Goal: Task Accomplishment & Management: Manage account settings

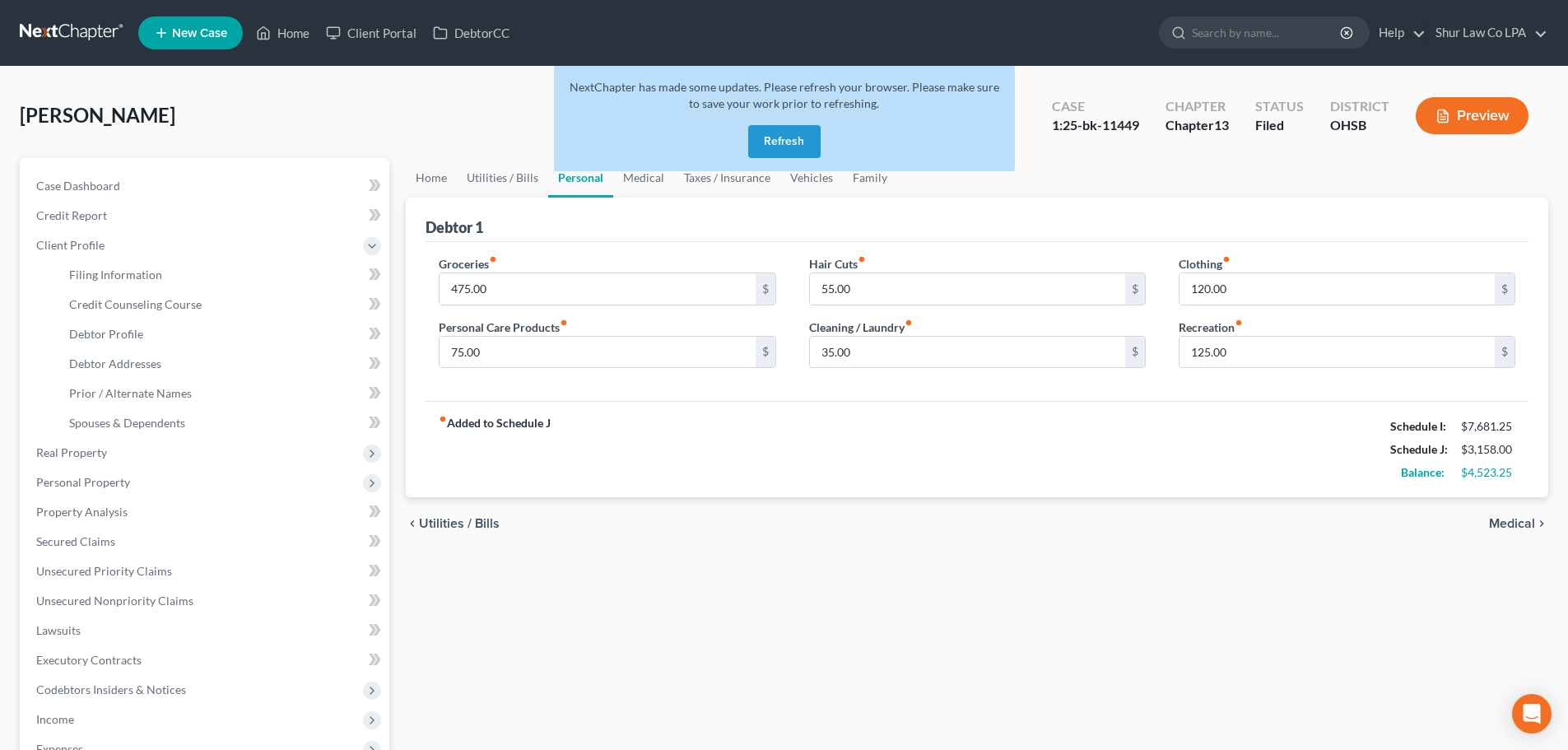
click at [61, 29] on link at bounding box center [72, 32] width 105 height 30
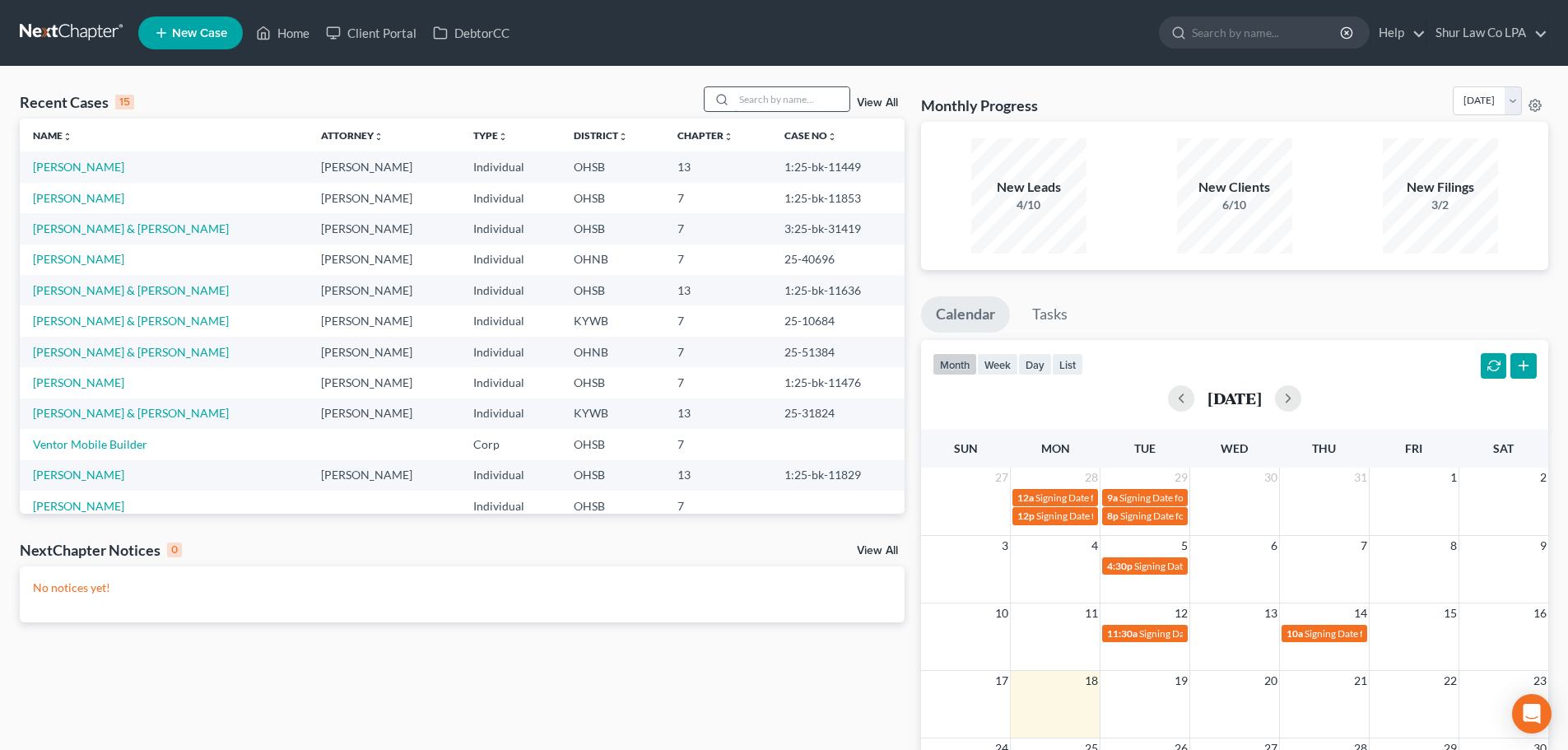
click at [754, 107] on input "search" at bounding box center [792, 99] width 115 height 24
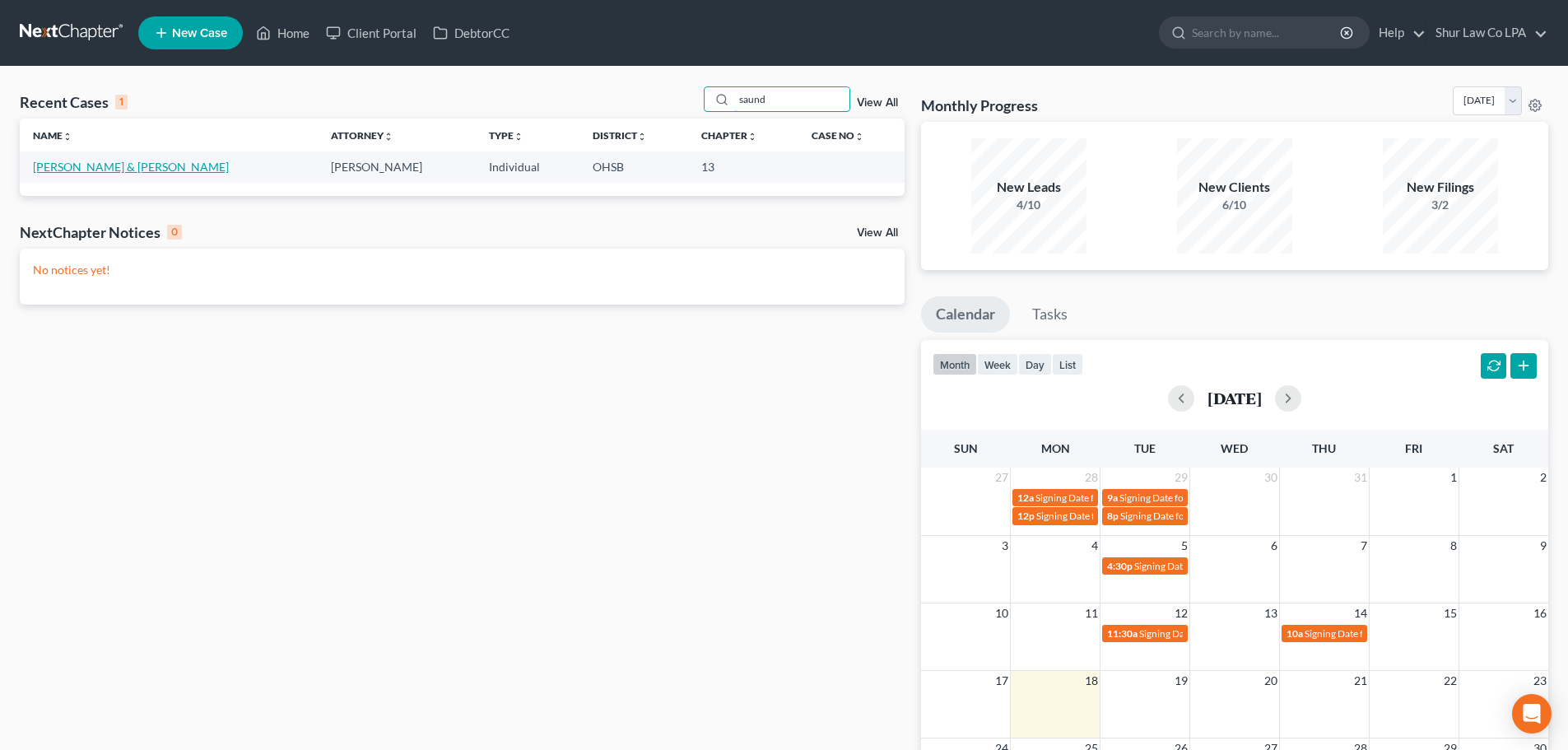
type input "saund"
click at [108, 168] on link "[PERSON_NAME] & [PERSON_NAME]" at bounding box center [131, 167] width 196 height 14
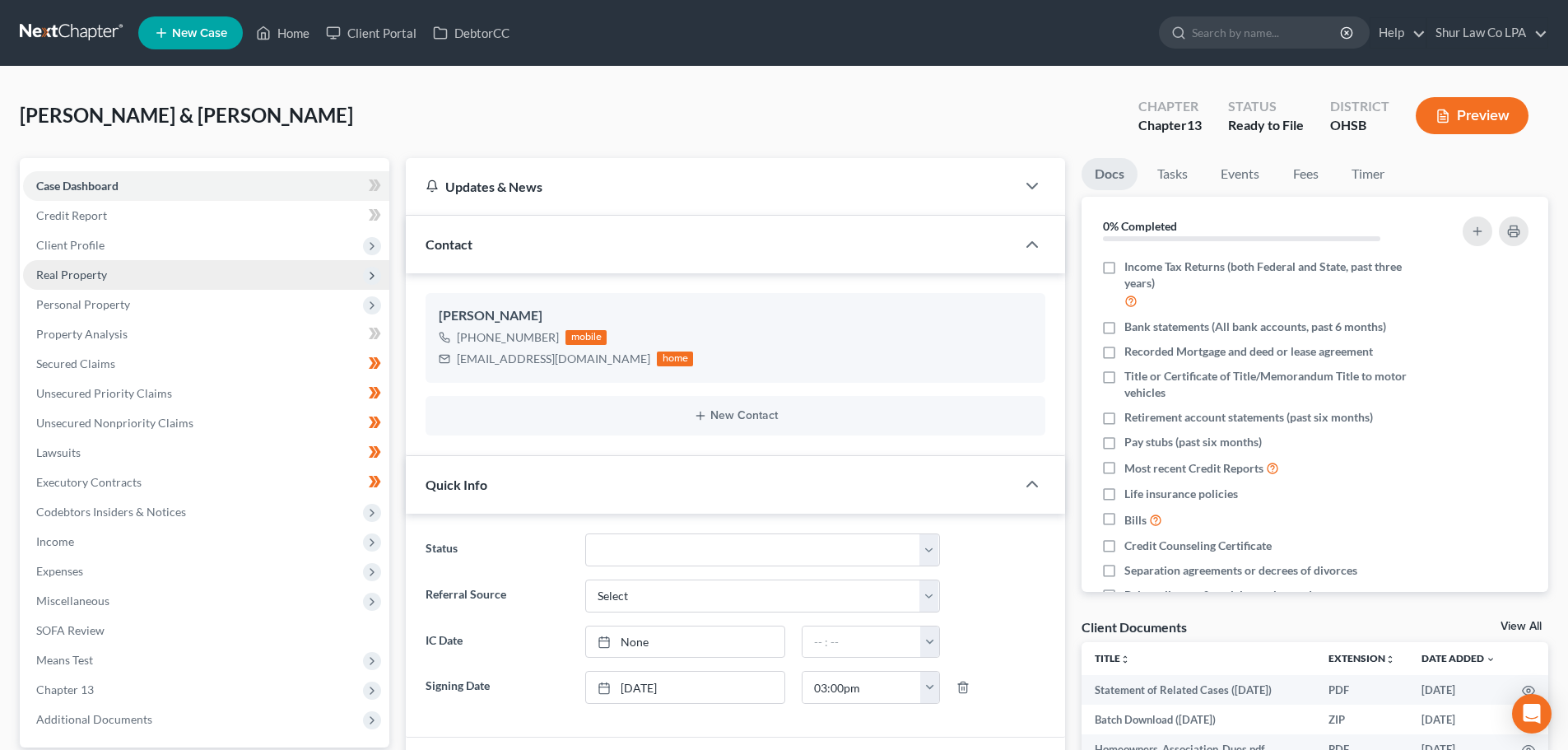
click at [102, 278] on span "Real Property" at bounding box center [71, 274] width 71 height 14
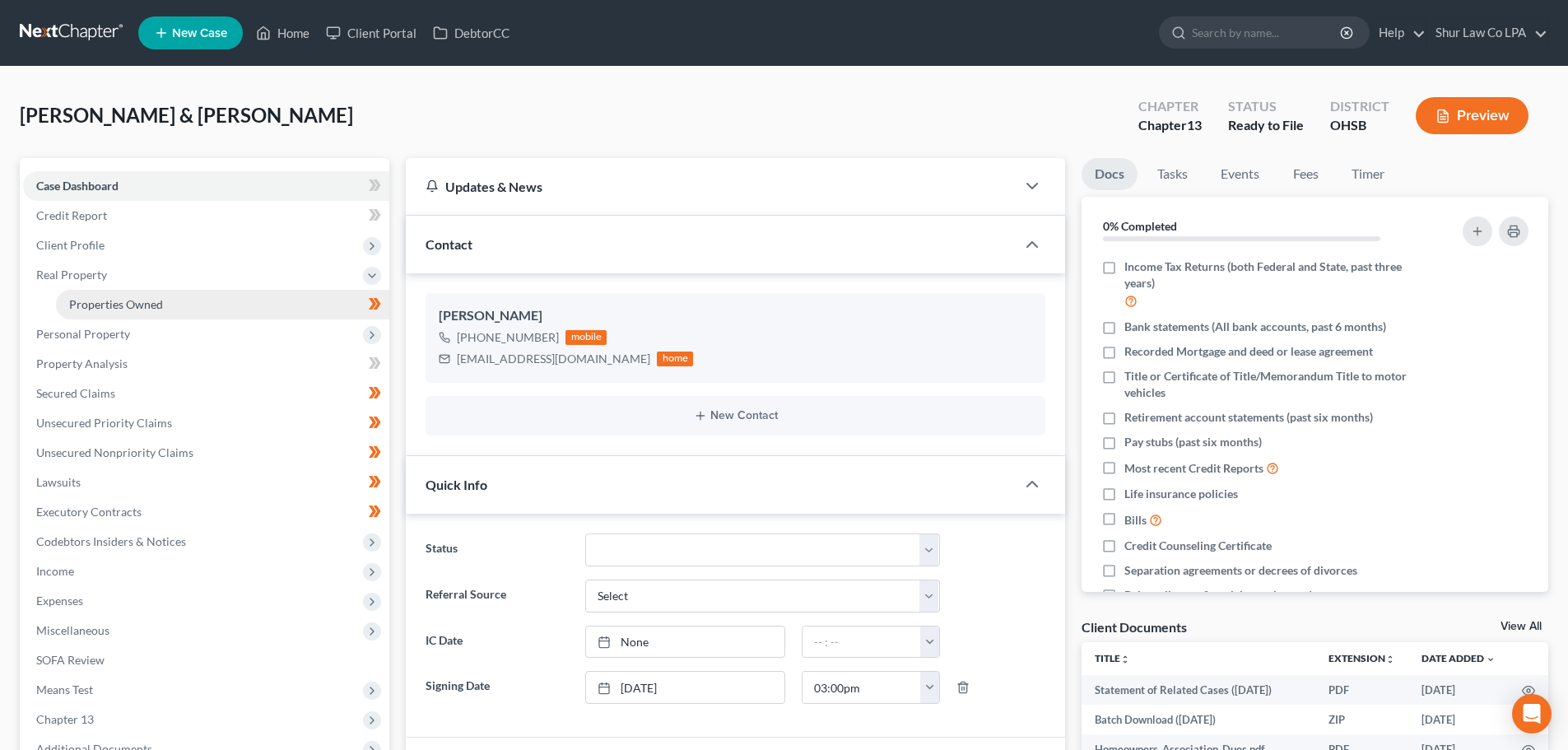
click at [122, 300] on span "Properties Owned" at bounding box center [116, 304] width 94 height 14
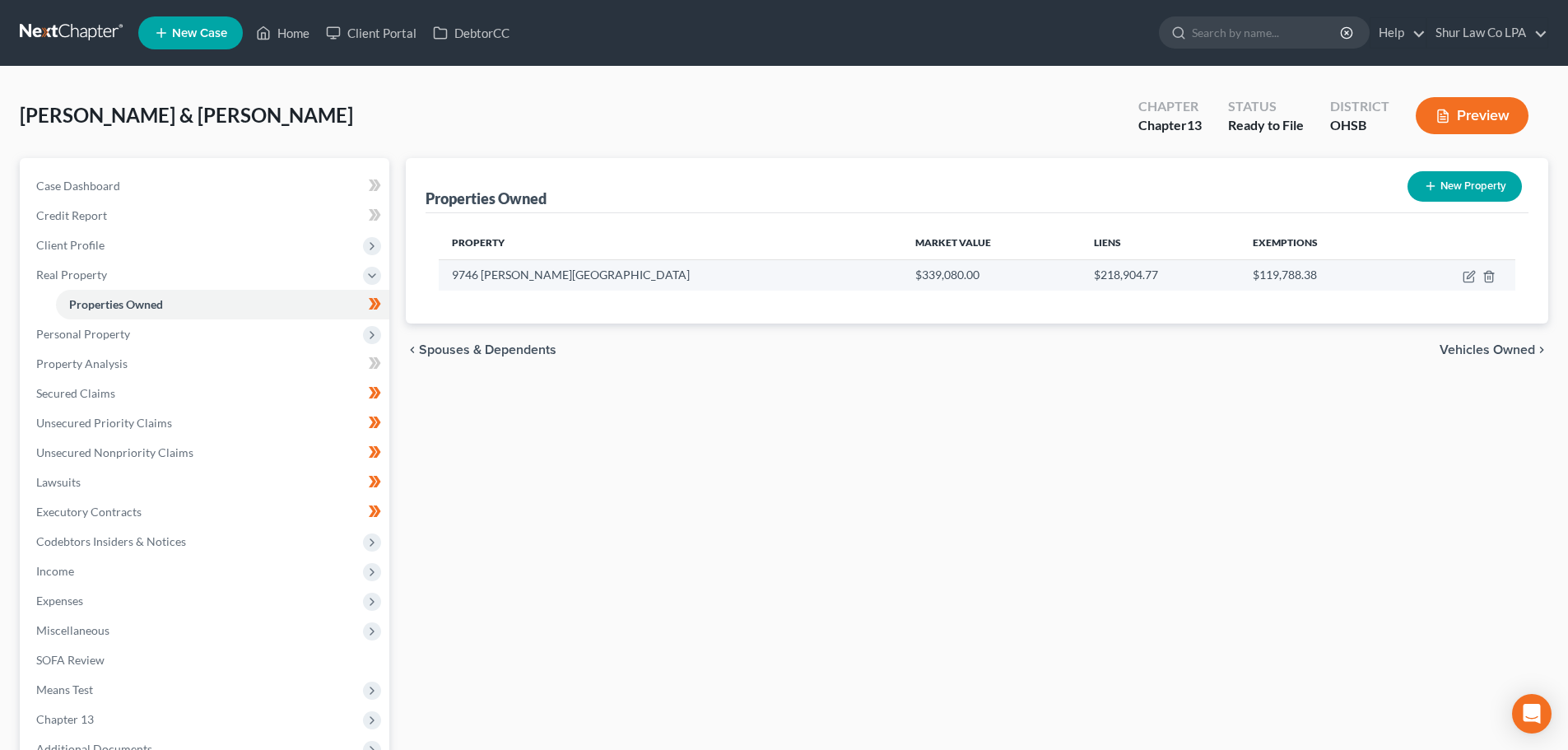
drag, startPoint x: 861, startPoint y: 299, endPoint x: 701, endPoint y: 267, distance: 163.2
click at [56, 32] on link at bounding box center [72, 32] width 105 height 30
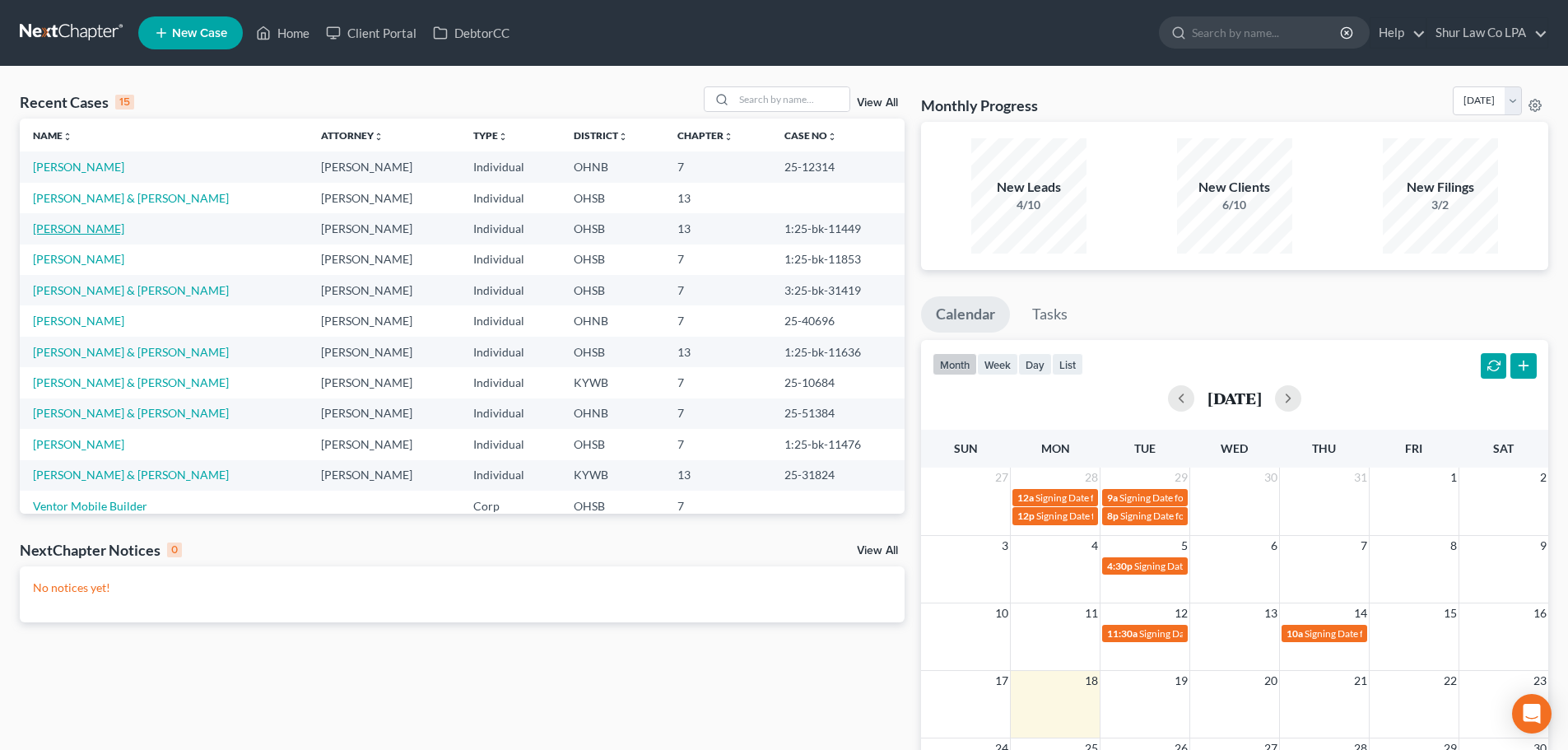
click at [80, 229] on link "[PERSON_NAME]" at bounding box center [79, 228] width 91 height 14
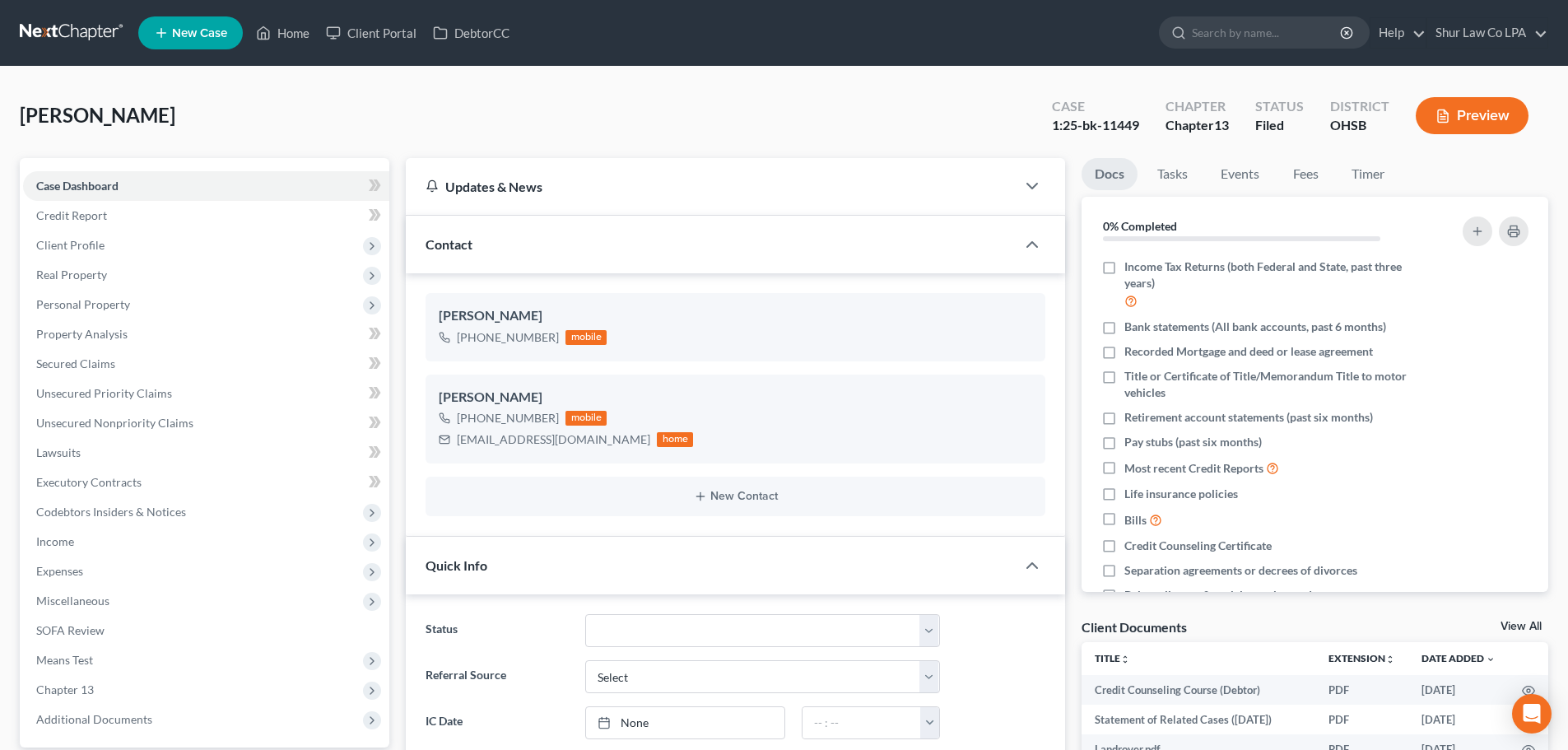
click at [80, 24] on link at bounding box center [72, 32] width 105 height 30
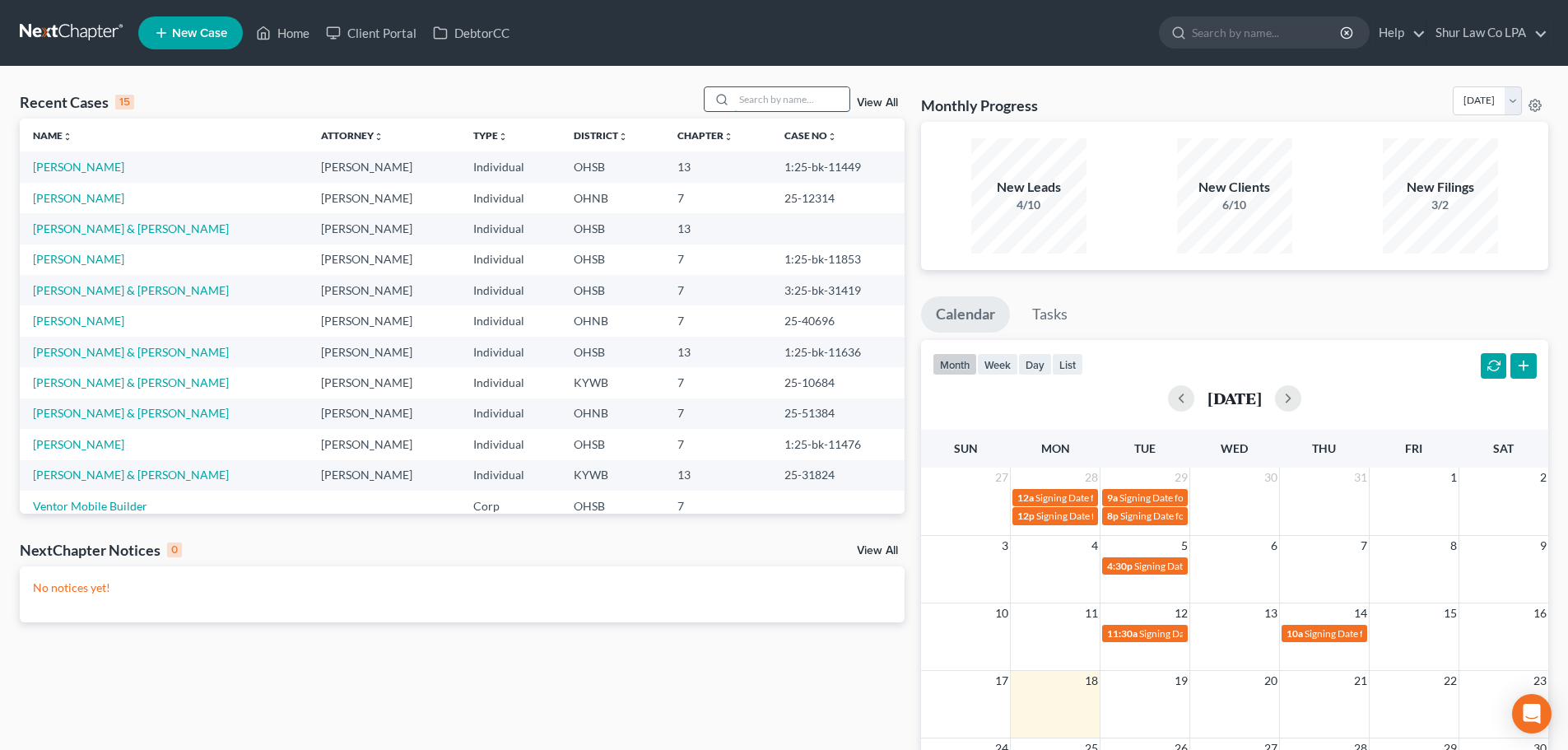
click at [737, 105] on input "search" at bounding box center [792, 99] width 115 height 24
click at [740, 103] on input "search" at bounding box center [792, 99] width 115 height 24
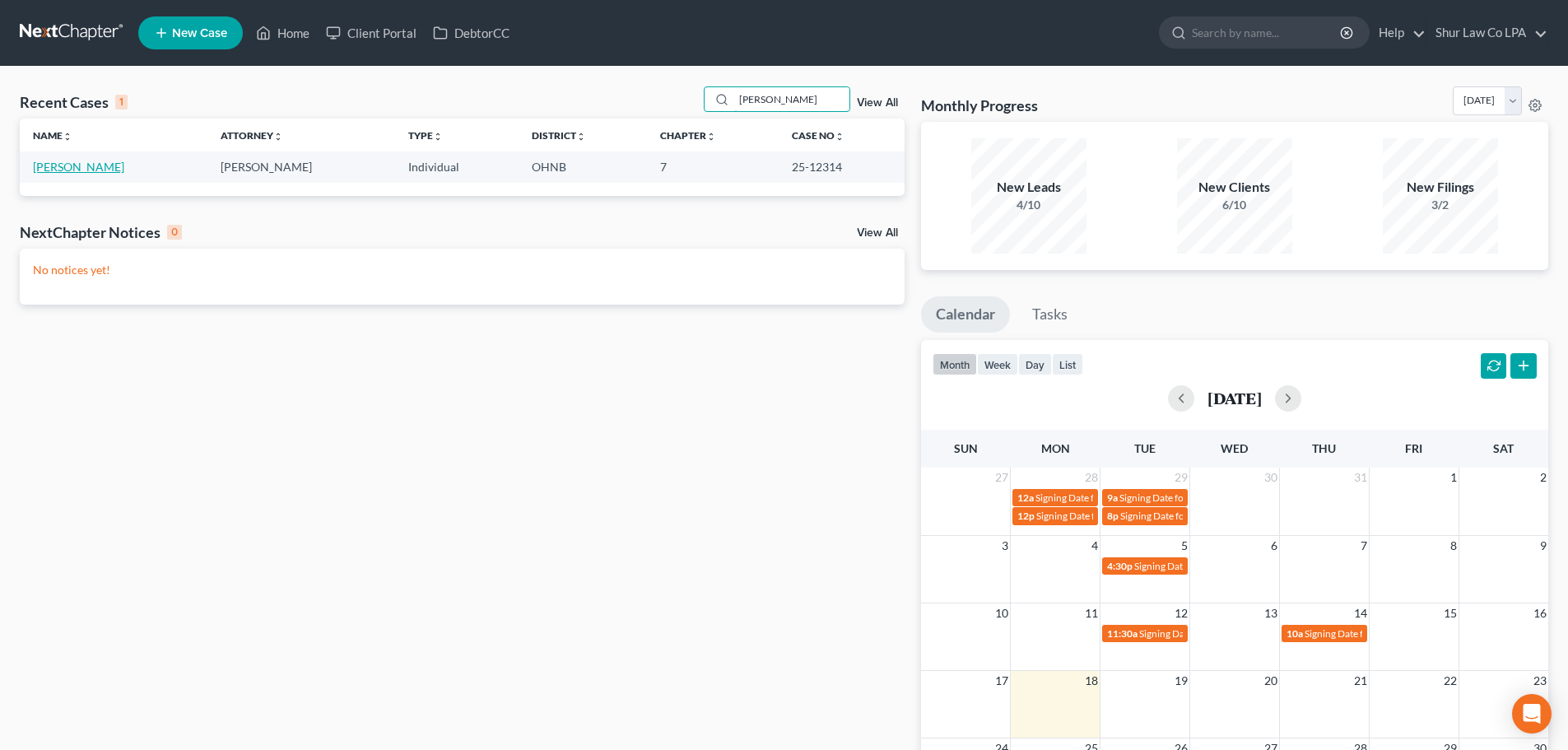
type input "marcel"
click at [107, 172] on link "[PERSON_NAME]" at bounding box center [79, 167] width 91 height 14
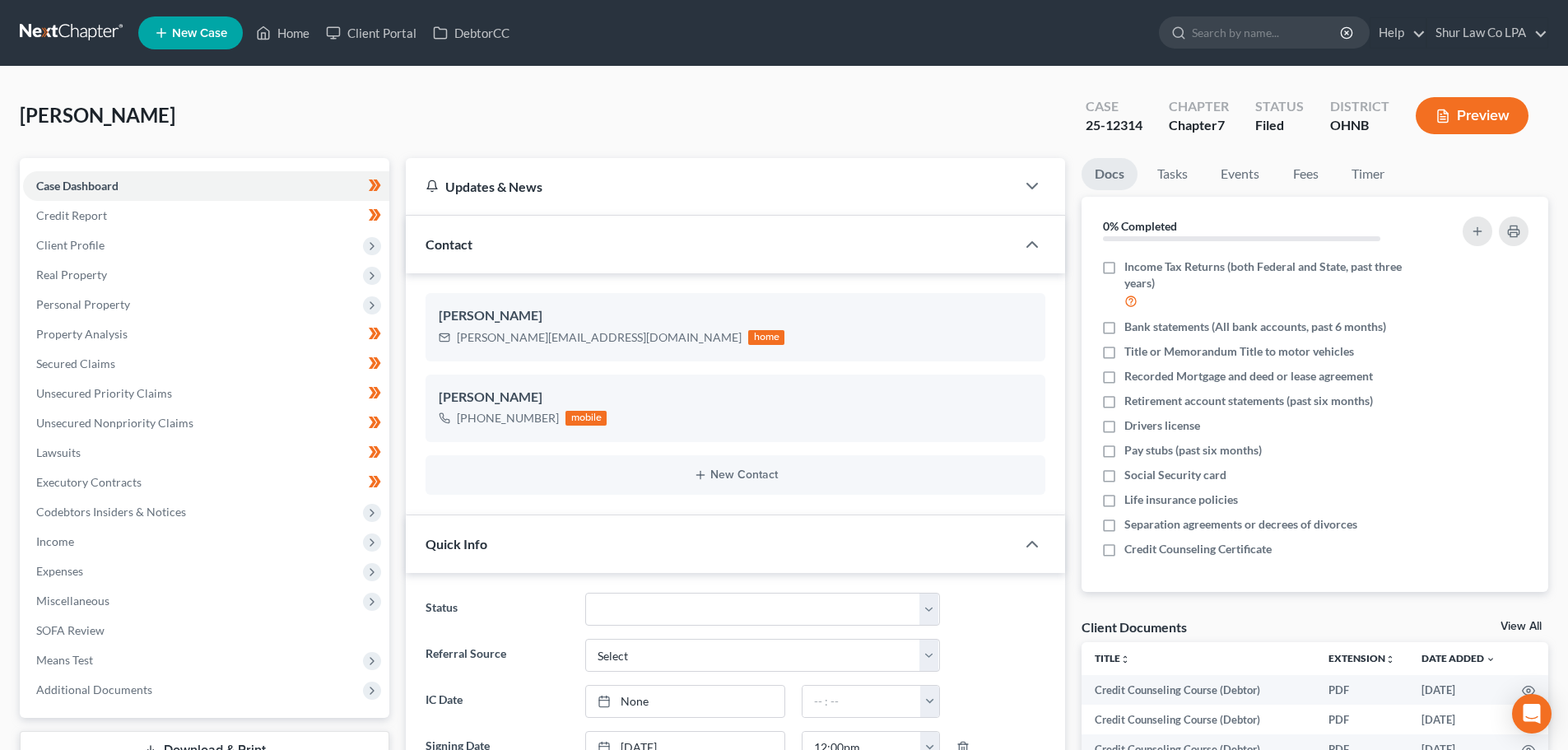
click at [646, 114] on div "Marcelewski, Joseph Upgraded Case 25-12314 Chapter Chapter 7 Status Filed Distr…" at bounding box center [784, 122] width 1529 height 72
click at [1219, 34] on input "search" at bounding box center [1267, 32] width 150 height 31
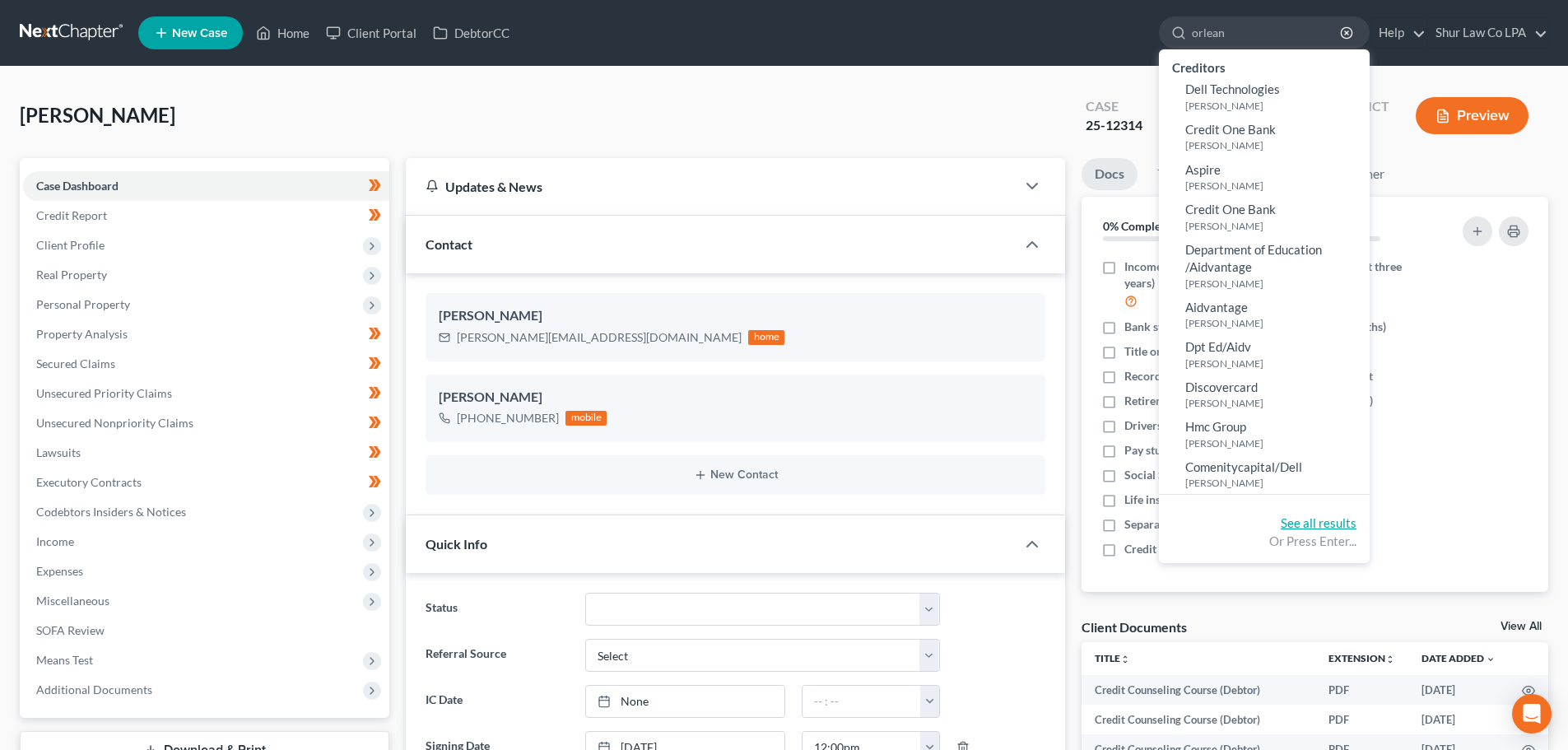
type input "orlean"
click at [1342, 530] on link "See all results" at bounding box center [1319, 522] width 76 height 15
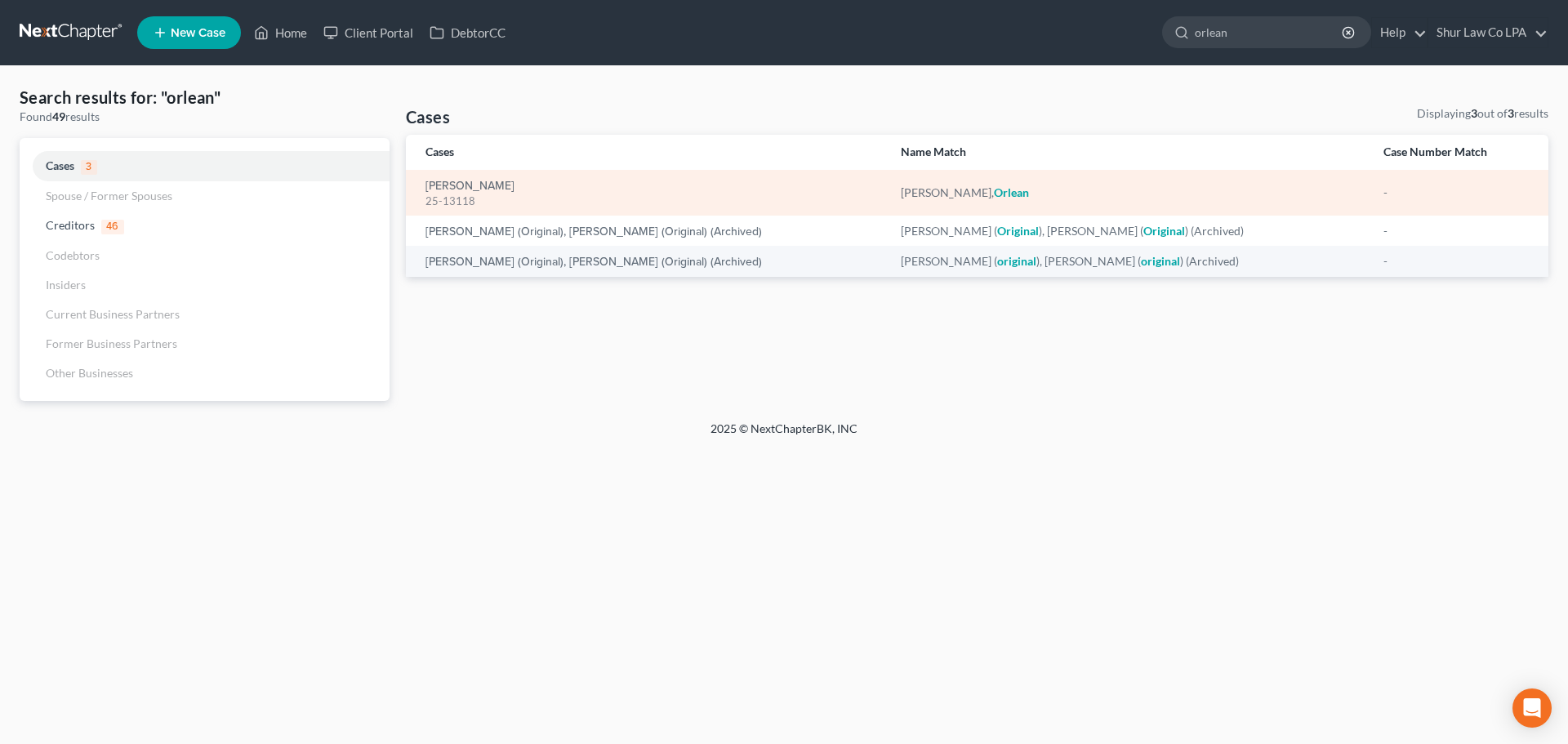
click at [628, 199] on div "25-13118" at bounding box center [650, 201] width 449 height 15
click at [494, 184] on link "[PERSON_NAME]" at bounding box center [469, 186] width 89 height 11
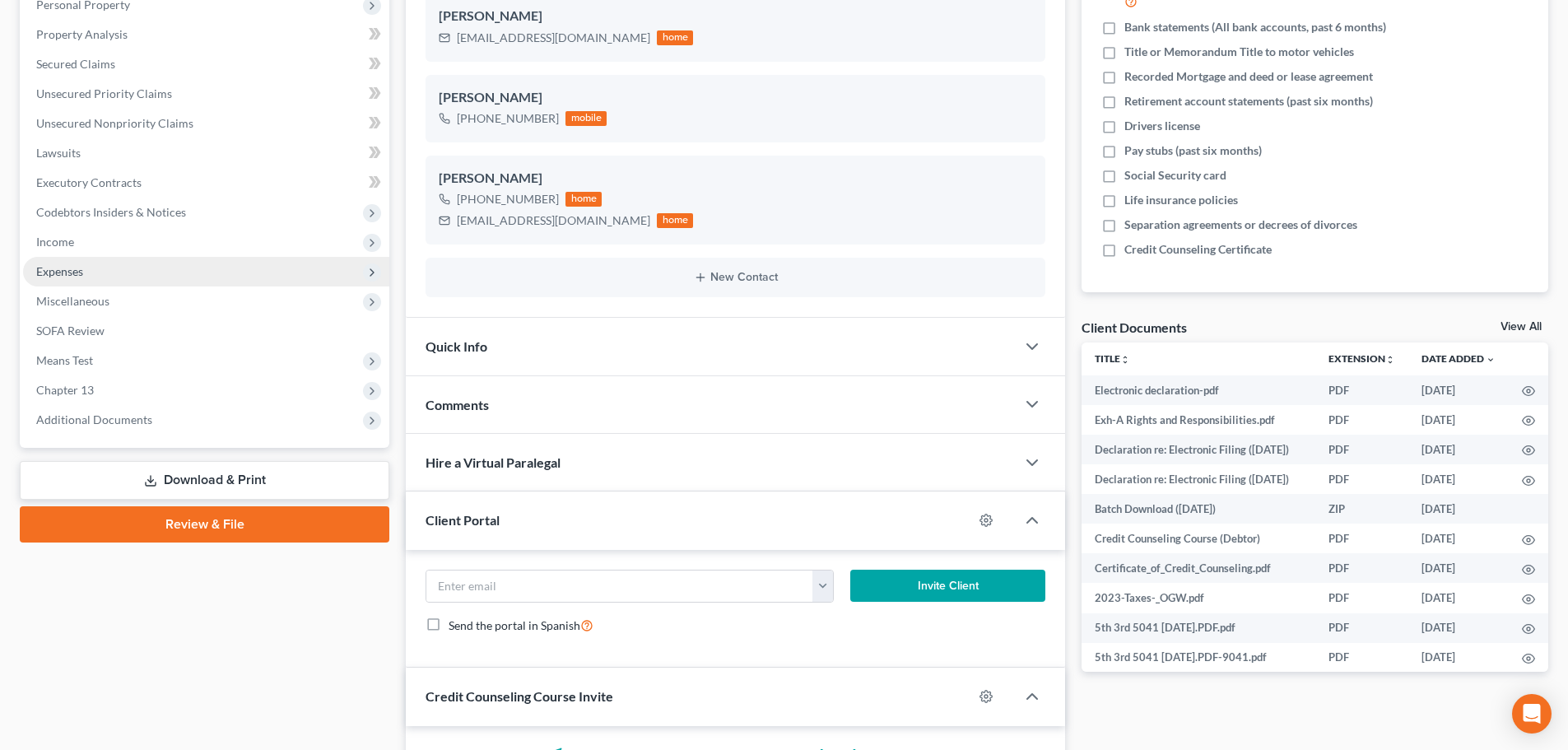
scroll to position [330, 0]
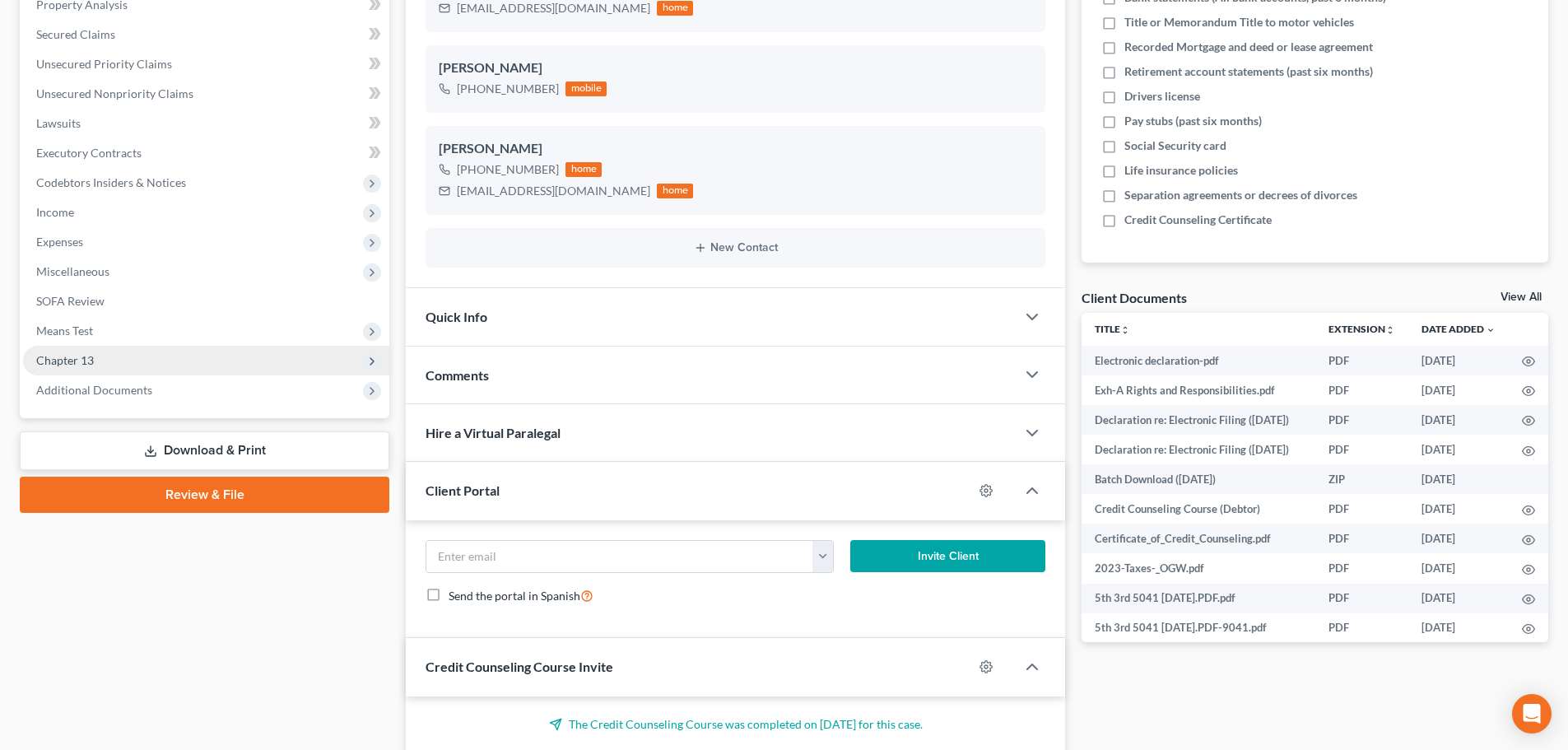
click at [169, 354] on span "Chapter 13" at bounding box center [206, 360] width 366 height 30
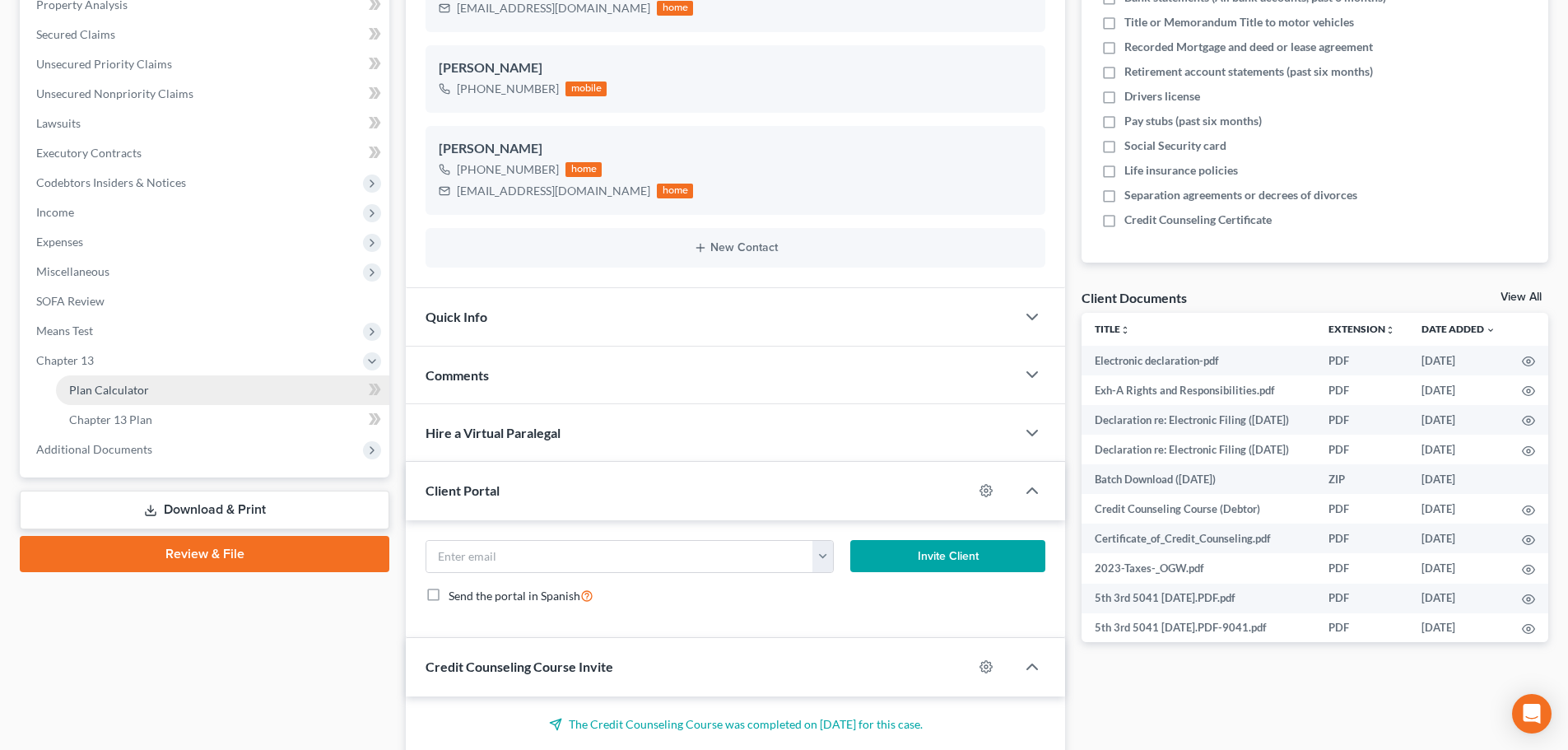
click at [202, 384] on link "Plan Calculator" at bounding box center [223, 390] width 333 height 30
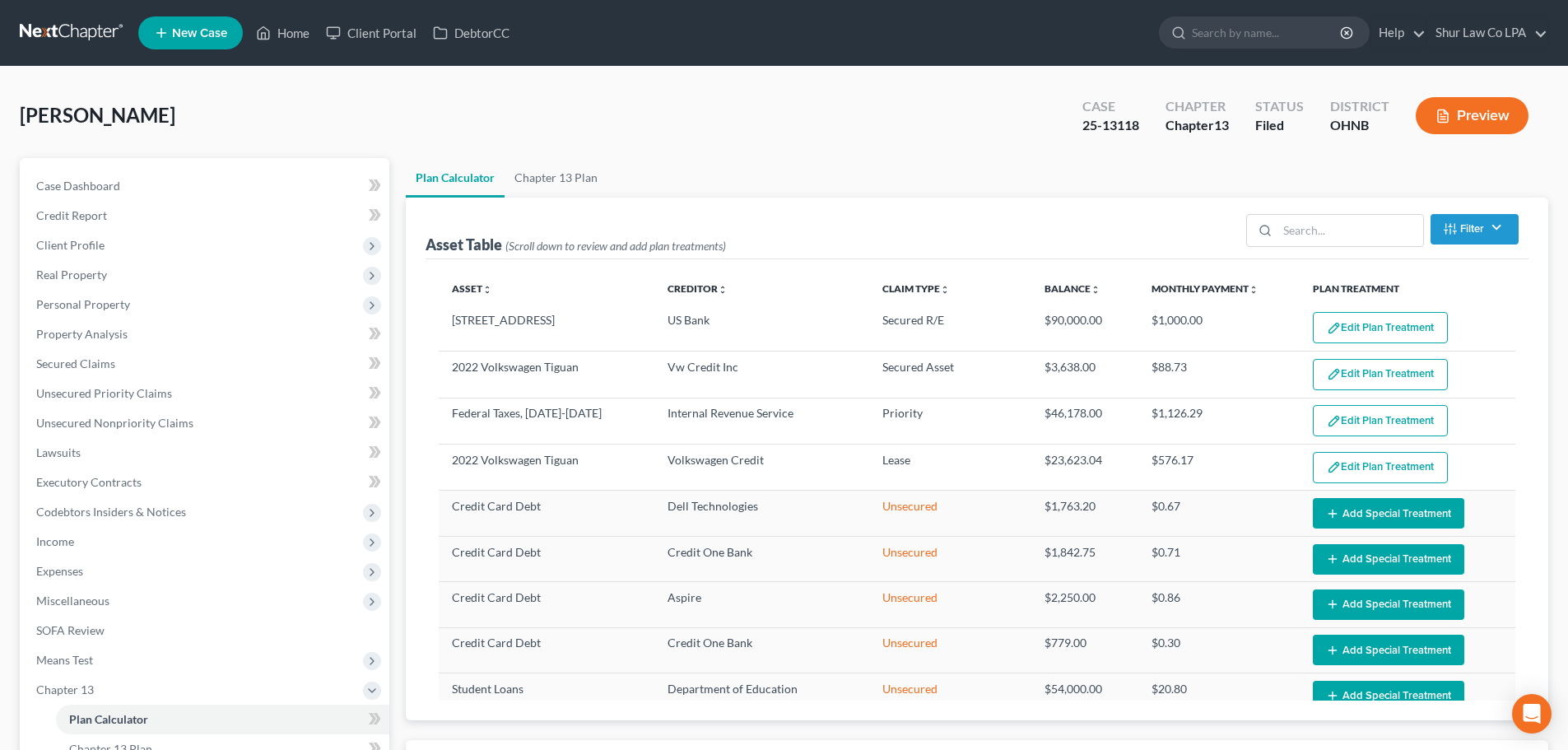
select select "40"
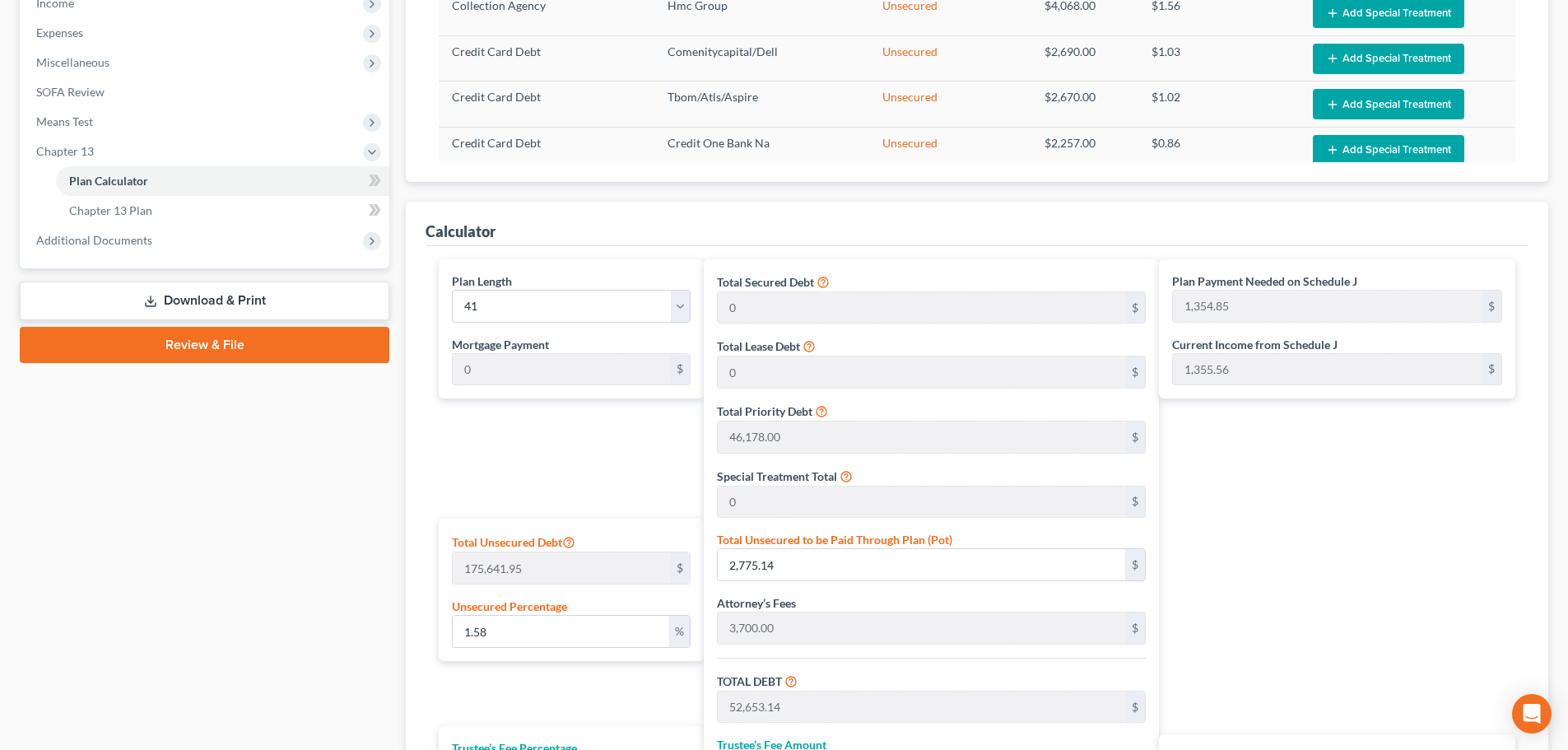
scroll to position [577, 0]
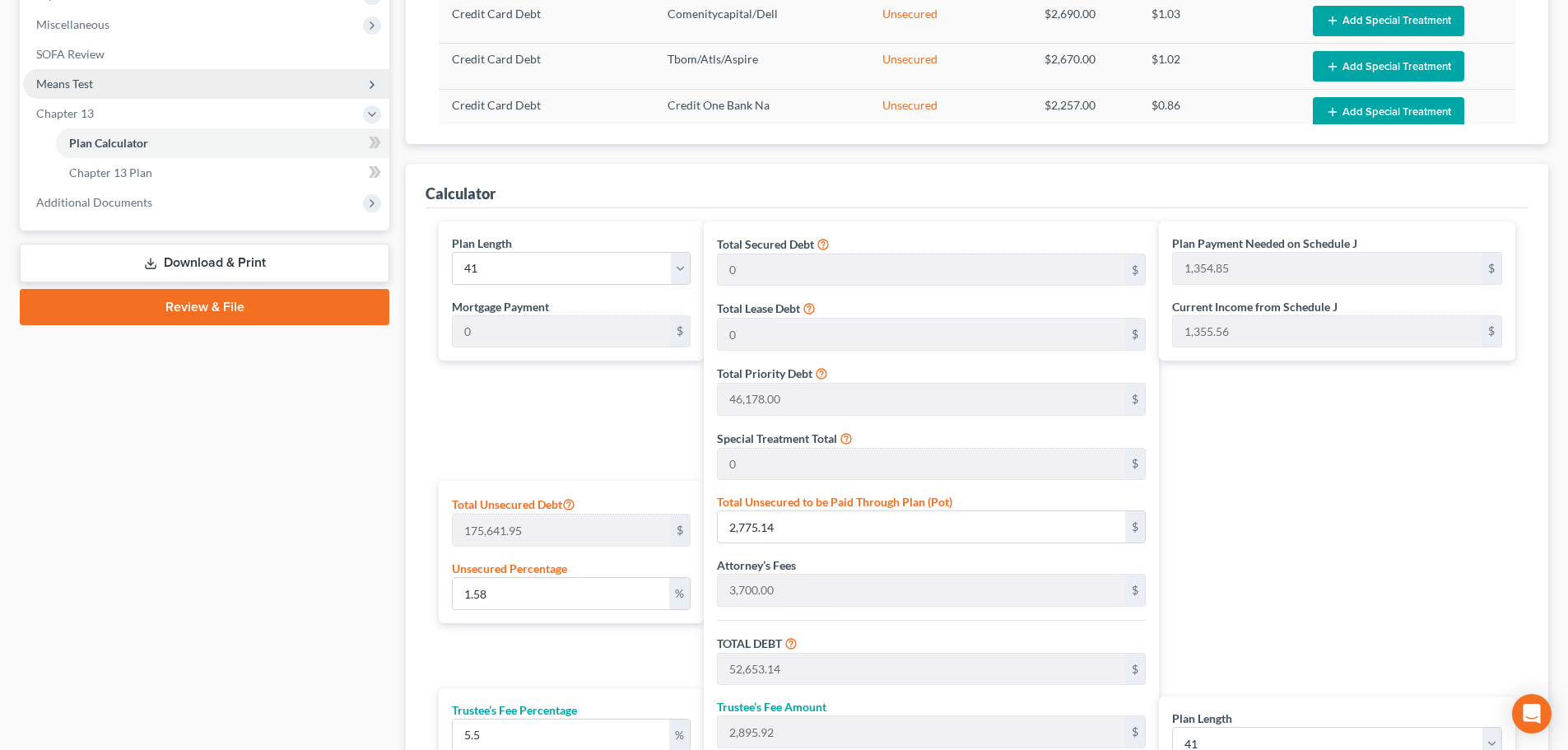
drag, startPoint x: 85, startPoint y: 80, endPoint x: 95, endPoint y: 89, distance: 13.5
click at [86, 80] on span "Means Test" at bounding box center [64, 84] width 57 height 14
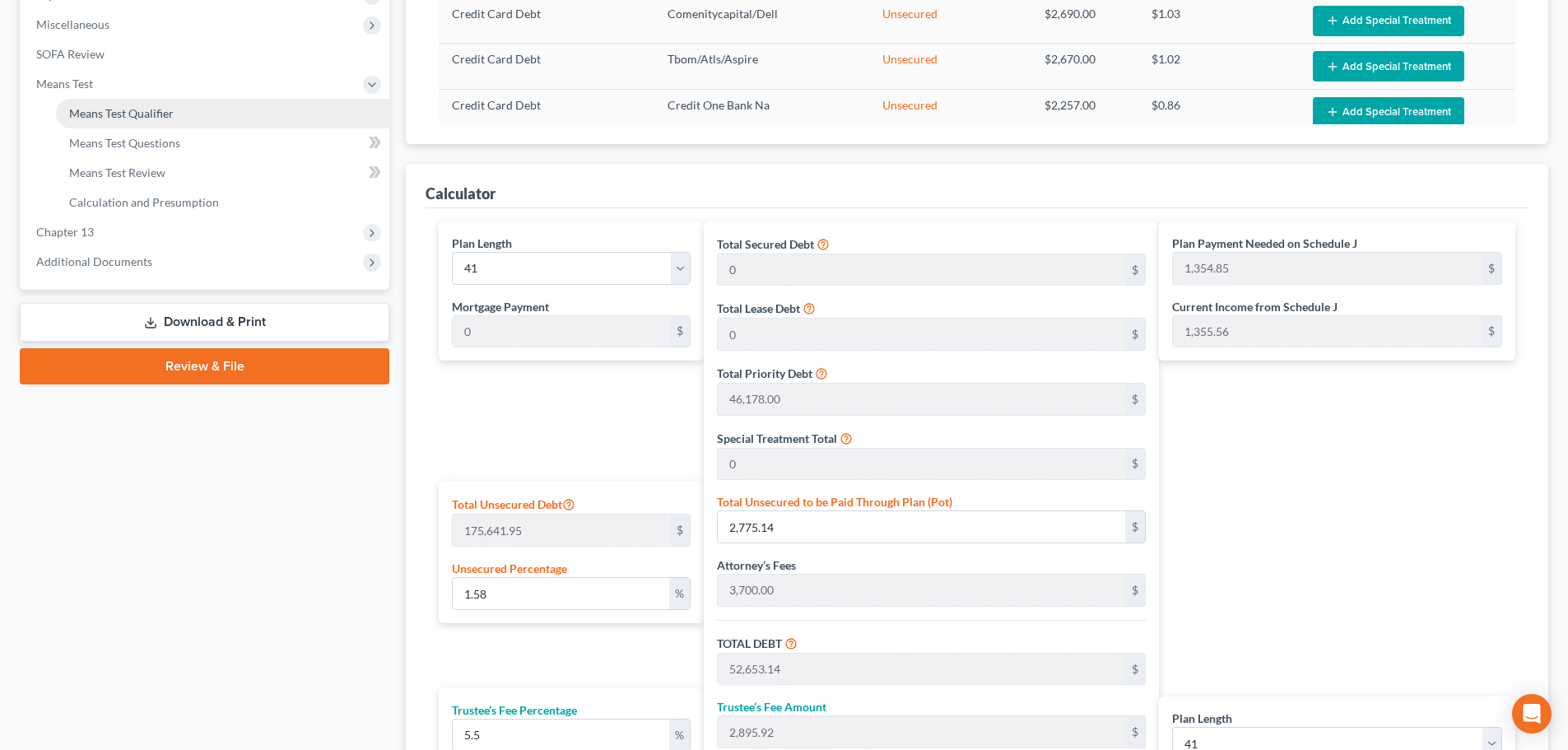
click at [134, 112] on span "Means Test Qualifier" at bounding box center [121, 113] width 104 height 14
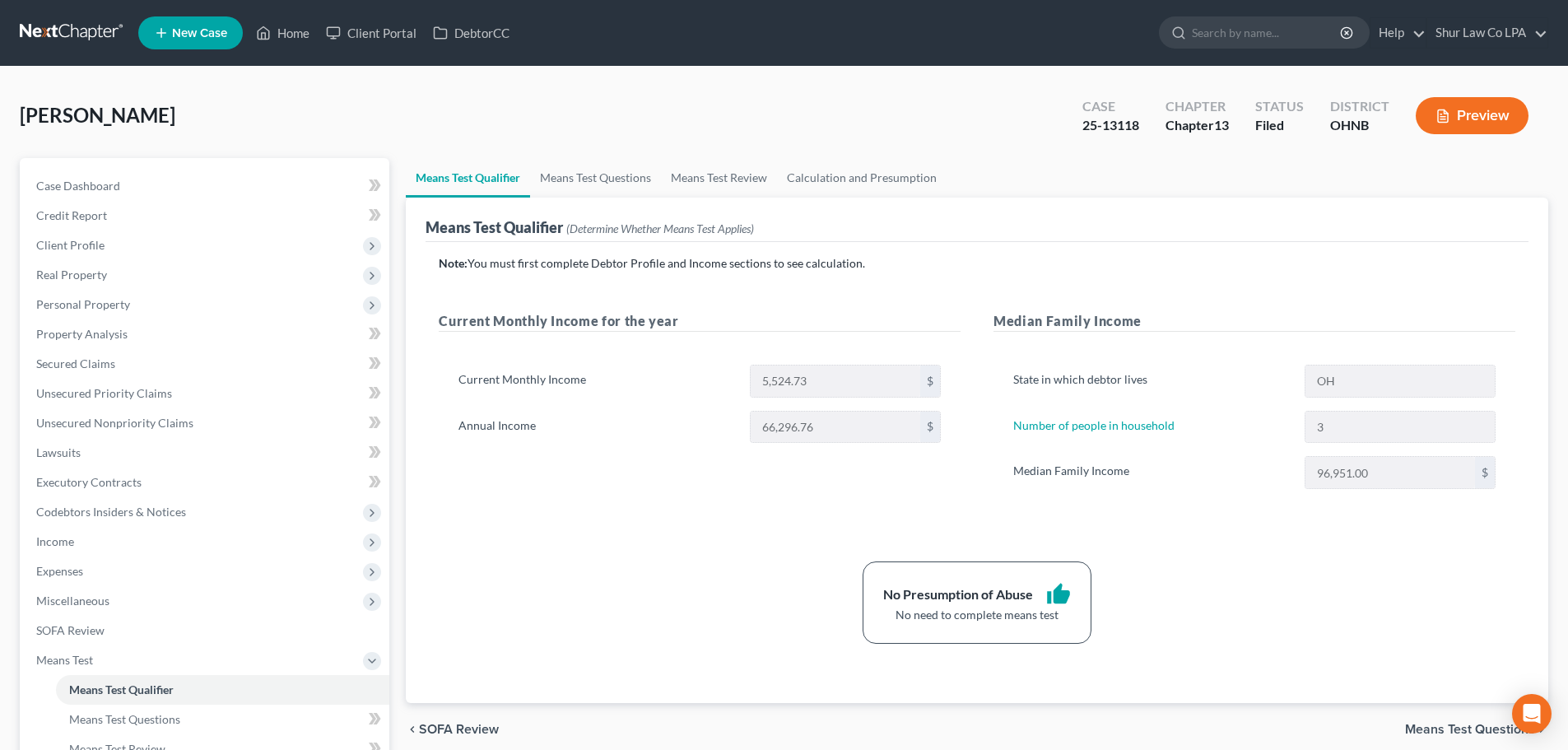
click at [90, 29] on link at bounding box center [72, 32] width 105 height 30
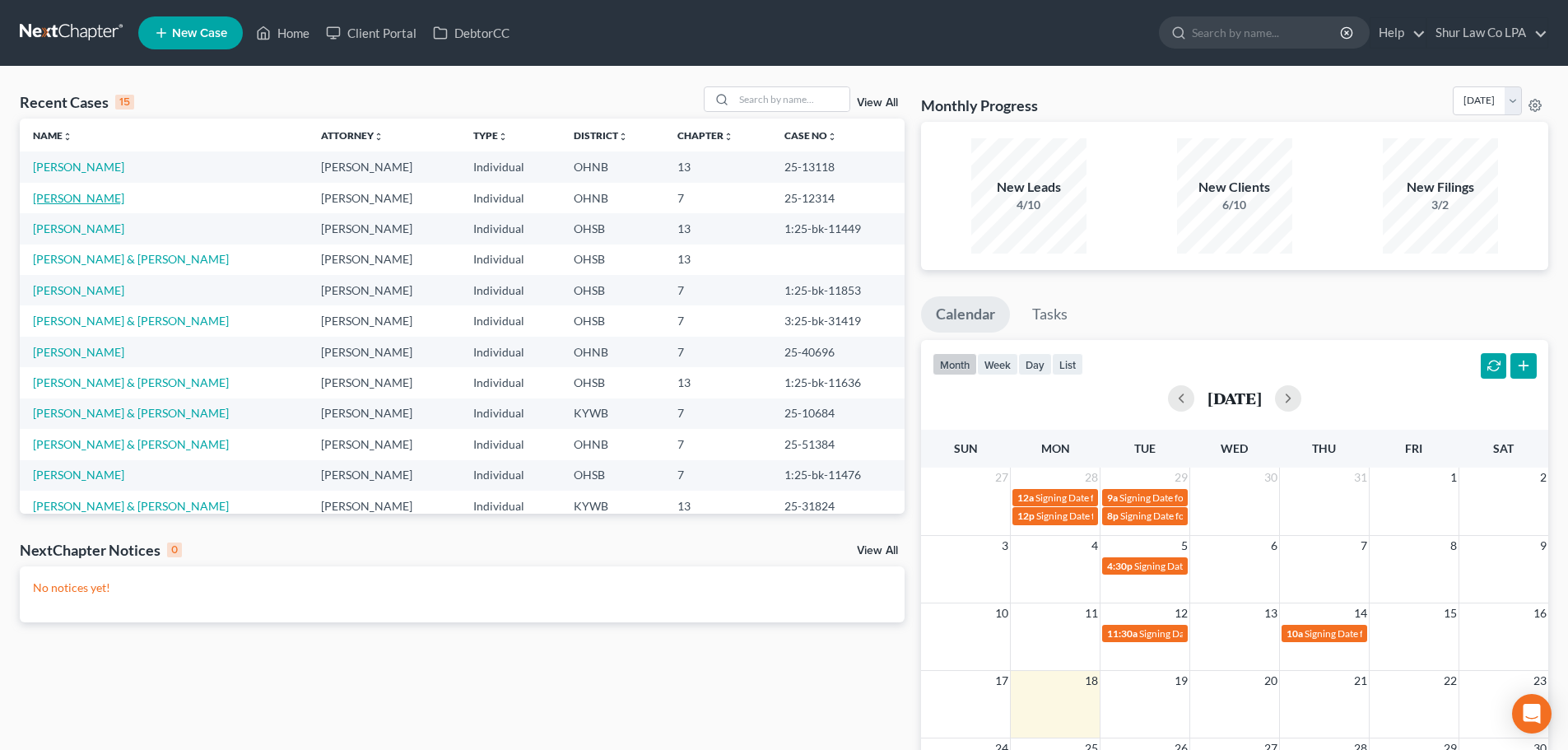
click at [97, 200] on link "[PERSON_NAME]" at bounding box center [79, 198] width 91 height 14
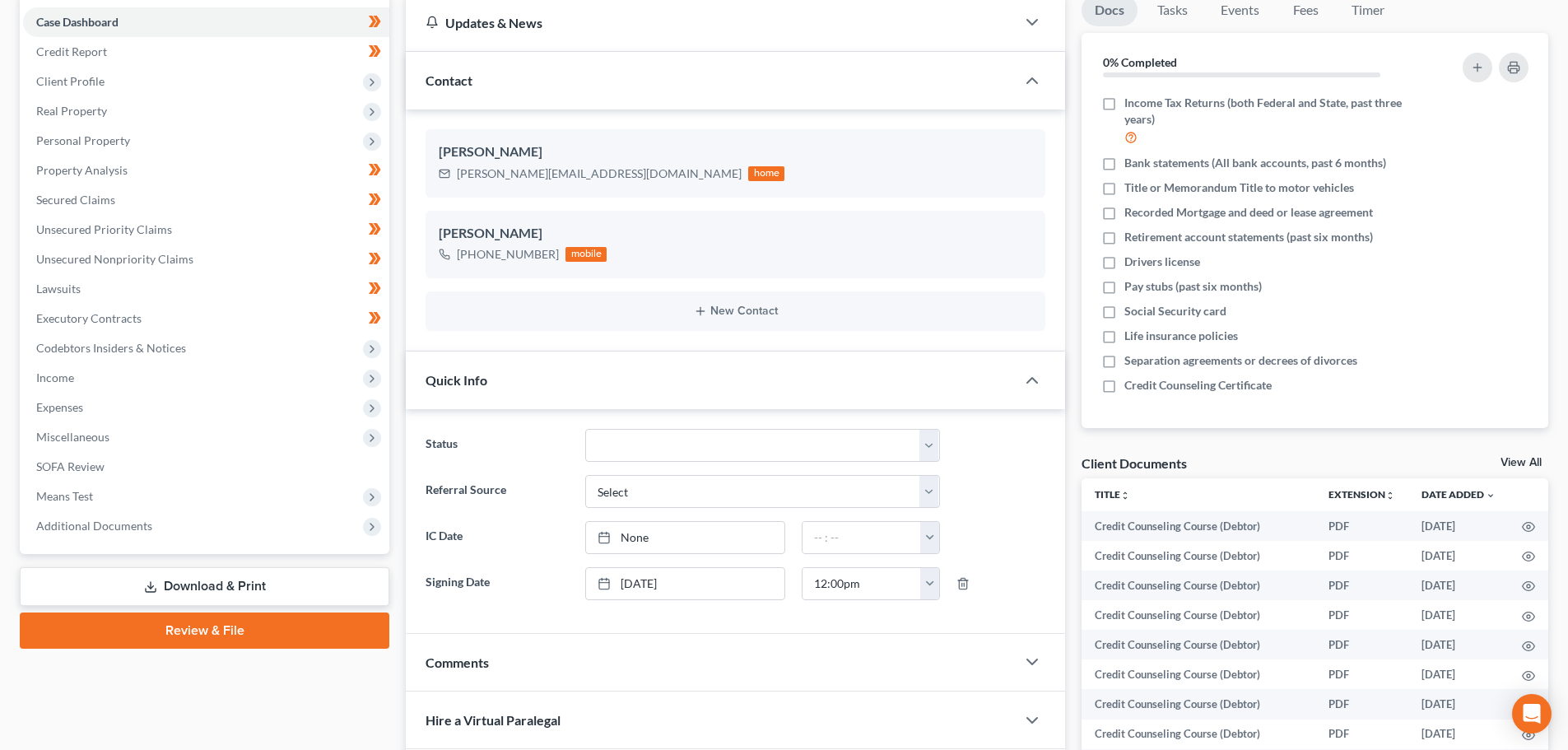
scroll to position [165, 0]
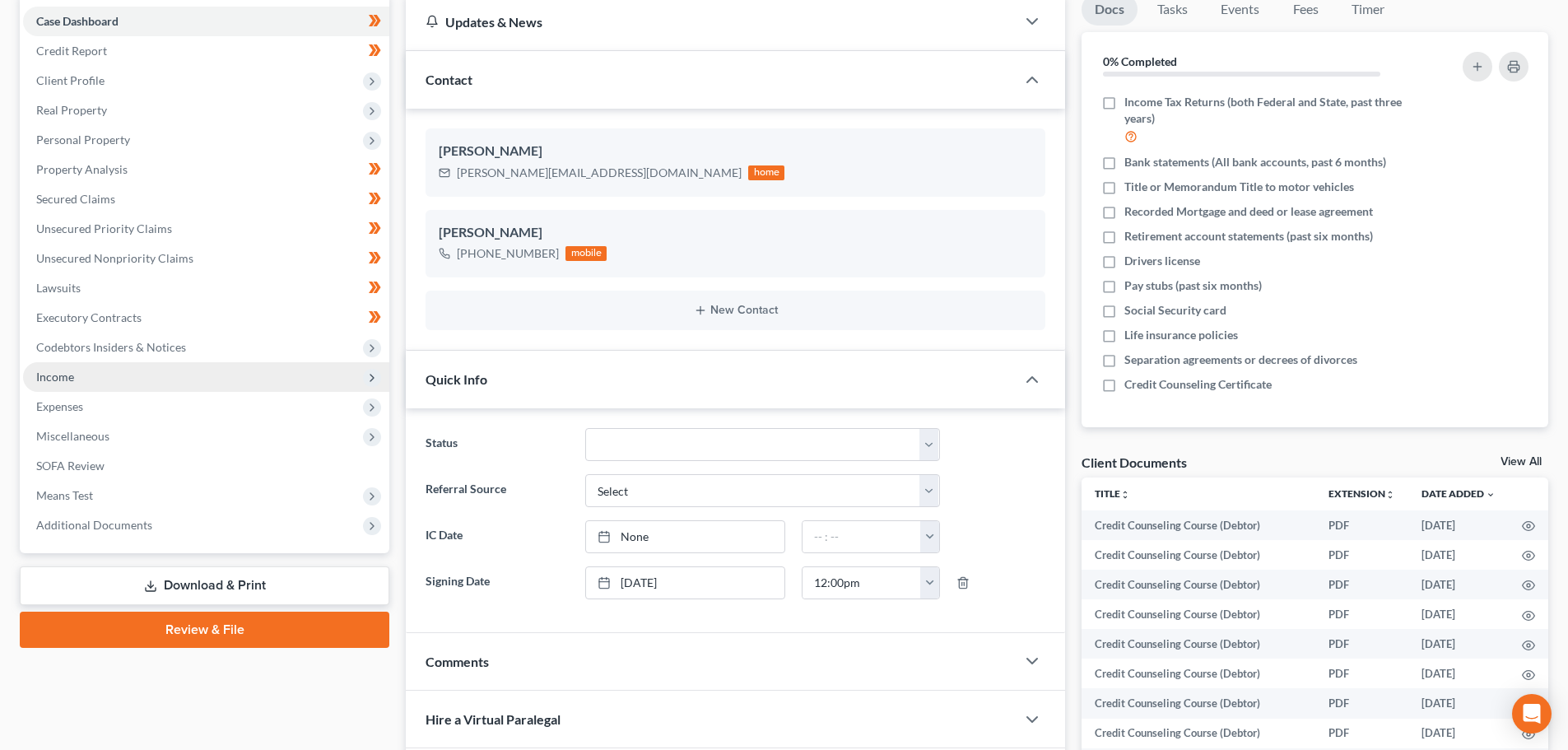
click at [168, 377] on span "Income" at bounding box center [206, 377] width 366 height 30
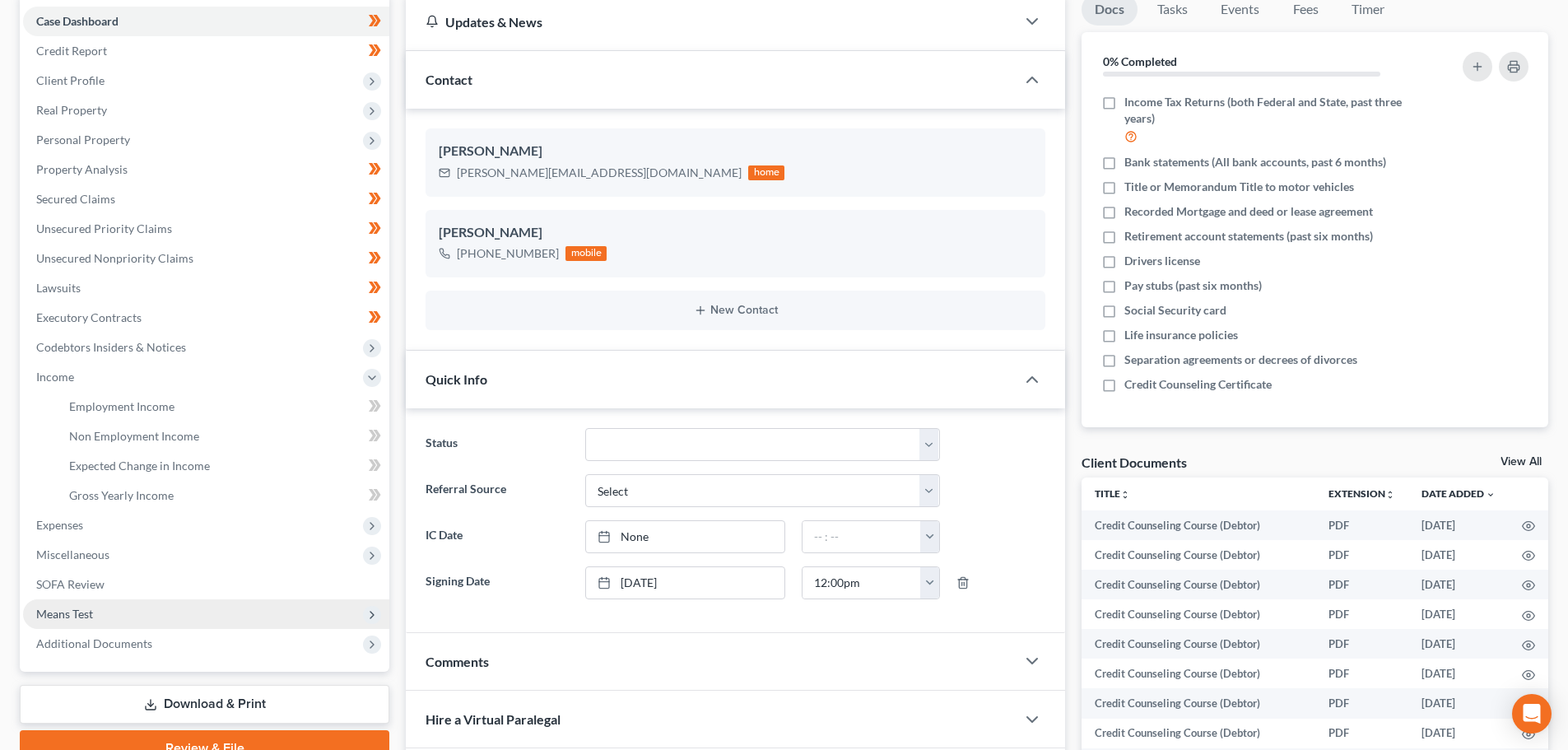
click at [123, 611] on span "Means Test" at bounding box center [206, 614] width 366 height 30
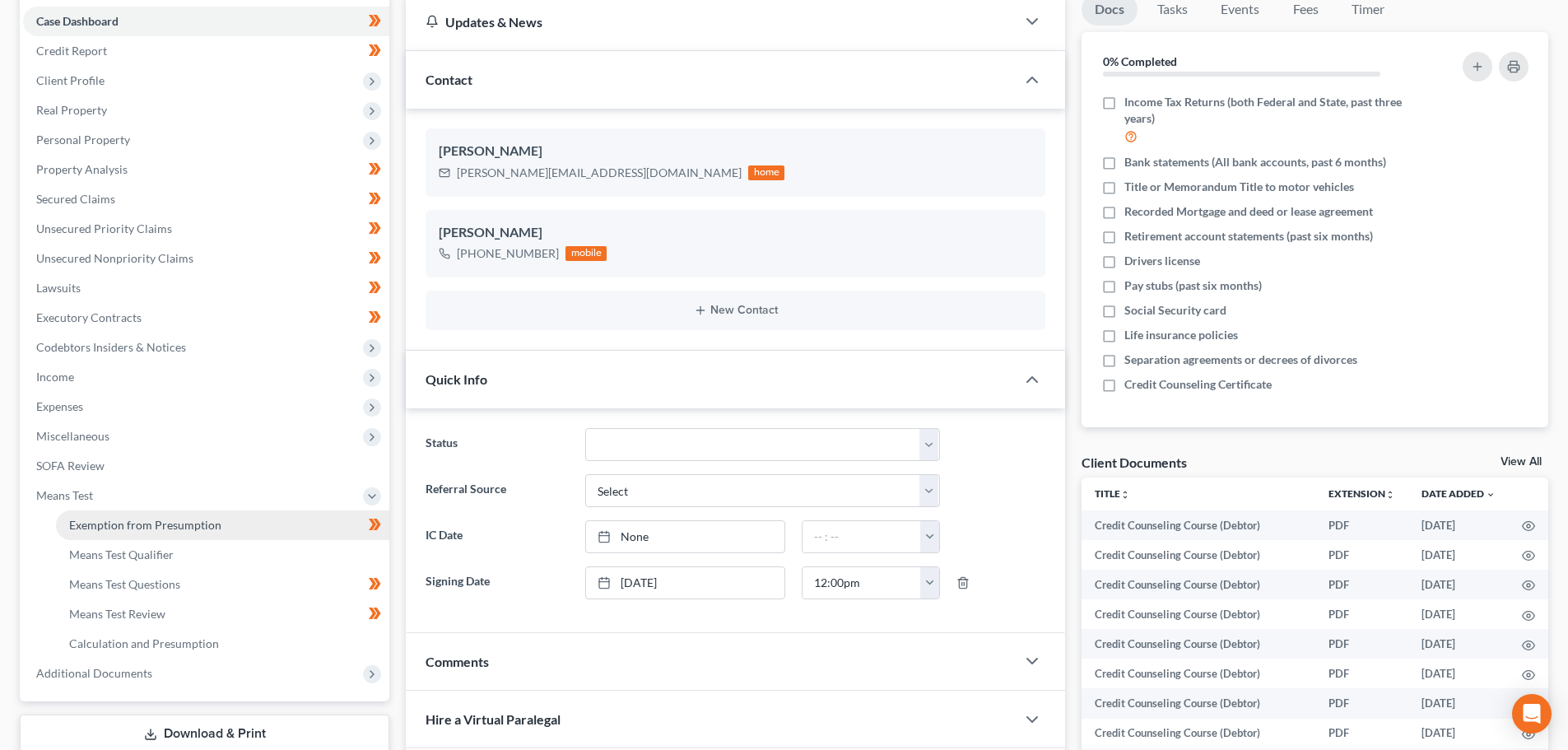
click at [167, 525] on span "Exemption from Presumption" at bounding box center [145, 524] width 152 height 14
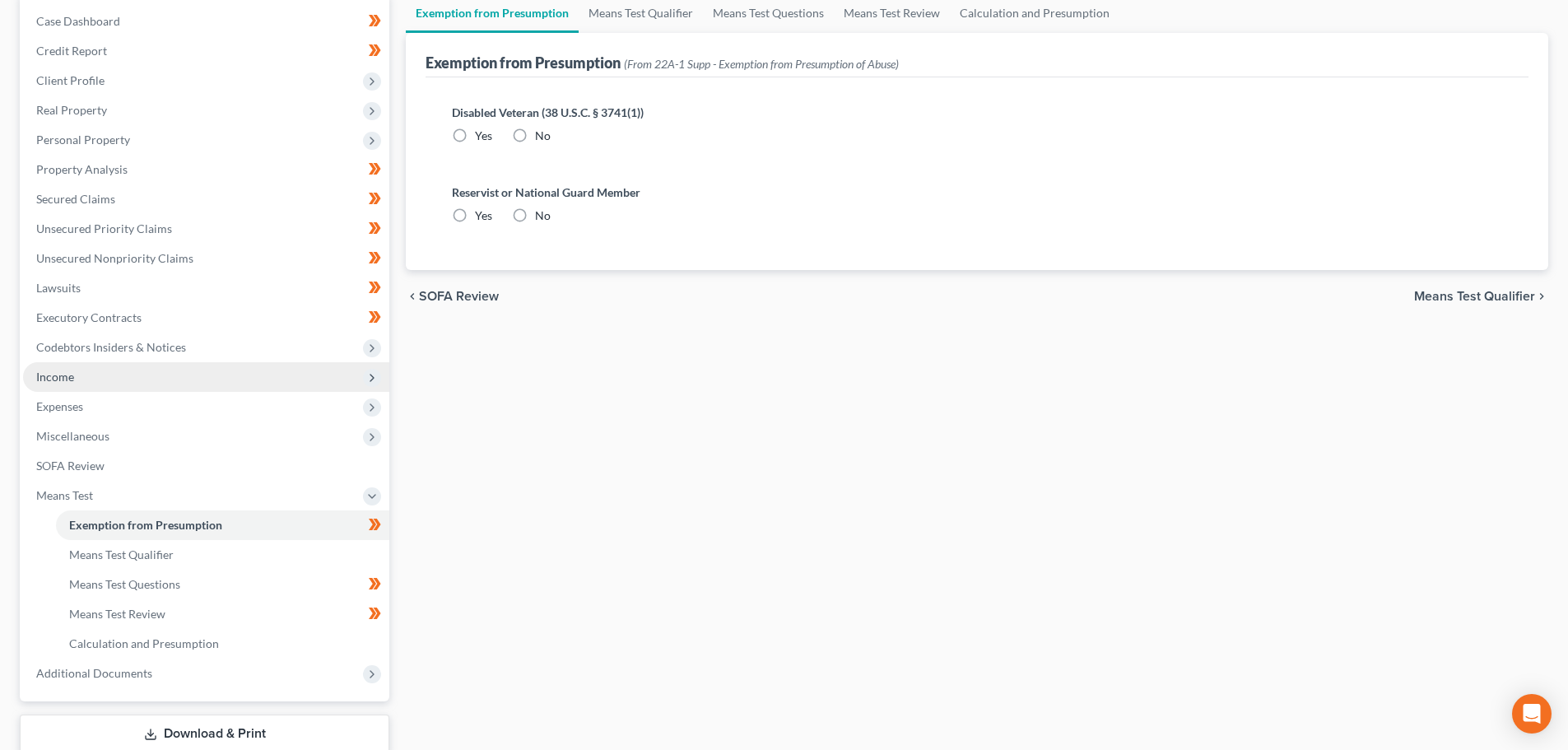
radio input "true"
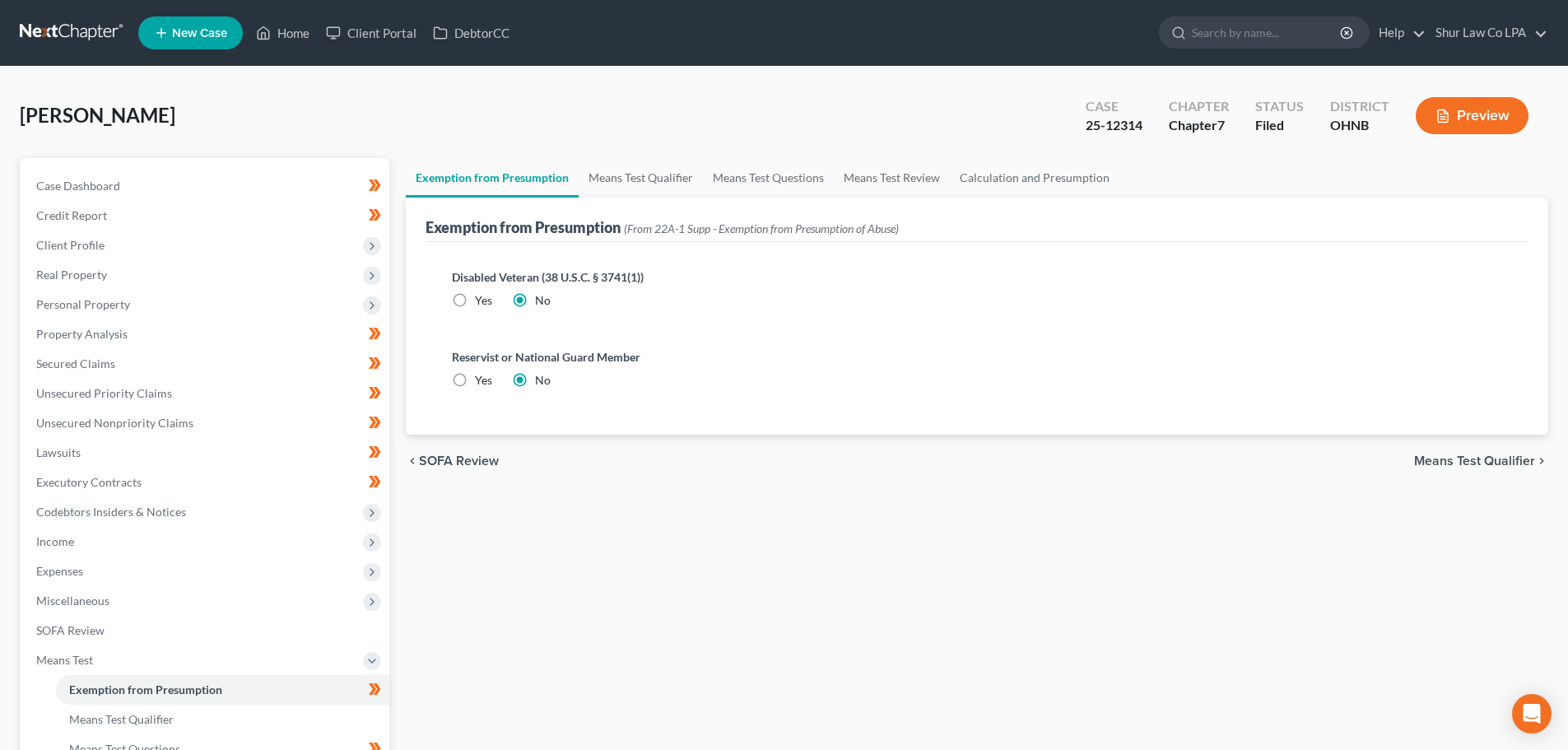
click at [1498, 464] on span "Means Test Qualifier" at bounding box center [1475, 460] width 121 height 13
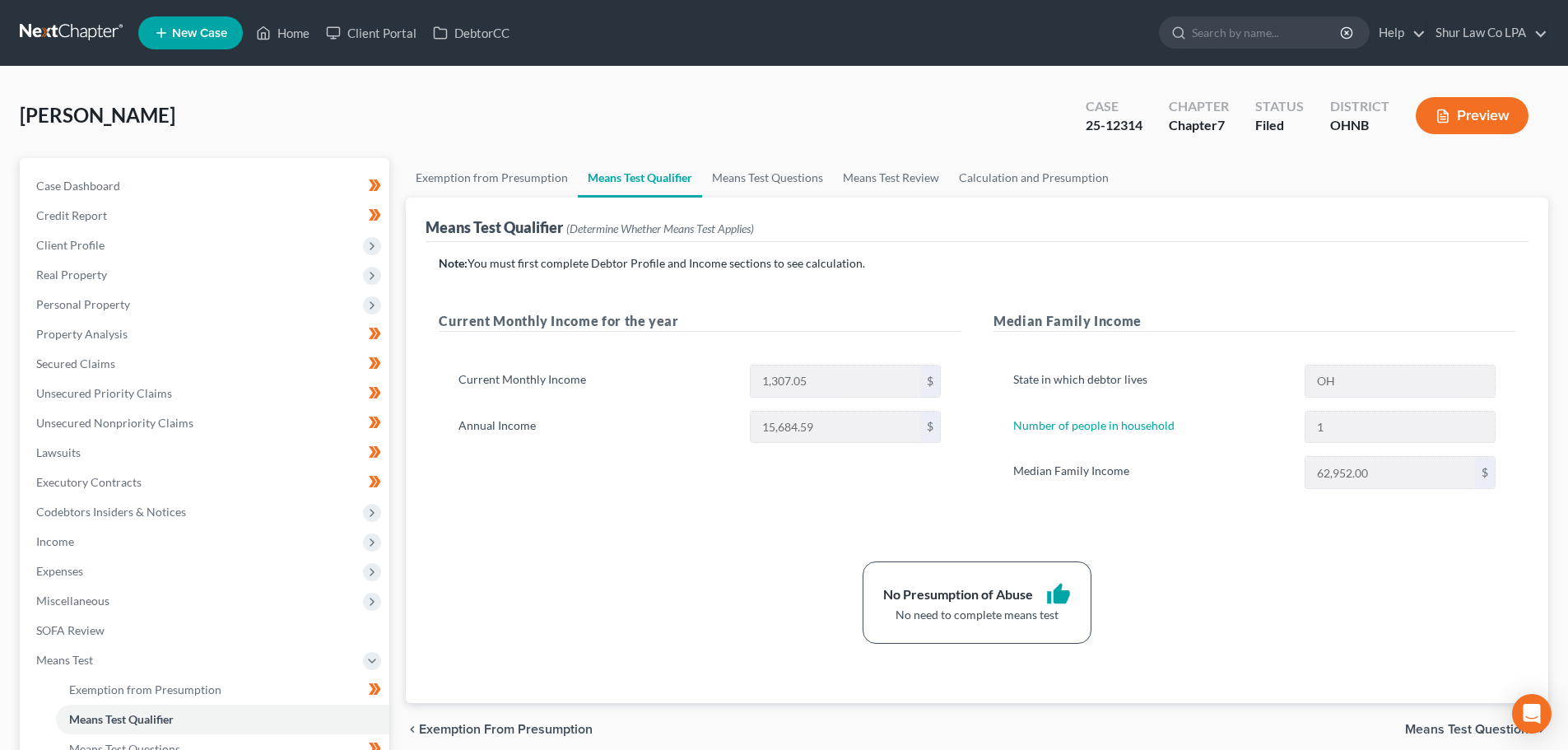
click at [595, 560] on div "Note: You must first complete Debtor Profile and Income sections to see calcula…" at bounding box center [977, 449] width 1077 height 389
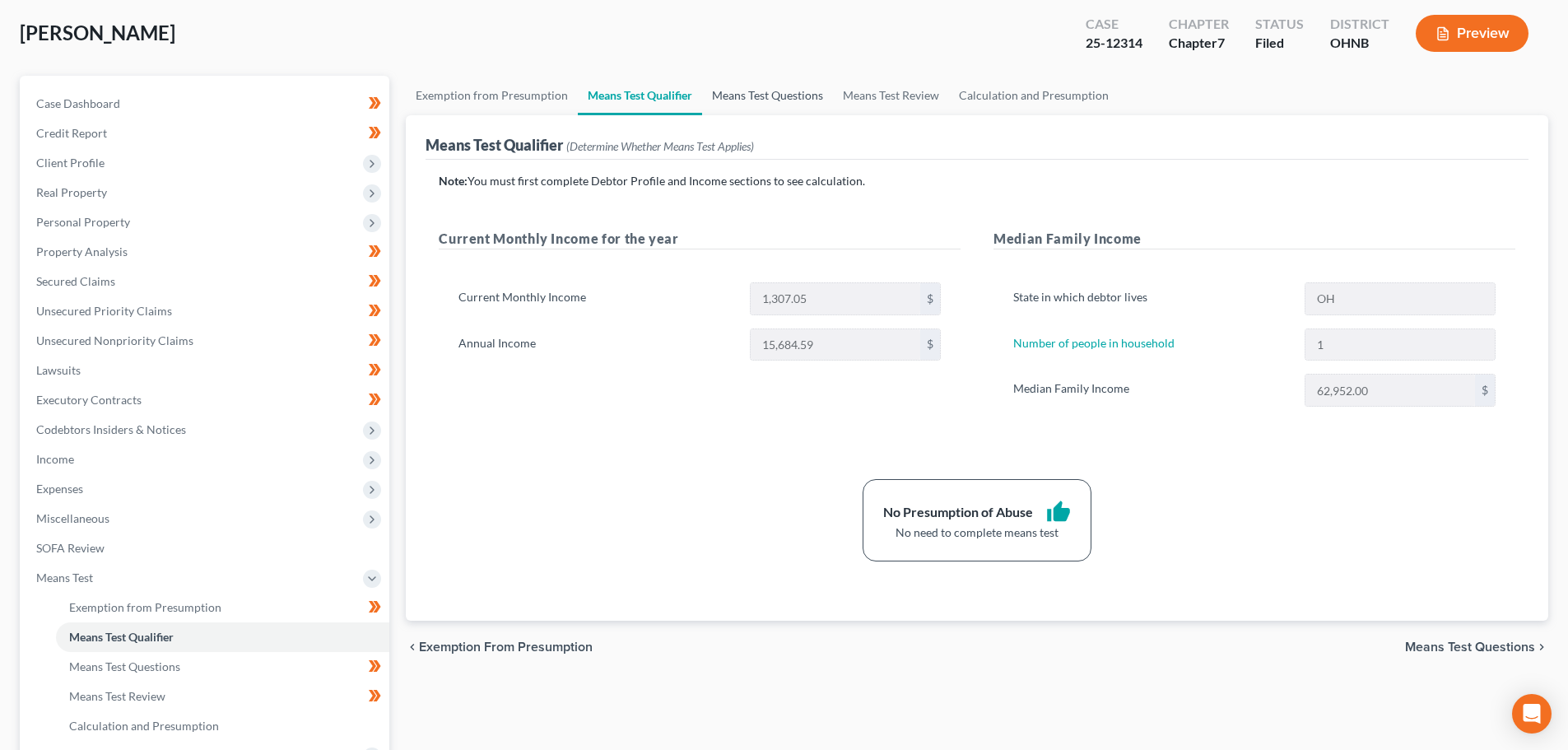
click at [794, 97] on link "Means Test Questions" at bounding box center [767, 96] width 131 height 39
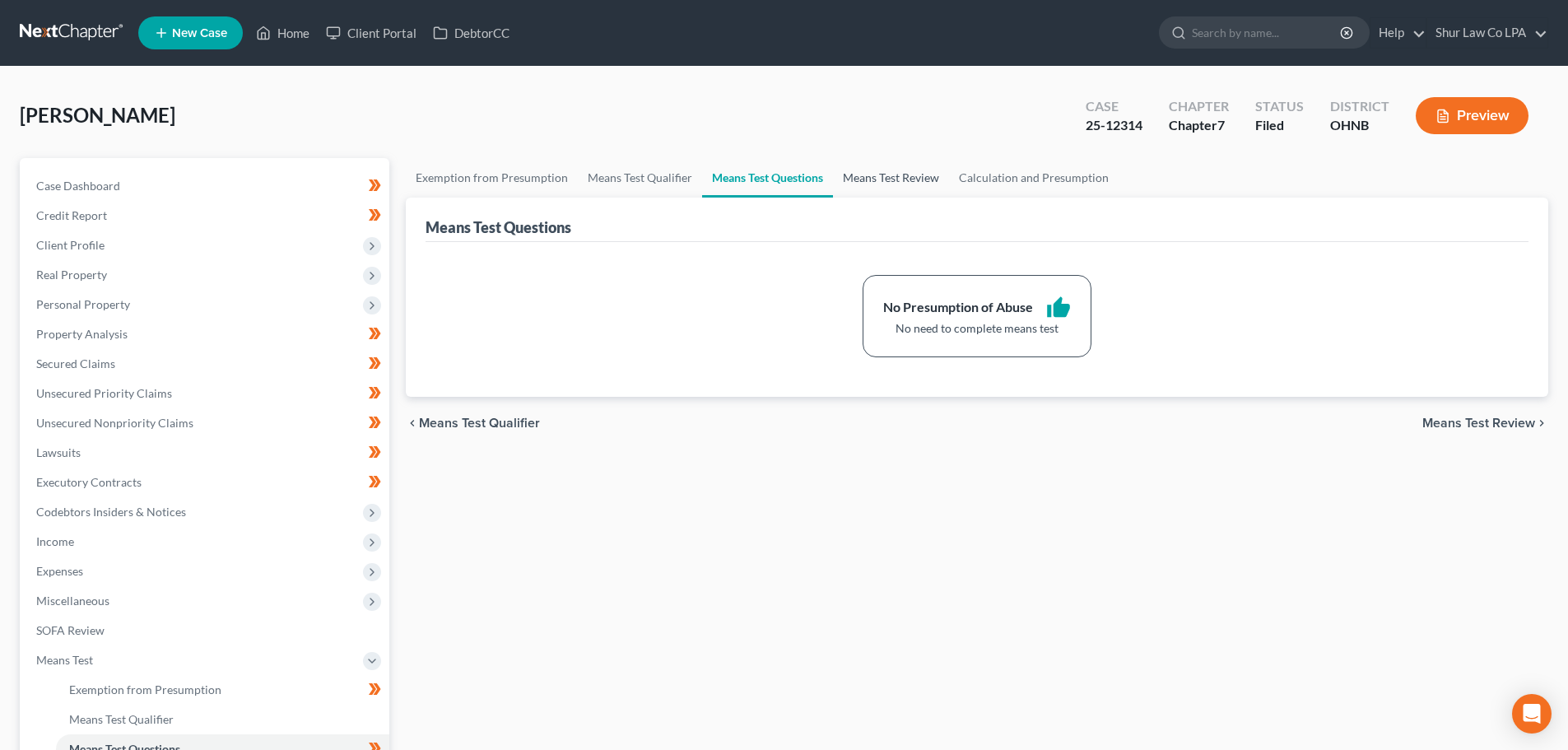
click at [886, 185] on link "Means Test Review" at bounding box center [892, 178] width 116 height 39
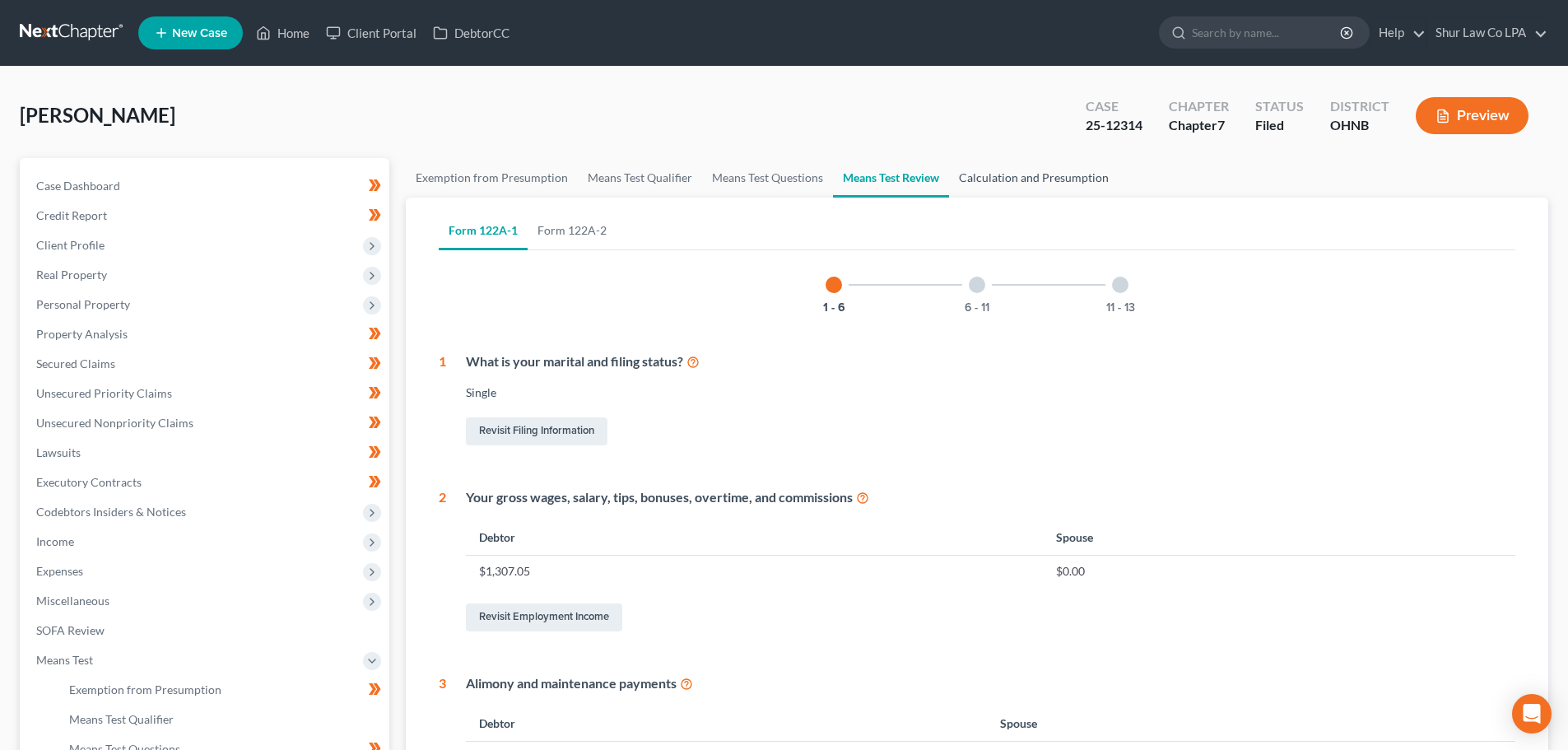
click at [1016, 183] on link "Calculation and Presumption" at bounding box center [1033, 178] width 170 height 39
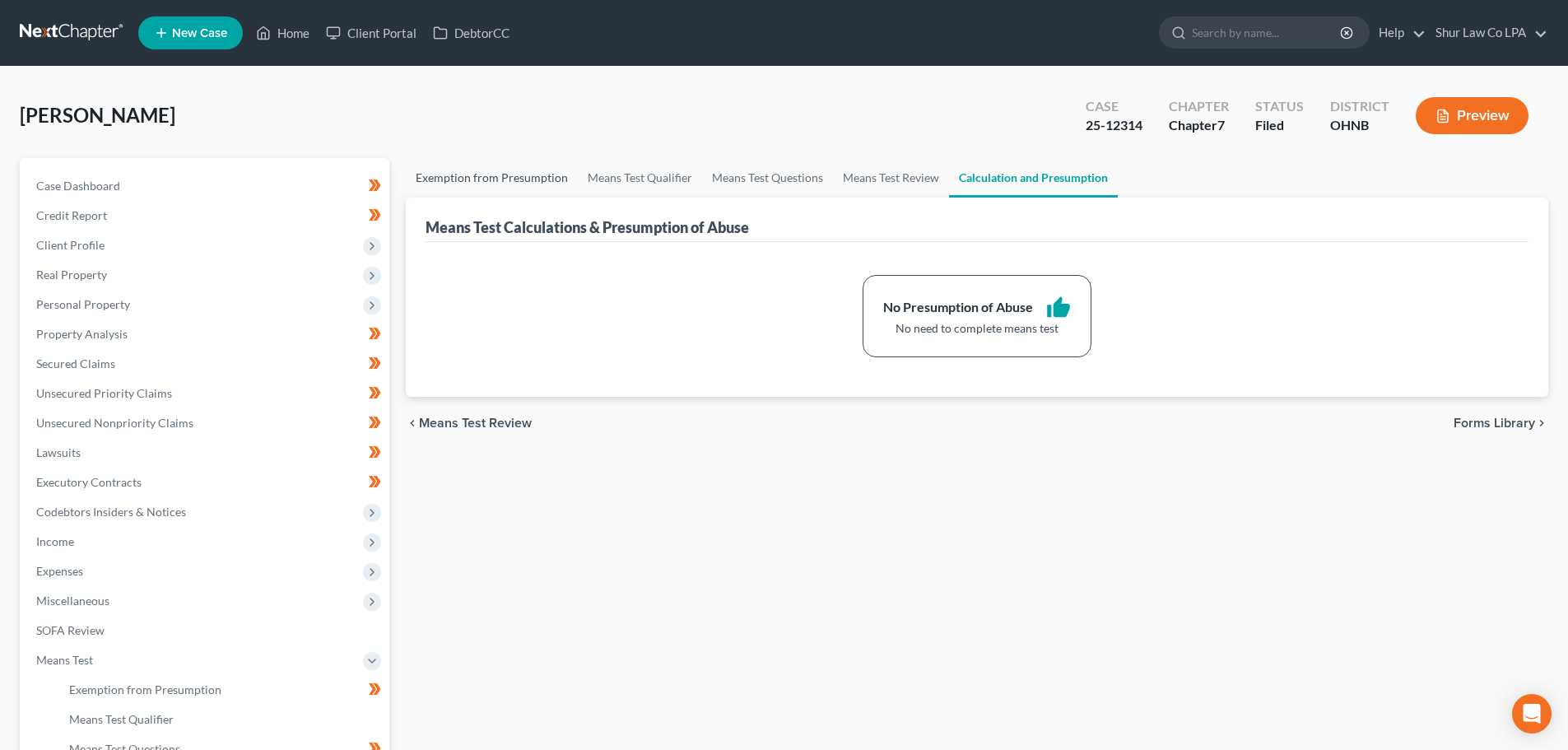
click at [527, 187] on link "Exemption from Presumption" at bounding box center [491, 178] width 172 height 39
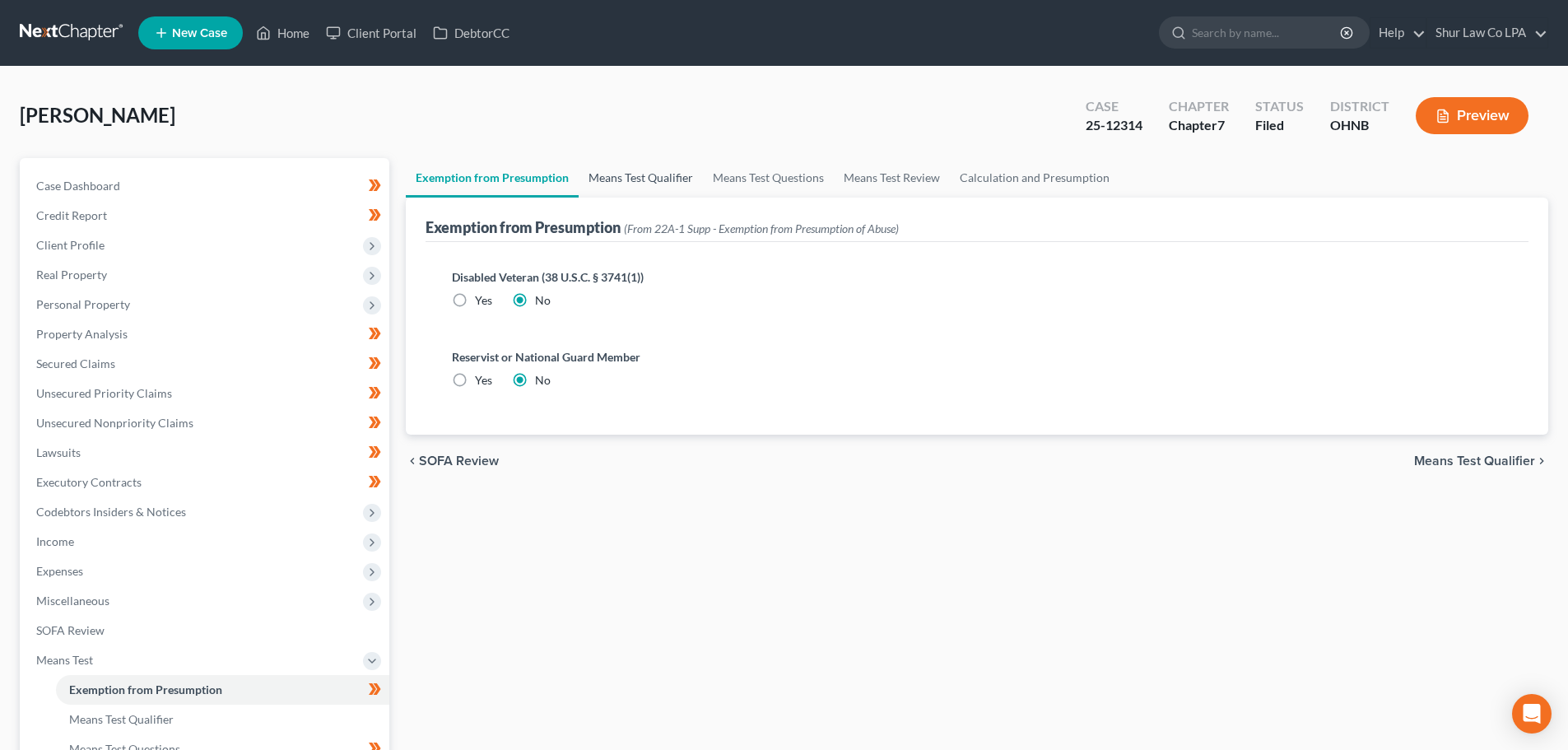
click at [666, 180] on link "Means Test Qualifier" at bounding box center [641, 178] width 125 height 39
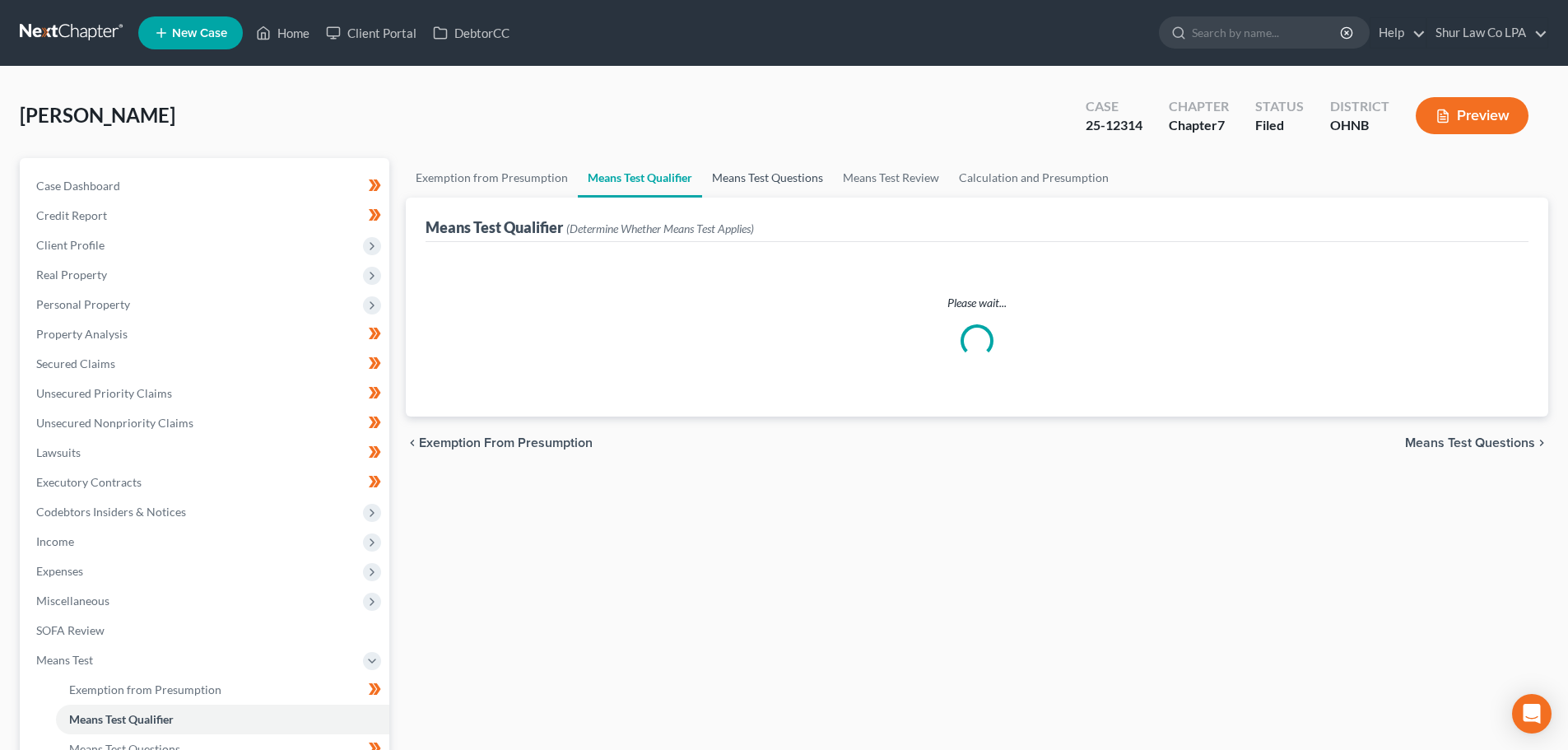
click at [769, 178] on link "Means Test Questions" at bounding box center [767, 178] width 131 height 39
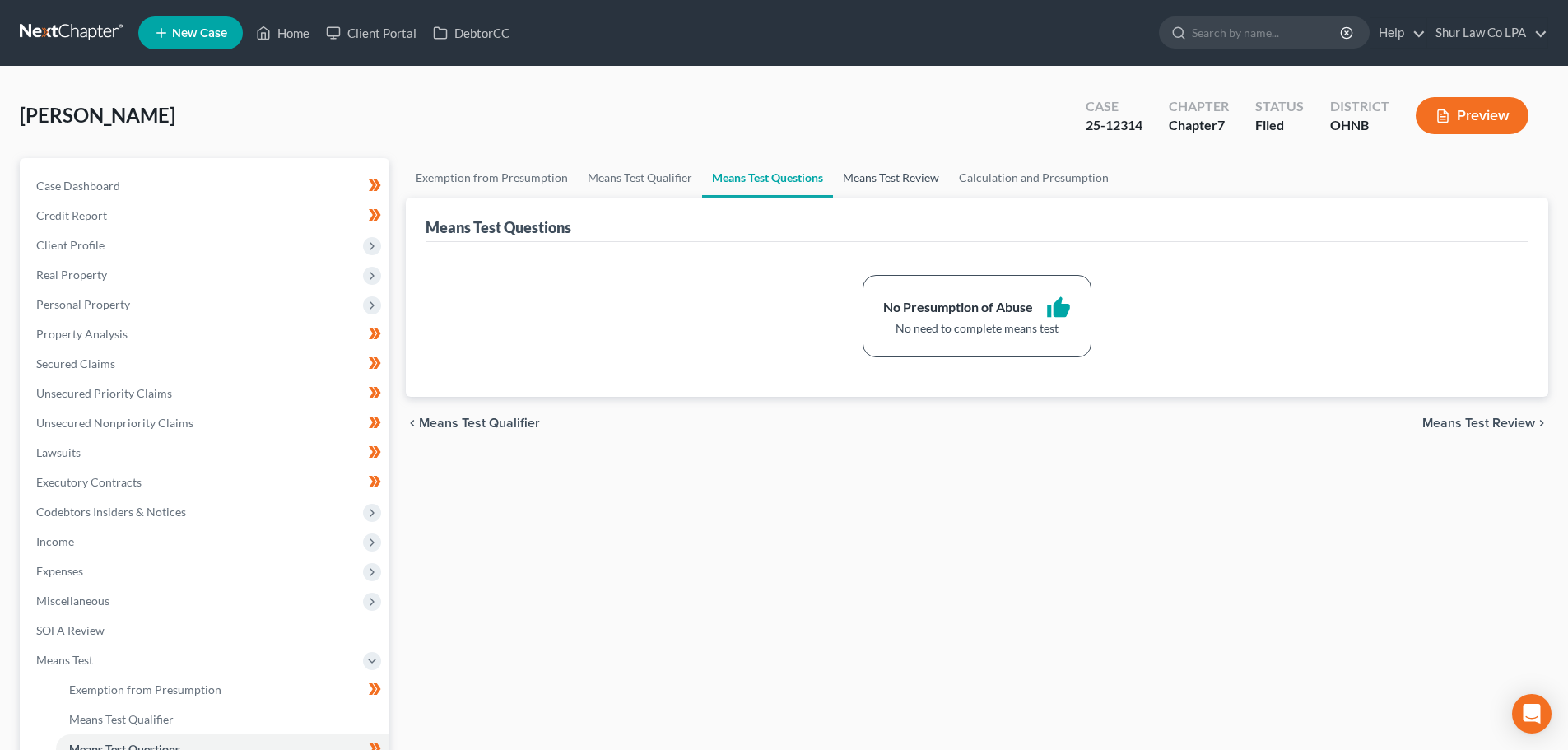
click at [905, 179] on link "Means Test Review" at bounding box center [892, 178] width 116 height 39
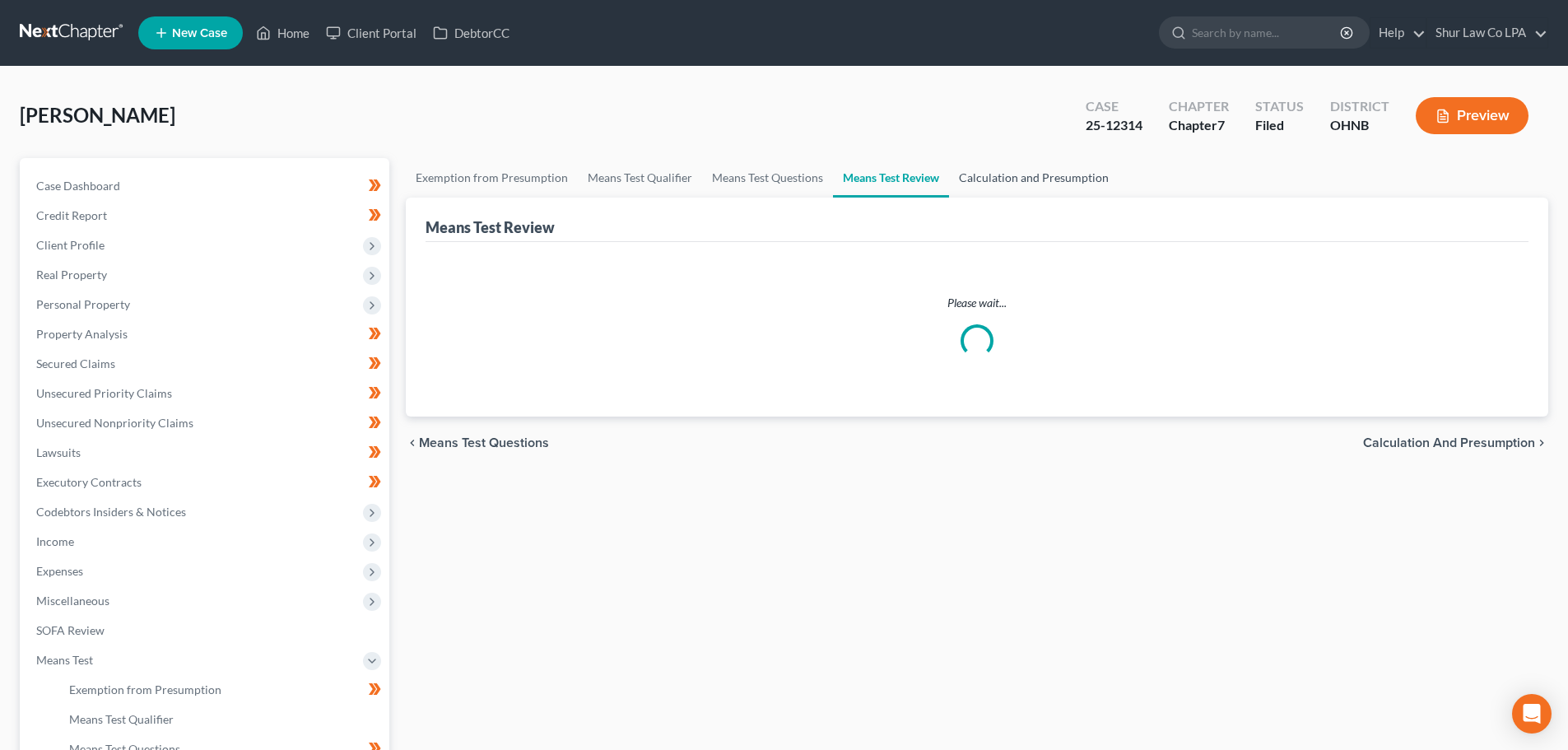
click at [1035, 176] on link "Calculation and Presumption" at bounding box center [1033, 178] width 170 height 39
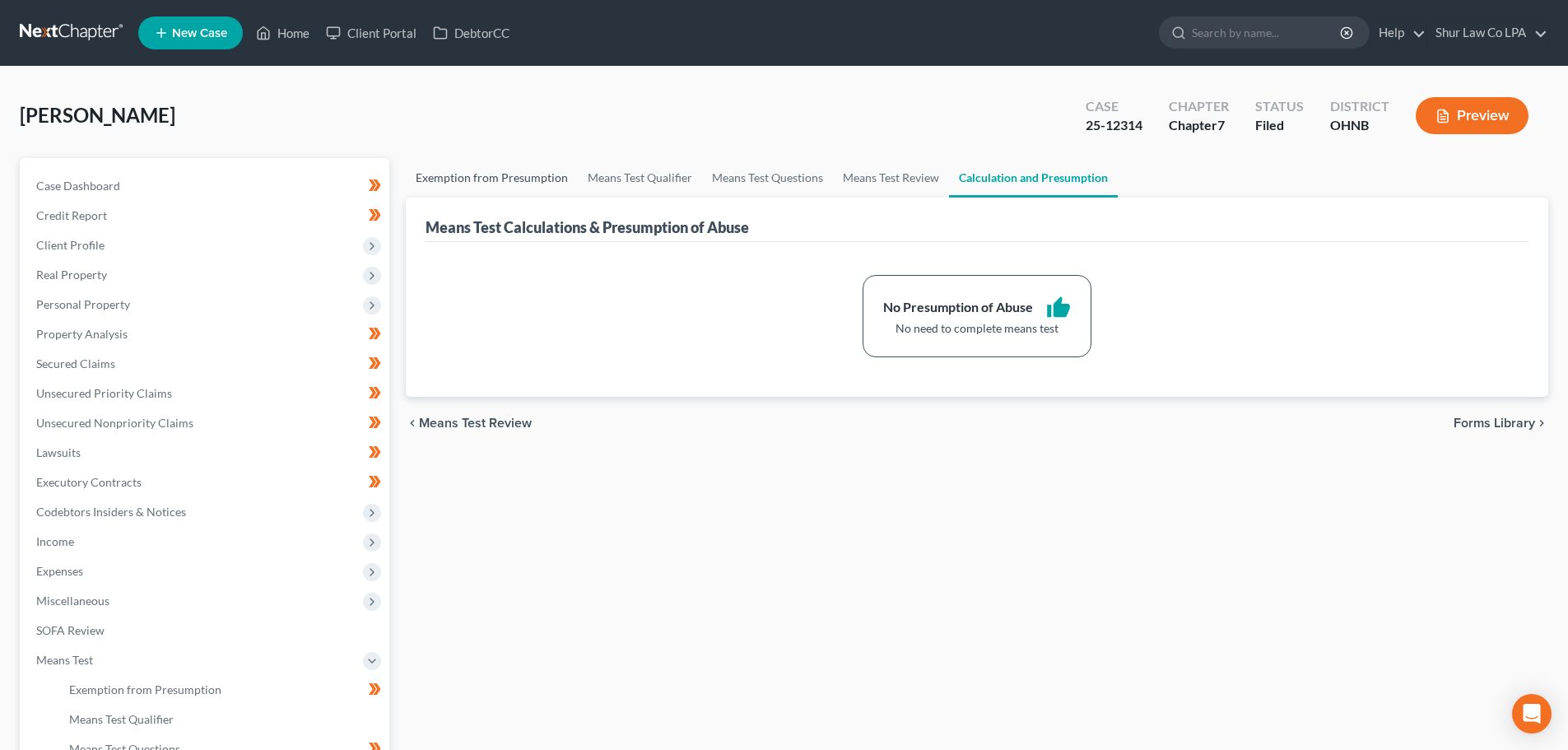
click at [486, 183] on link "Exemption from Presumption" at bounding box center [491, 178] width 172 height 39
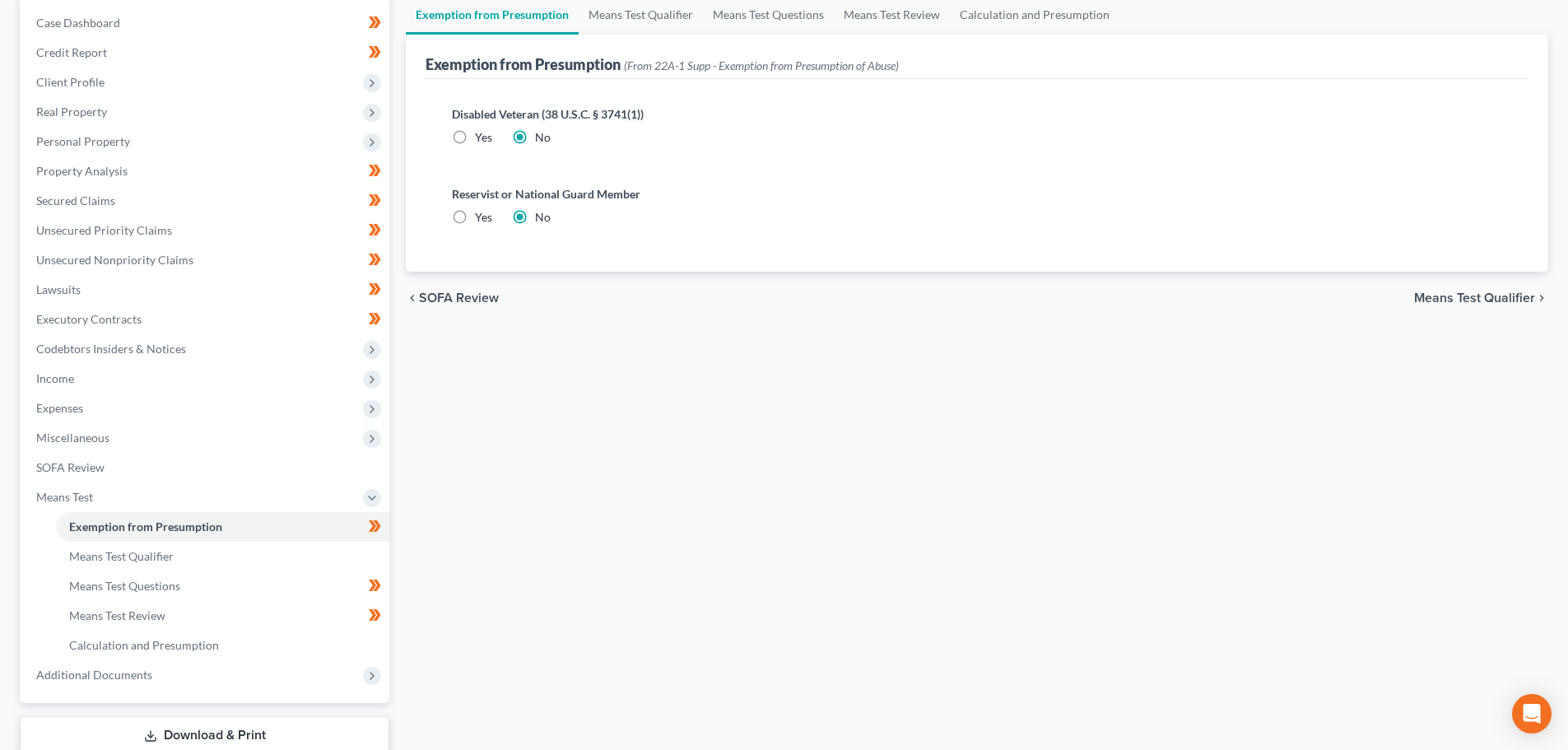
scroll to position [165, 0]
click at [112, 408] on span "Expenses" at bounding box center [206, 407] width 366 height 30
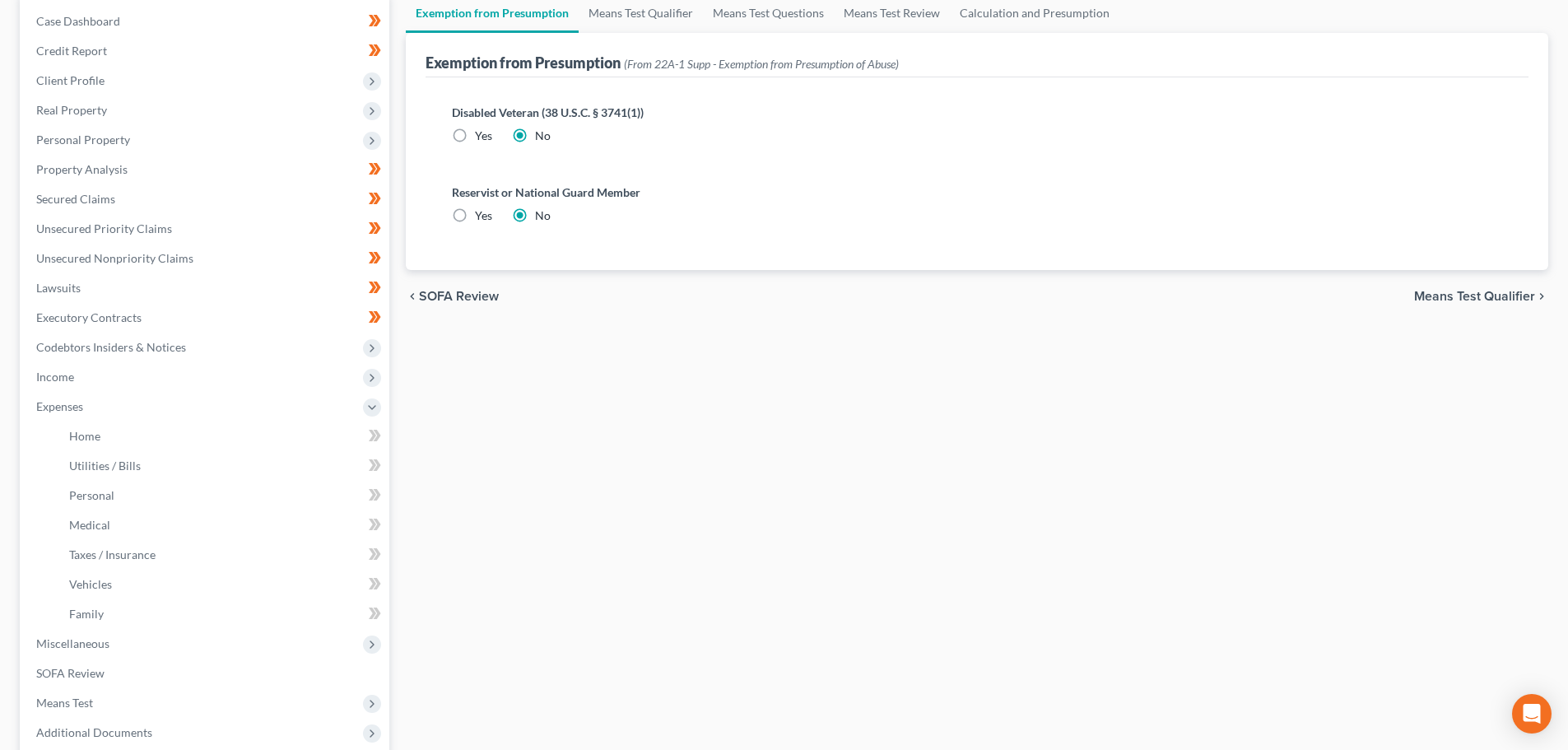
click at [1459, 298] on span "Means Test Qualifier" at bounding box center [1475, 296] width 121 height 13
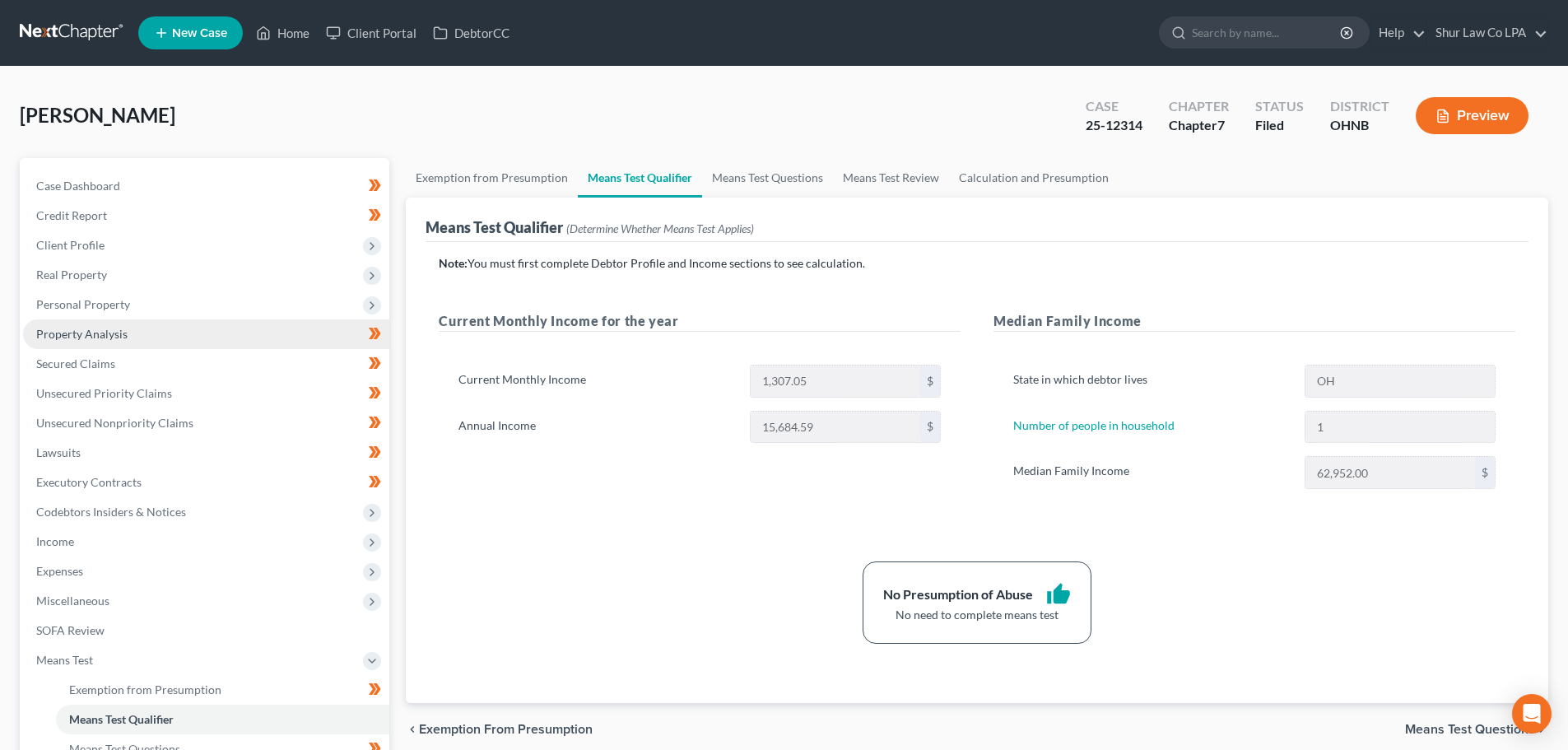
click at [167, 329] on link "Property Analysis" at bounding box center [206, 334] width 366 height 30
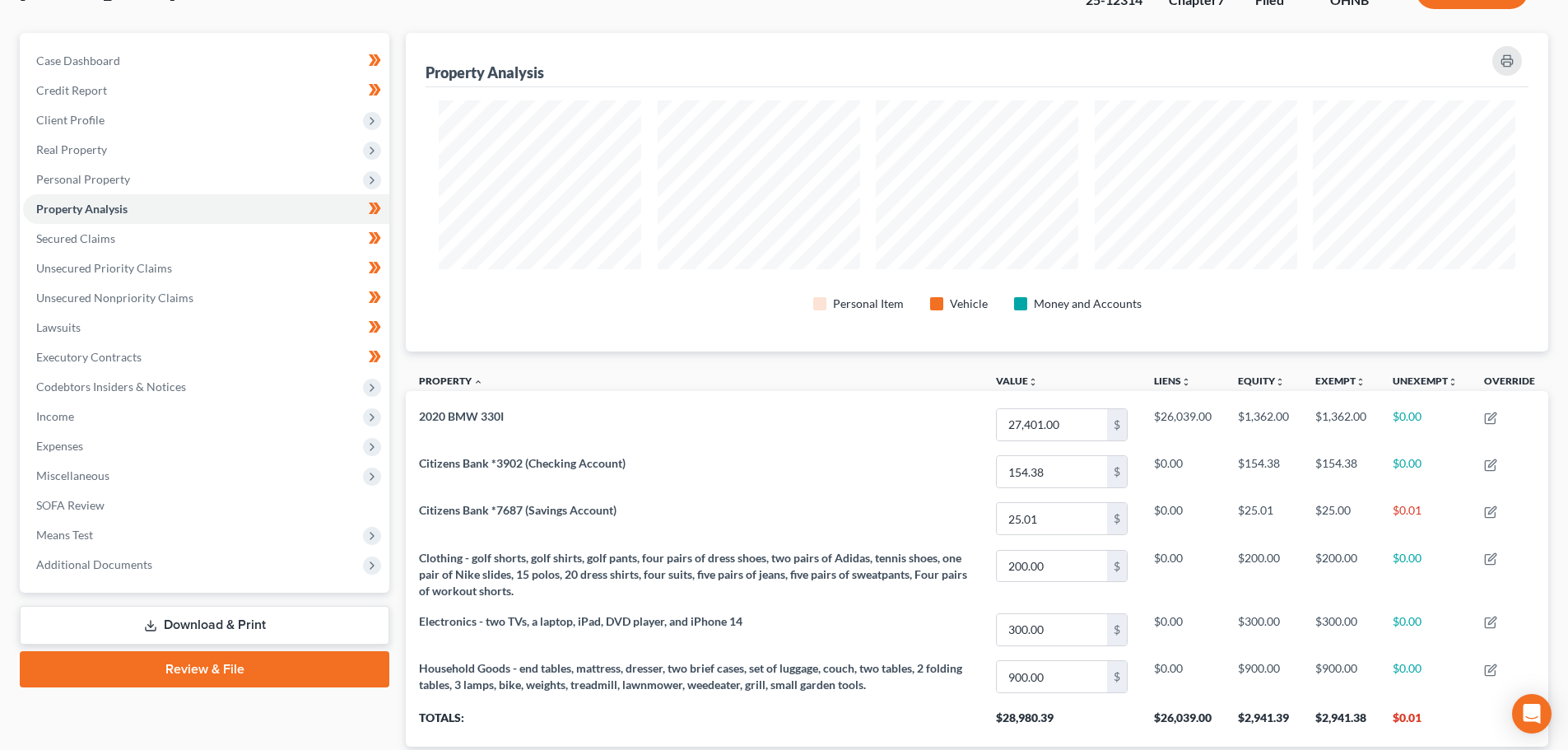
scroll to position [165, 0]
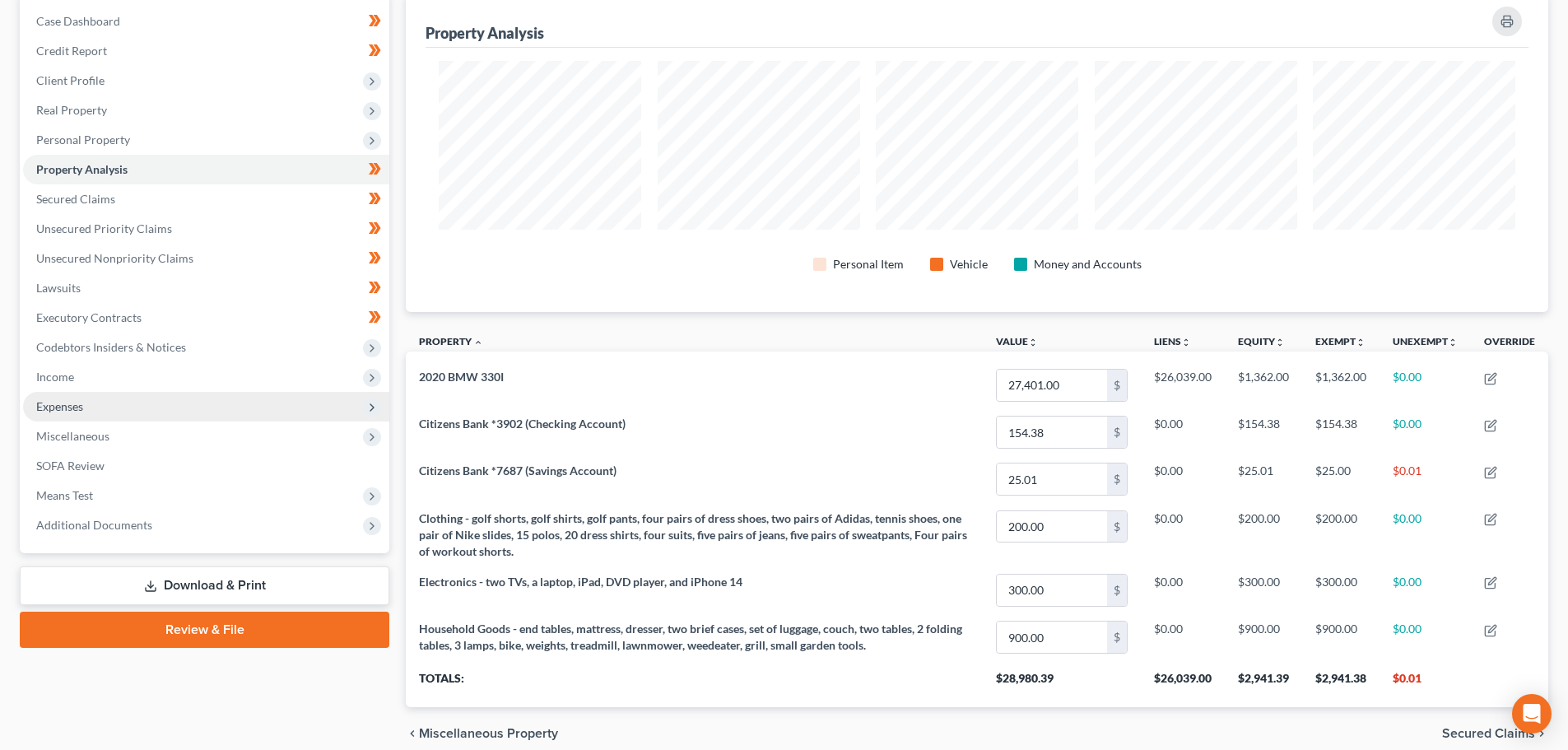
click at [196, 405] on span "Expenses" at bounding box center [206, 407] width 366 height 30
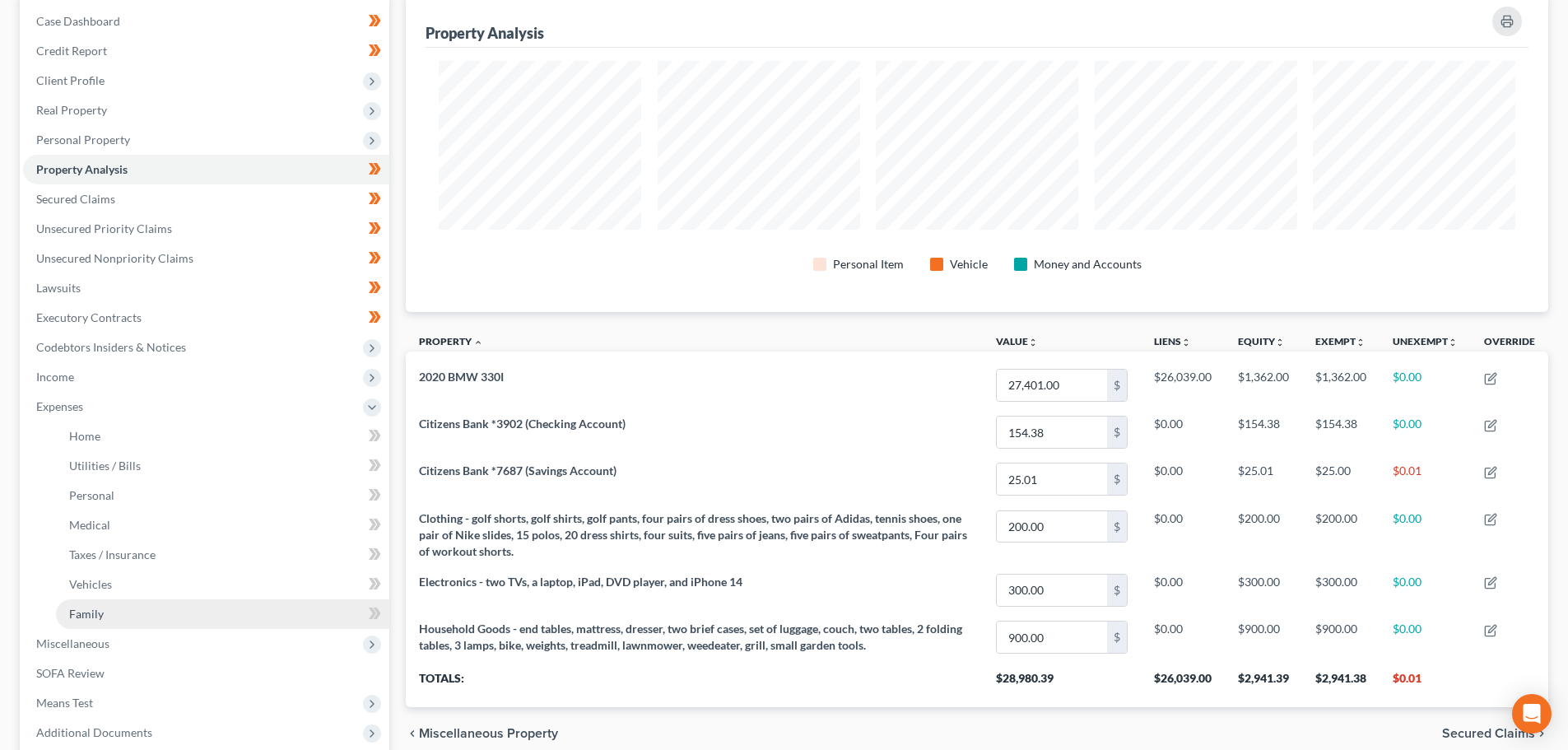
click at [176, 605] on link "Family" at bounding box center [223, 614] width 333 height 30
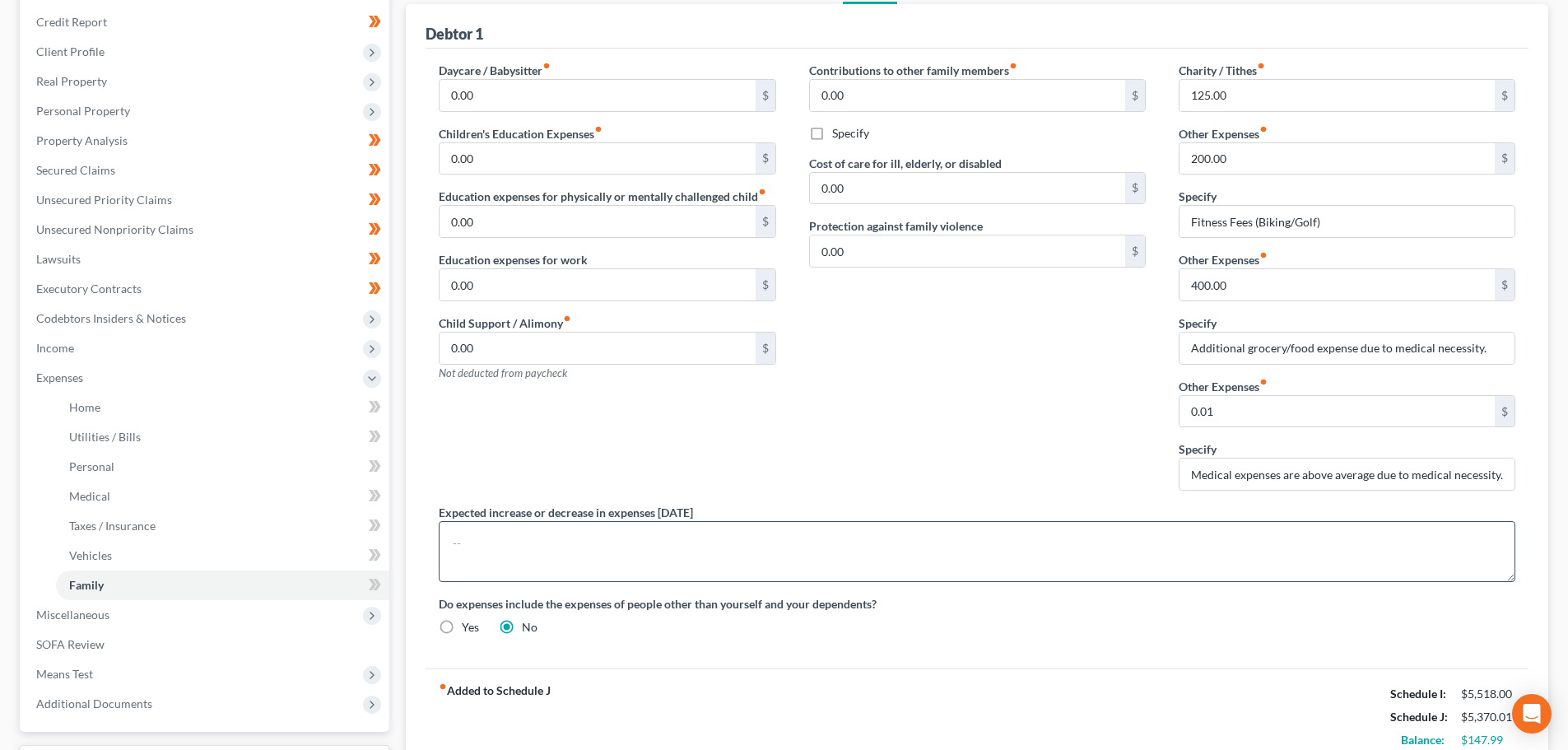
scroll to position [165, 0]
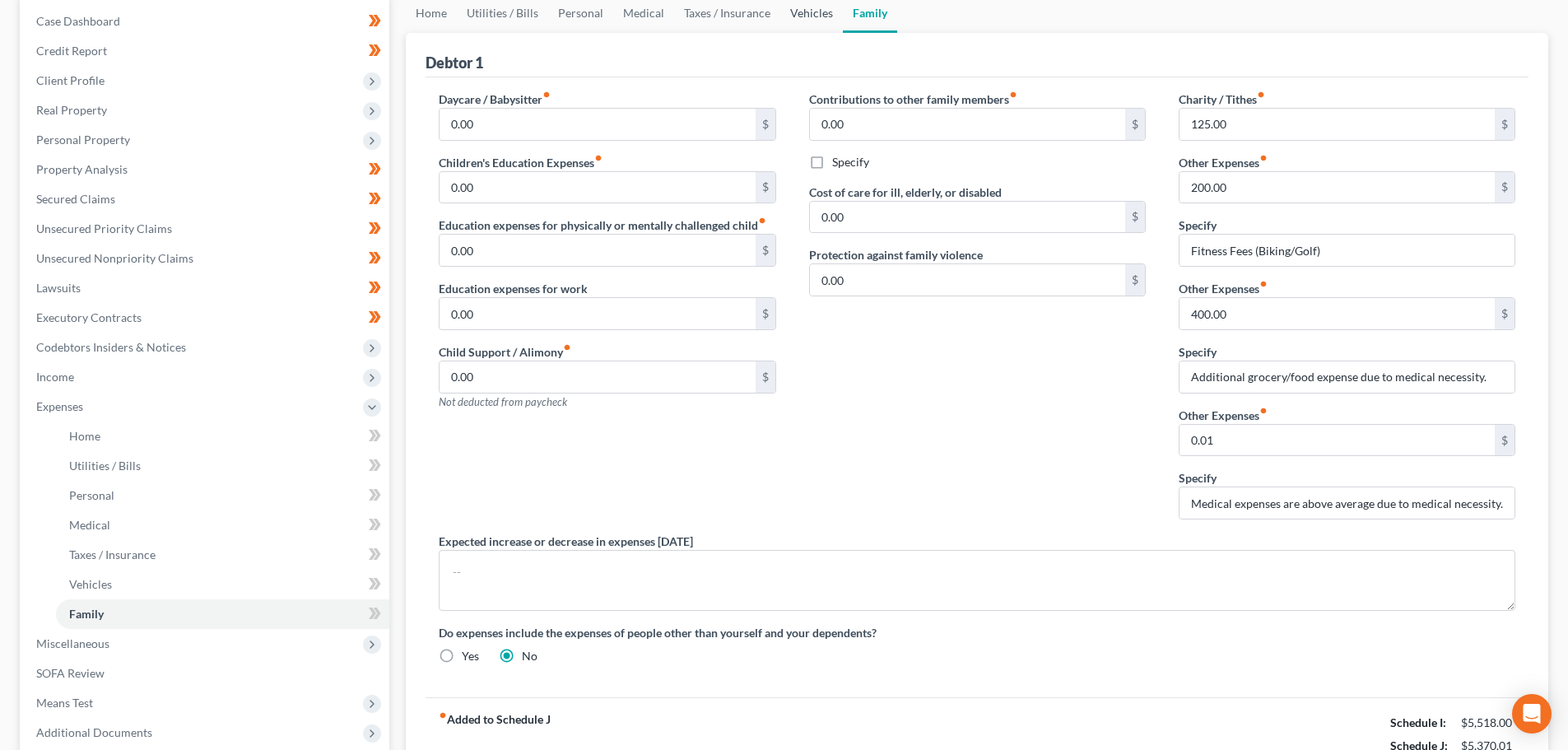
click at [804, 13] on link "Vehicles" at bounding box center [811, 13] width 62 height 39
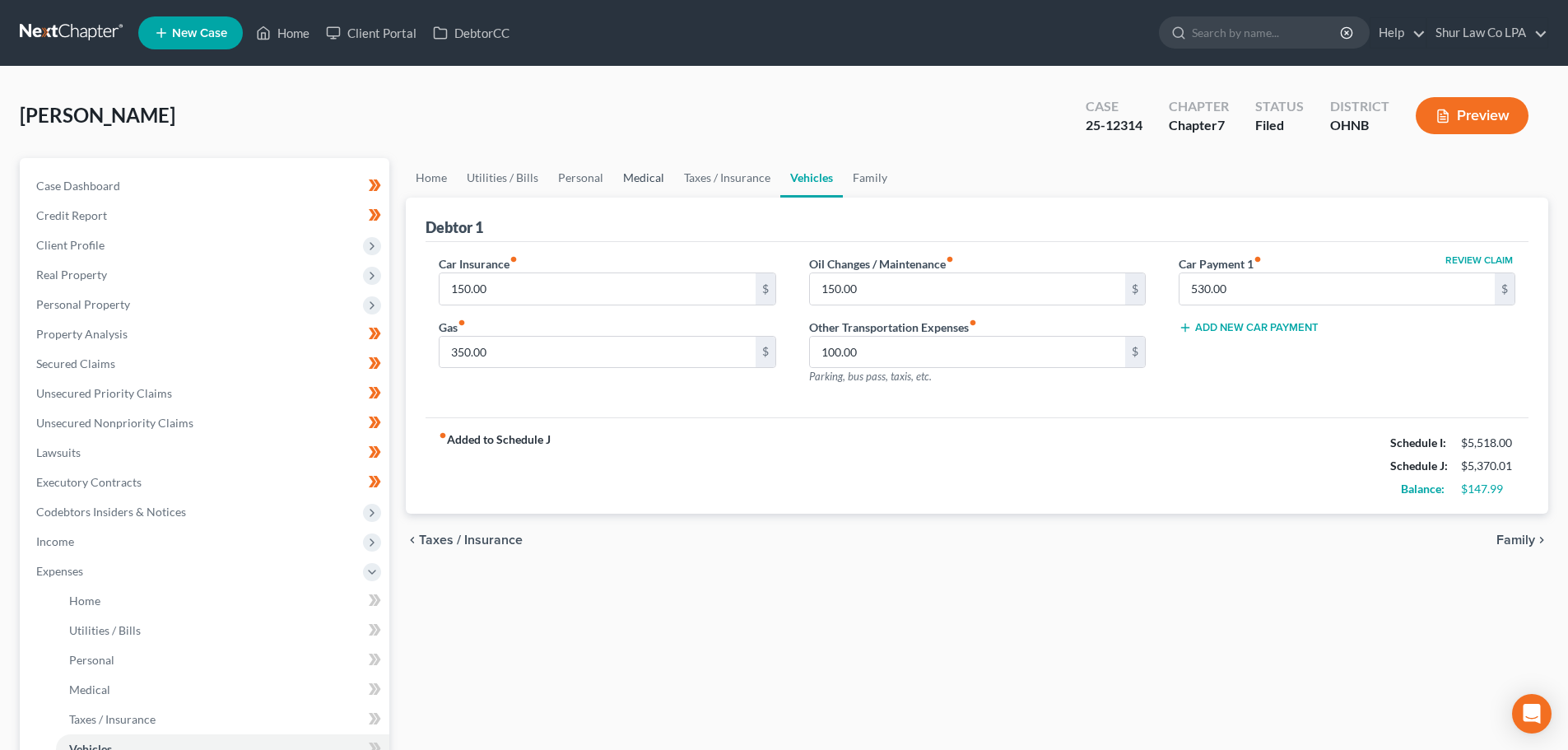
click at [655, 178] on link "Medical" at bounding box center [643, 178] width 61 height 39
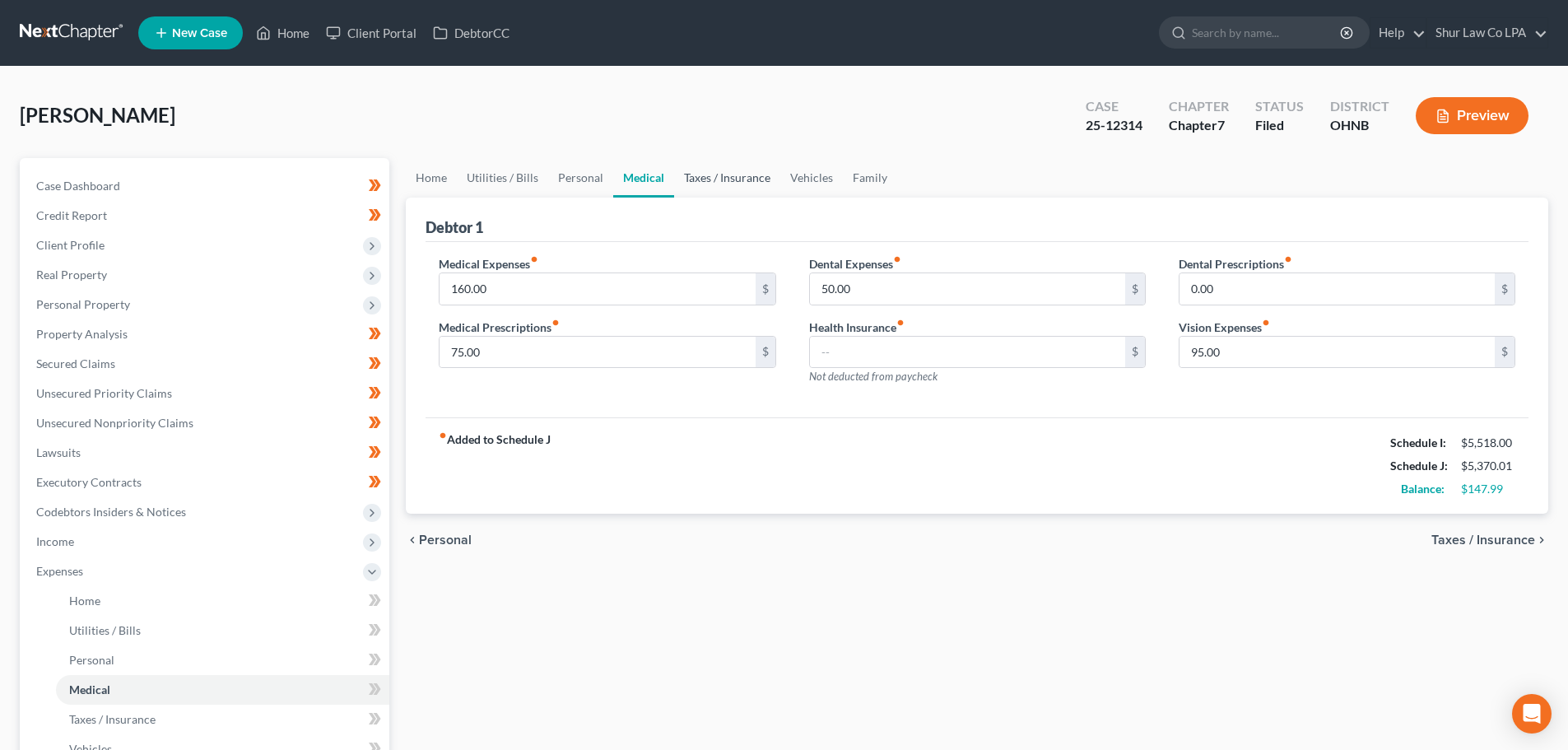
click at [746, 182] on link "Taxes / Insurance" at bounding box center [728, 178] width 106 height 39
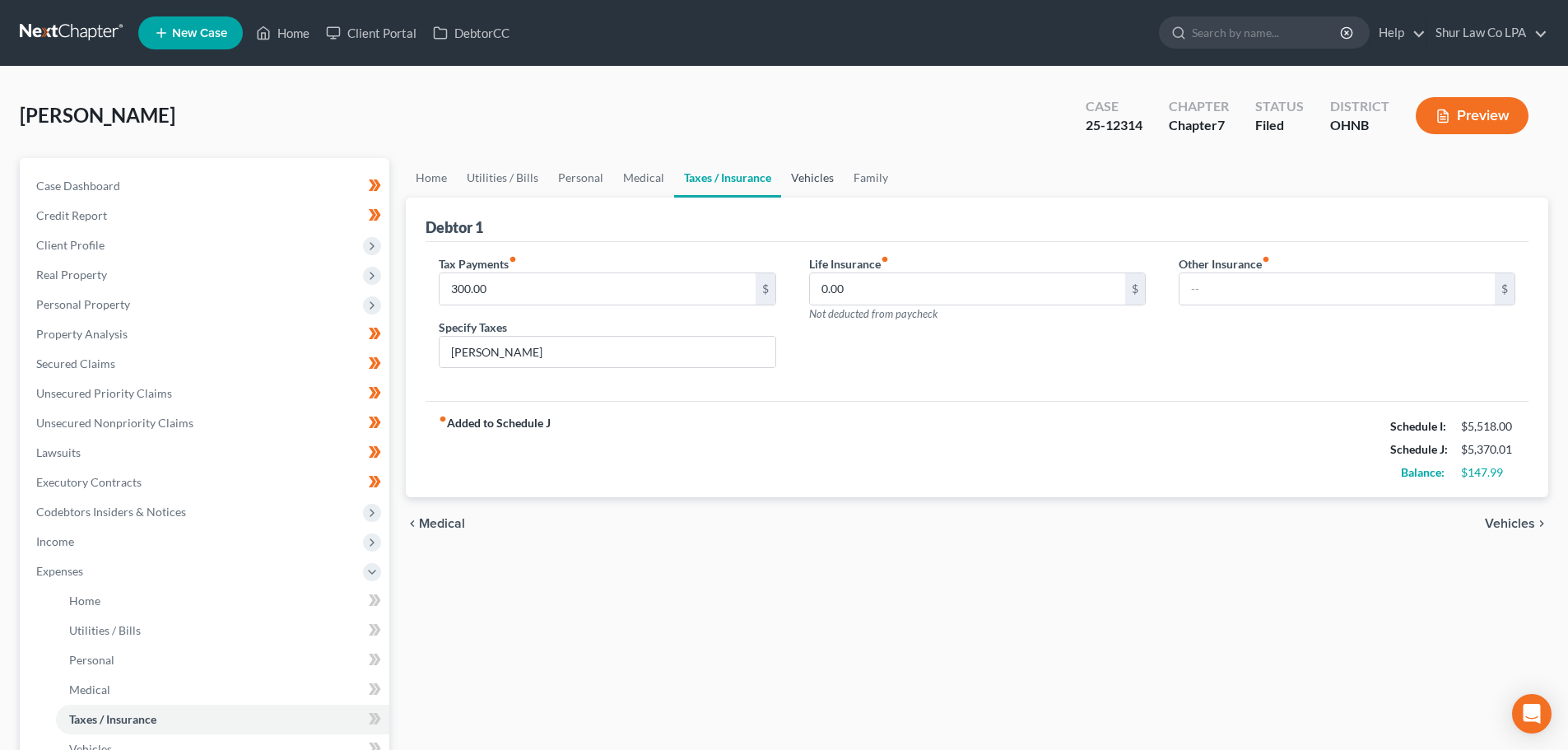
drag, startPoint x: 800, startPoint y: 174, endPoint x: 822, endPoint y: 178, distance: 22.4
click at [800, 175] on link "Vehicles" at bounding box center [812, 178] width 62 height 39
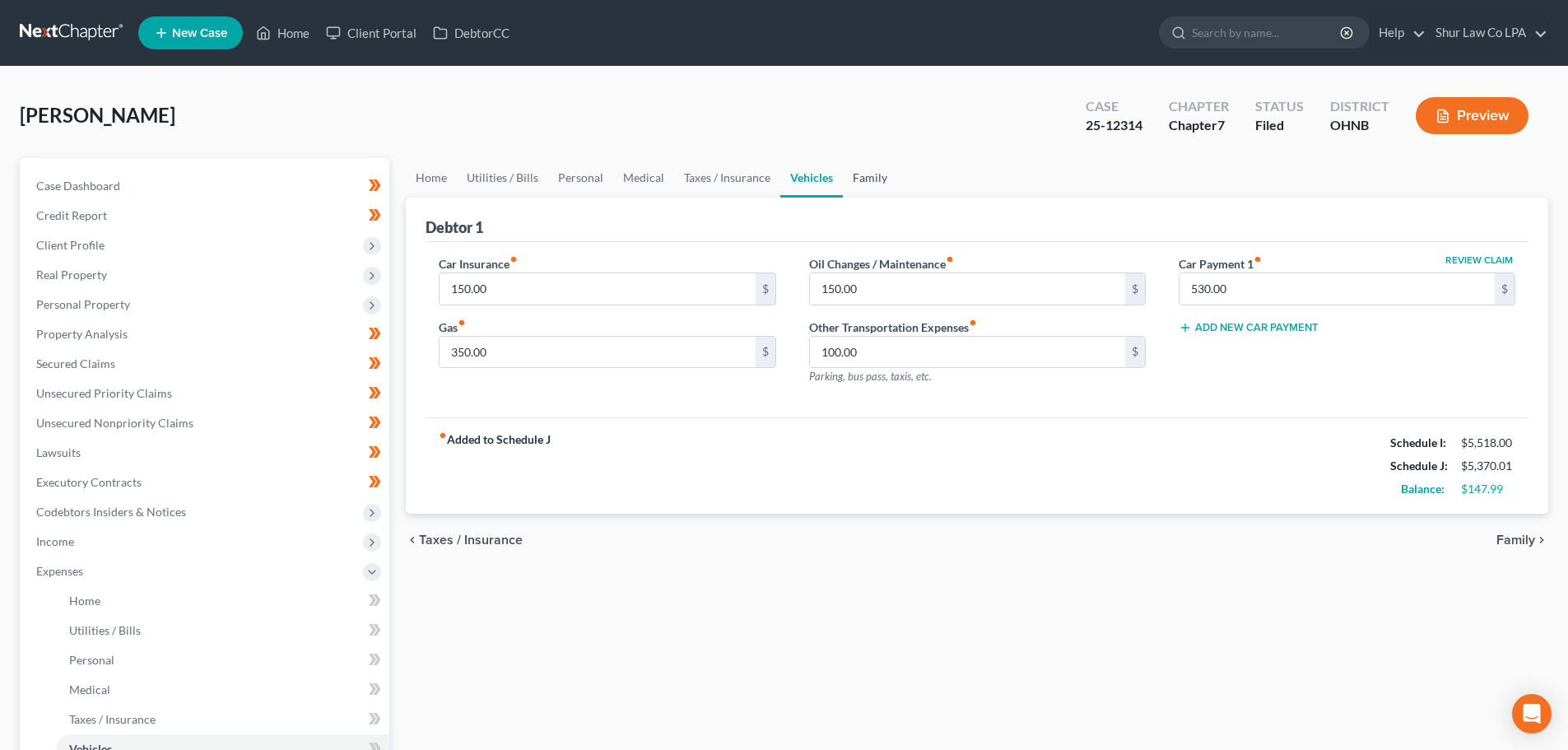
click at [851, 179] on link "Family" at bounding box center [870, 178] width 55 height 39
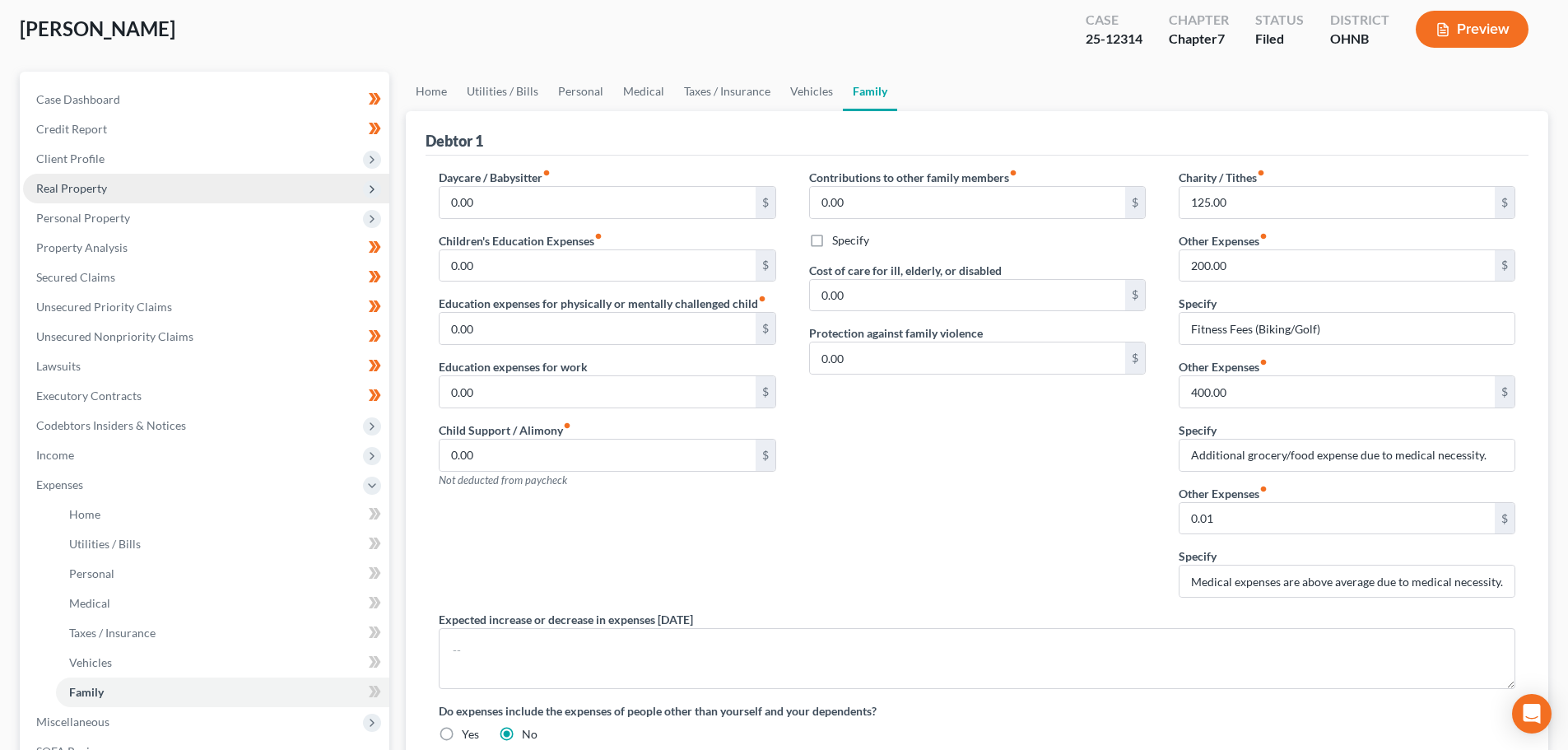
scroll to position [85, 0]
click at [100, 215] on span "Personal Property" at bounding box center [83, 219] width 94 height 14
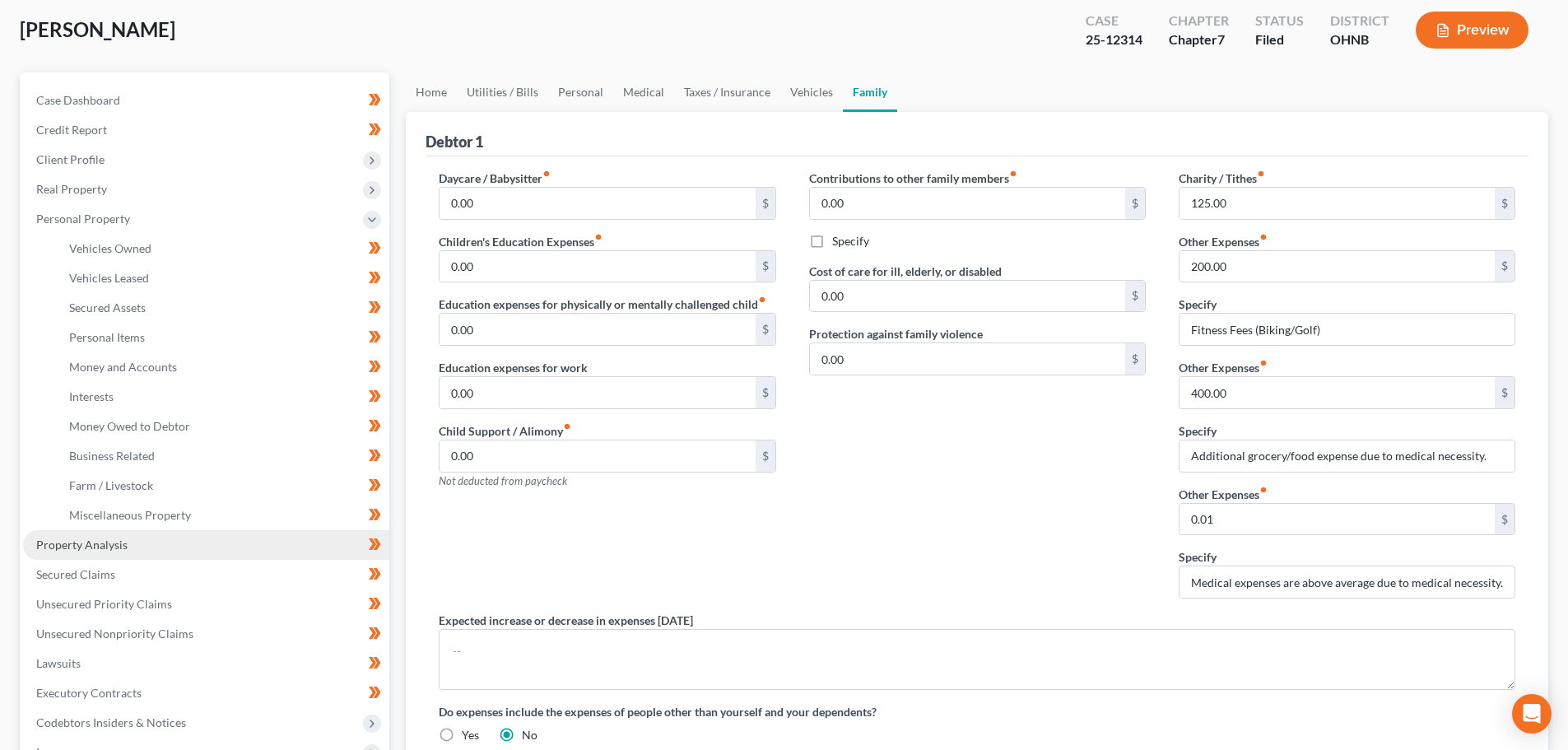
click at [150, 550] on link "Property Analysis" at bounding box center [206, 545] width 366 height 30
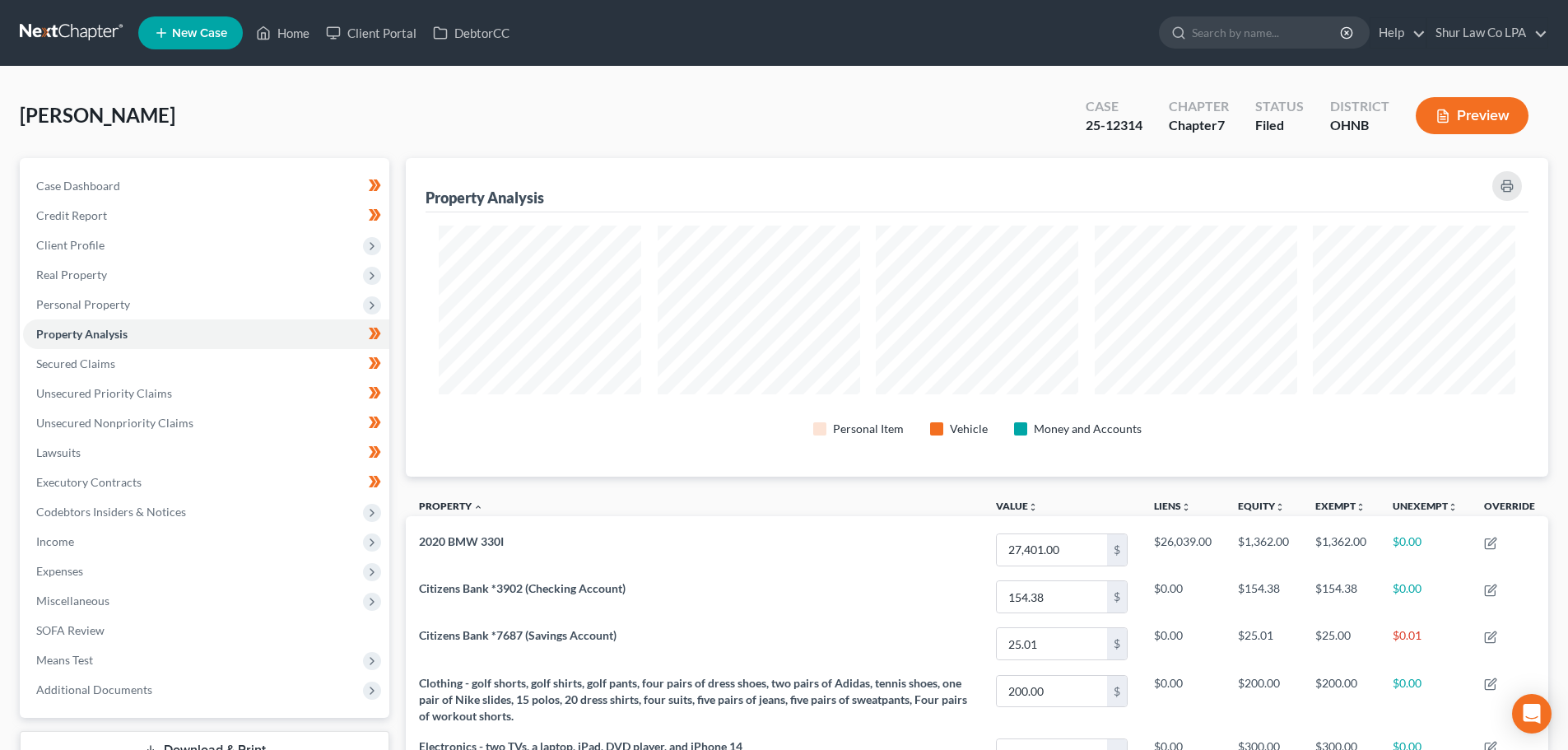
scroll to position [82, 0]
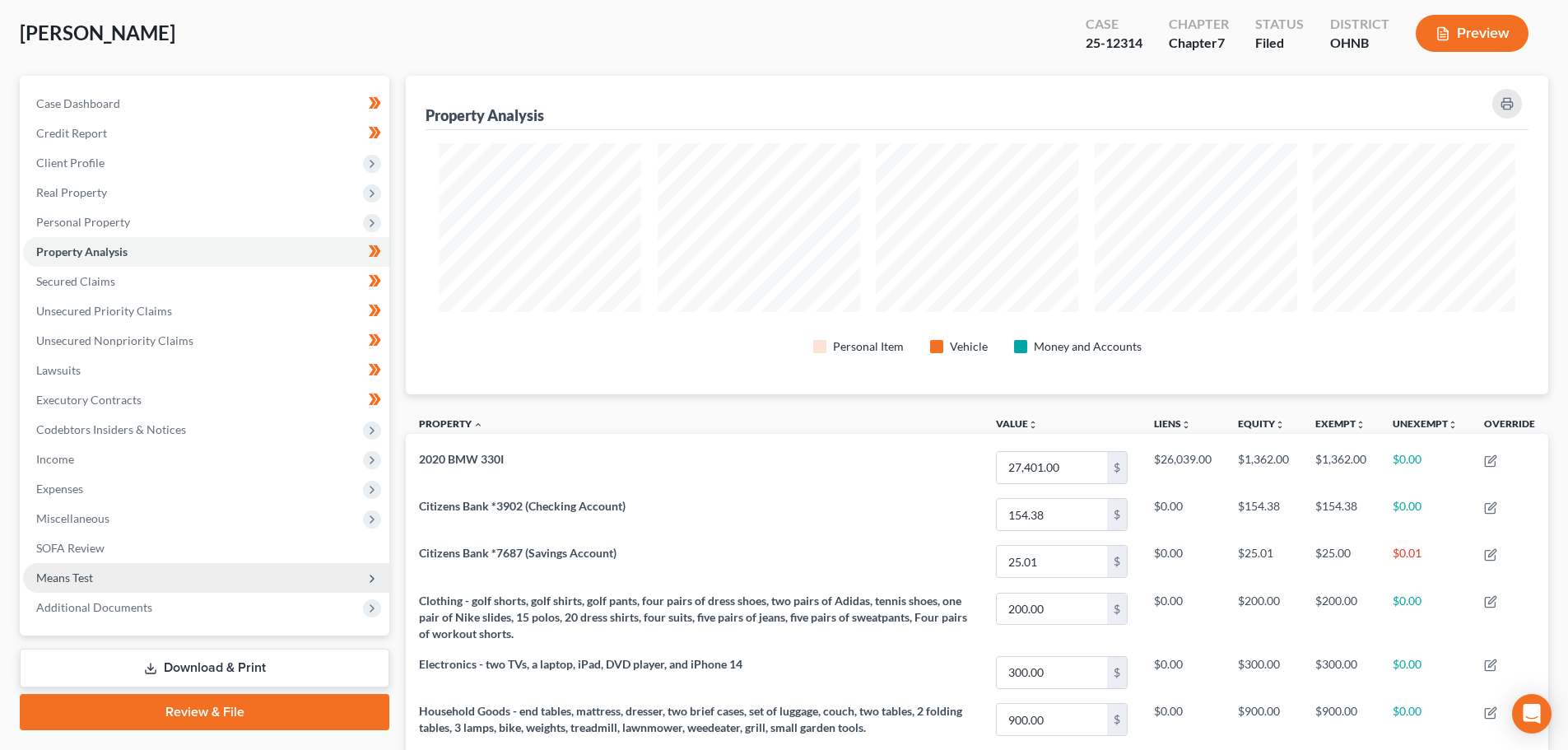
click at [132, 579] on span "Means Test" at bounding box center [206, 577] width 366 height 30
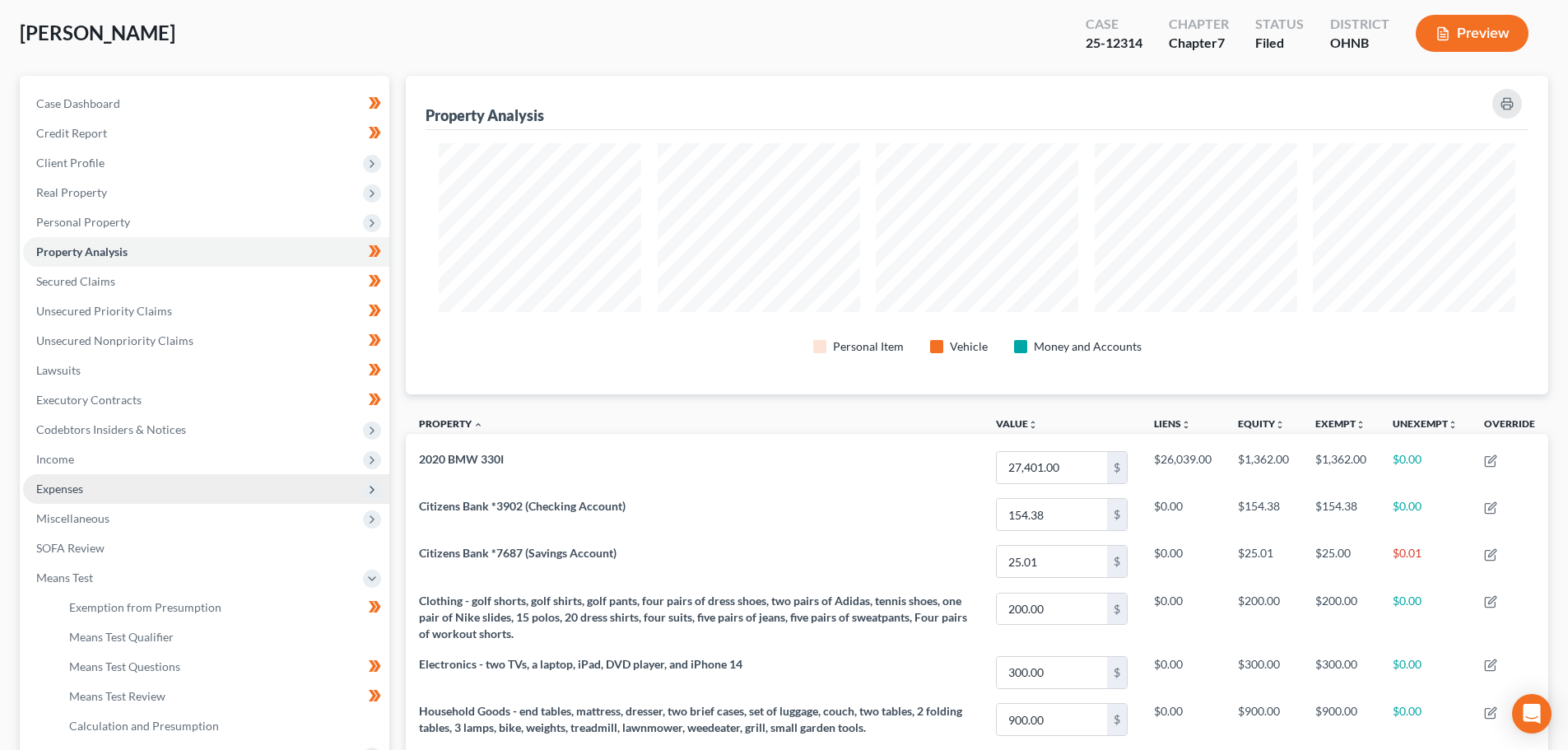
click at [126, 492] on span "Expenses" at bounding box center [206, 489] width 366 height 30
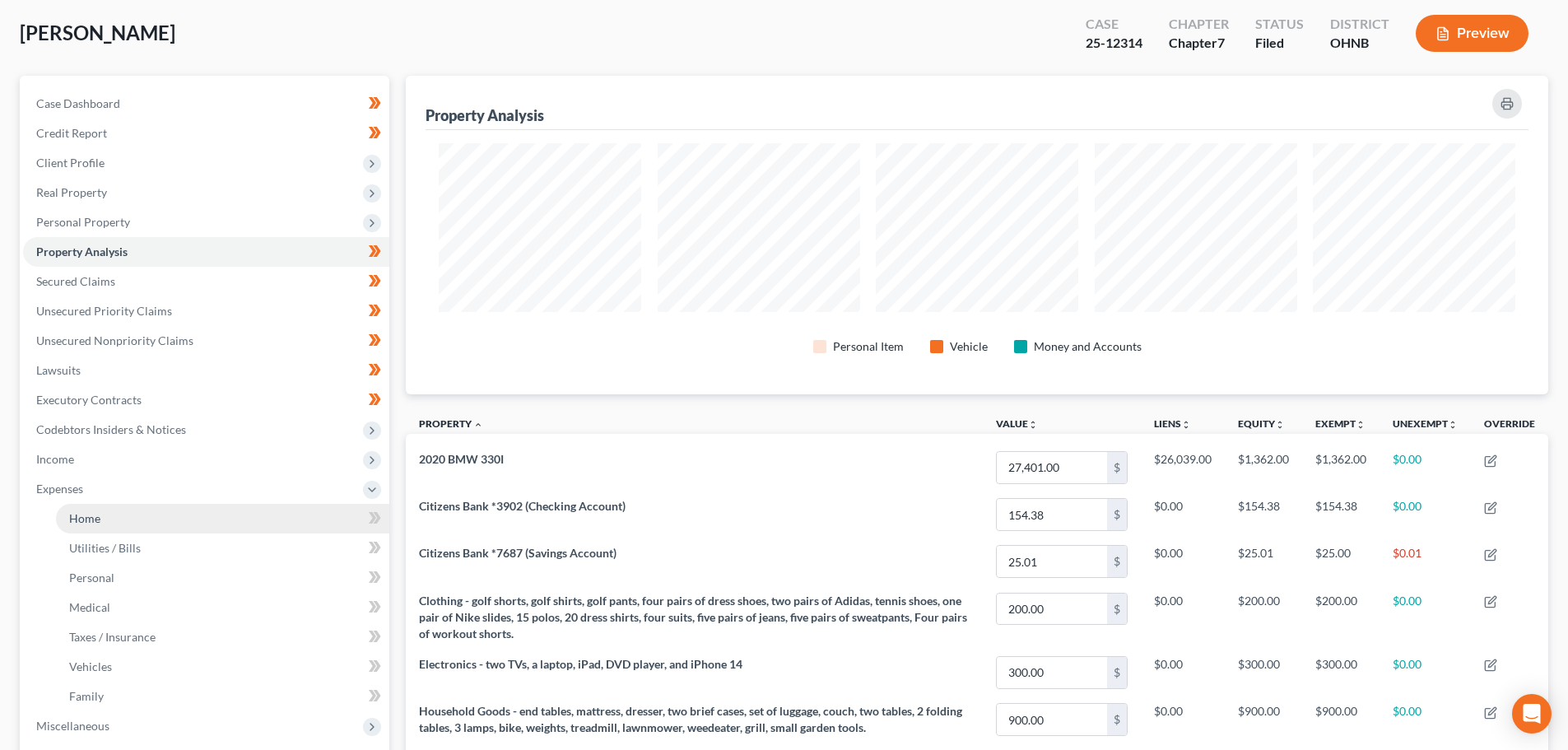
click at [132, 512] on link "Home" at bounding box center [223, 519] width 333 height 30
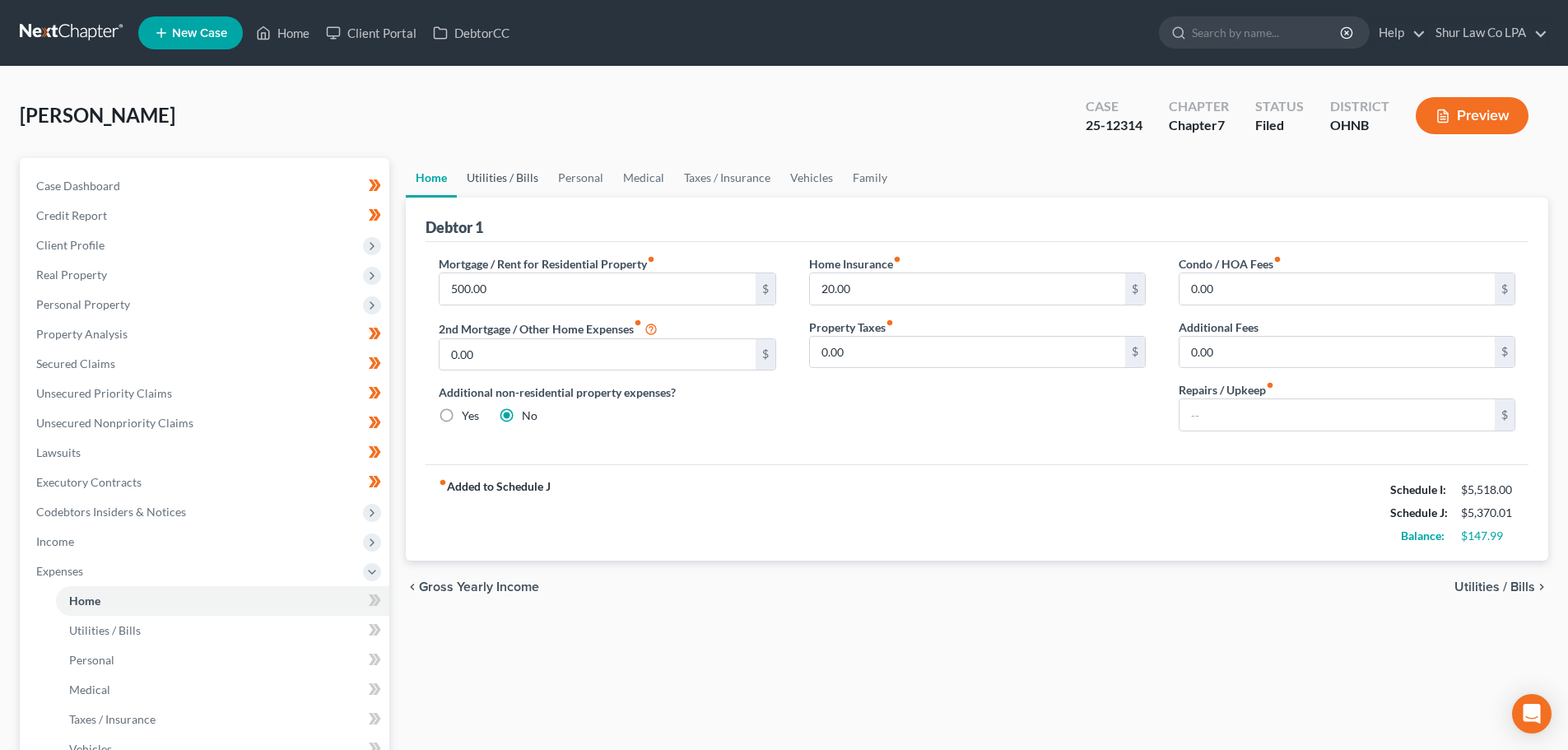
click at [518, 173] on link "Utilities / Bills" at bounding box center [502, 178] width 91 height 39
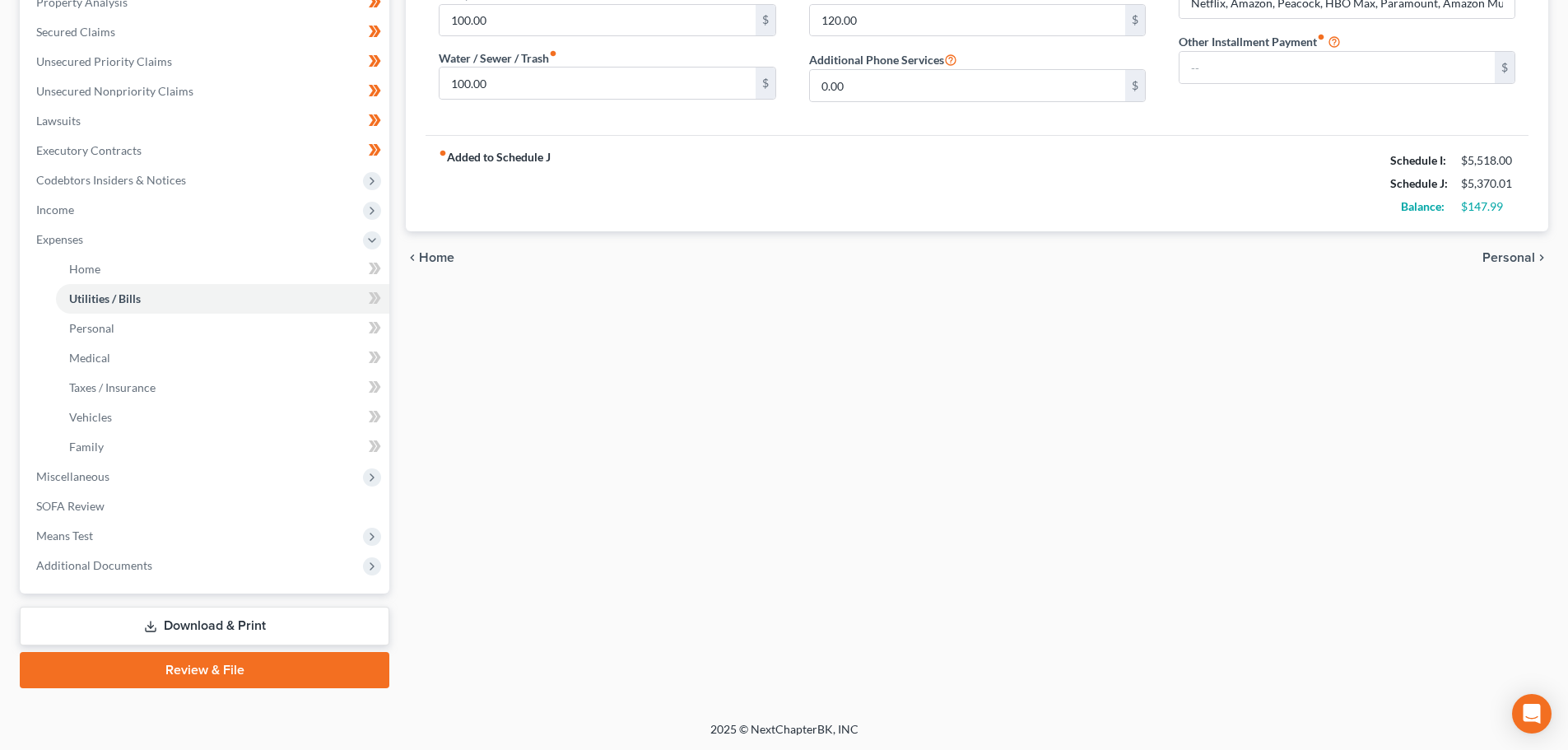
scroll to position [332, 0]
click at [94, 539] on span "Means Test" at bounding box center [206, 535] width 366 height 30
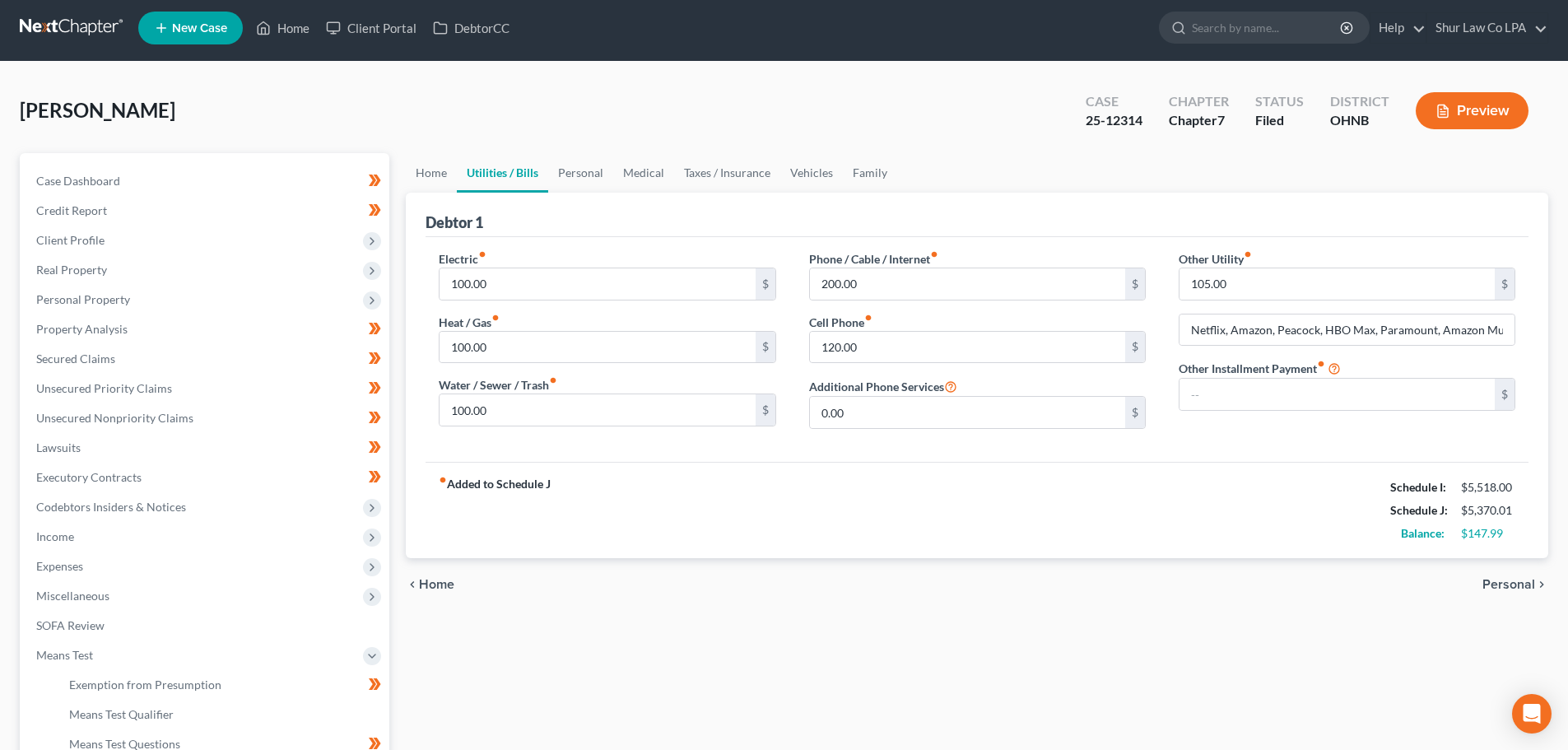
scroll to position [0, 0]
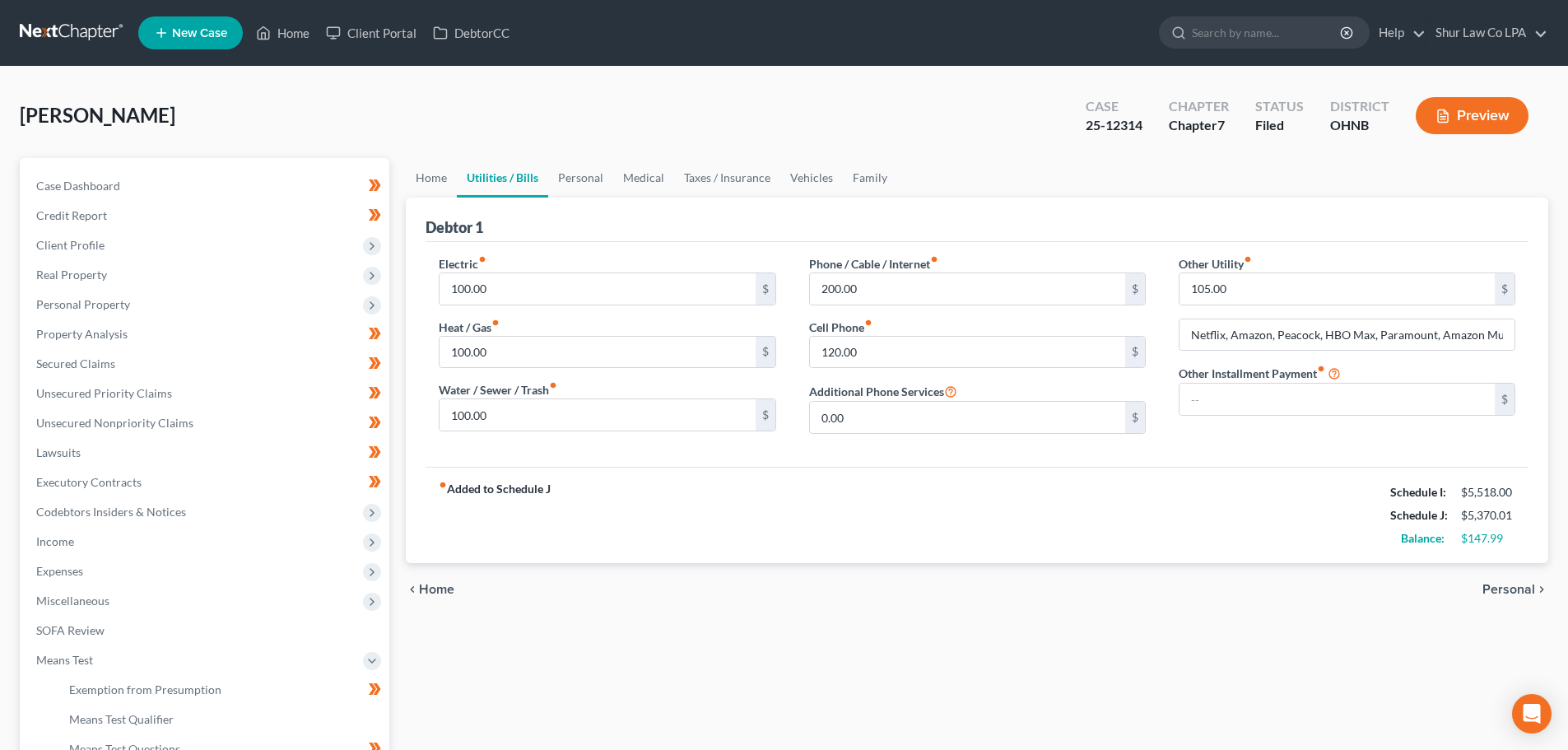
click at [569, 118] on div "Marcelewski, Joseph Upgraded Case 25-12314 Chapter Chapter 7 Status Filed Distr…" at bounding box center [784, 122] width 1529 height 72
click at [82, 22] on link at bounding box center [72, 32] width 105 height 30
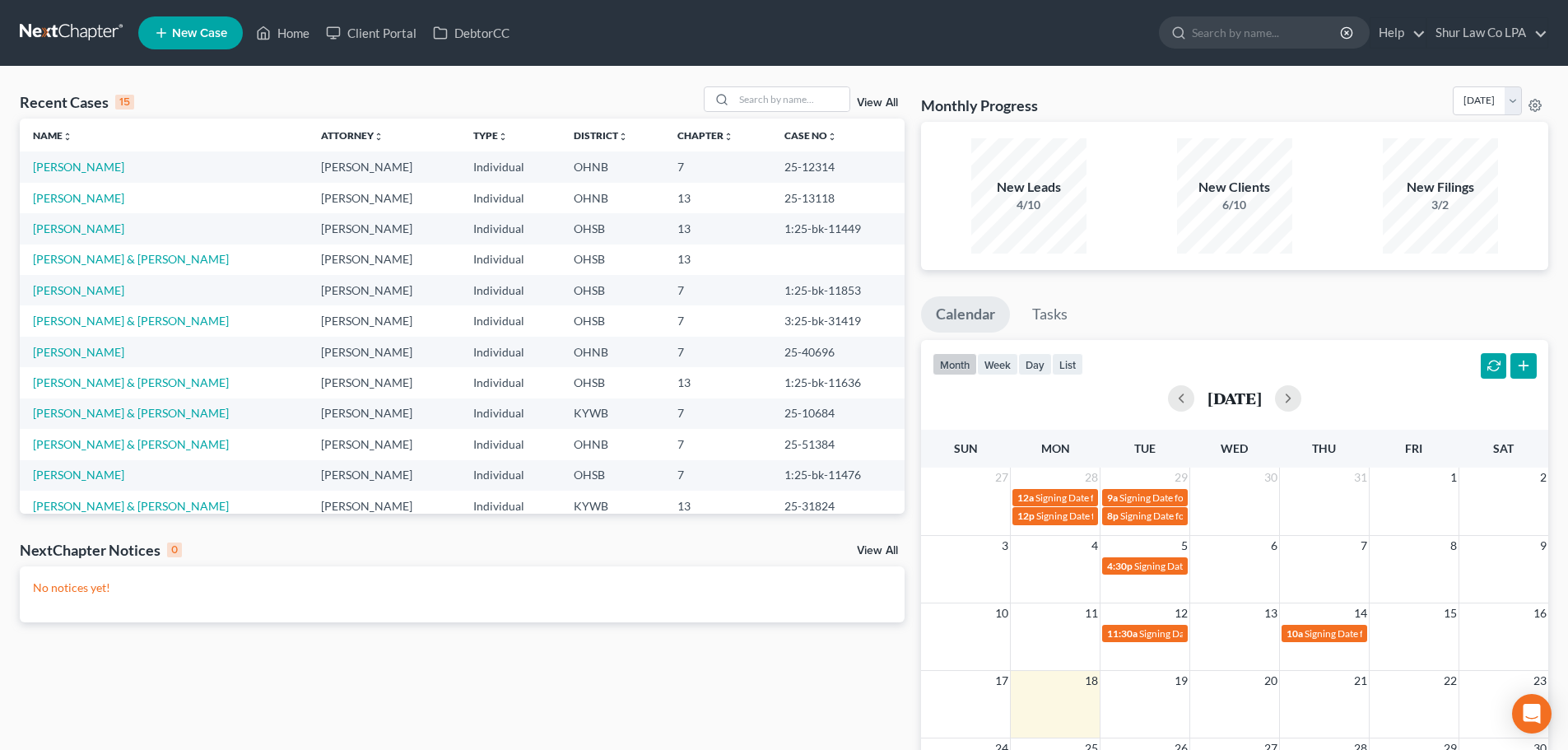
click at [886, 108] on link "View All" at bounding box center [878, 103] width 41 height 11
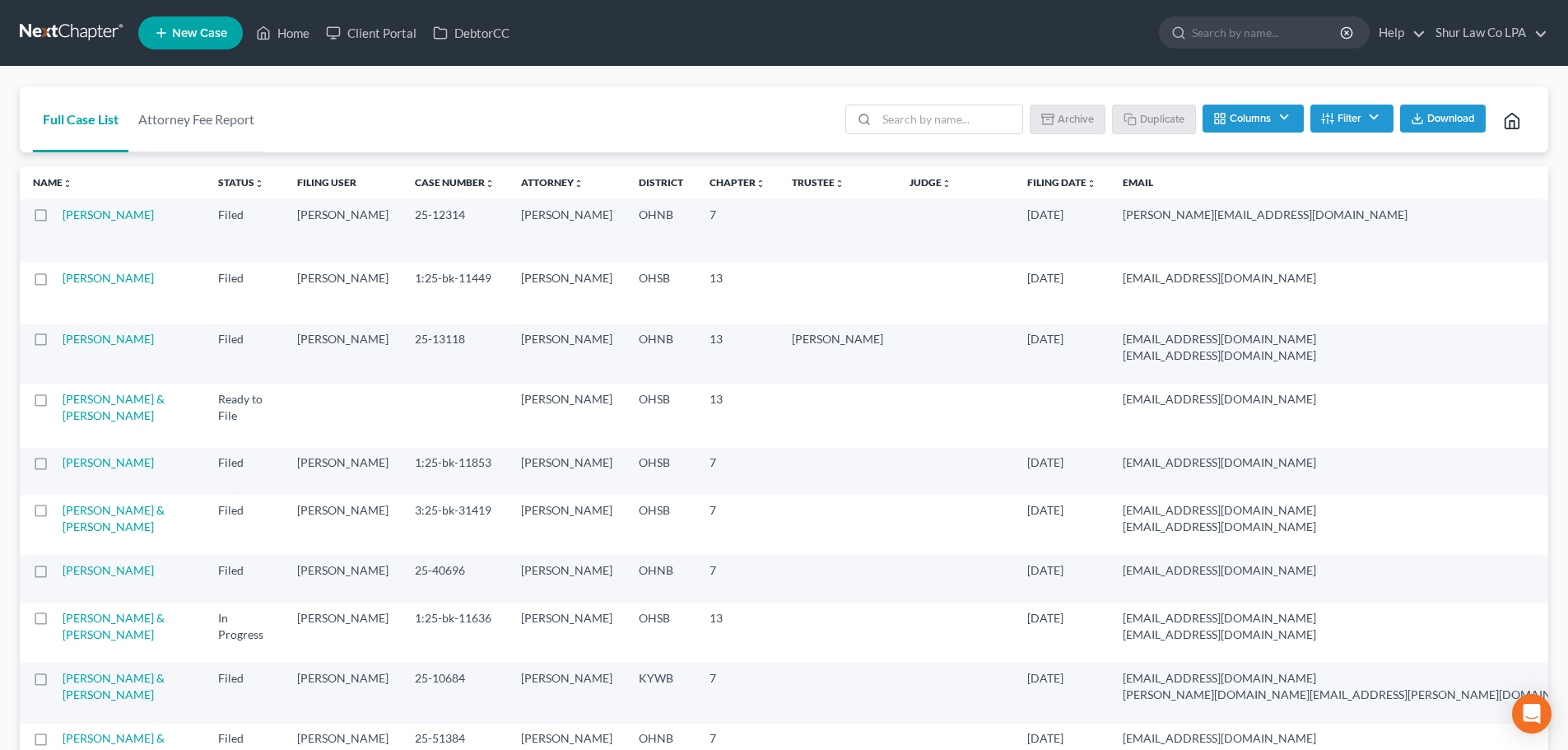
click at [56, 219] on label at bounding box center [56, 219] width 0 height 0
click at [62, 217] on input "checkbox" at bounding box center [67, 212] width 11 height 11
checkbox input "true"
click at [1173, 120] on button "Duplicate" at bounding box center [1155, 118] width 82 height 28
click at [91, 34] on link at bounding box center [72, 32] width 105 height 30
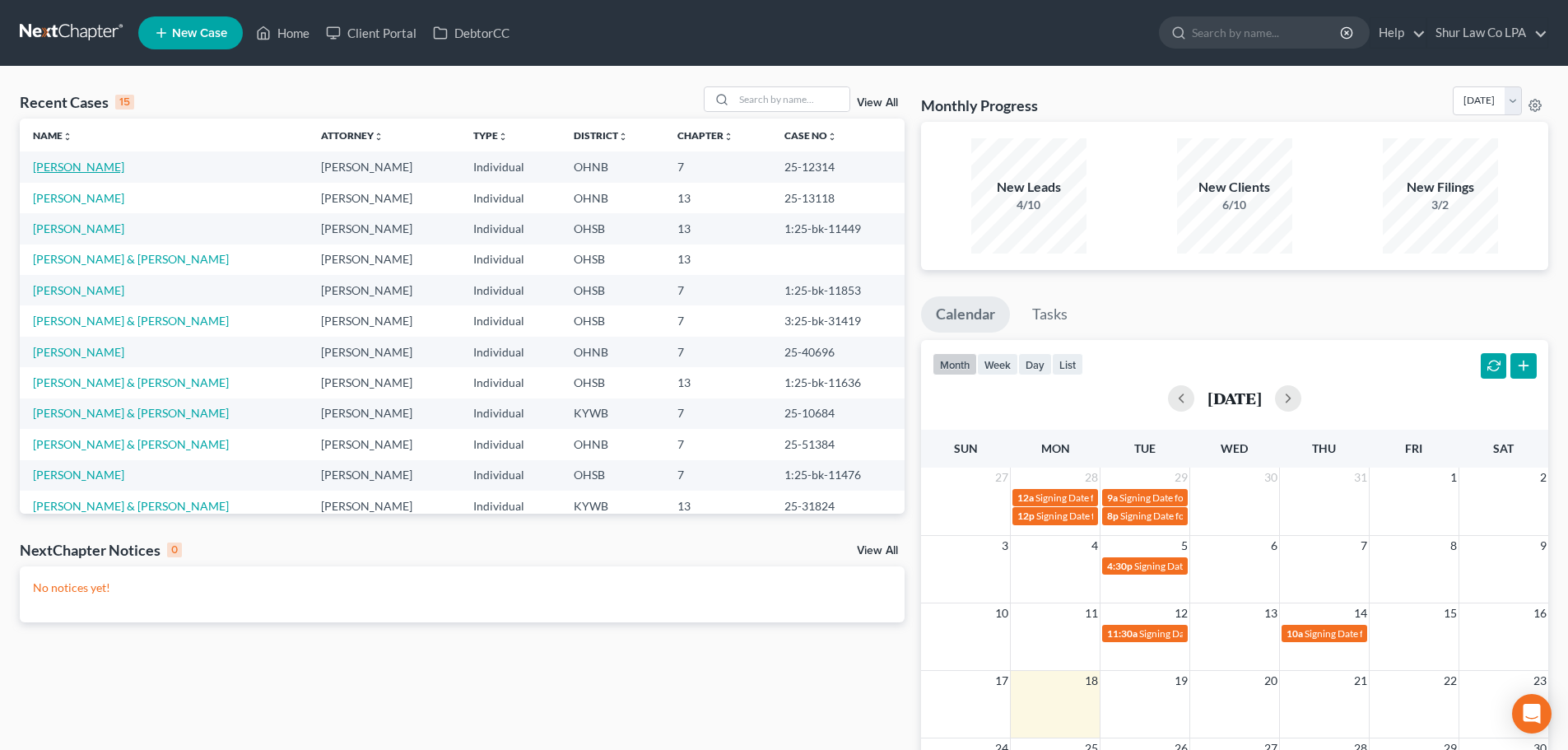
click at [114, 170] on link "[PERSON_NAME]" at bounding box center [79, 167] width 91 height 14
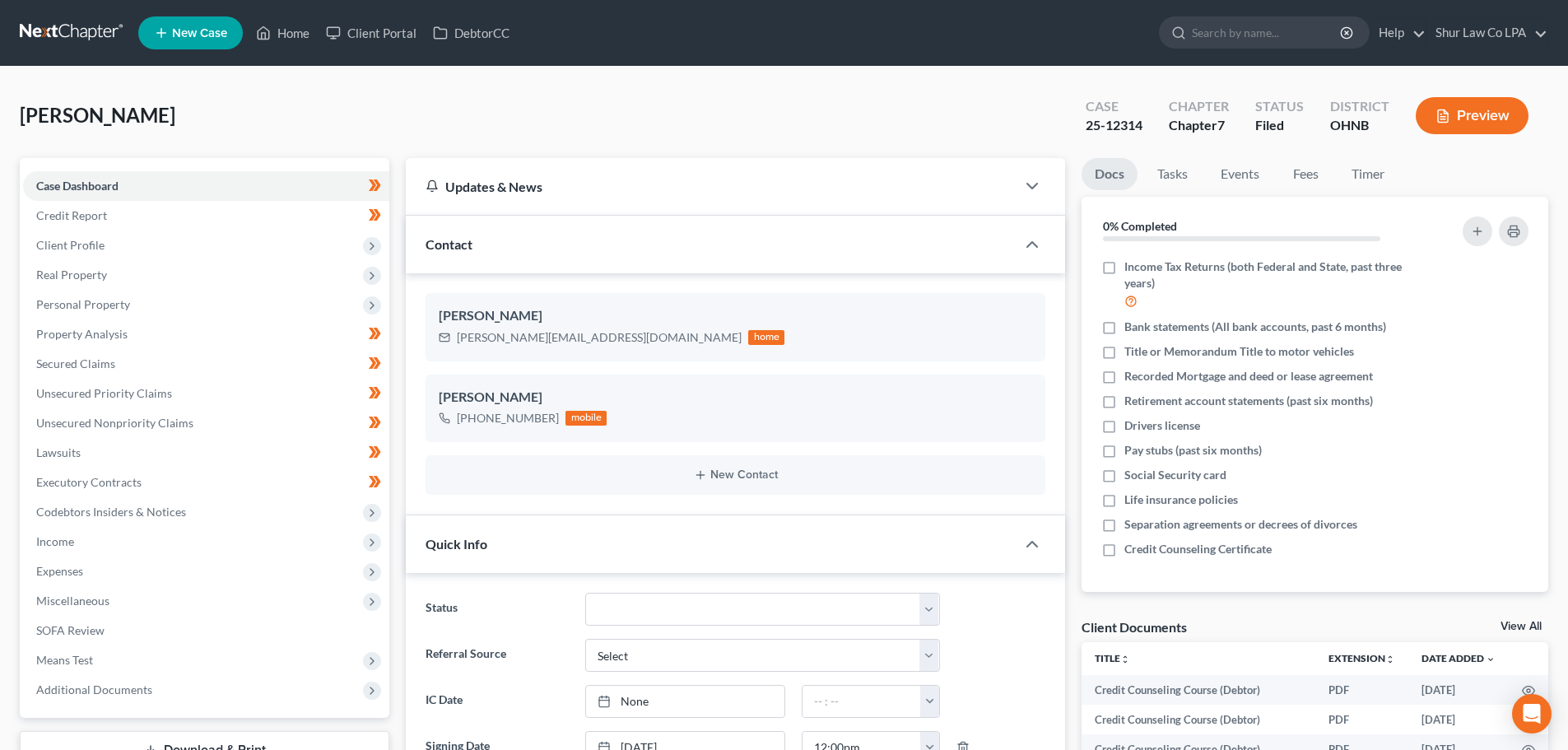
click at [52, 32] on link at bounding box center [72, 32] width 105 height 30
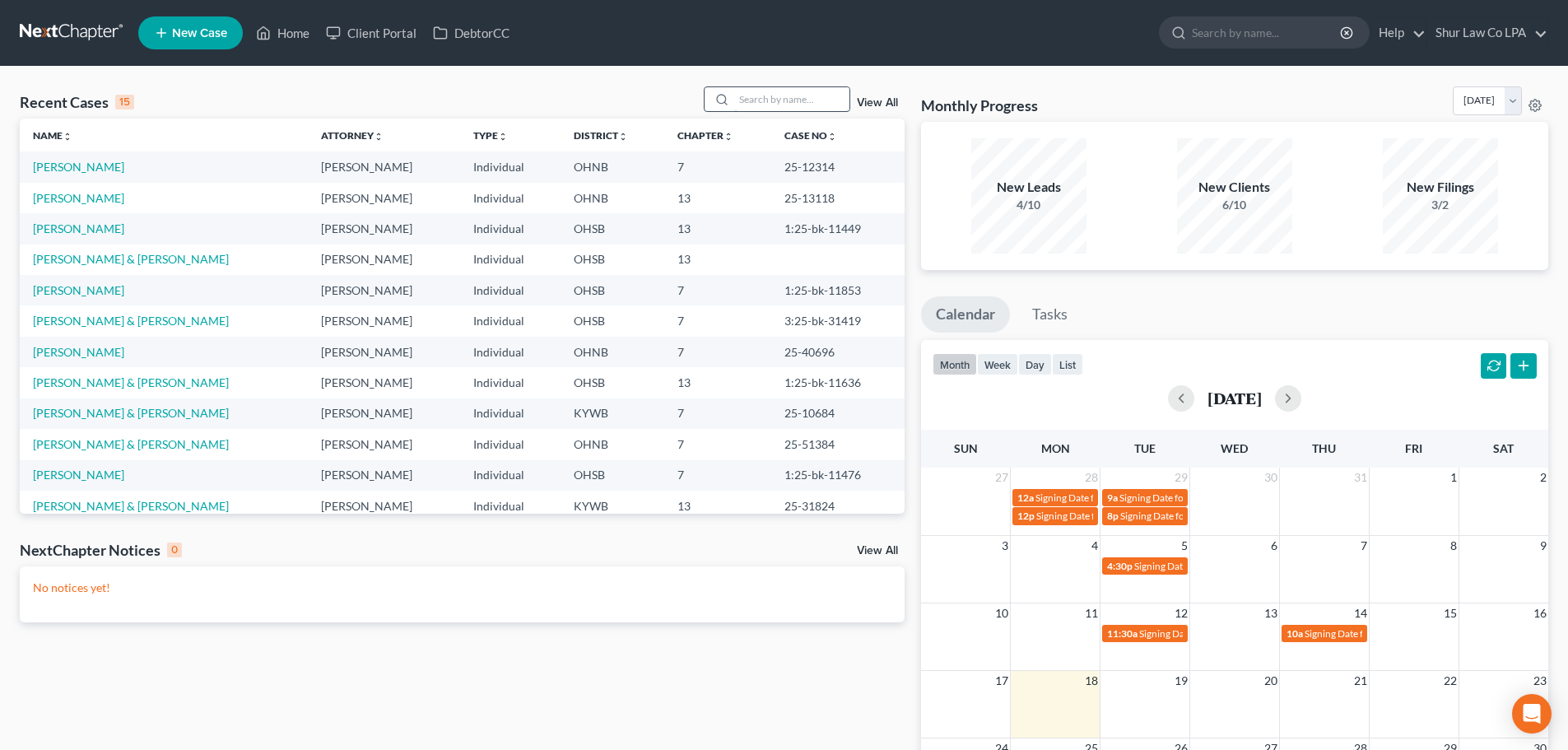
click at [764, 106] on input "search" at bounding box center [792, 99] width 115 height 24
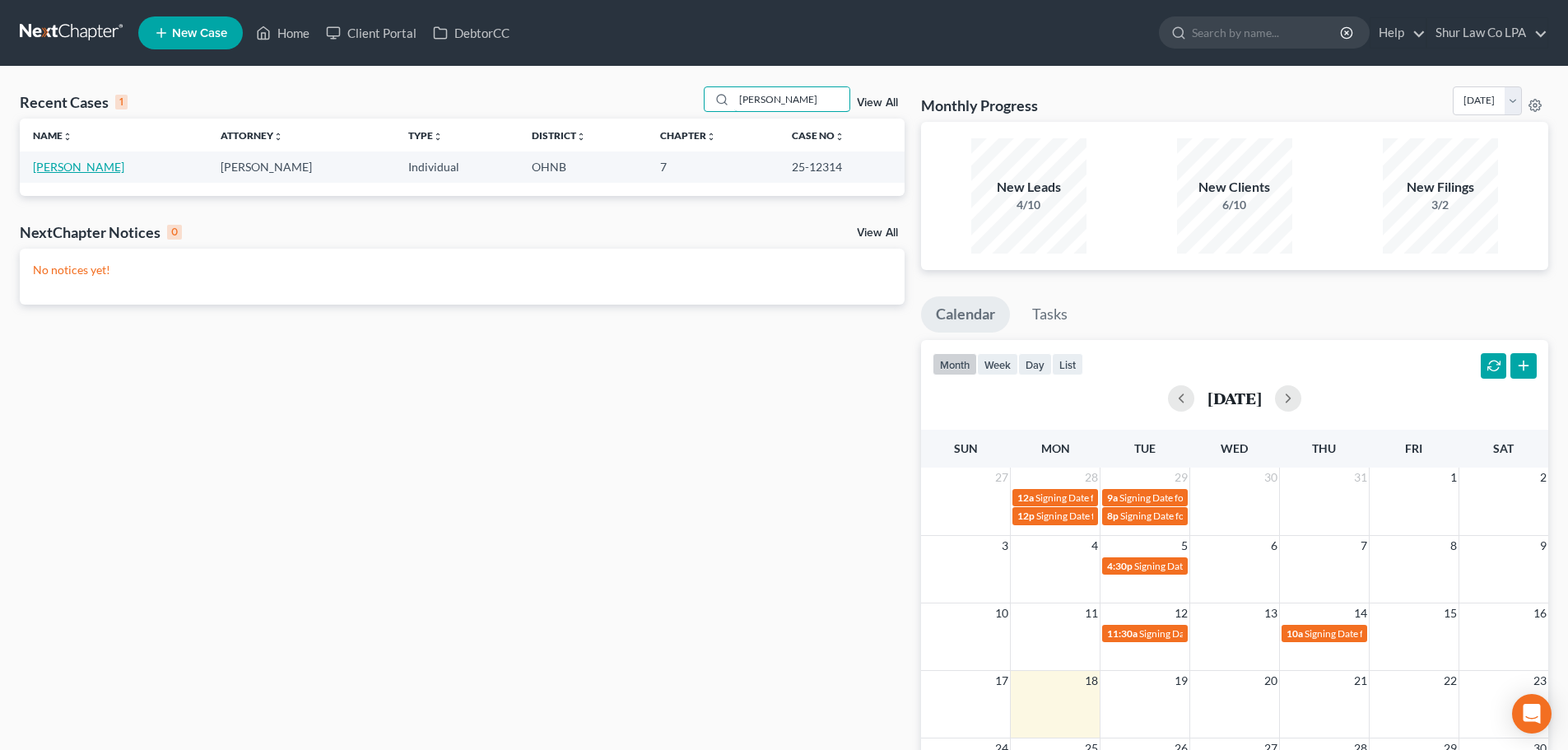
type input "[PERSON_NAME]"
click at [114, 169] on link "[PERSON_NAME]" at bounding box center [79, 167] width 91 height 14
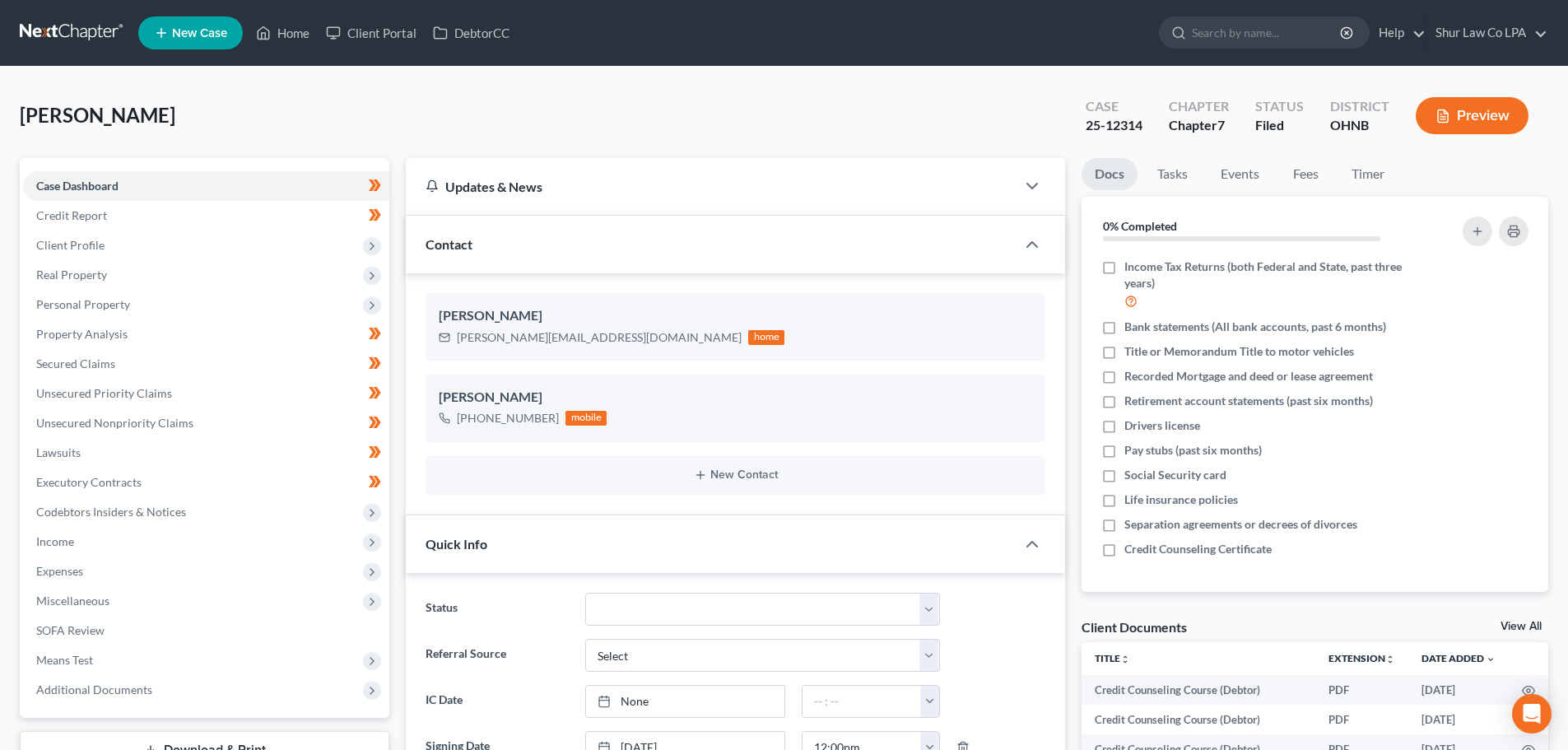
click at [85, 32] on link at bounding box center [72, 32] width 105 height 30
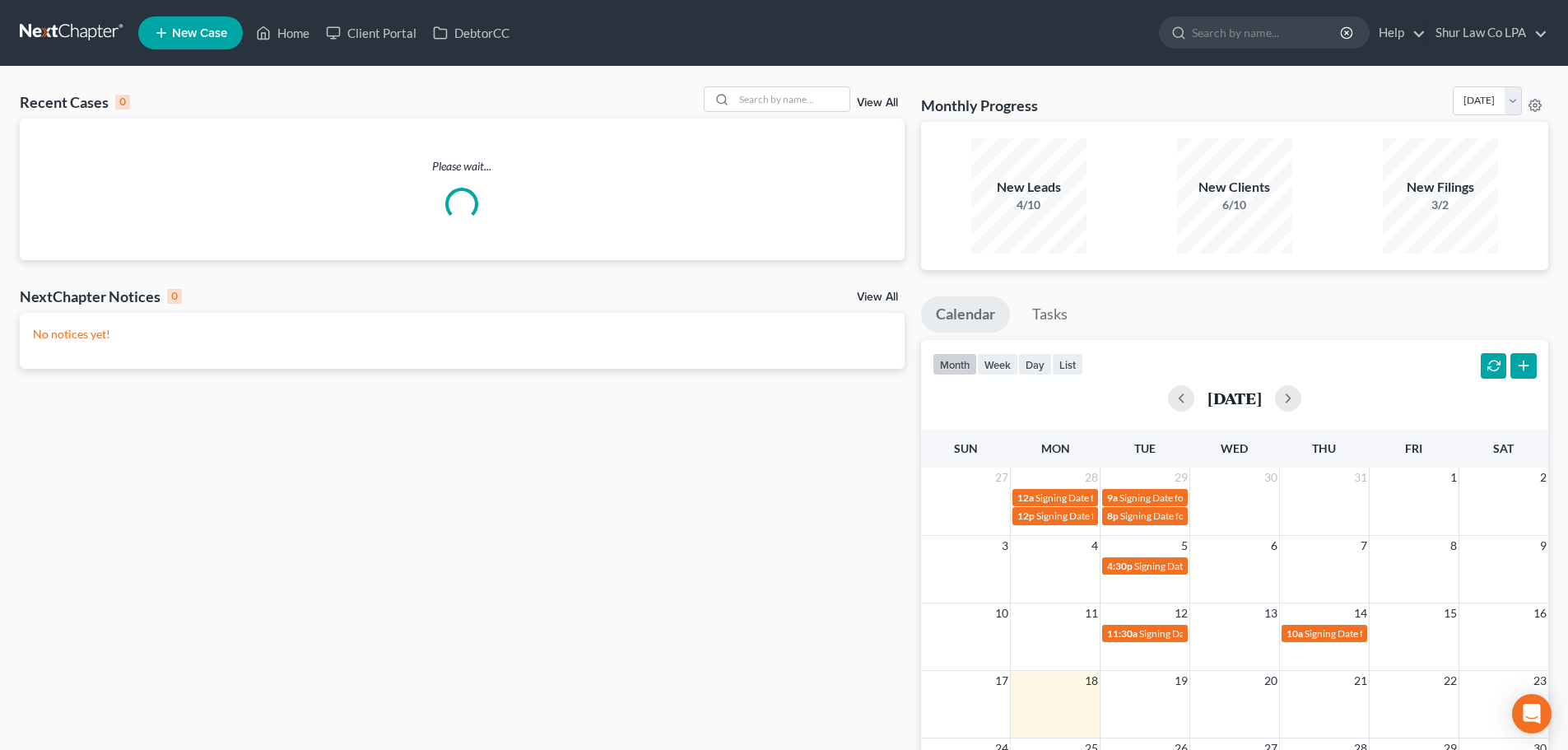
click at [881, 103] on link "View All" at bounding box center [878, 103] width 41 height 11
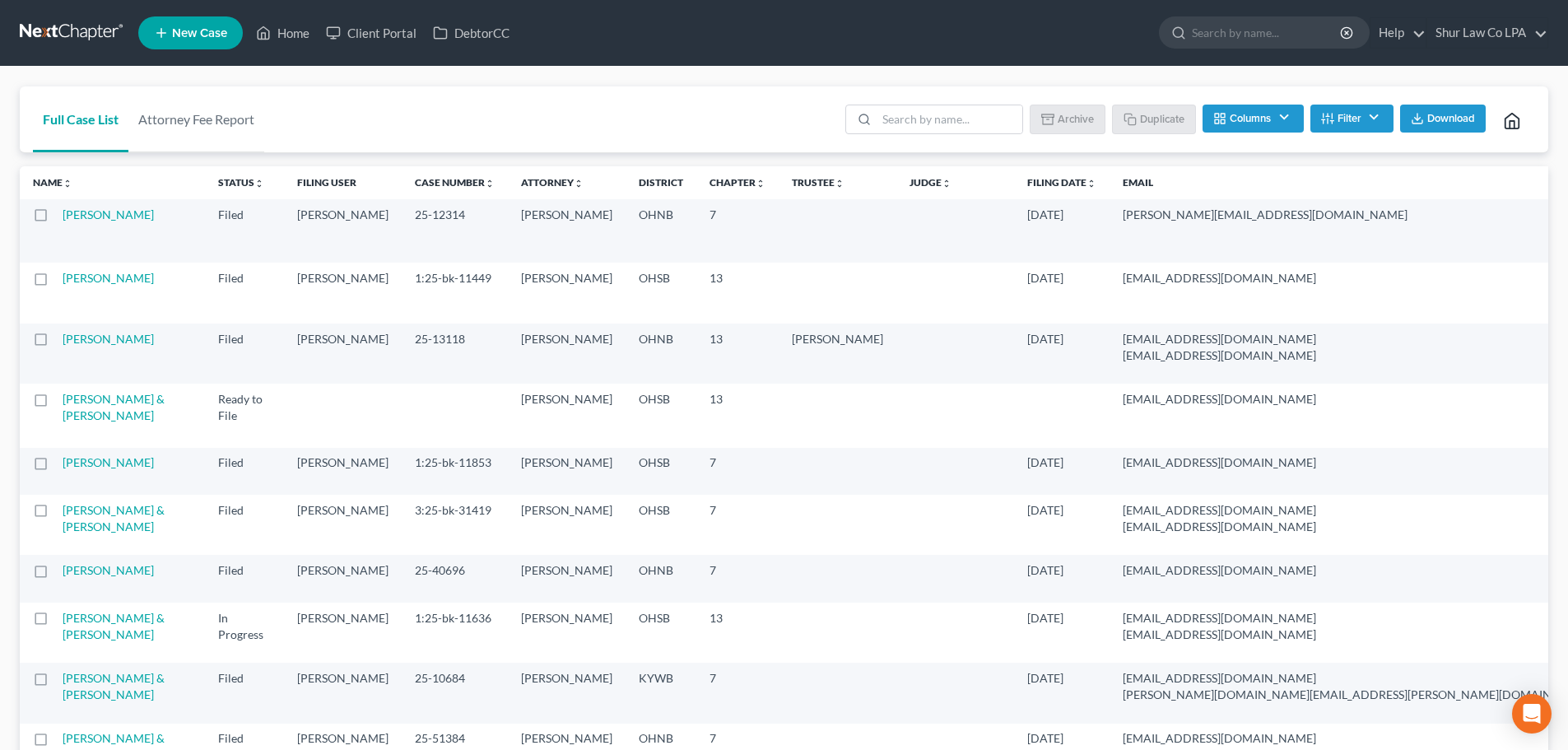
click at [56, 219] on label at bounding box center [56, 219] width 0 height 0
click at [62, 217] on input "checkbox" at bounding box center [67, 212] width 11 height 11
checkbox input "true"
click at [1161, 121] on button "Duplicate" at bounding box center [1155, 118] width 82 height 28
click at [95, 26] on link at bounding box center [72, 32] width 105 height 30
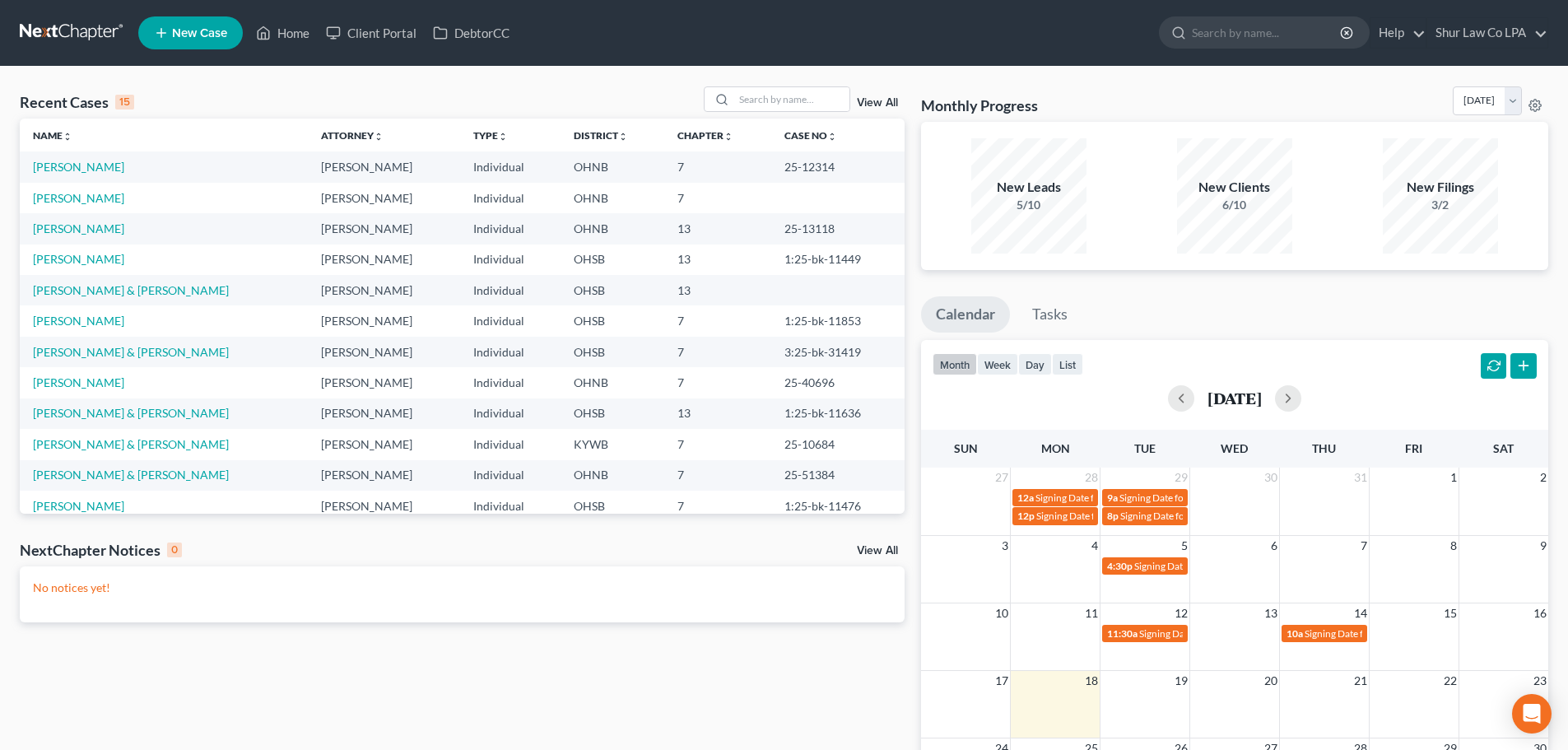
click at [76, 21] on link at bounding box center [72, 32] width 105 height 30
click at [112, 201] on link "[PERSON_NAME]" at bounding box center [79, 198] width 91 height 14
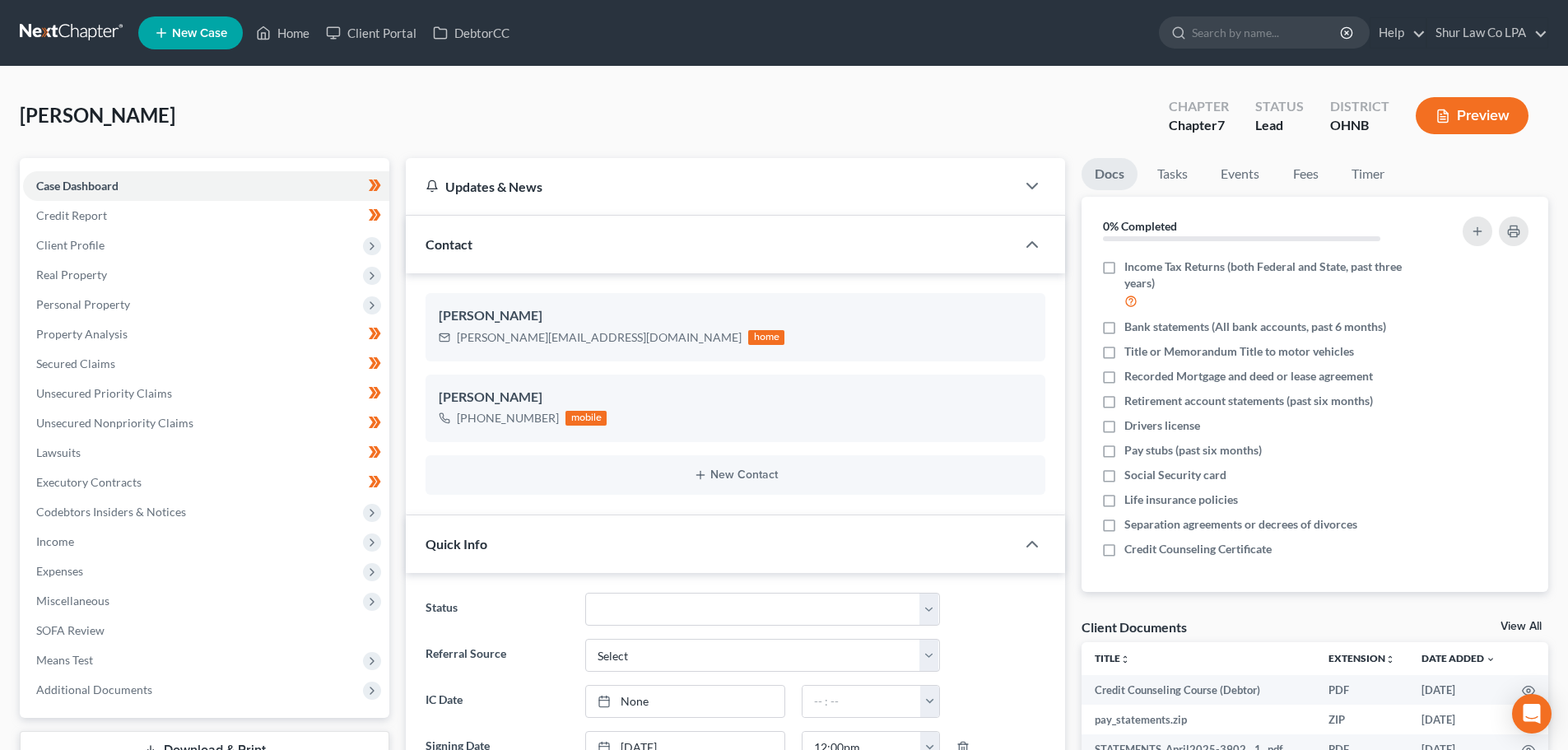
scroll to position [286, 0]
click at [67, 17] on nav "Home New Case Client Portal DebtorCC Shur Law Co LPA shelbie@shurlaw.com My Acc…" at bounding box center [784, 32] width 1568 height 66
click at [73, 28] on link at bounding box center [72, 32] width 105 height 30
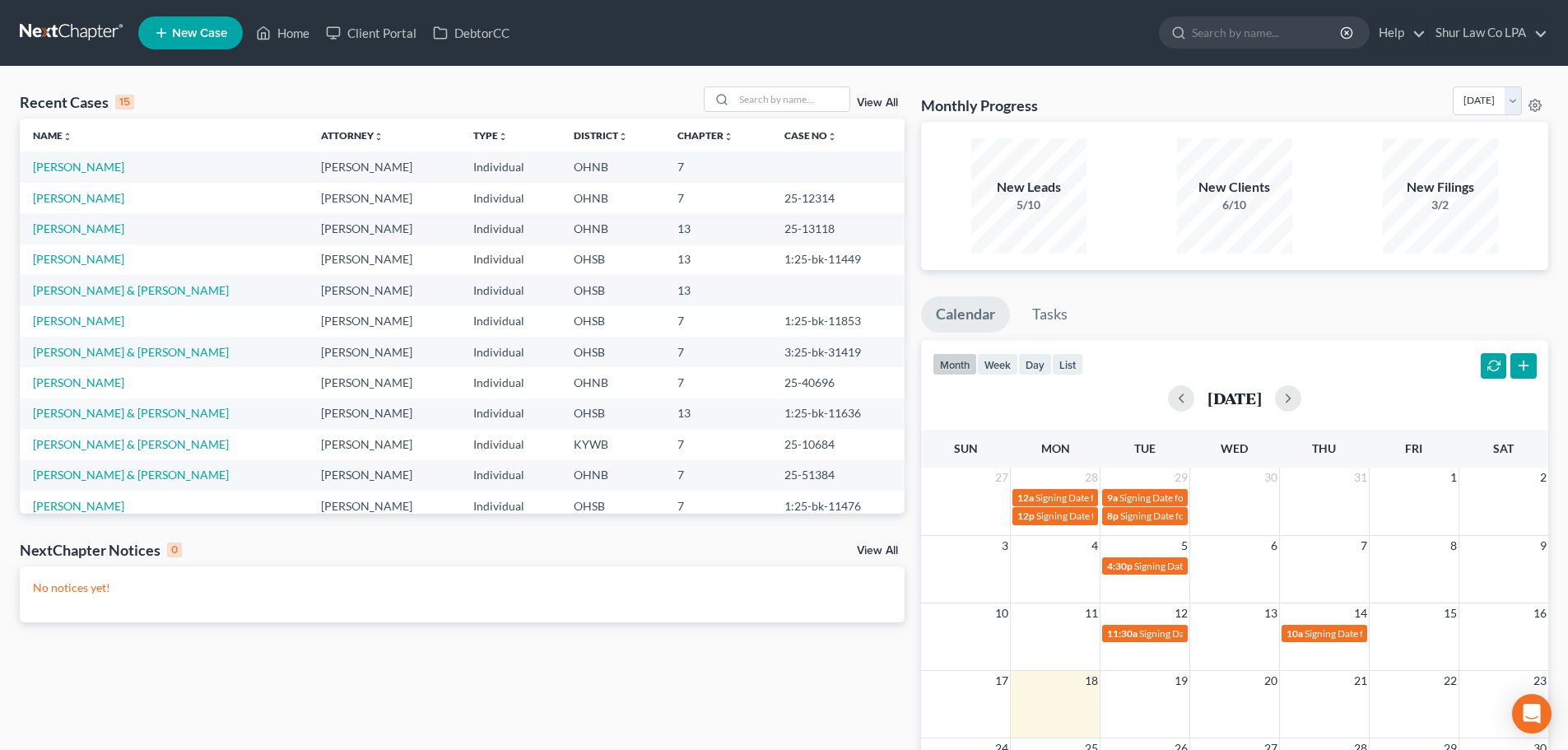
drag, startPoint x: 889, startPoint y: 83, endPoint x: 899, endPoint y: 105, distance: 24.2
click at [899, 105] on div "Recent Cases 15 View All Name unfold_more expand_more expand_less Attorney unfo…" at bounding box center [784, 494] width 1568 height 855
click at [886, 103] on link "View All" at bounding box center [878, 103] width 41 height 11
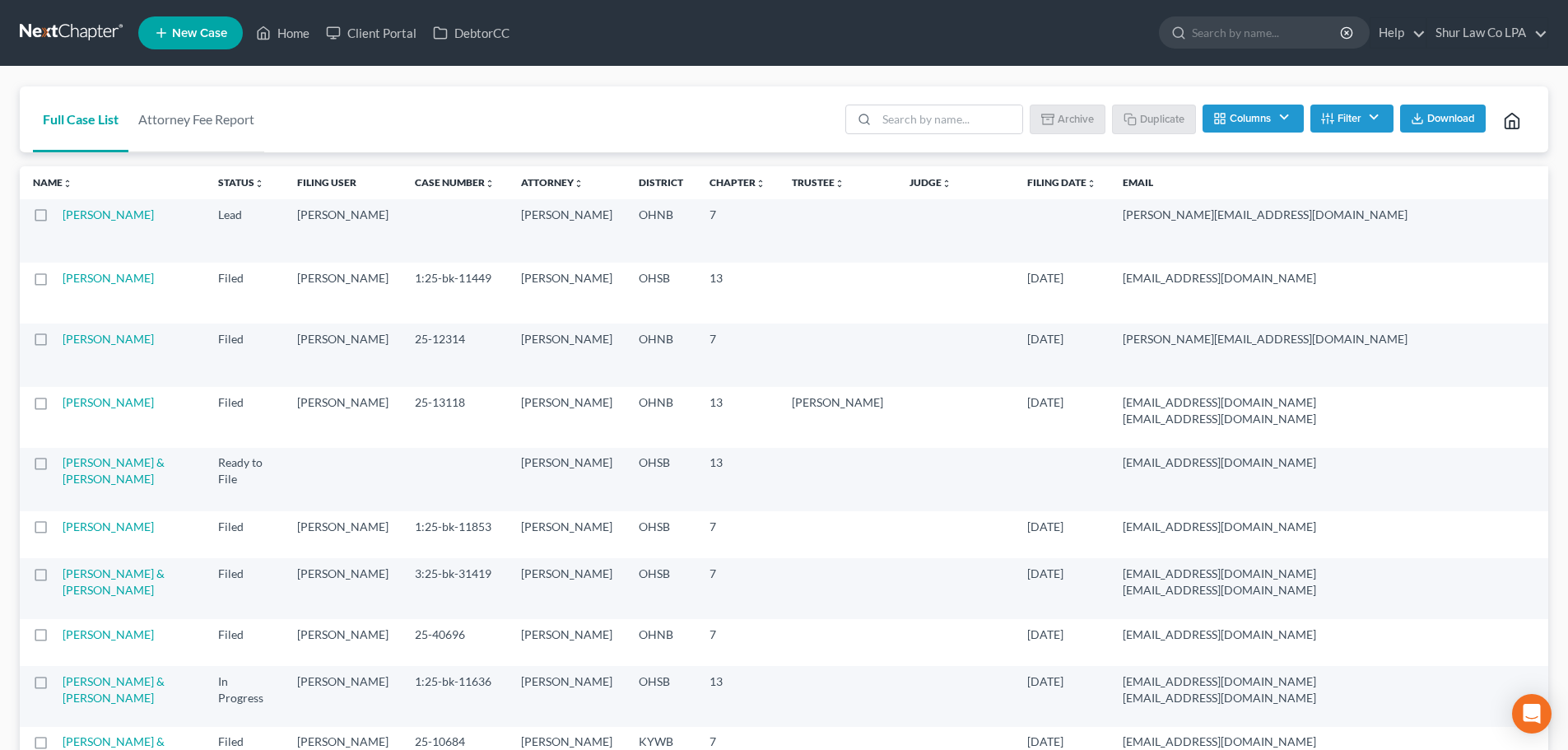
click at [56, 343] on label at bounding box center [56, 343] width 0 height 0
click at [62, 342] on input "checkbox" at bounding box center [67, 337] width 11 height 11
checkbox input "true"
click at [86, 219] on link "[PERSON_NAME]" at bounding box center [108, 214] width 91 height 14
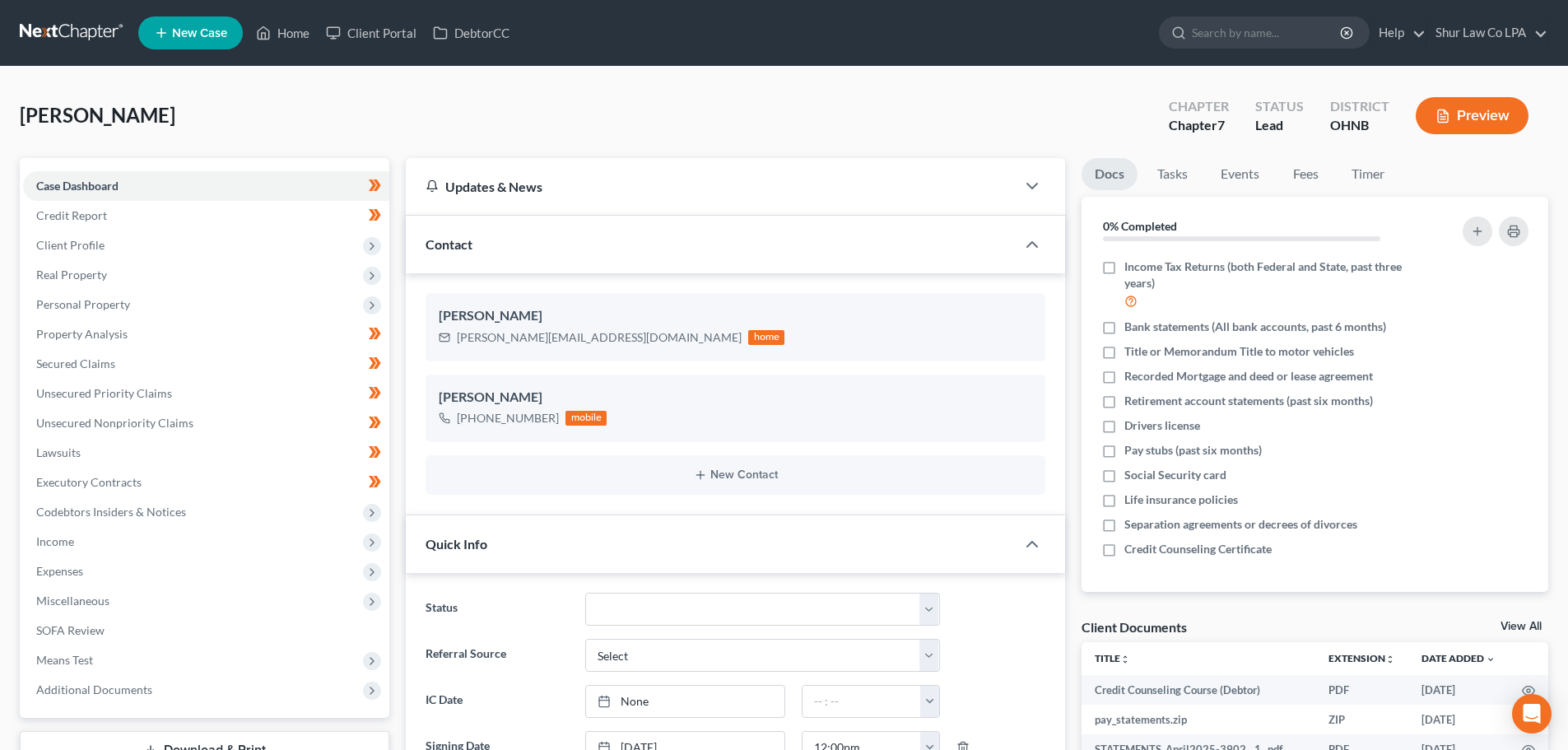
scroll to position [286, 0]
click at [128, 221] on link "Credit Report" at bounding box center [206, 215] width 366 height 30
click at [136, 249] on span "Client Profile" at bounding box center [206, 245] width 366 height 30
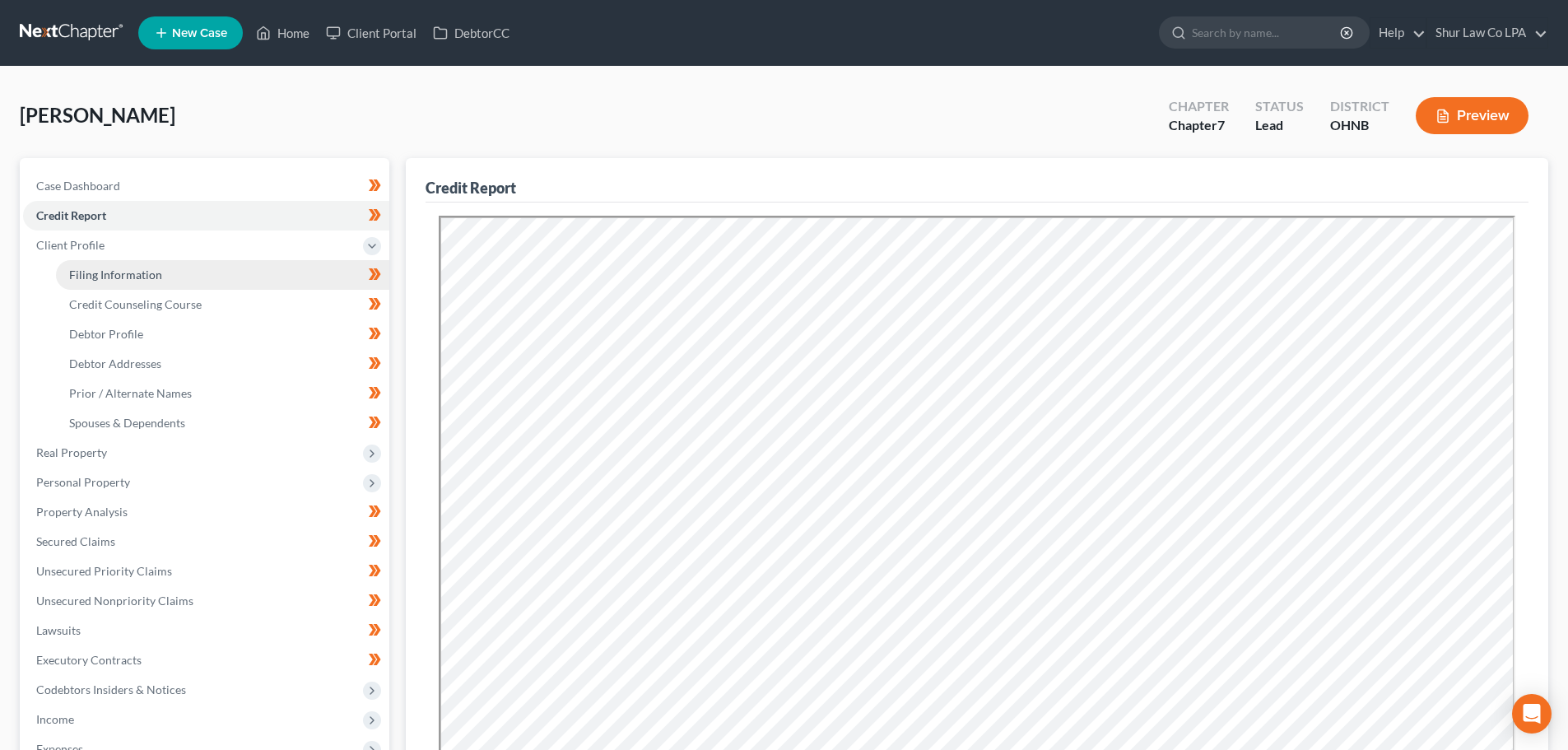
click at [154, 267] on span "Filing Information" at bounding box center [115, 274] width 93 height 14
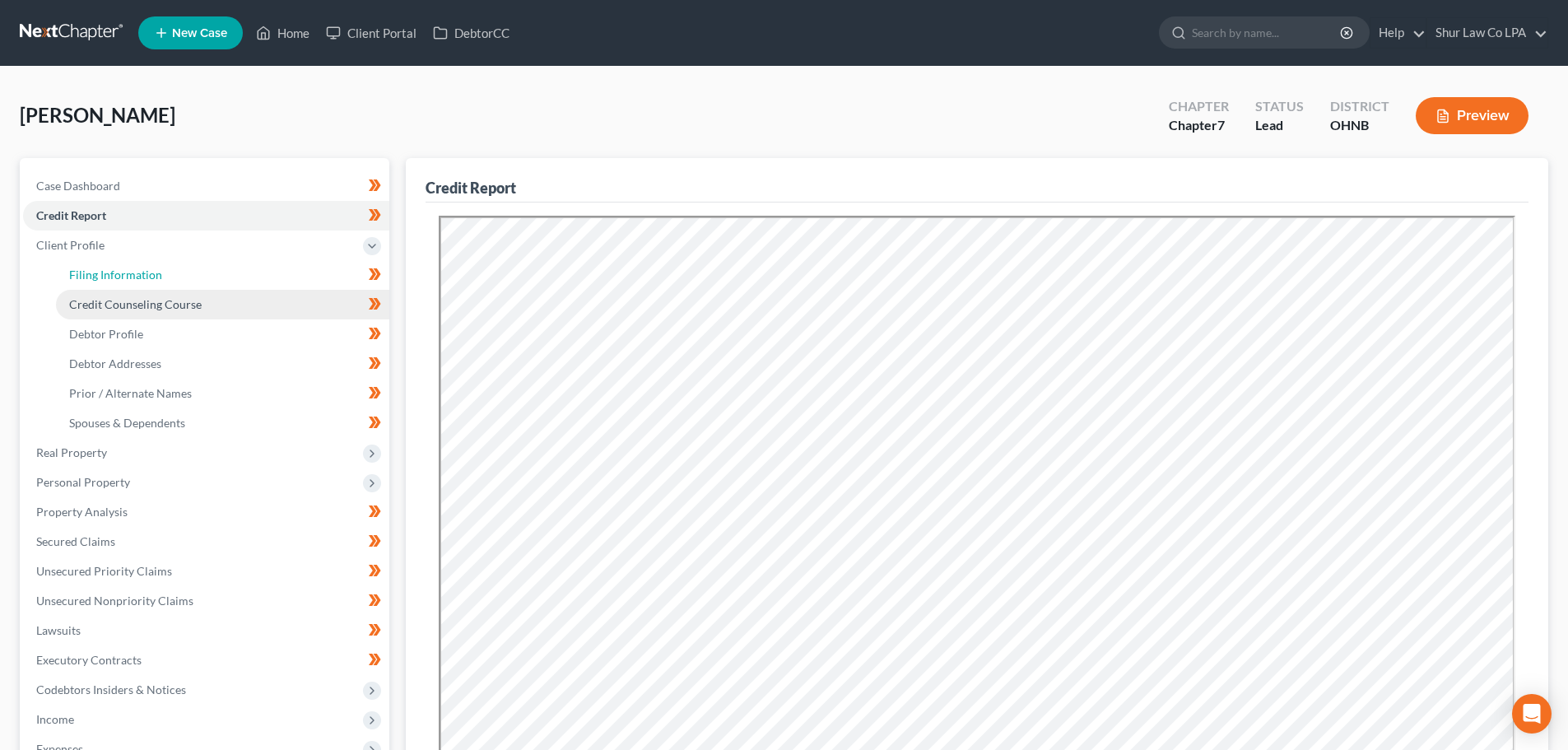
select select "1"
select select "0"
select select "61"
select select "5"
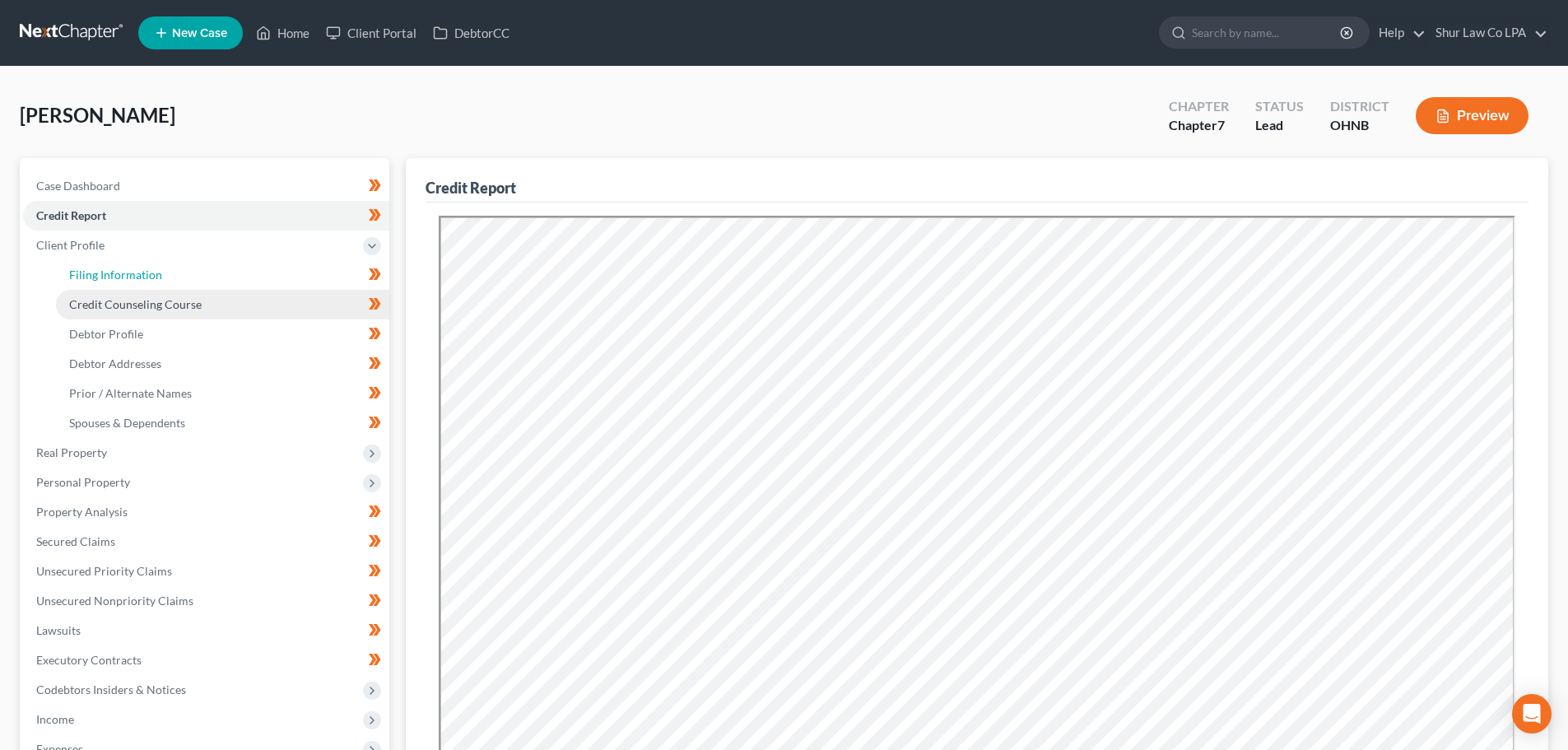
select select "36"
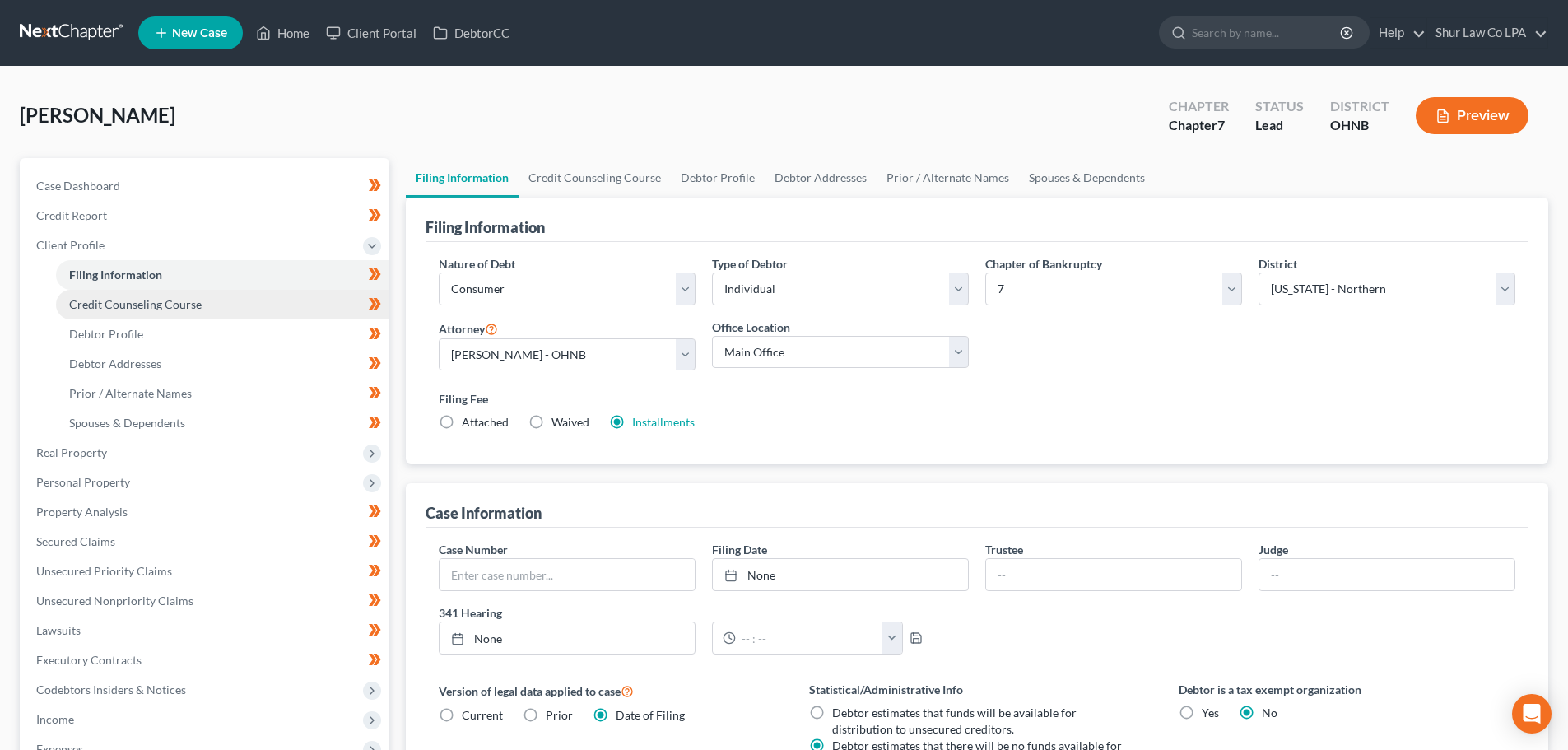
click at [231, 302] on link "Credit Counseling Course" at bounding box center [223, 304] width 333 height 30
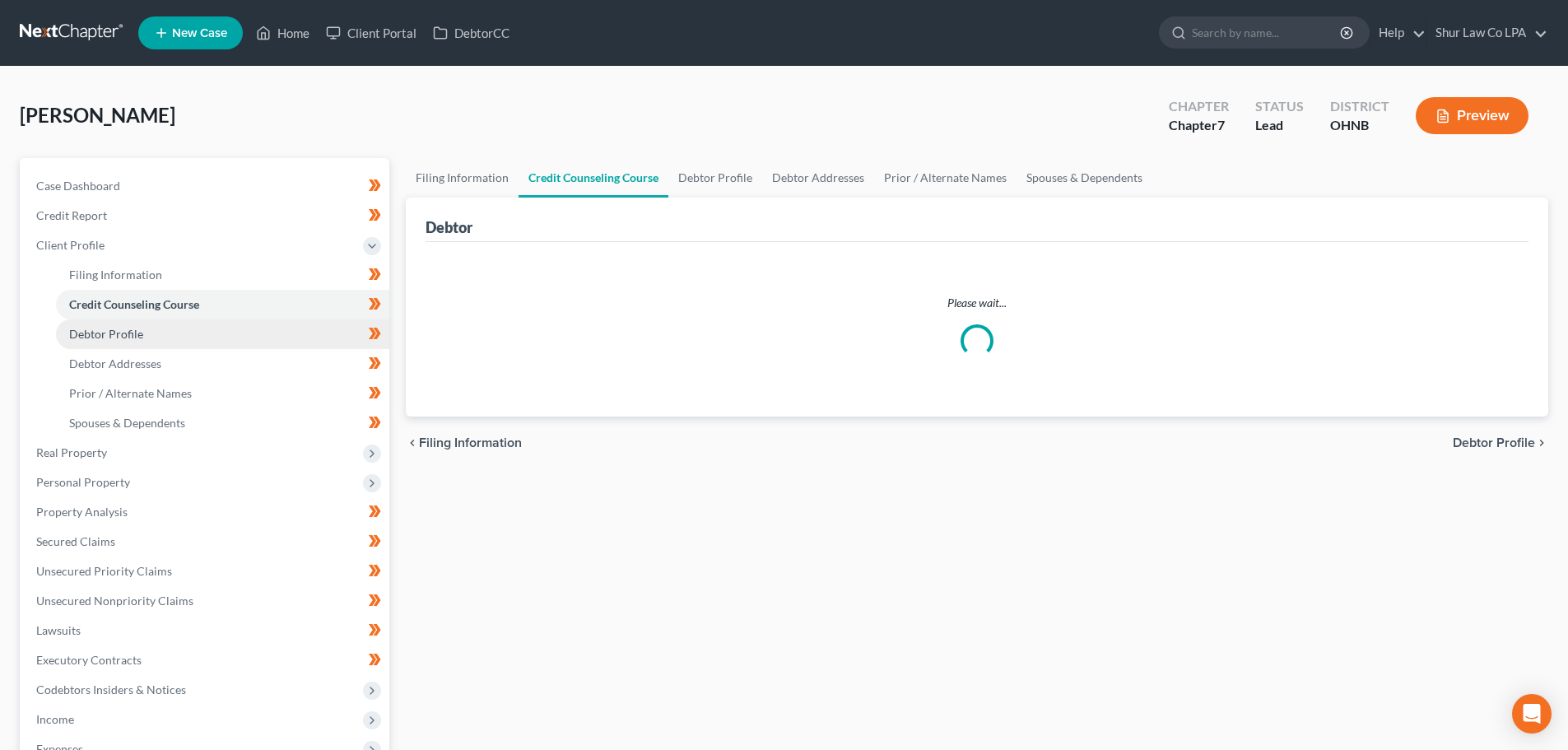
click at [229, 326] on link "Debtor Profile" at bounding box center [223, 334] width 333 height 30
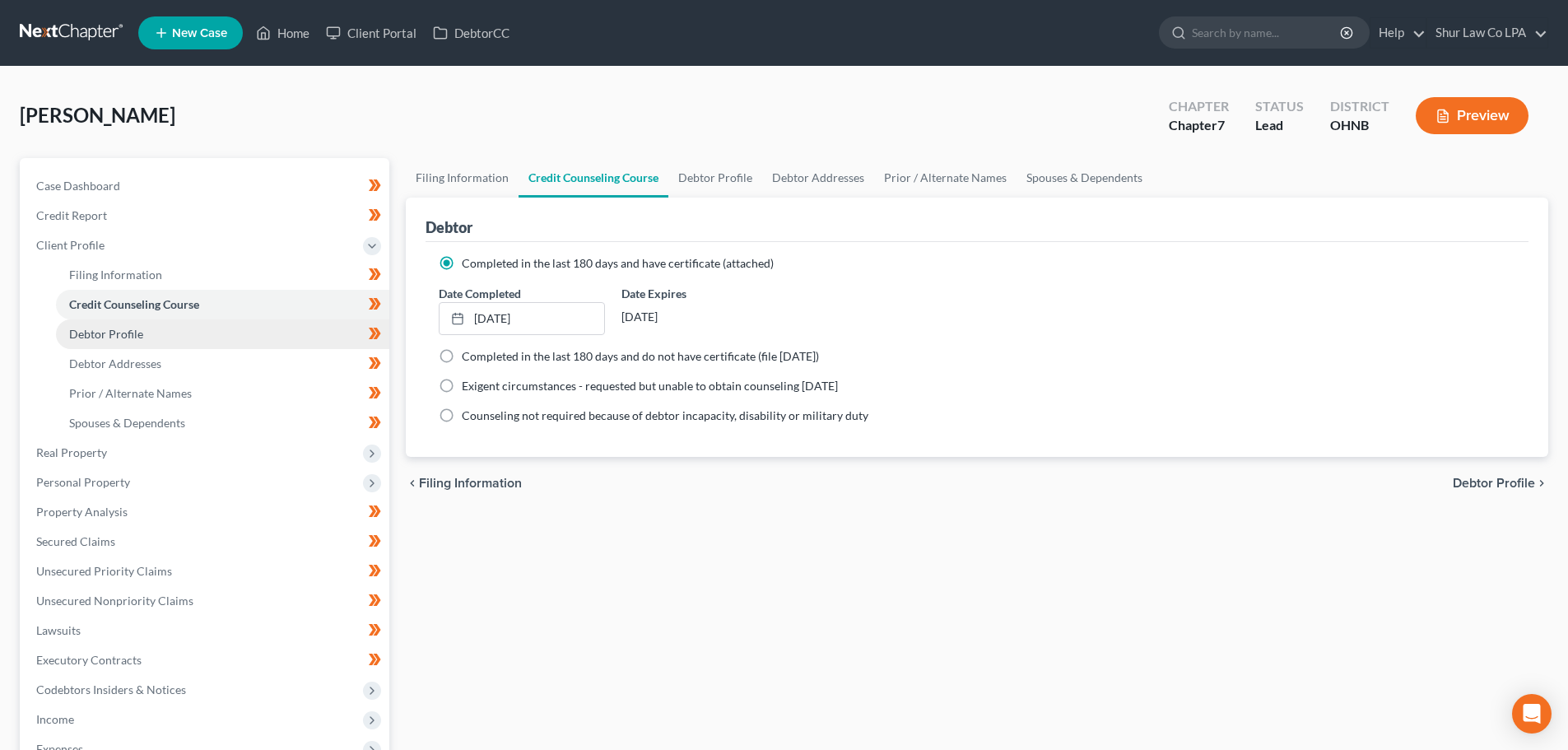
select select "0"
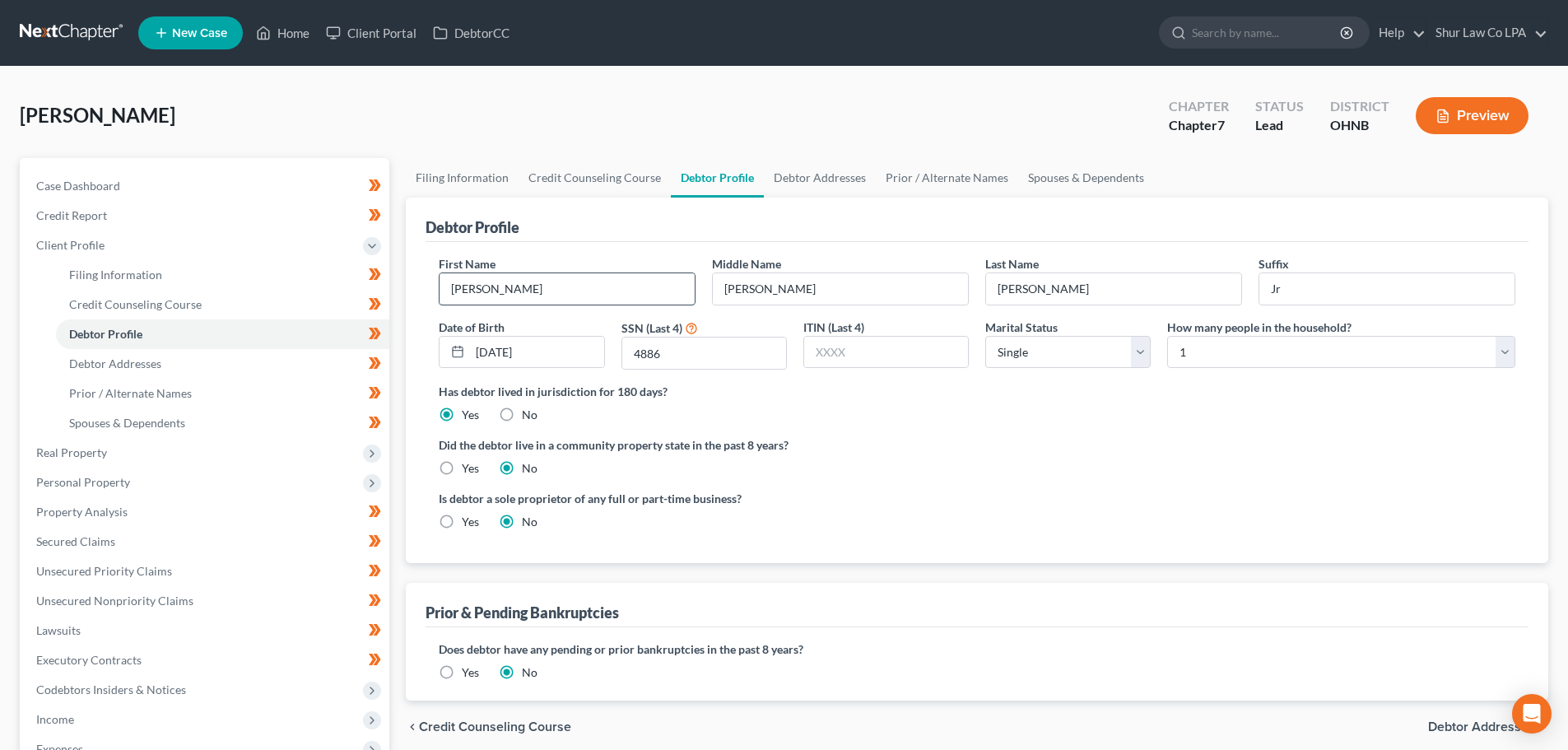
click at [608, 286] on input "Joseph" at bounding box center [567, 289] width 255 height 32
type input "Joseph SIMULATION DONT USE"
click at [92, 191] on span "Case Dashboard" at bounding box center [78, 185] width 84 height 14
select select "4"
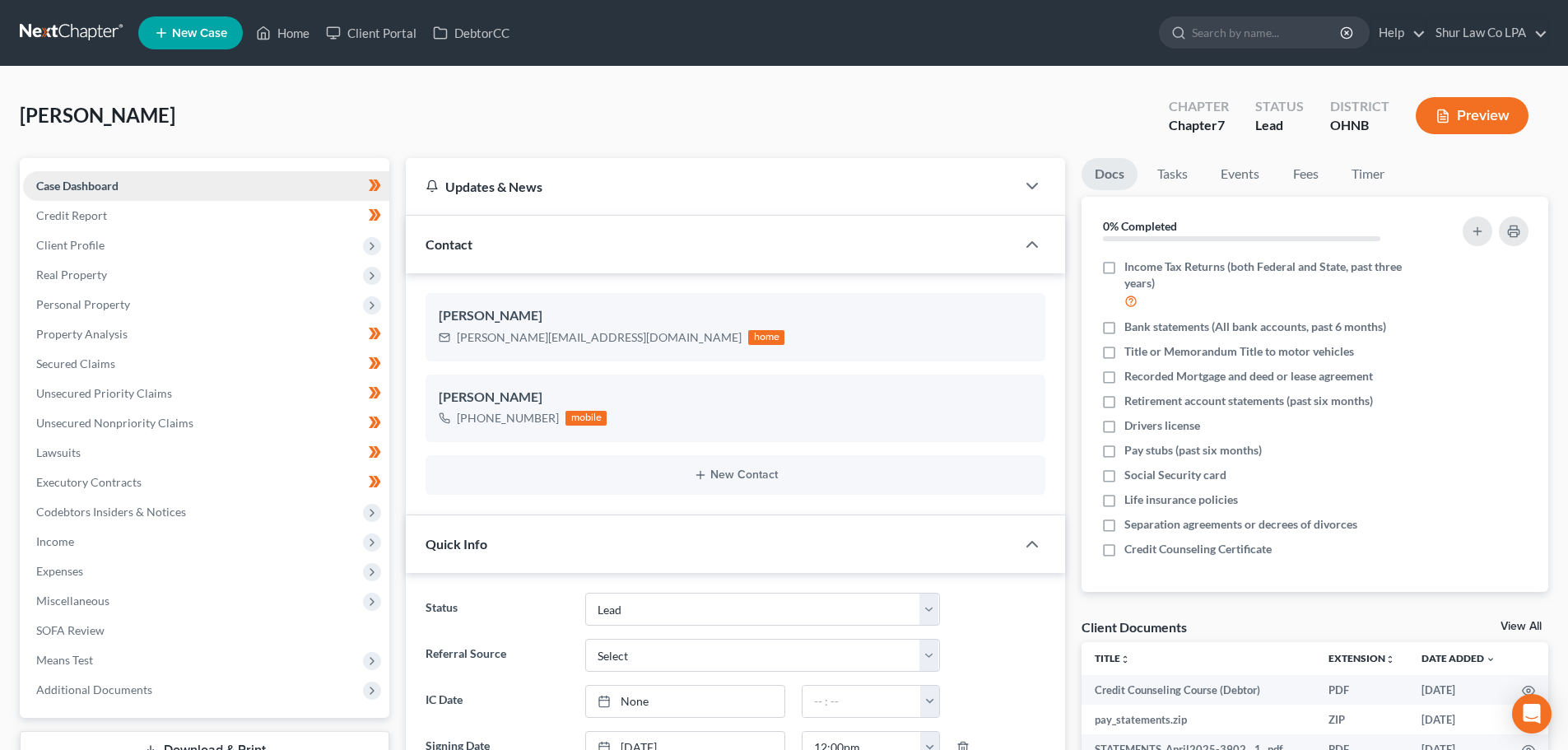
scroll to position [286, 0]
click at [69, 32] on link at bounding box center [72, 32] width 105 height 30
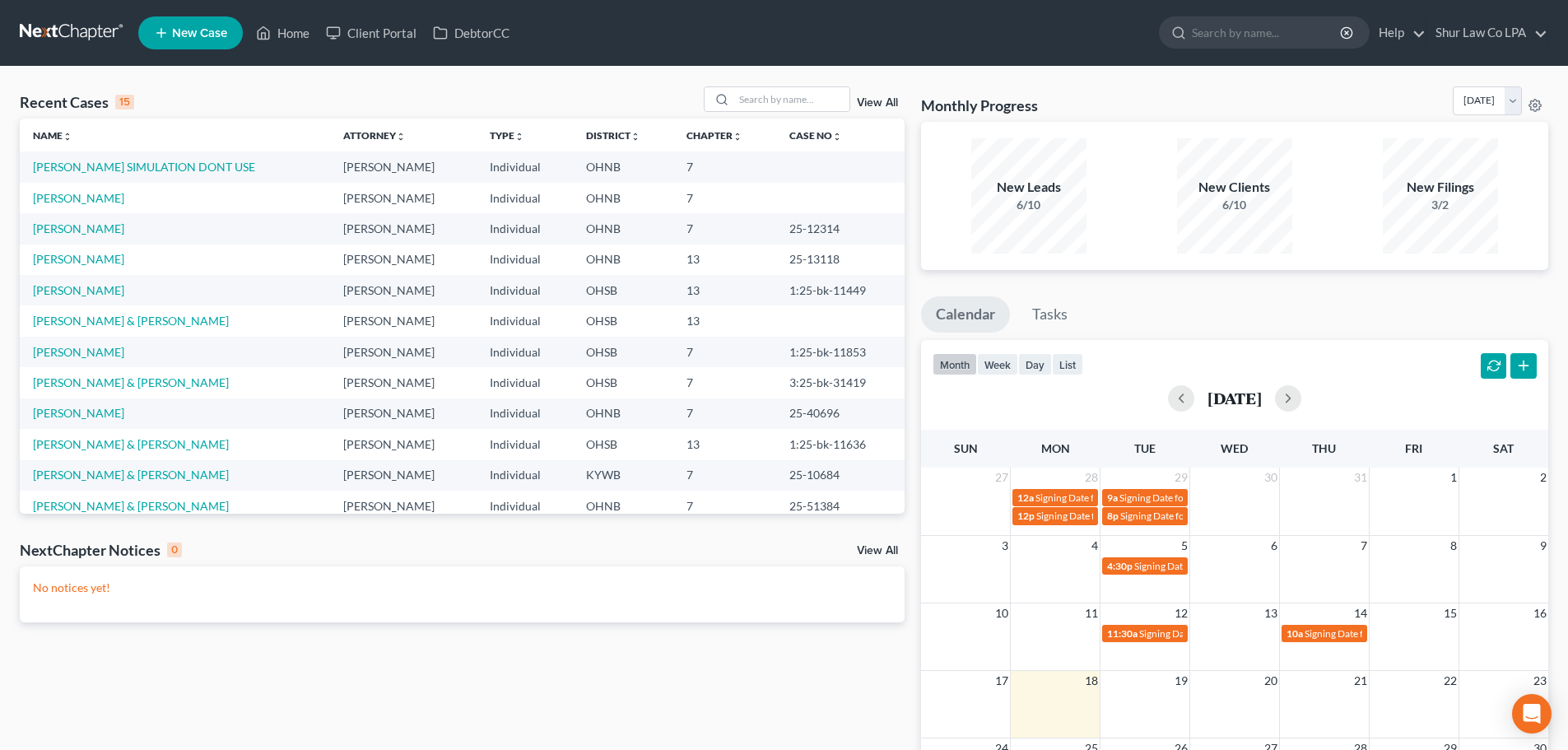
click at [870, 103] on link "View All" at bounding box center [878, 103] width 41 height 11
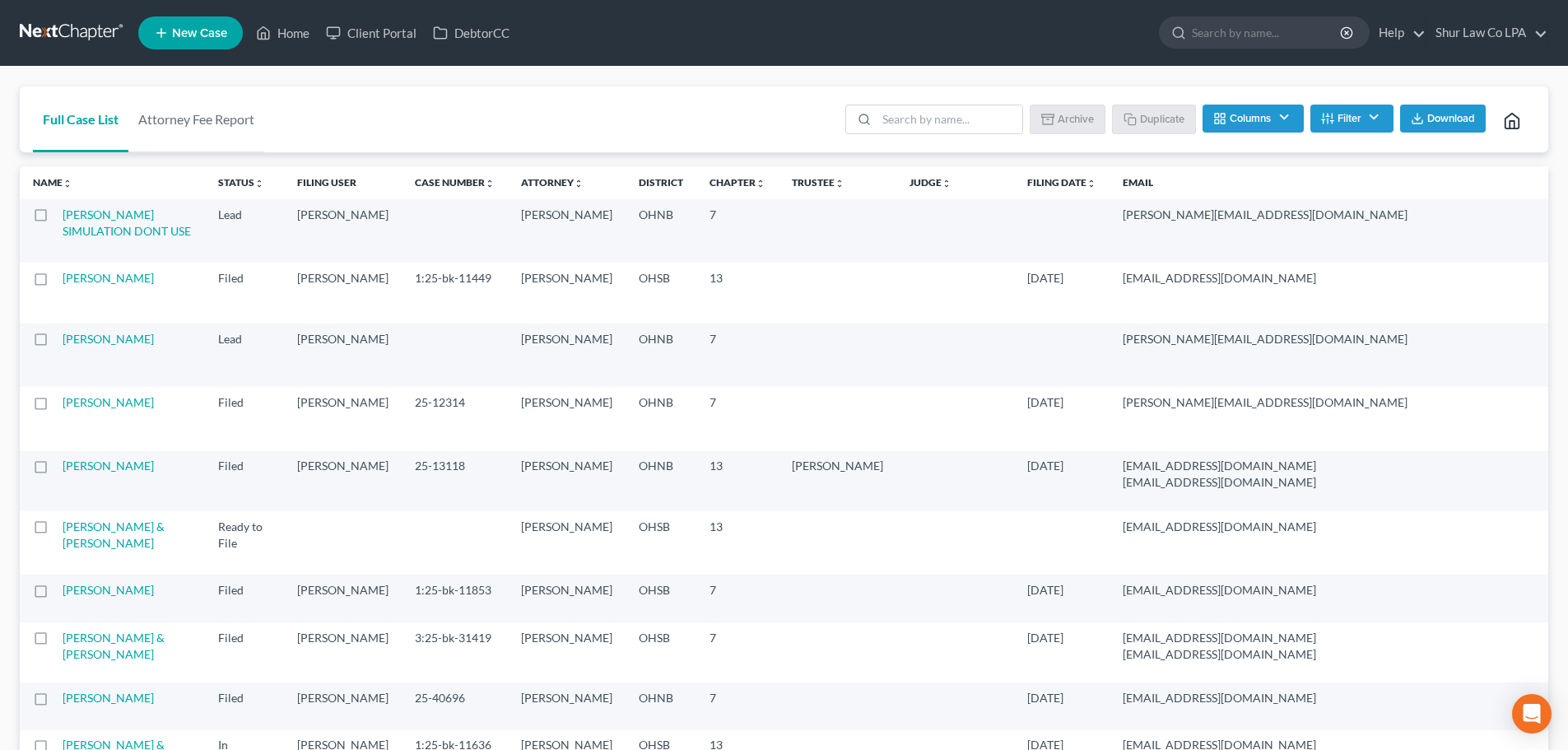
drag, startPoint x: 35, startPoint y: 378, endPoint x: 24, endPoint y: 378, distance: 11.0
drag, startPoint x: 24, startPoint y: 378, endPoint x: 38, endPoint y: 383, distance: 14.9
click at [56, 343] on label at bounding box center [56, 343] width 0 height 0
click at [62, 342] on input "checkbox" at bounding box center [67, 337] width 11 height 11
click at [1050, 122] on icon "button" at bounding box center [1050, 118] width 13 height 13
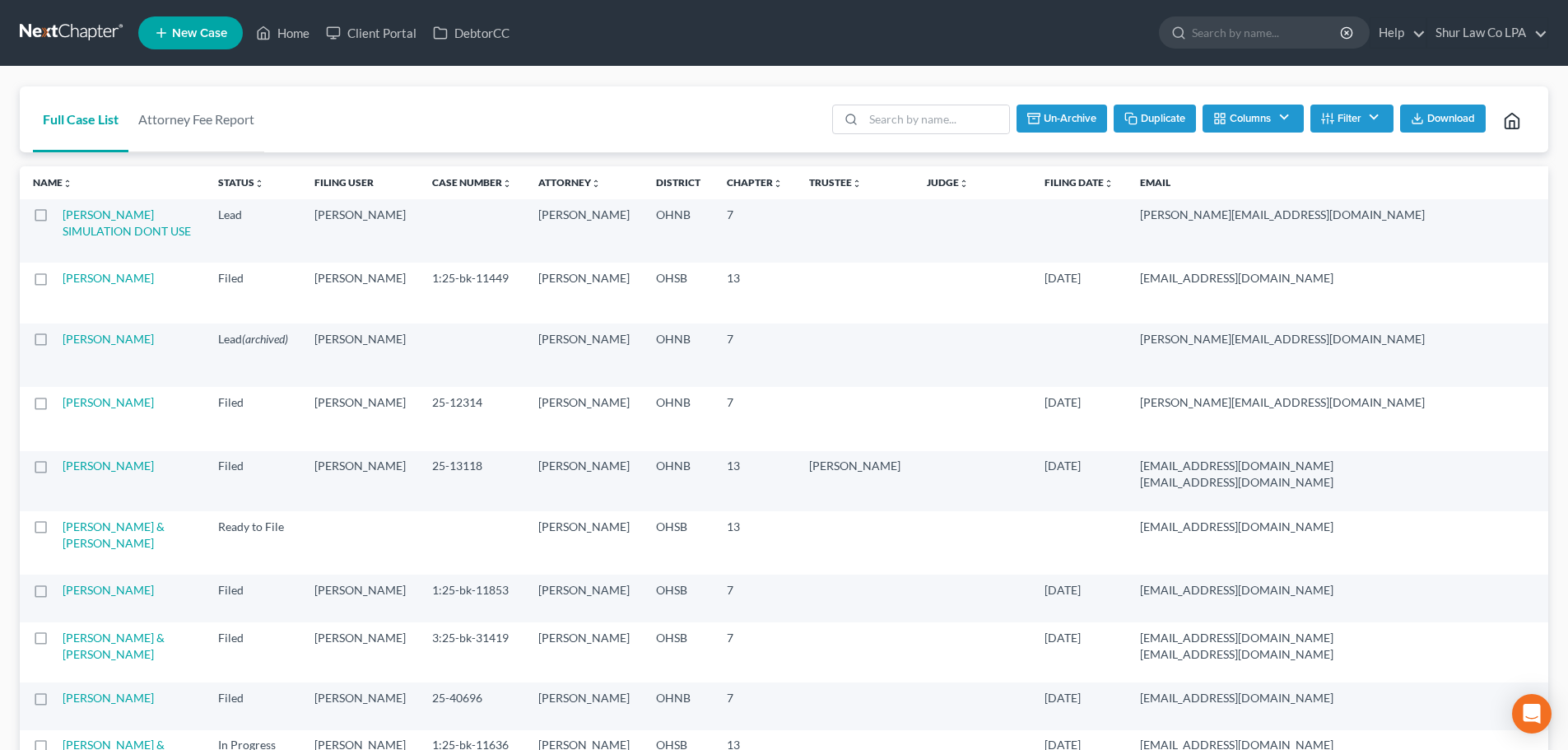
checkbox input "false"
click at [85, 30] on link at bounding box center [72, 32] width 105 height 30
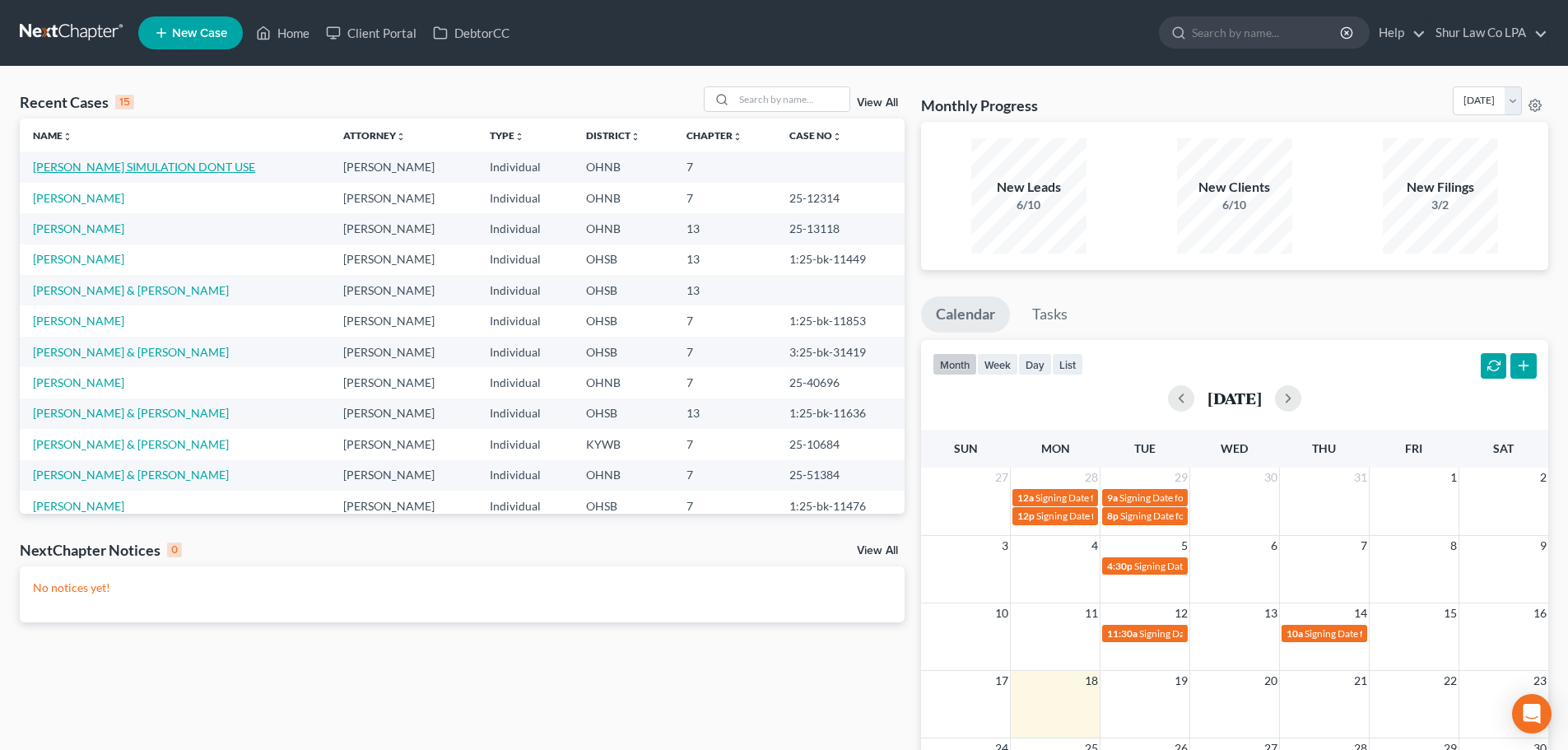
click at [157, 171] on link "[PERSON_NAME] SIMULATION DONT USE" at bounding box center [144, 167] width 222 height 14
select select "4"
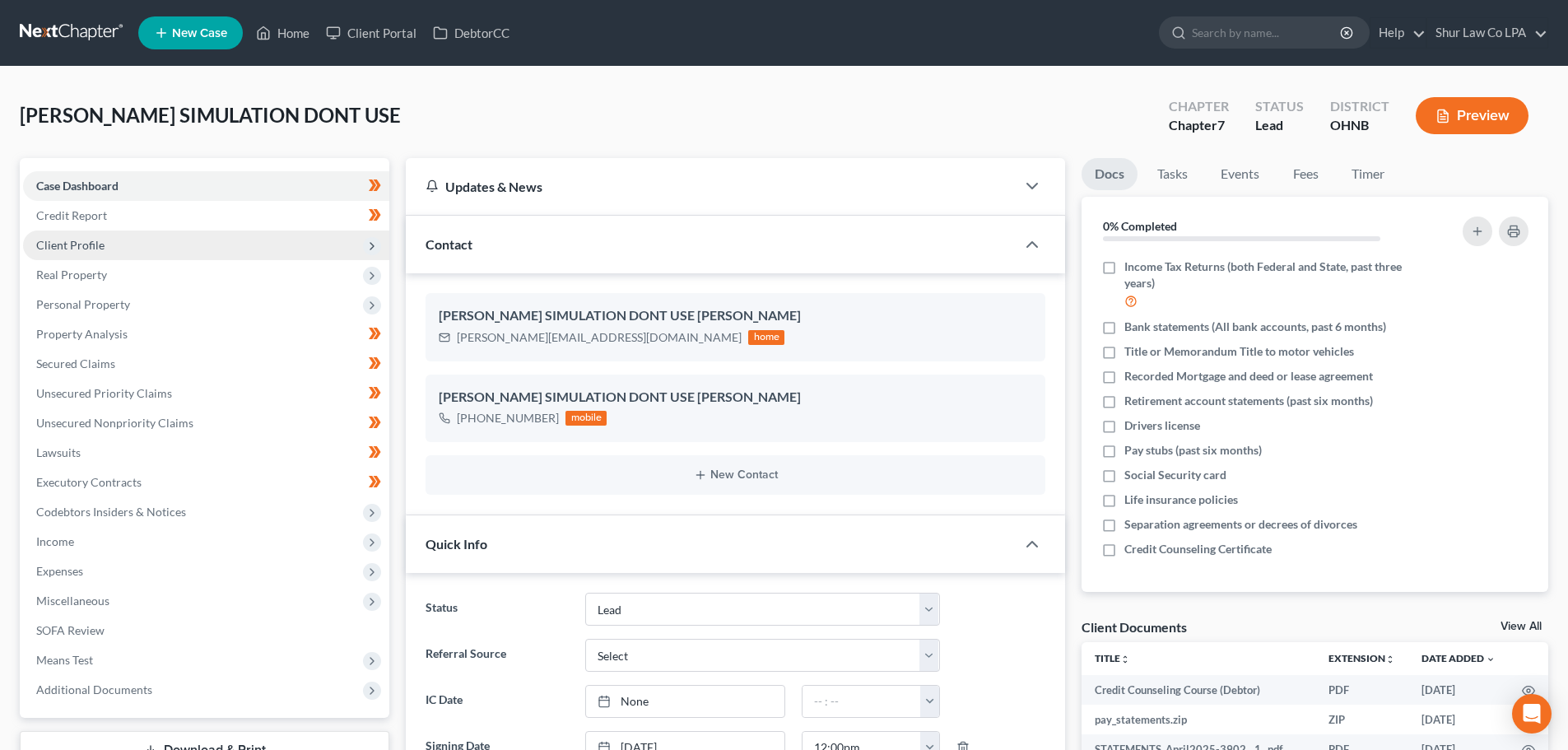
click at [130, 248] on span "Client Profile" at bounding box center [206, 245] width 366 height 30
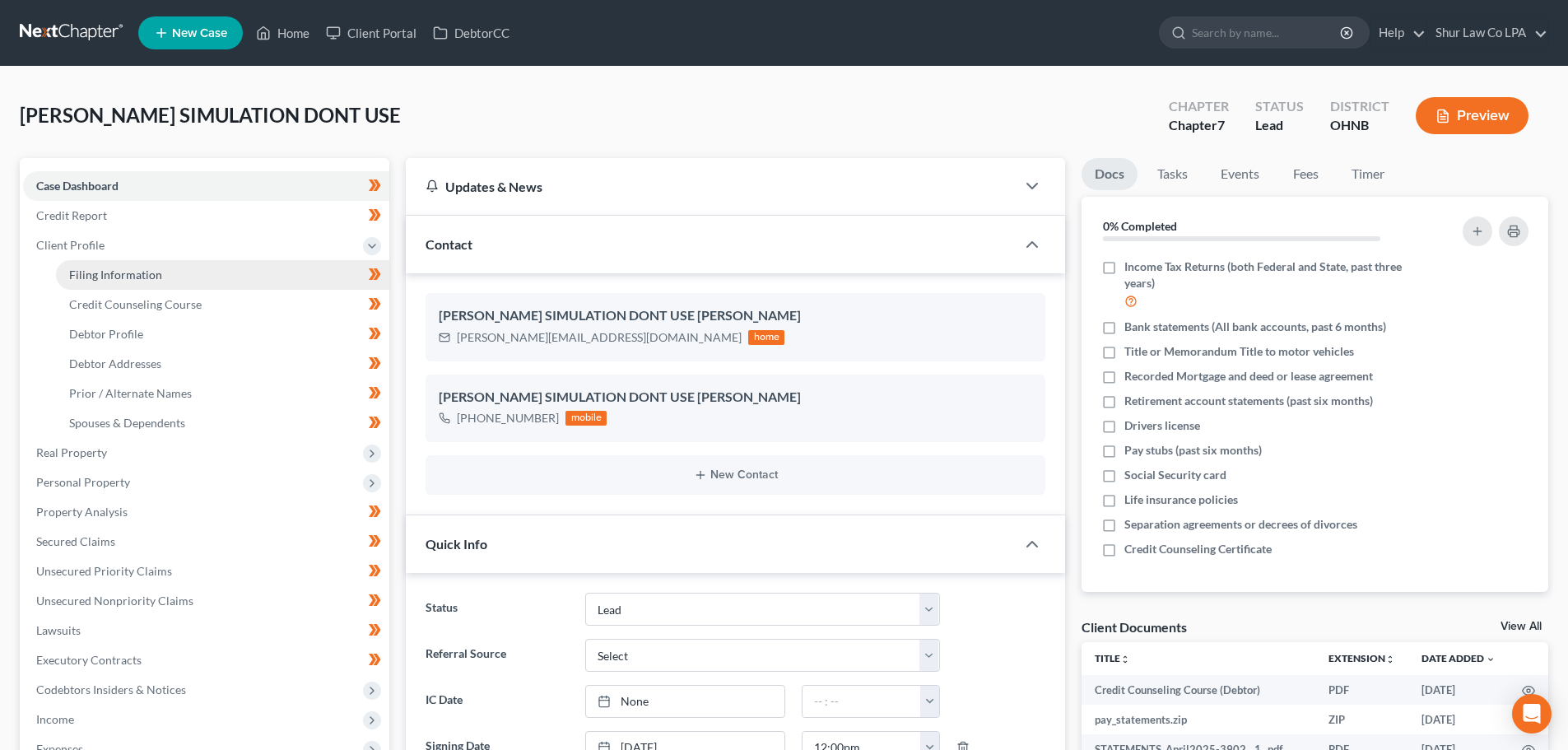
click at [149, 281] on span "Filing Information" at bounding box center [115, 274] width 93 height 14
select select "1"
select select "0"
select select "36"
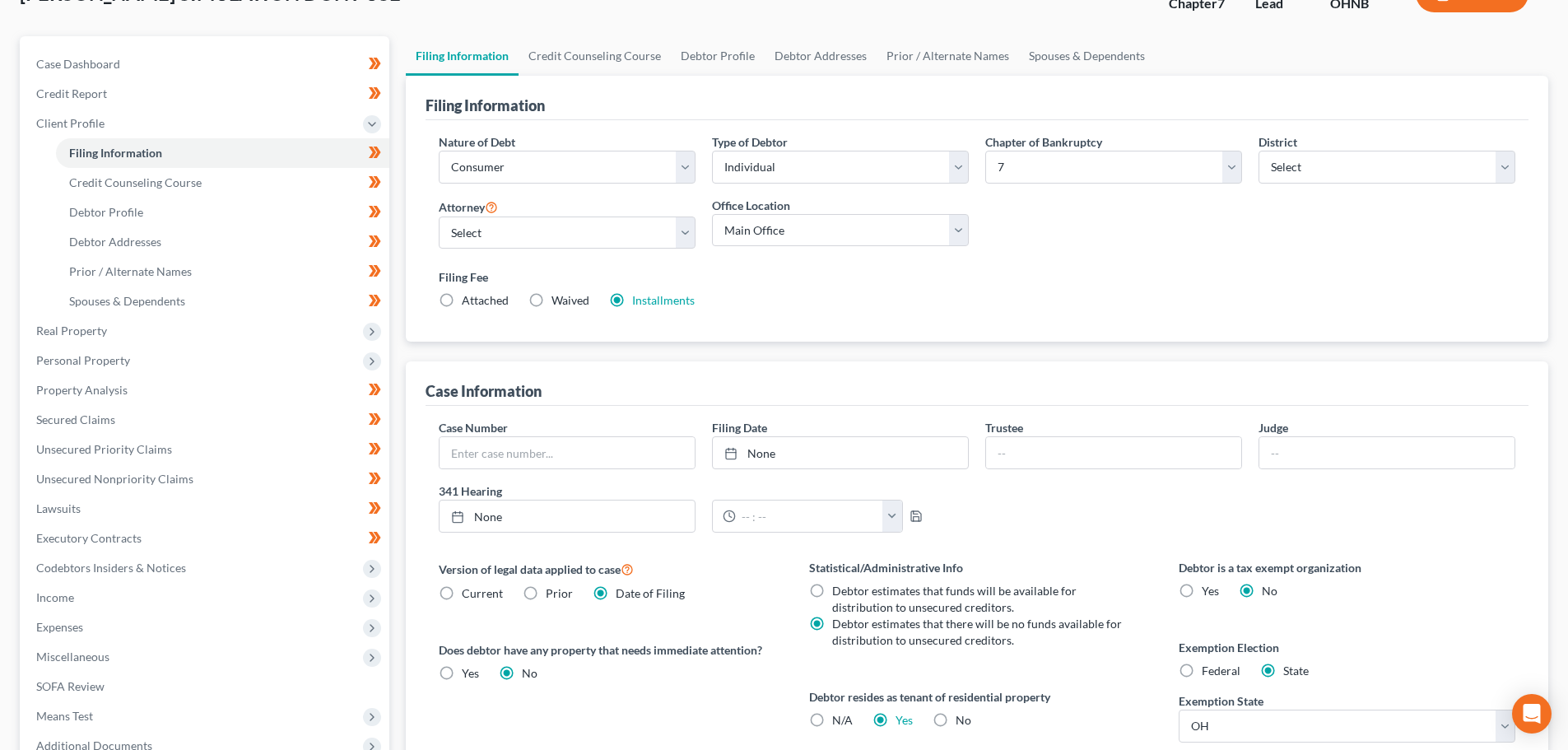
scroll to position [165, 0]
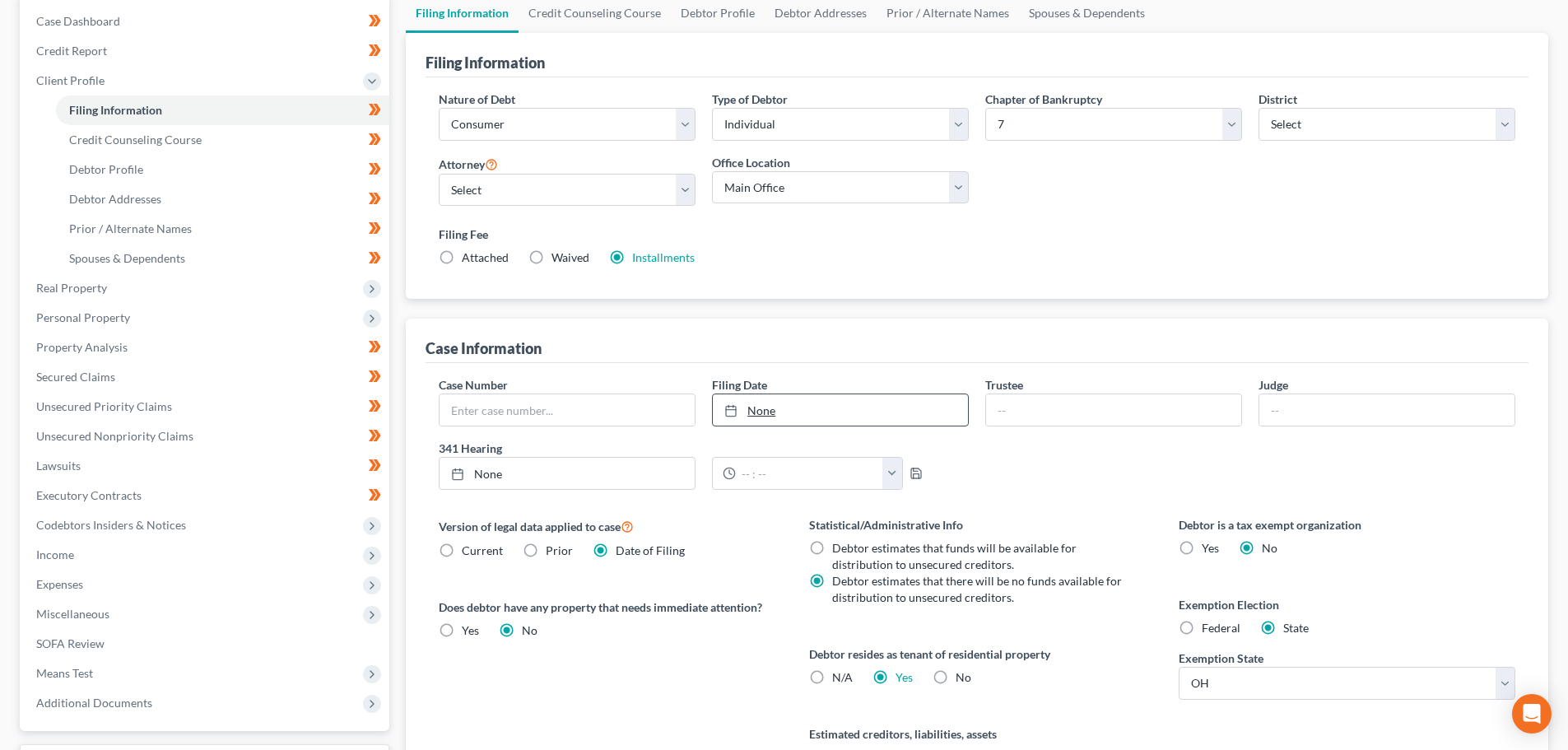
type input "8/18/2025"
click at [758, 407] on link "None" at bounding box center [840, 410] width 255 height 32
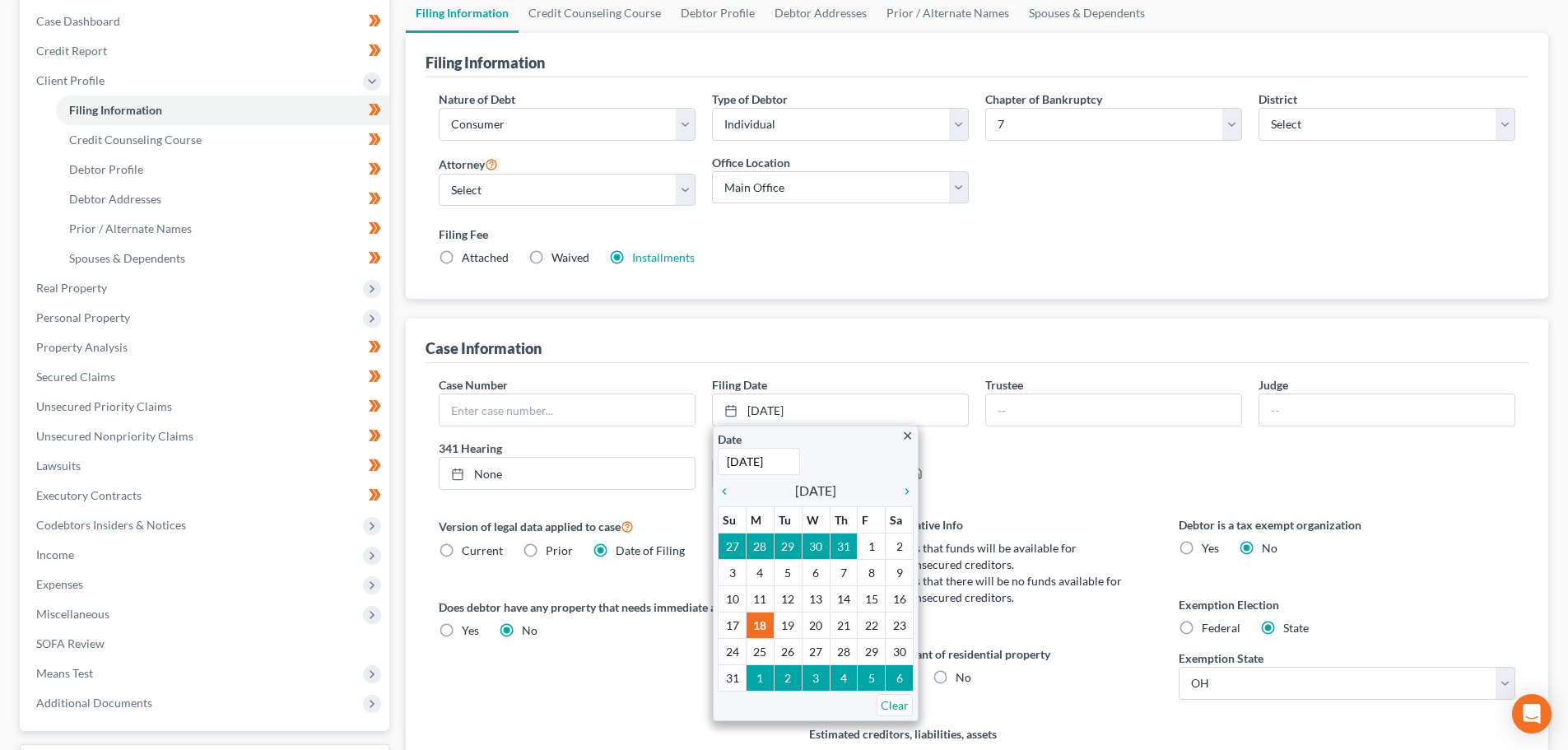
click at [828, 372] on div "Case Number Filing Date 8/18/2025 close Date 8/18/2025 Time 12:00 AM chevron_le…" at bounding box center [977, 584] width 1103 height 442
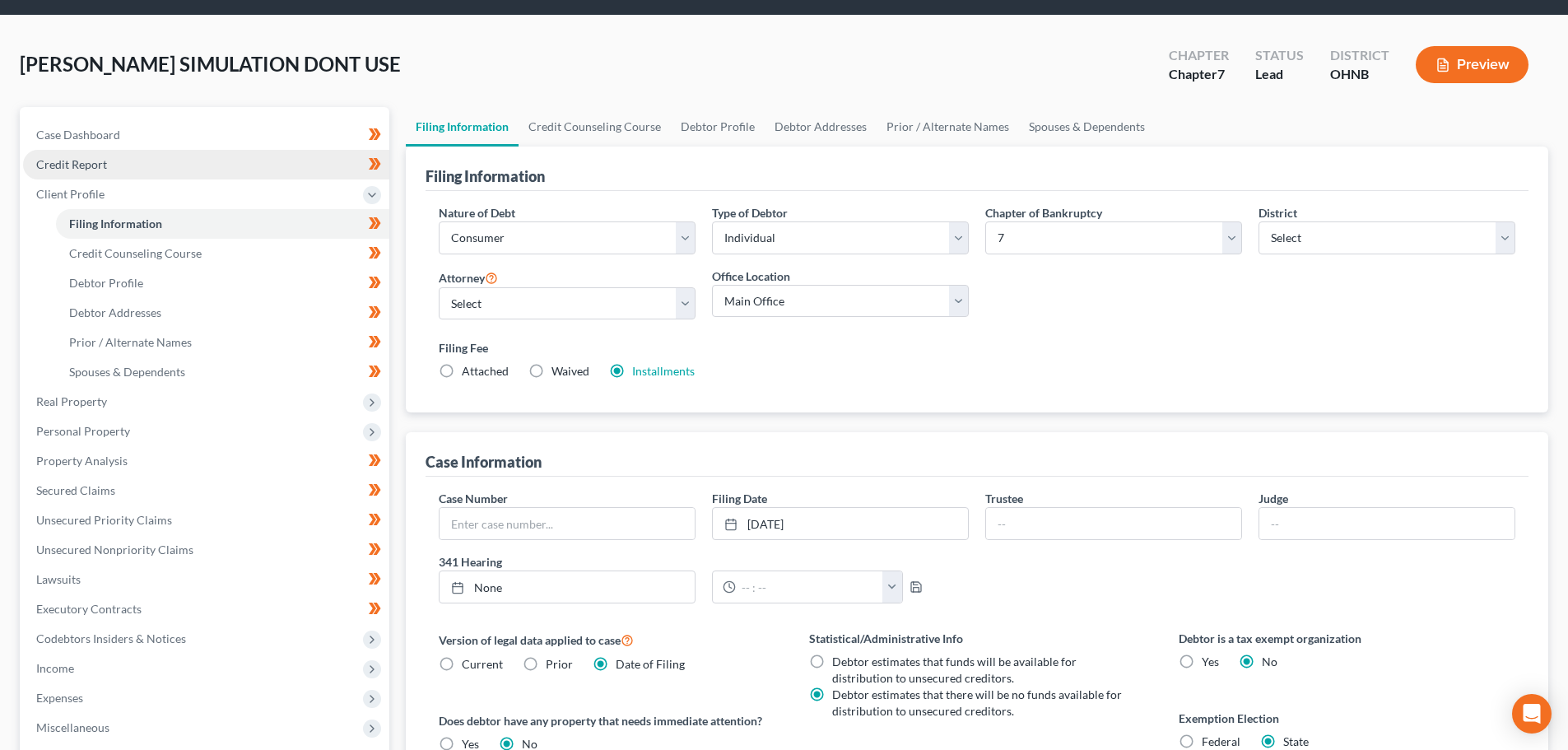
scroll to position [0, 0]
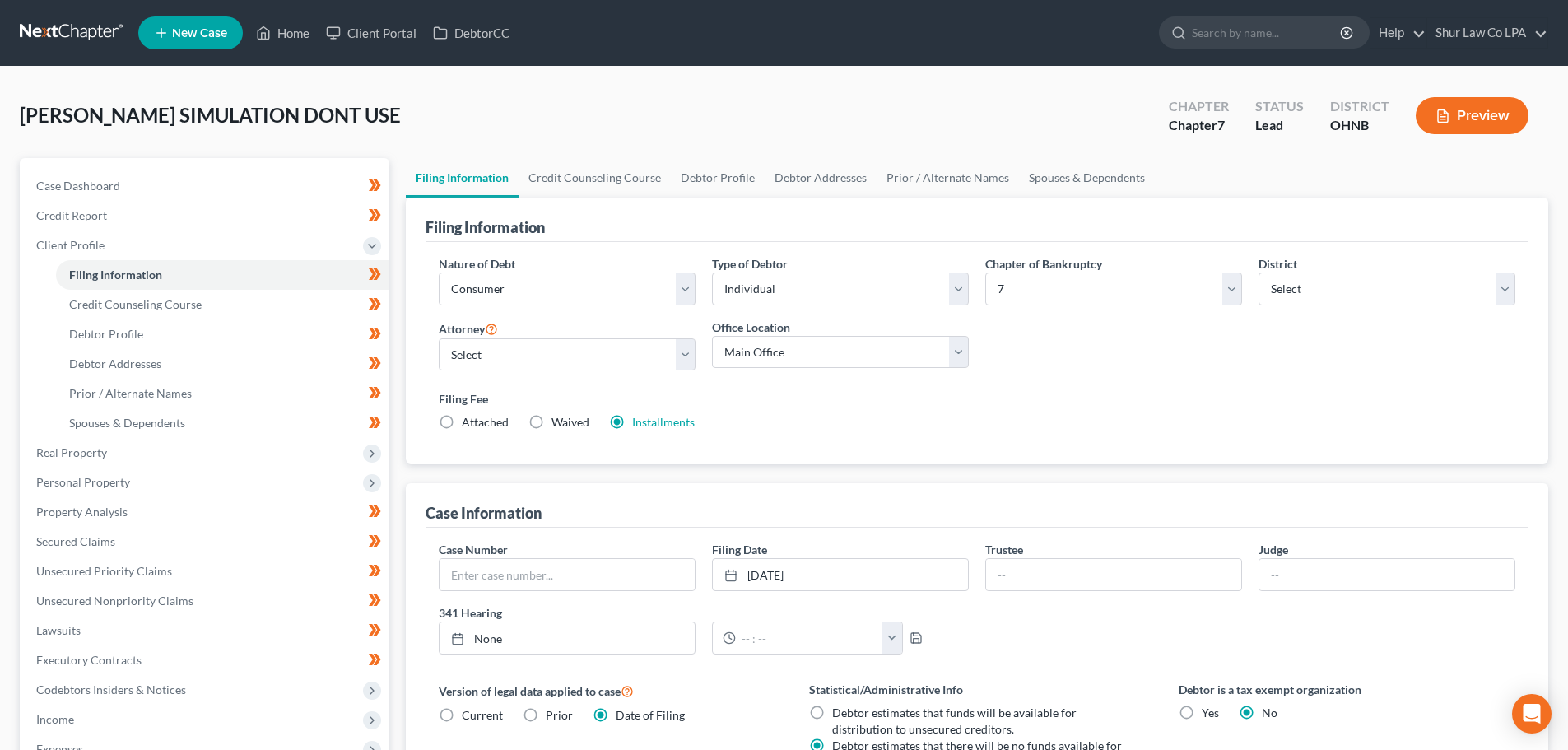
select select "4"
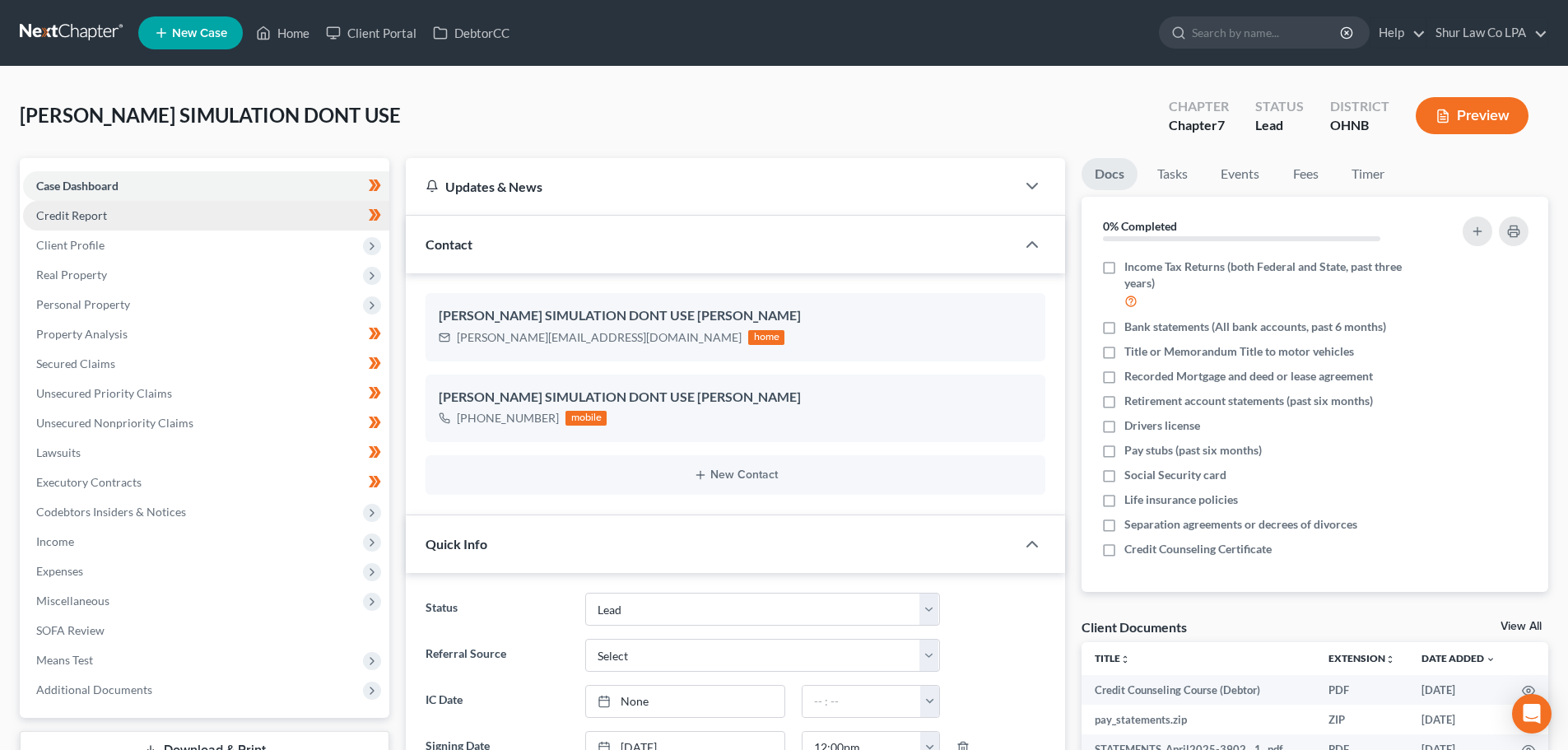
scroll to position [286, 0]
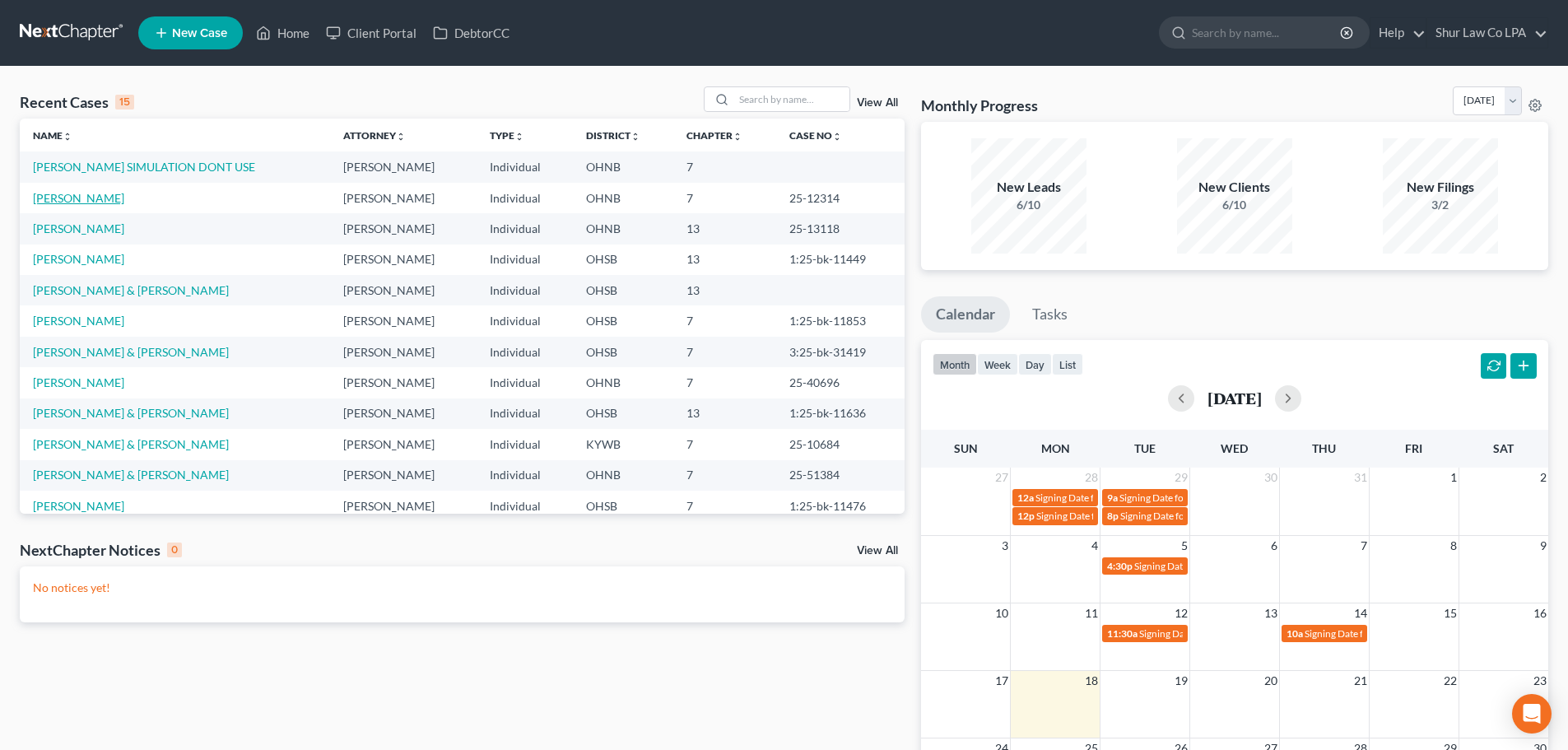
click at [101, 196] on link "[PERSON_NAME]" at bounding box center [79, 198] width 91 height 14
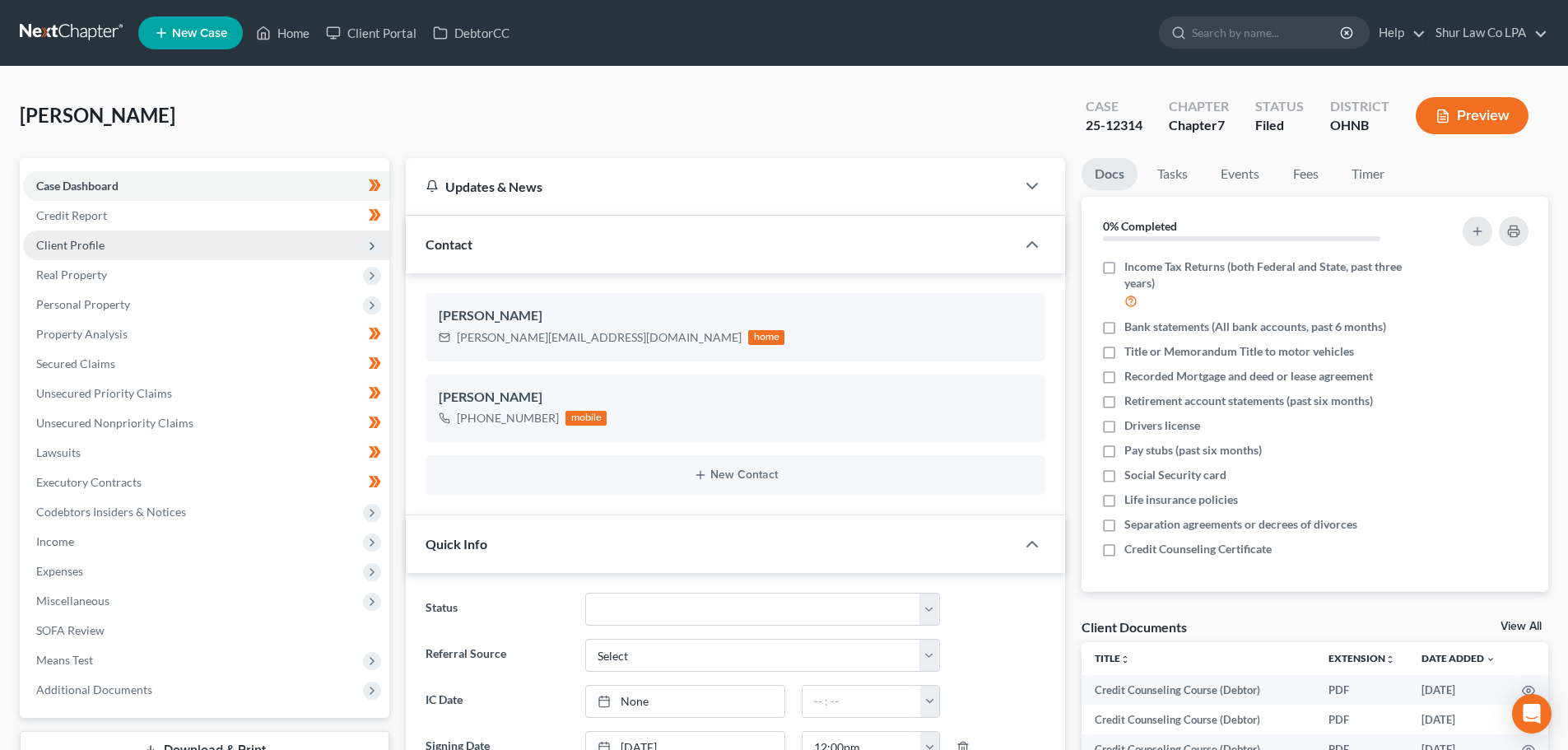
click at [120, 244] on span "Client Profile" at bounding box center [206, 245] width 366 height 30
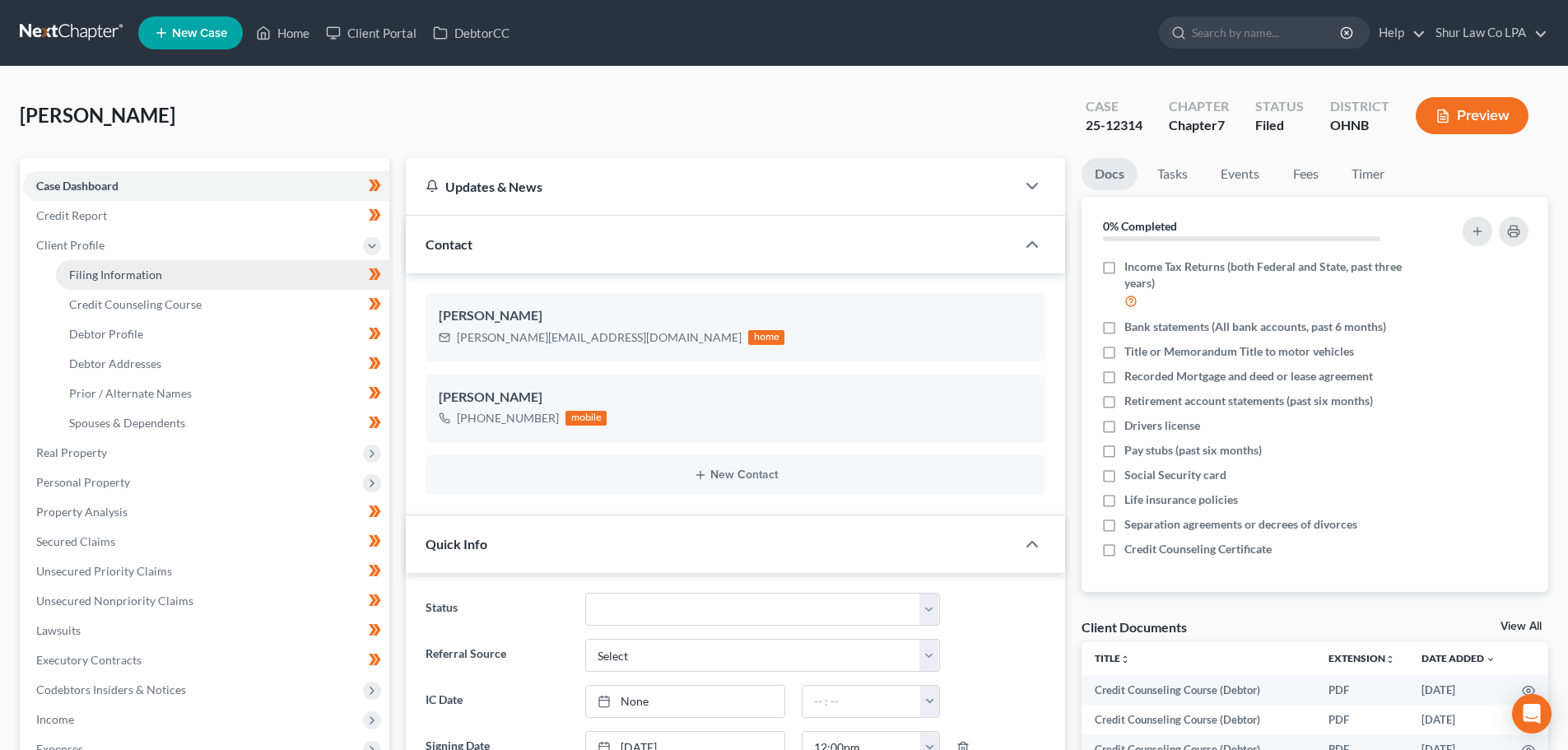
click at [140, 269] on span "Filing Information" at bounding box center [115, 274] width 93 height 14
select select "1"
select select "0"
select select "61"
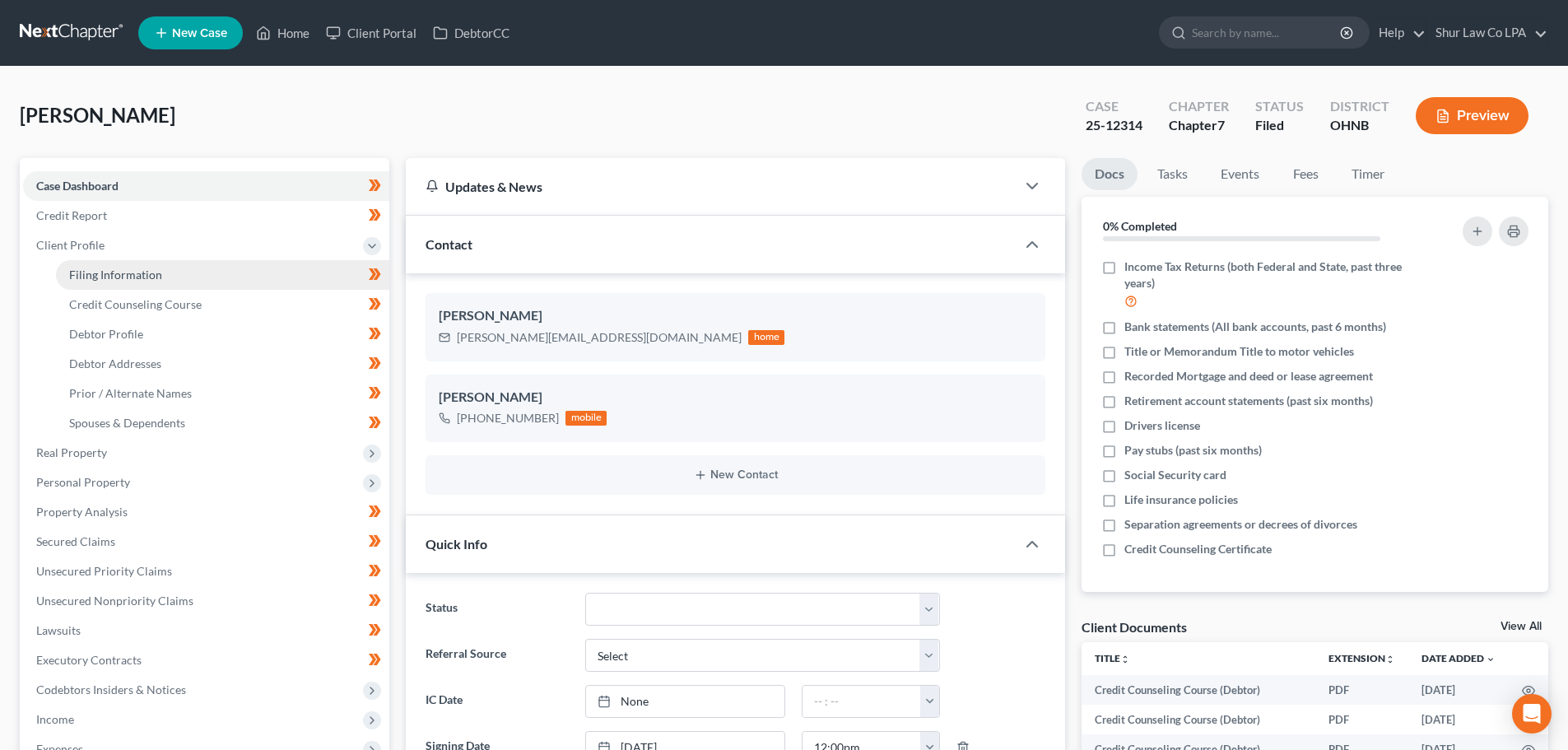
select select "5"
select select "36"
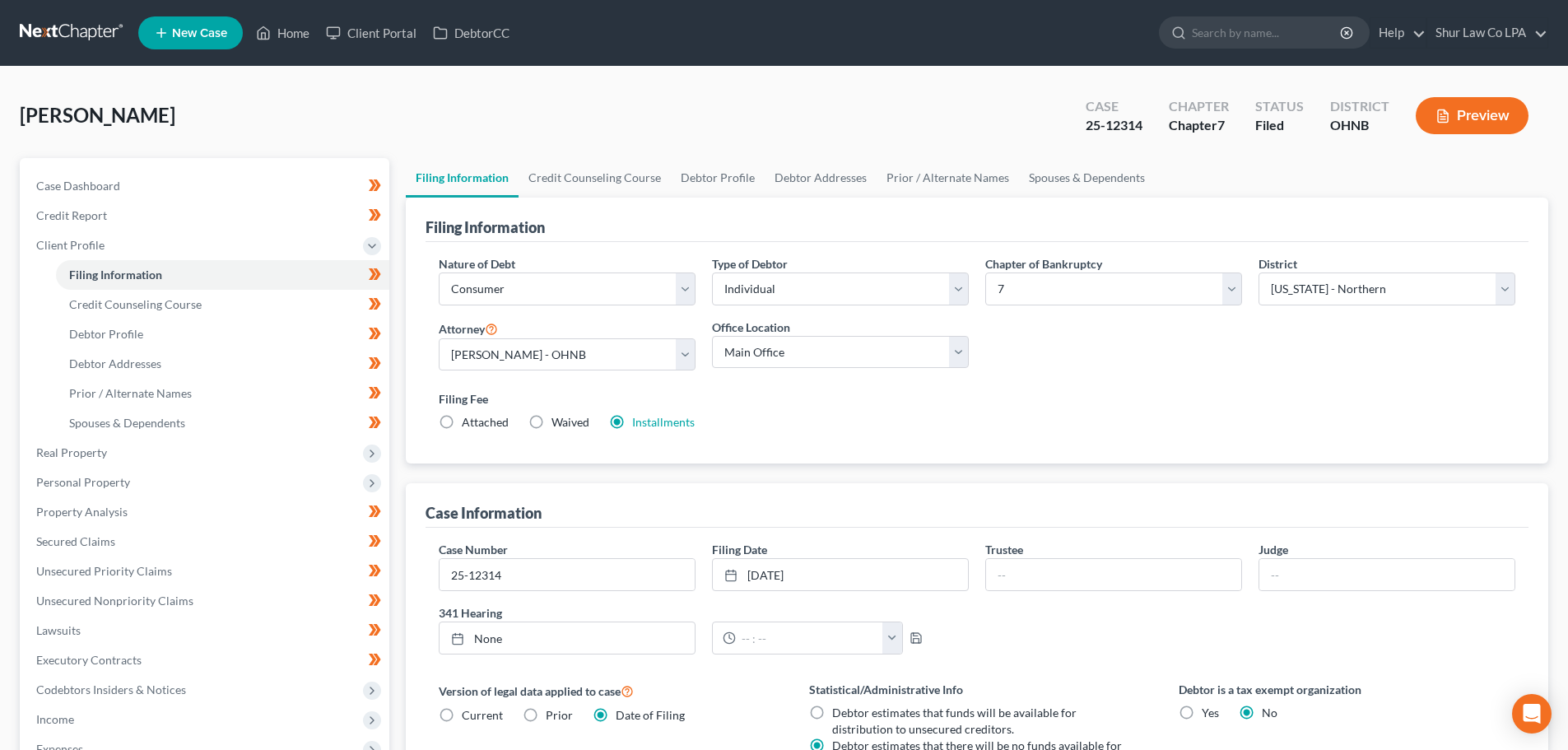
click at [68, 16] on nav "Home New Case Client Portal DebtorCC Shur Law Co LPA shelbie@shurlaw.com My Acc…" at bounding box center [784, 32] width 1568 height 66
click at [85, 36] on link at bounding box center [72, 32] width 105 height 30
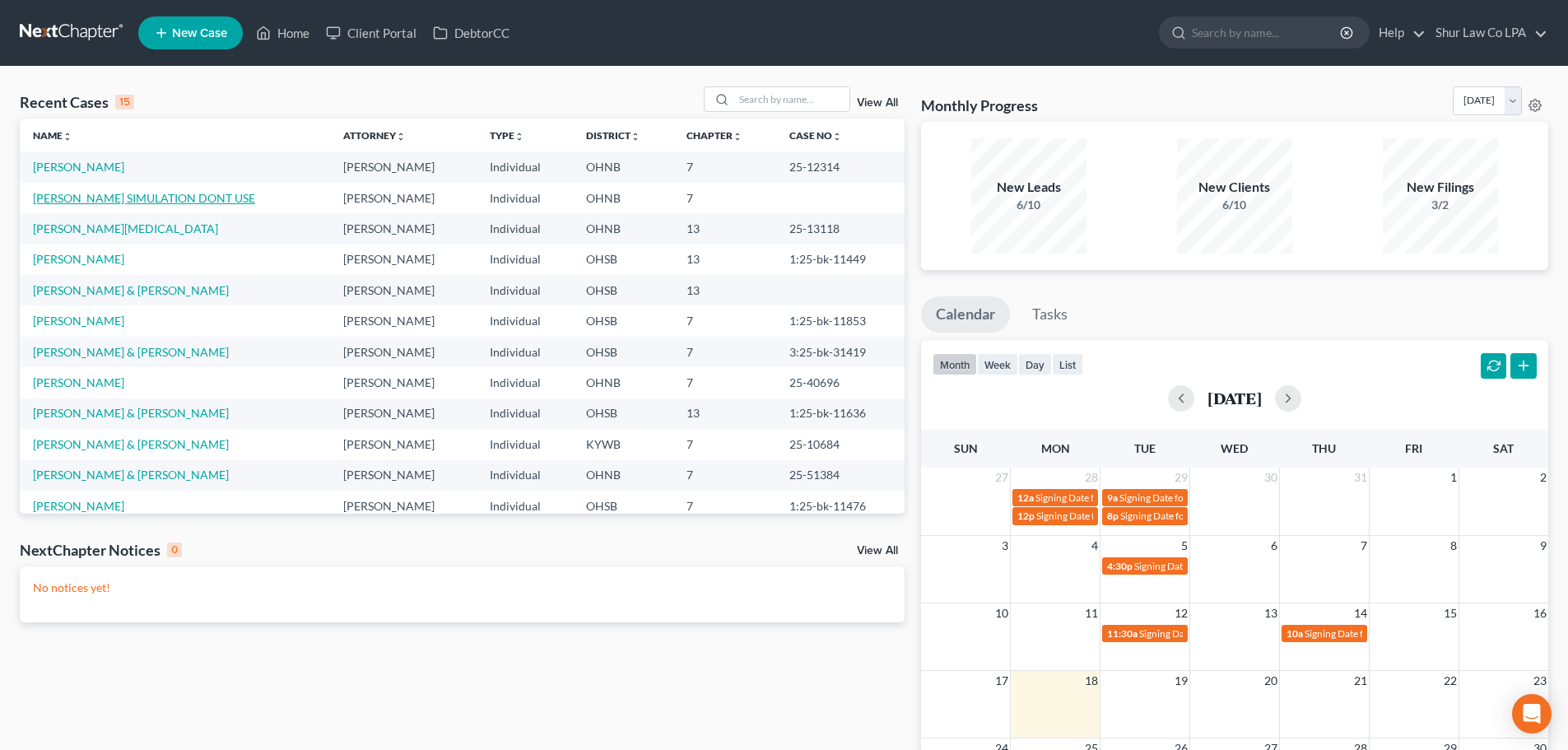
click at [124, 200] on link "[PERSON_NAME] SIMULATION DONT USE" at bounding box center [144, 198] width 222 height 14
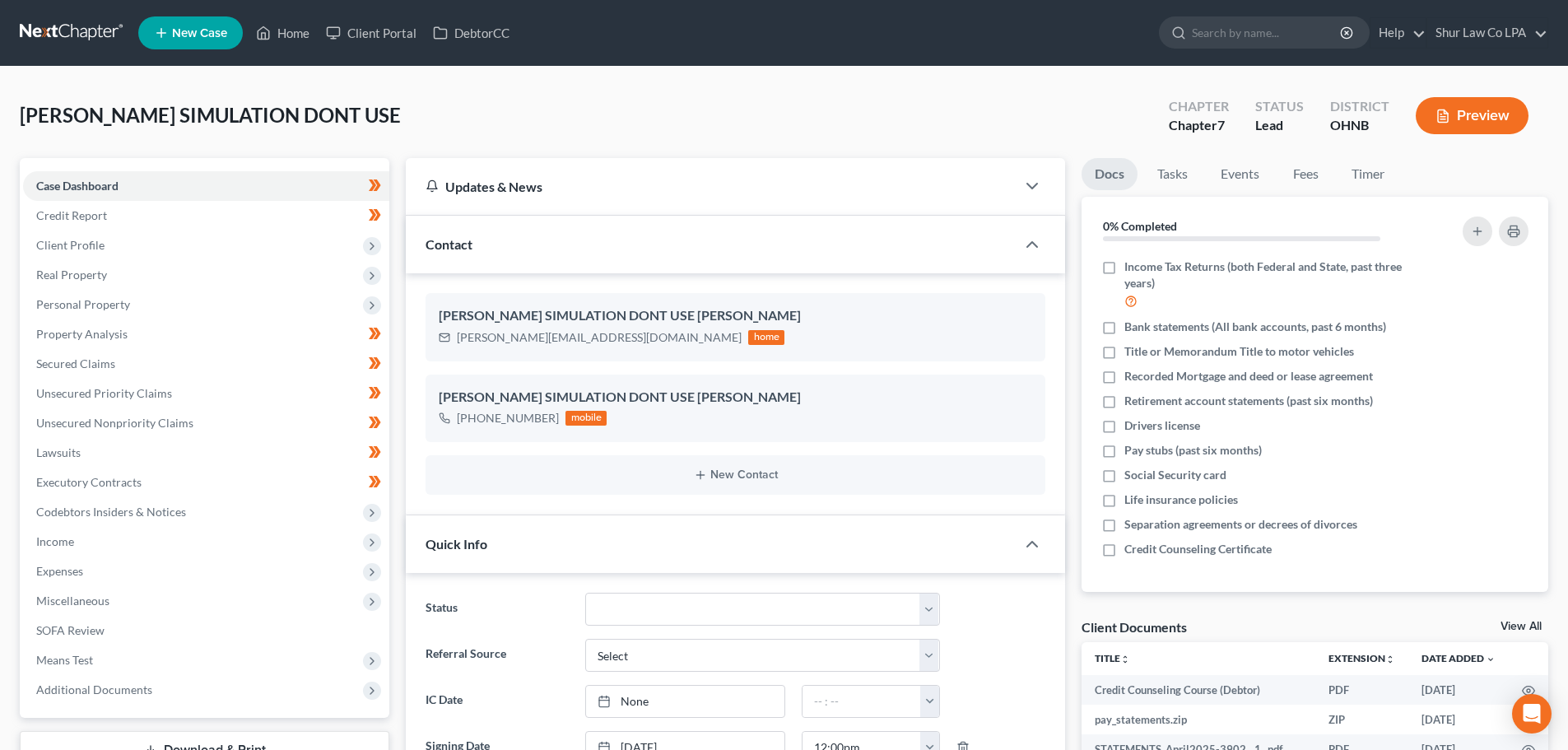
scroll to position [286, 0]
click at [144, 240] on span "Client Profile" at bounding box center [206, 245] width 366 height 30
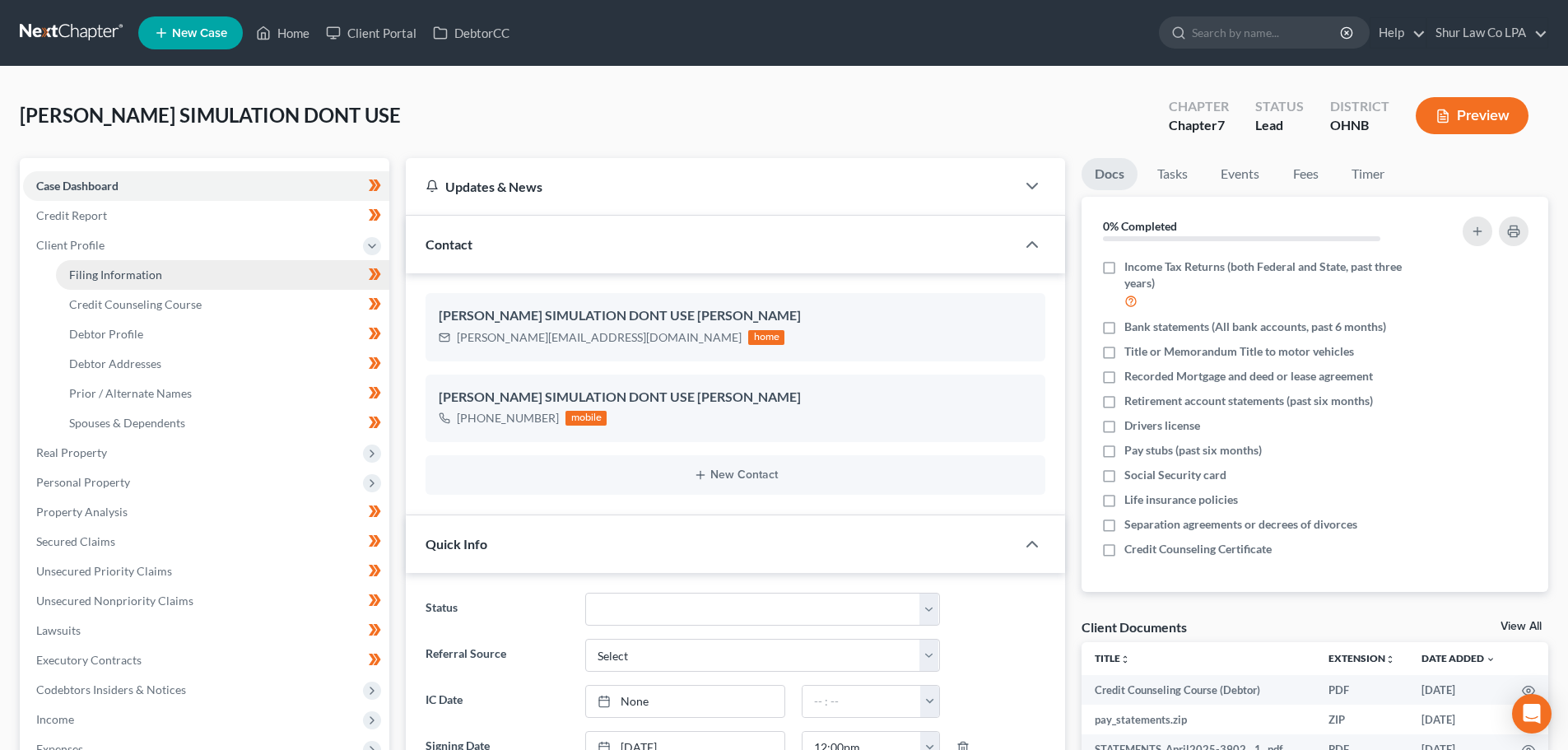
click at [168, 272] on link "Filing Information" at bounding box center [223, 275] width 333 height 30
select select "1"
select select "0"
select select "61"
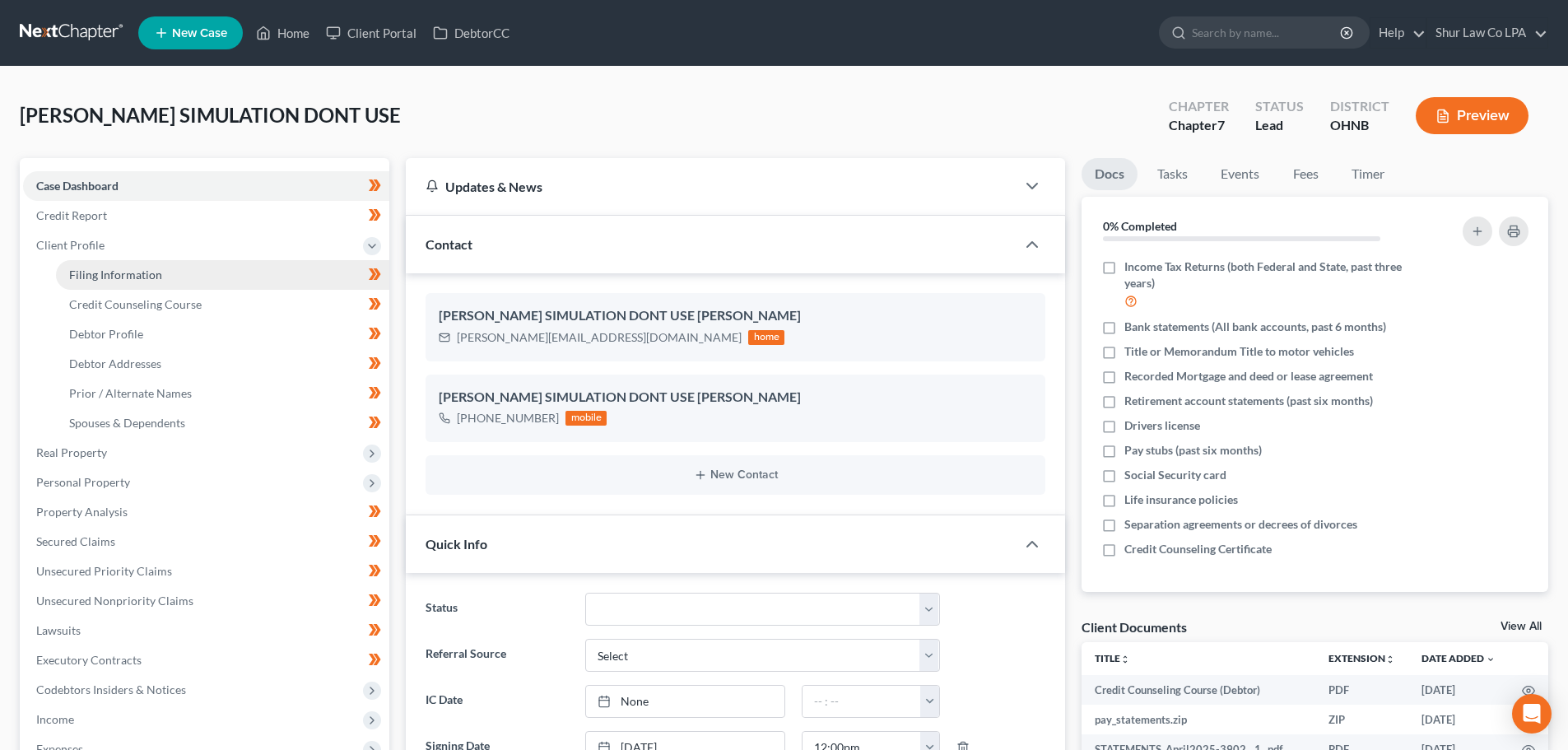
select select "36"
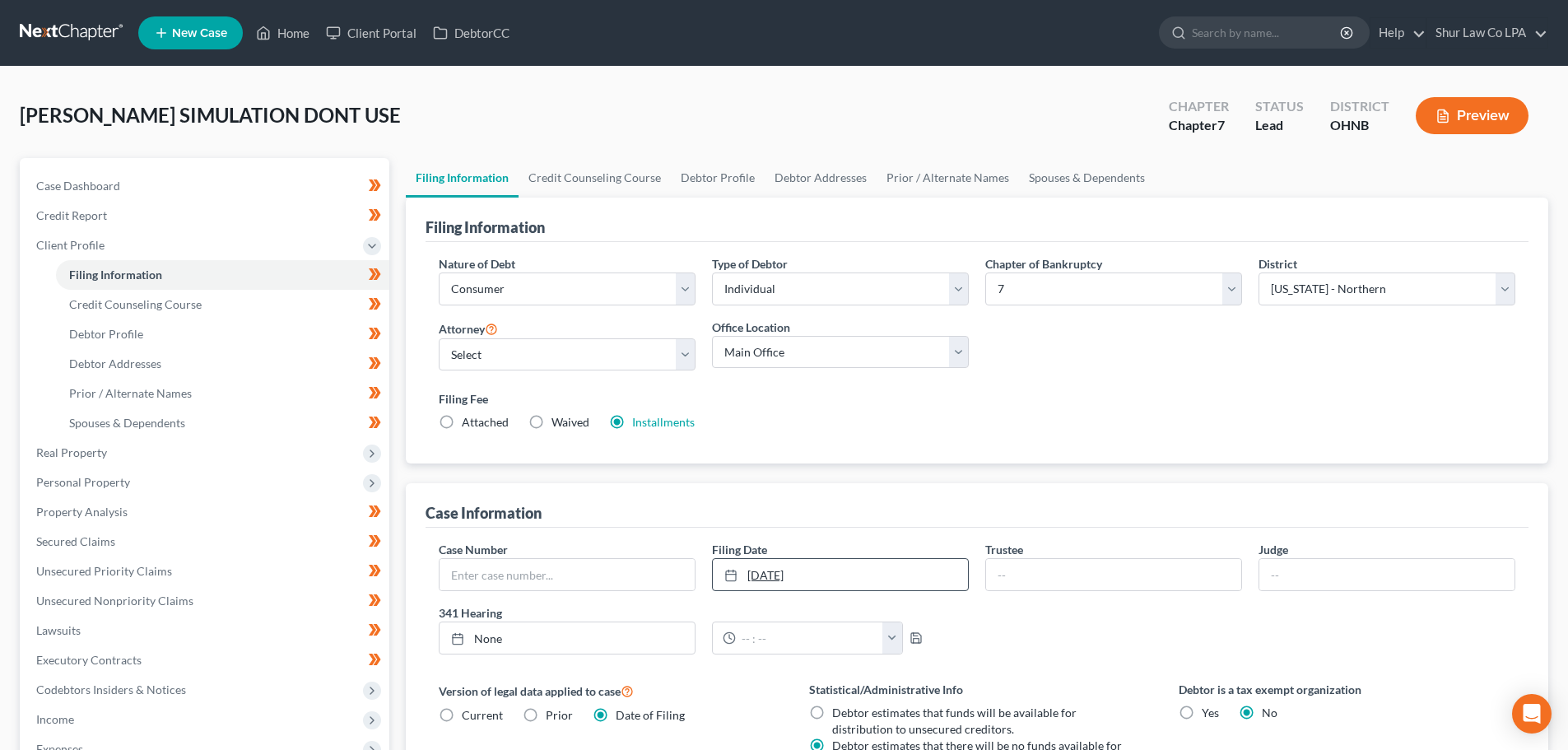
click at [783, 574] on link "8/18/2025" at bounding box center [840, 575] width 255 height 32
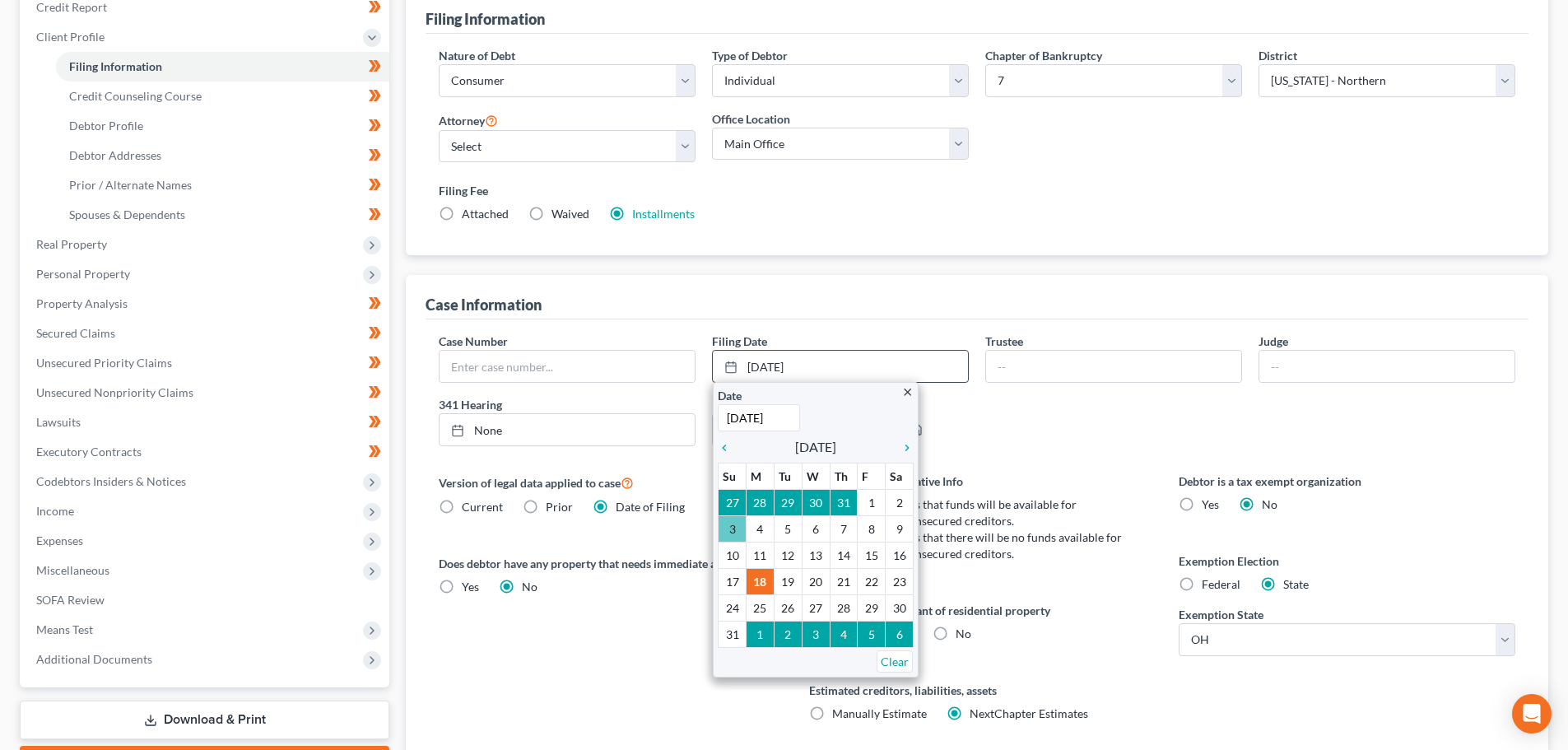
scroll to position [247, 0]
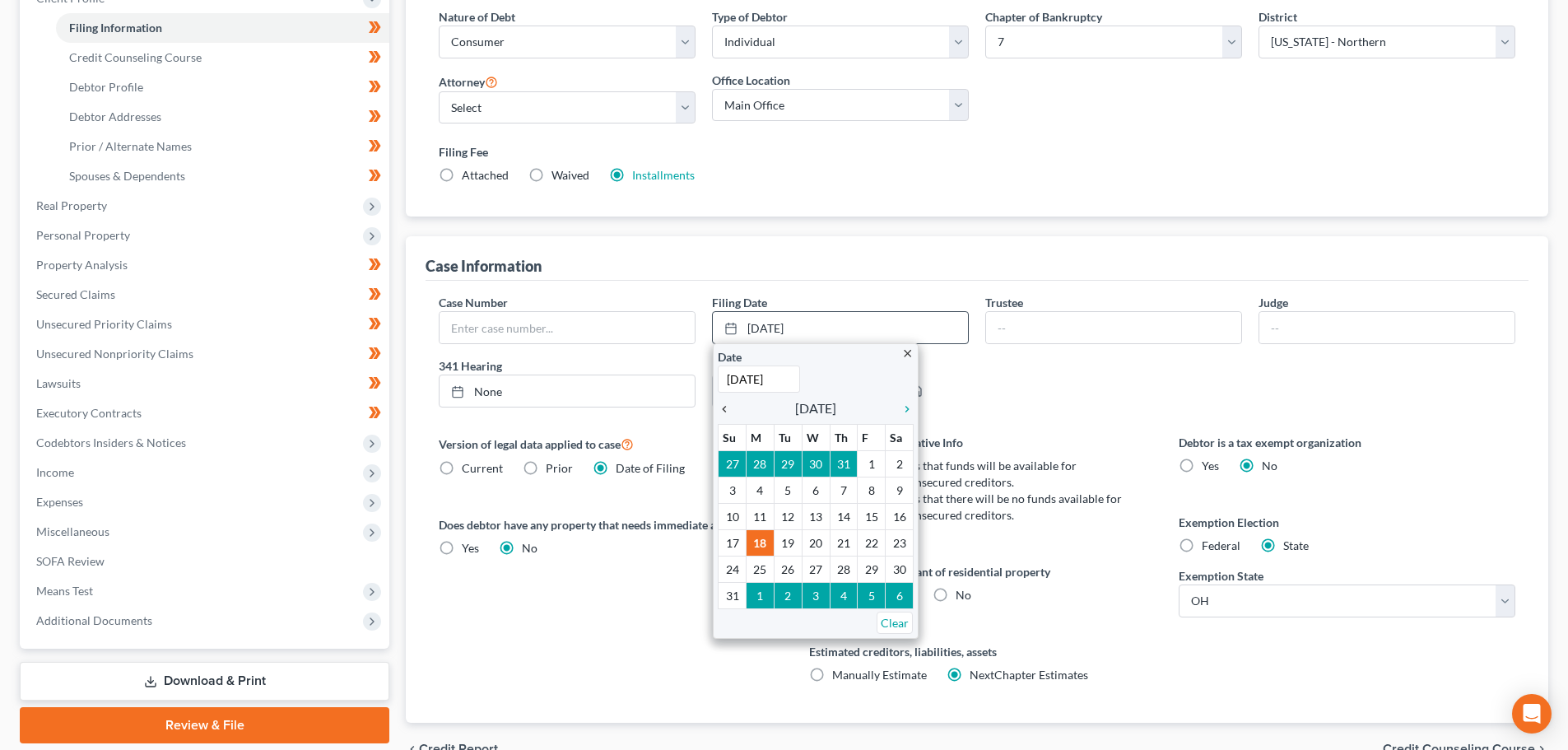
click at [725, 408] on icon "chevron_left" at bounding box center [728, 408] width 21 height 13
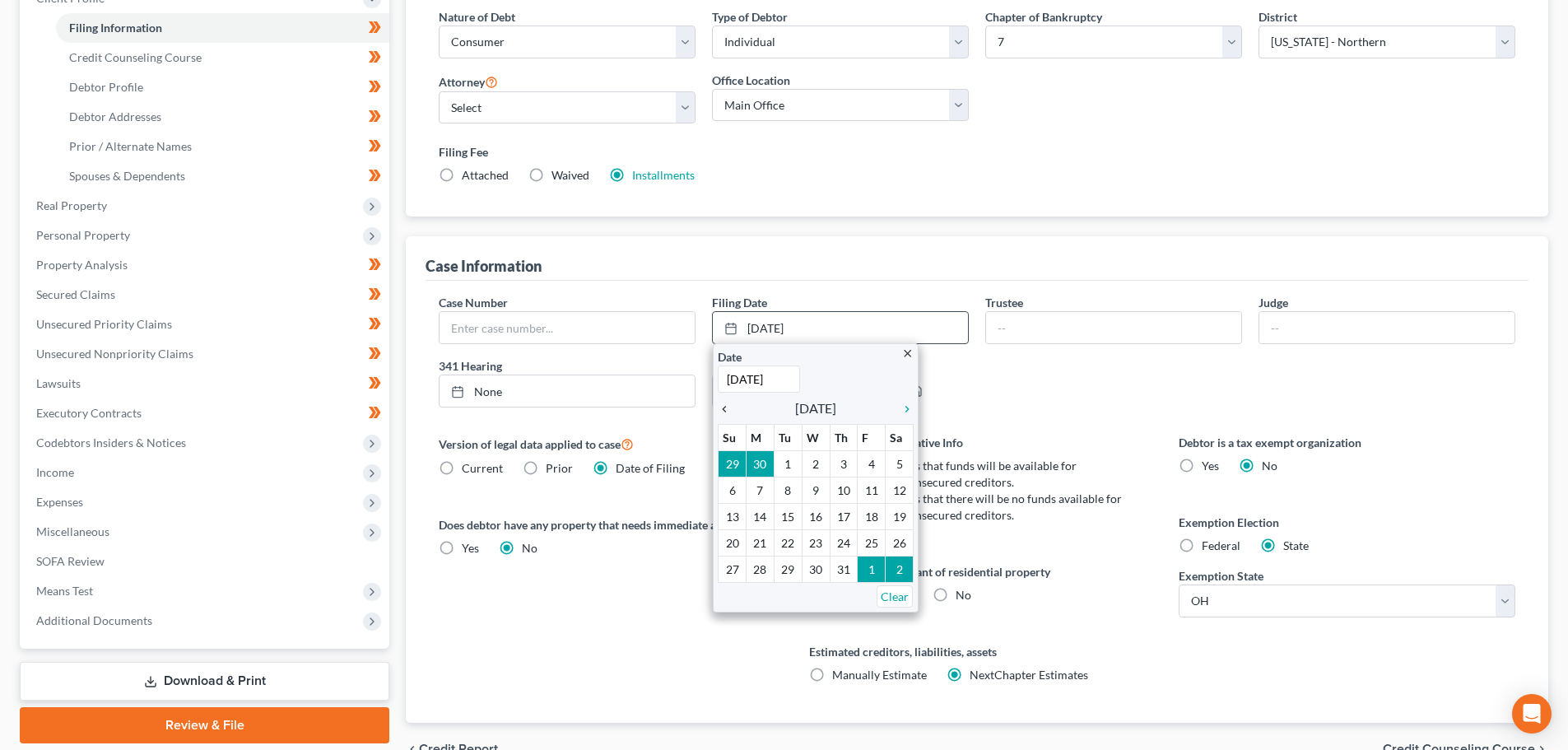
click at [725, 408] on icon "chevron_left" at bounding box center [728, 408] width 21 height 13
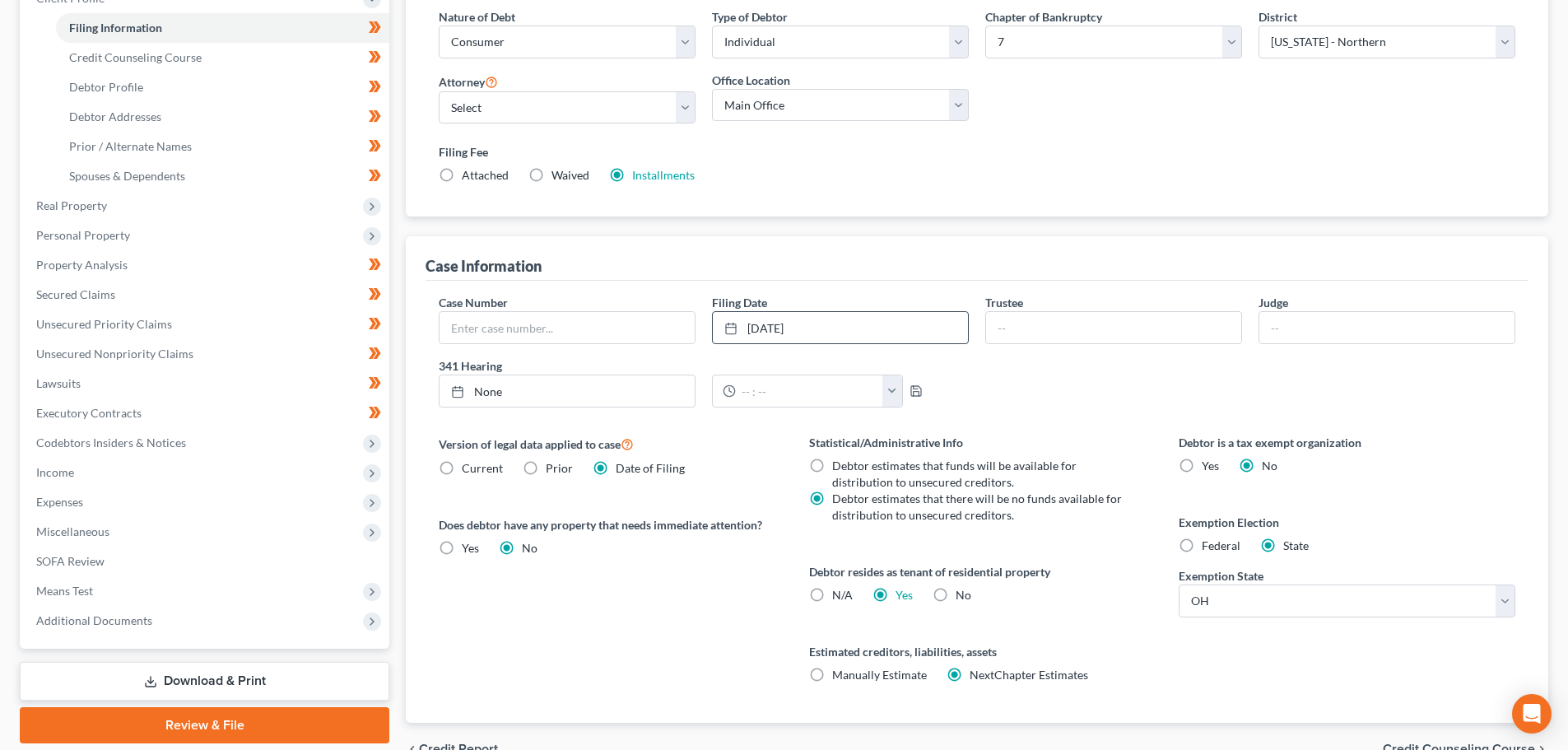
click at [683, 261] on div "Case Information" at bounding box center [977, 259] width 1103 height 44
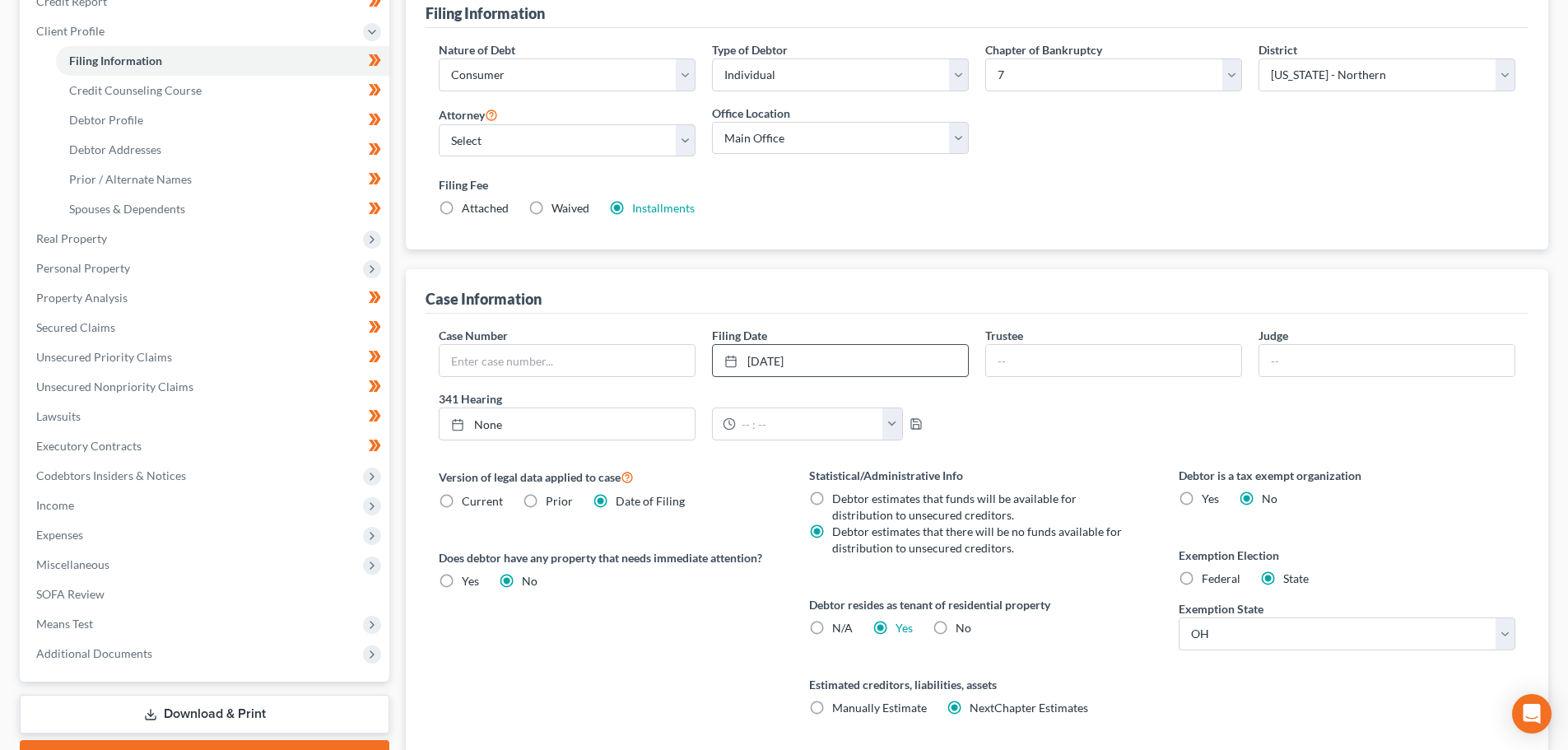
scroll to position [335, 0]
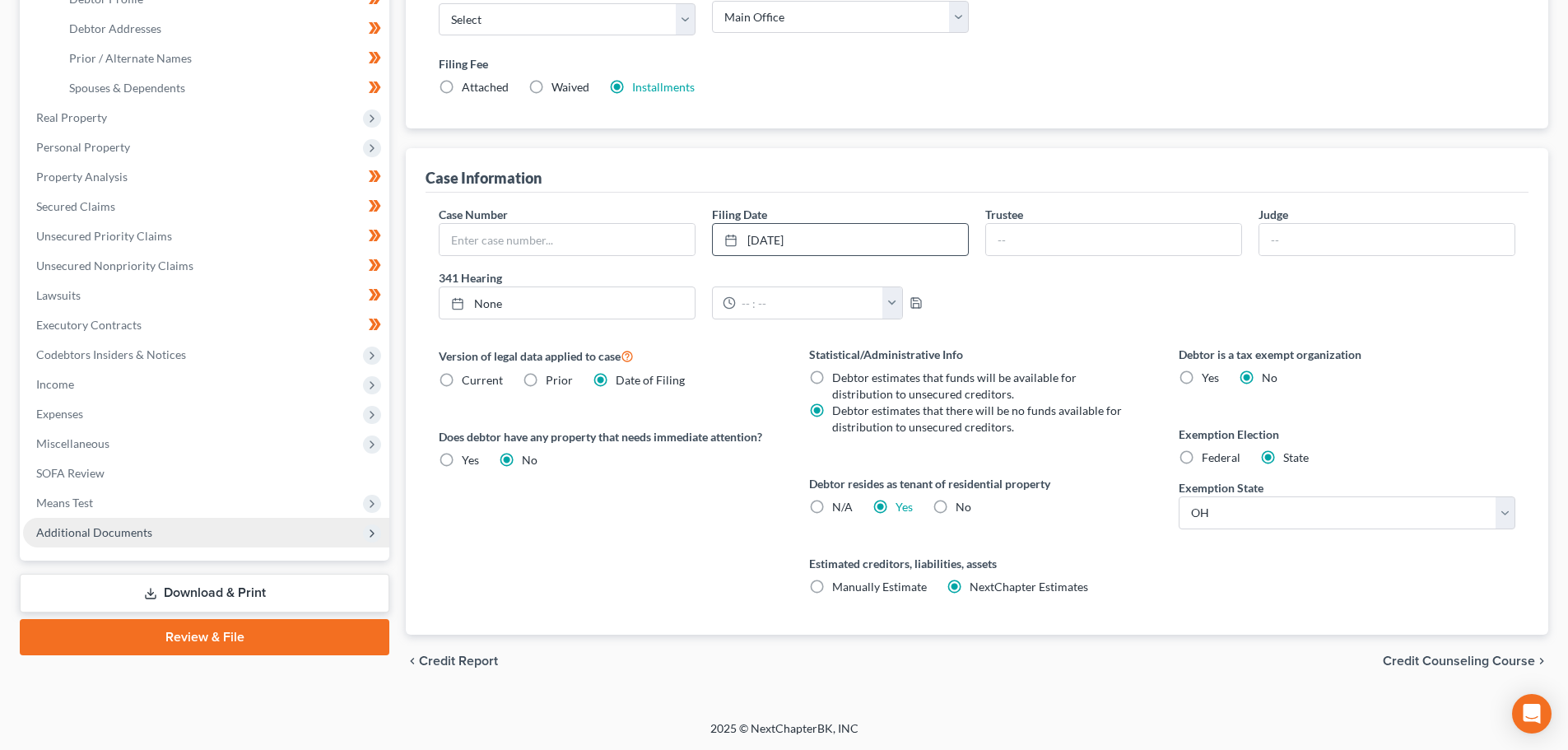
click at [148, 536] on span "Additional Documents" at bounding box center [94, 532] width 116 height 14
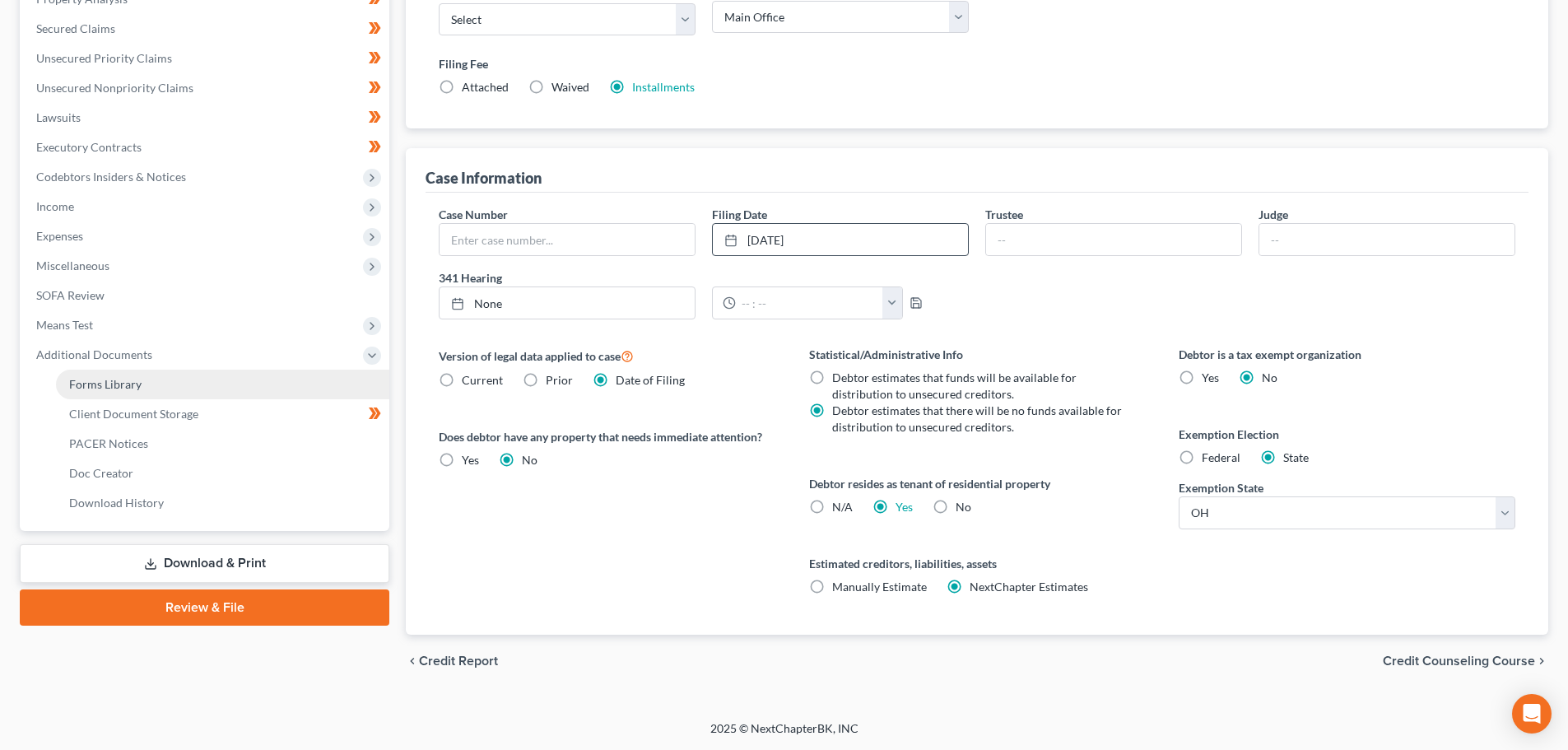
click at [171, 386] on link "Forms Library" at bounding box center [223, 384] width 333 height 30
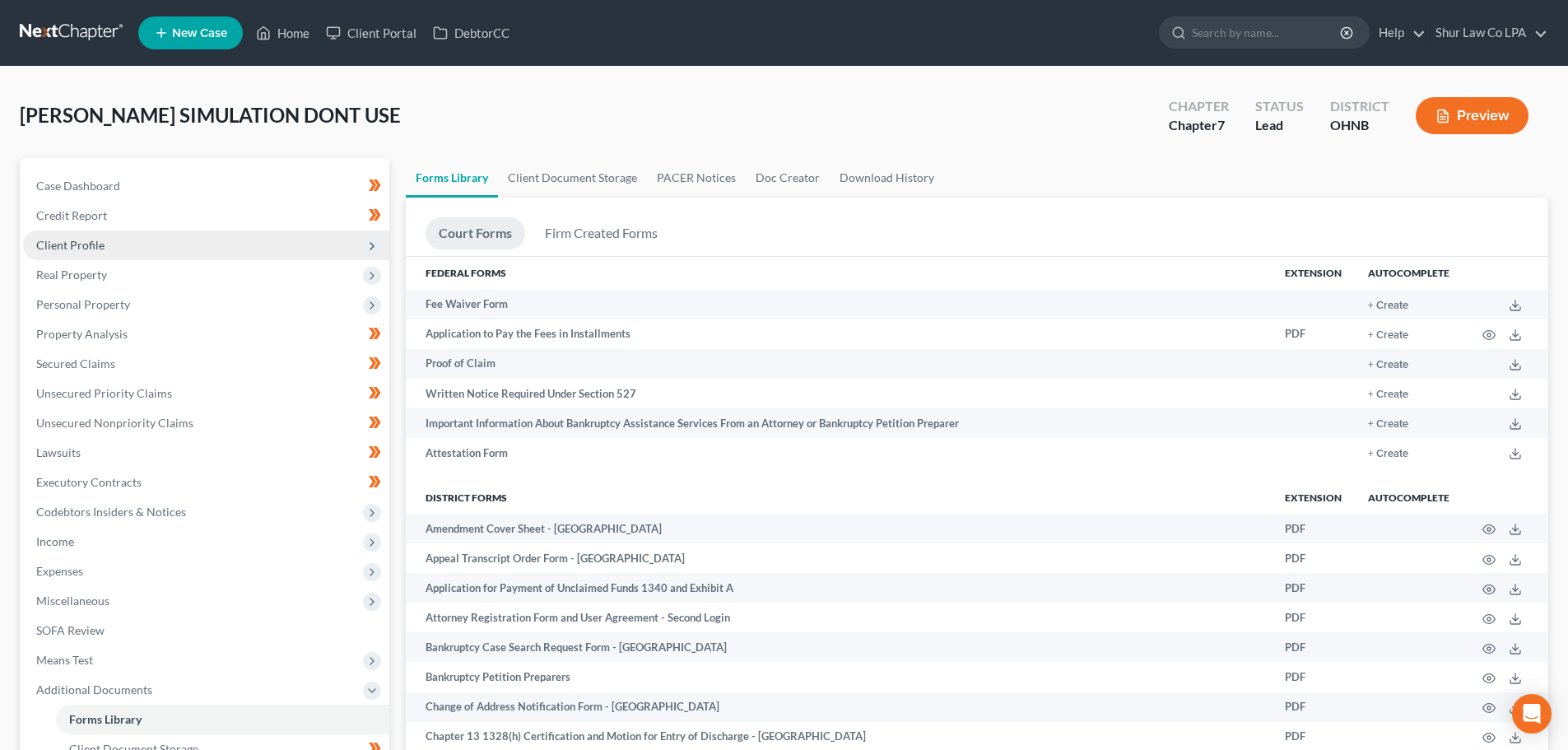
click at [93, 242] on span "Client Profile" at bounding box center [70, 245] width 68 height 14
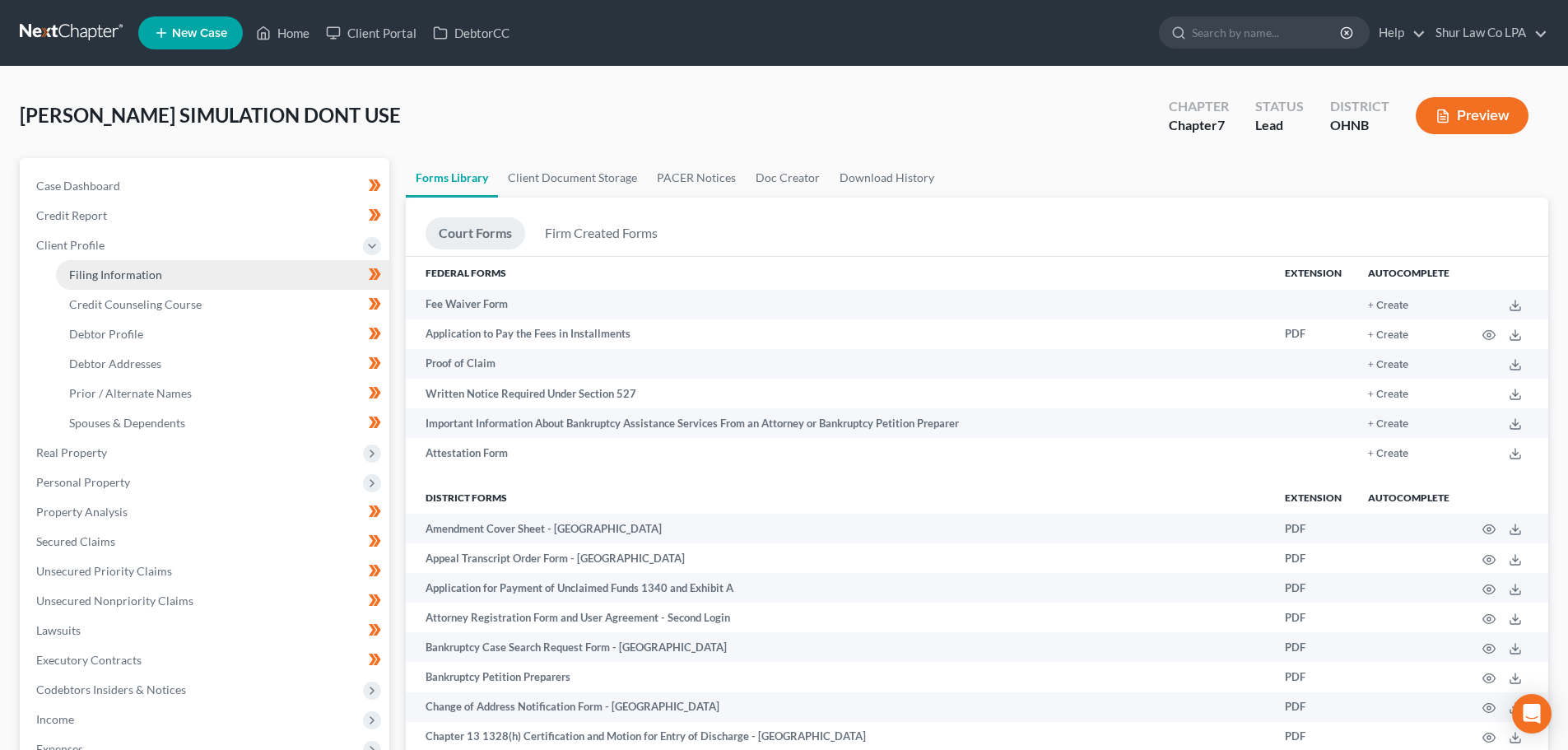
click at [119, 272] on span "Filing Information" at bounding box center [115, 274] width 93 height 14
select select "1"
select select "0"
select select "61"
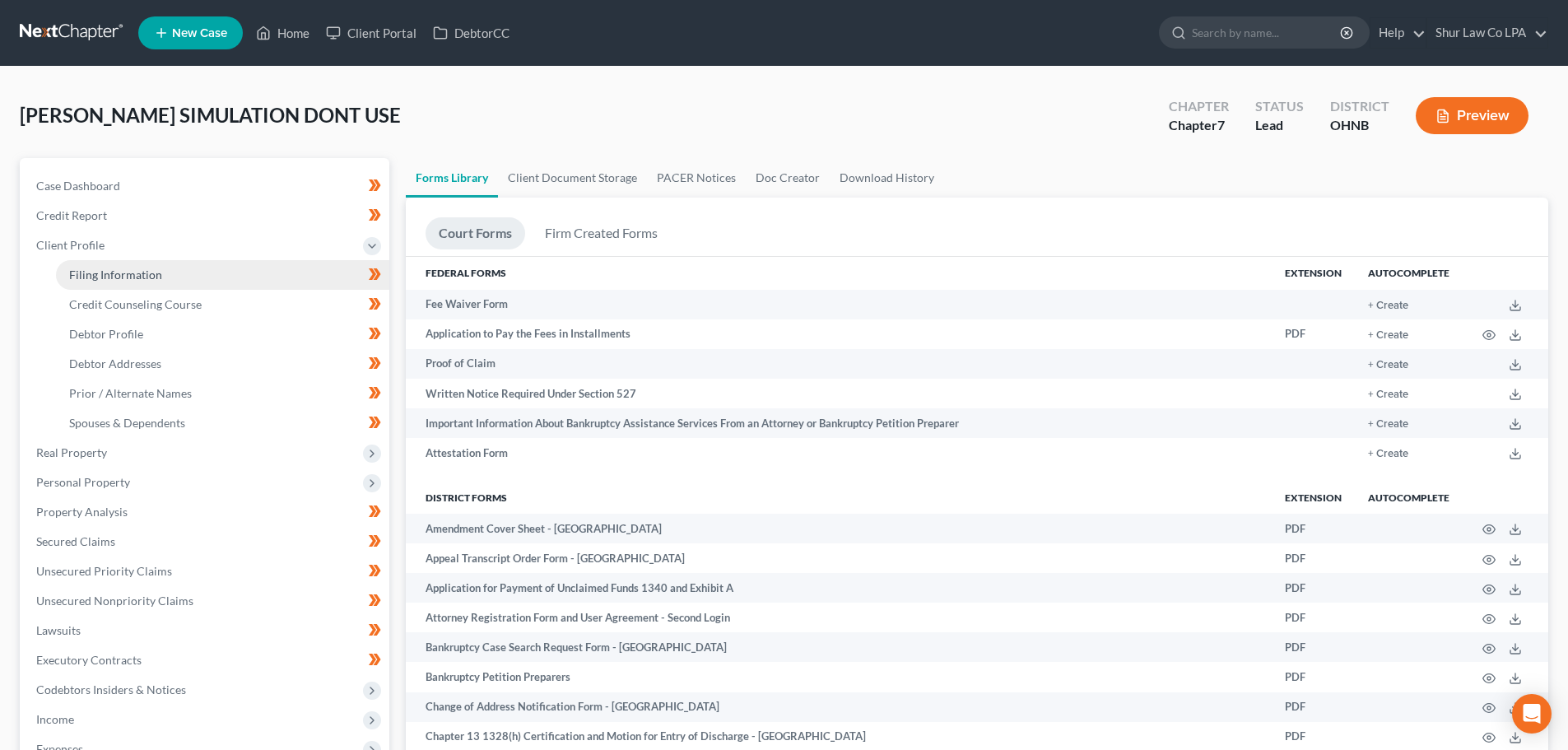
select select "5"
select select "36"
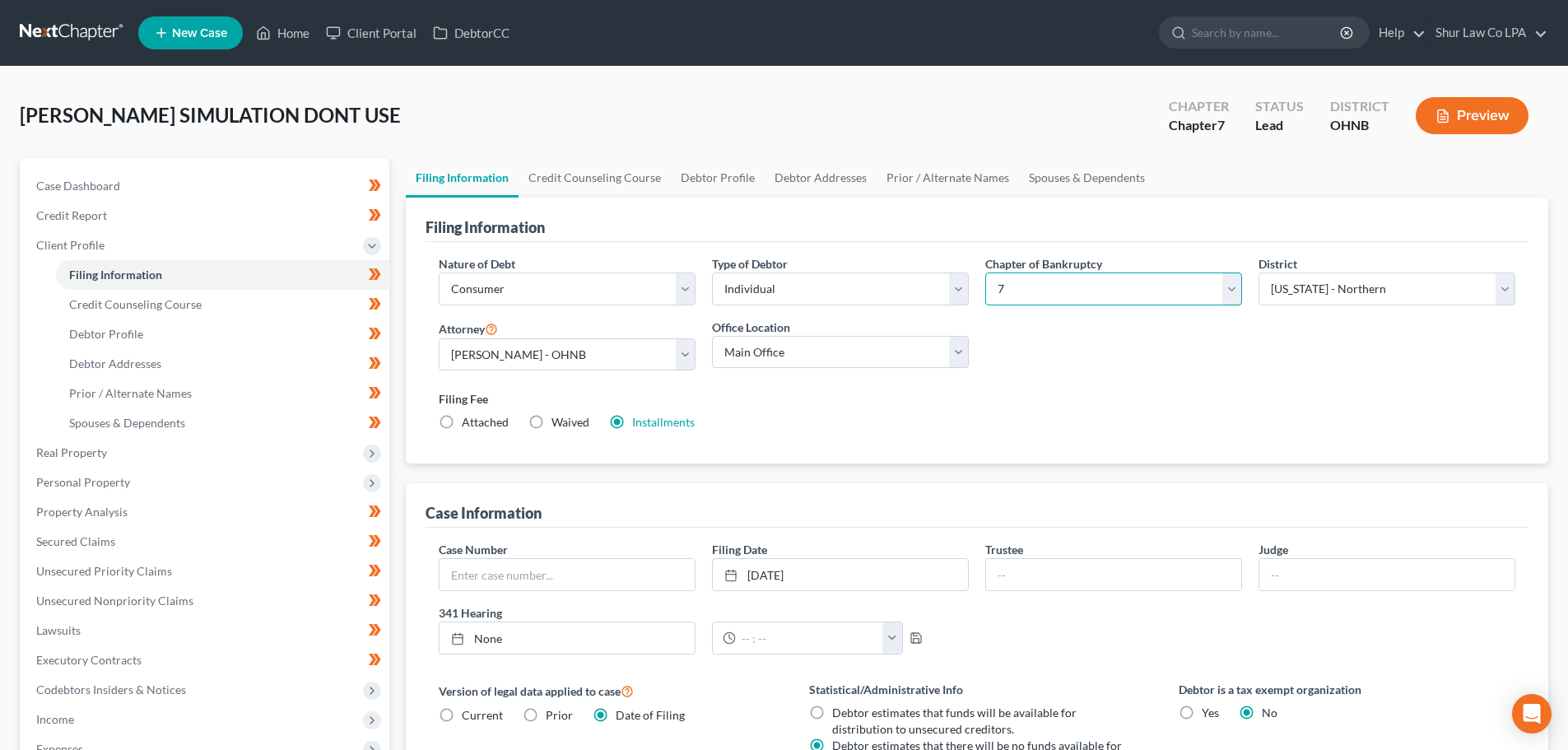
click at [1080, 294] on select "Select 7 11 12 13" at bounding box center [1114, 289] width 257 height 33
select select "3"
click at [986, 272] on select "Select 7 11 12 13" at bounding box center [1114, 289] width 257 height 33
click at [1041, 369] on div "Nature of Debt Select Business Consumer Other Nature of Business Select Clearin…" at bounding box center [977, 350] width 1093 height 190
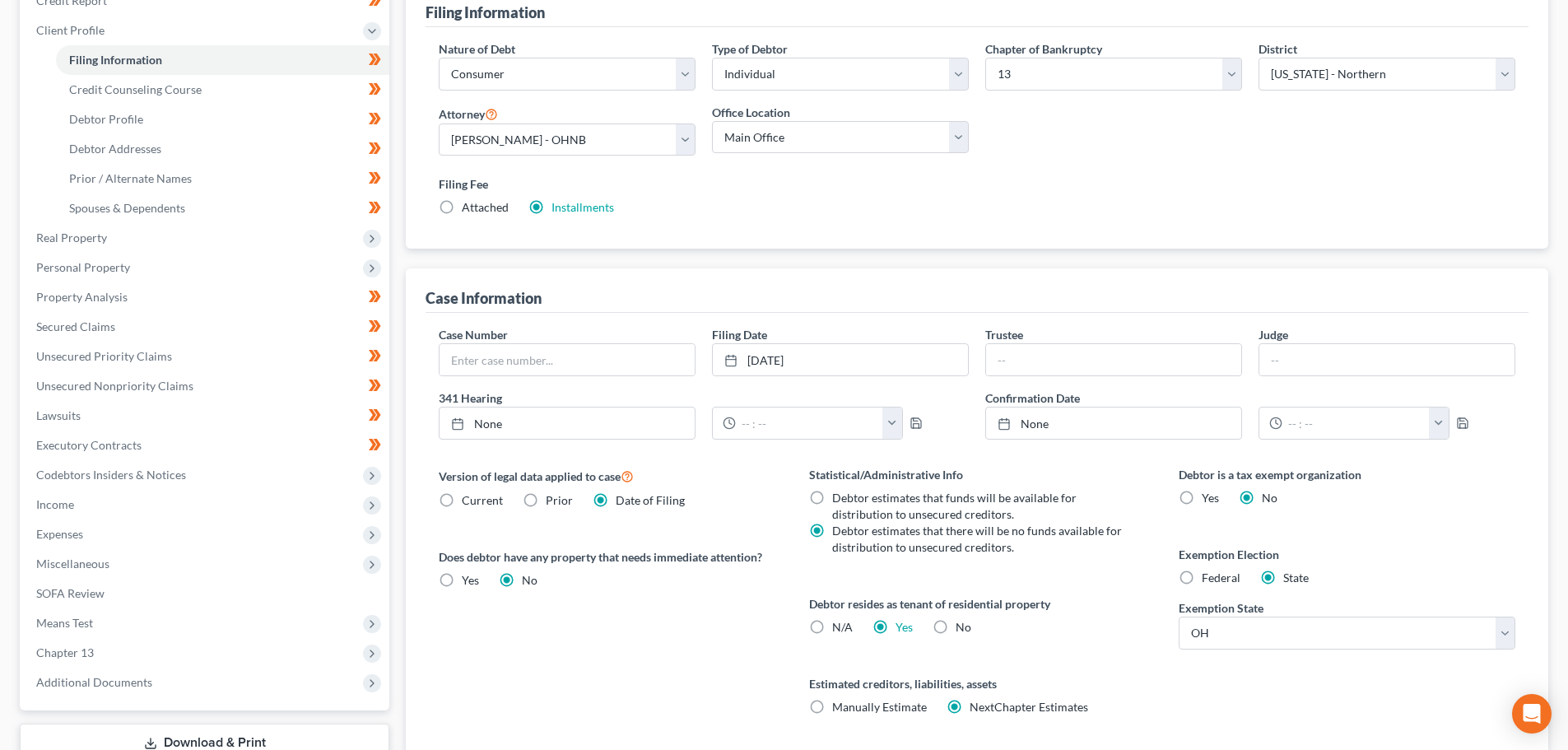
scroll to position [335, 0]
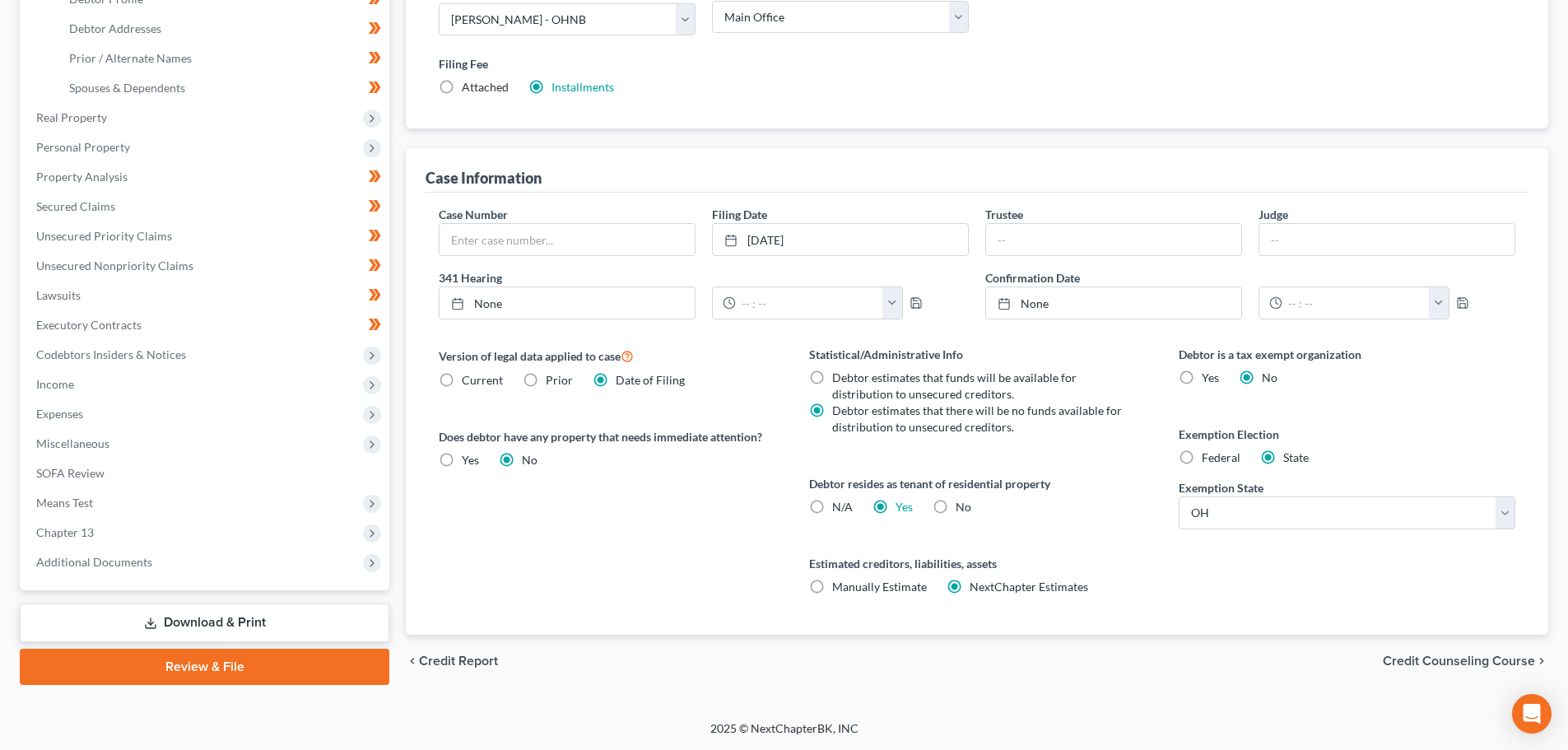
click at [674, 530] on div "Version of legal data applied to case Current Prior Date of Filing Legal data v…" at bounding box center [607, 490] width 370 height 289
click at [97, 384] on span "Income" at bounding box center [206, 384] width 366 height 30
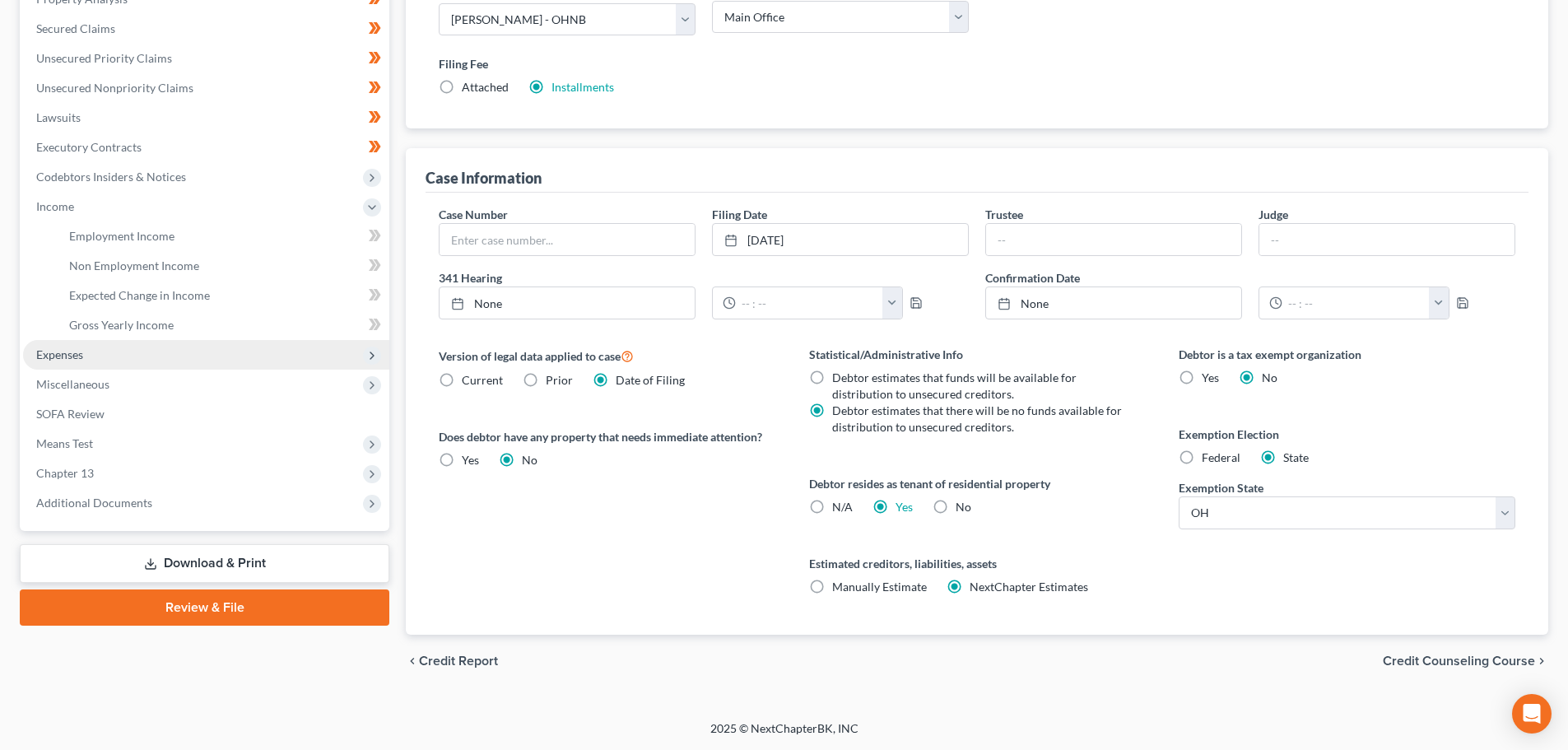
click at [106, 355] on span "Expenses" at bounding box center [206, 354] width 366 height 30
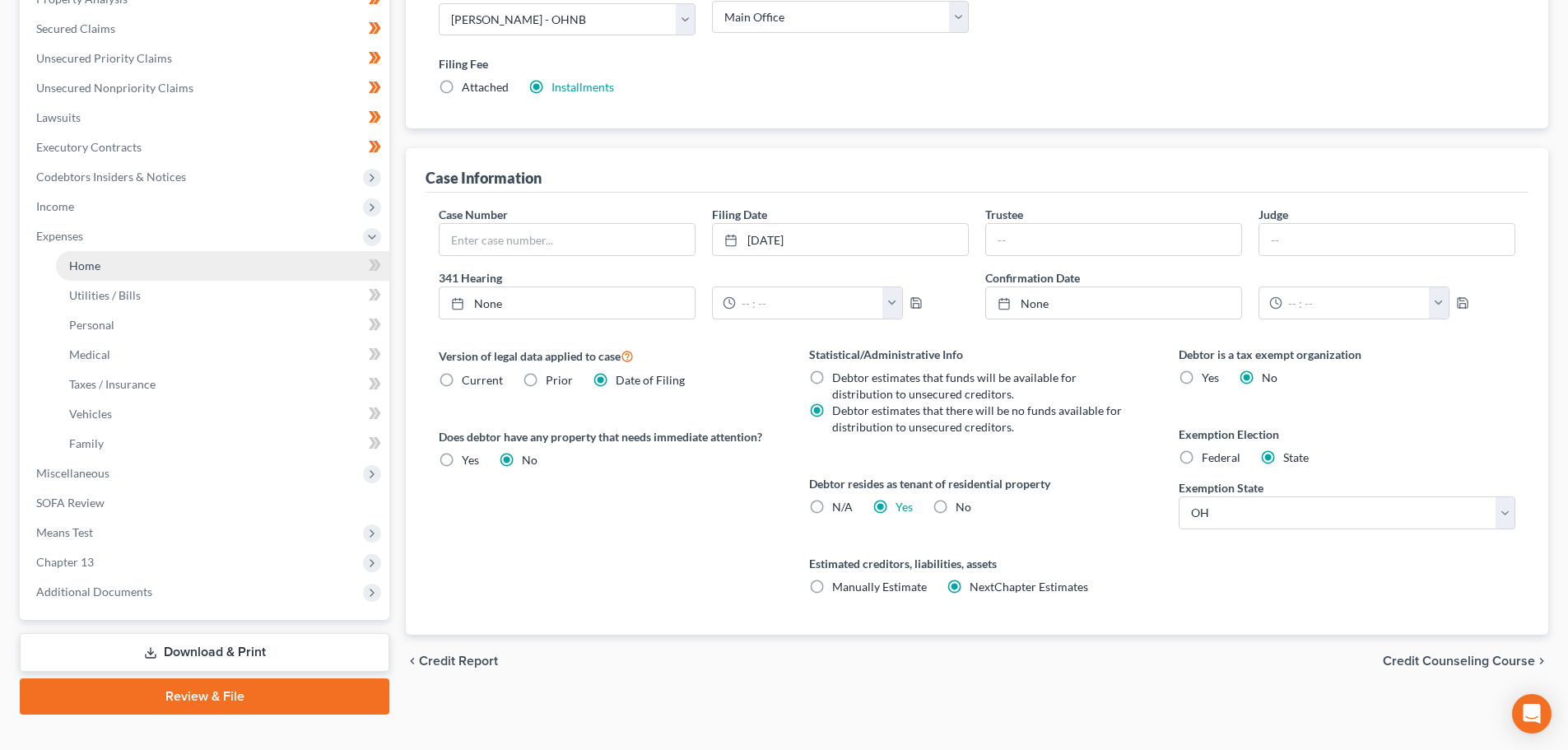
click at [184, 269] on link "Home" at bounding box center [223, 266] width 333 height 30
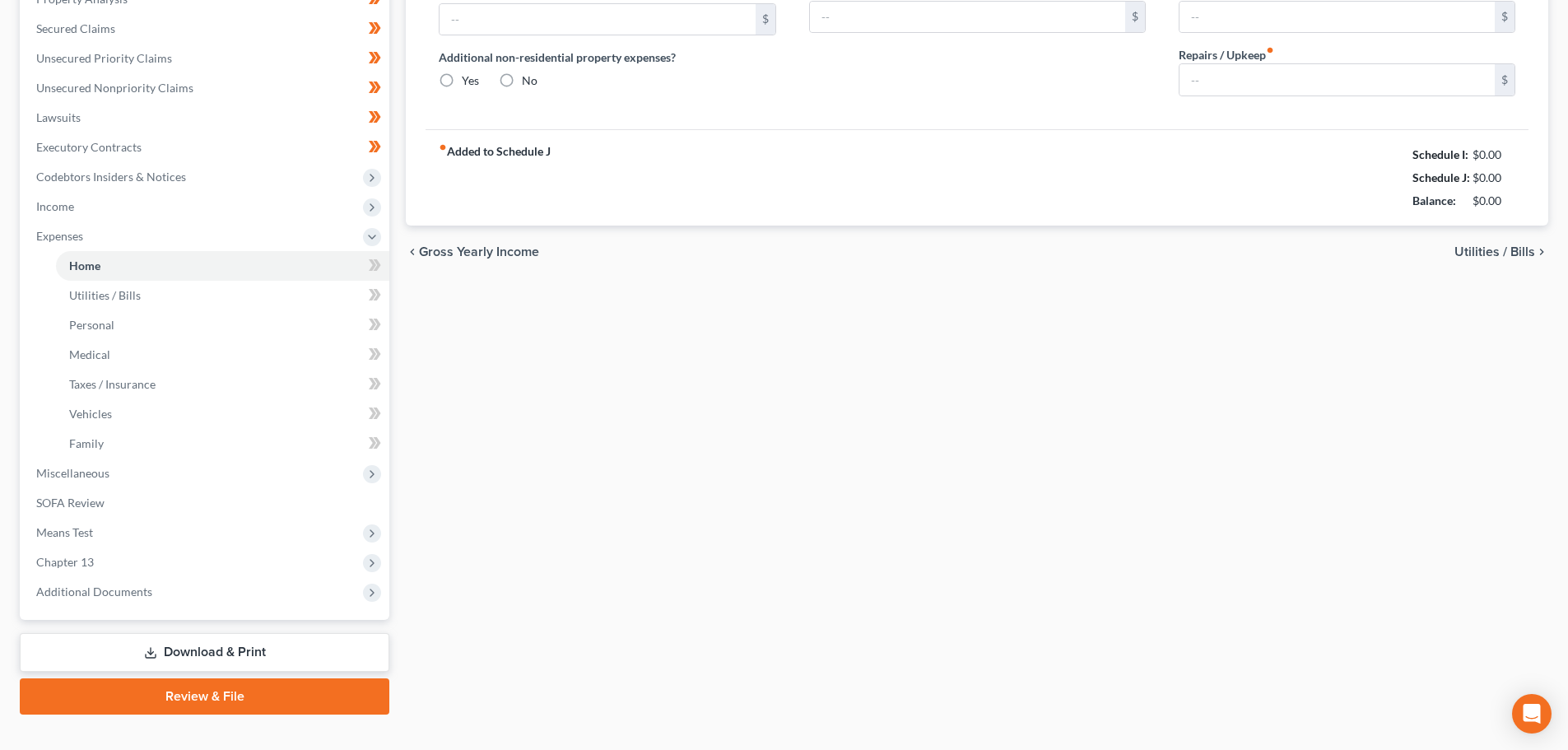
type input "500.00"
type input "0.00"
radio input "true"
type input "20.00"
type input "0.00"
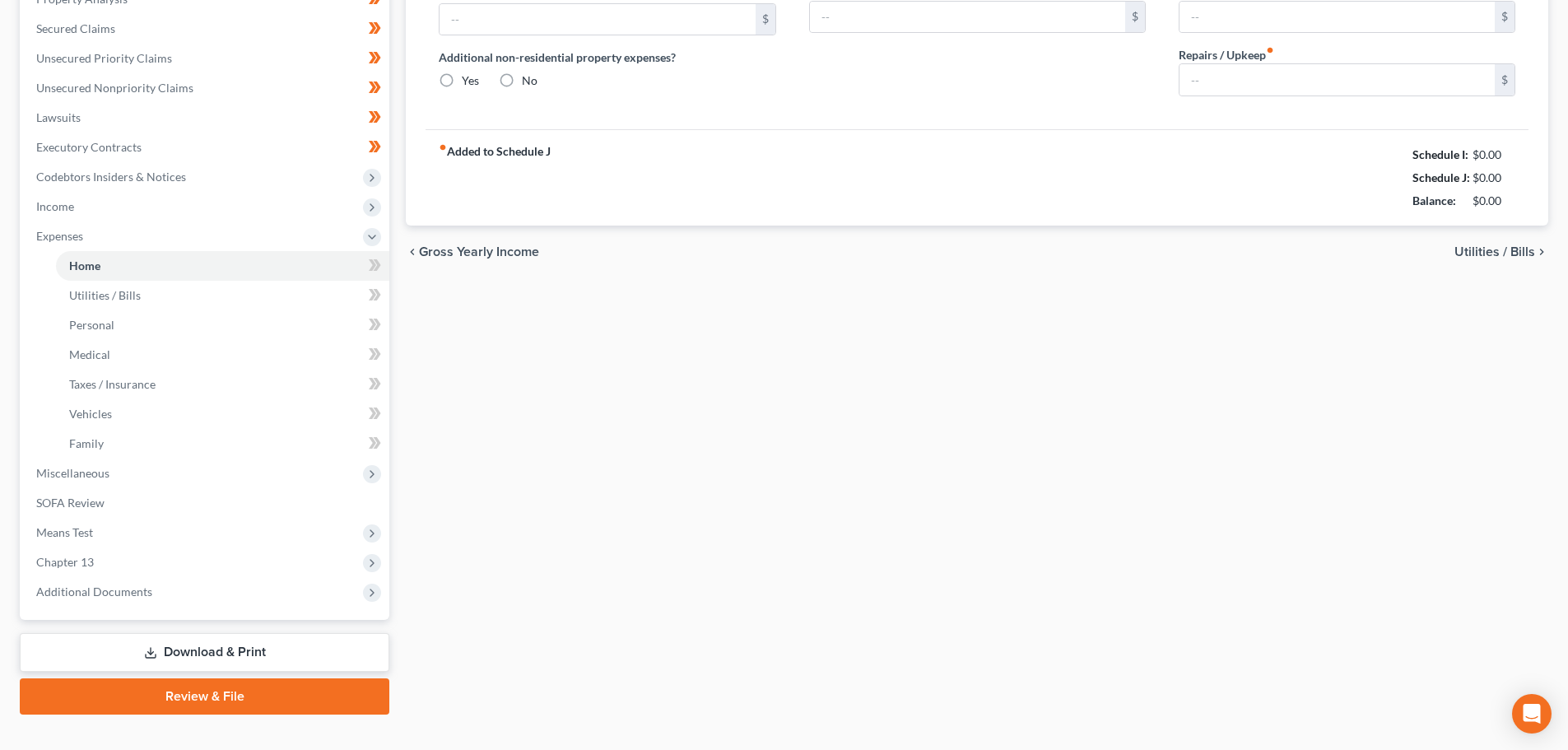
type input "0.00"
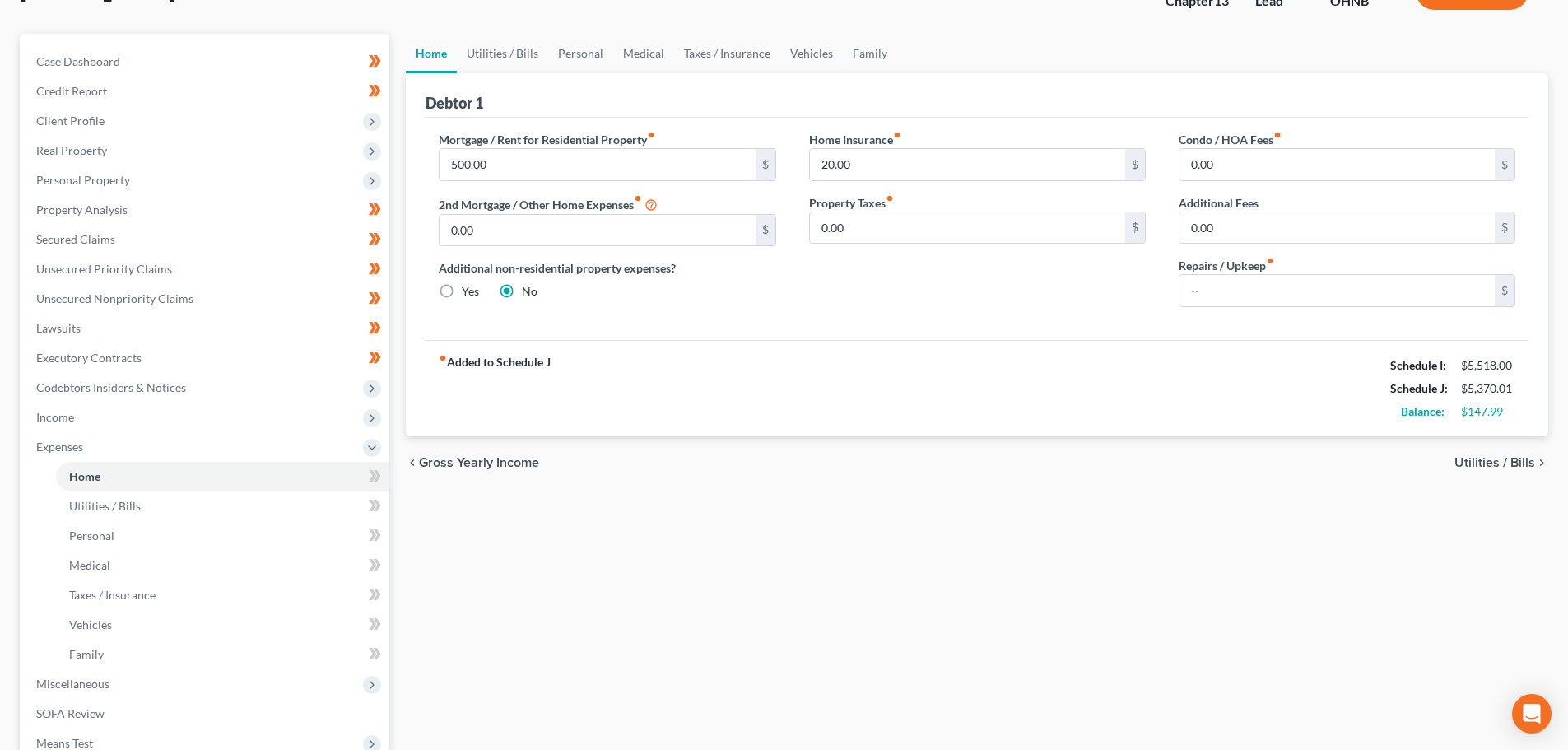
scroll to position [362, 0]
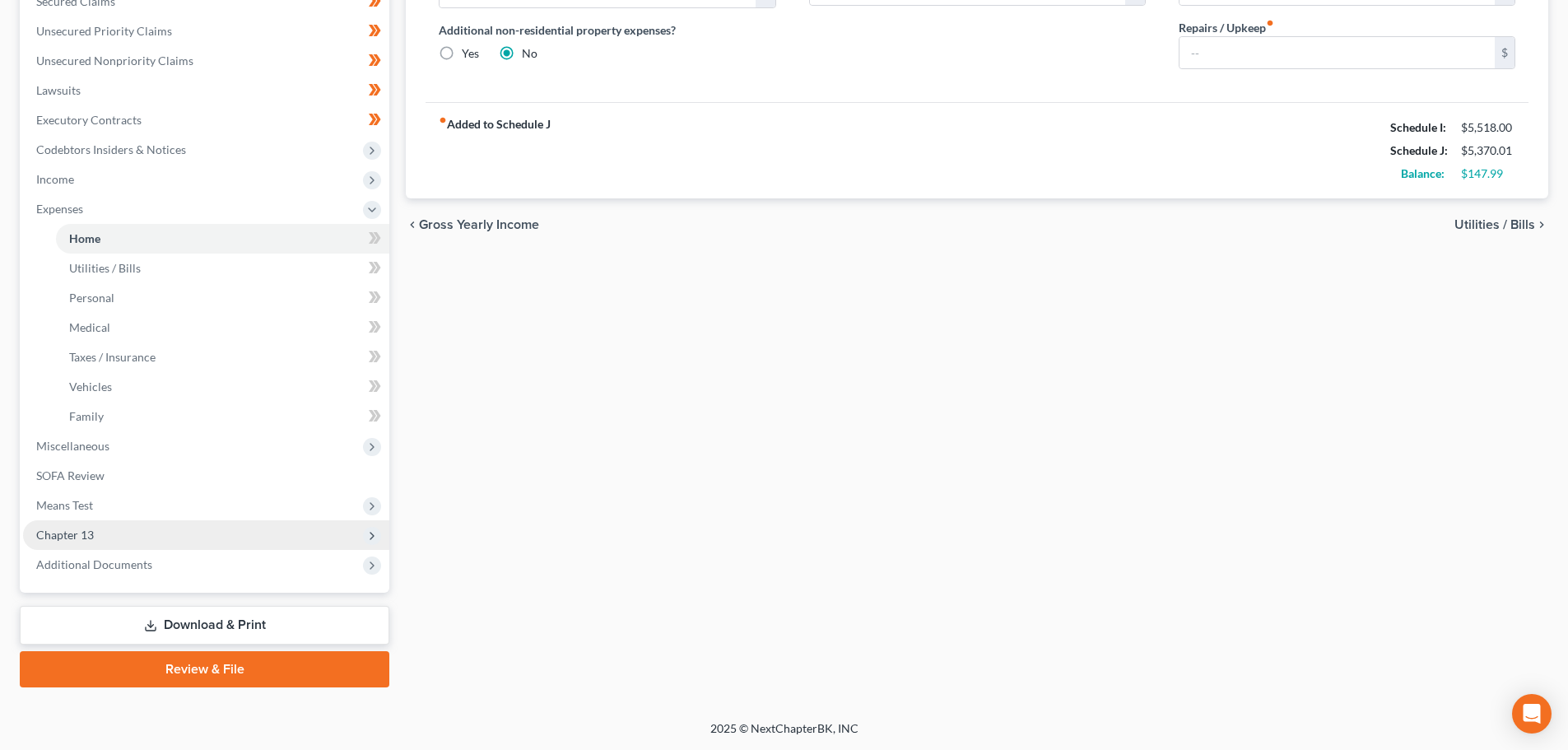
click at [149, 536] on span "Chapter 13" at bounding box center [206, 535] width 366 height 30
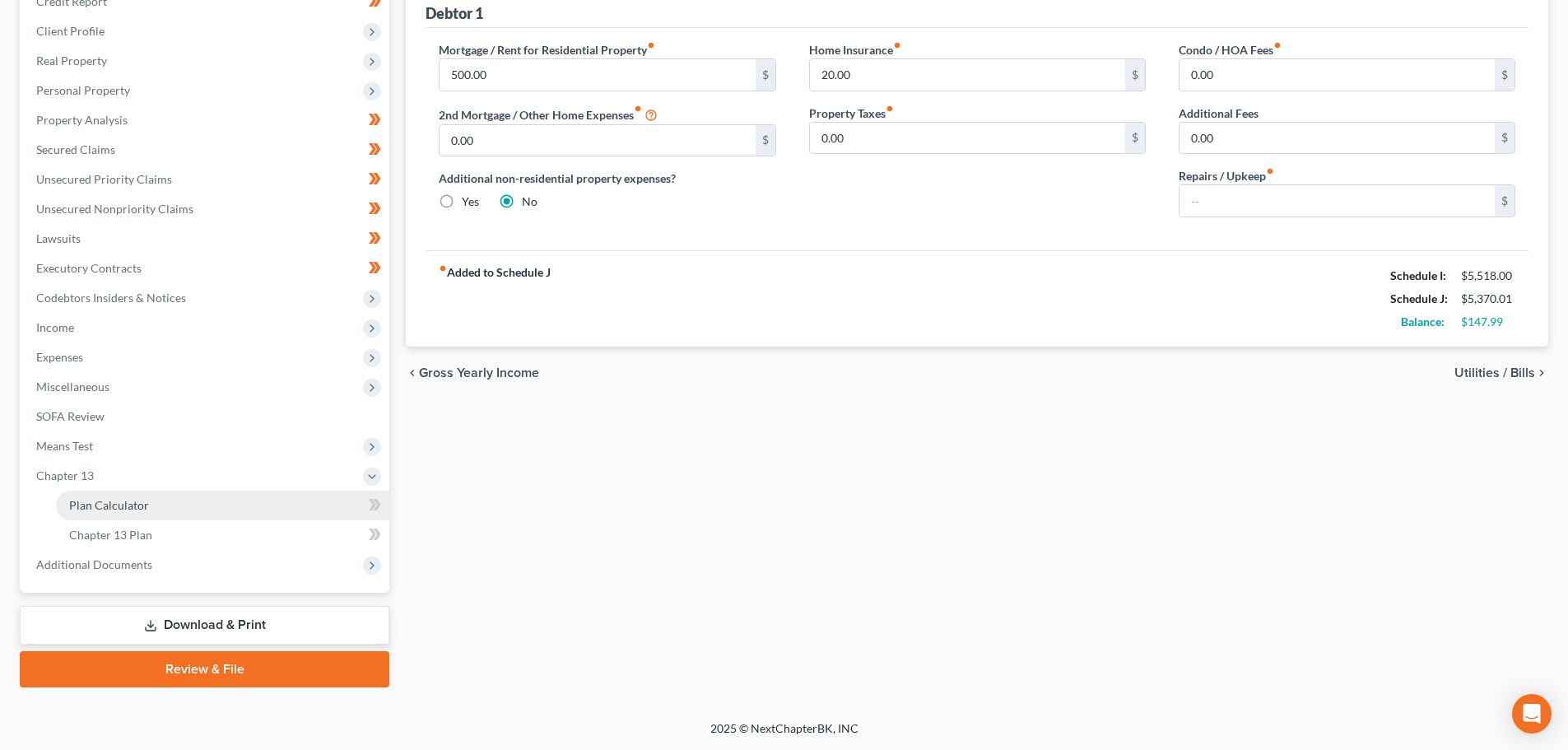
click at [137, 513] on link "Plan Calculator" at bounding box center [223, 506] width 333 height 30
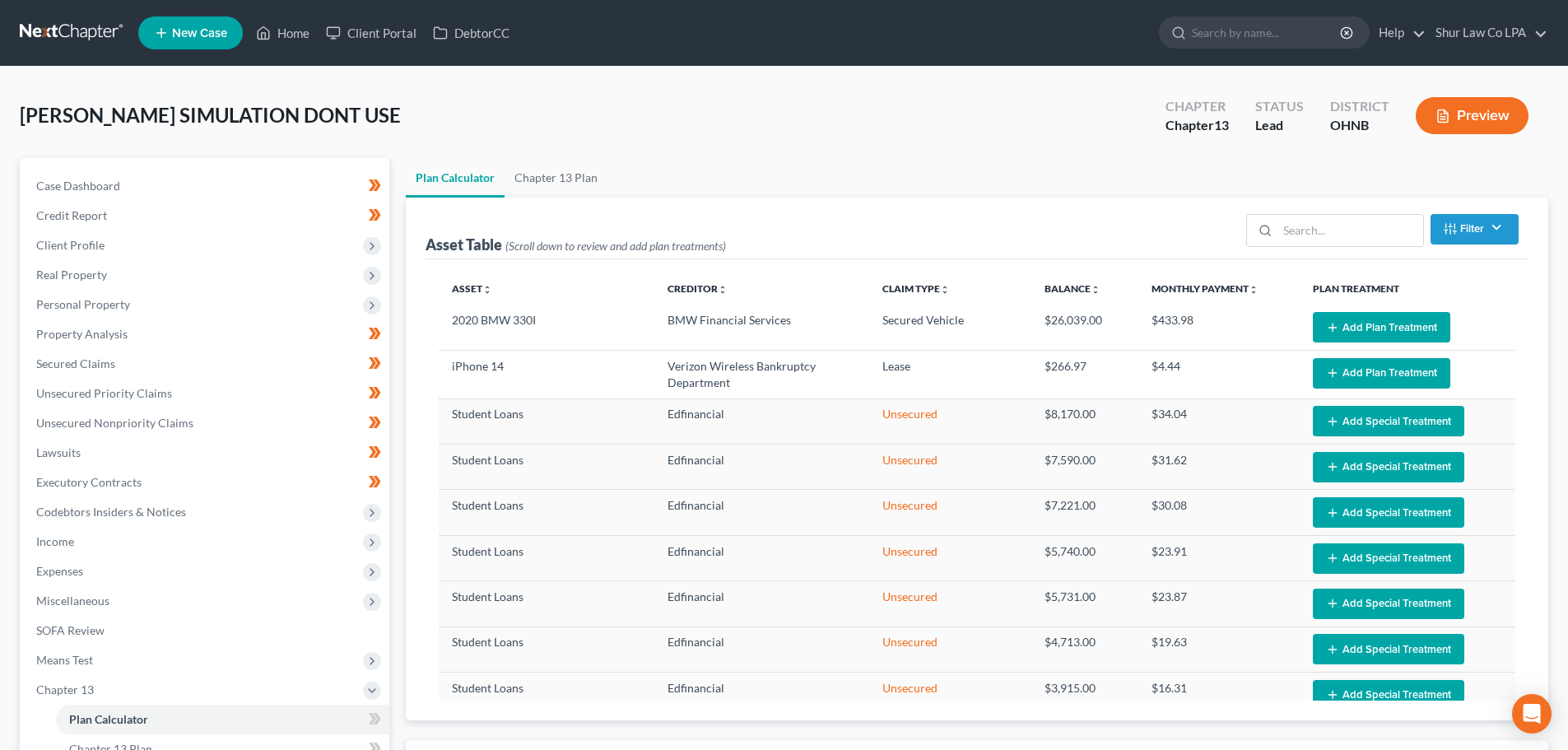
select select "59"
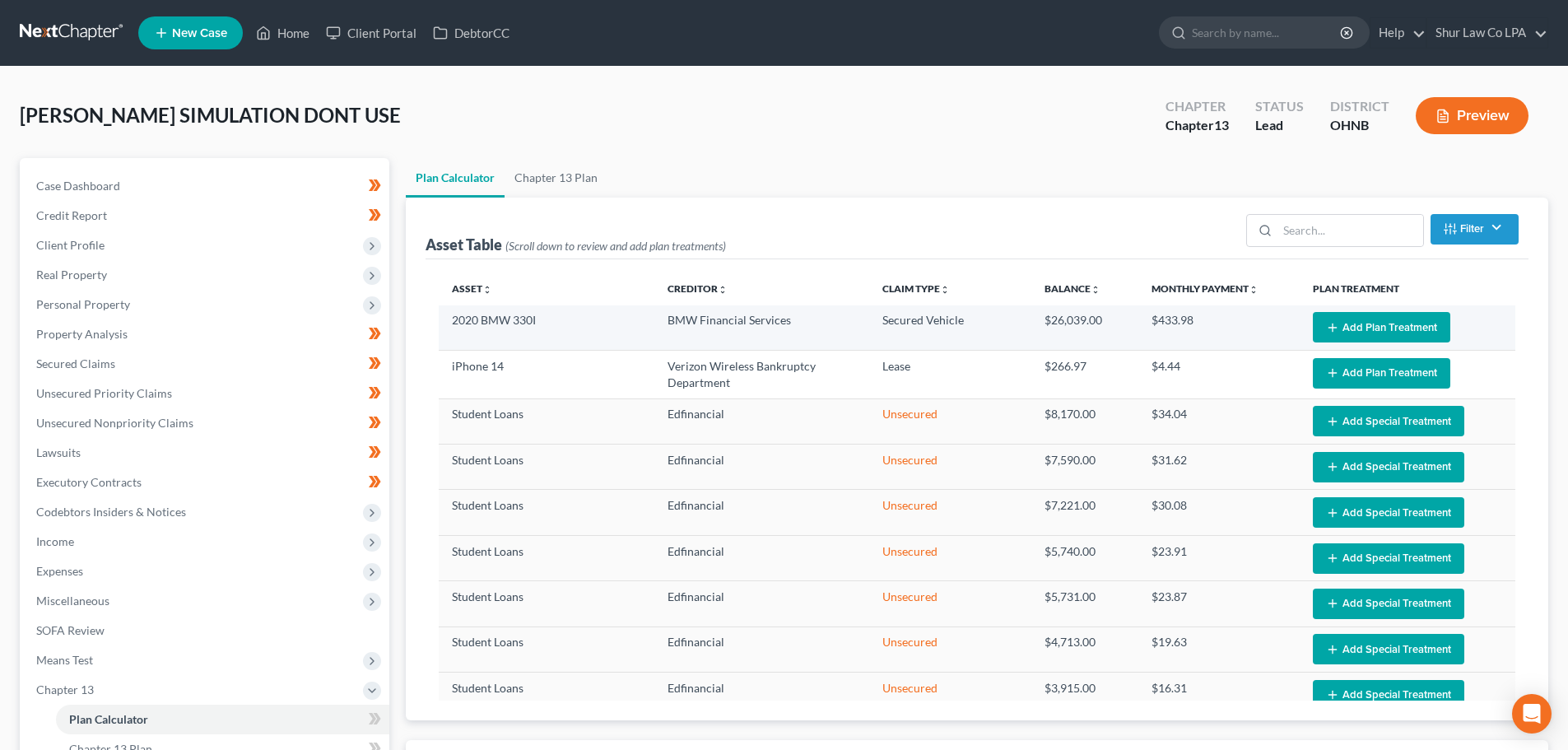
click at [1357, 326] on button "Add Plan Treatment" at bounding box center [1382, 327] width 137 height 31
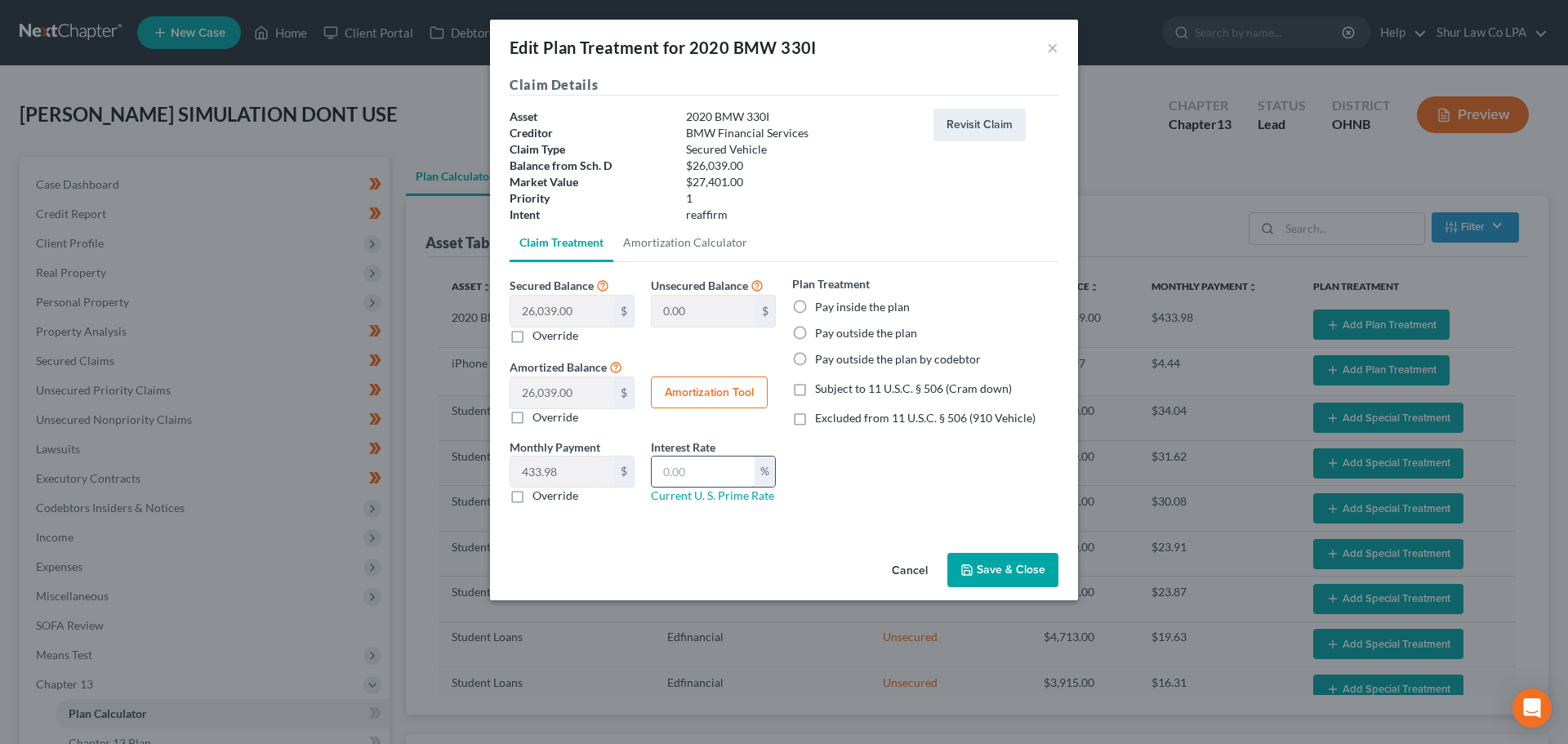
click at [703, 471] on input "text" at bounding box center [702, 472] width 103 height 31
click at [694, 470] on input "text" at bounding box center [702, 472] width 103 height 31
click at [700, 245] on link "Amortization Calculator" at bounding box center [685, 242] width 144 height 39
type input "26,039.00"
type input "60"
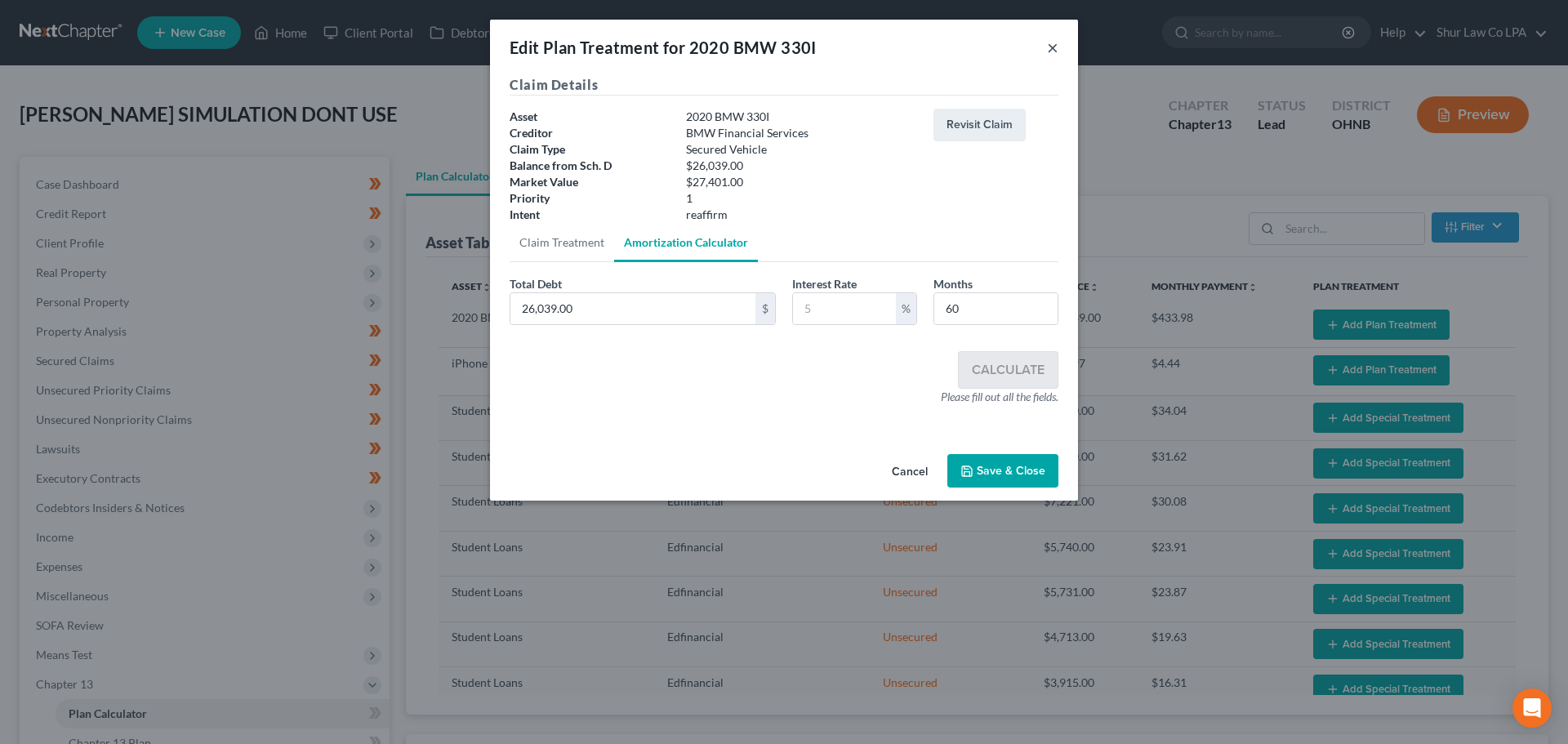
click at [1055, 46] on button "×" at bounding box center [1052, 47] width 11 height 19
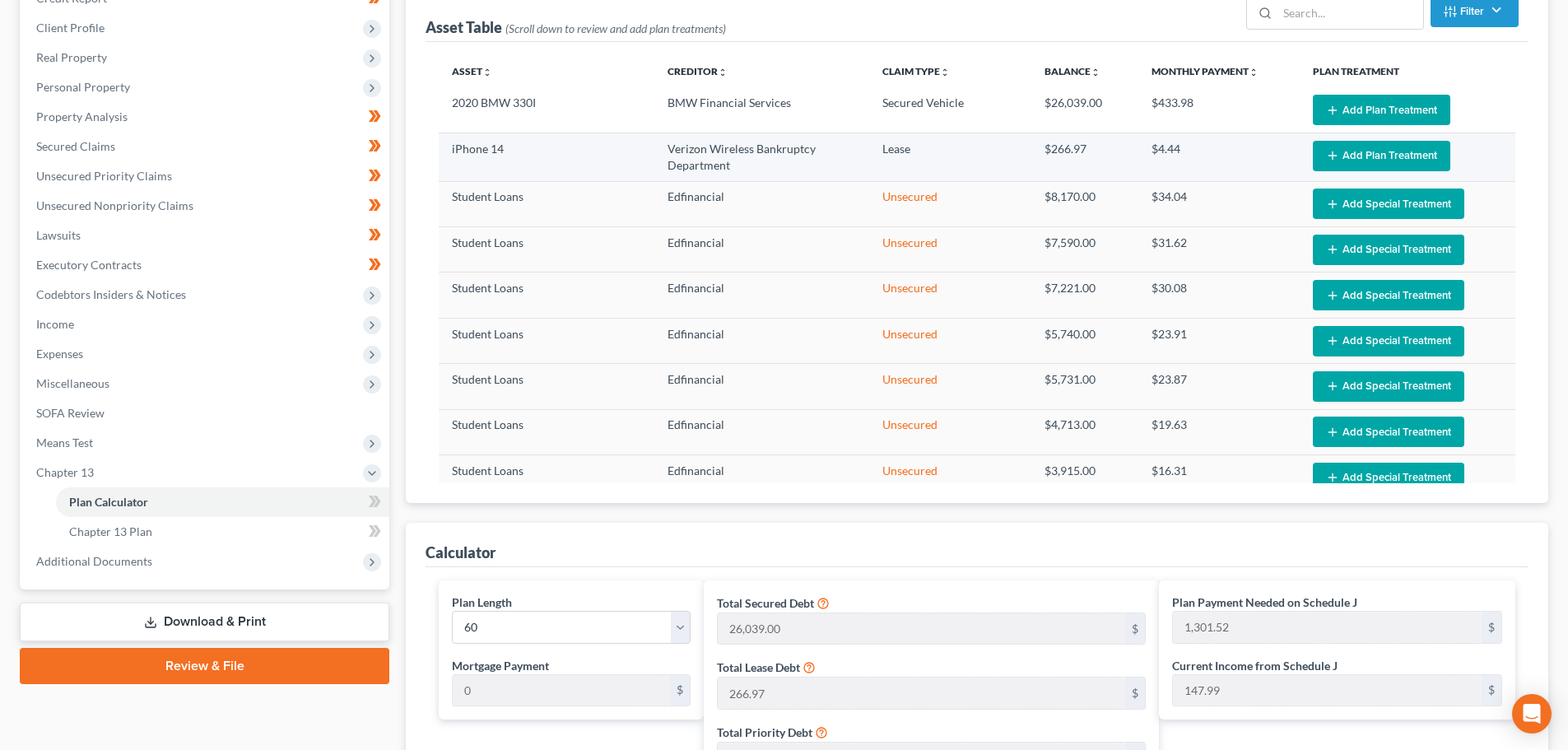
scroll to position [247, 0]
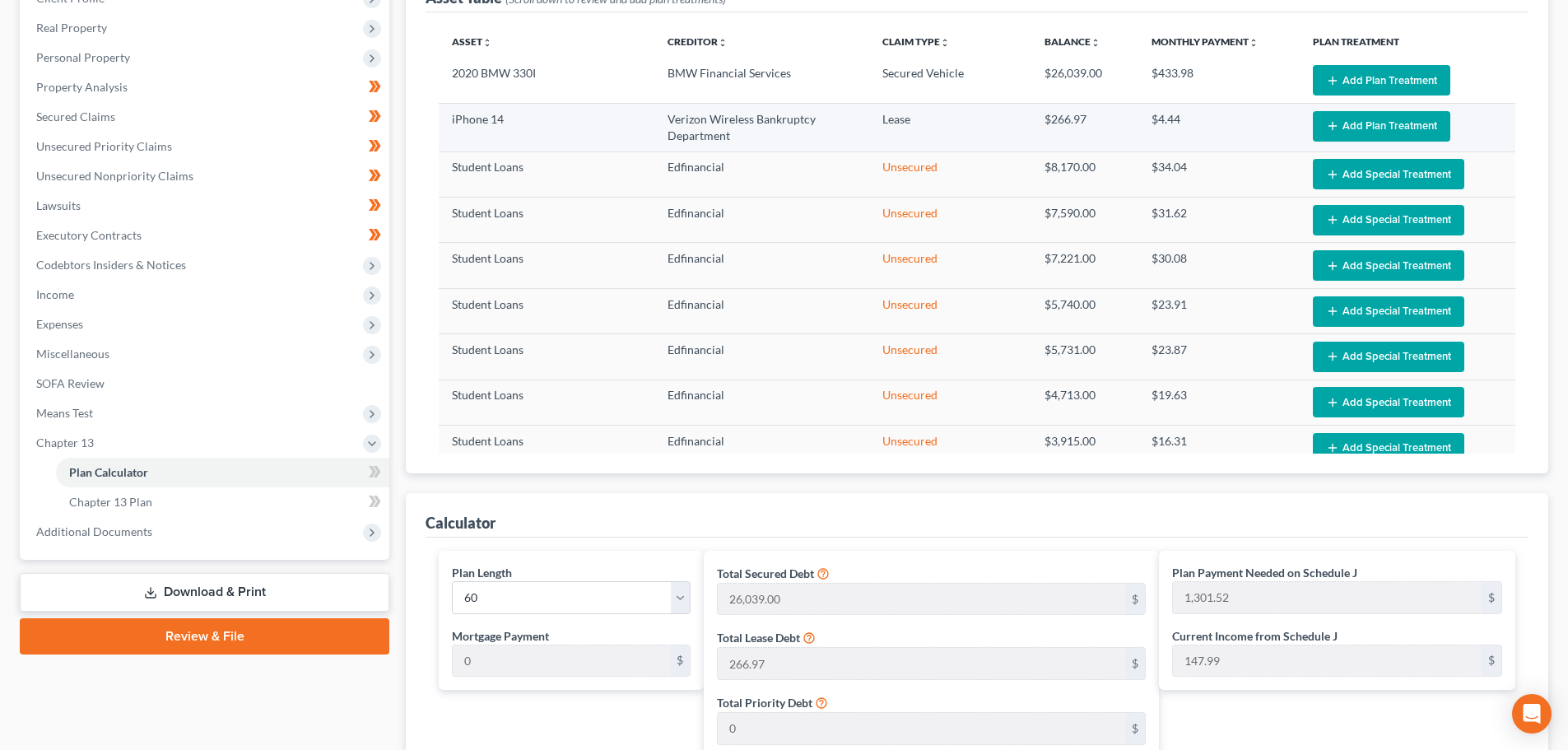
click at [1406, 126] on button "Add Plan Treatment" at bounding box center [1382, 126] width 137 height 31
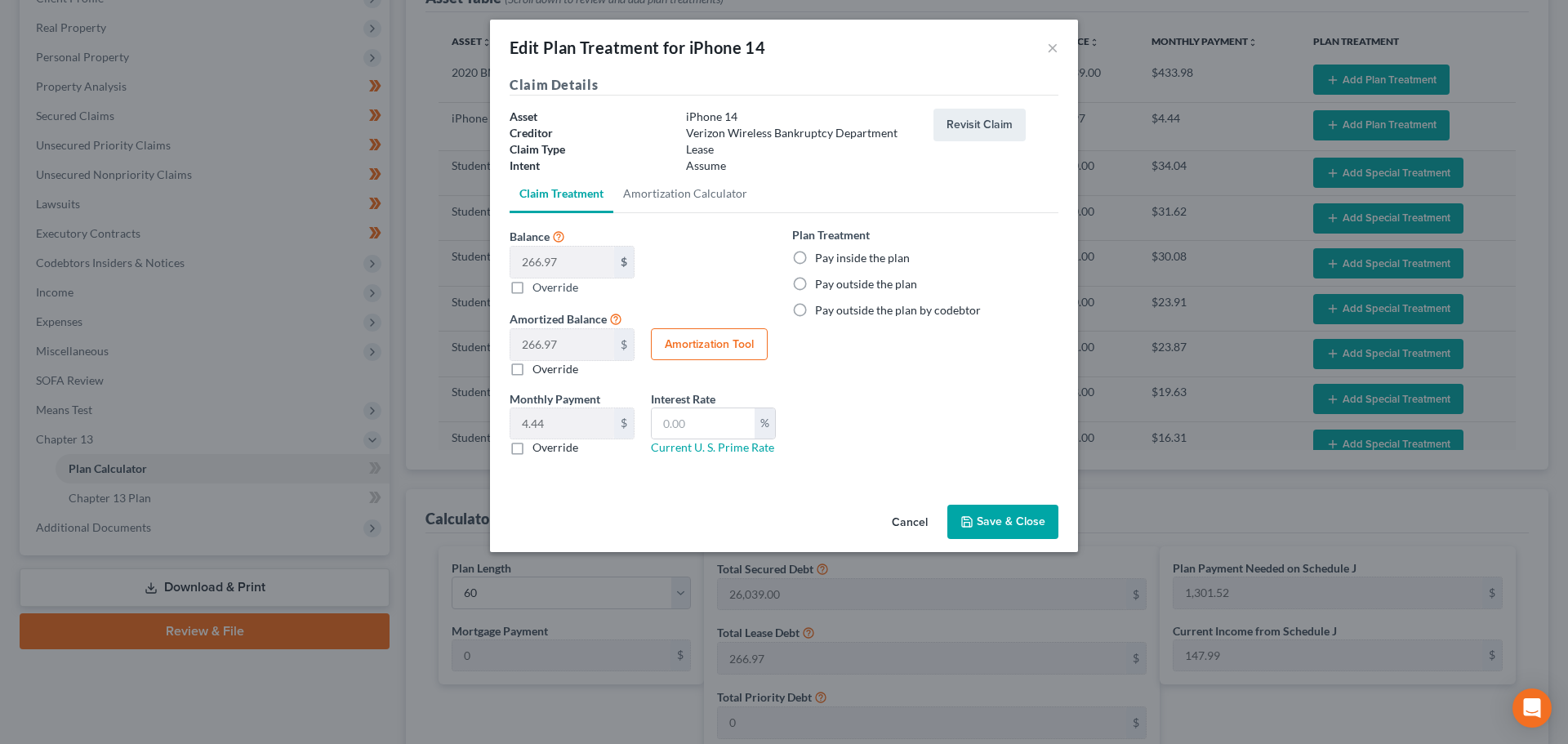
click at [815, 284] on label "Pay outside the plan" at bounding box center [866, 284] width 103 height 16
click at [822, 284] on input "Pay outside the plan" at bounding box center [827, 281] width 11 height 11
radio input "true"
click at [1035, 514] on button "Save & Close" at bounding box center [1002, 522] width 111 height 34
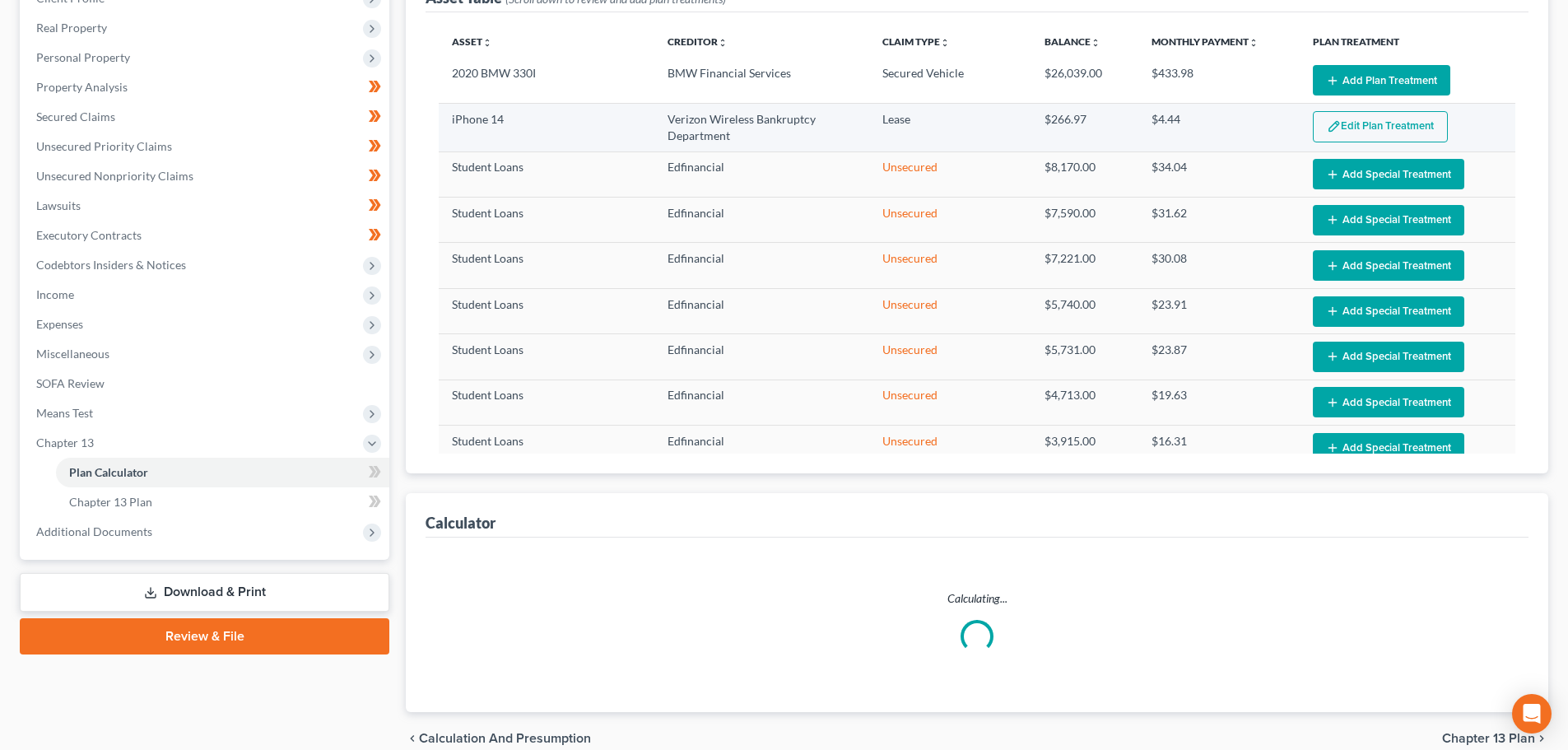
select select "59"
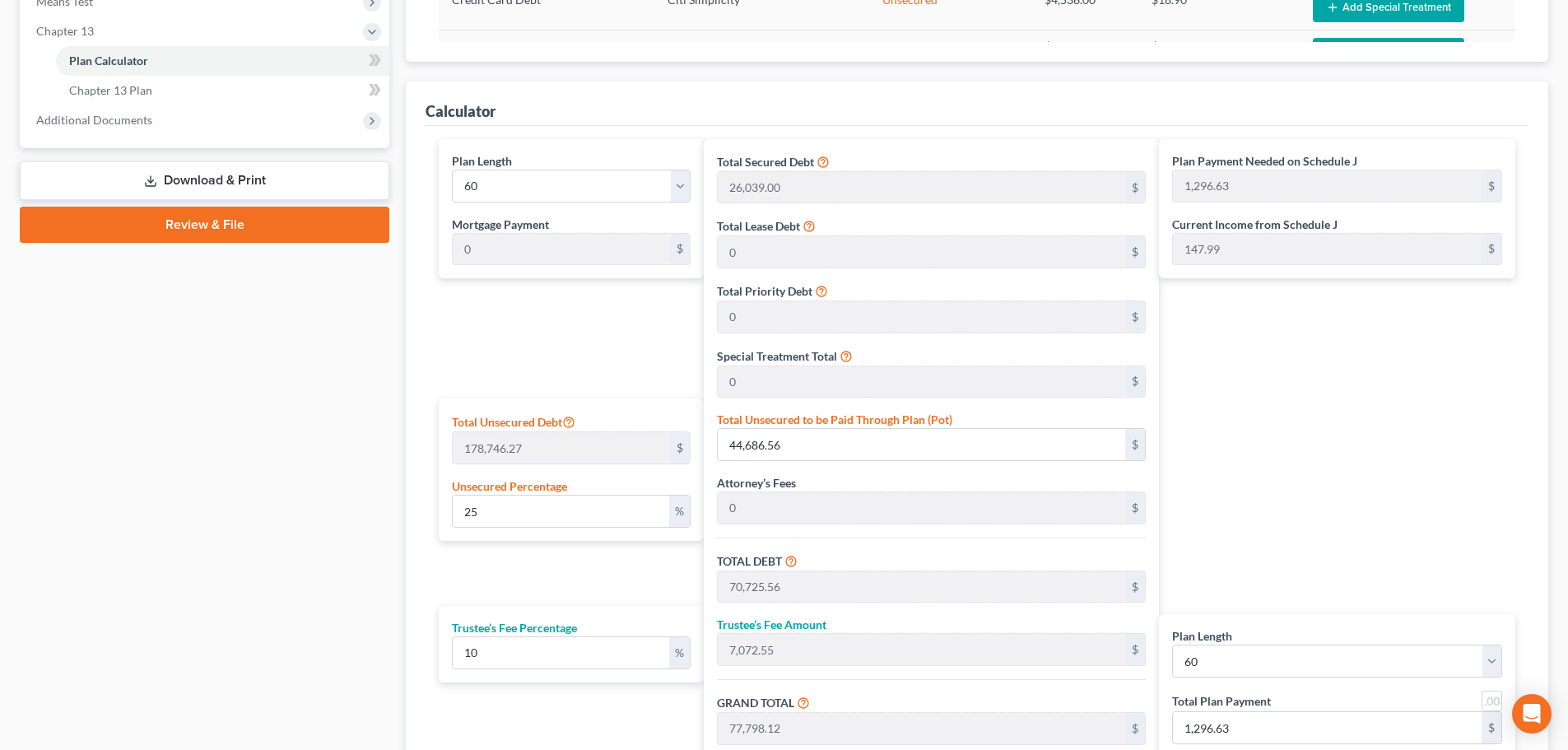
scroll to position [741, 0]
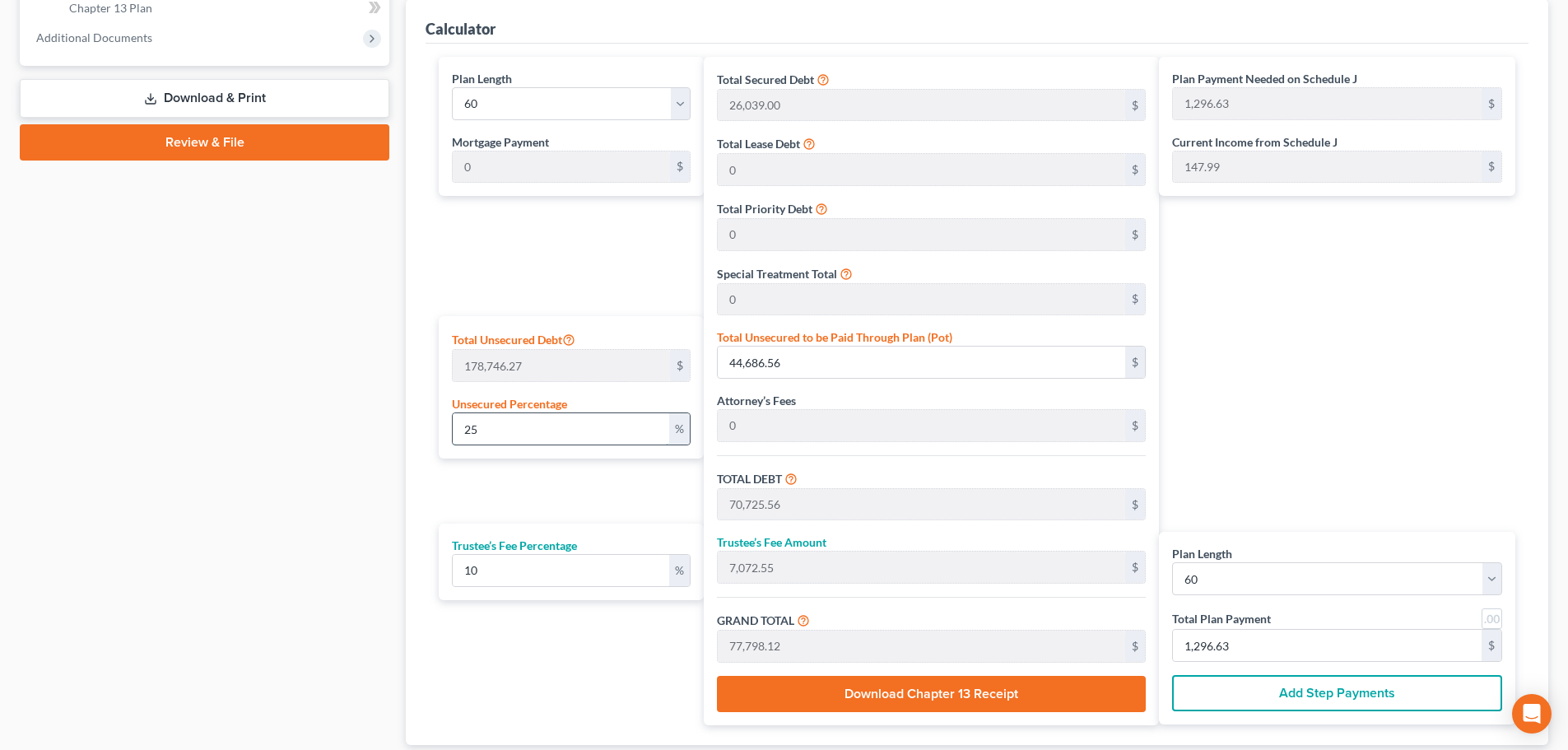
click at [543, 423] on input "25" at bounding box center [561, 429] width 217 height 32
type input "1"
type input "1,787.46"
type input "27,826.46"
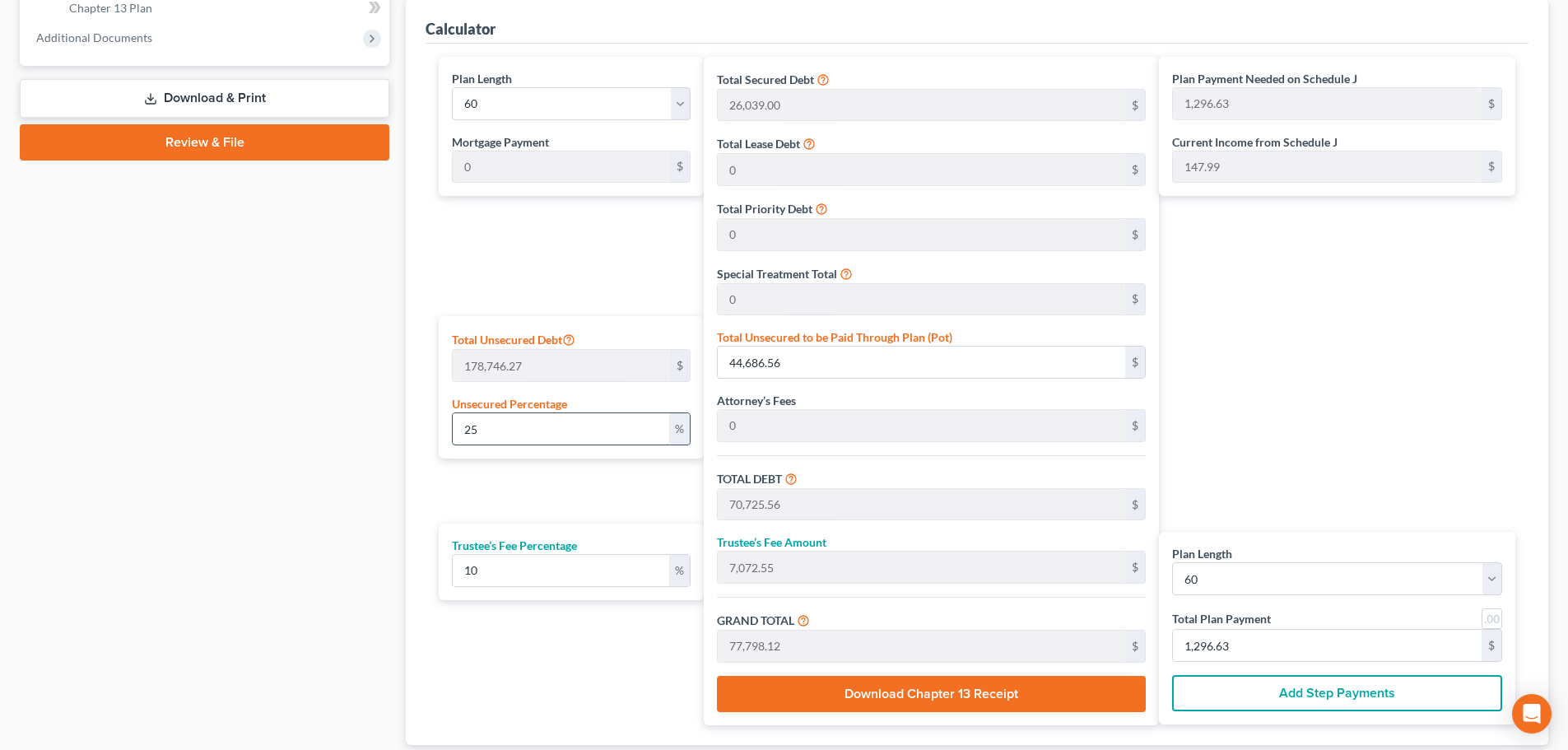
type input "2,782.64"
type input "30,609.10"
type input "510.15"
type input "1"
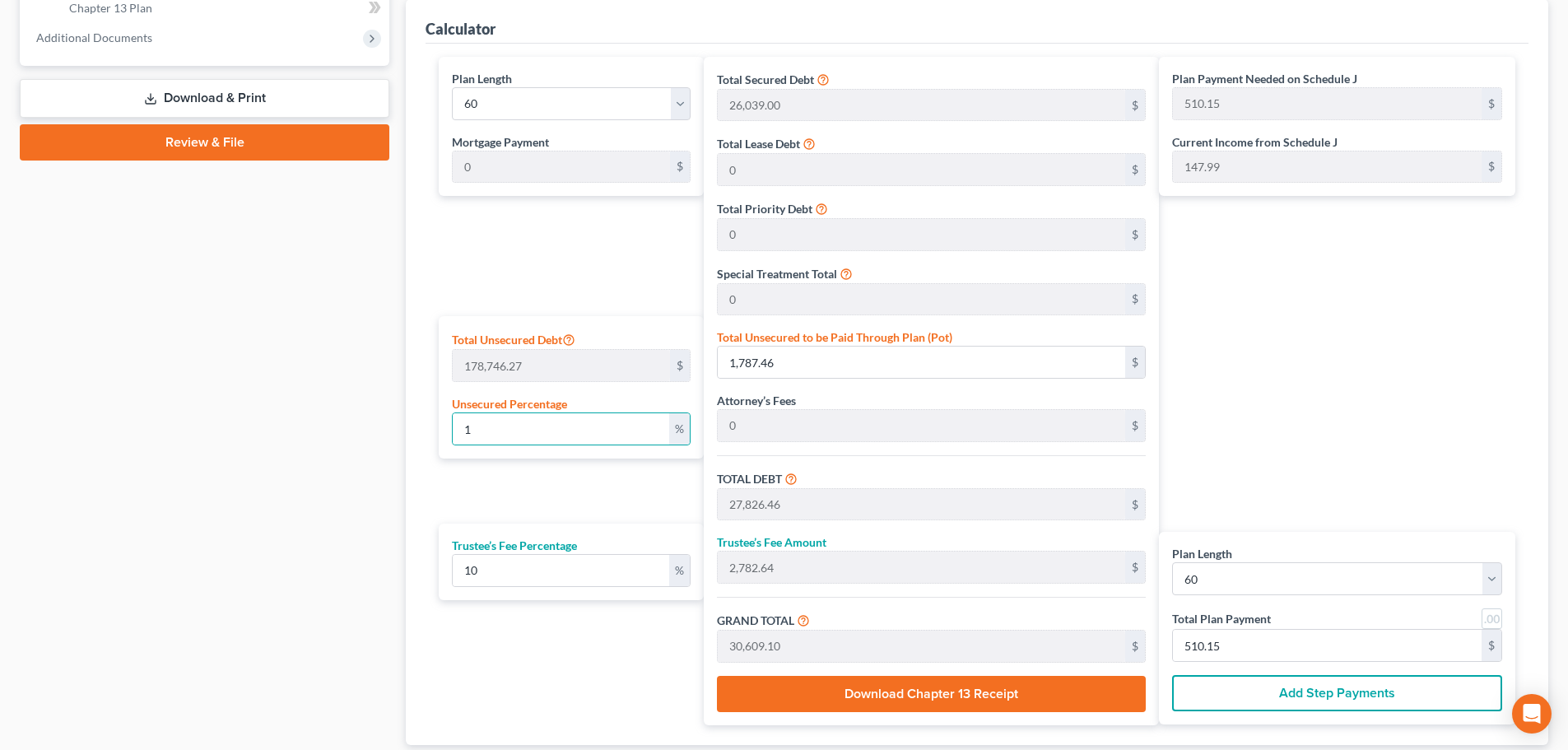
click at [393, 388] on div "Case Dashboard Payments Invoices Payments Payments Credit Report Client Profile" at bounding box center [204, 107] width 386 height 1381
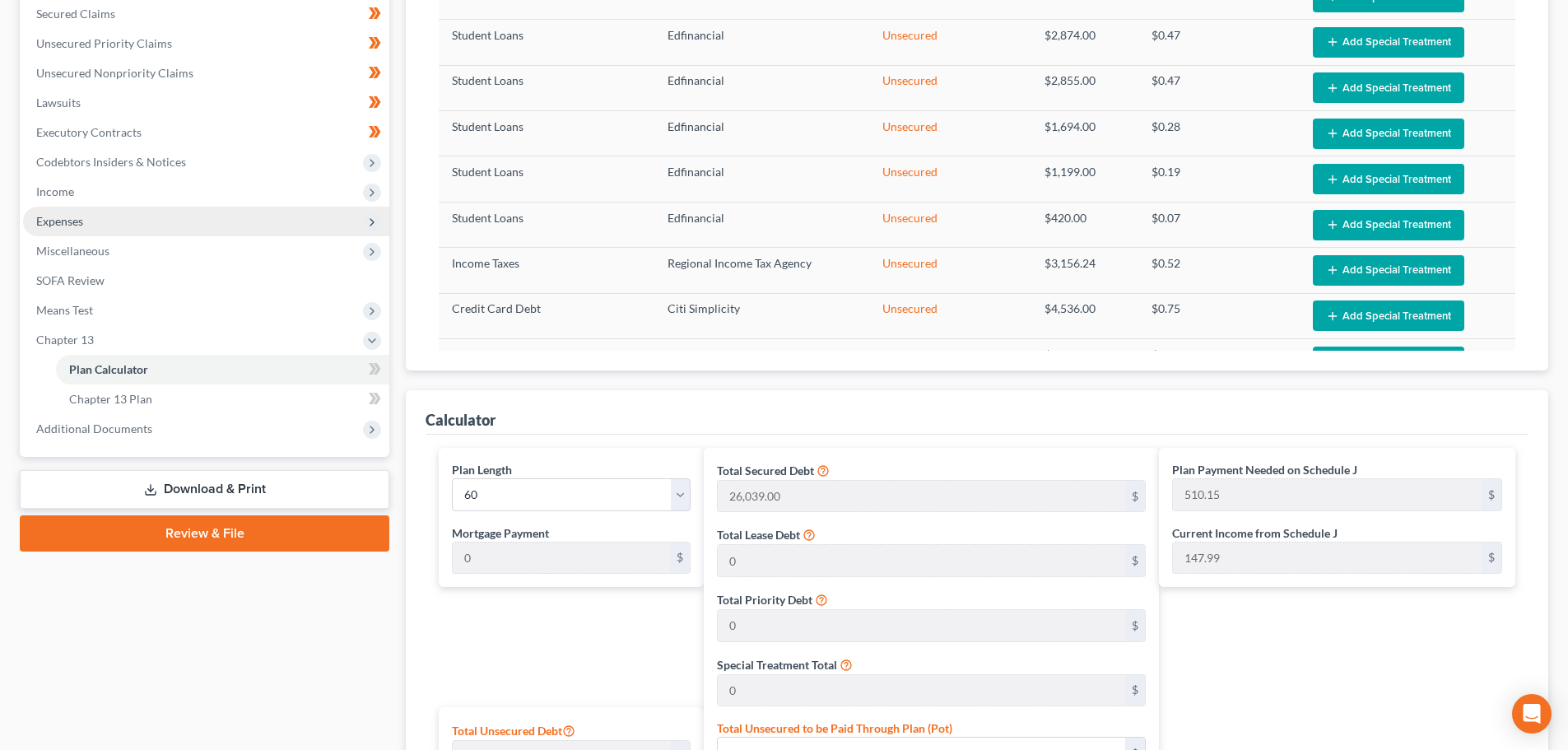
scroll to position [330, 0]
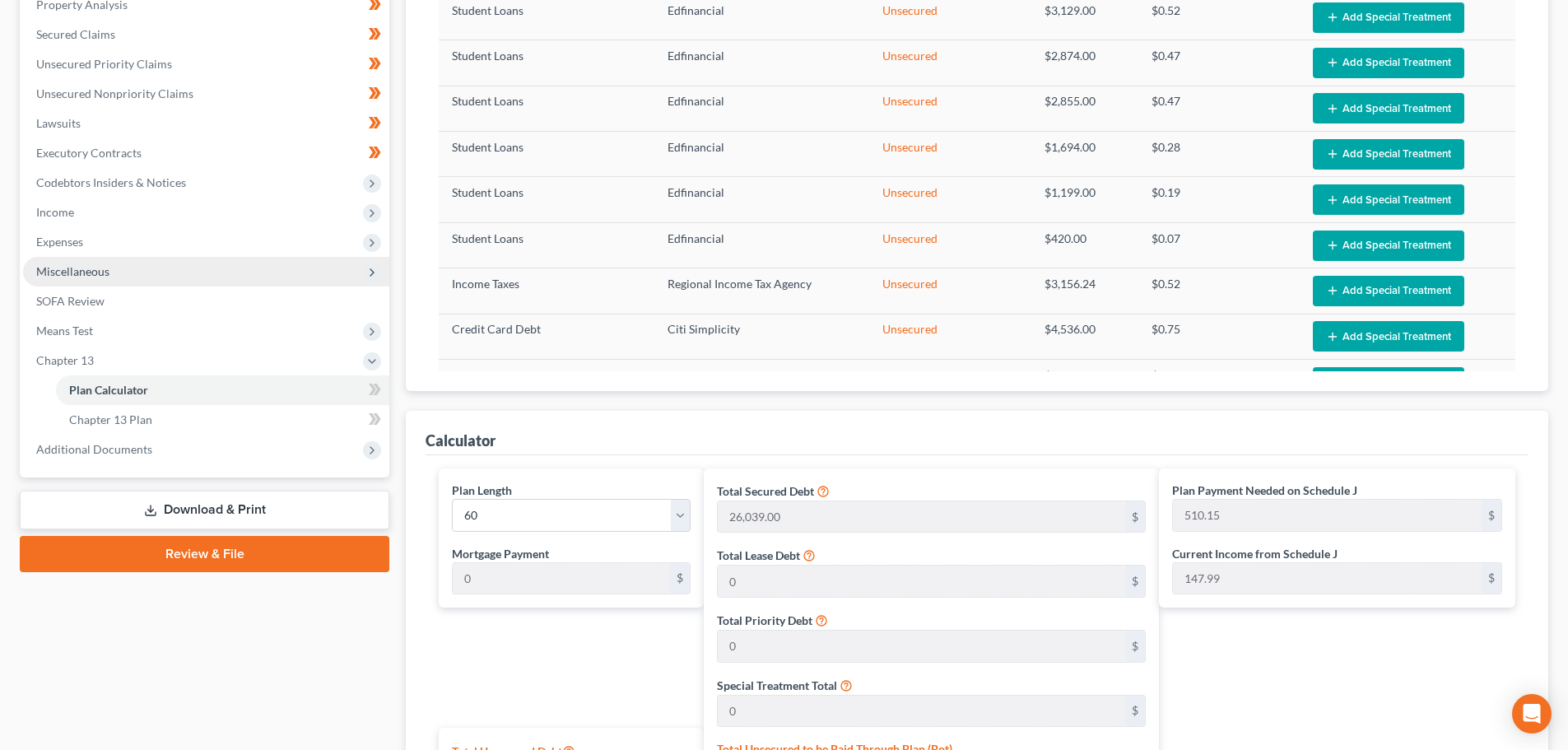
click at [87, 257] on span "Miscellaneous" at bounding box center [206, 272] width 366 height 30
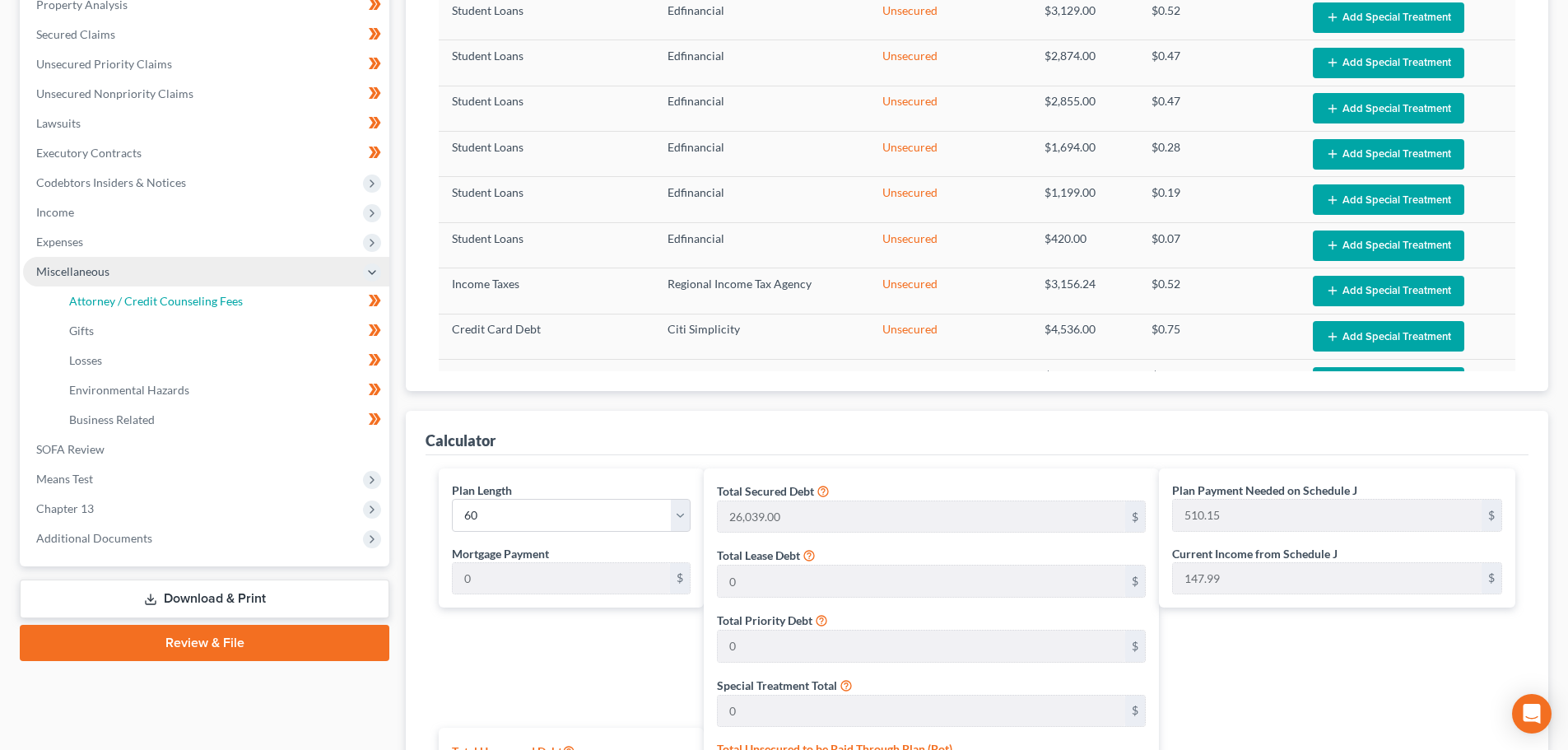
click at [97, 293] on link "Attorney / Credit Counseling Fees" at bounding box center [223, 301] width 333 height 30
select select "0"
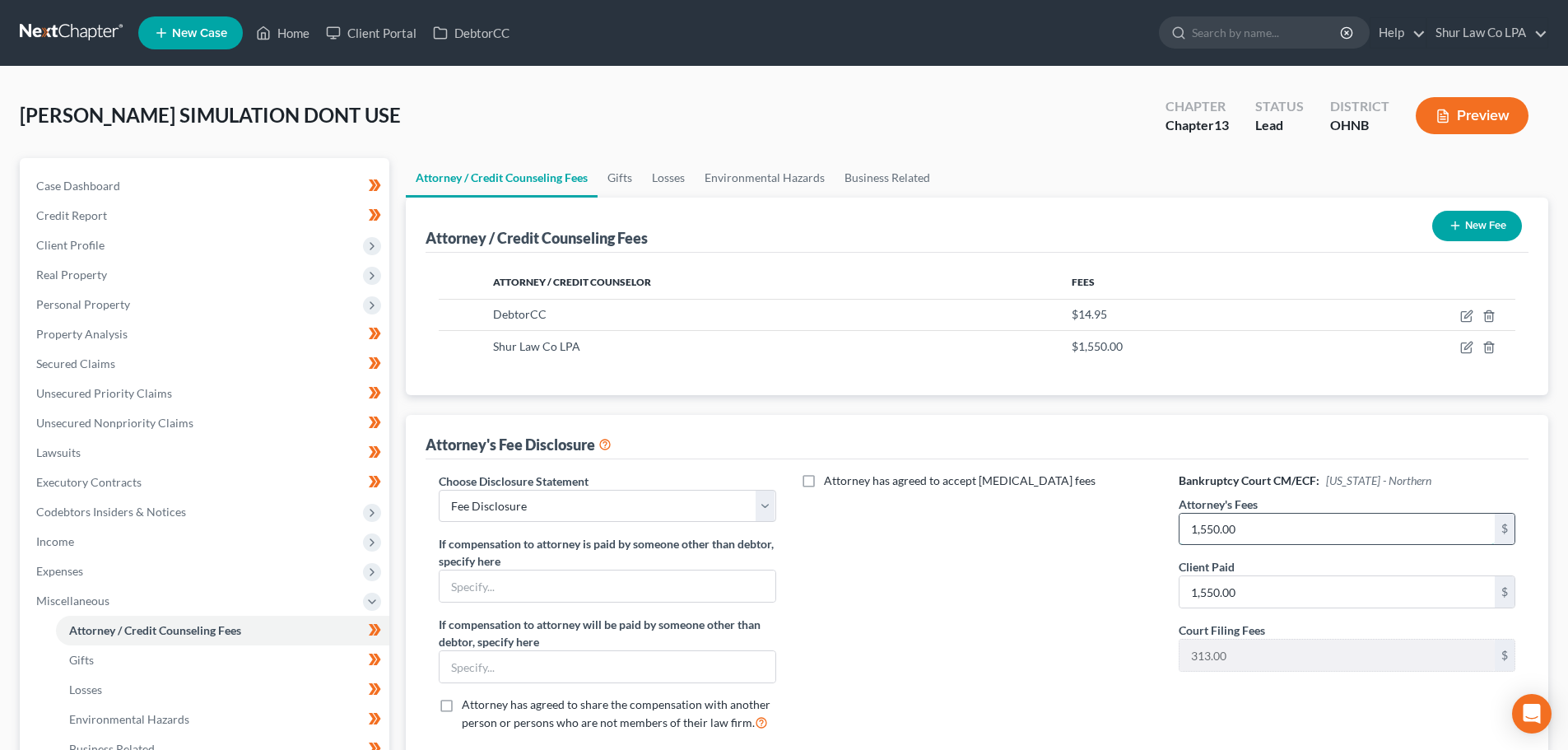
click at [1268, 528] on input "1,550.00" at bounding box center [1337, 530] width 315 height 32
type input "4,500.00"
click at [1132, 538] on div "Attorney has agreed to accept retainer fees" at bounding box center [977, 608] width 370 height 272
click at [97, 246] on span "Client Profile" at bounding box center [70, 245] width 68 height 14
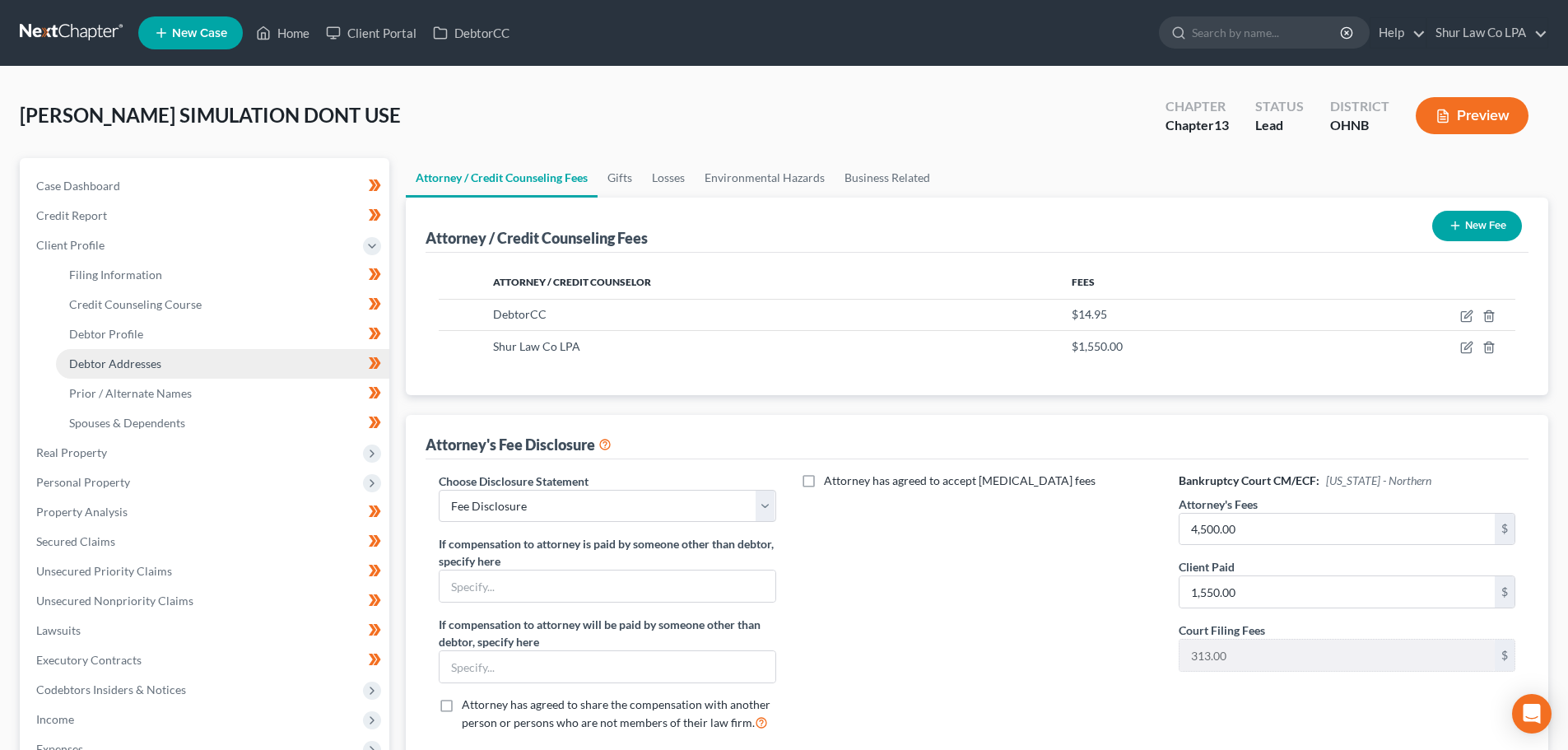
click at [143, 363] on span "Debtor Addresses" at bounding box center [115, 363] width 92 height 14
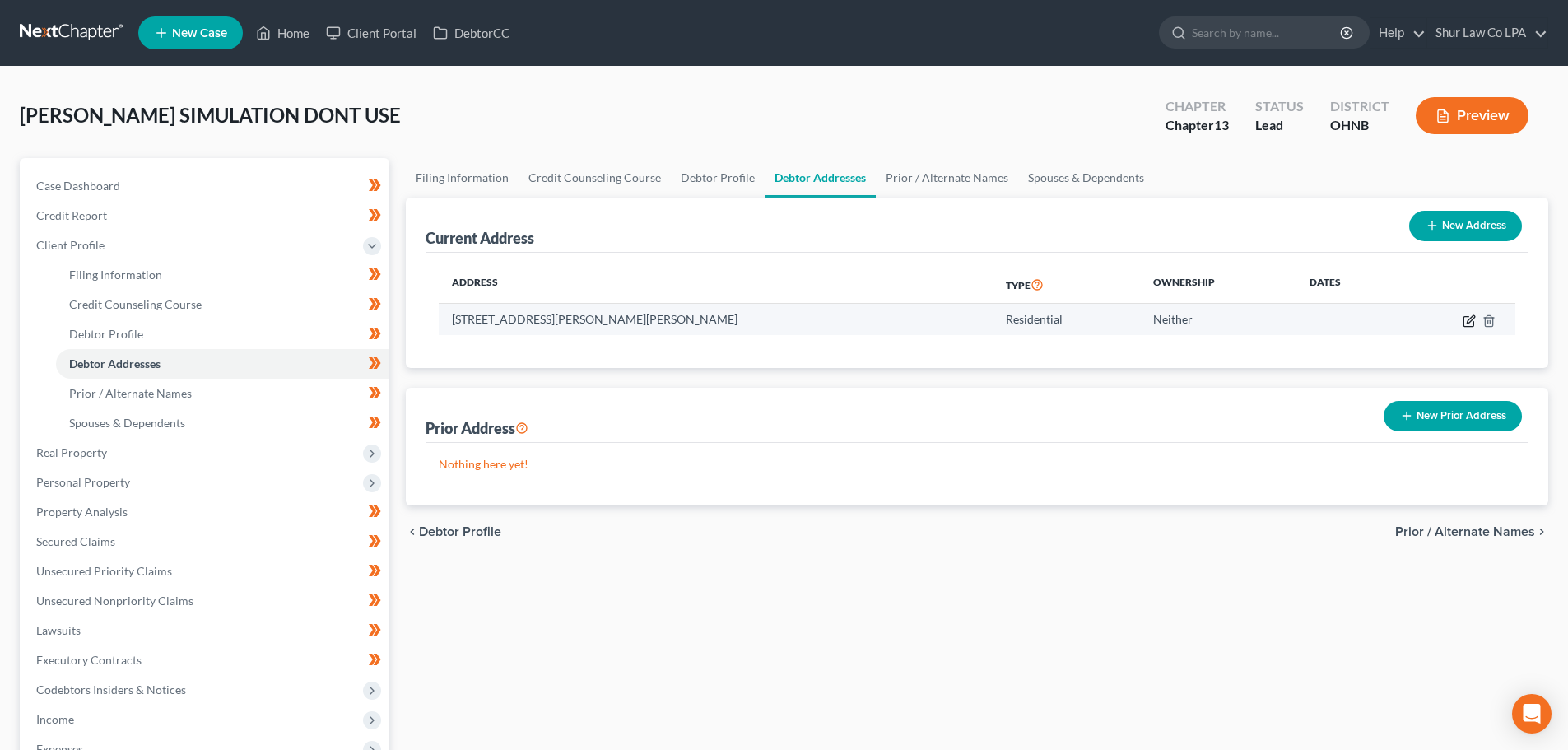
click at [1466, 321] on icon "button" at bounding box center [1469, 320] width 13 height 13
select select "36"
select select "0"
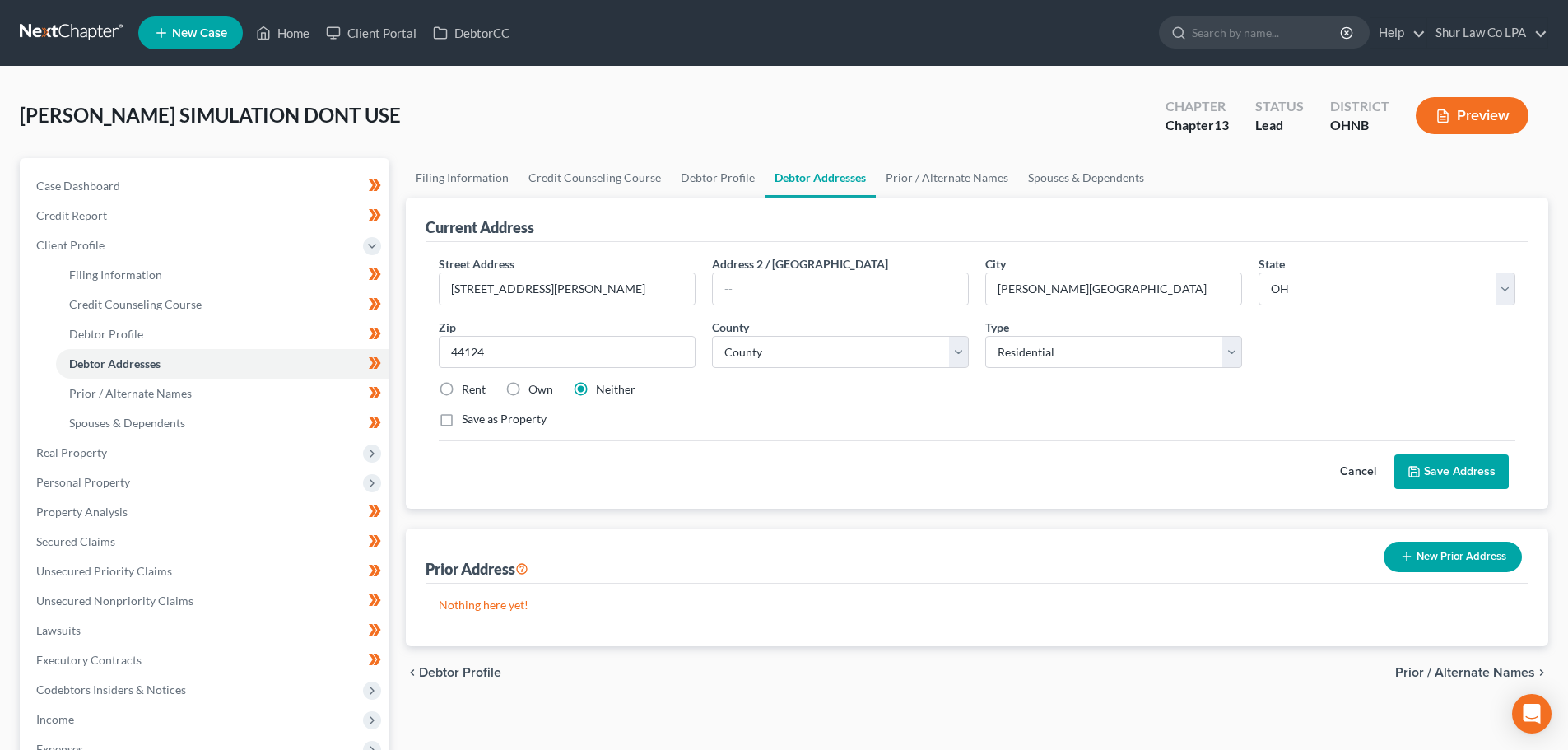
click at [1360, 472] on button "Cancel" at bounding box center [1358, 472] width 73 height 33
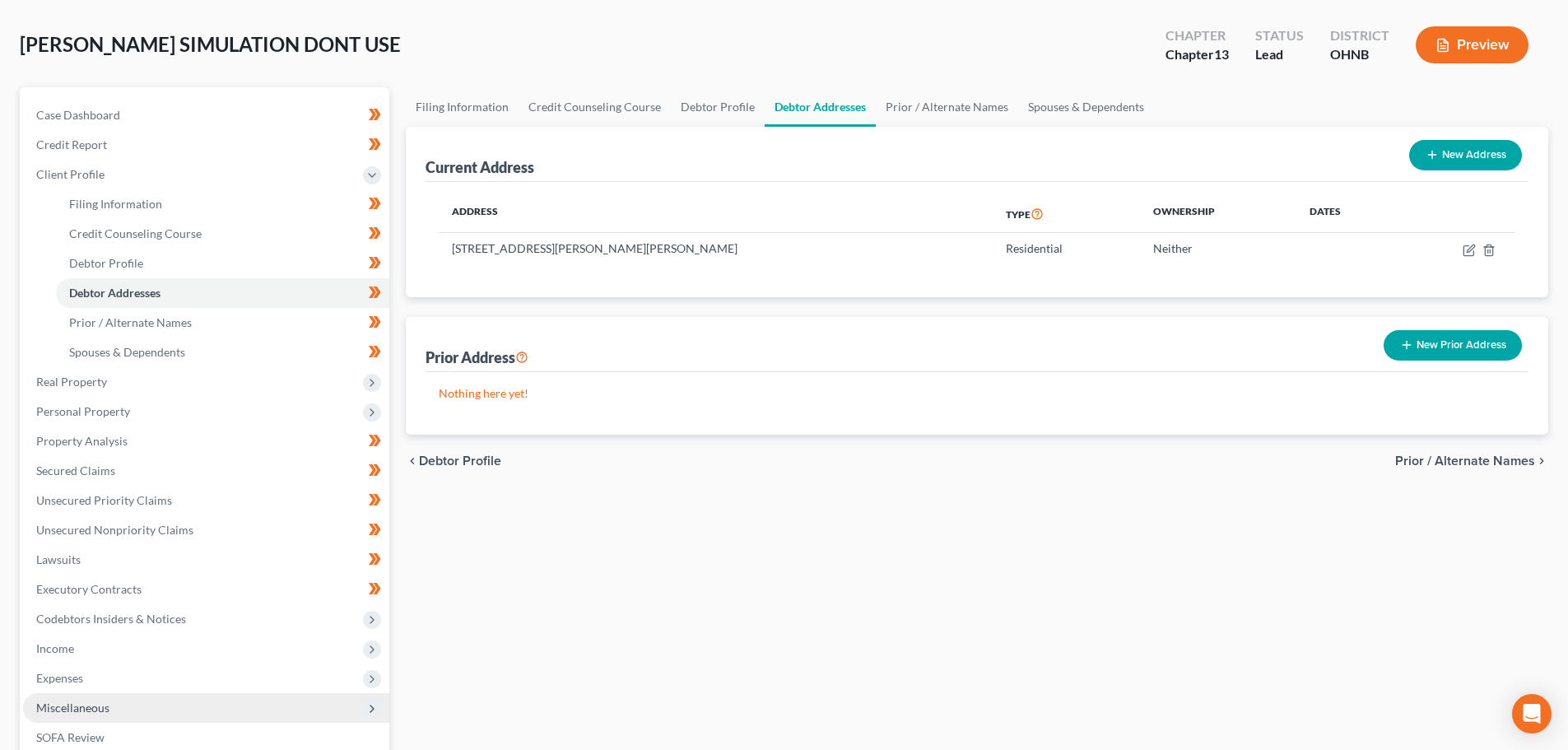
scroll to position [330, 0]
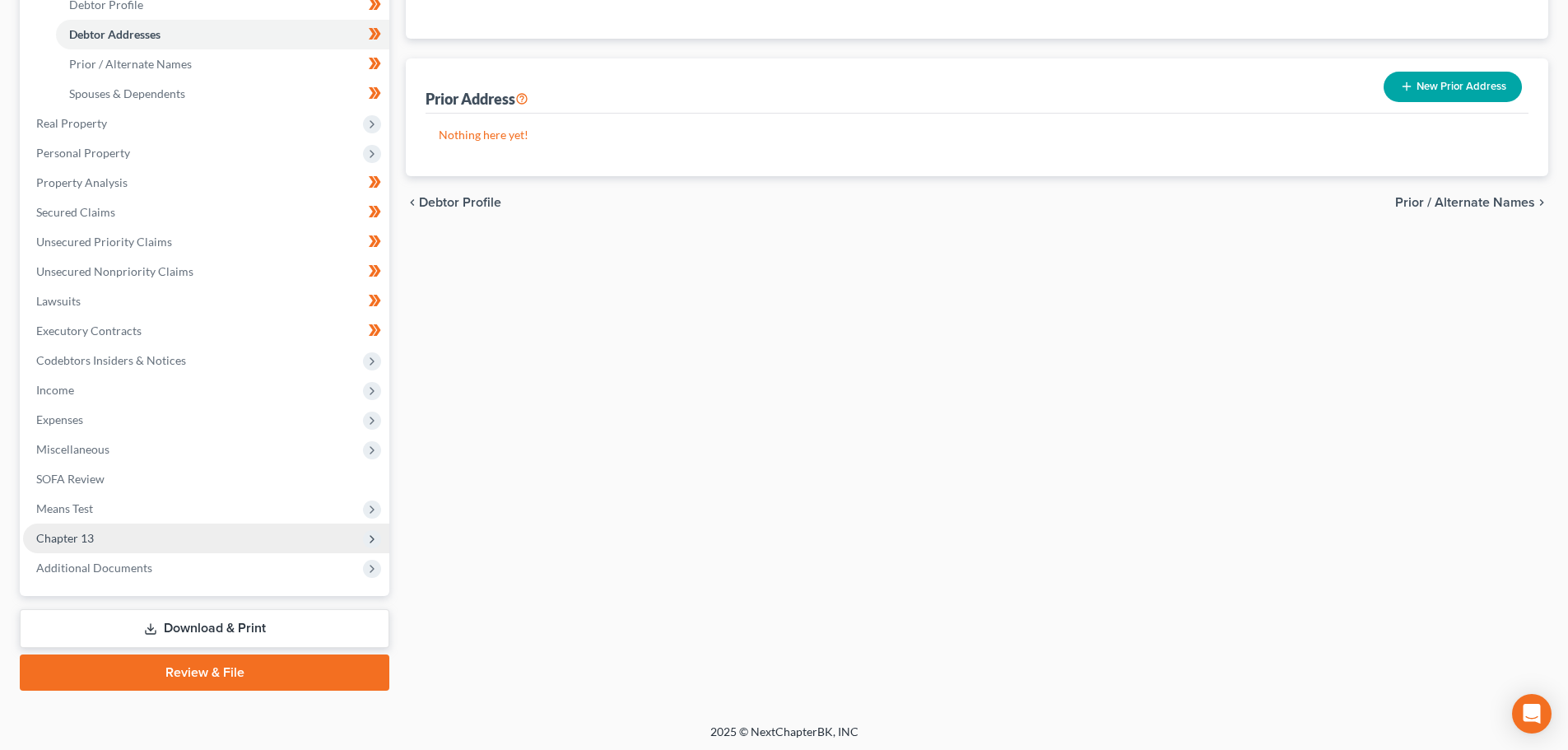
click at [102, 543] on span "Chapter 13" at bounding box center [206, 538] width 366 height 30
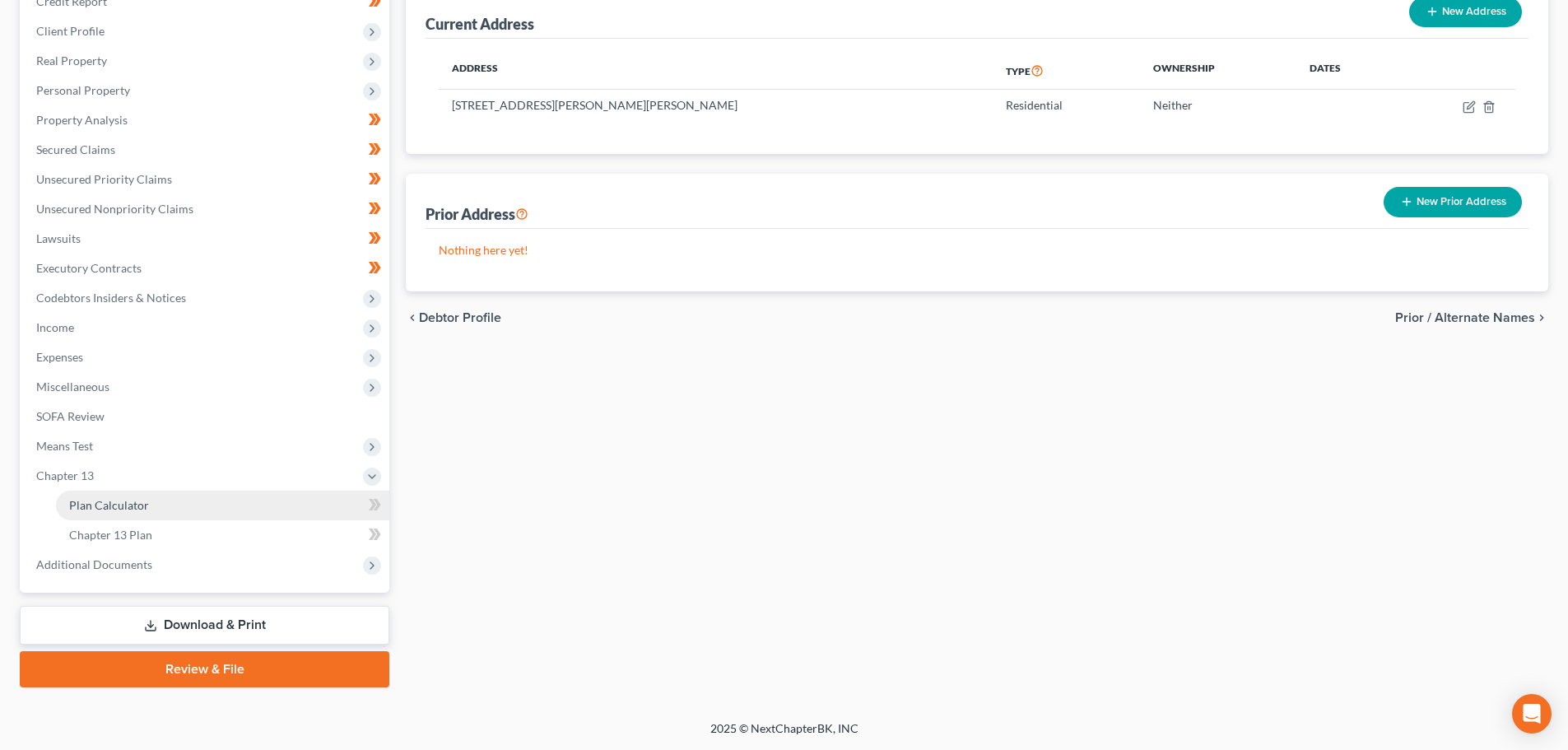
click at [119, 513] on link "Plan Calculator" at bounding box center [223, 506] width 333 height 30
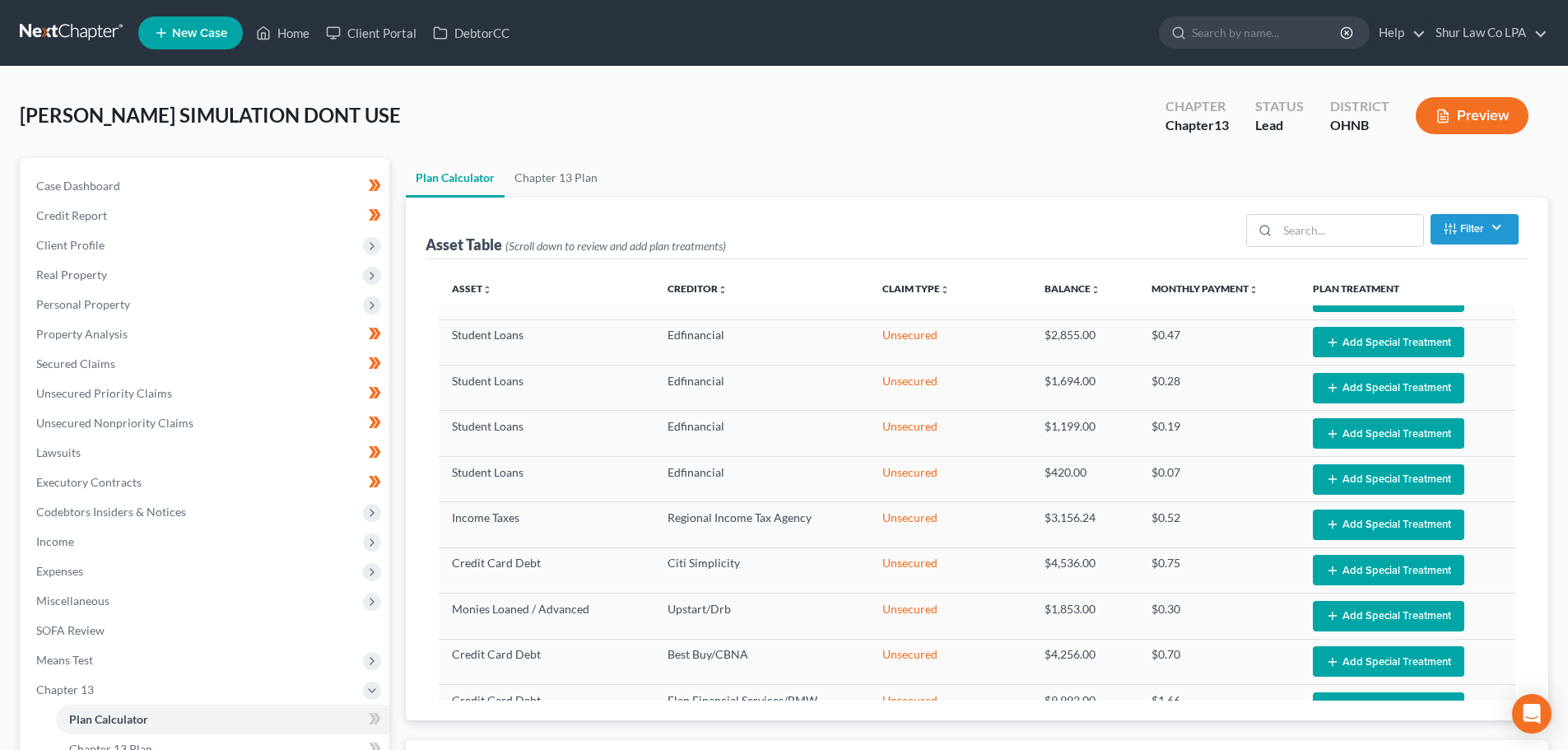
select select "59"
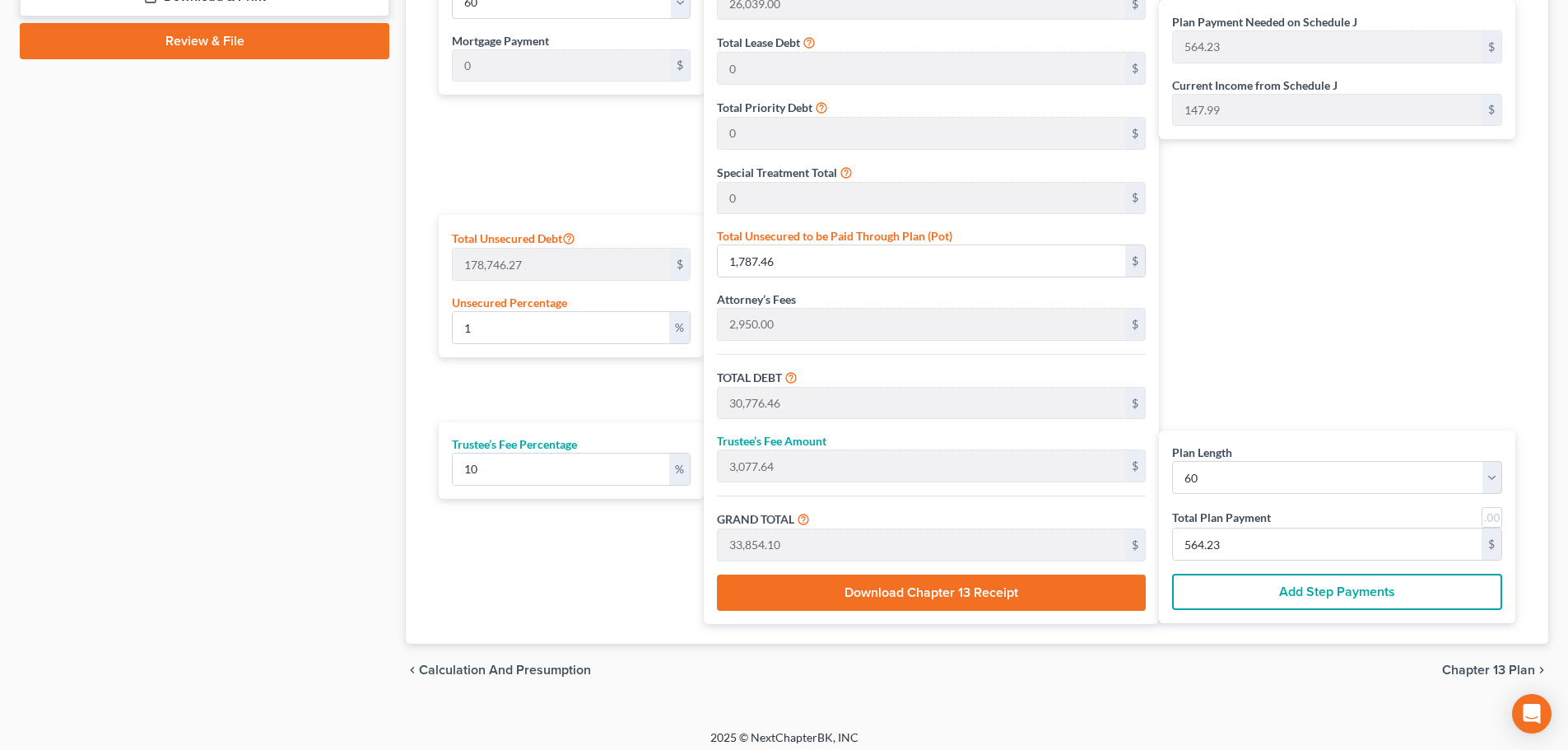
scroll to position [853, 0]
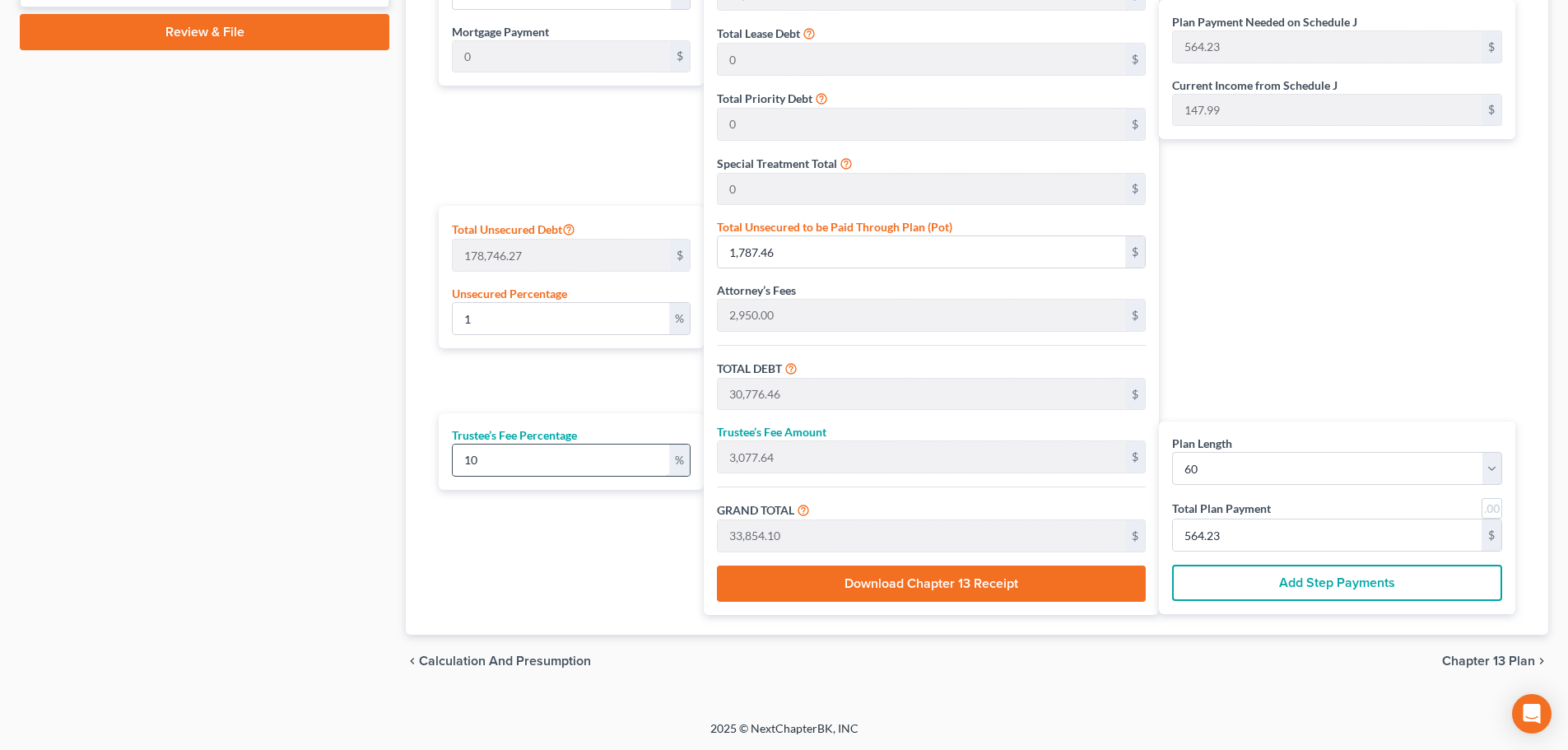
click at [515, 461] on input "10" at bounding box center [561, 460] width 217 height 32
type input "1"
type input "307.76"
type input "31,084.22"
type input "518.07"
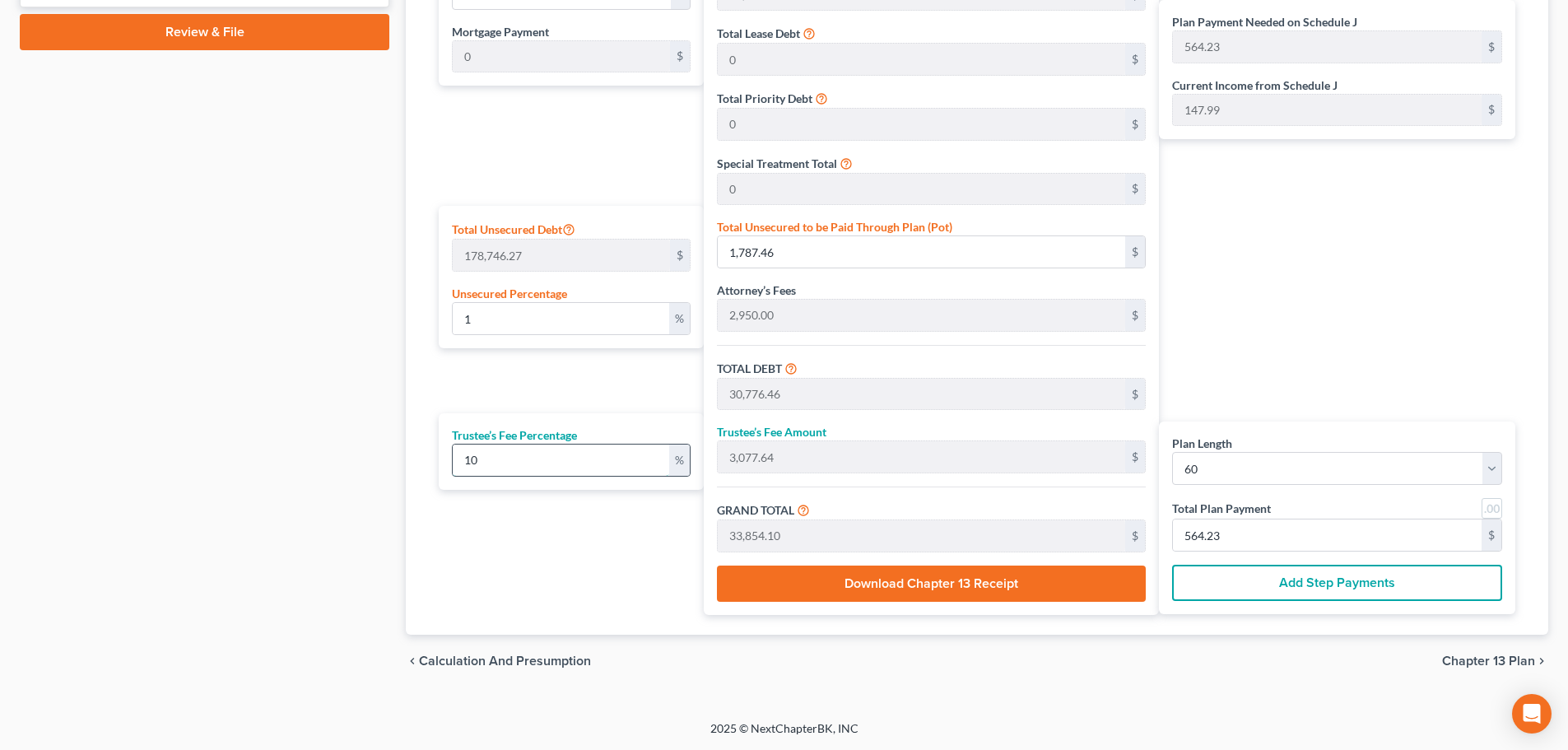
type input "518.07"
type input "0"
type input "5"
type input "1,538.82"
type input "32,315.28"
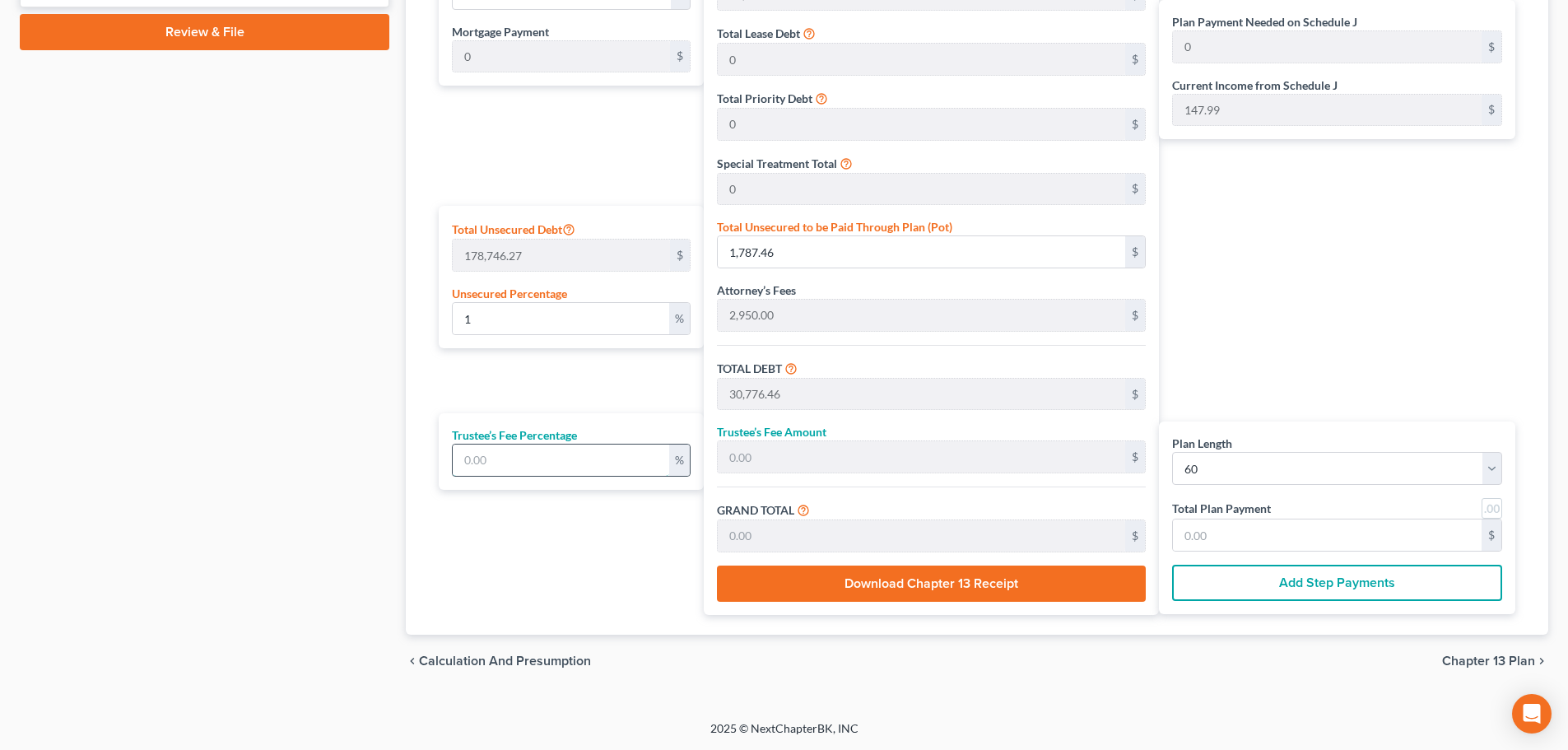
type input "538.58"
type input "5.5"
type input "1,692.70"
type input "32,469.16"
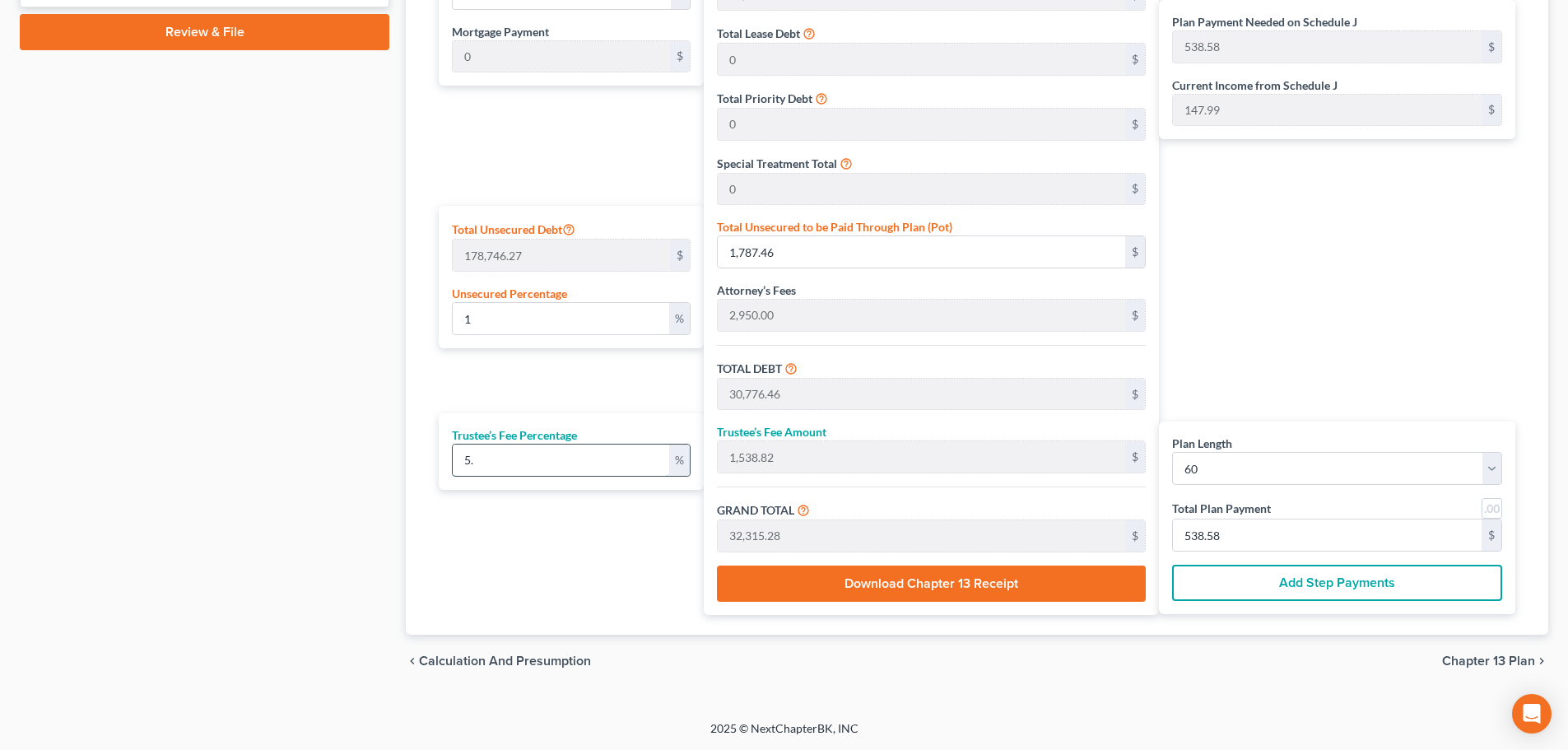
type input "541.15"
type input "5.5"
click at [542, 549] on div "Plan Length 1 2 3 4 5 6 7 8 9 10 11 12 13 14 15 16 17 18 19 20 21 22 23 24 25 2…" at bounding box center [567, 280] width 273 height 669
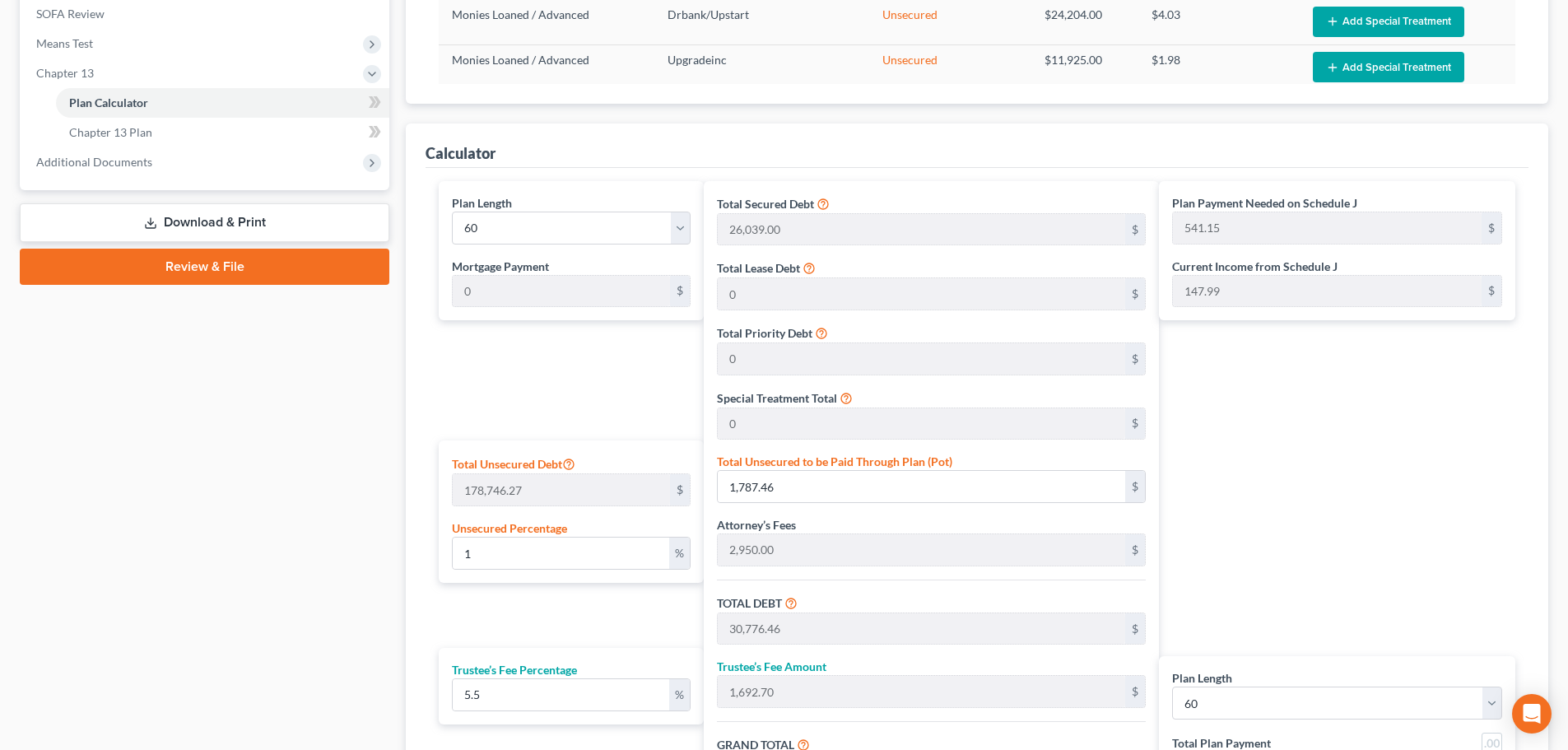
scroll to position [441, 0]
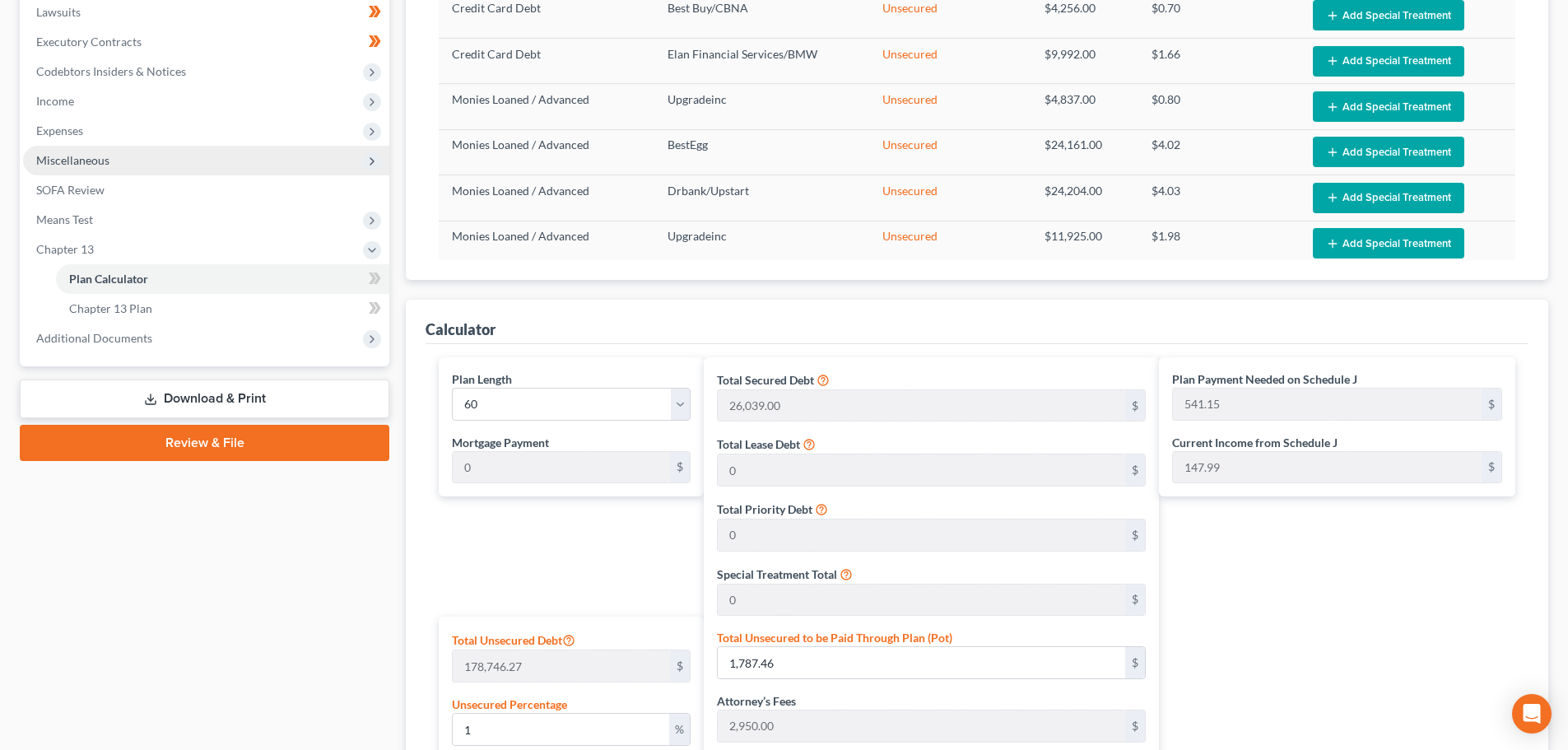
click at [100, 160] on span "Miscellaneous" at bounding box center [73, 160] width 73 height 14
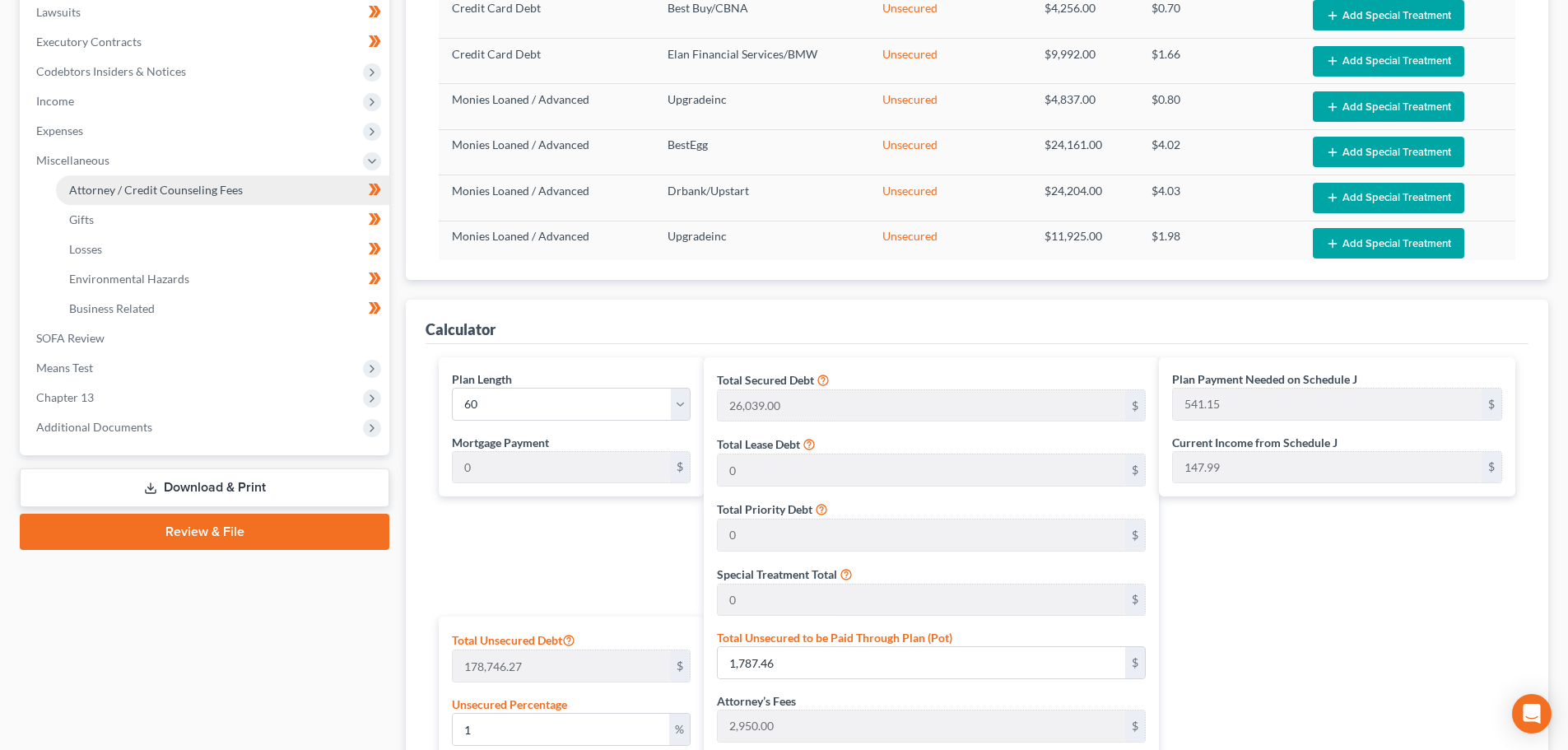
click at [110, 193] on span "Attorney / Credit Counseling Fees" at bounding box center [155, 190] width 173 height 14
select select "0"
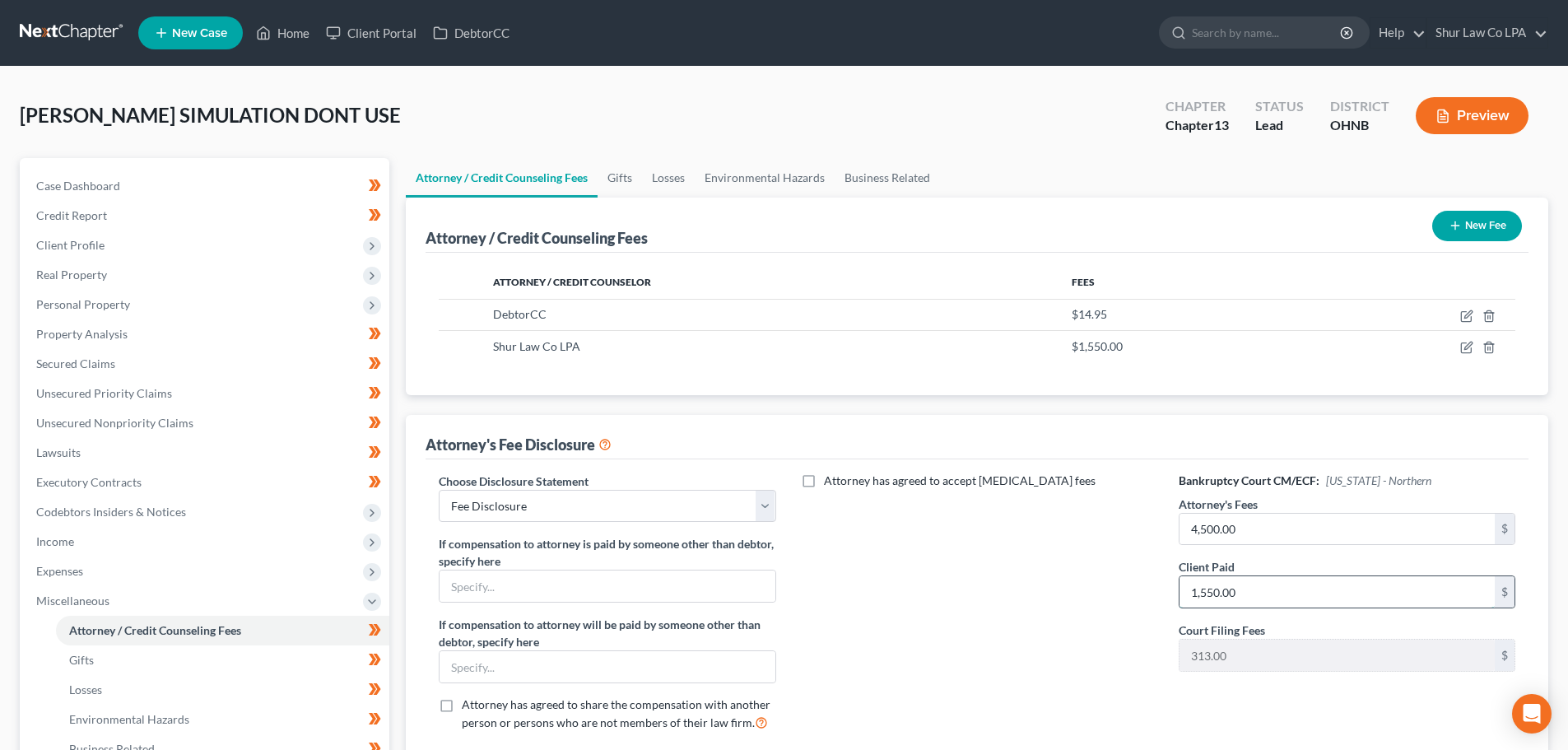
click at [1267, 598] on input "1,550.00" at bounding box center [1337, 592] width 315 height 32
click at [1079, 578] on div "Attorney has agreed to accept retainer fees" at bounding box center [977, 608] width 370 height 272
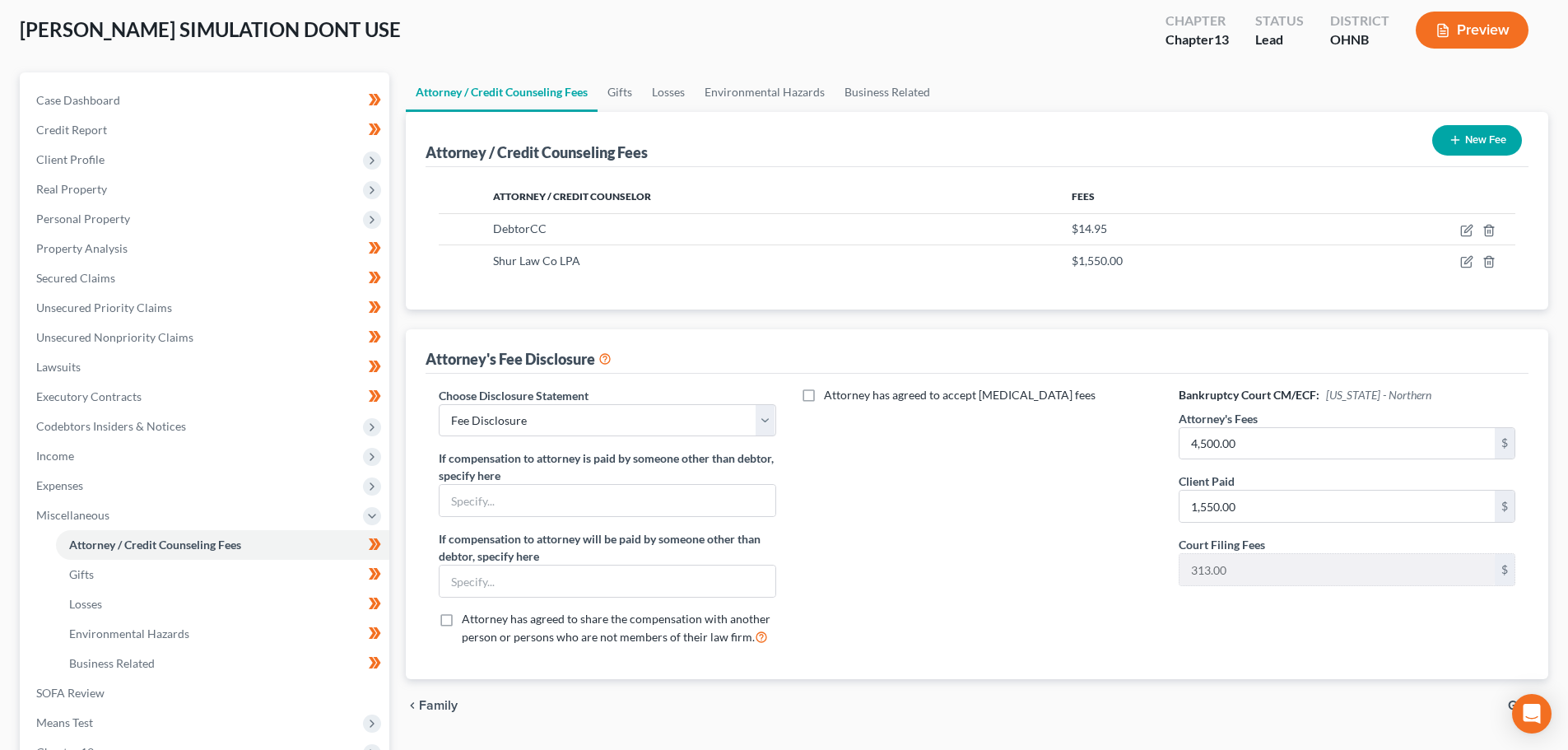
scroll to position [303, 0]
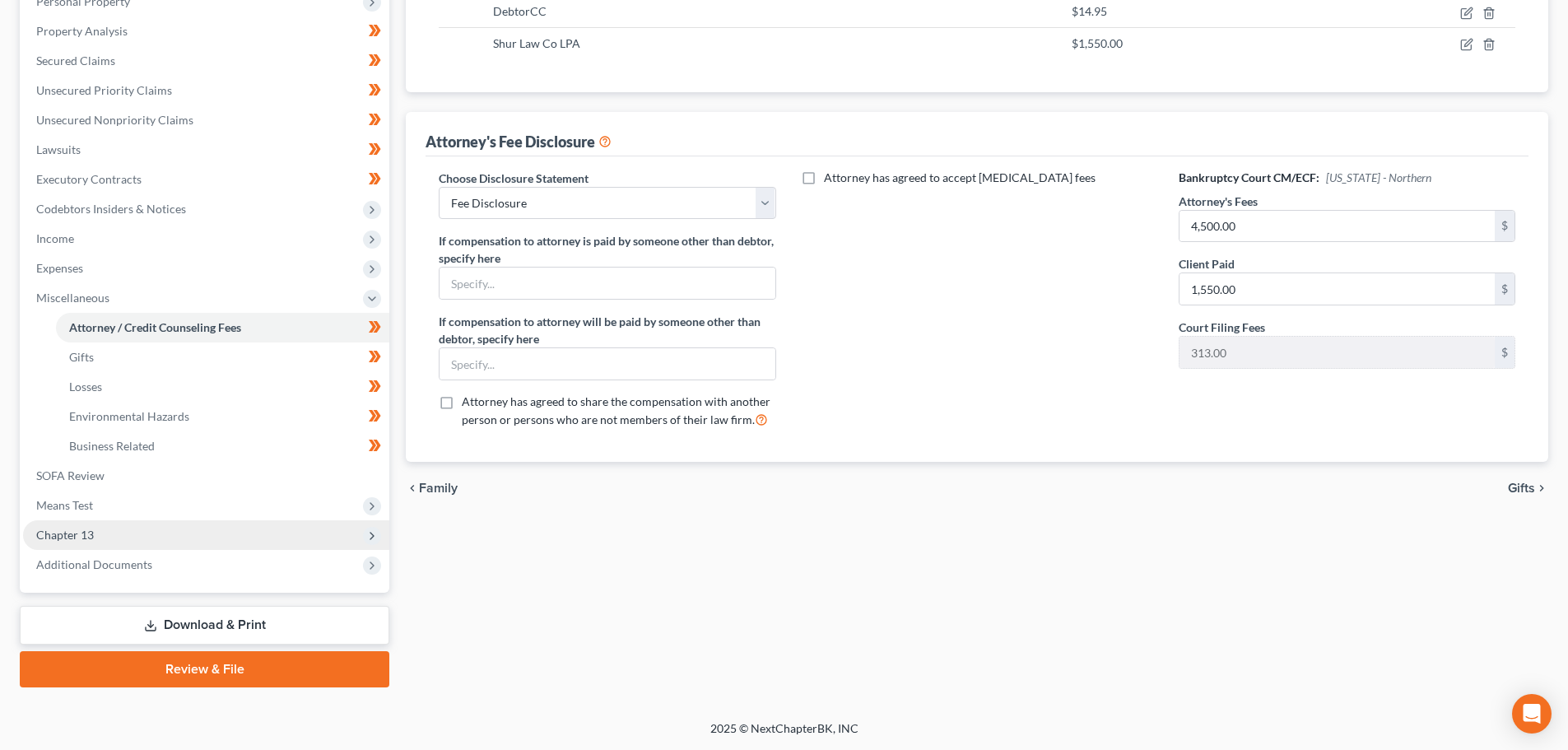
click at [74, 528] on span "Chapter 13" at bounding box center [64, 535] width 57 height 14
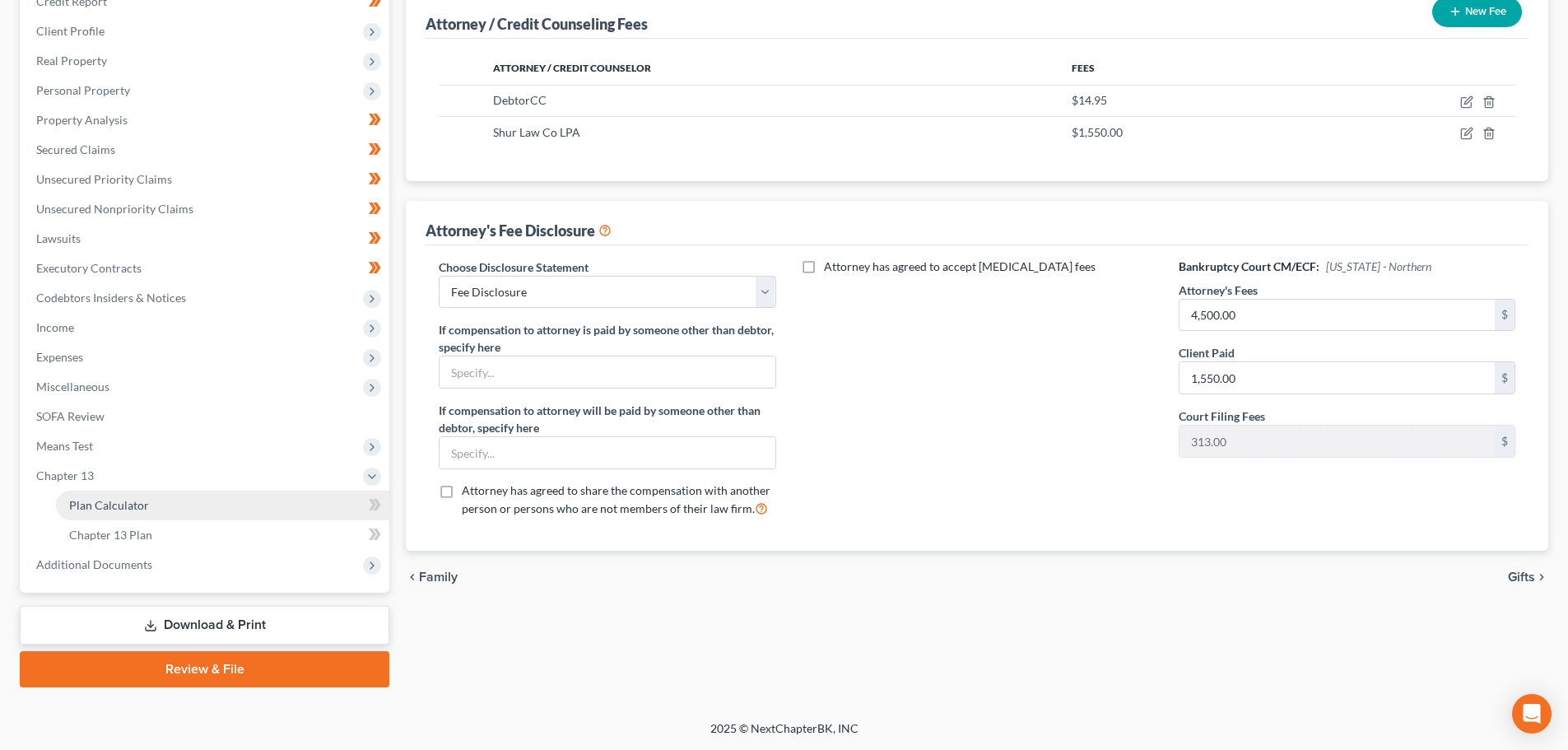
click at [94, 512] on span "Plan Calculator" at bounding box center [109, 505] width 80 height 14
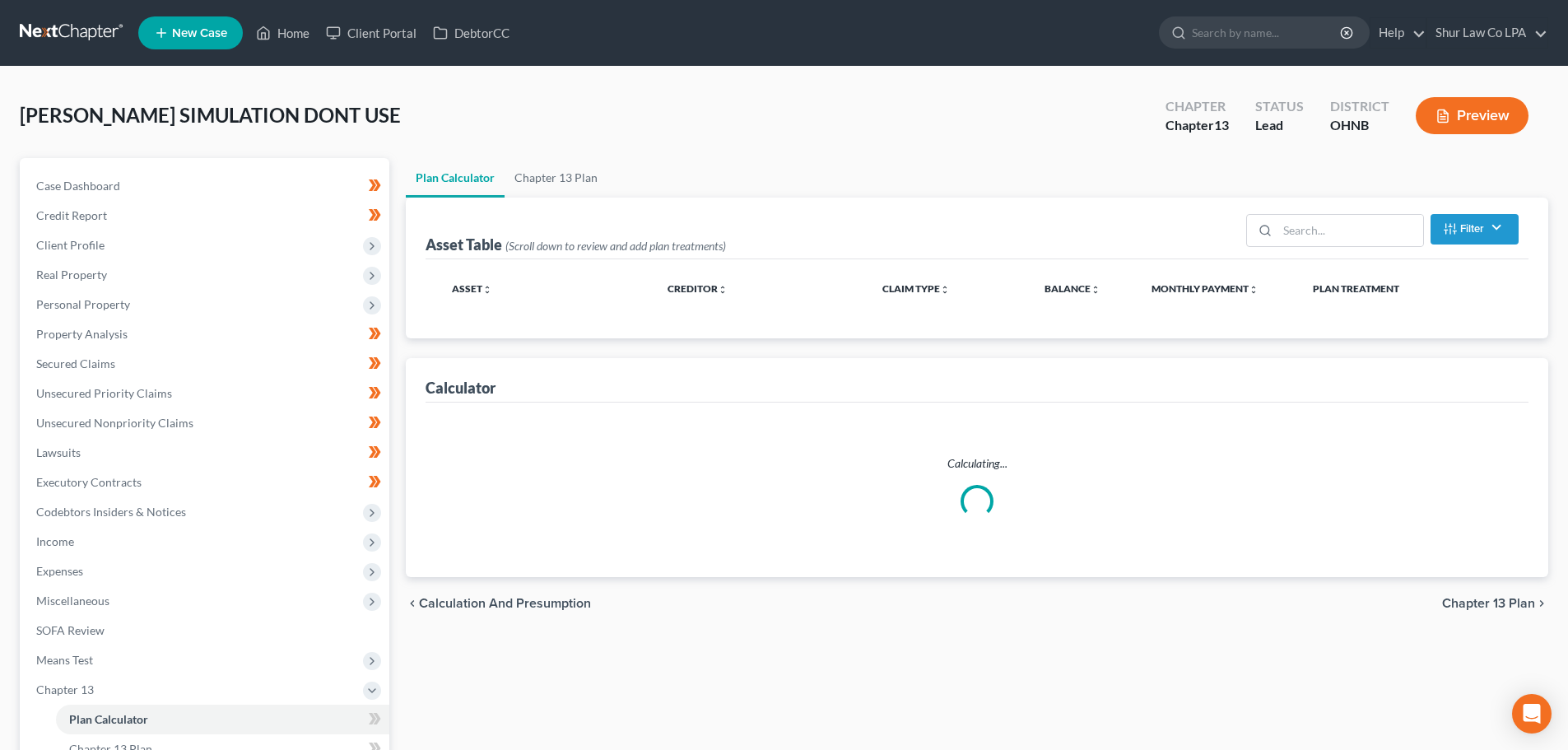
select select "59"
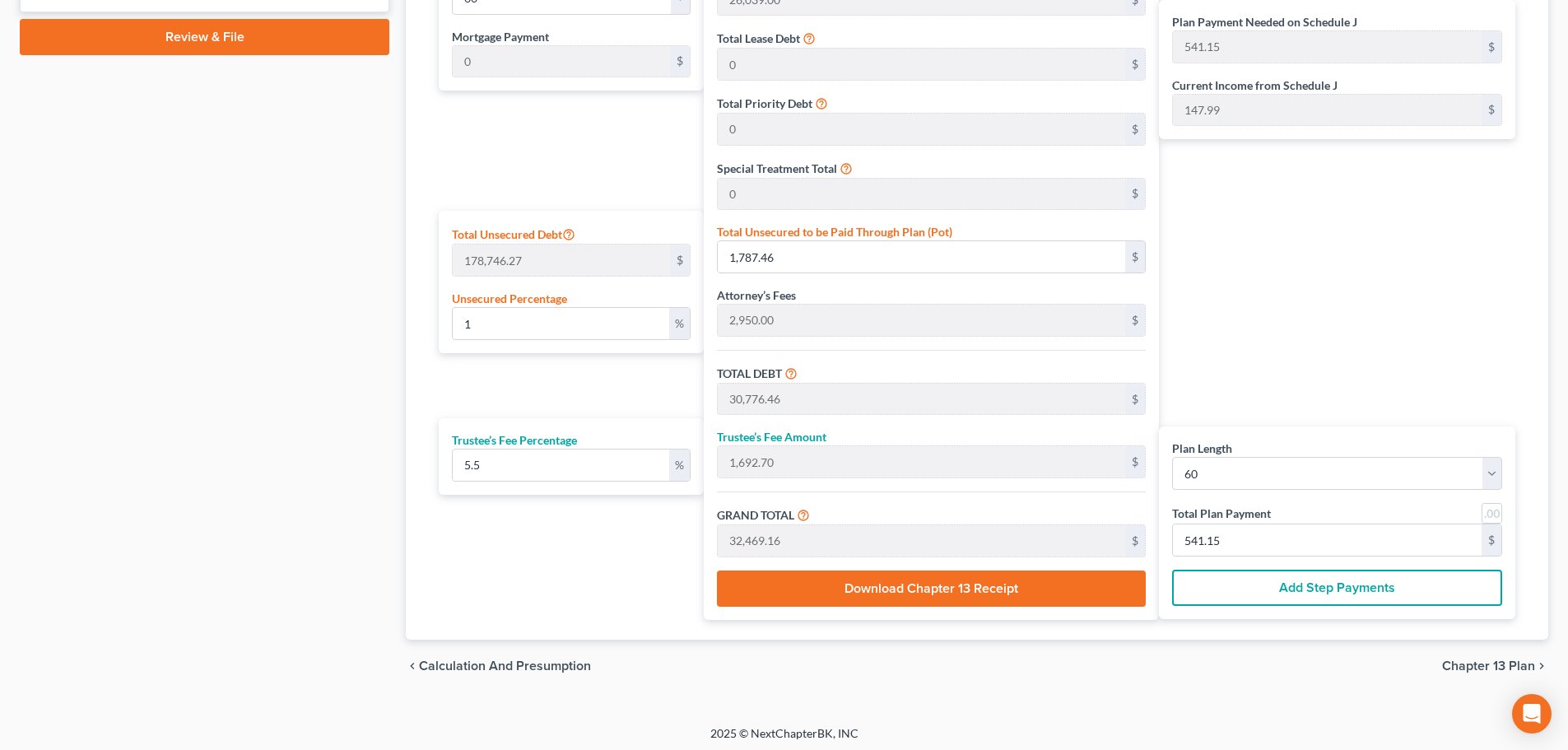
scroll to position [853, 0]
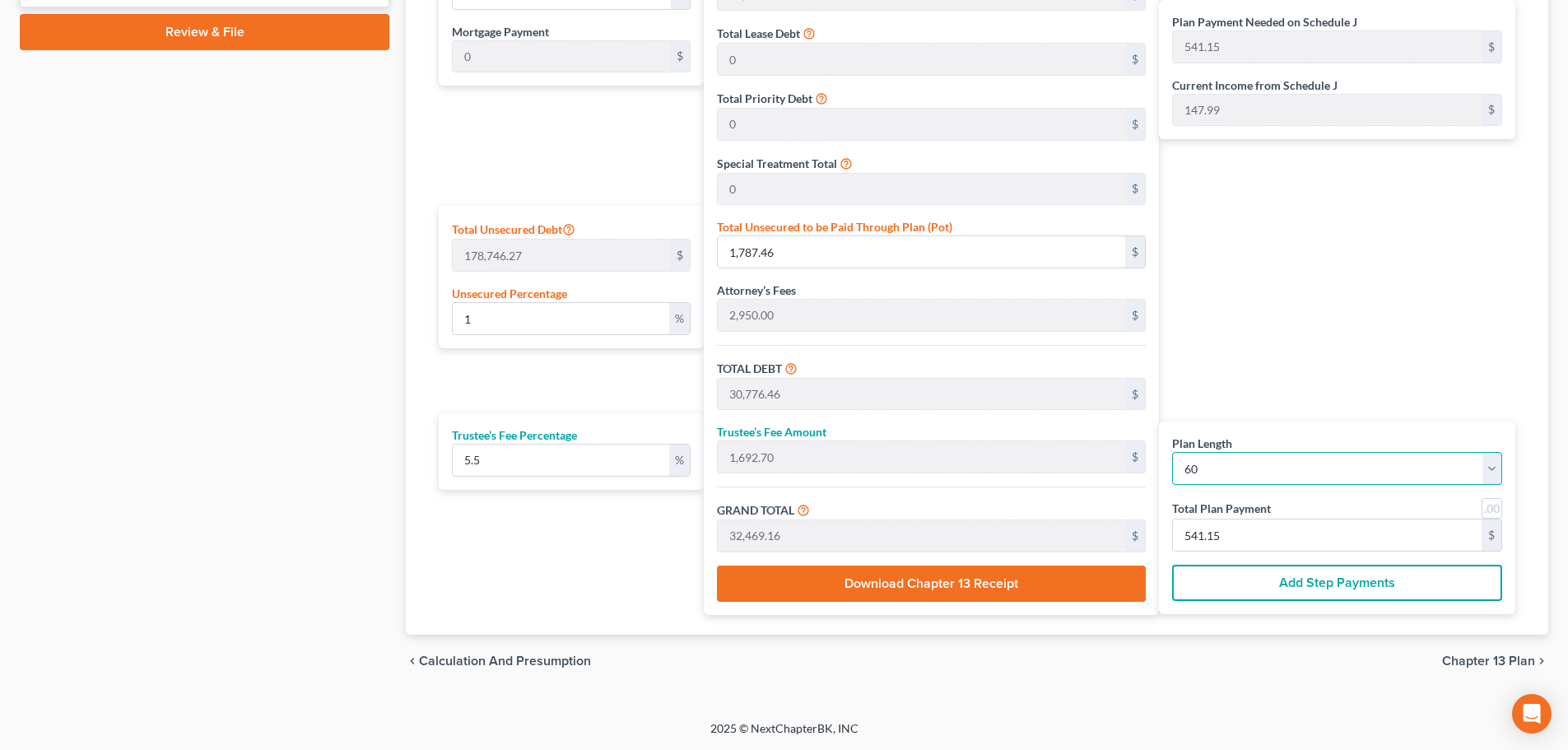
click at [1310, 469] on select "1 2 3 4 5 6 7 8 9 10 11 12 13 14 15 16 17 18 19 20 21 22 23 24 25 26 27 28 29 3…" at bounding box center [1337, 468] width 331 height 33
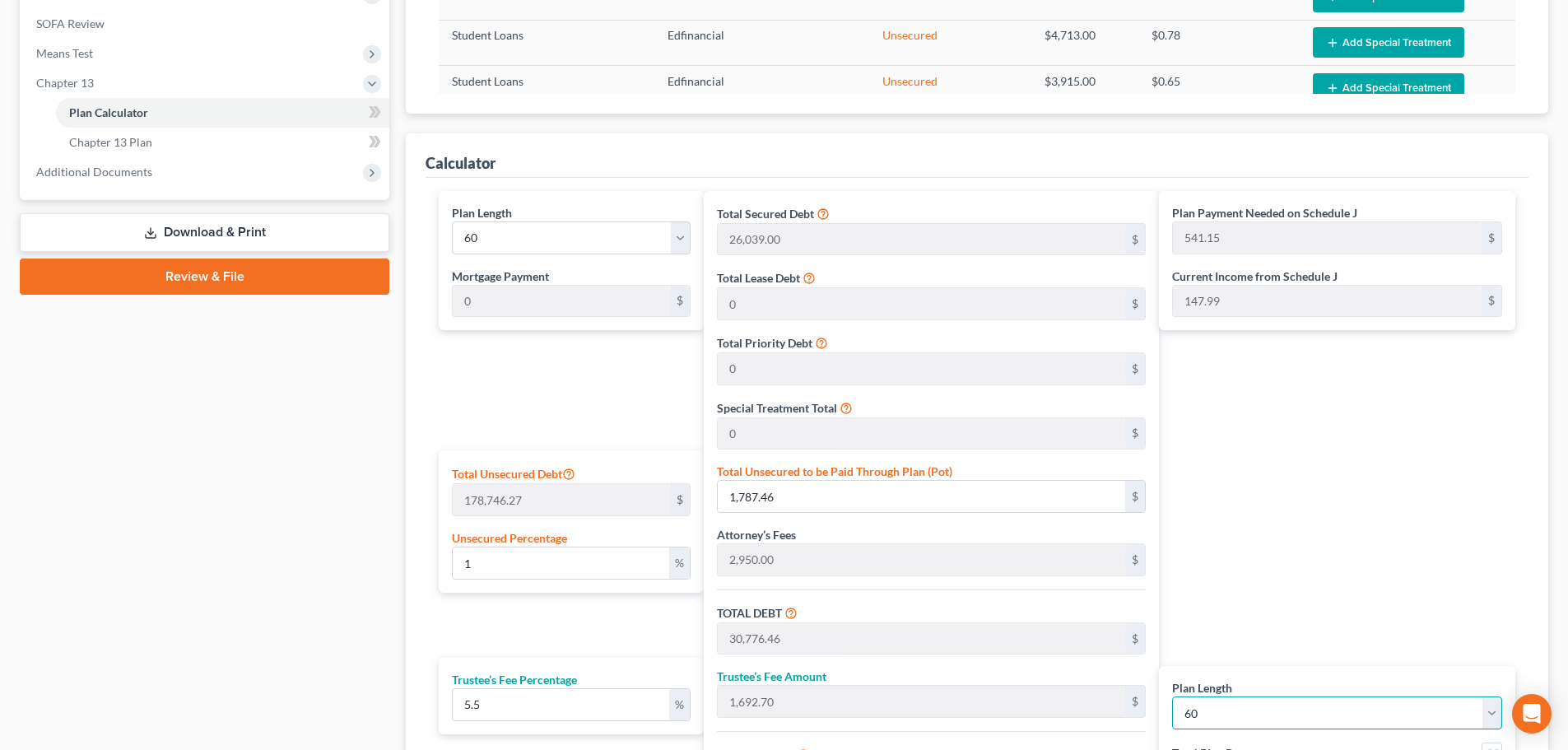
scroll to position [606, 0]
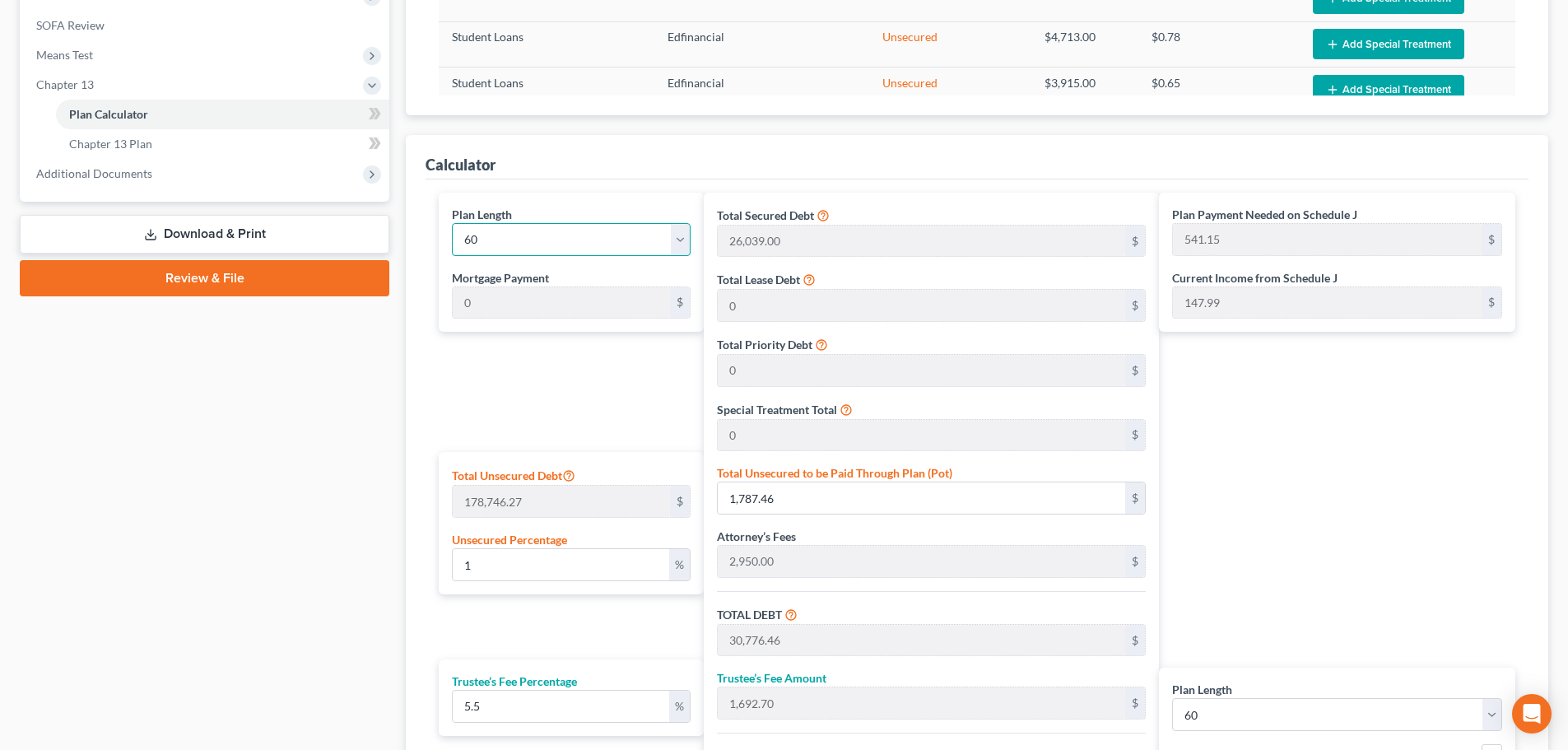
click at [659, 243] on select "1 2 3 4 5 6 7 8 9 10 11 12 13 14 15 16 17 18 19 20 21 22 23 24 25 26 27 28 29 3…" at bounding box center [571, 239] width 239 height 33
select select "35"
click at [452, 224] on select "1 2 3 4 5 6 7 8 9 10 11 12 13 14 15 16 17 18 19 20 21 22 23 24 25 26 27 28 29 3…" at bounding box center [571, 239] width 239 height 33
type input "901.92"
select select "35"
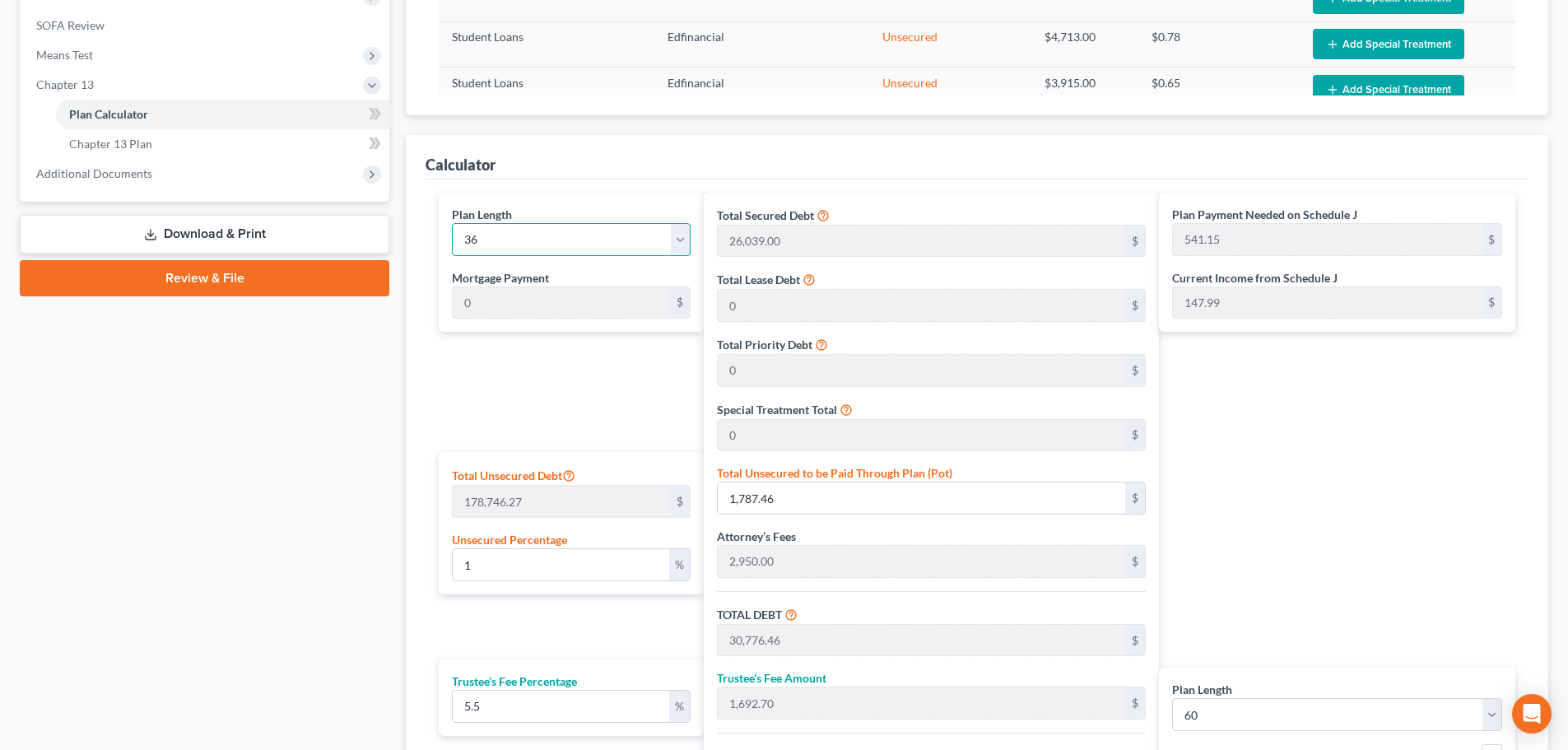
type input "901.92"
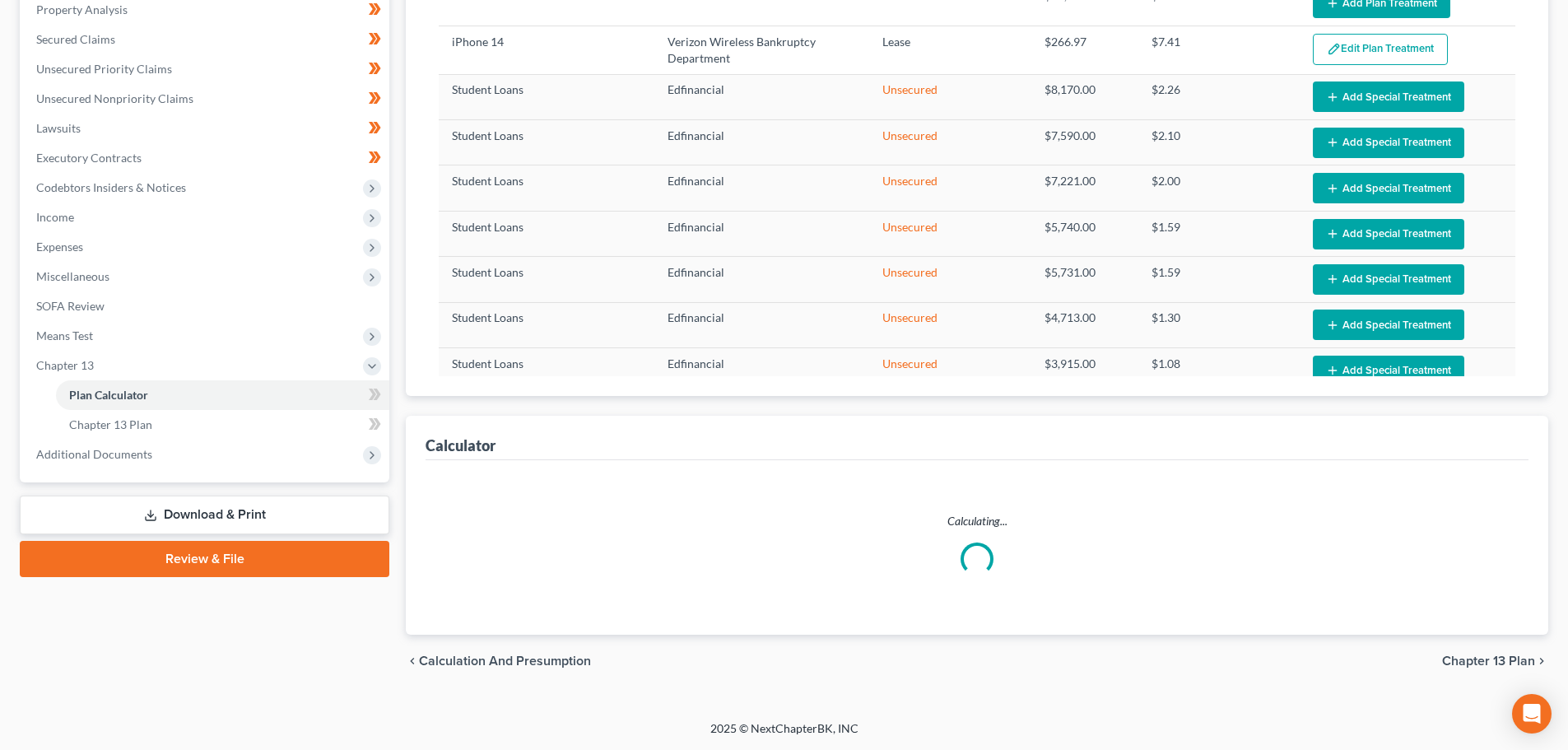
select select "35"
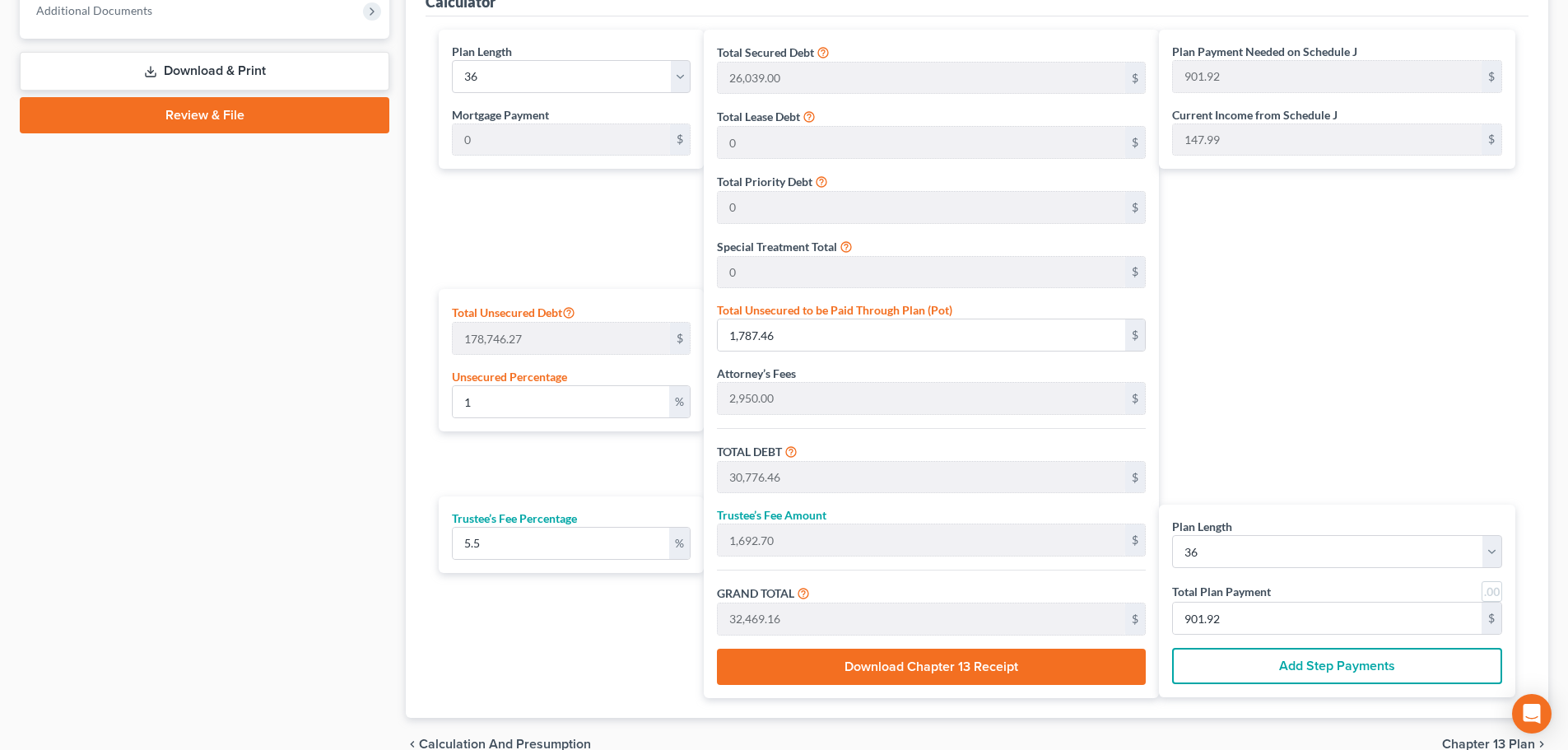
scroll to position [770, 0]
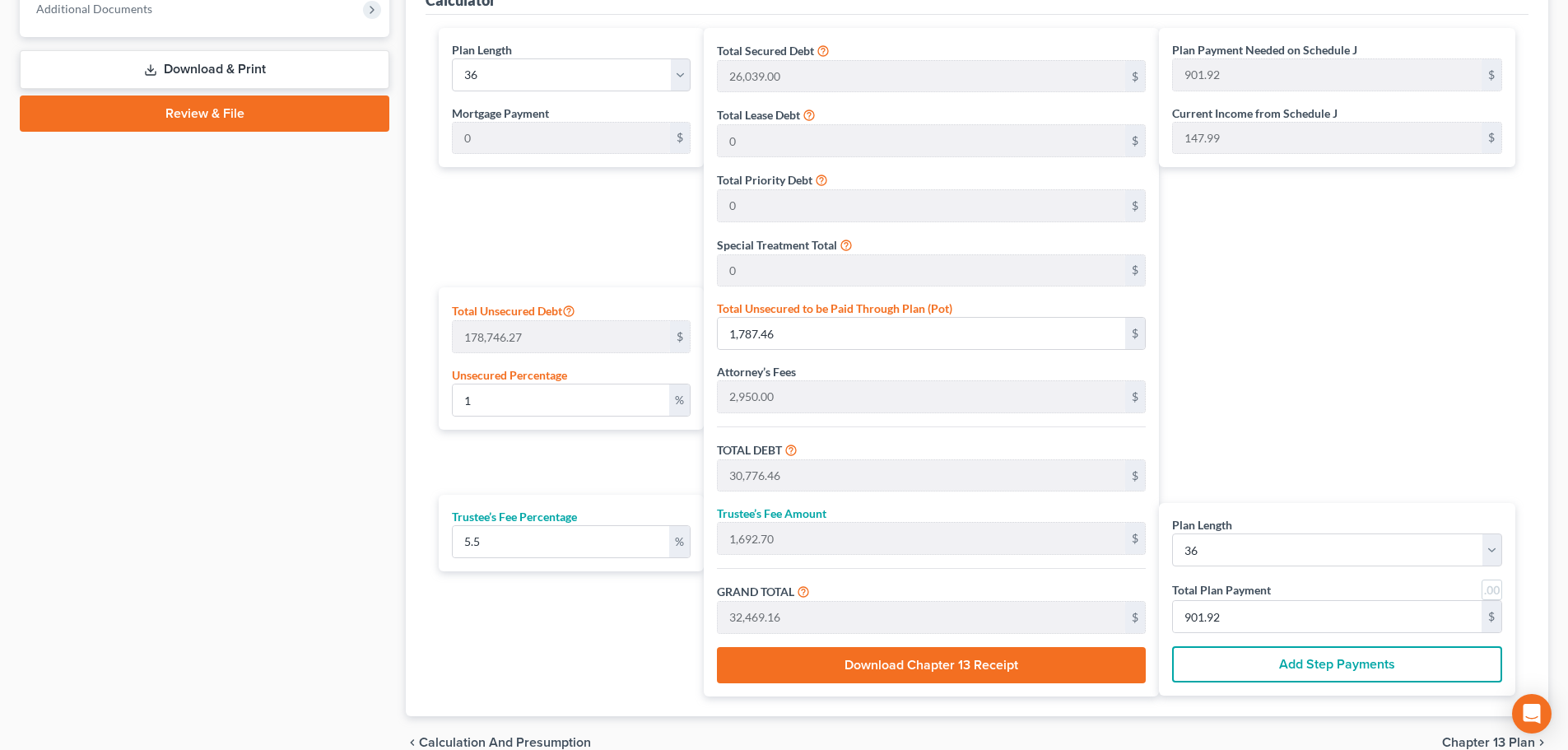
click at [606, 463] on div "Plan Length 1 2 3 4 5 6 7 8 9 10 11 12 13 14 15 16 17 18 19 20 21 22 23 24 25 2…" at bounding box center [567, 362] width 273 height 669
click at [582, 545] on input "5.5" at bounding box center [561, 542] width 217 height 32
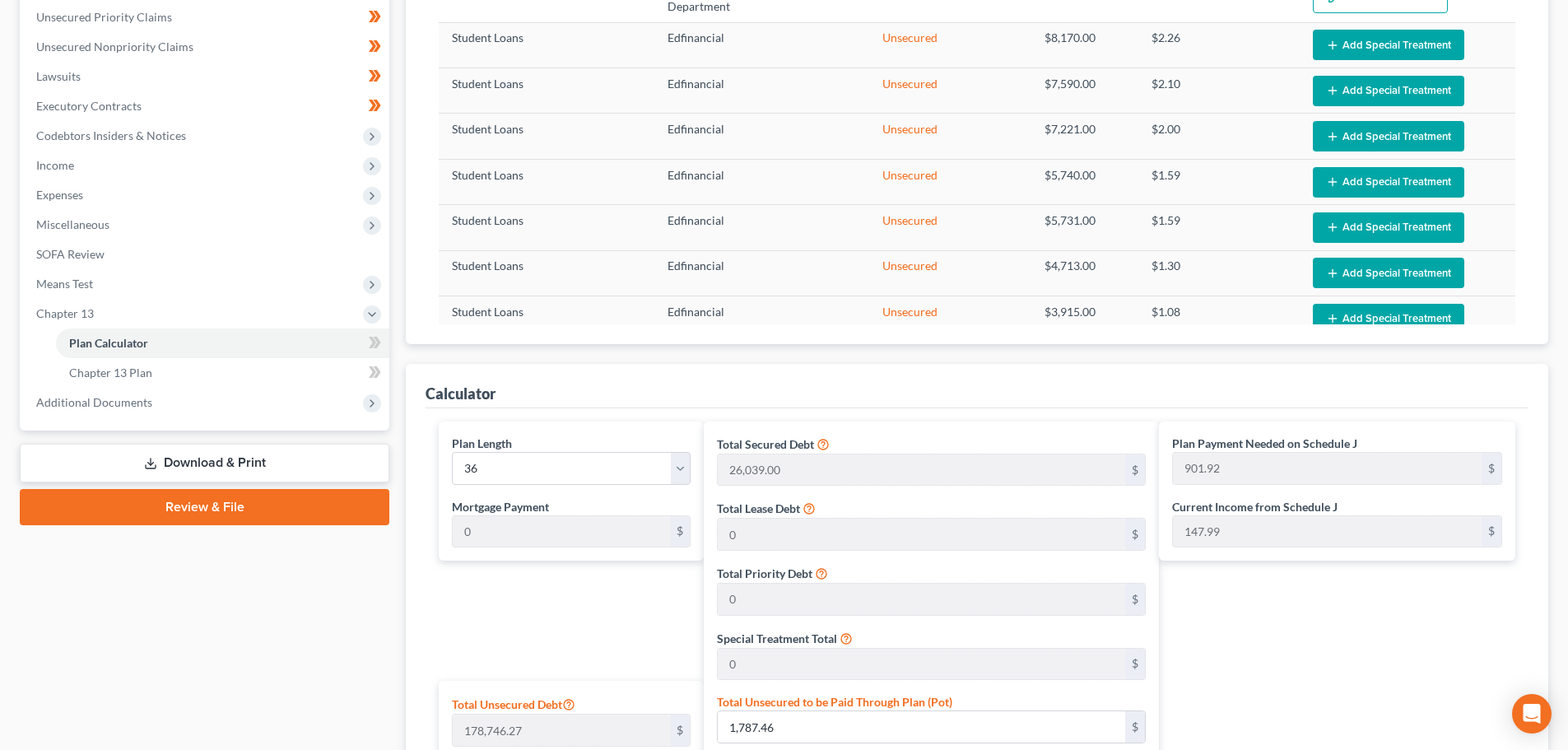
scroll to position [358, 0]
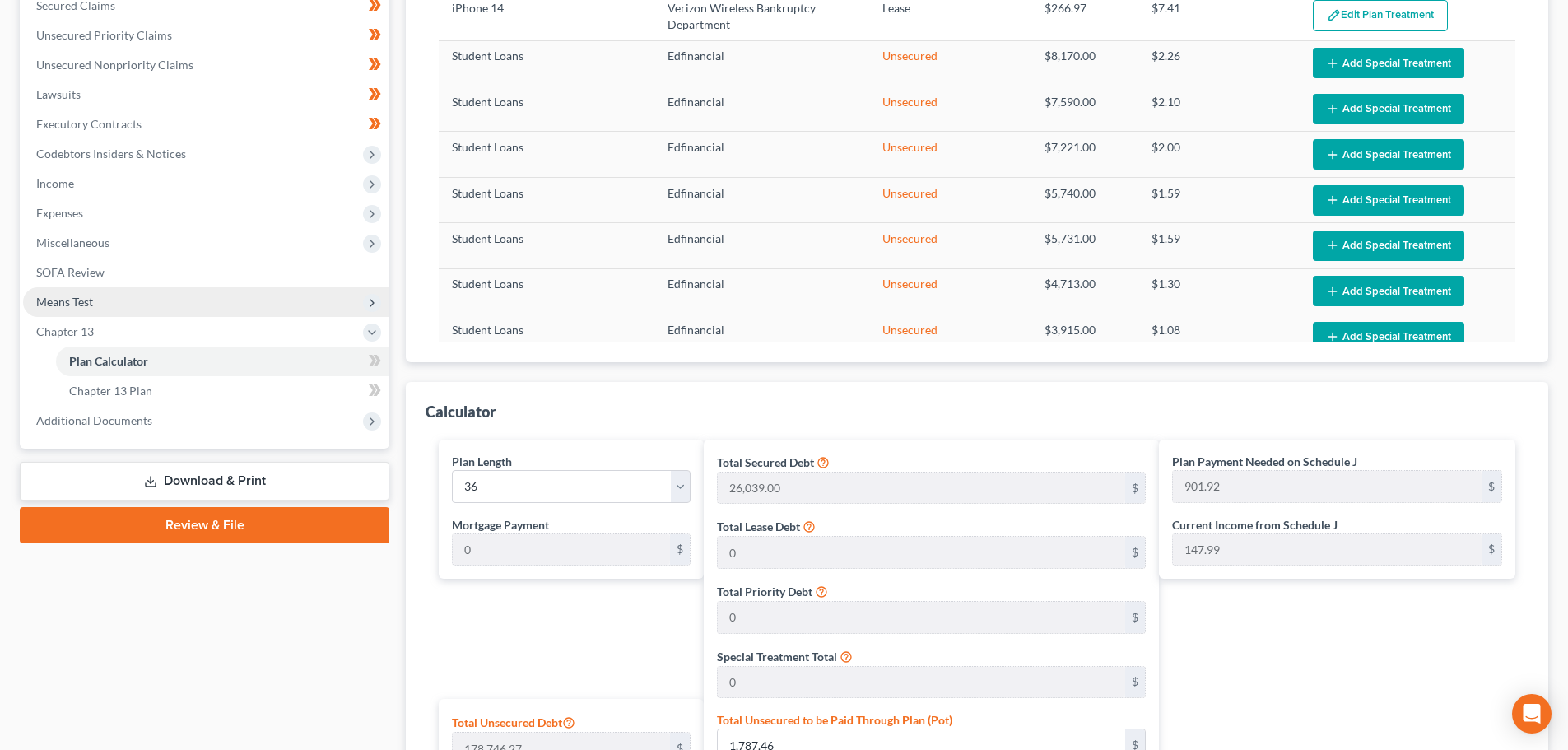
click at [78, 296] on span "Means Test" at bounding box center [64, 302] width 57 height 14
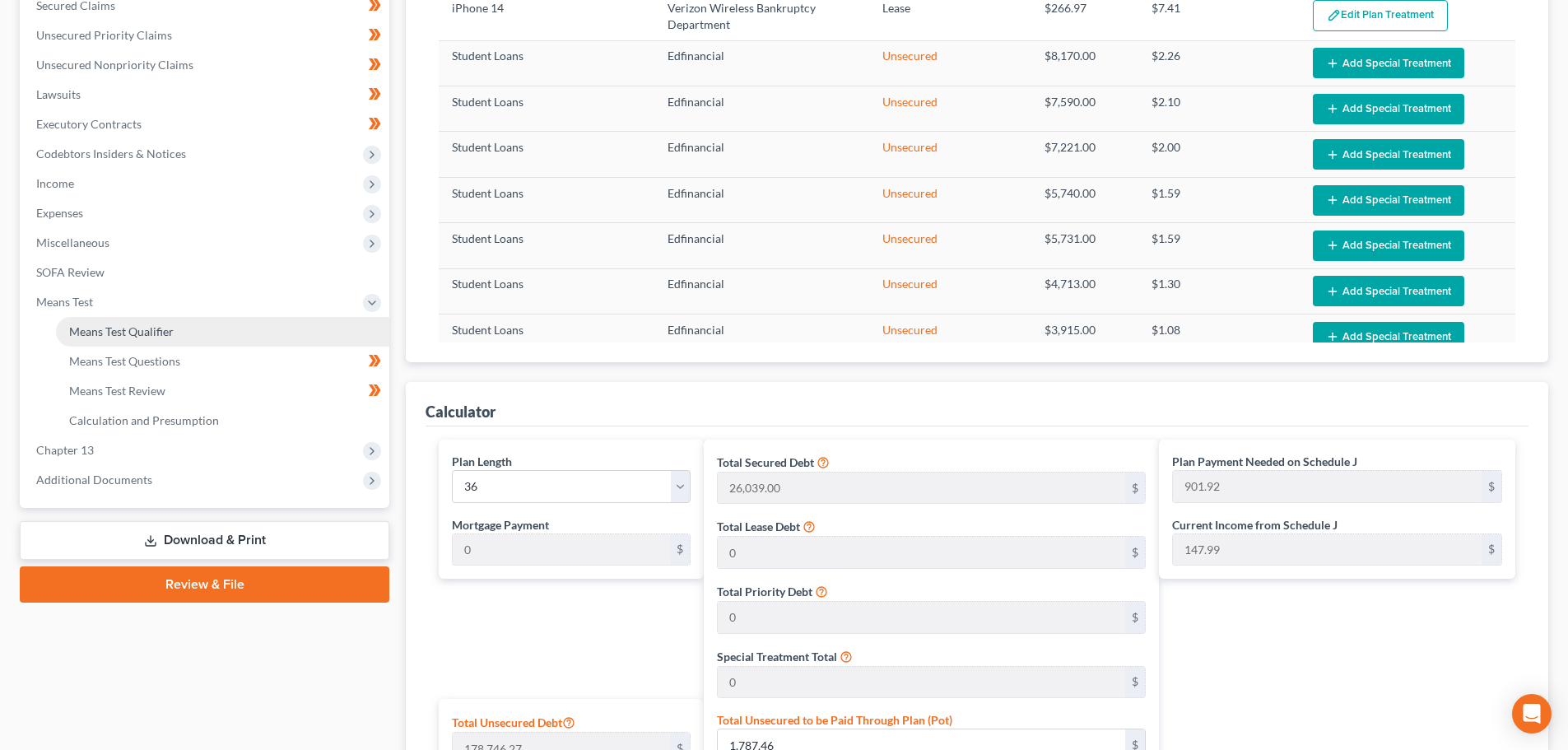
click at [132, 325] on span "Means Test Qualifier" at bounding box center [121, 331] width 104 height 14
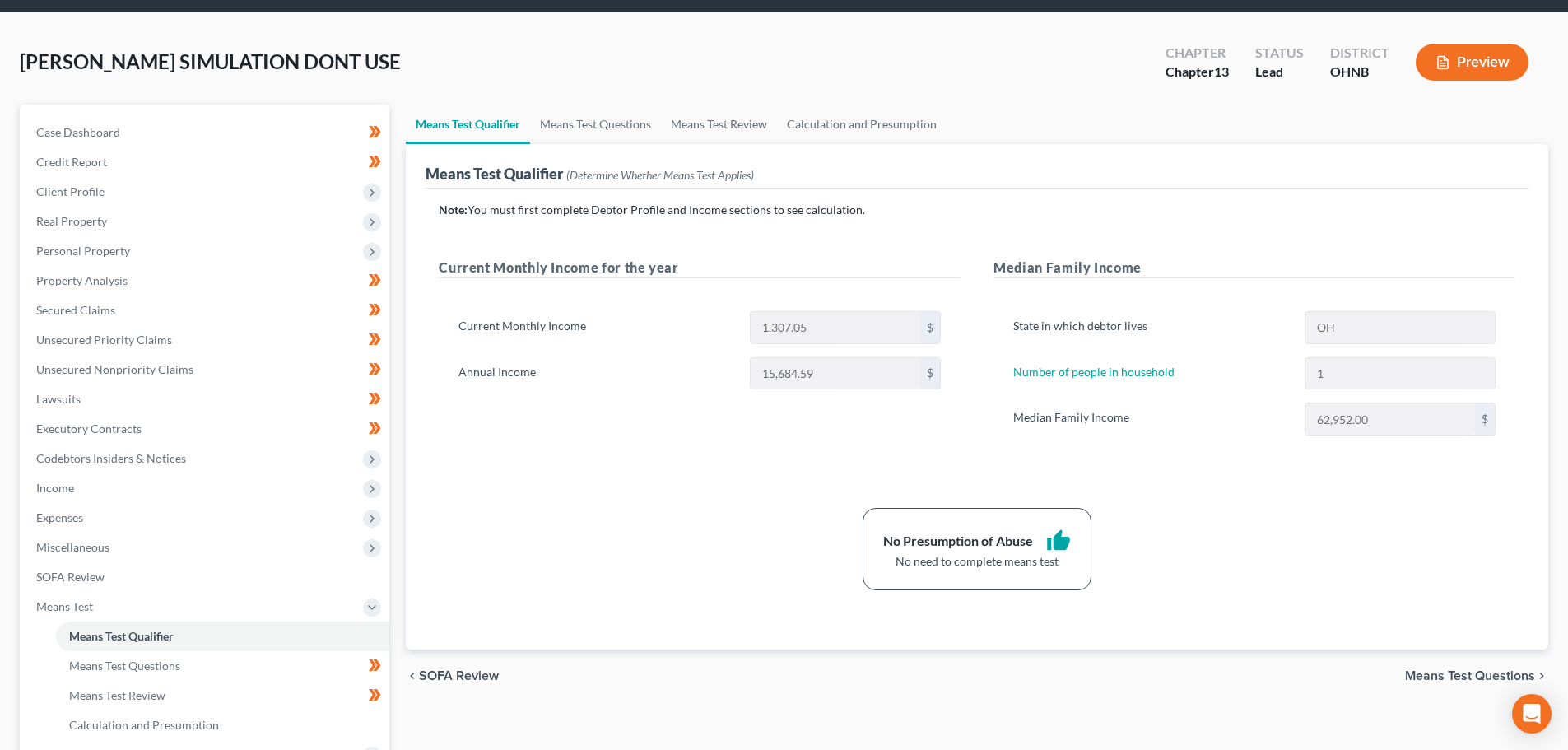
scroll to position [165, 0]
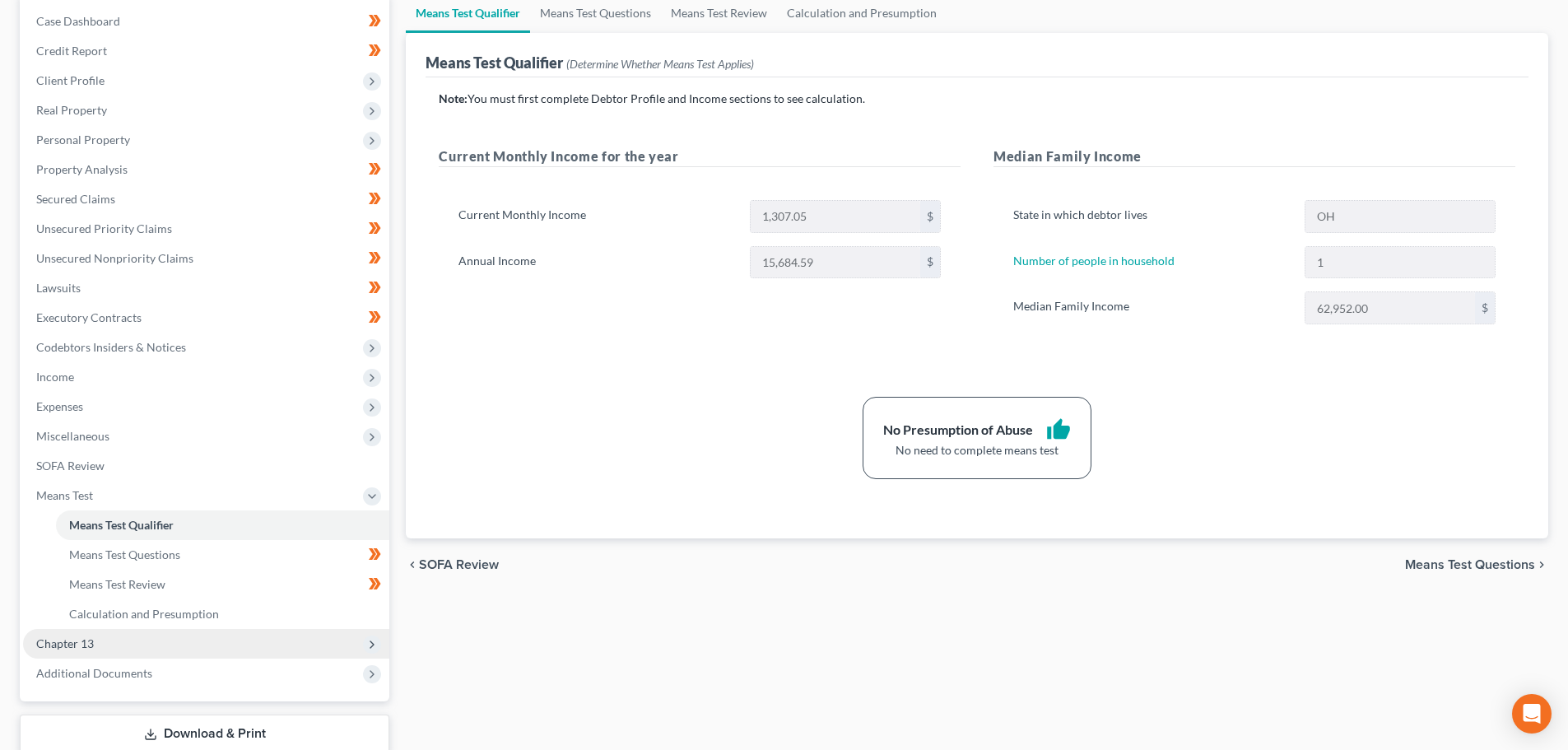
click at [76, 640] on span "Chapter 13" at bounding box center [64, 643] width 57 height 14
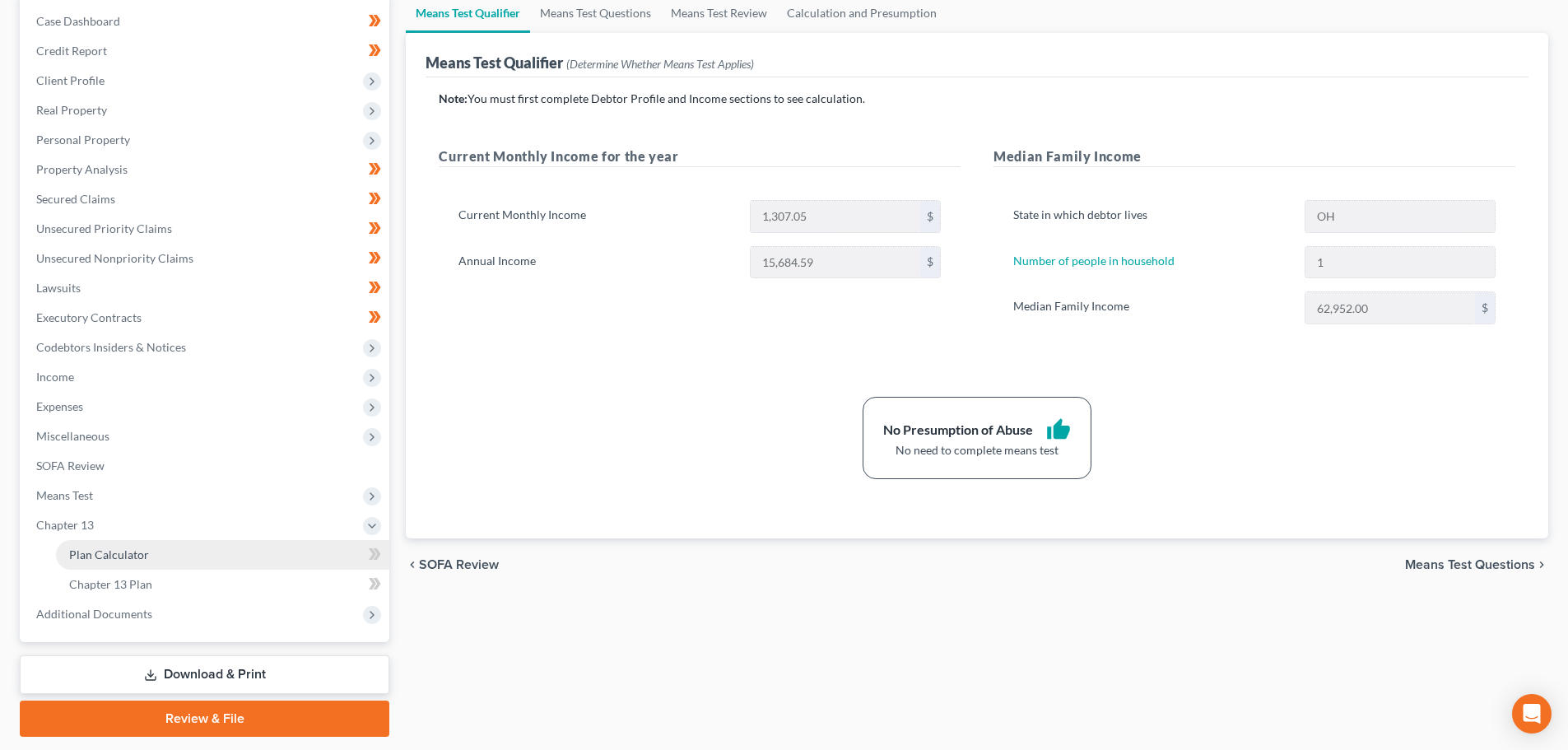
click at [123, 548] on span "Plan Calculator" at bounding box center [109, 554] width 80 height 14
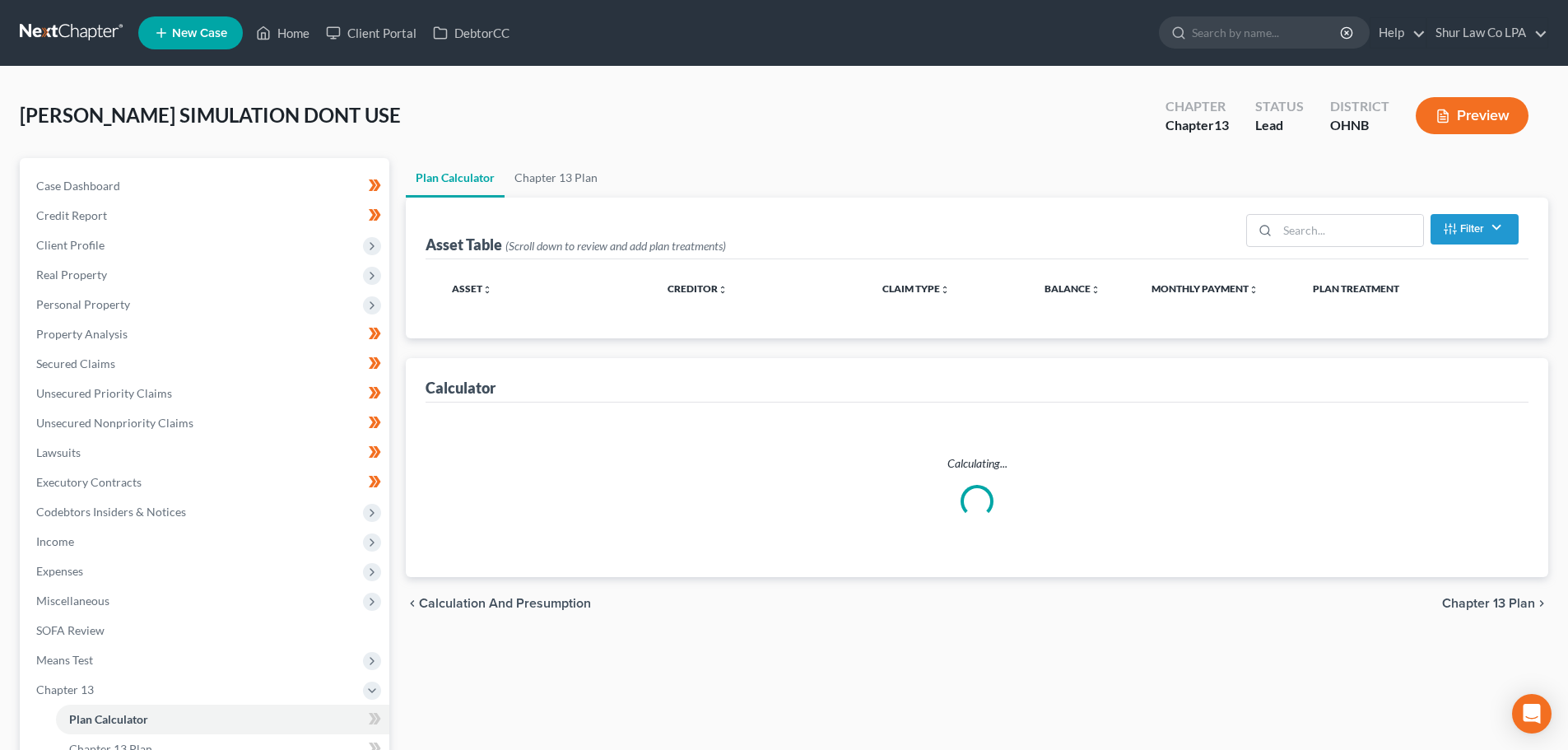
select select "35"
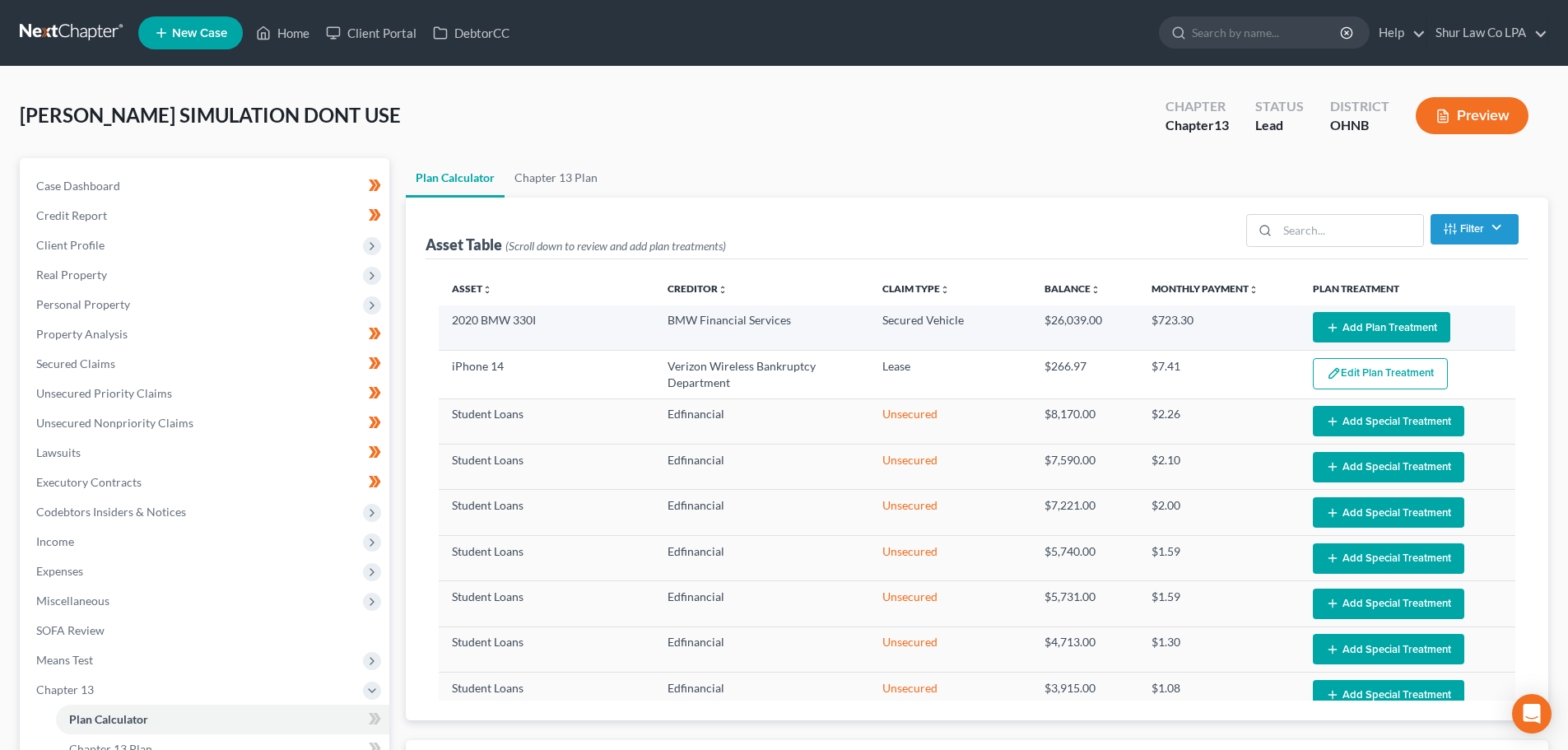
click at [557, 320] on td "2020 BMW 330I" at bounding box center [547, 328] width 216 height 45
click at [752, 319] on td "BMW Financial Services" at bounding box center [762, 328] width 216 height 45
click at [824, 324] on td "BMW Financial Services" at bounding box center [762, 328] width 216 height 45
click at [838, 323] on td "BMW Financial Services" at bounding box center [762, 328] width 216 height 45
click at [847, 321] on td "BMW Financial Services" at bounding box center [762, 328] width 216 height 45
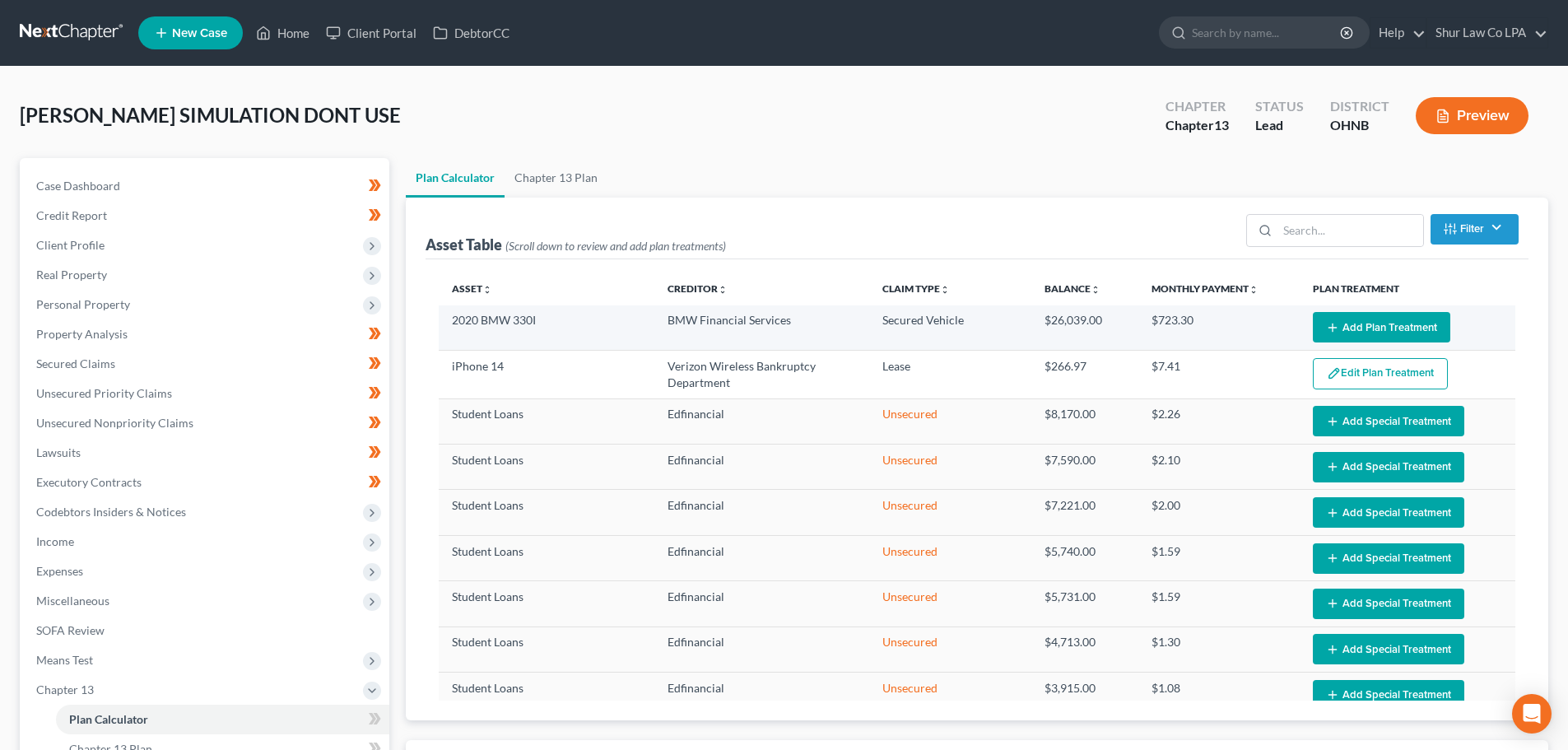
click at [859, 322] on td "BMW Financial Services" at bounding box center [762, 328] width 216 height 45
click at [865, 326] on tr "2020 BMW 330I BMW Financial Services Secured Vehicle $26,039.00 $723.30 Edit Pl…" at bounding box center [977, 328] width 1077 height 45
click at [1393, 337] on button "Add Plan Treatment" at bounding box center [1382, 327] width 137 height 31
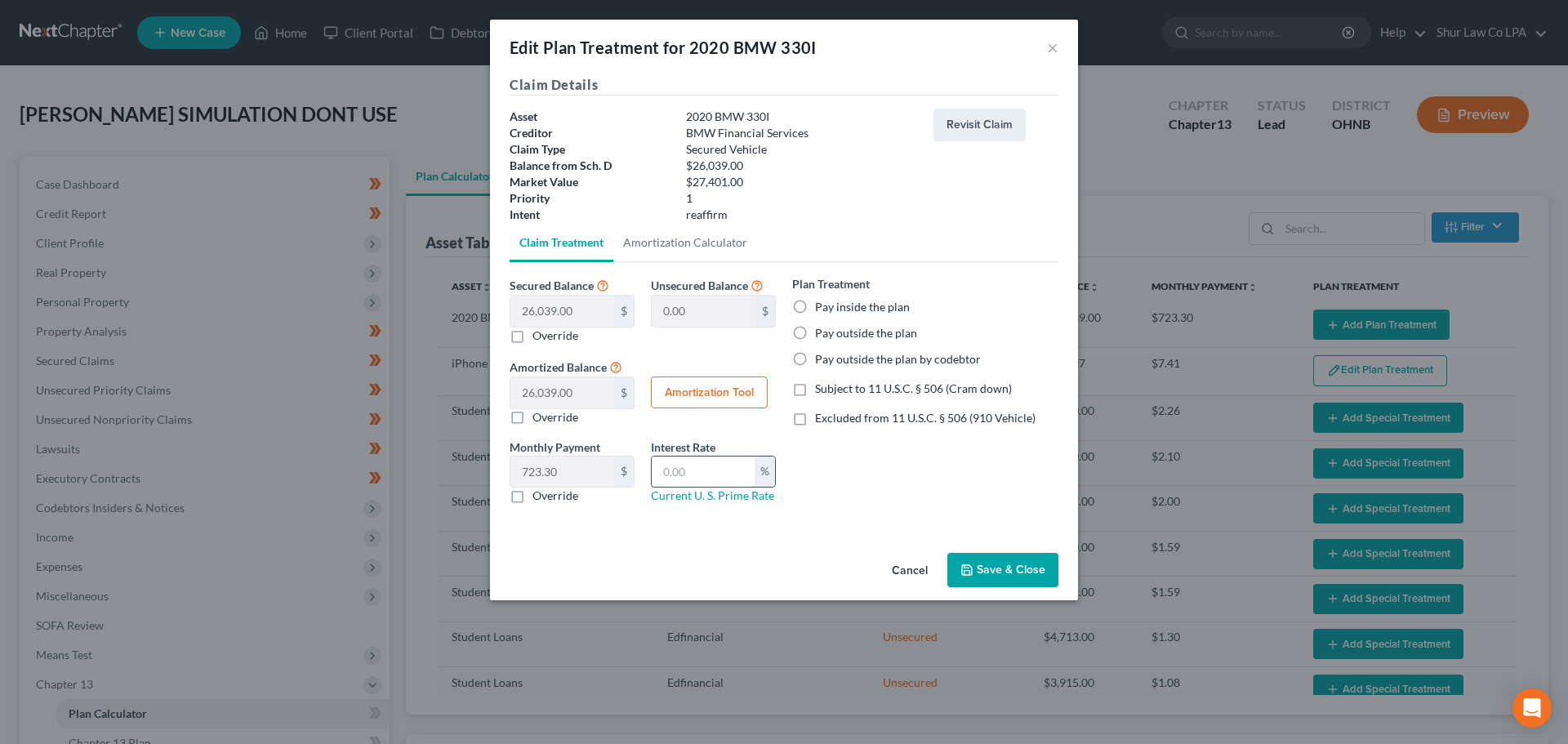
click at [706, 470] on input "text" at bounding box center [702, 472] width 103 height 31
click at [690, 238] on link "Amortization Calculator" at bounding box center [685, 242] width 144 height 39
type input "26,039.00"
type input "36"
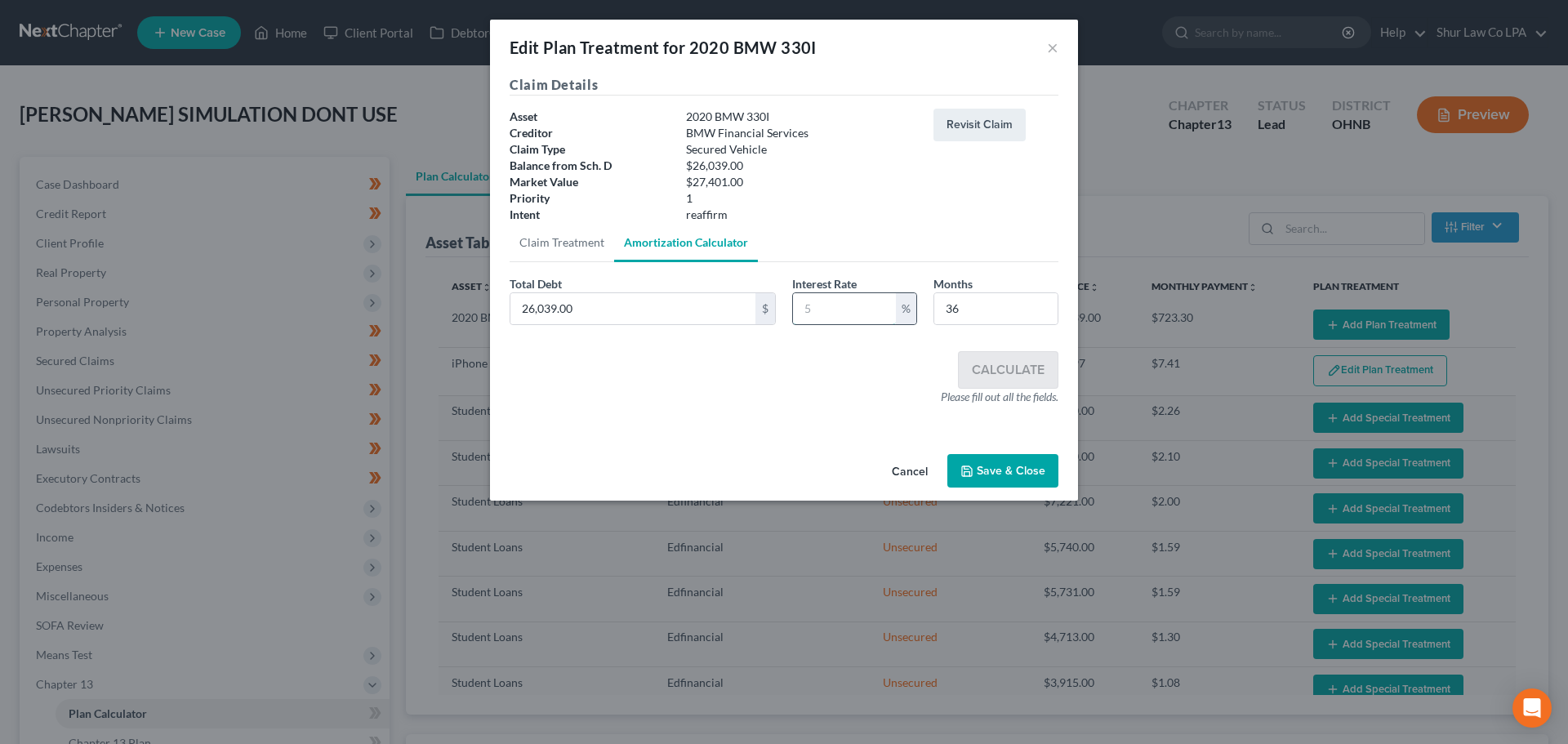
click at [847, 303] on input "text" at bounding box center [844, 308] width 103 height 31
click at [846, 315] on input "text" at bounding box center [844, 308] width 103 height 31
click at [821, 309] on input "text" at bounding box center [844, 308] width 103 height 31
click at [823, 308] on input "text" at bounding box center [844, 308] width 103 height 31
click at [823, 308] on input "text" at bounding box center [844, 308] width 103 height 31
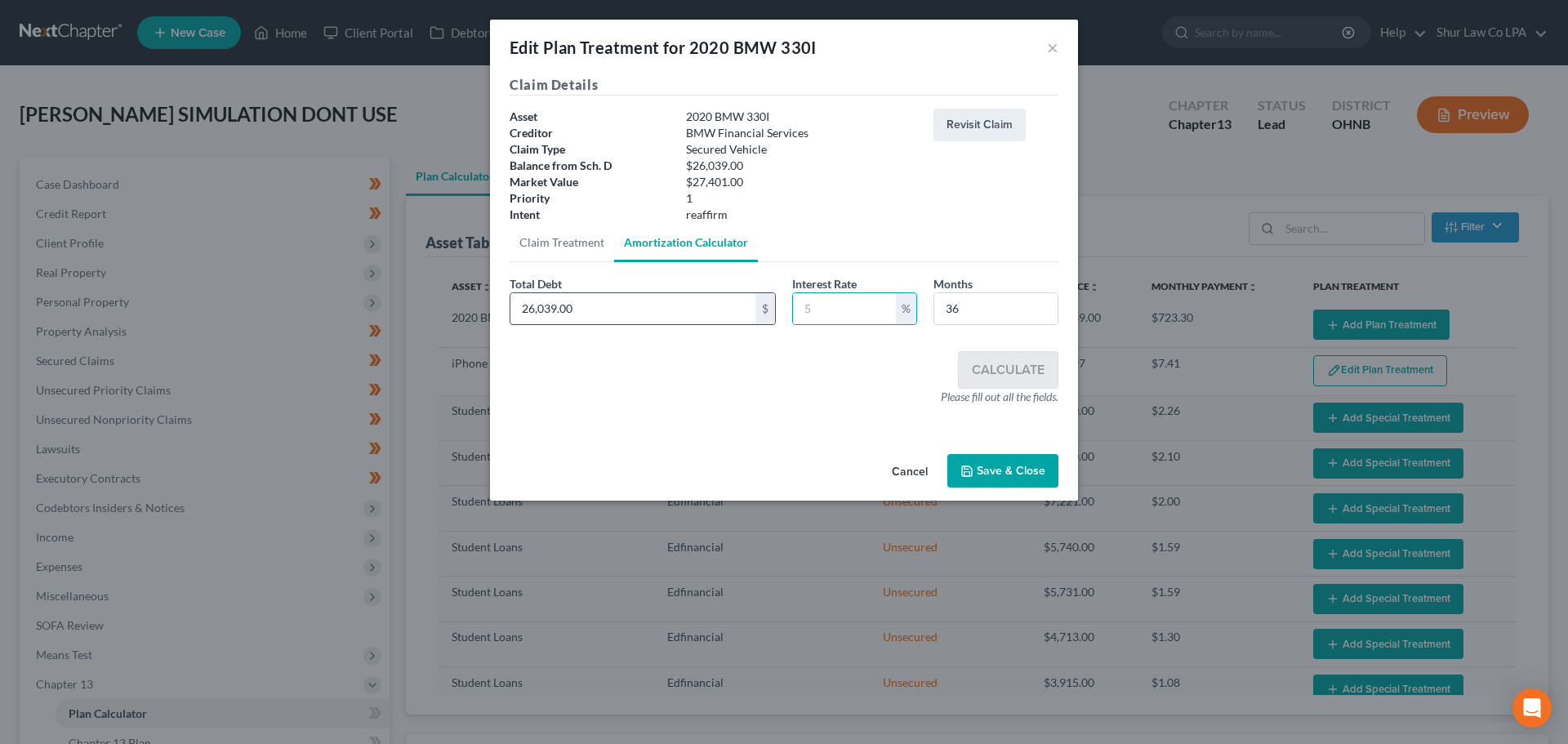
click at [646, 310] on input "26,039.00" at bounding box center [633, 308] width 245 height 31
paste input "$25,482.91"
type input "25,482.91"
click at [850, 309] on input "text" at bounding box center [844, 308] width 103 height 31
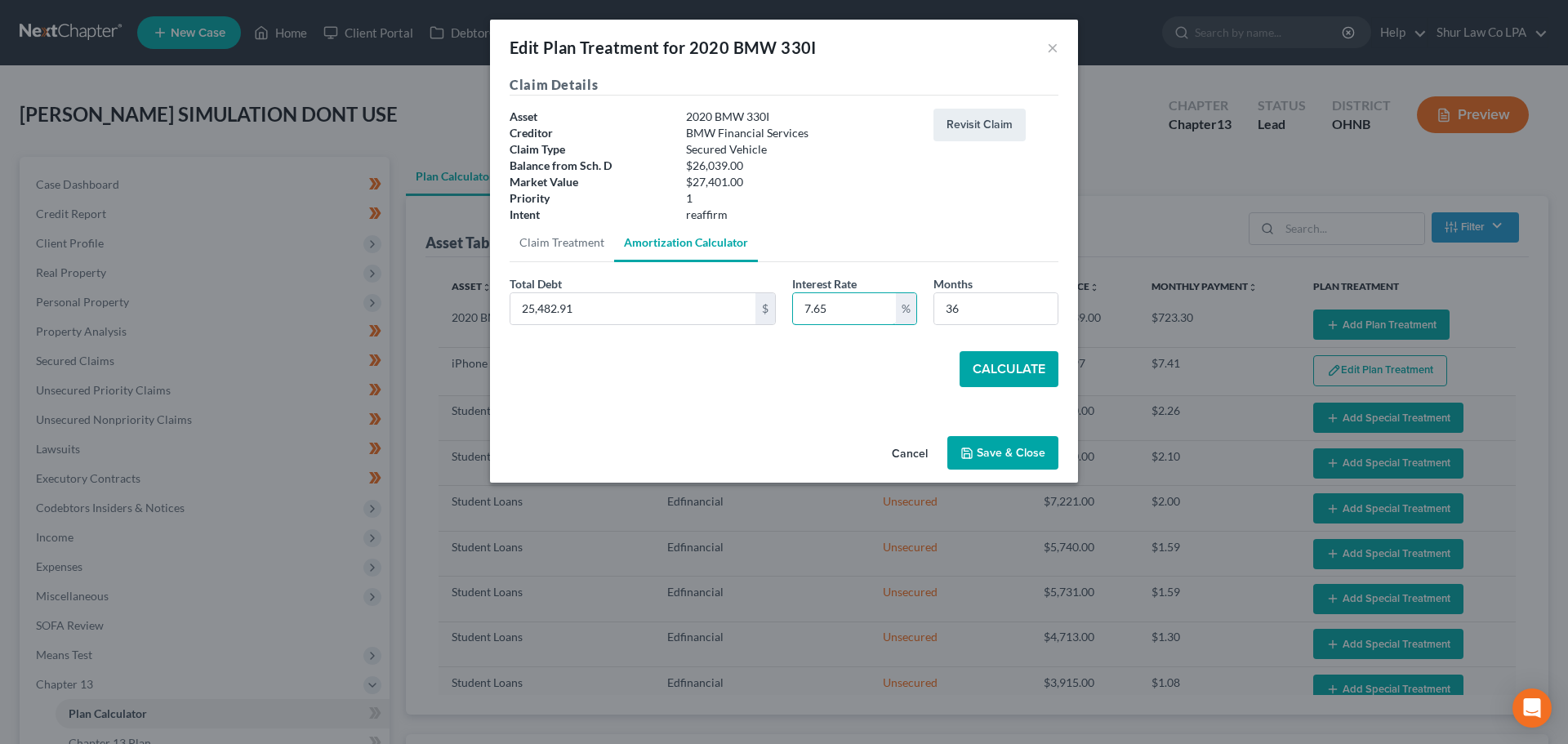
type input "7.65"
click at [991, 366] on button "Calculate" at bounding box center [1009, 369] width 99 height 36
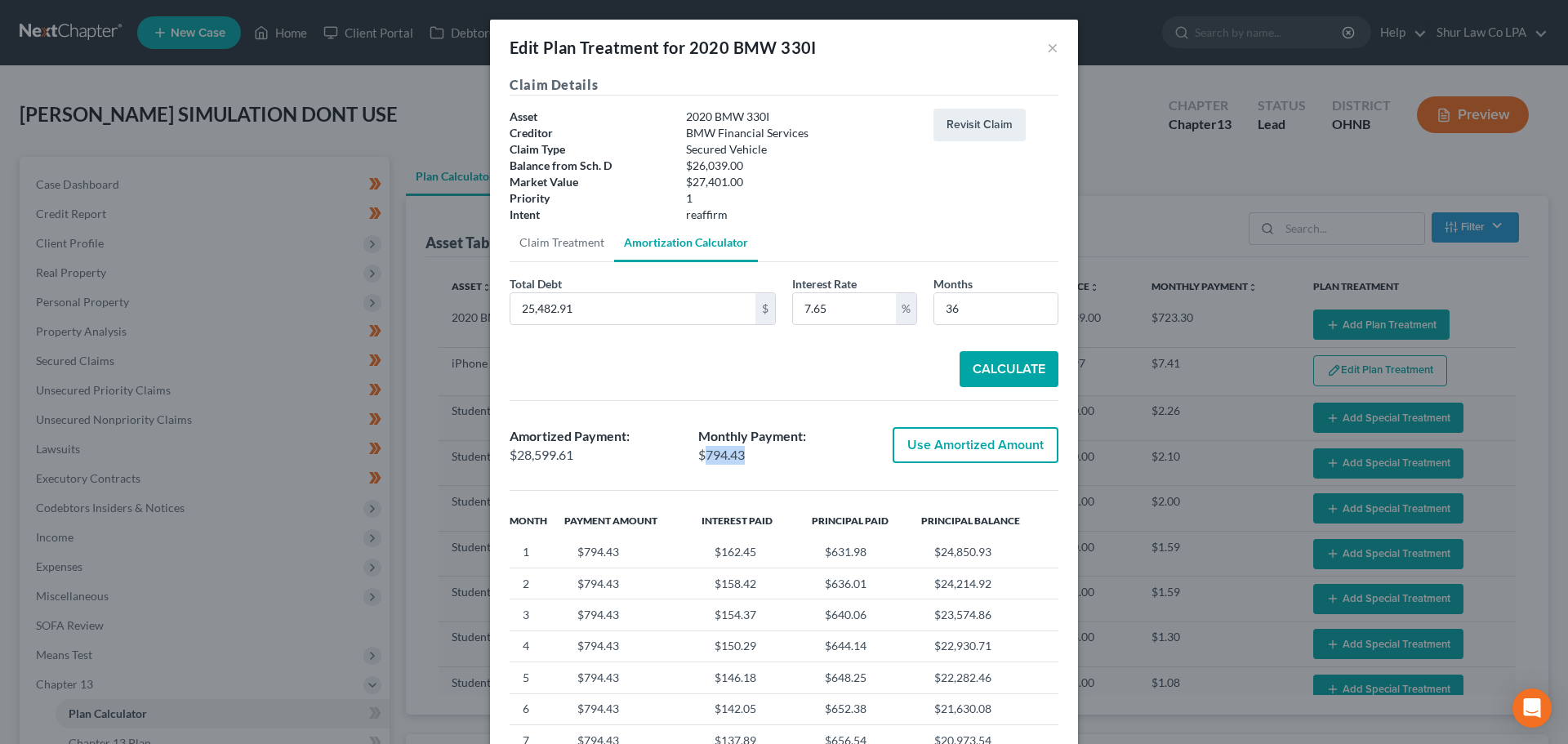
drag, startPoint x: 745, startPoint y: 456, endPoint x: 701, endPoint y: 463, distance: 44.6
click at [701, 463] on div "$794.43" at bounding box center [784, 455] width 172 height 19
click at [747, 453] on div "$794.43" at bounding box center [784, 455] width 172 height 19
click at [949, 445] on button "Use Amortized Amount" at bounding box center [976, 445] width 166 height 36
type input "28,599.61"
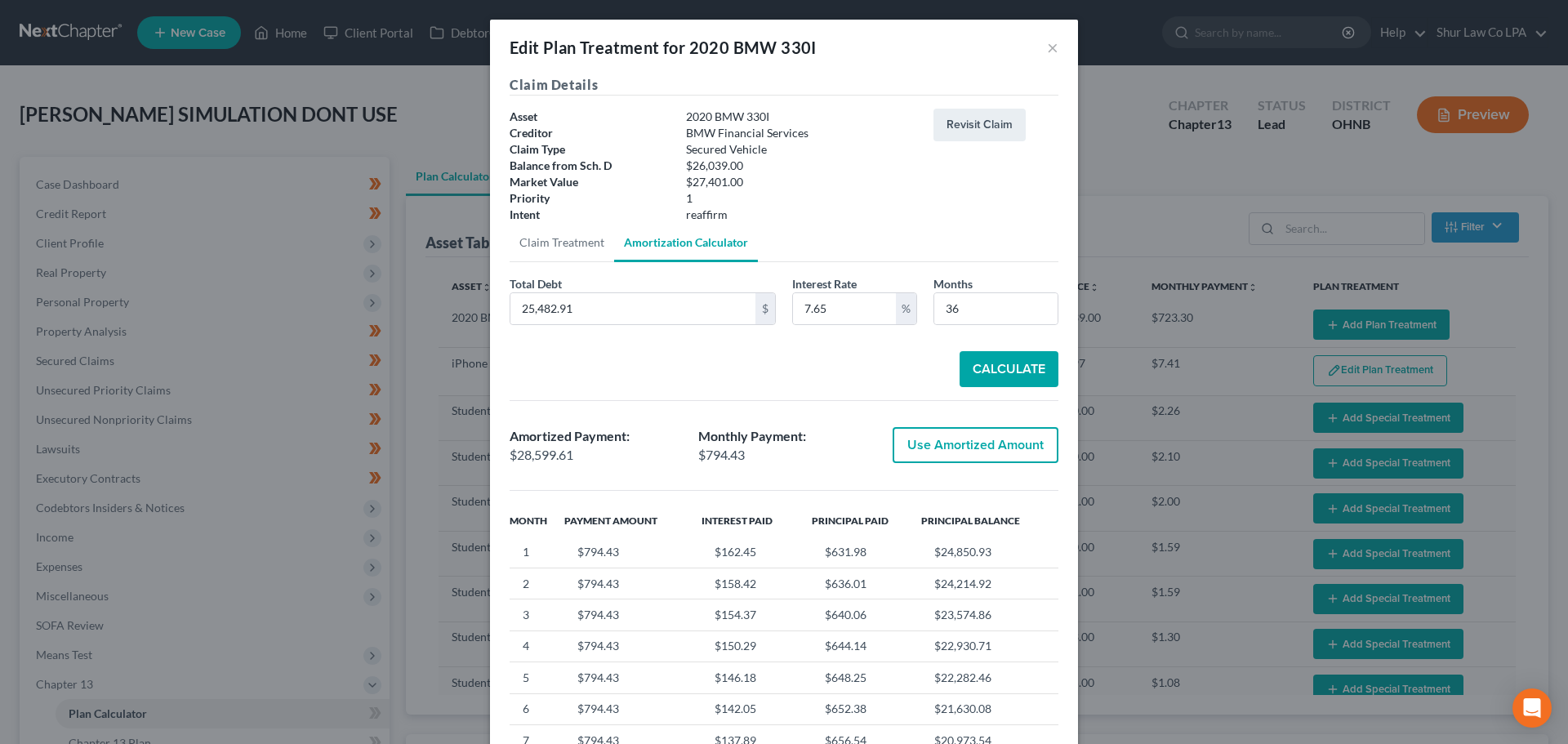
checkbox input "true"
type input "794.43"
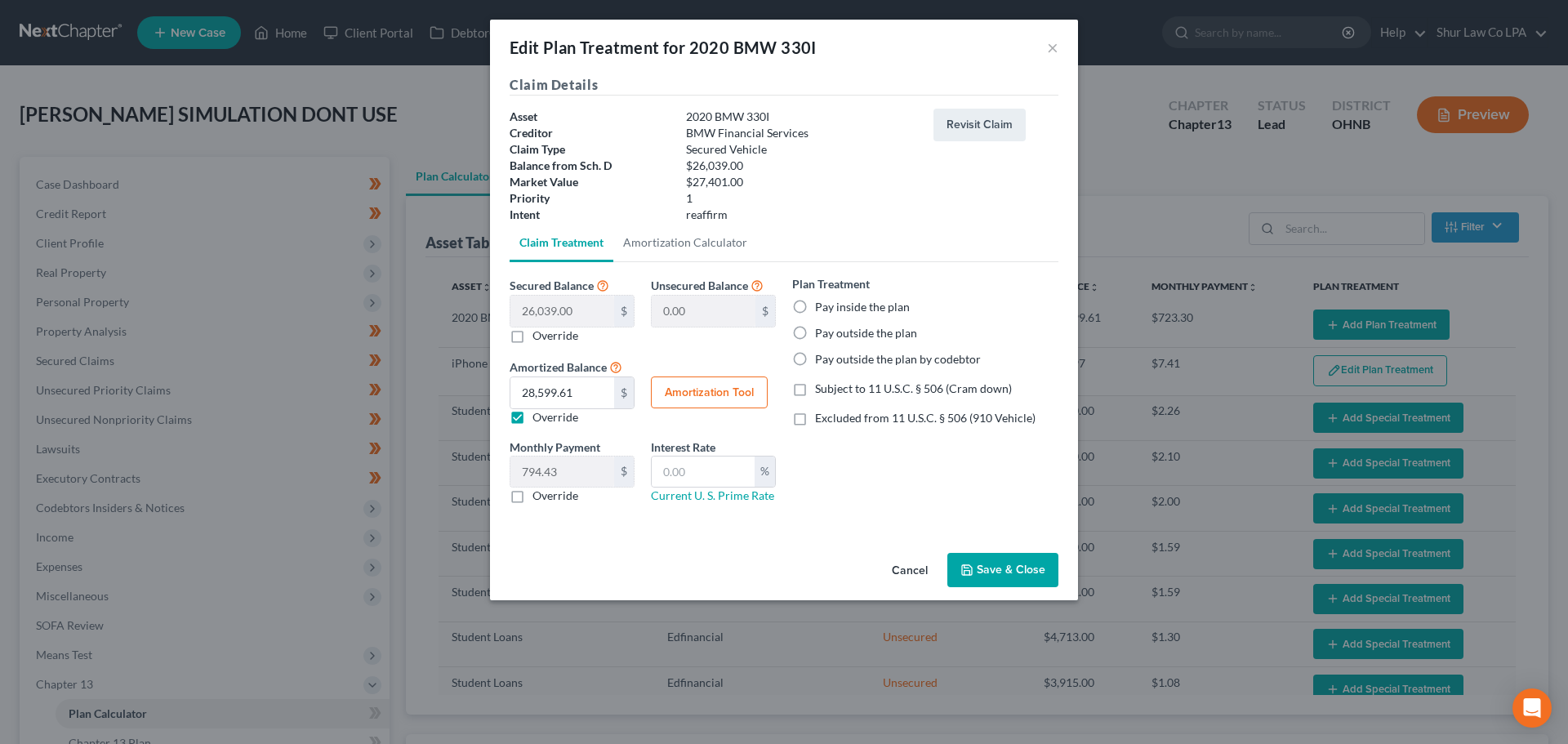
click at [815, 304] on label "Pay inside the plan" at bounding box center [862, 307] width 95 height 16
click at [822, 304] on input "Pay inside the plan" at bounding box center [827, 304] width 11 height 11
radio input "true"
click at [815, 418] on label "Excluded from 11 U.S.C. § 506 (910 Vehicle)" at bounding box center [925, 418] width 220 height 16
click at [822, 418] on input "Excluded from 11 U.S.C. § 506 (910 Vehicle)" at bounding box center [827, 415] width 11 height 11
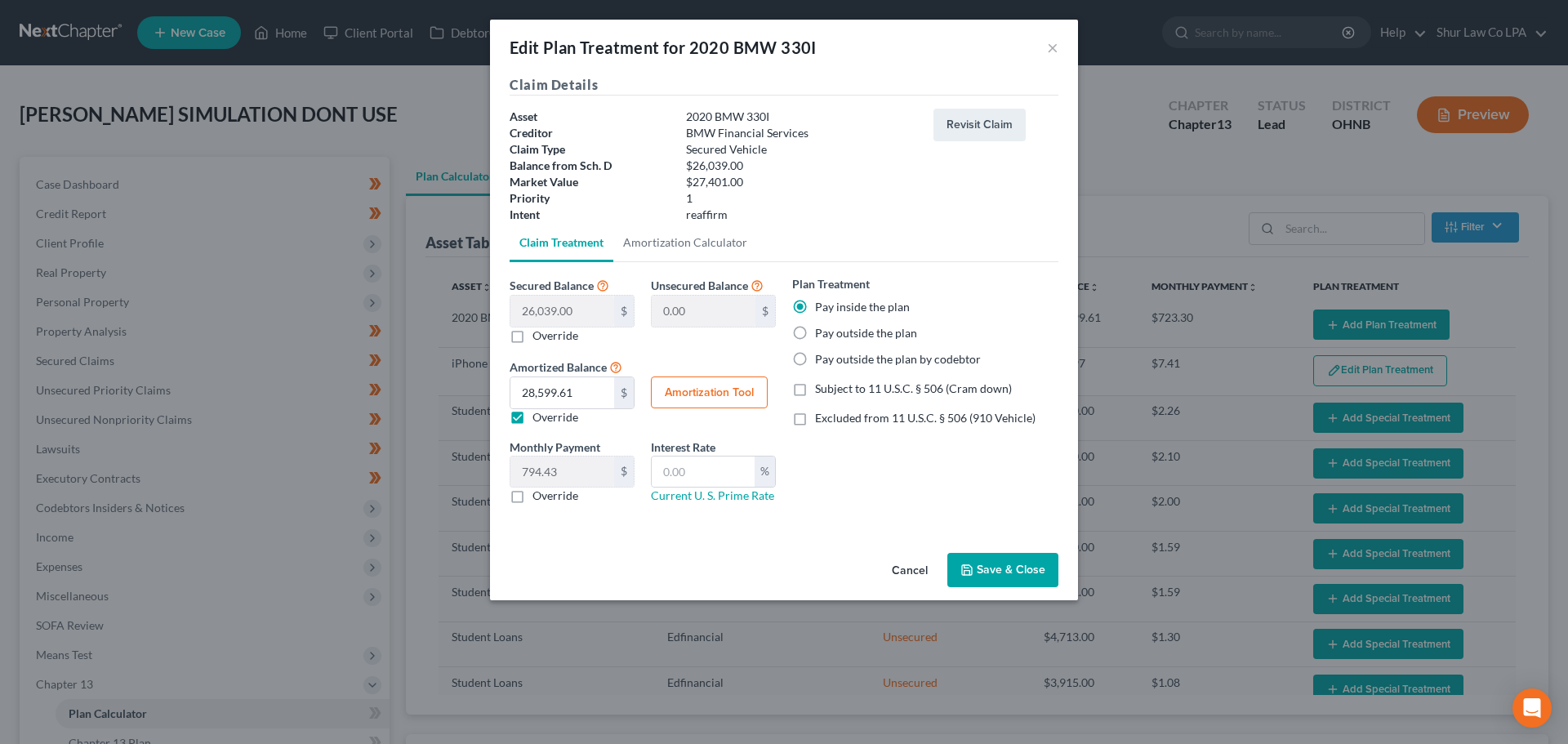
checkbox input "true"
click at [1022, 570] on button "Save & Close" at bounding box center [1002, 570] width 111 height 34
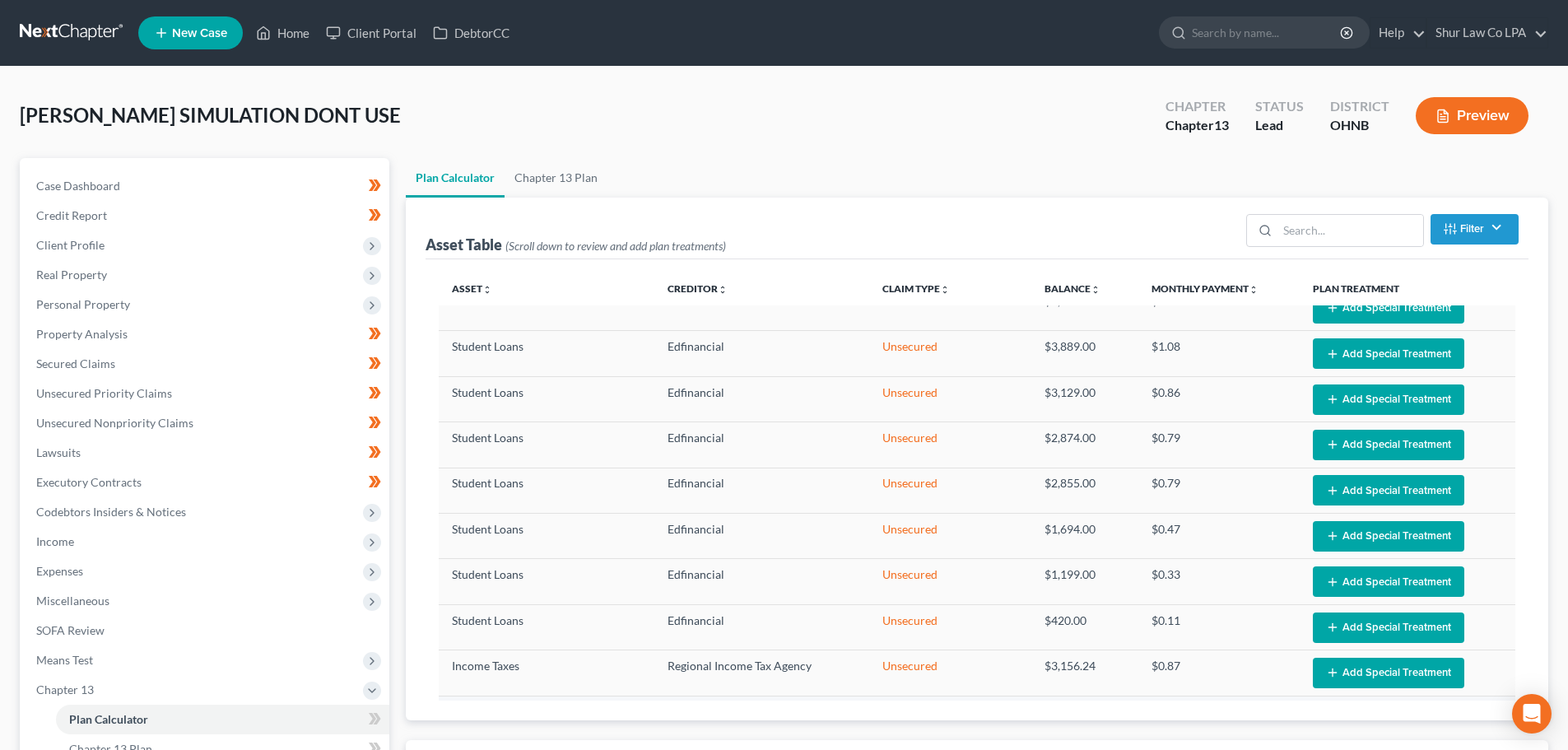
select select "35"
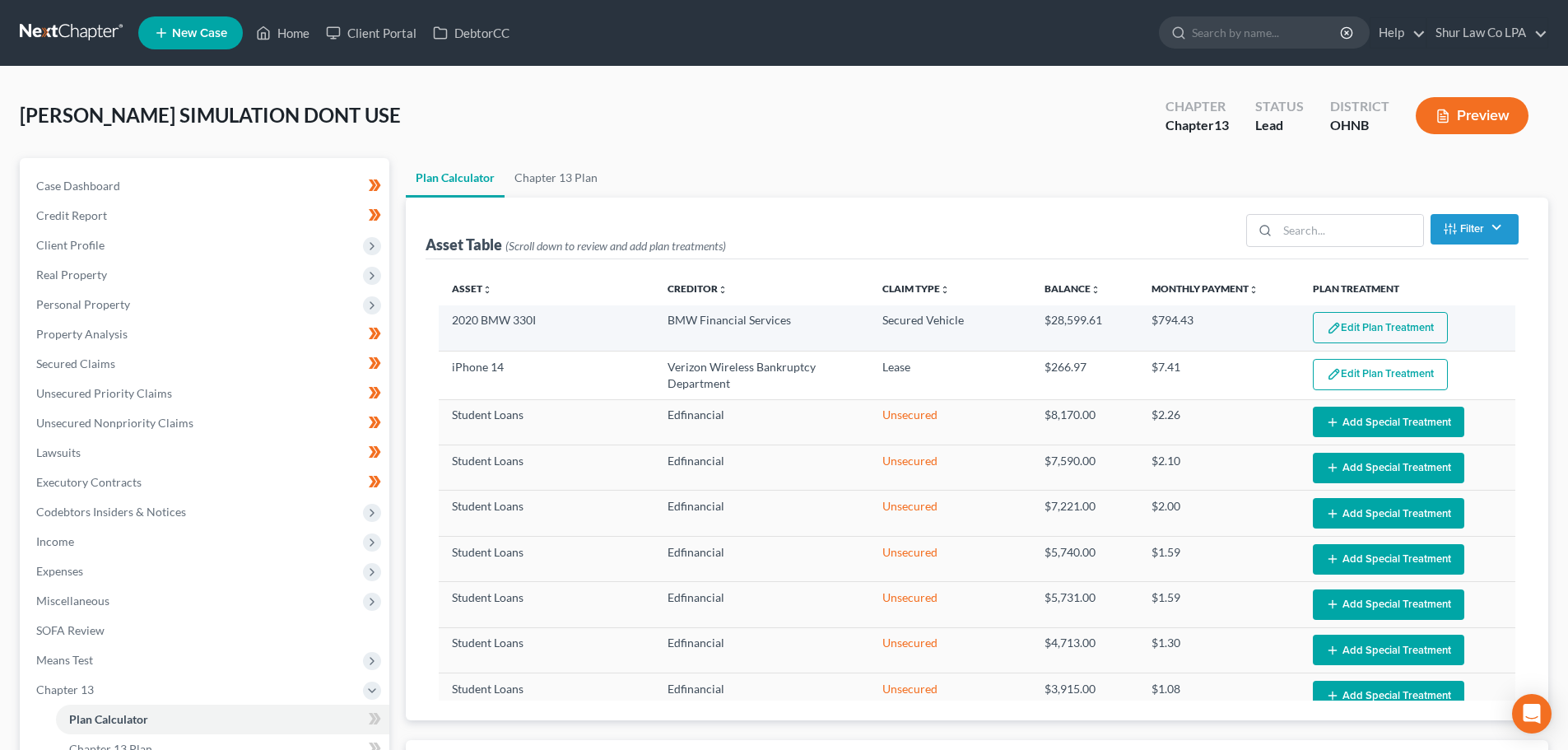
click at [1354, 331] on button "Edit Plan Treatment" at bounding box center [1381, 327] width 135 height 32
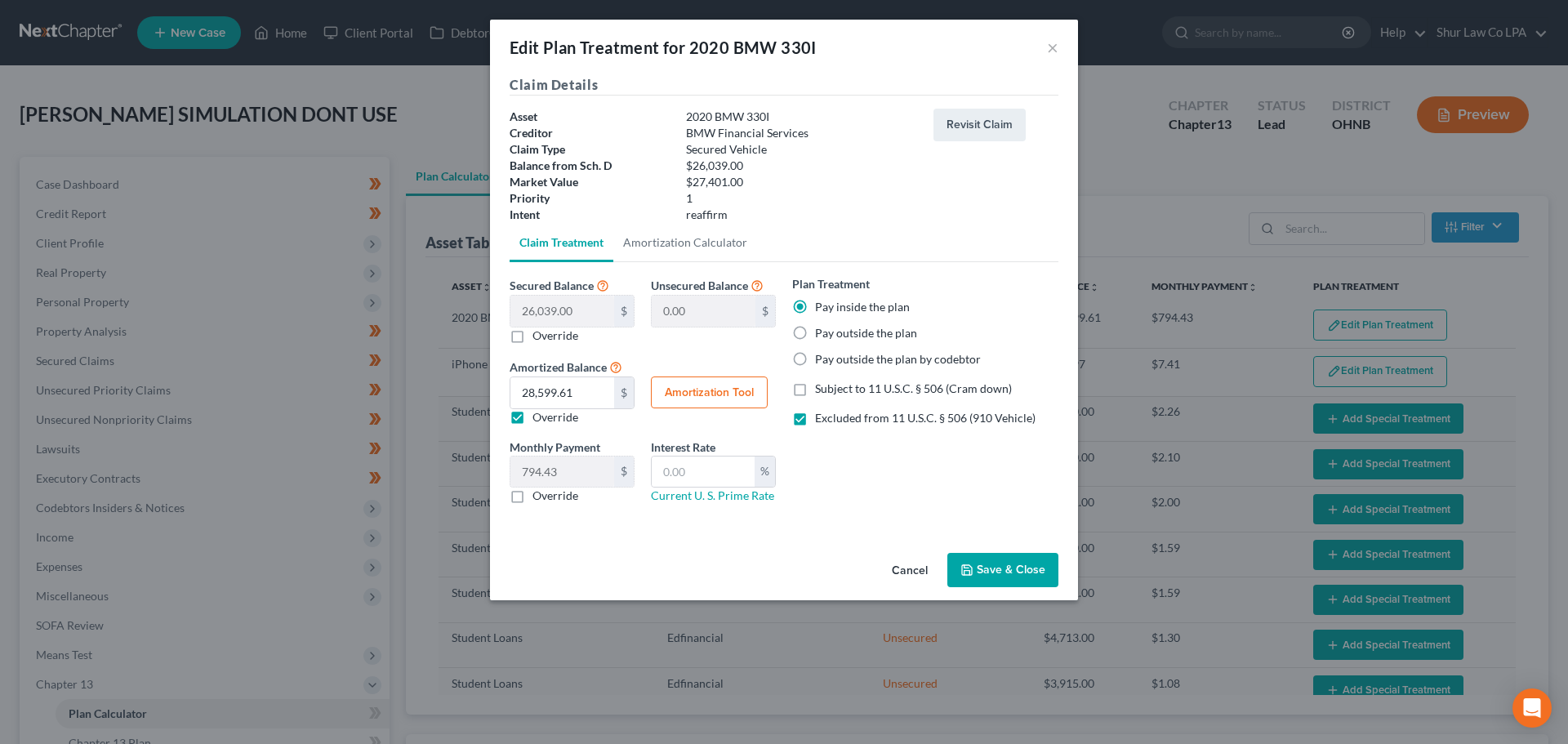
click at [1013, 565] on button "Save & Close" at bounding box center [1002, 570] width 111 height 34
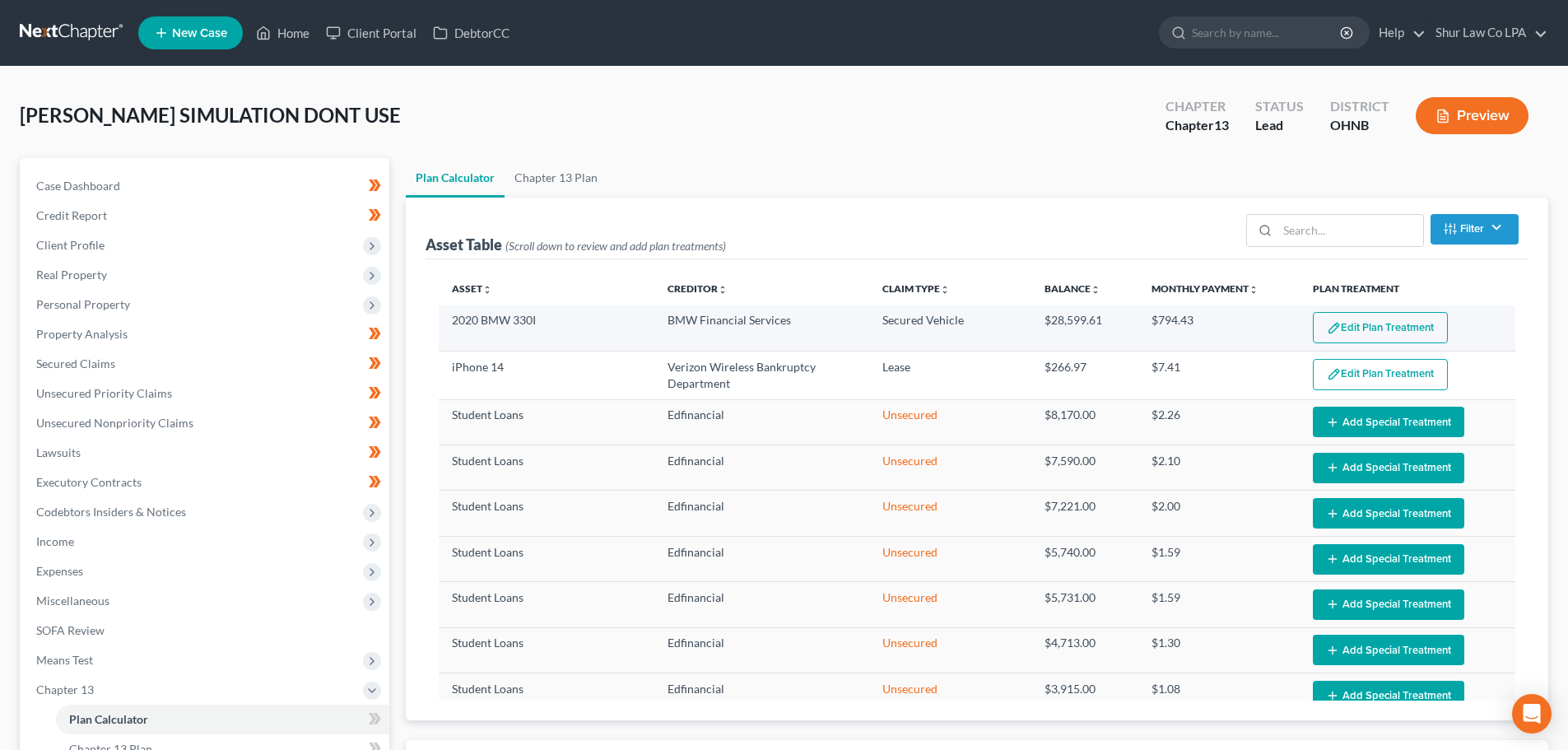
select select "35"
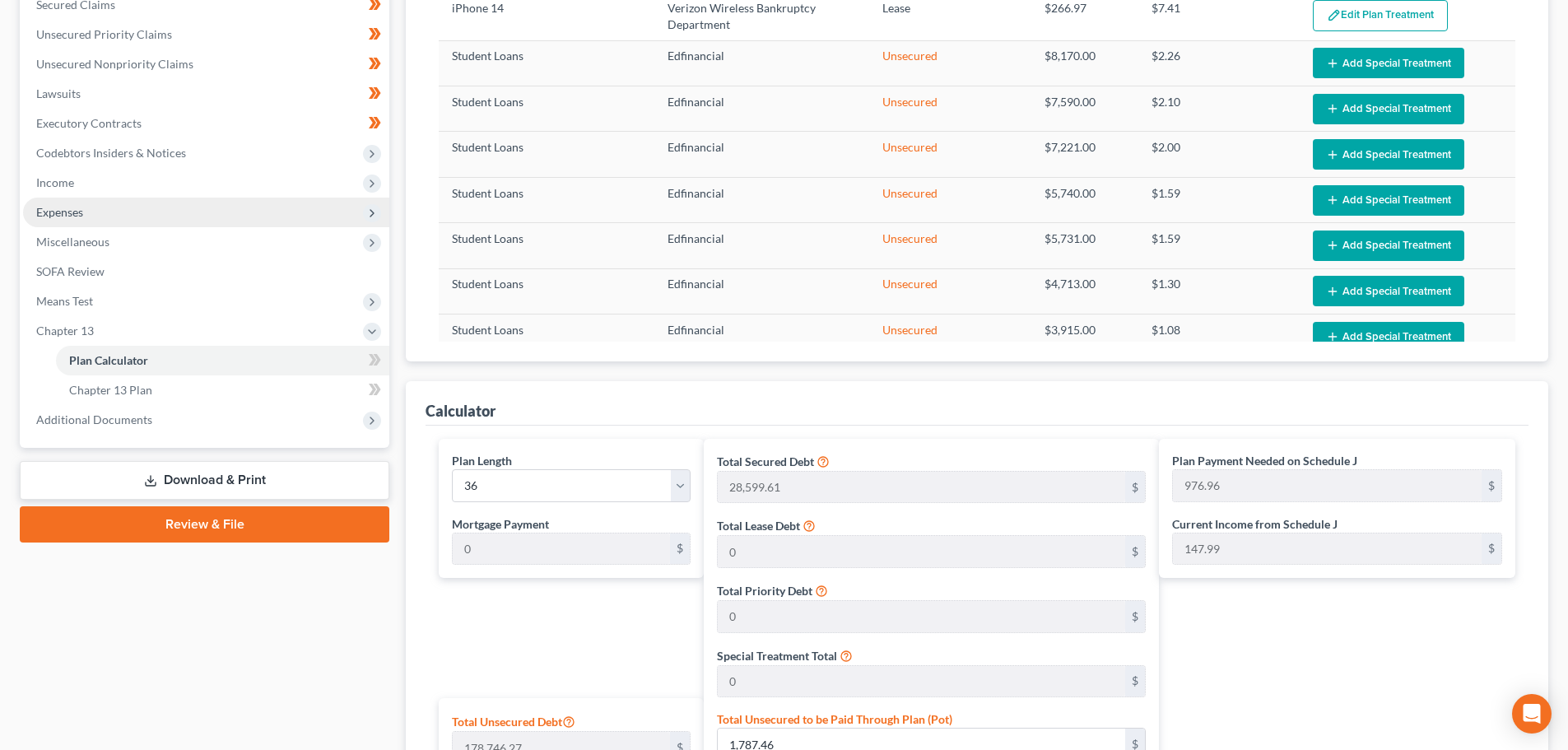
scroll to position [330, 0]
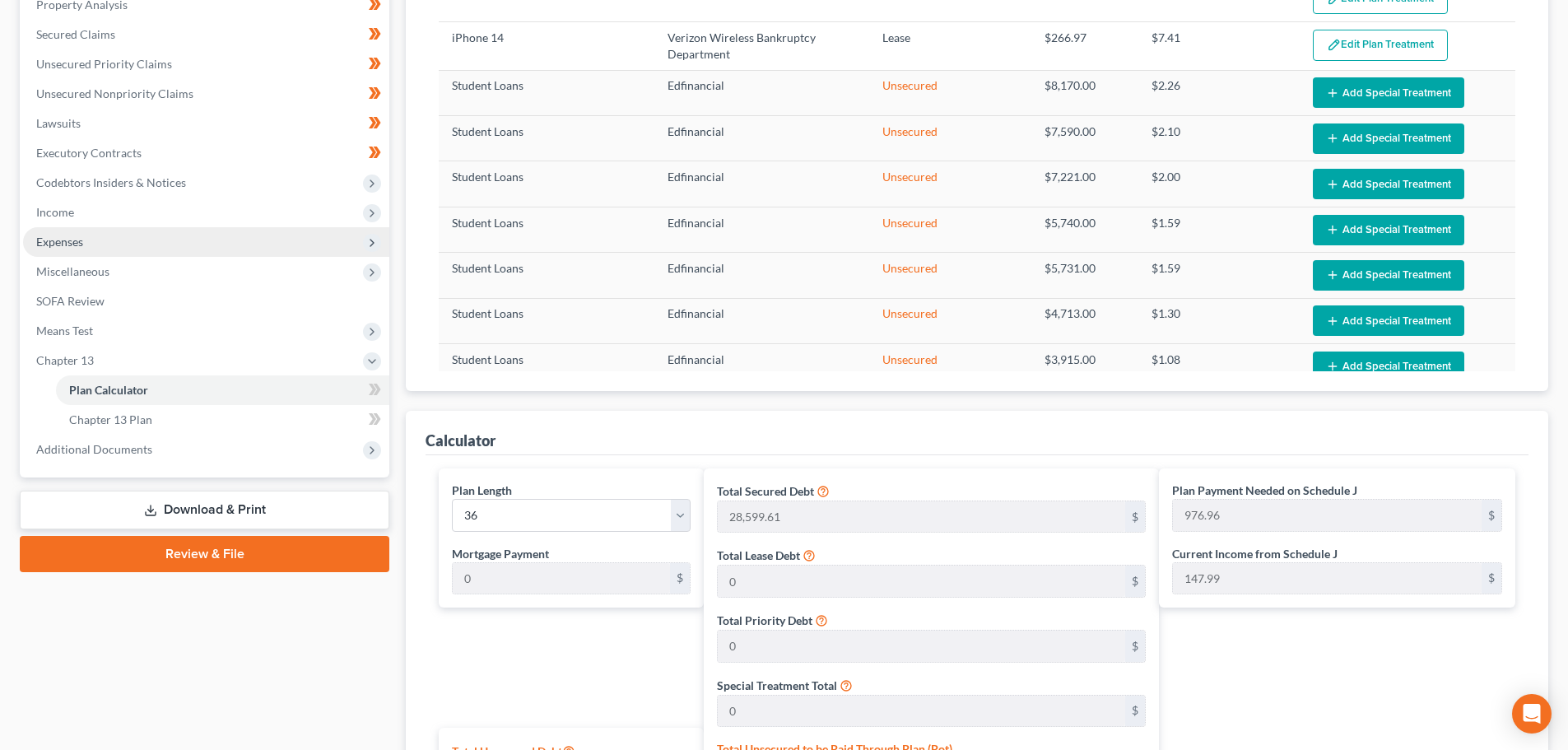
click at [118, 249] on span "Expenses" at bounding box center [206, 242] width 366 height 30
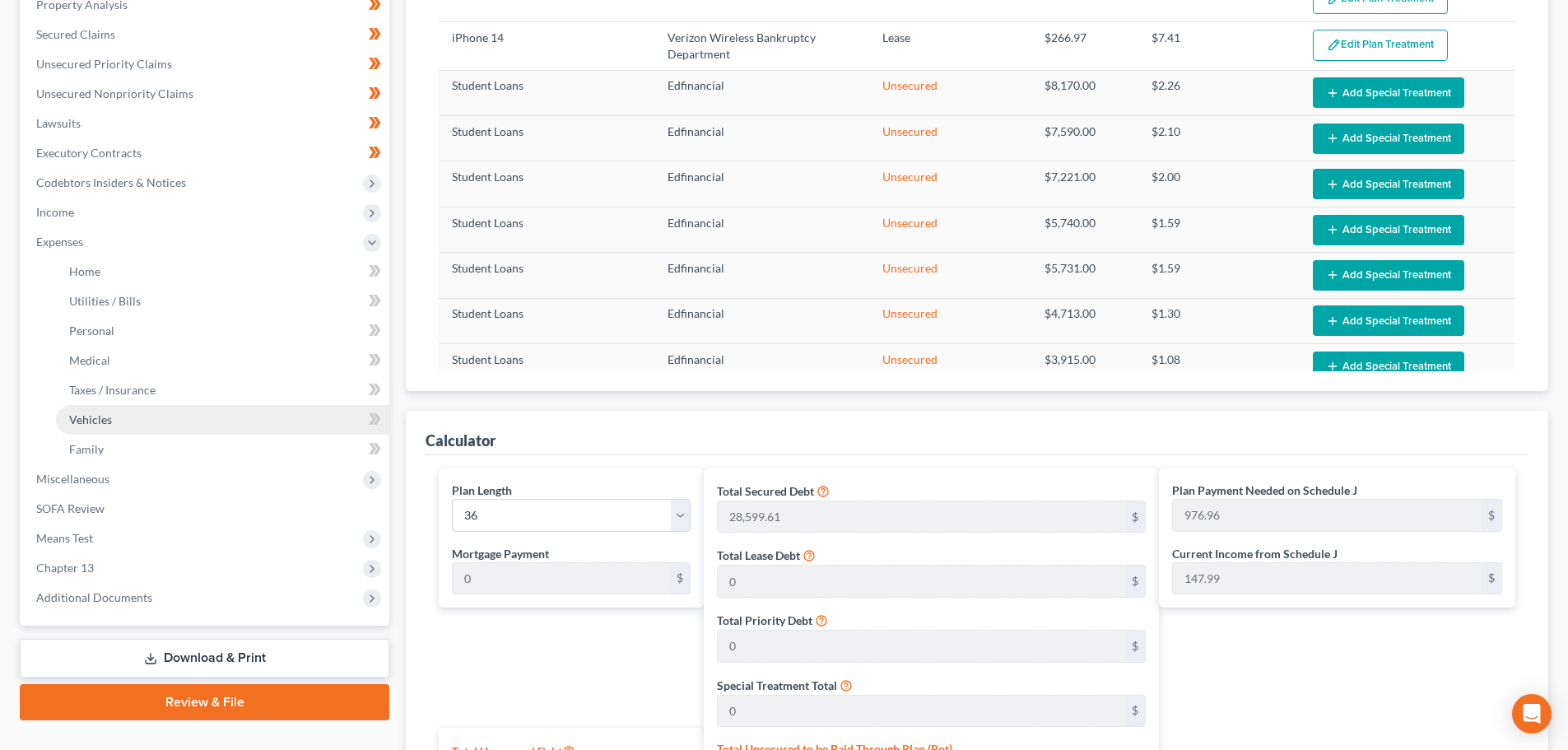
click at [97, 420] on span "Vehicles" at bounding box center [91, 419] width 43 height 14
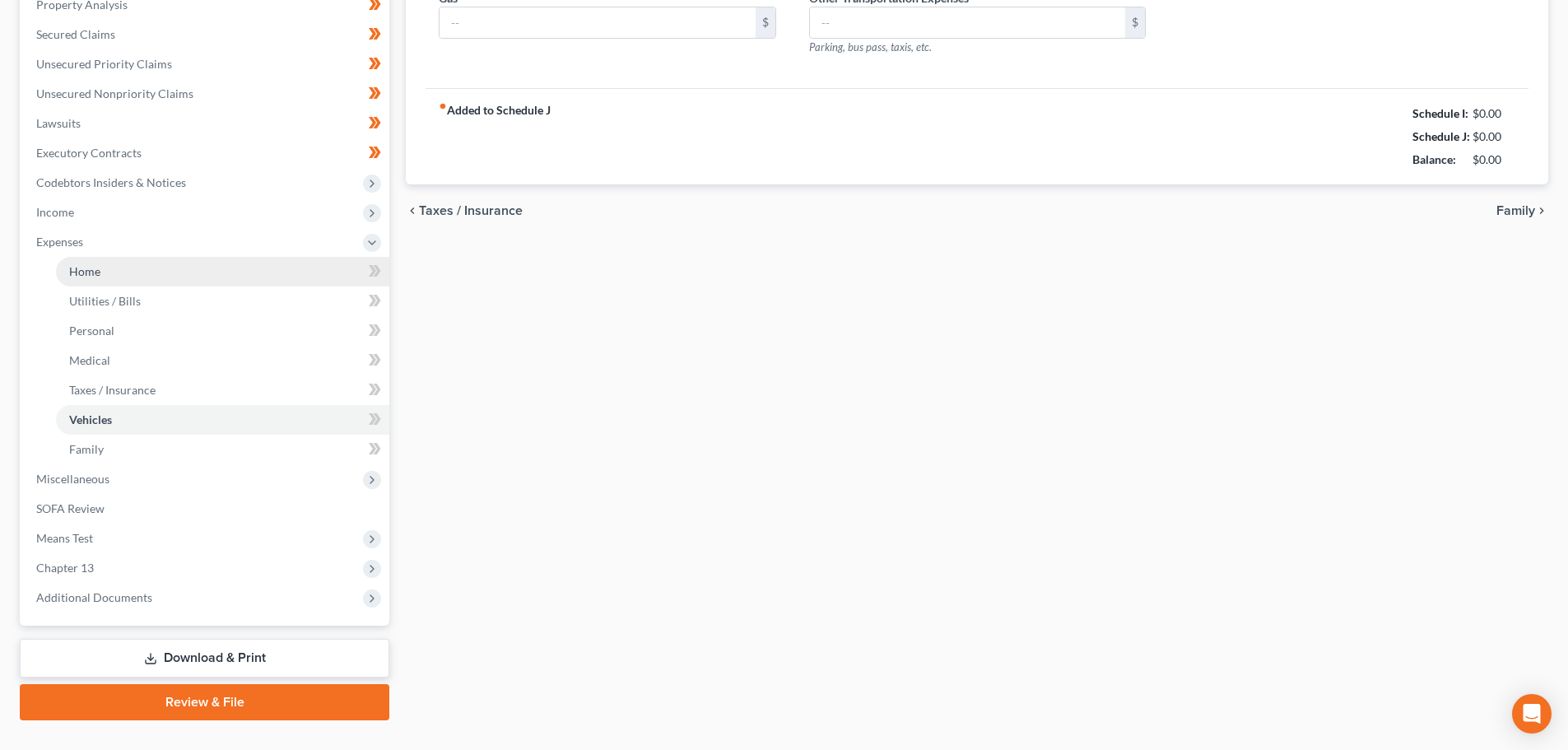
type input "150.00"
type input "350.00"
type input "150.00"
type input "100.00"
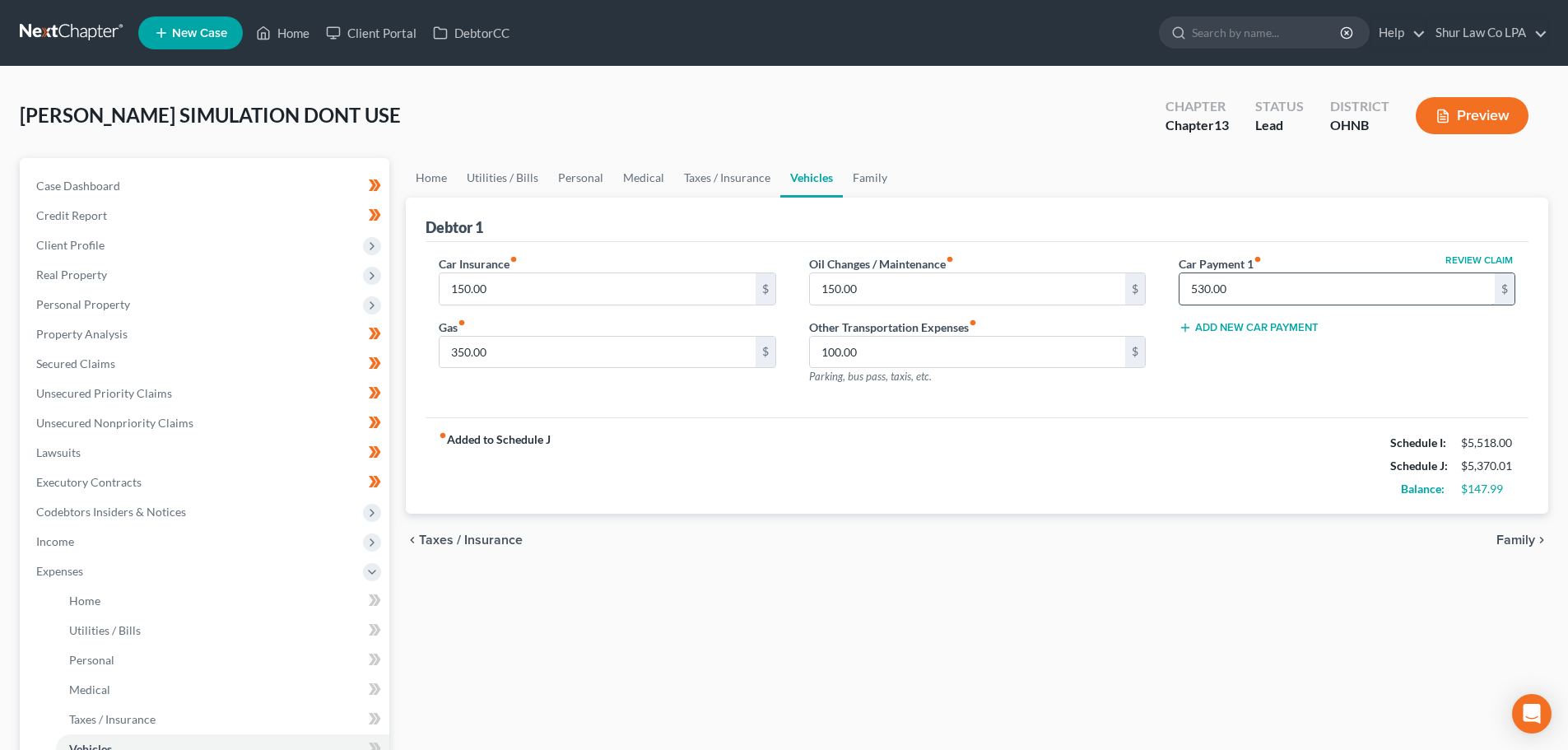
click at [1234, 285] on input "530.00" at bounding box center [1337, 289] width 315 height 32
click at [1323, 402] on div "Car Insurance fiber_manual_record 150.00 $ Gas fiber_manual_record 350.00 $ Oil…" at bounding box center [977, 330] width 1103 height 176
click at [864, 180] on link "Family" at bounding box center [870, 178] width 55 height 39
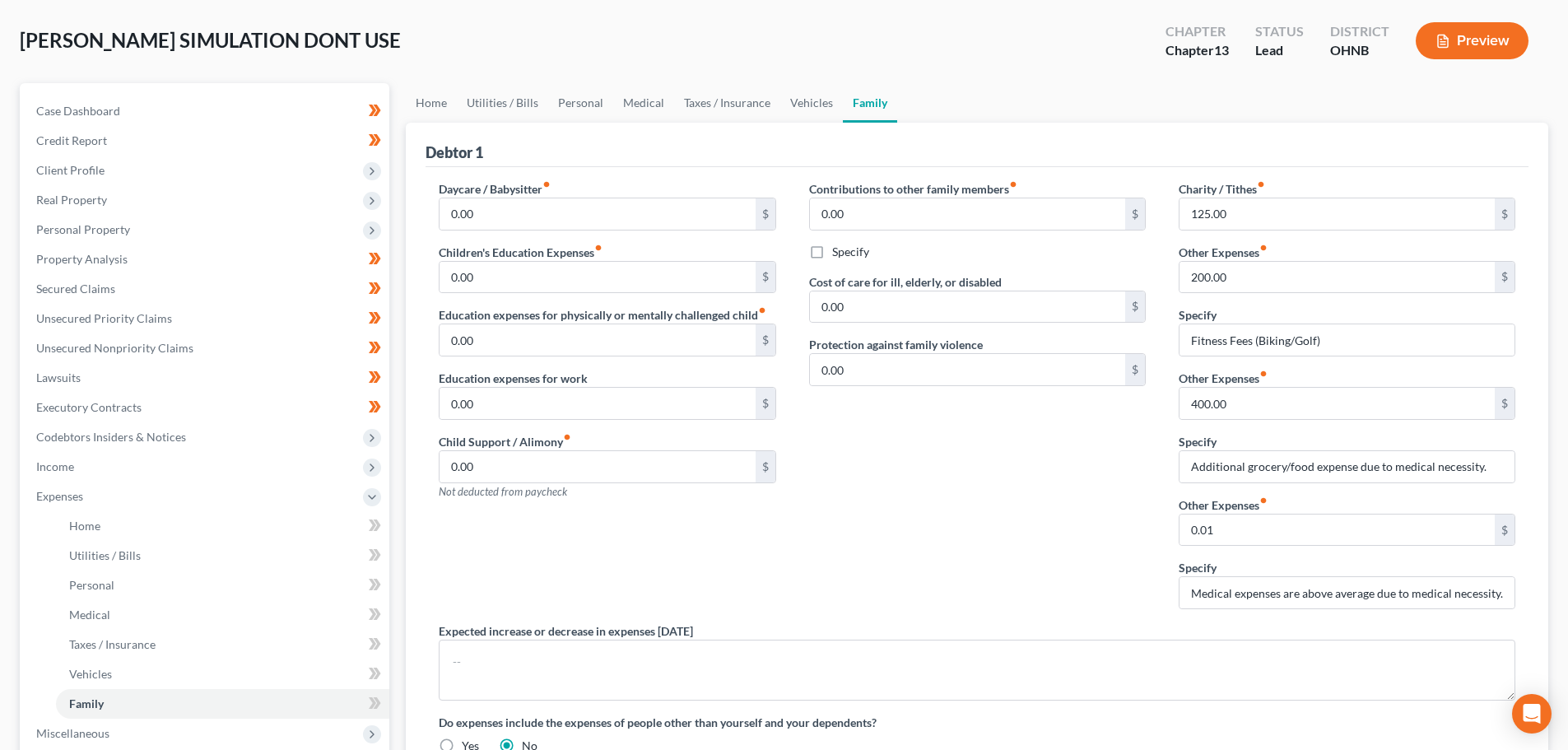
scroll to position [82, 0]
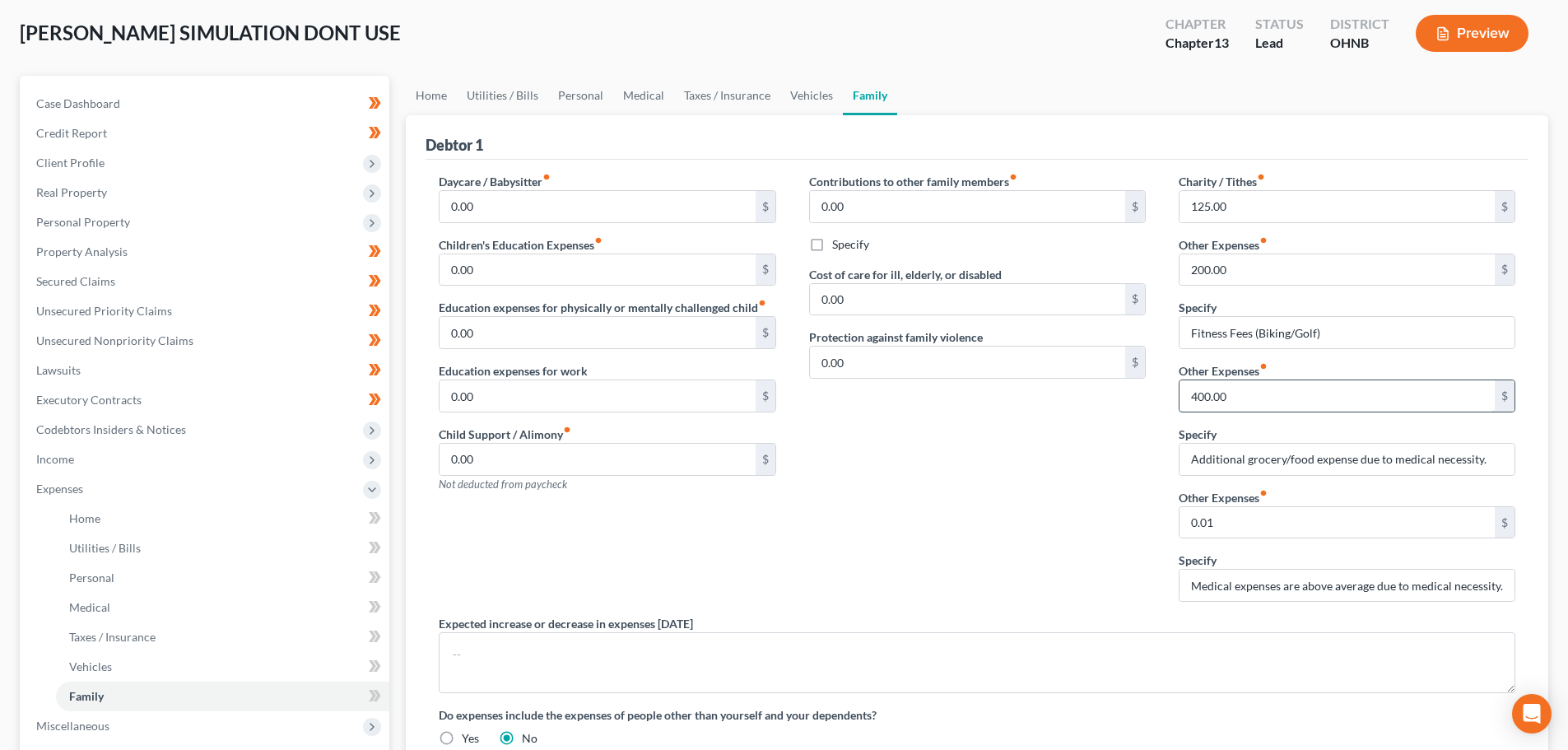
click at [1233, 402] on input "400.00" at bounding box center [1337, 396] width 315 height 32
click at [1254, 588] on input "Medical expenses are above average due to medical necessity." at bounding box center [1347, 585] width 335 height 32
click at [1244, 269] on input "200.00" at bounding box center [1337, 270] width 315 height 32
click at [1243, 268] on input "200.00" at bounding box center [1337, 270] width 315 height 32
click at [1299, 336] on input "Fitness Fees (Biking/Golf)" at bounding box center [1347, 332] width 335 height 32
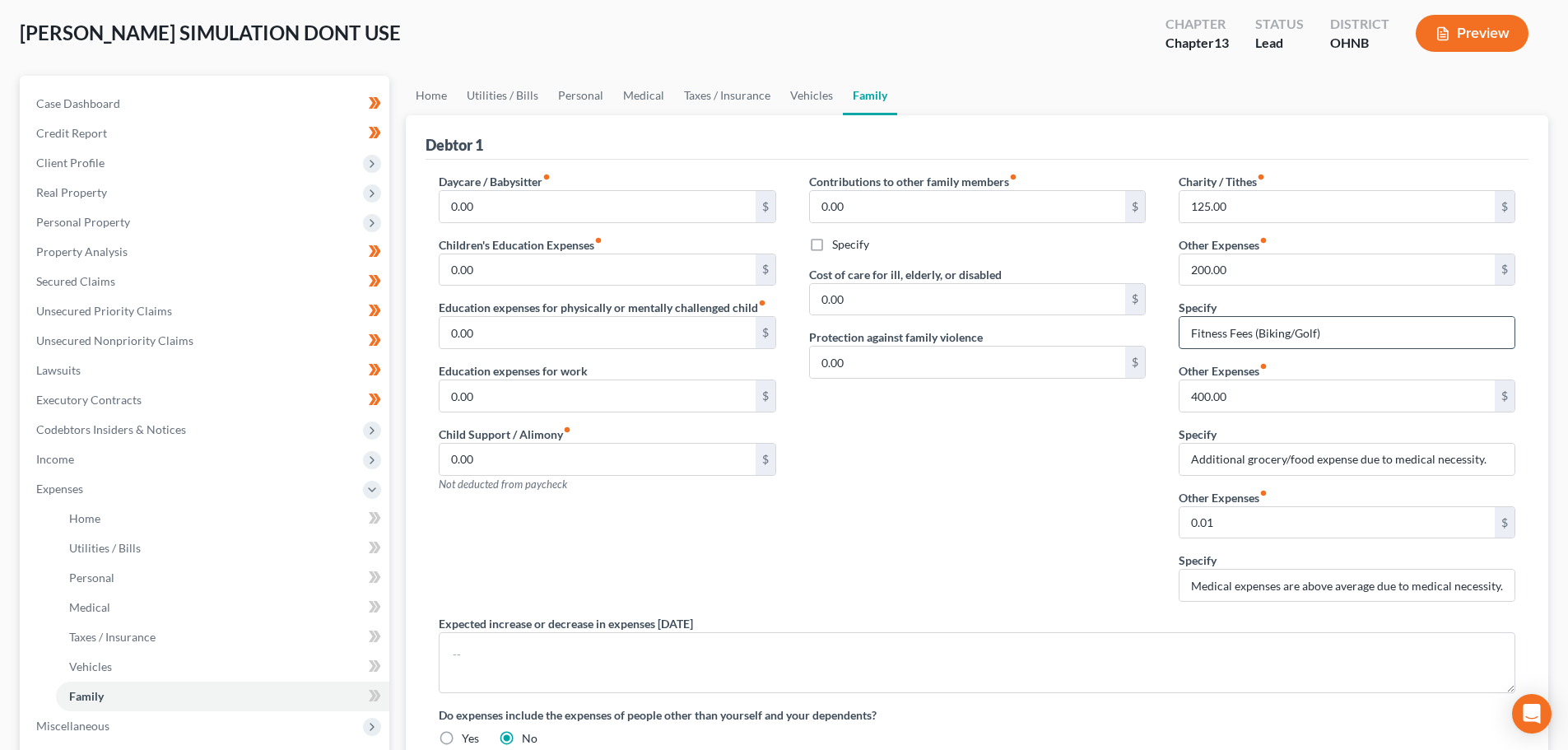
click at [1299, 336] on input "Fitness Fees (Biking/Golf)" at bounding box center [1347, 332] width 335 height 32
click at [1278, 336] on input "Fitness Fees (Biking/Golf)" at bounding box center [1347, 332] width 335 height 32
click at [1226, 341] on input "Fitness Fees (Biking/Golf)" at bounding box center [1347, 332] width 335 height 32
drag, startPoint x: 1352, startPoint y: 339, endPoint x: 1342, endPoint y: 339, distance: 10.0
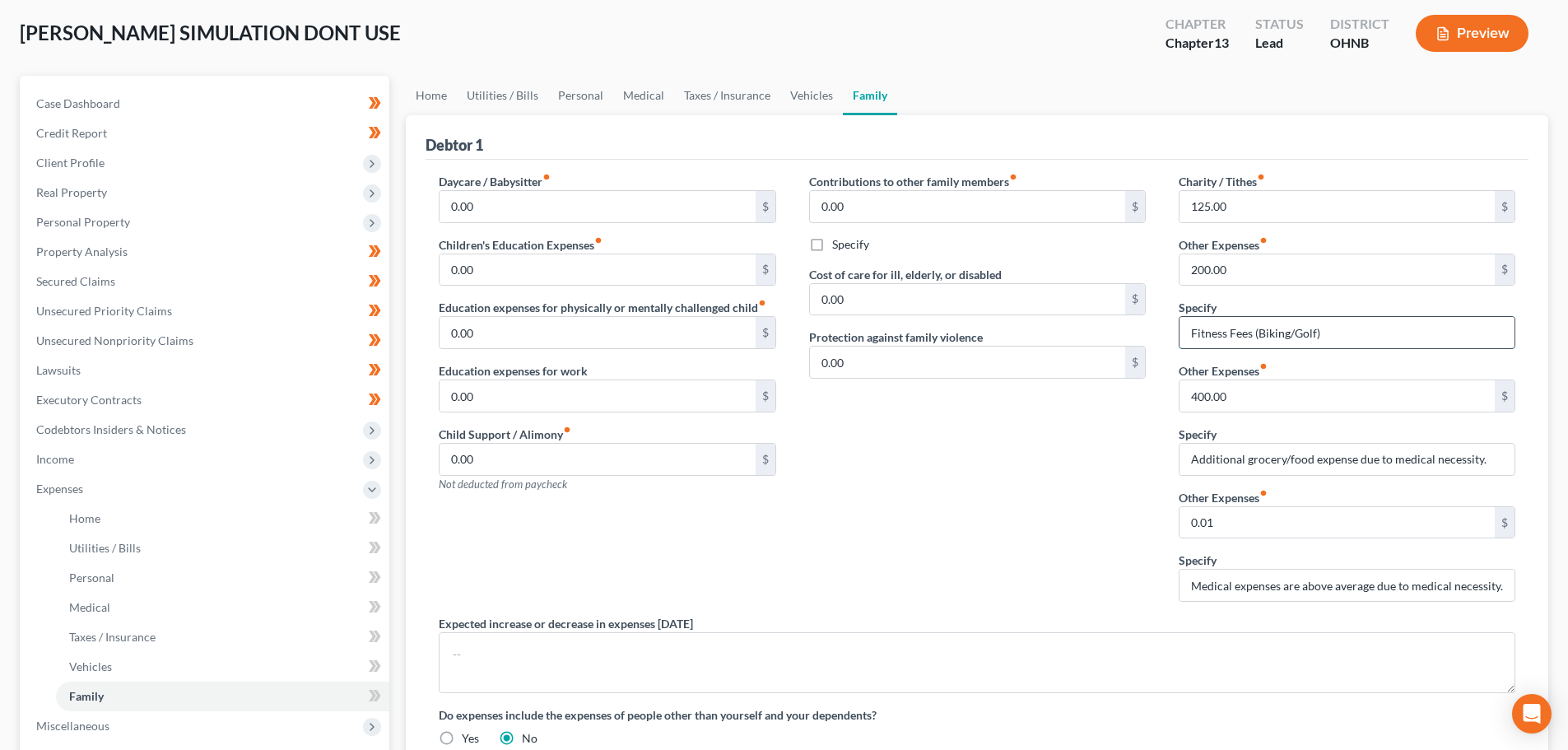
click at [1351, 339] on input "Fitness Fees (Biking/Golf)" at bounding box center [1347, 332] width 335 height 32
click at [1337, 335] on input "Fitness Fees (Biking/Golf)" at bounding box center [1347, 332] width 335 height 32
click at [1256, 271] on input "200.00" at bounding box center [1337, 270] width 315 height 32
type input "100.00"
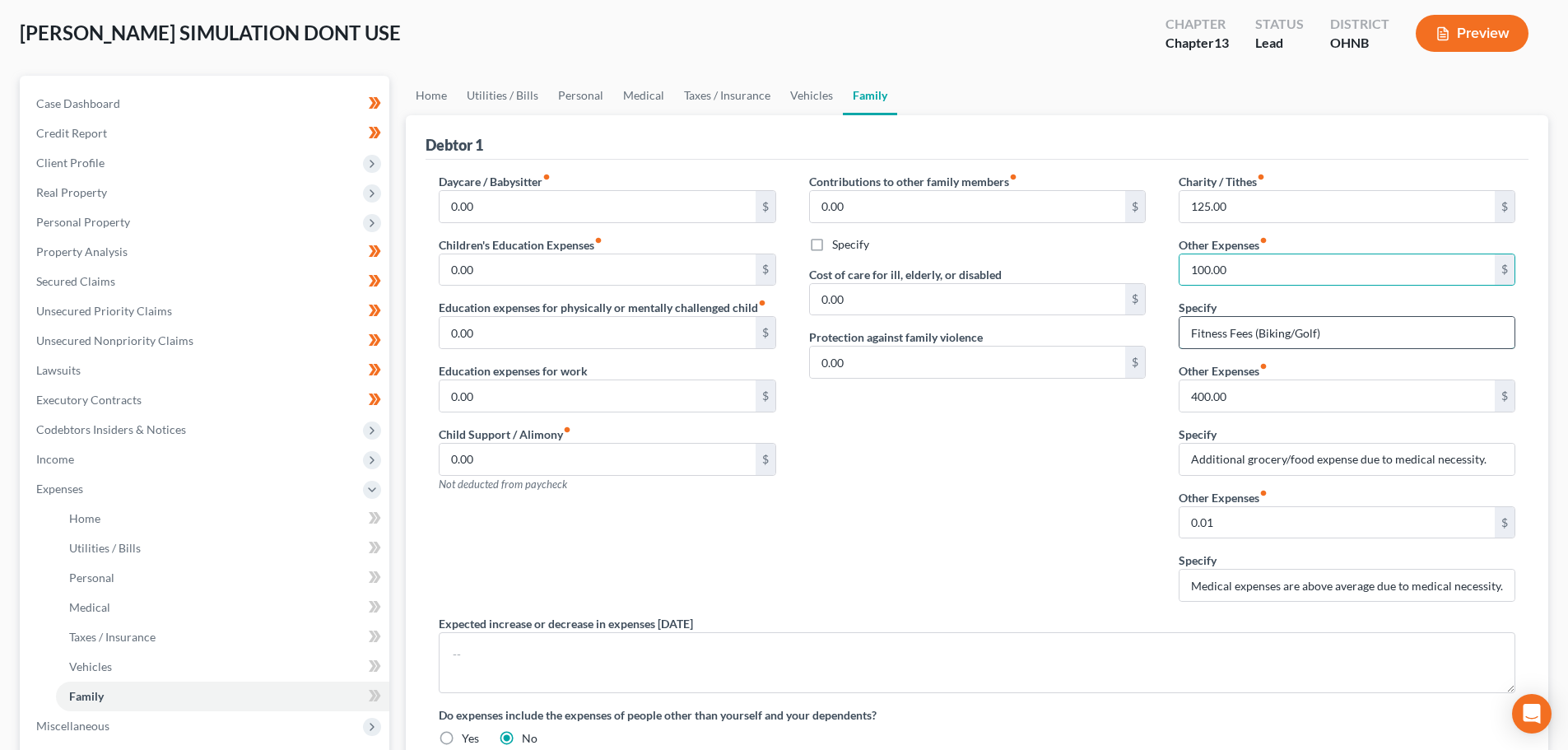
click at [1292, 332] on input "Fitness Fees (Biking/Golf)" at bounding box center [1347, 332] width 335 height 32
type input "Fitness Fees (Biking)"
click at [1064, 512] on div "Contributions to other family members fiber_manual_record 0.00 $ Specify Cost o…" at bounding box center [977, 394] width 370 height 442
click at [746, 101] on link "Taxes / Insurance" at bounding box center [728, 96] width 106 height 39
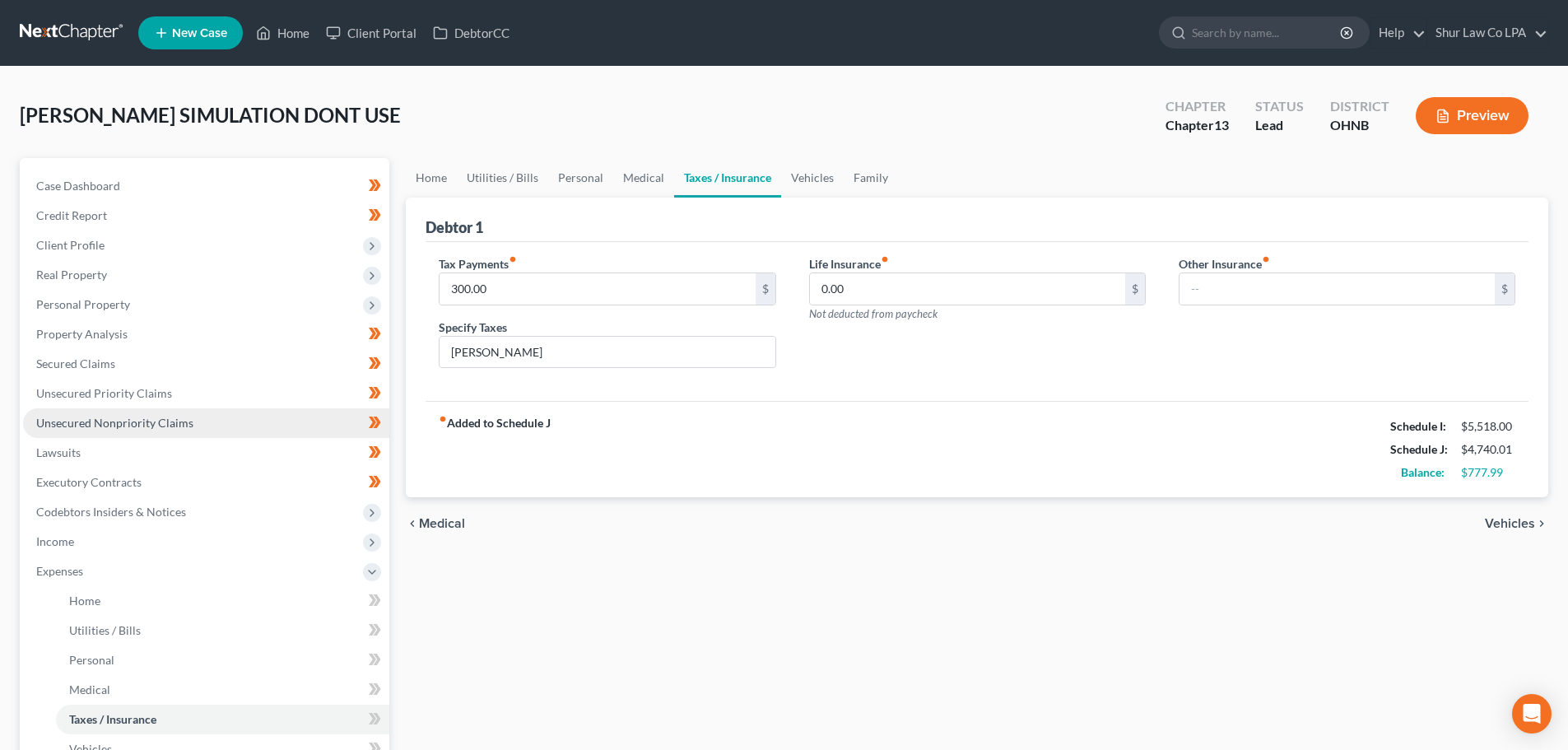
click at [95, 419] on span "Unsecured Nonpriority Claims" at bounding box center [114, 423] width 157 height 14
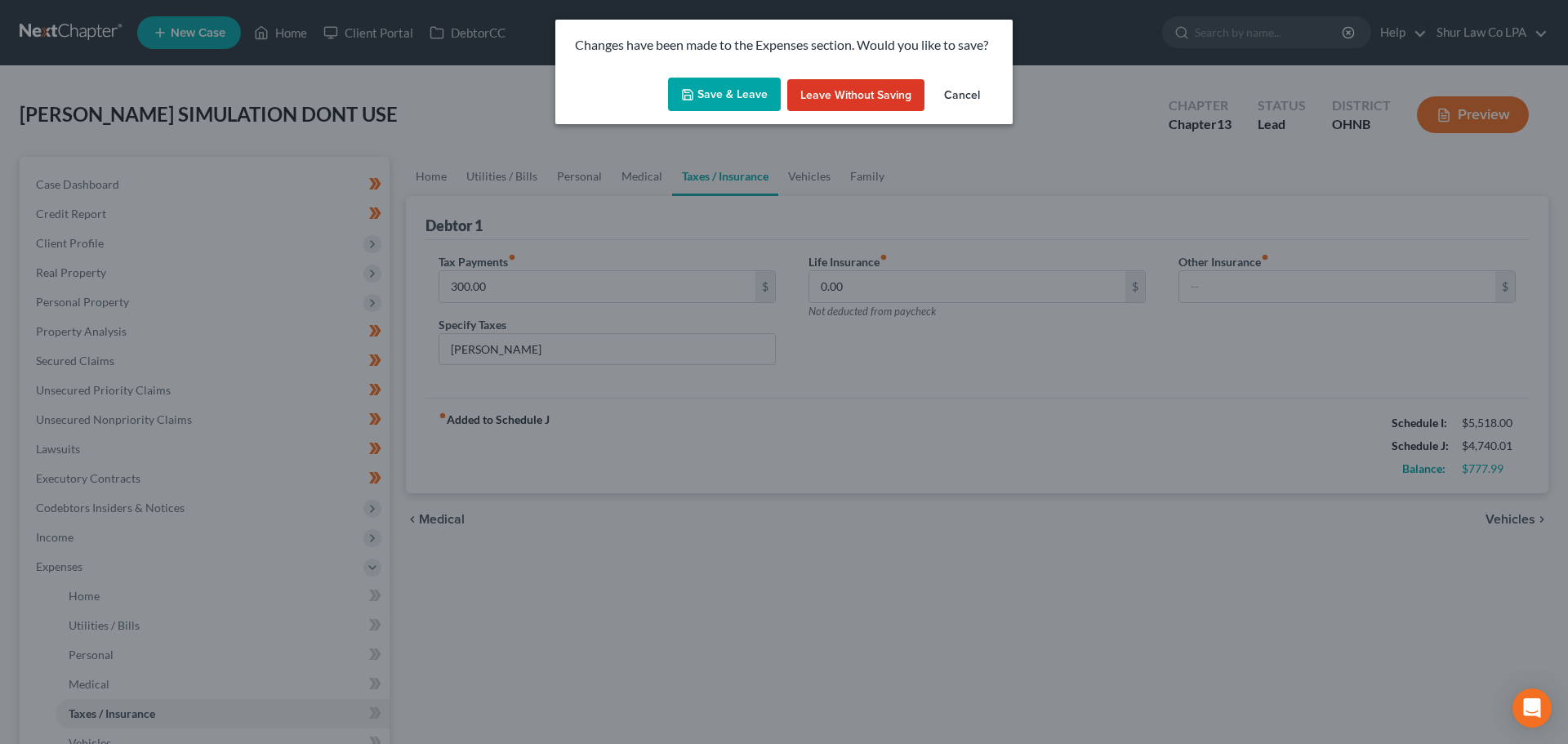
click at [732, 102] on button "Save & Leave" at bounding box center [724, 95] width 113 height 34
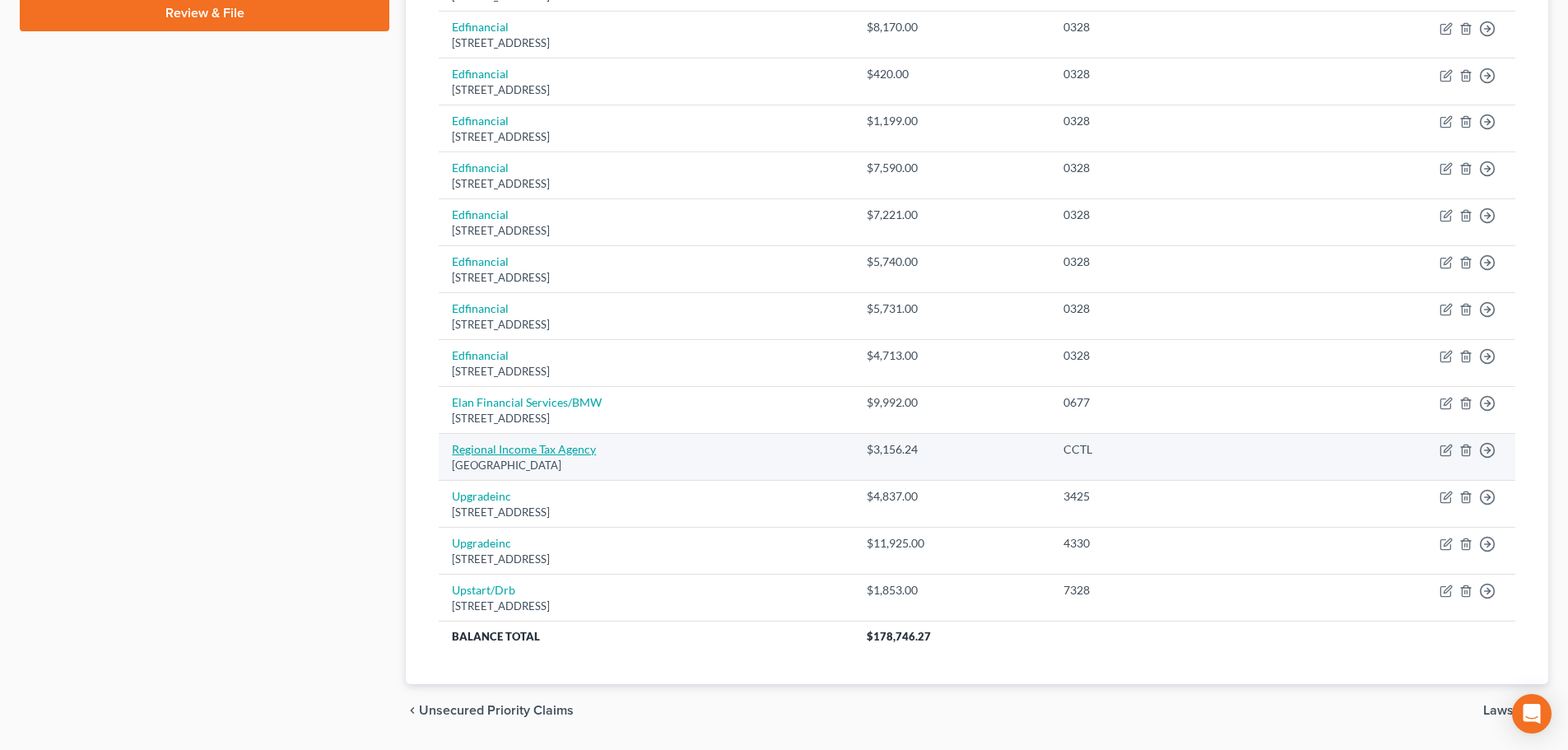
scroll to position [861, 0]
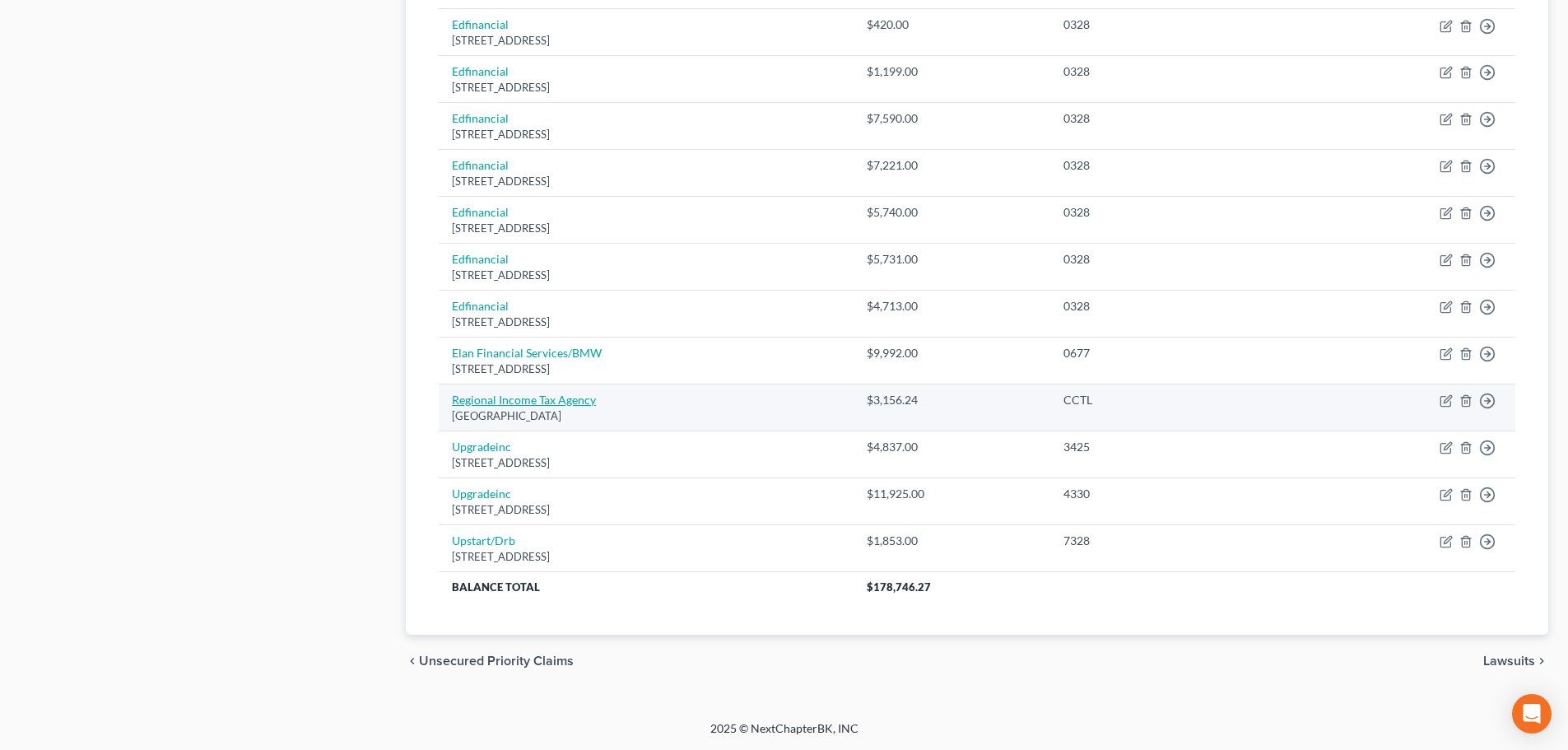
click at [536, 397] on link "Regional Income Tax Agency" at bounding box center [524, 400] width 144 height 14
select select "36"
select select "7"
select select "0"
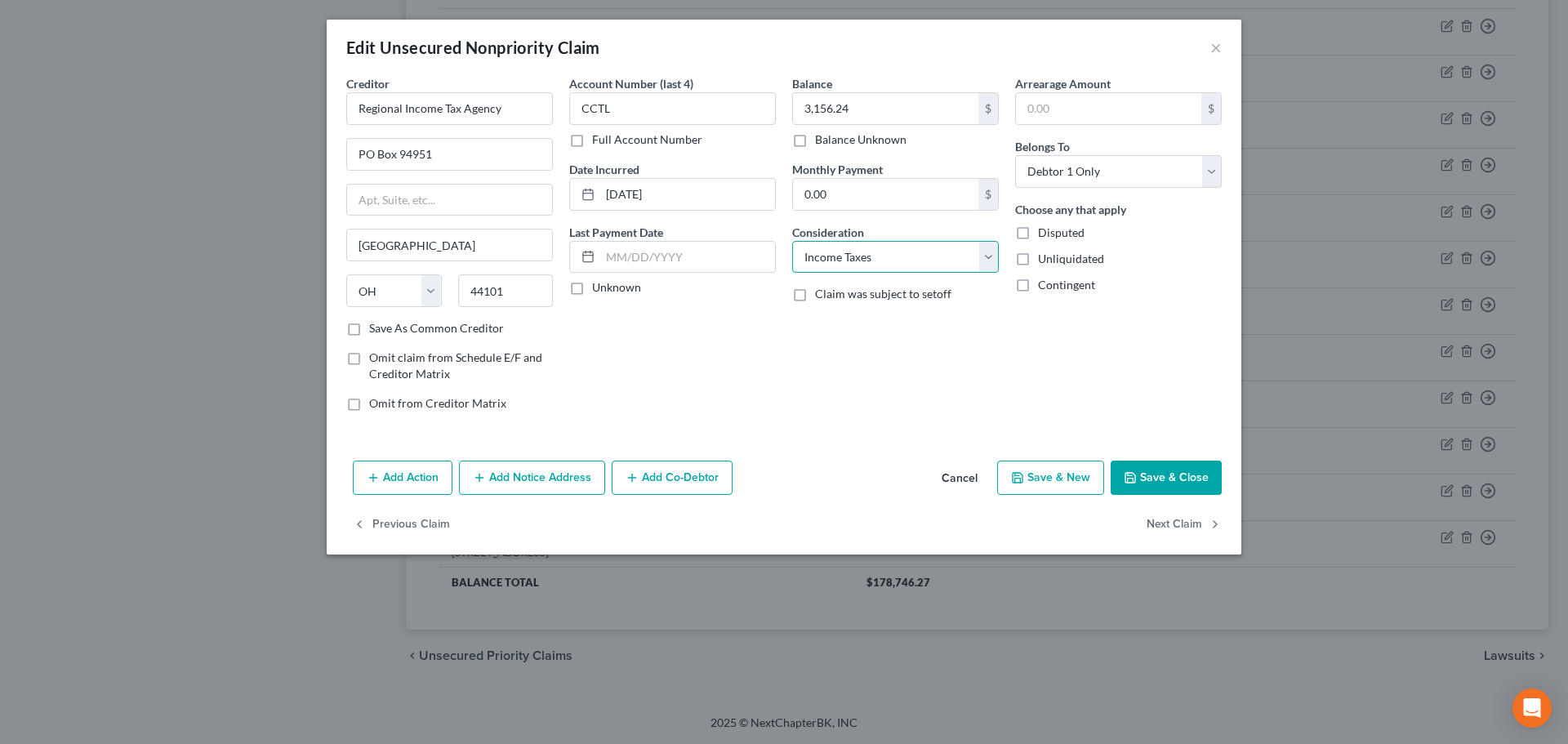
click at [933, 247] on select "Select Cable / Satellite Services Collection Agency Credit Card Debt Debt Couns…" at bounding box center [895, 257] width 207 height 33
click at [933, 249] on select "Select Cable / Satellite Services Collection Agency Credit Card Debt Debt Couns…" at bounding box center [895, 257] width 207 height 33
click at [698, 386] on div "Account Number (last 4) CCTL Full Account Number Date Incurred 12/31/2024 Last …" at bounding box center [672, 250] width 223 height 350
click at [1214, 49] on button "×" at bounding box center [1216, 47] width 11 height 19
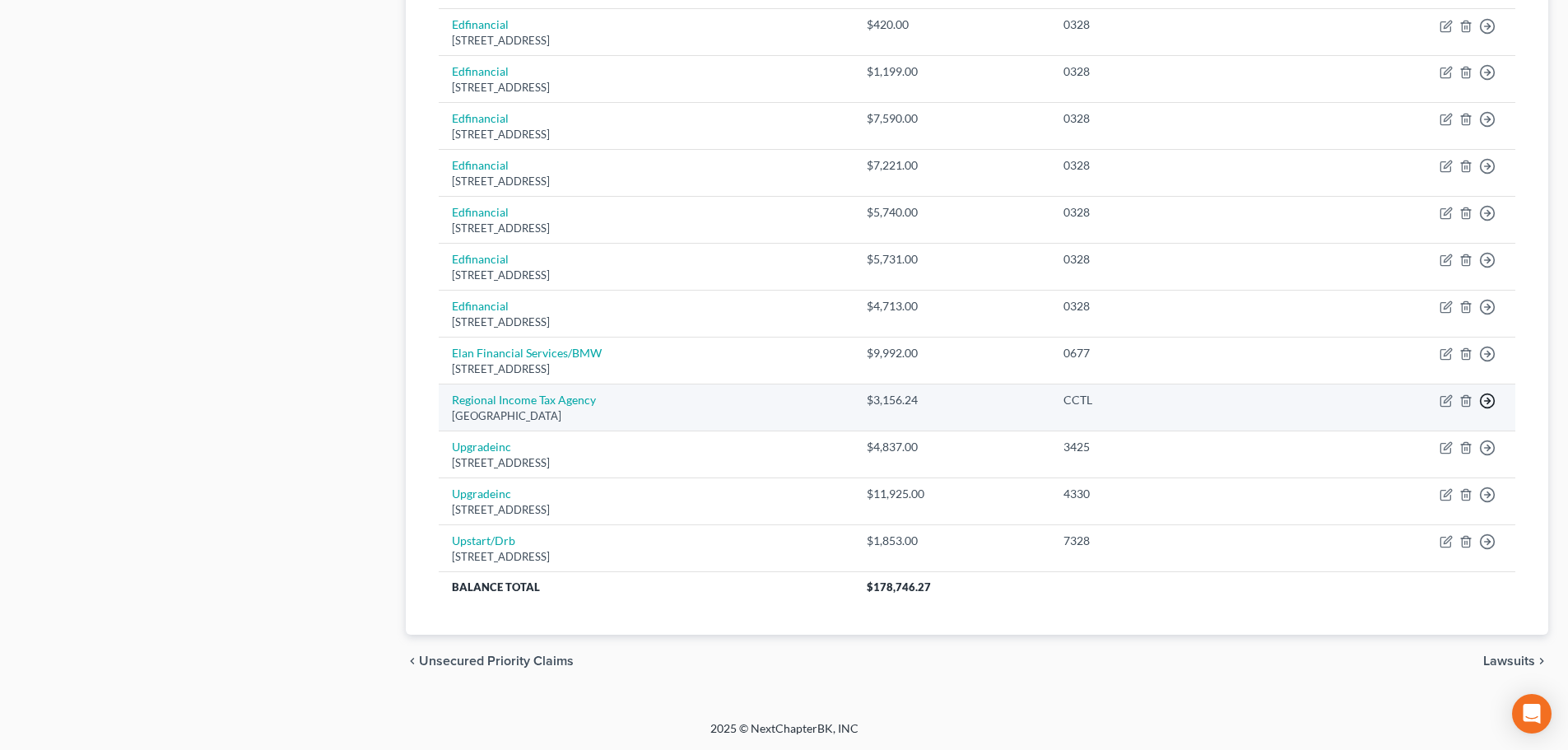
click at [1421, 437] on link "Move to E" at bounding box center [1412, 440] width 137 height 28
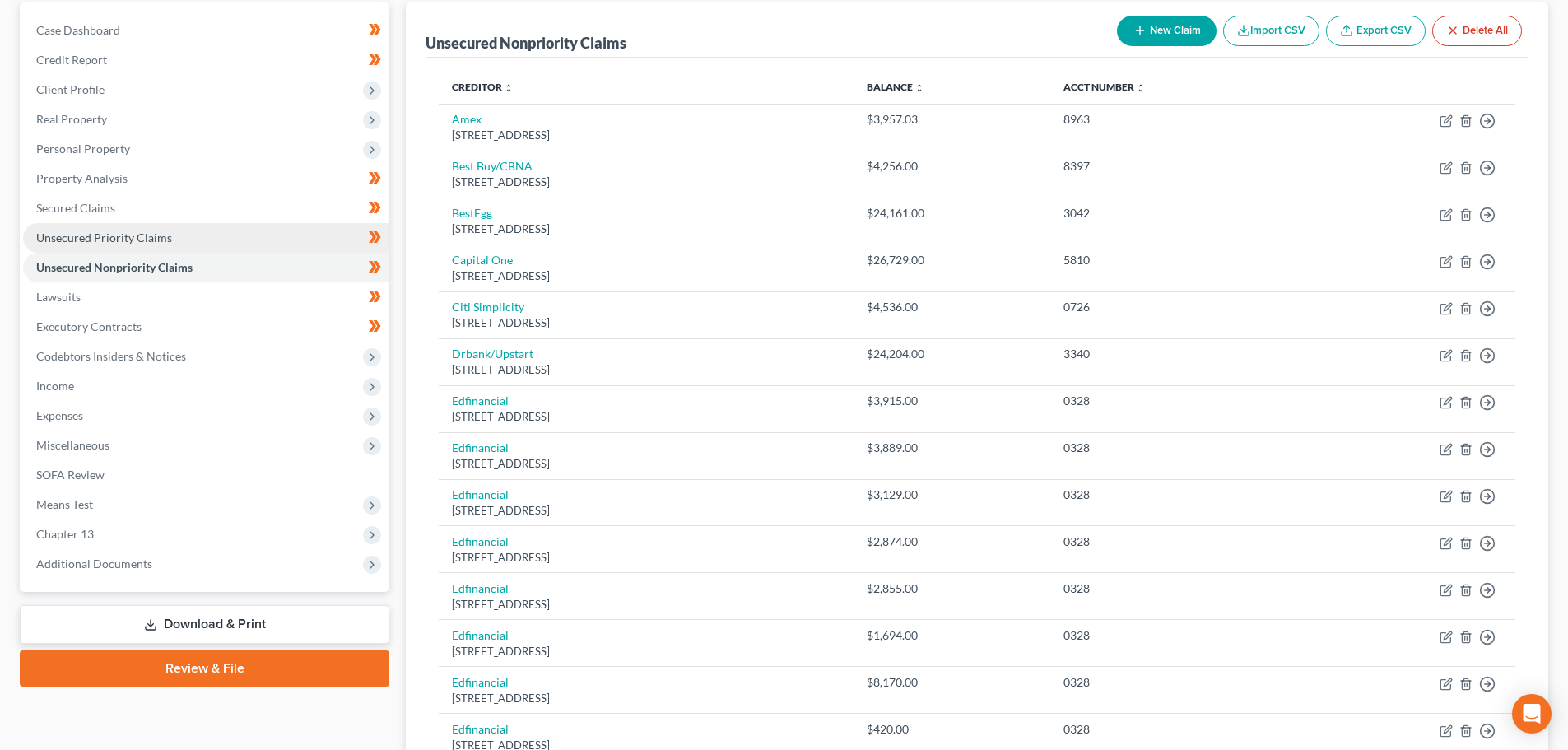
click at [213, 234] on link "Unsecured Priority Claims" at bounding box center [206, 237] width 366 height 30
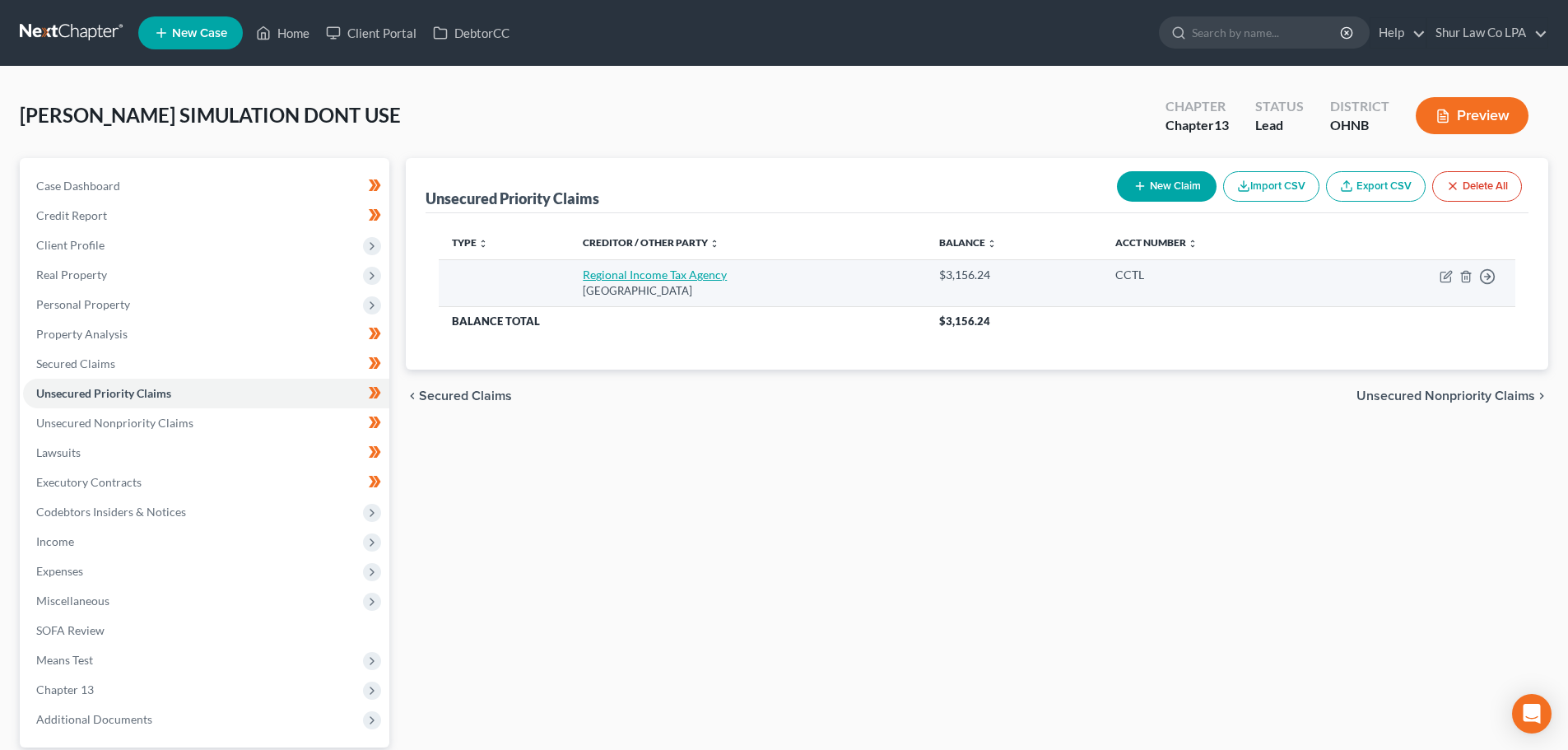
click at [698, 278] on link "Regional Income Tax Agency" at bounding box center [655, 274] width 144 height 14
select select "36"
select select "0"
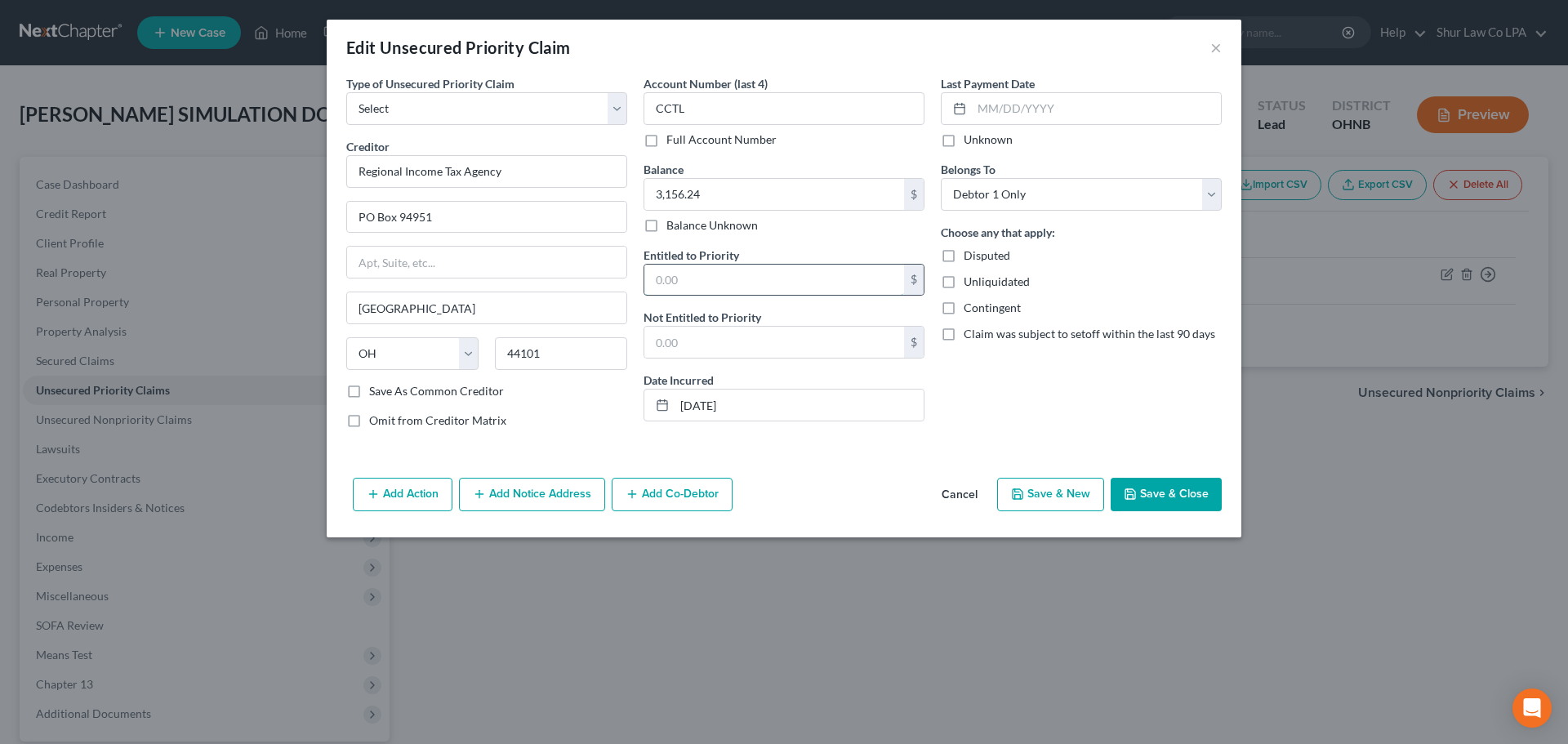
click at [725, 279] on input "text" at bounding box center [774, 280] width 260 height 31
type input "3,156.24"
click at [544, 117] on select "Select Taxes & Other Government Units Domestic Support Obligations Extensions o…" at bounding box center [487, 108] width 281 height 33
select select "36"
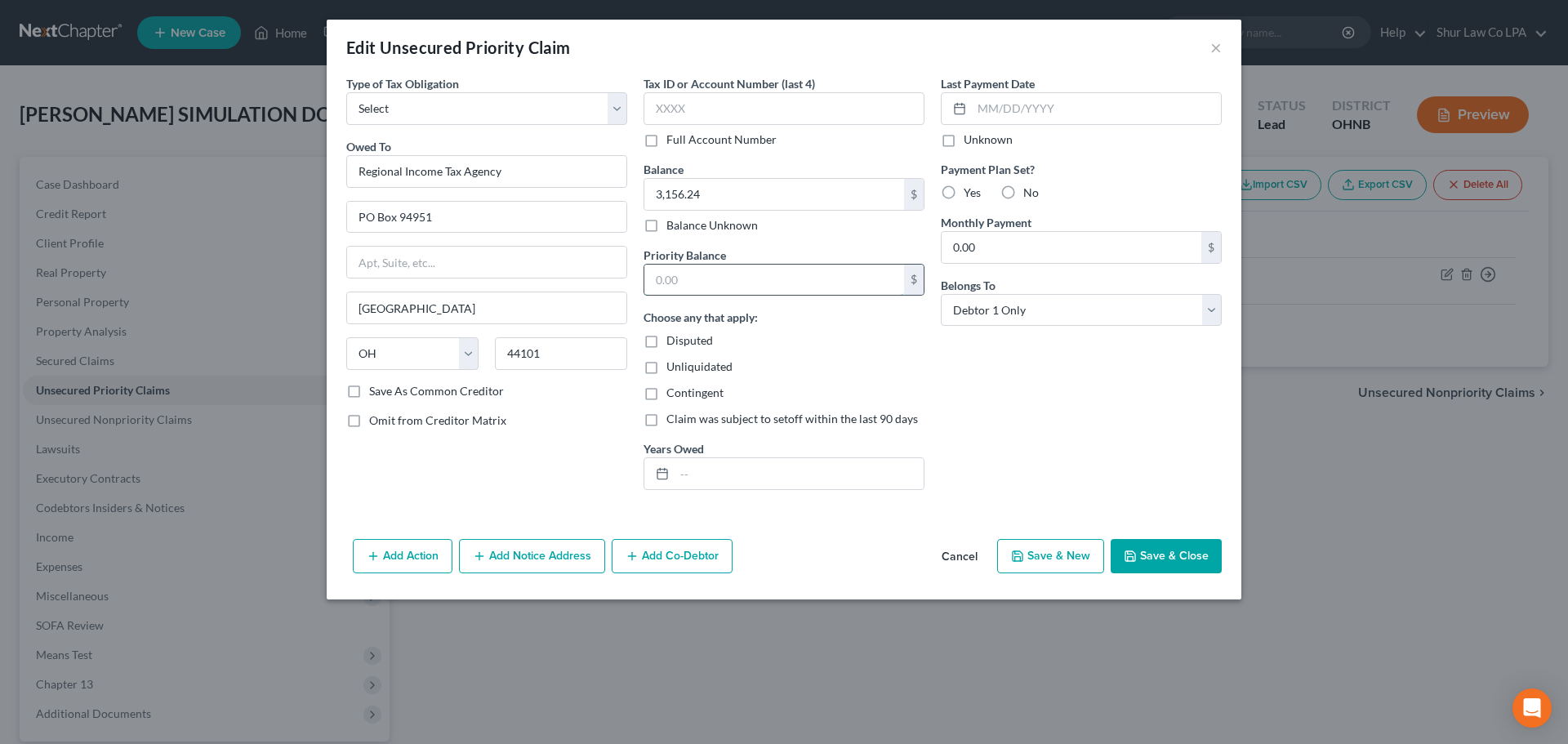
click at [712, 284] on input "text" at bounding box center [774, 280] width 260 height 31
type input "3,156.24"
click at [713, 468] on input "text" at bounding box center [799, 474] width 249 height 31
type input "2024"
click at [1100, 467] on div "Last Payment Date Unknown Payment Plan Set? Yes No Monthly Payment 0.00 $ Belon…" at bounding box center [1081, 289] width 297 height 428
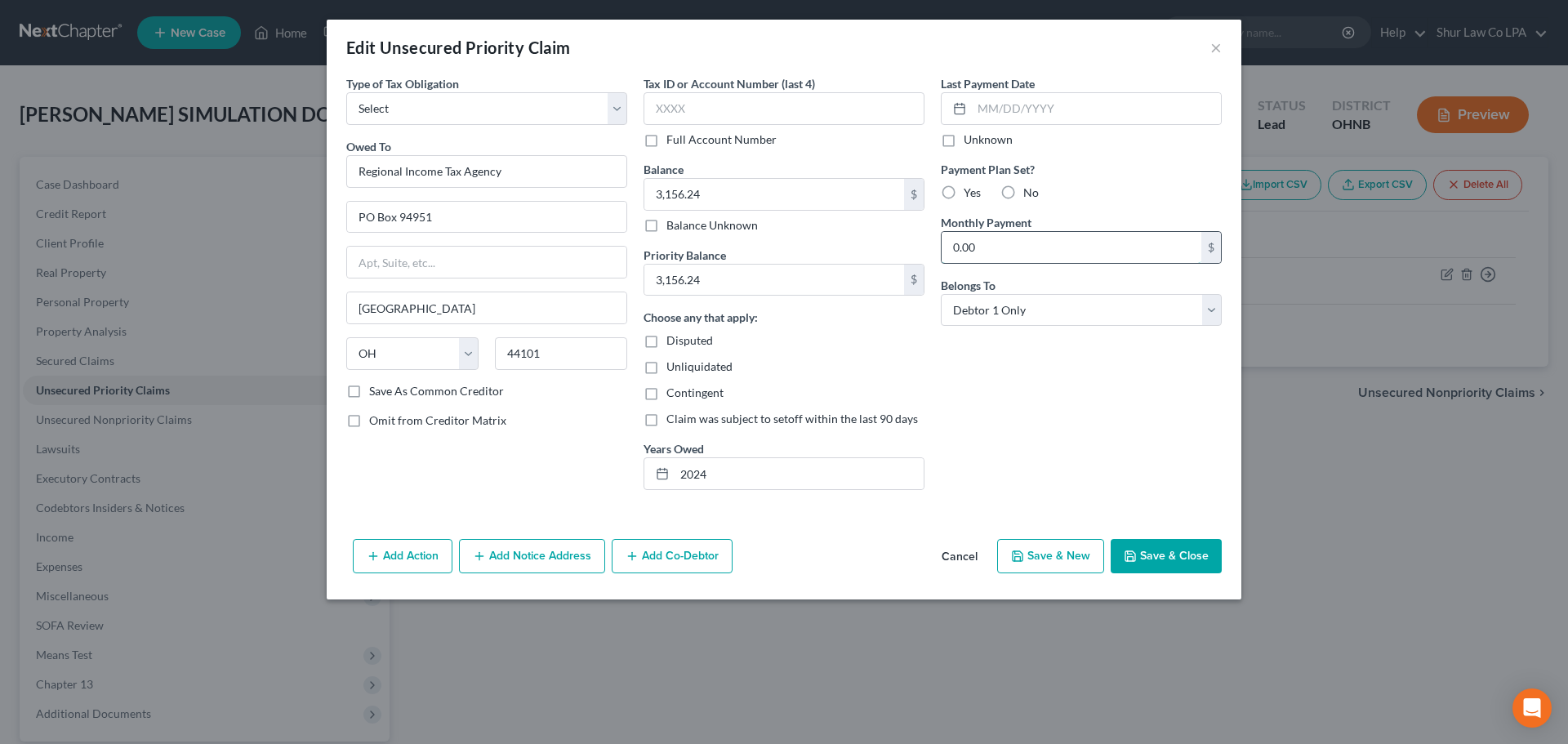
click at [1020, 238] on input "0.00" at bounding box center [1071, 247] width 260 height 31
type input "300.00"
click at [964, 192] on label "Yes" at bounding box center [972, 192] width 17 height 16
click at [970, 192] on input "Yes" at bounding box center [975, 190] width 11 height 11
radio input "true"
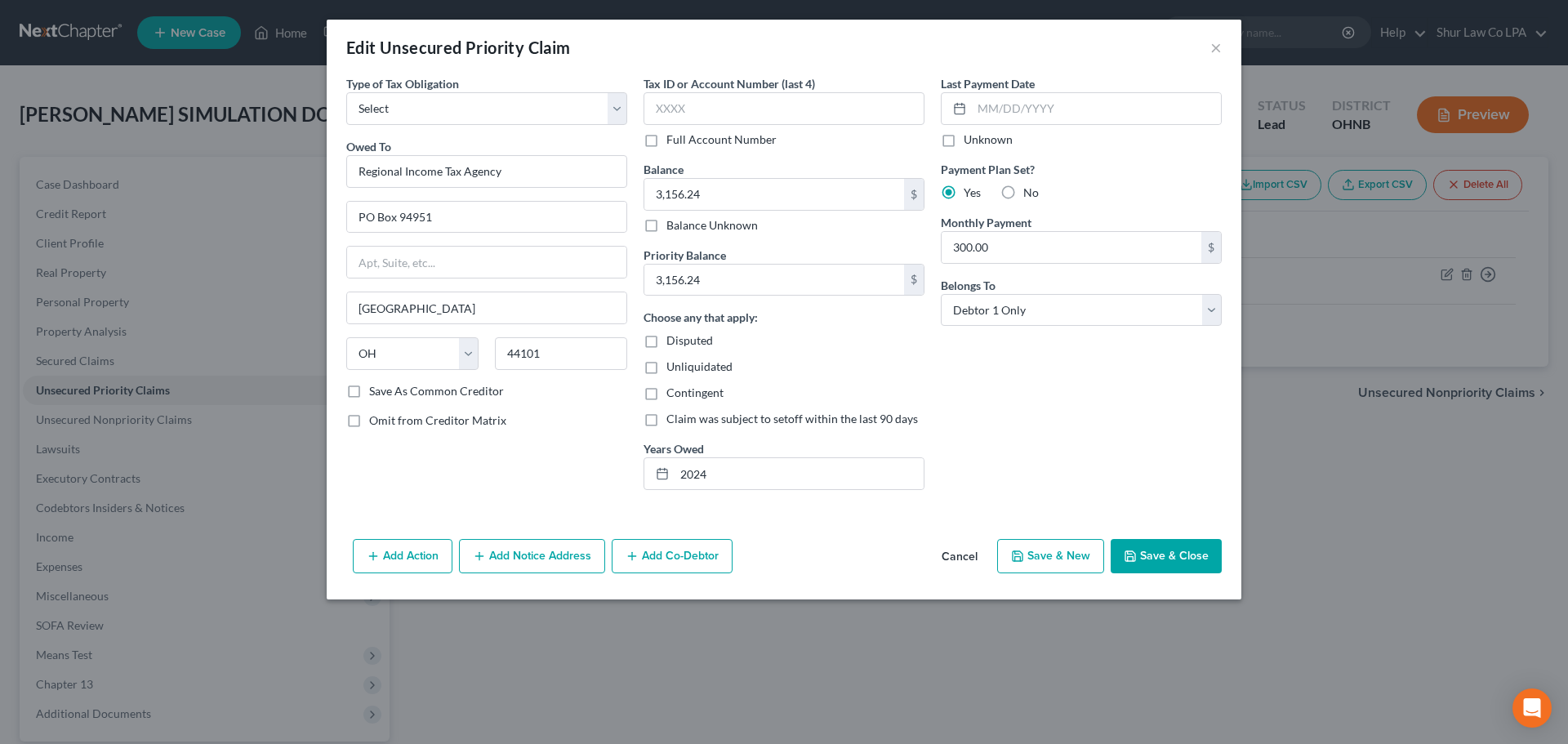
click at [1010, 391] on div "Last Payment Date Unknown Payment Plan Set? Yes No Monthly Payment 300.00 $ Bel…" at bounding box center [1081, 289] width 297 height 428
click at [1038, 435] on div "Last Payment Date Unknown Payment Plan Set? Yes No Monthly Payment 300.00 $ Bel…" at bounding box center [1081, 289] width 297 height 428
click at [1166, 549] on button "Save & Close" at bounding box center [1166, 556] width 111 height 34
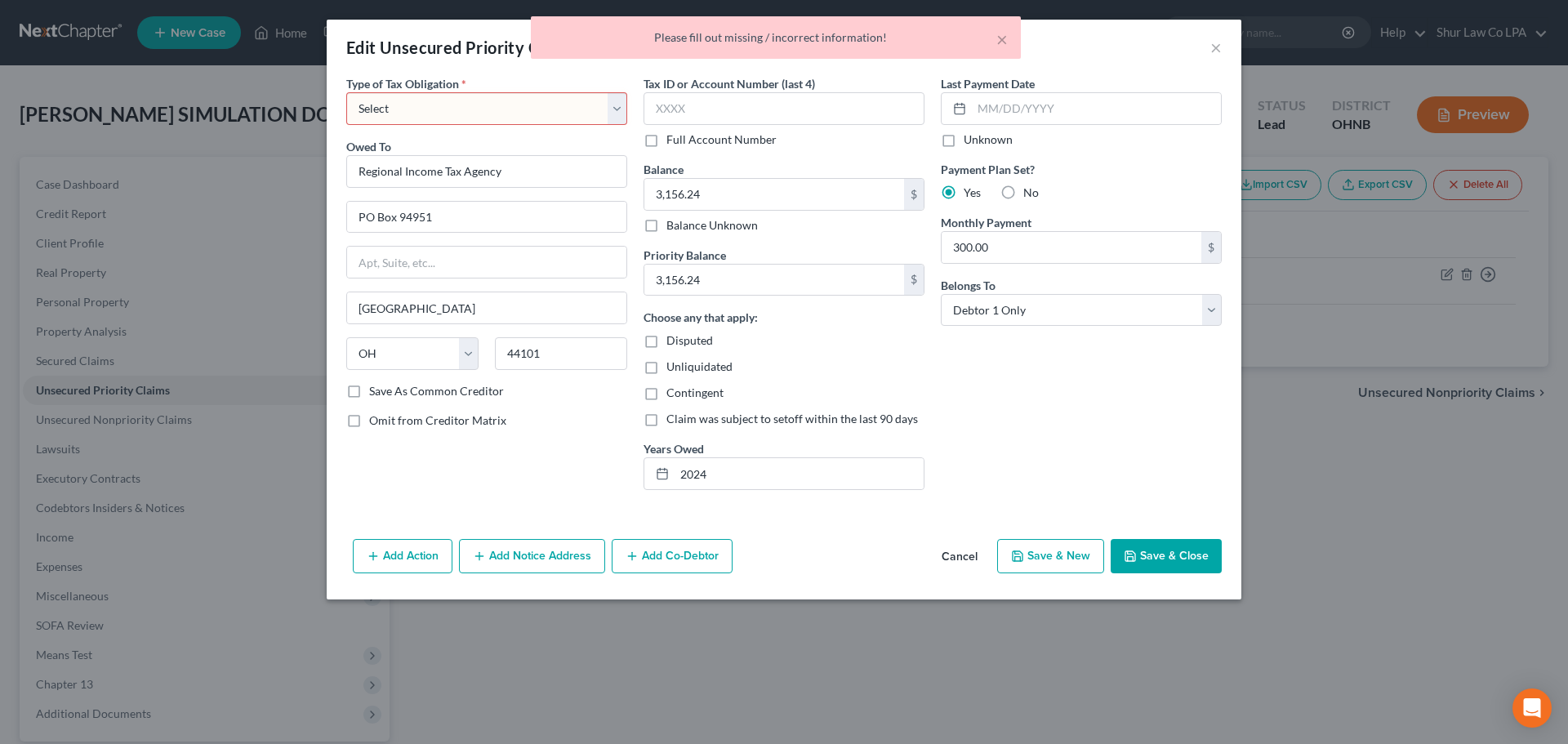
click at [518, 114] on select "Select Federal City State Franchise Tax Board Other" at bounding box center [487, 108] width 281 height 33
select select "1"
click at [346, 92] on select "Select Federal City State Franchise Tax Board Other" at bounding box center [487, 108] width 281 height 33
click at [562, 111] on select "Select Federal City State Franchise Tax Board Other" at bounding box center [487, 108] width 281 height 33
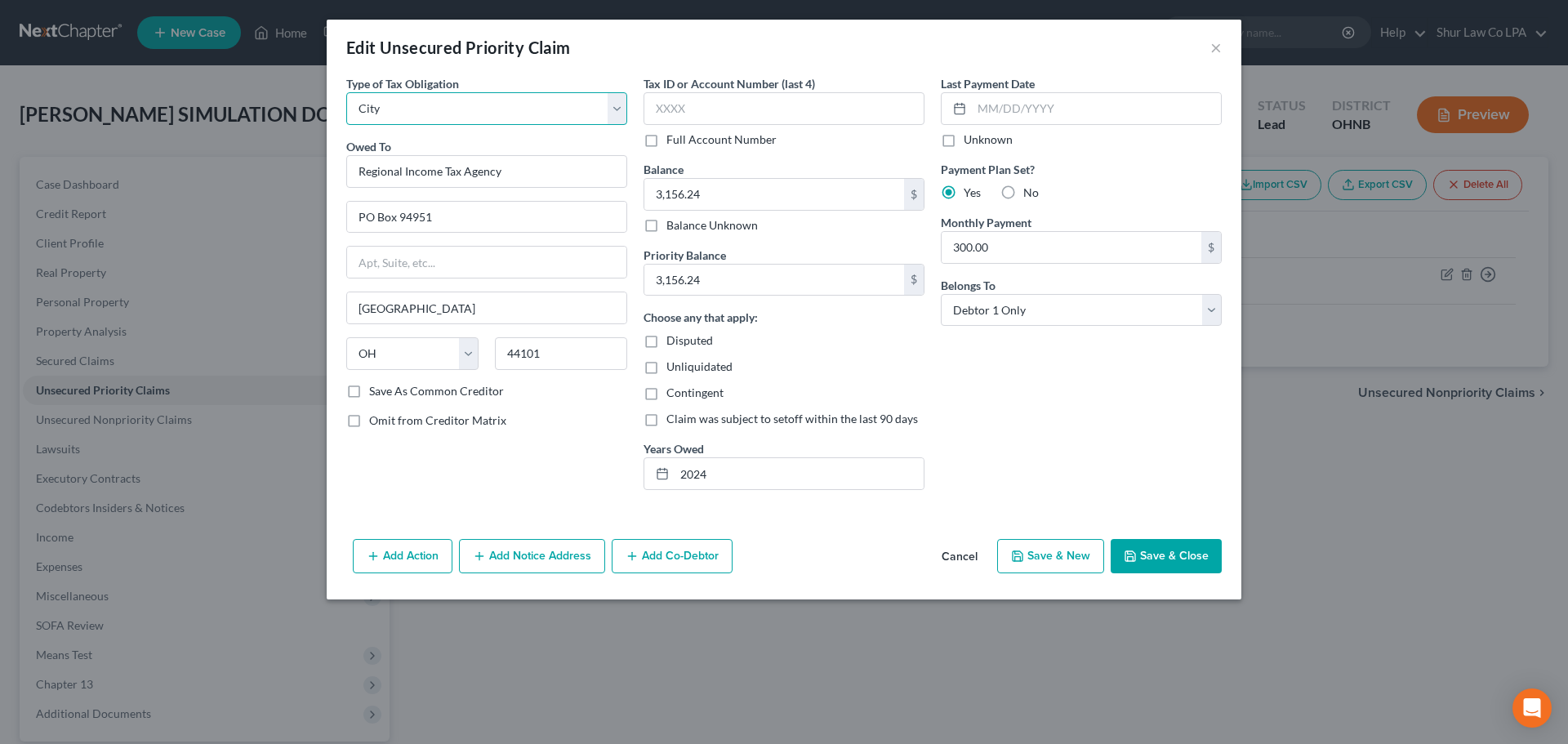
click at [569, 103] on select "Select Federal City State Franchise Tax Board Other" at bounding box center [487, 108] width 281 height 33
click at [346, 92] on select "Select Federal City State Franchise Tax Board Other" at bounding box center [487, 108] width 281 height 33
click at [1123, 433] on div "Last Payment Date Unknown Payment Plan Set? Yes No Monthly Payment 300.00 $ Bel…" at bounding box center [1081, 289] width 297 height 428
click at [1169, 556] on button "Save & Close" at bounding box center [1166, 556] width 111 height 34
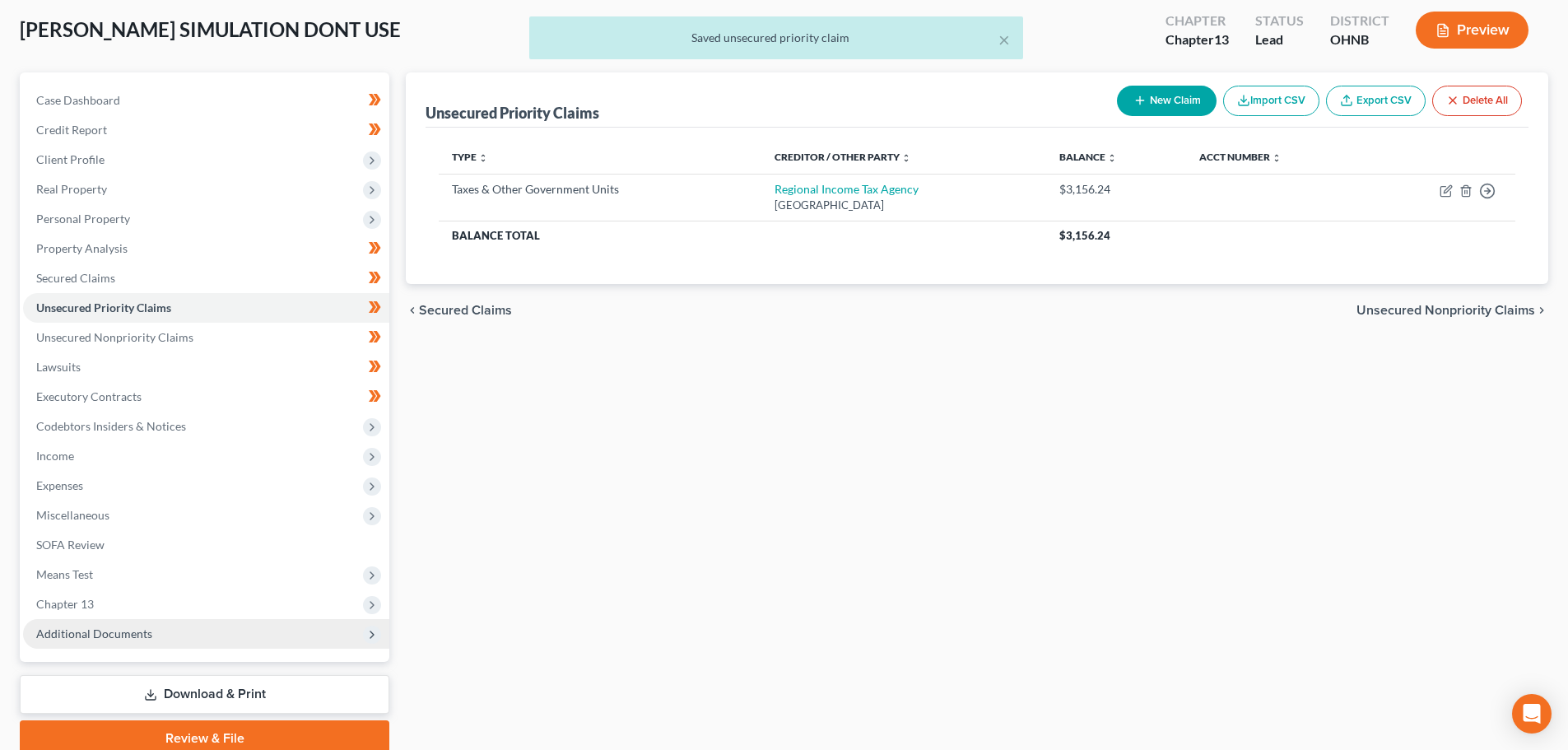
scroll to position [155, 0]
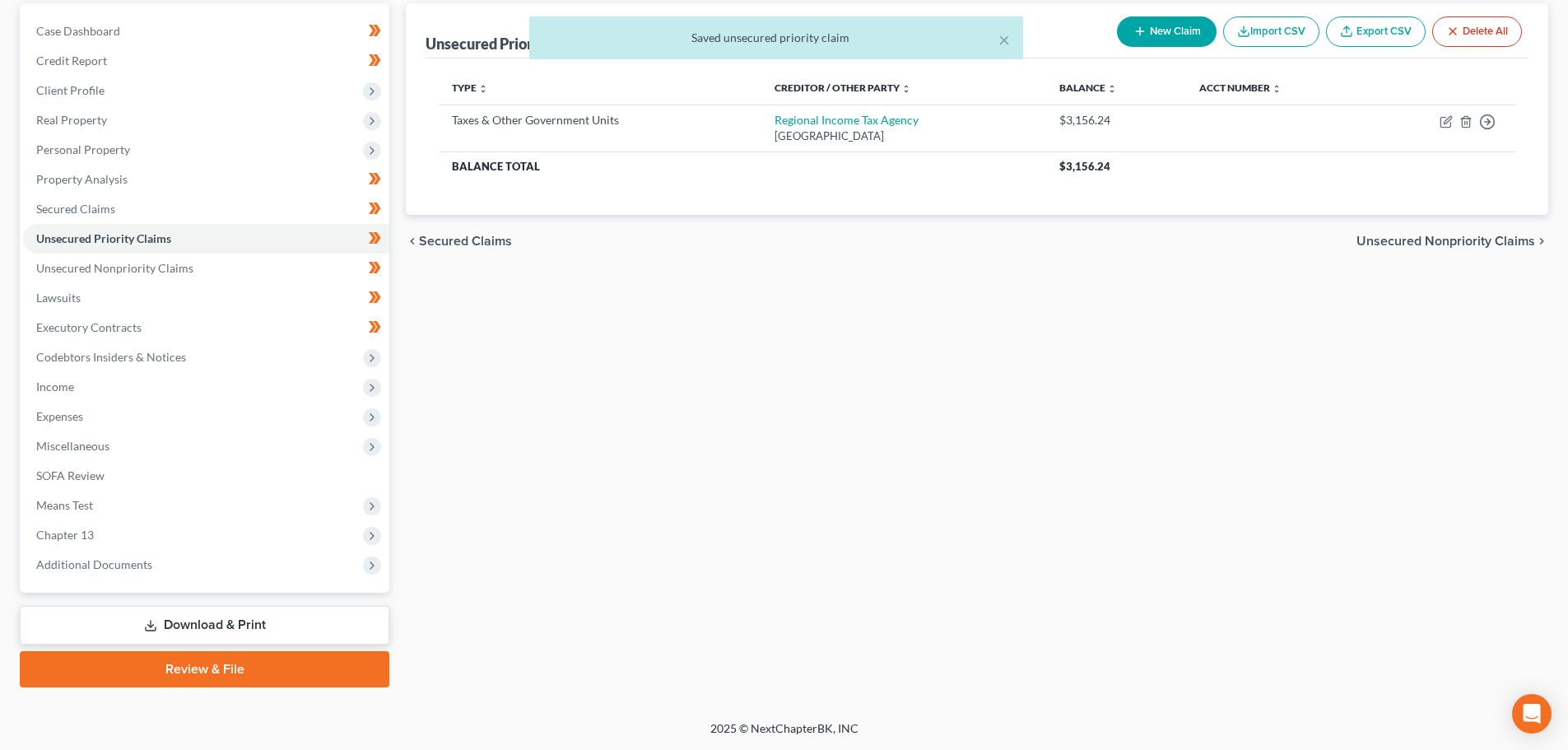
drag, startPoint x: 135, startPoint y: 514, endPoint x: 132, endPoint y: 524, distance: 10.4
click at [135, 514] on span "Means Test" at bounding box center [206, 506] width 366 height 30
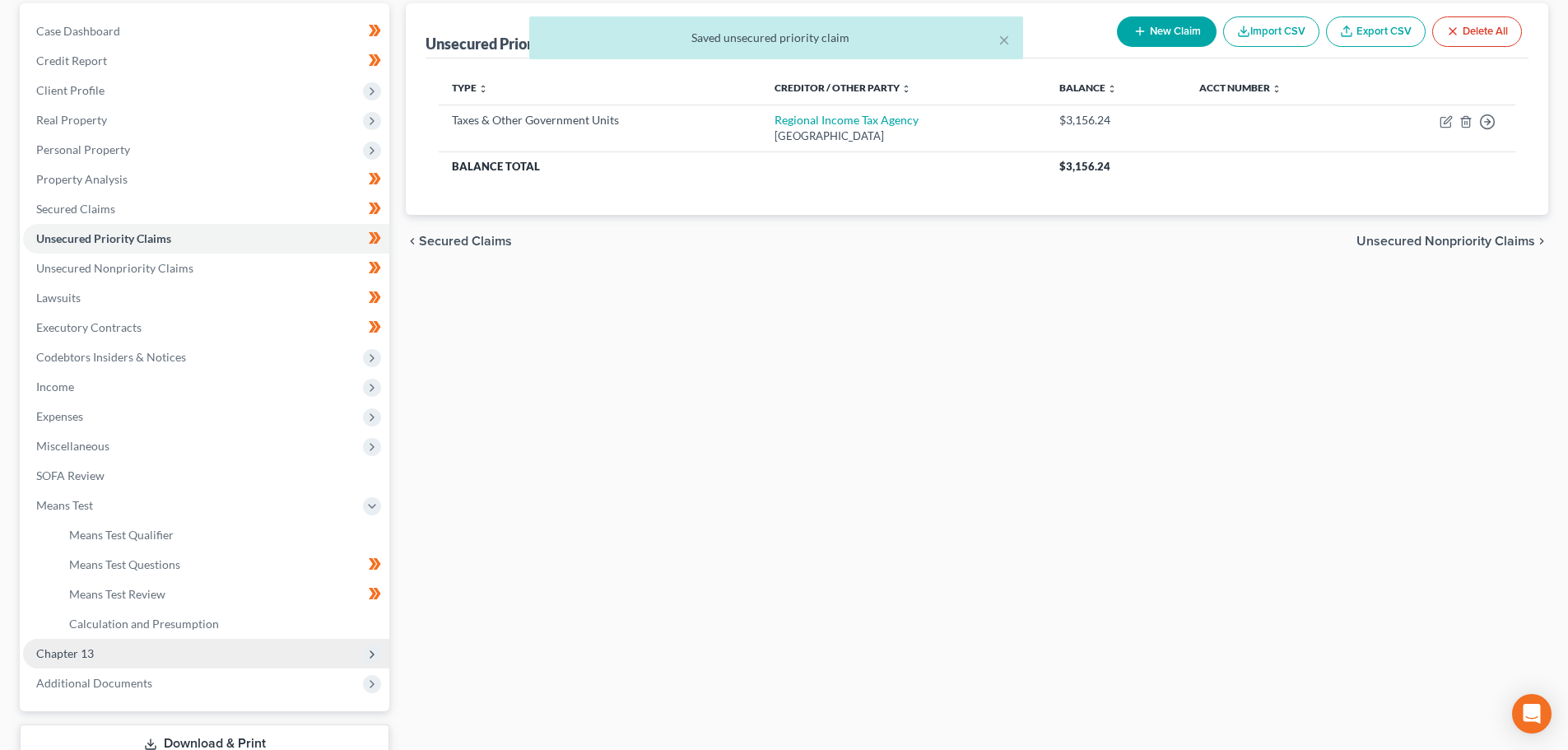
click at [117, 658] on span "Chapter 13" at bounding box center [206, 653] width 366 height 30
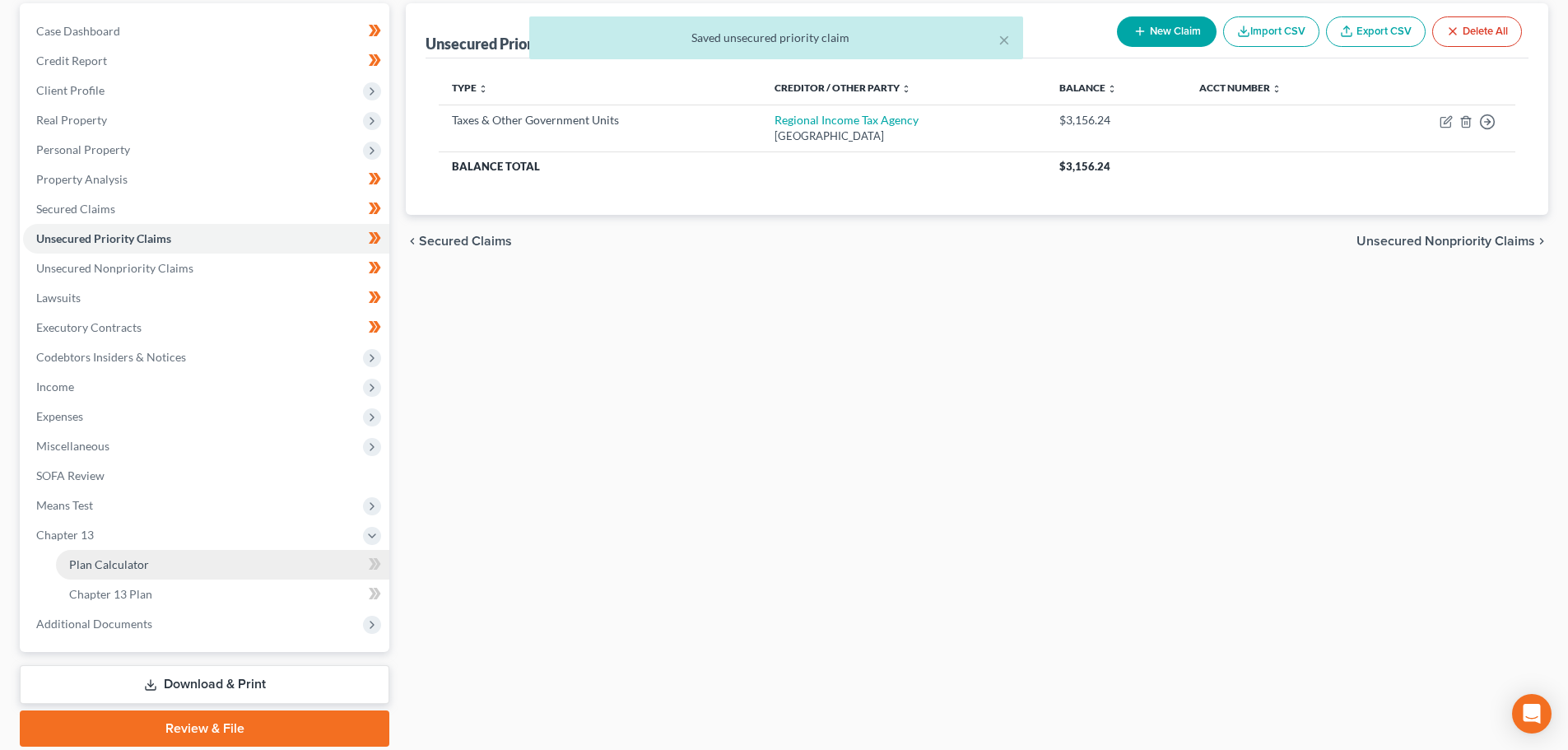
click at [126, 568] on span "Plan Calculator" at bounding box center [109, 565] width 80 height 14
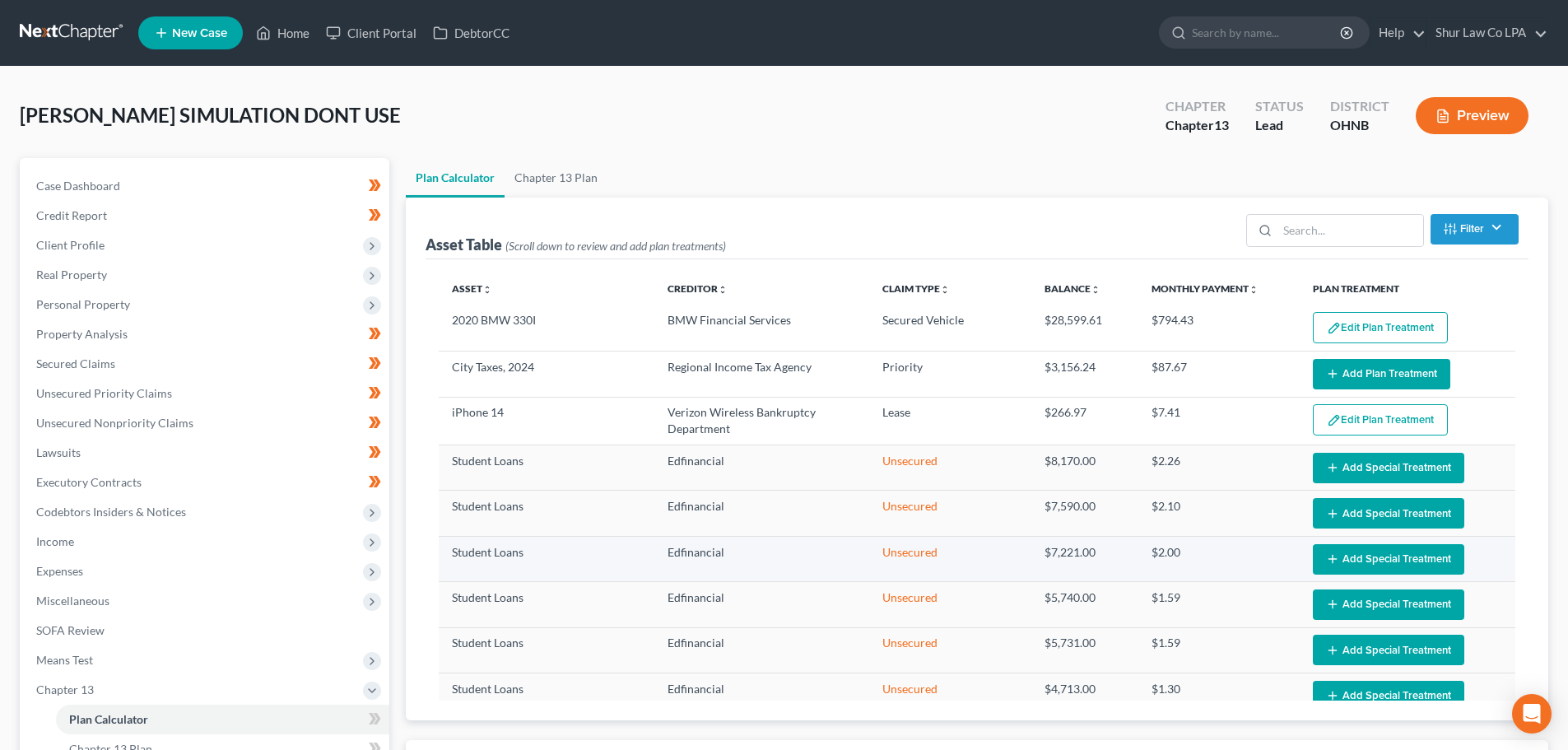
select select "35"
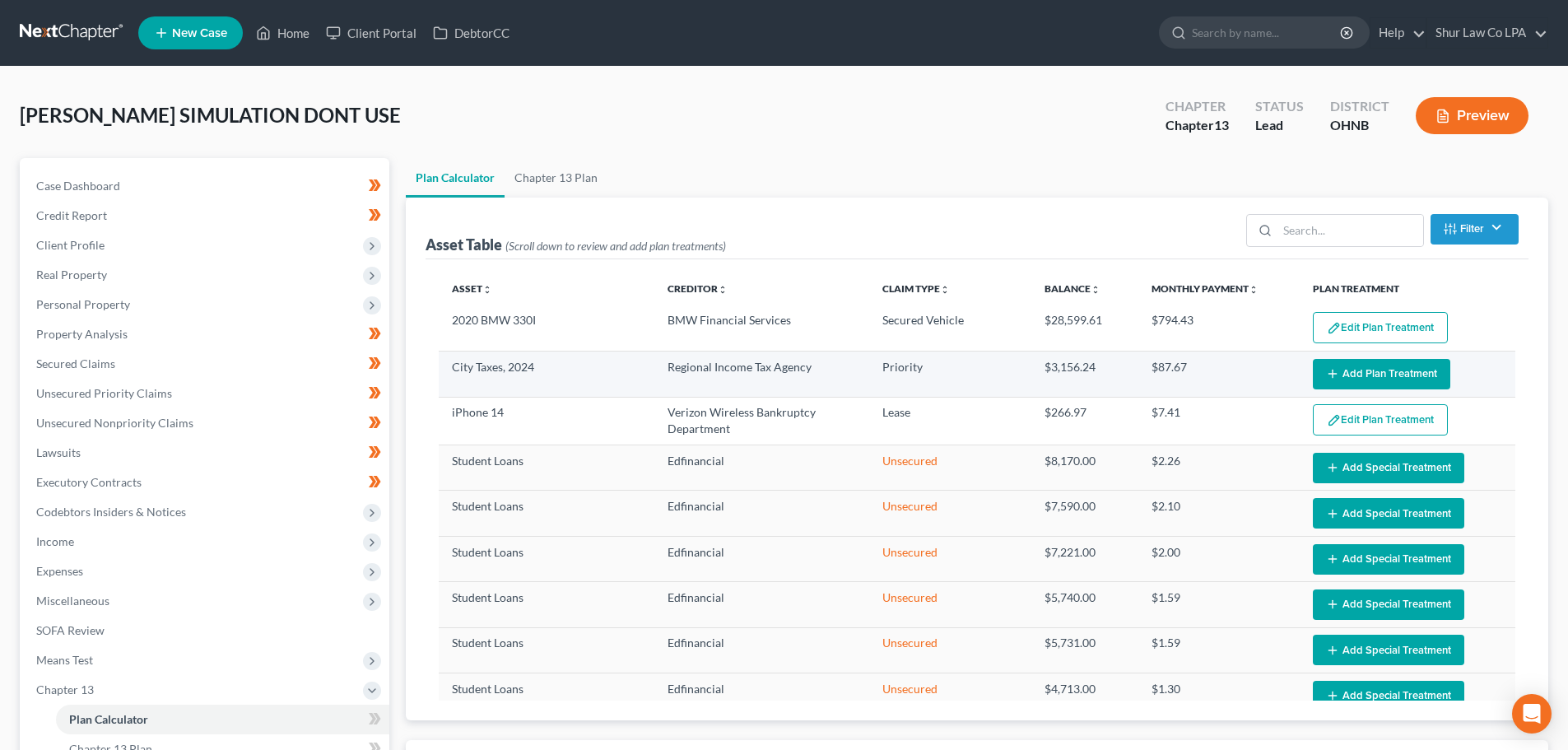
click at [1370, 373] on button "Add Plan Treatment" at bounding box center [1382, 374] width 137 height 31
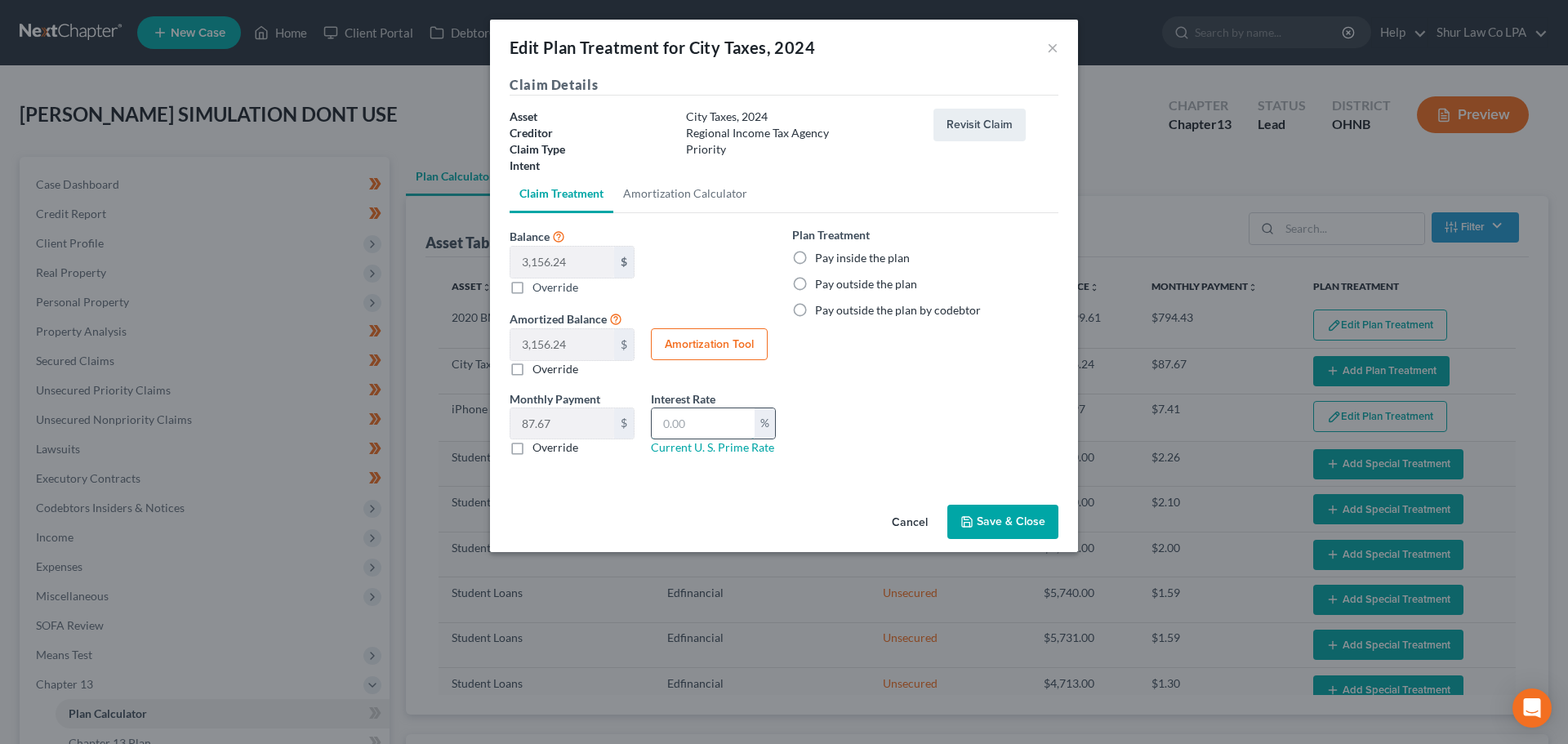
click at [718, 425] on input "text" at bounding box center [702, 424] width 103 height 31
click at [815, 261] on label "Pay inside the plan" at bounding box center [862, 258] width 95 height 16
click at [822, 261] on input "Pay inside the plan" at bounding box center [827, 255] width 11 height 11
radio input "true"
click at [696, 193] on link "Amortization Calculator" at bounding box center [685, 193] width 144 height 39
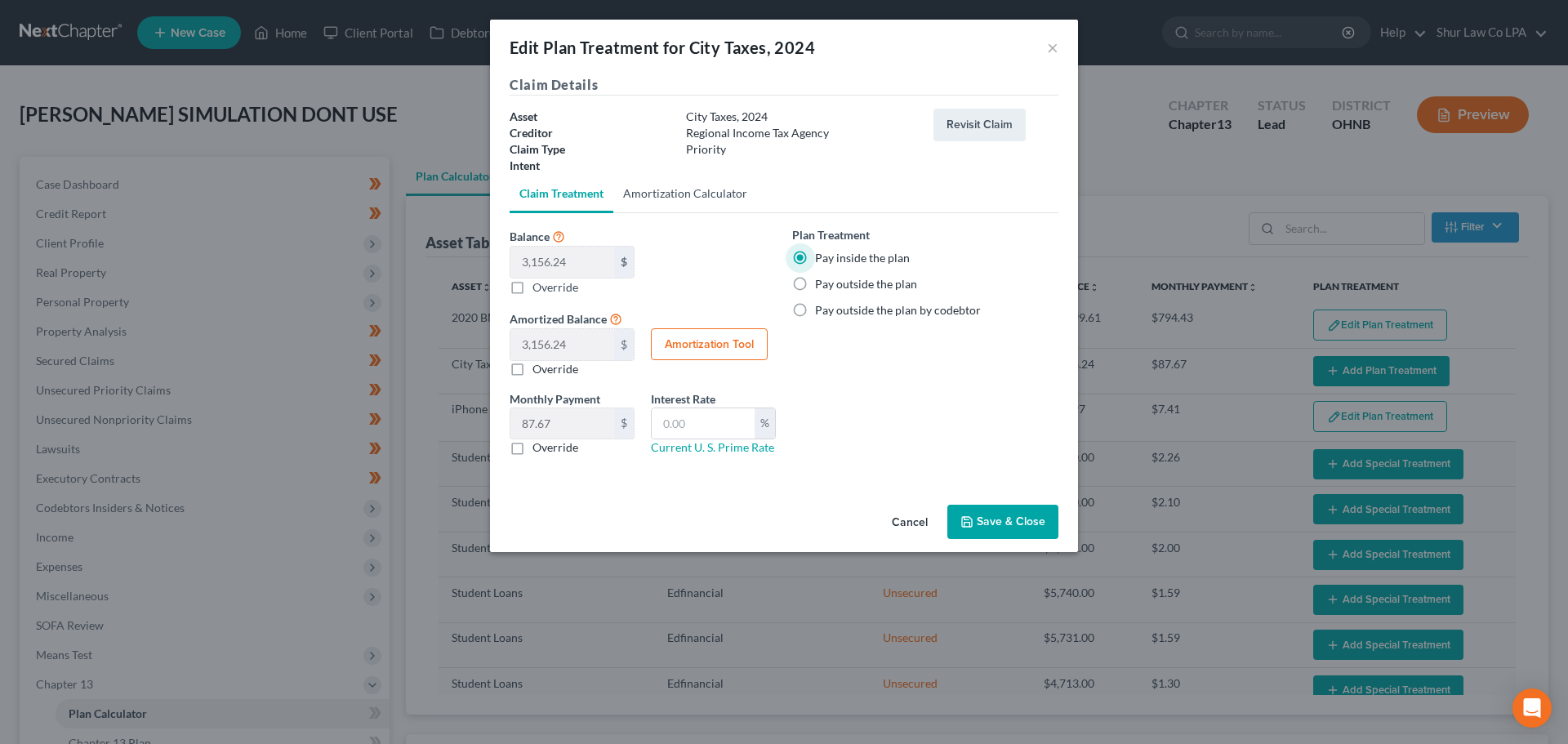
type input "3,156.24"
type input "36"
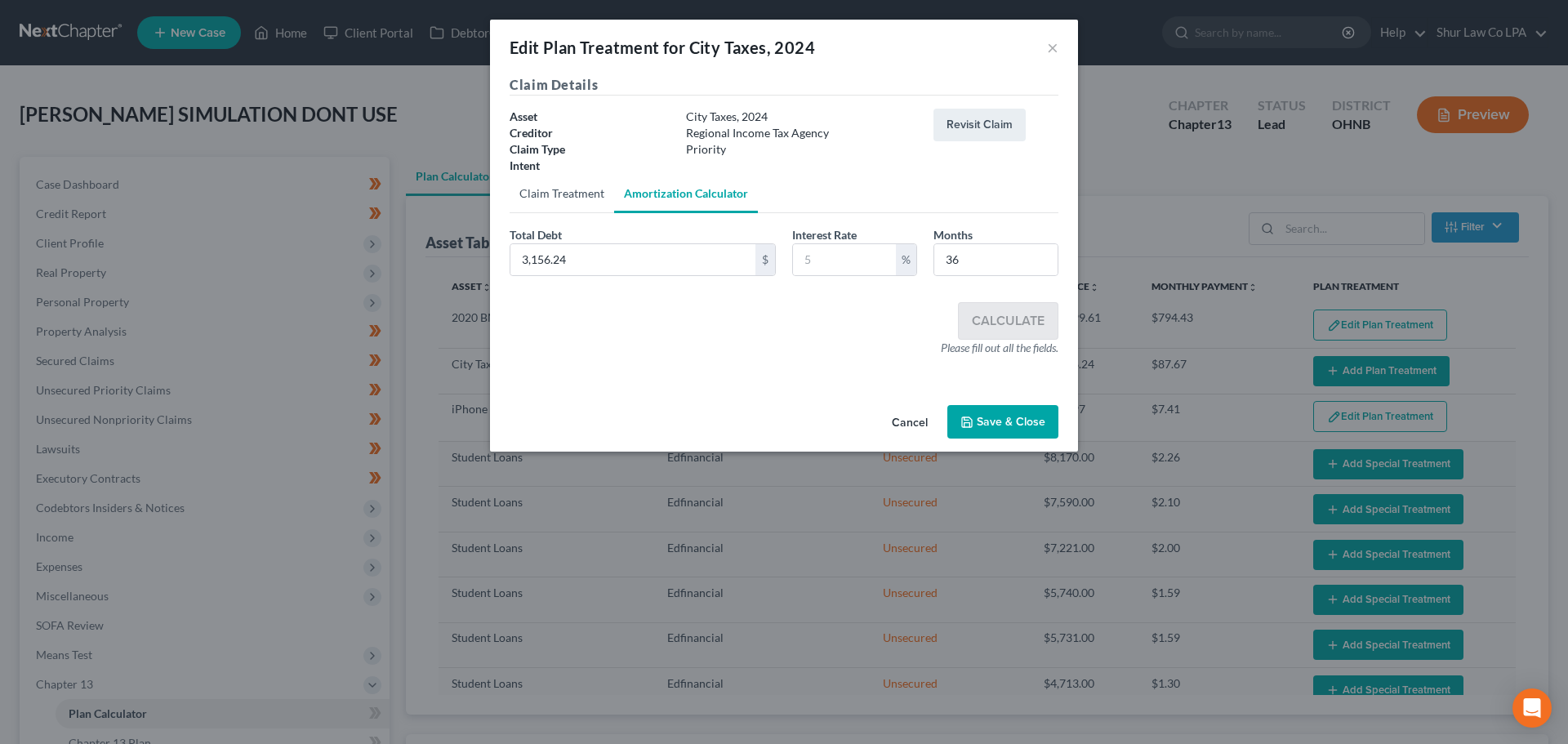
click at [579, 192] on link "Claim Treatment" at bounding box center [562, 193] width 104 height 39
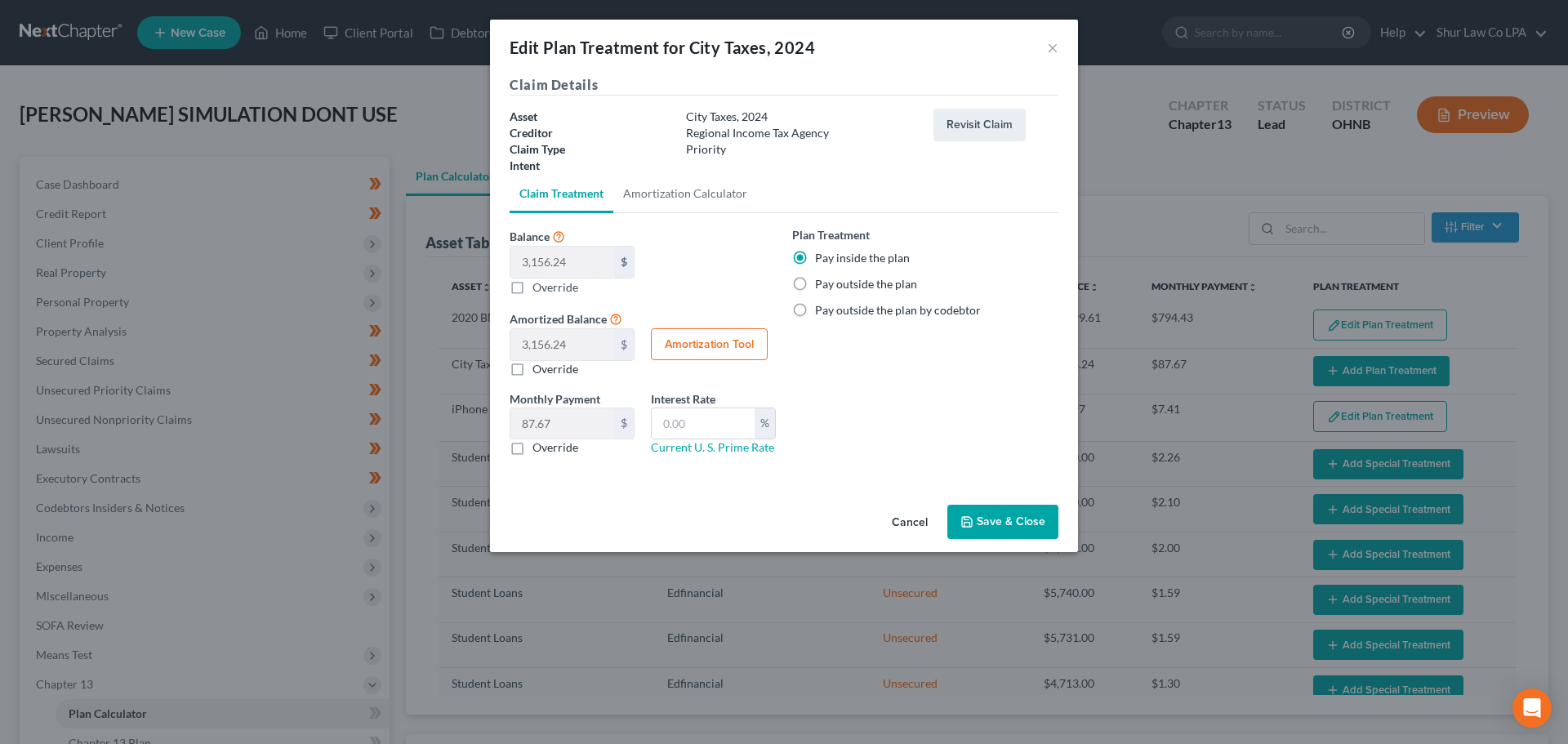
click at [1021, 517] on button "Save & Close" at bounding box center [1002, 522] width 111 height 34
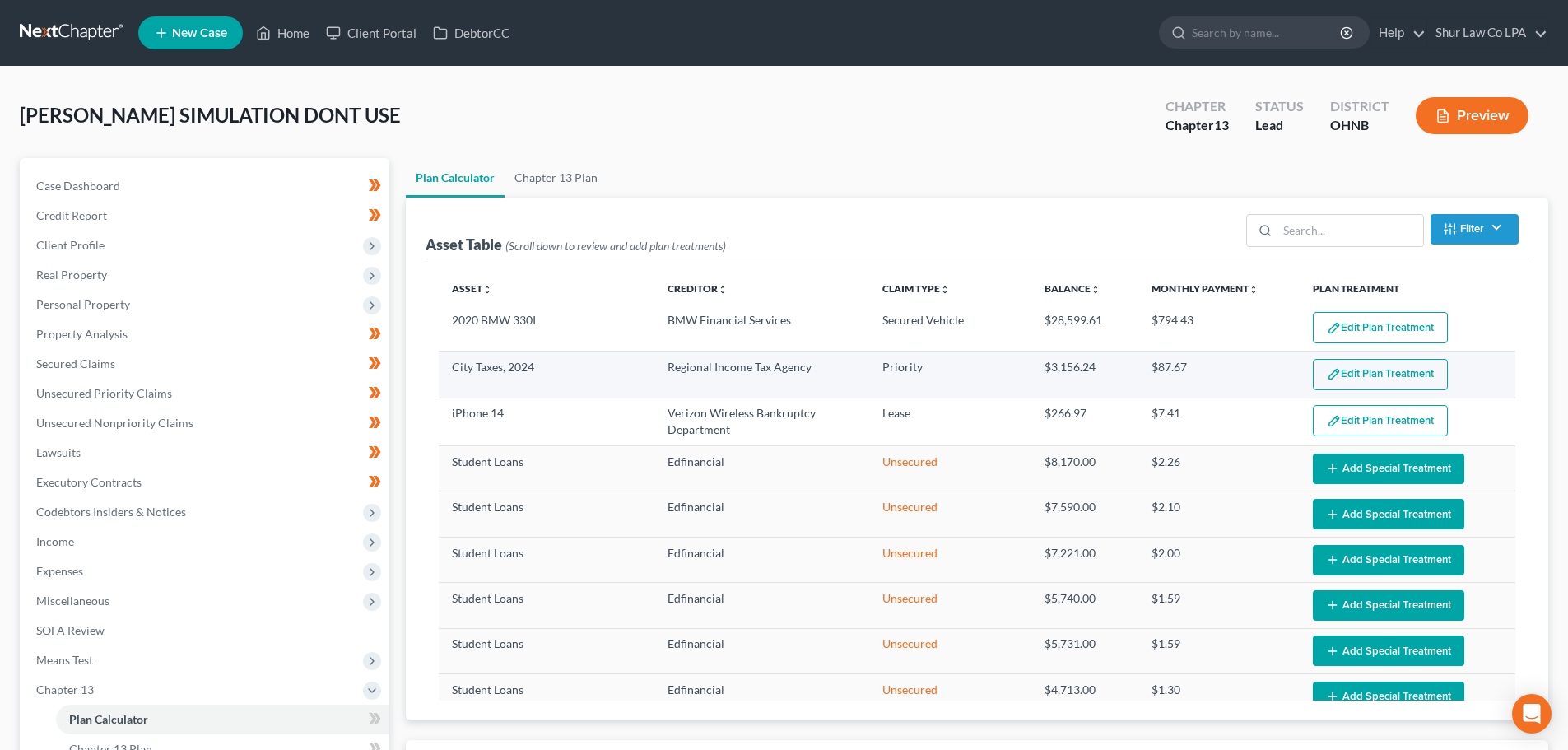
select select "35"
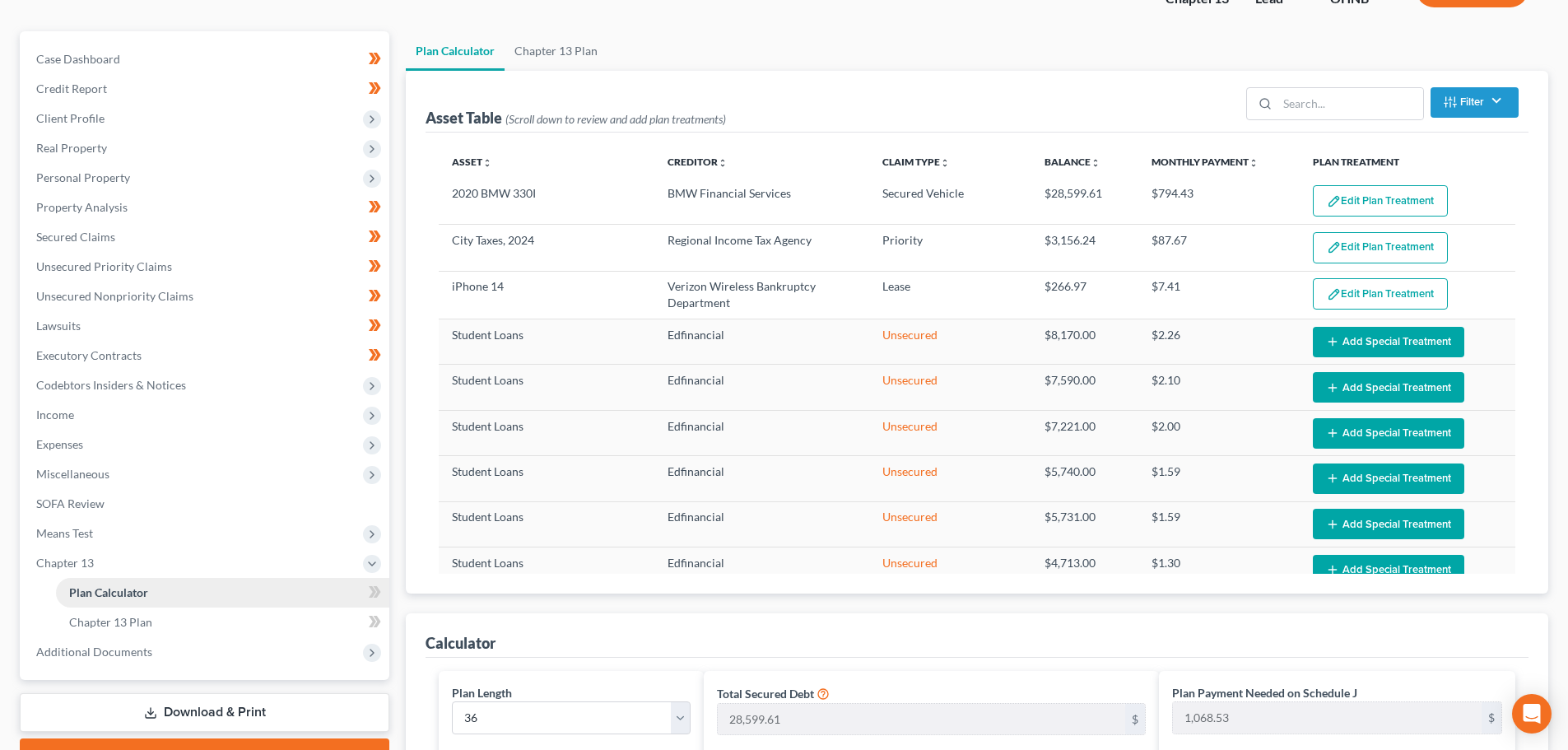
scroll to position [247, 0]
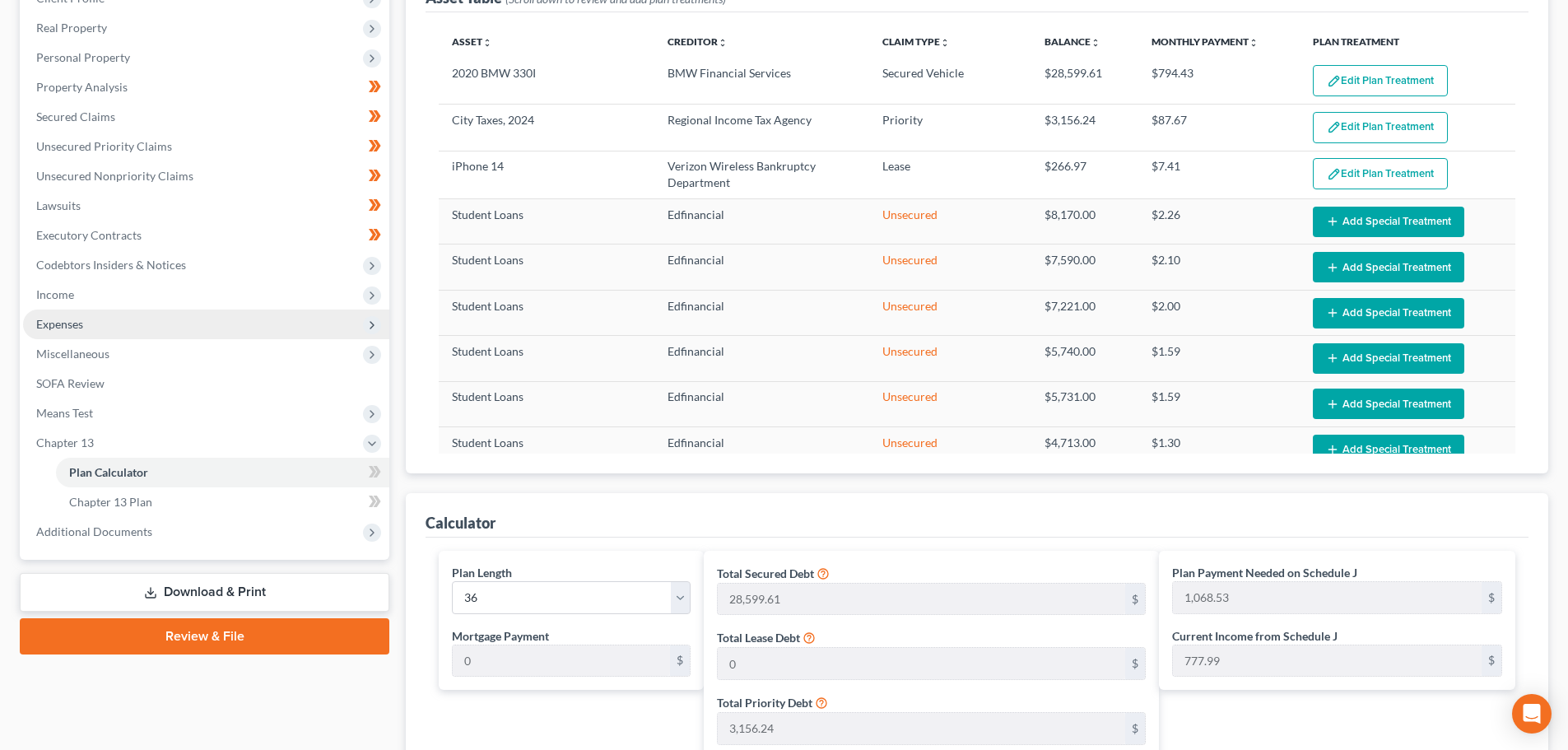
click at [79, 325] on span "Expenses" at bounding box center [59, 324] width 47 height 14
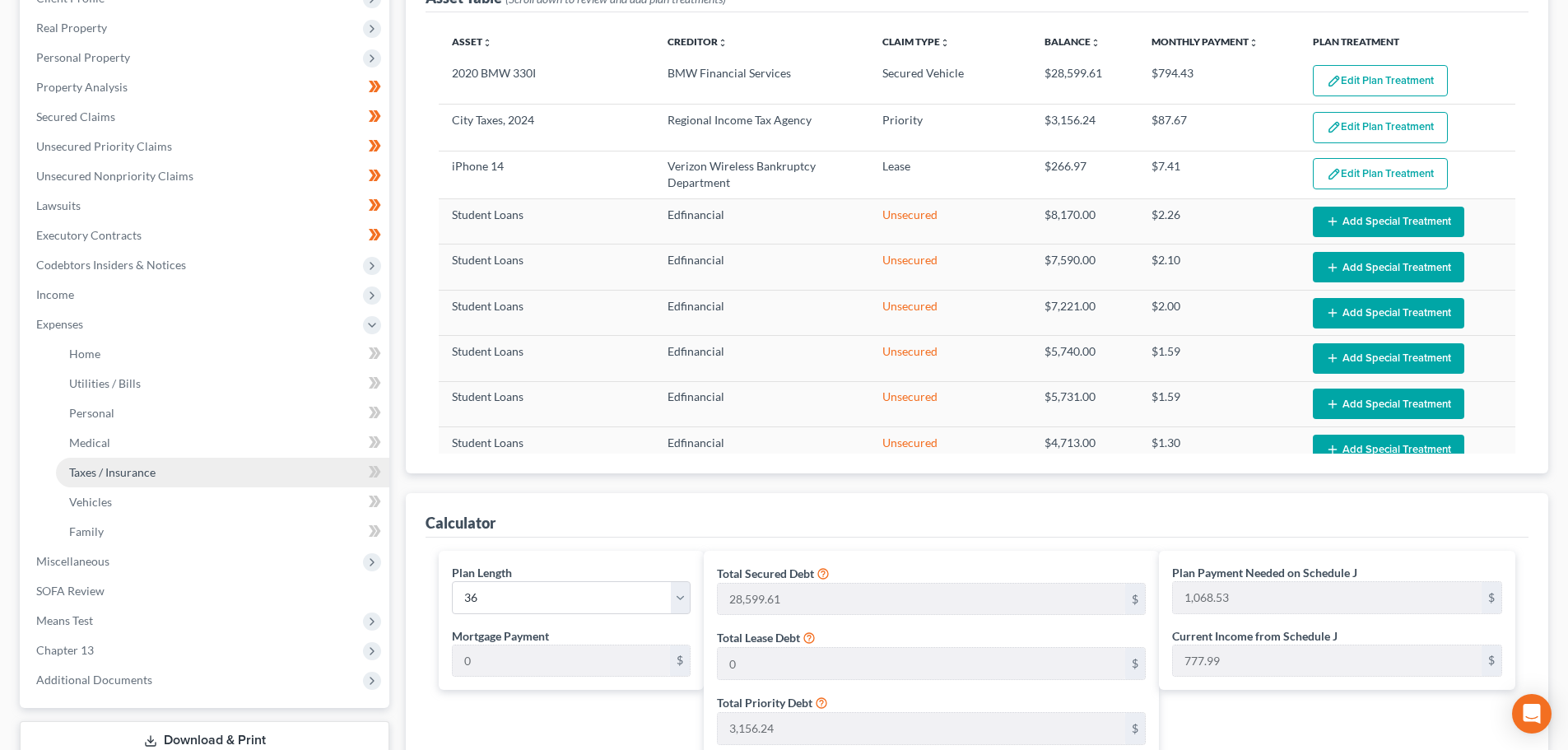
click at [116, 466] on span "Taxes / Insurance" at bounding box center [112, 472] width 86 height 14
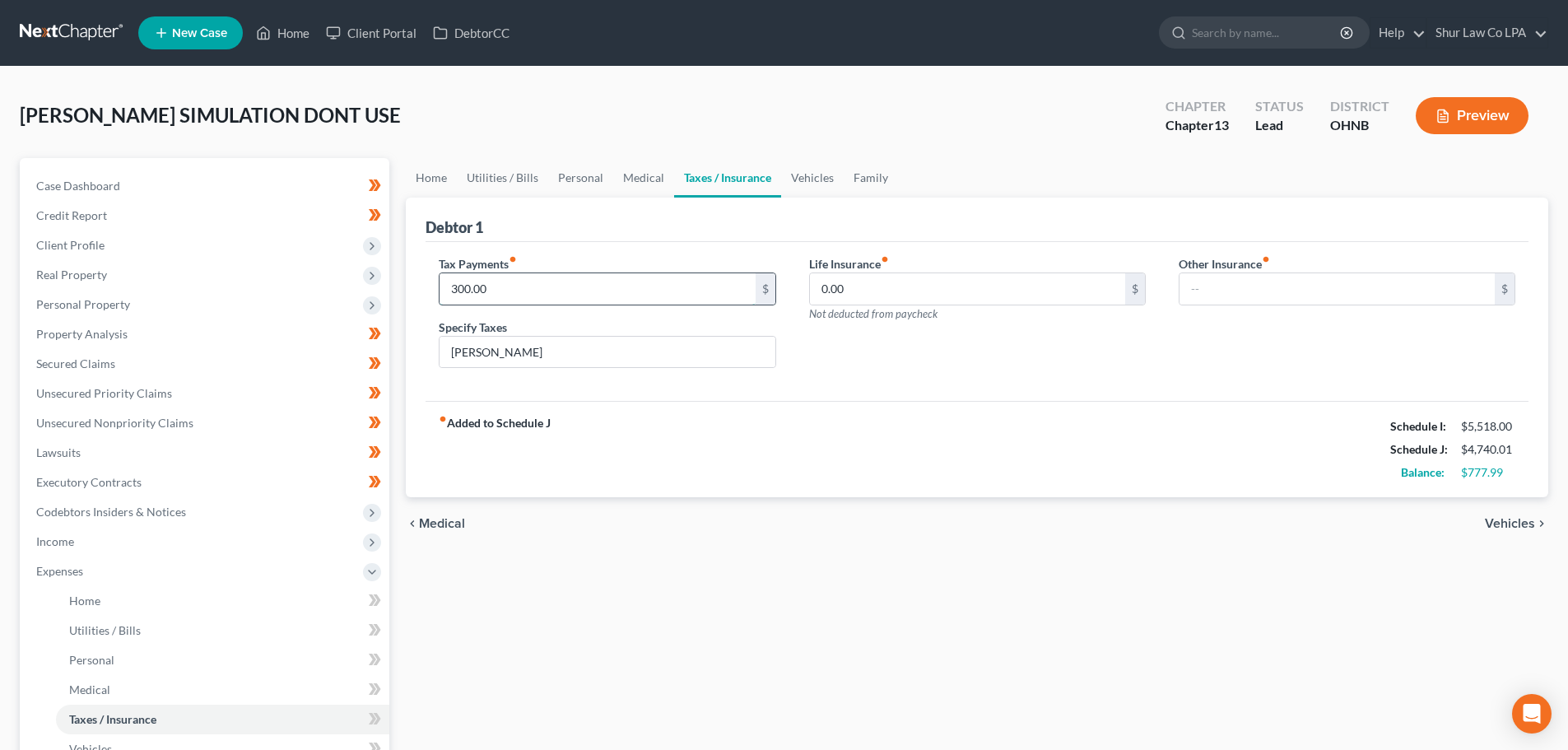
click at [537, 284] on input "300.00" at bounding box center [597, 289] width 315 height 32
click at [535, 284] on input "300.00" at bounding box center [597, 289] width 315 height 32
click at [534, 284] on input "300.00" at bounding box center [597, 289] width 315 height 32
click at [524, 351] on input "RITA" at bounding box center [607, 352] width 335 height 32
type input "R"
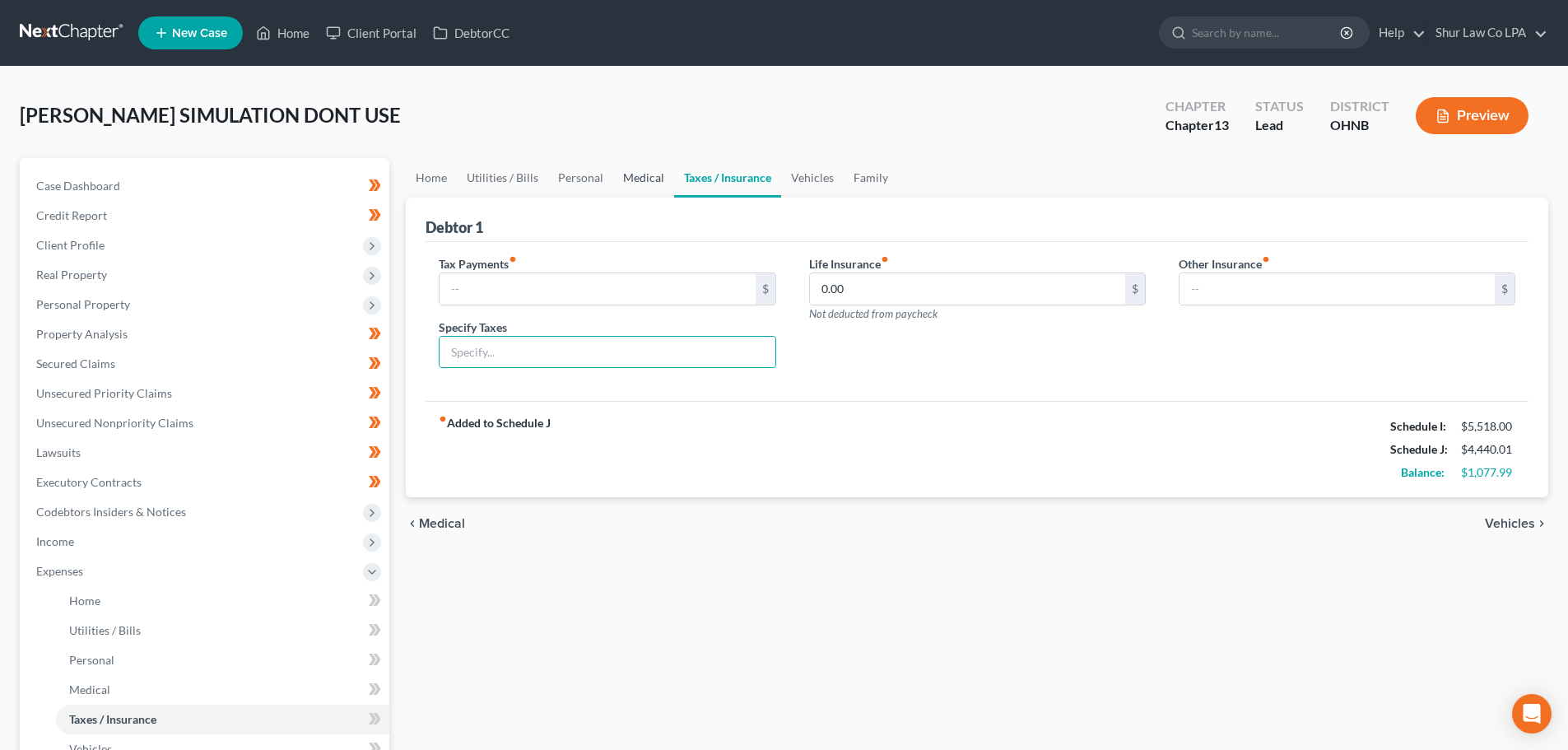
click at [647, 165] on link "Medical" at bounding box center [643, 178] width 61 height 39
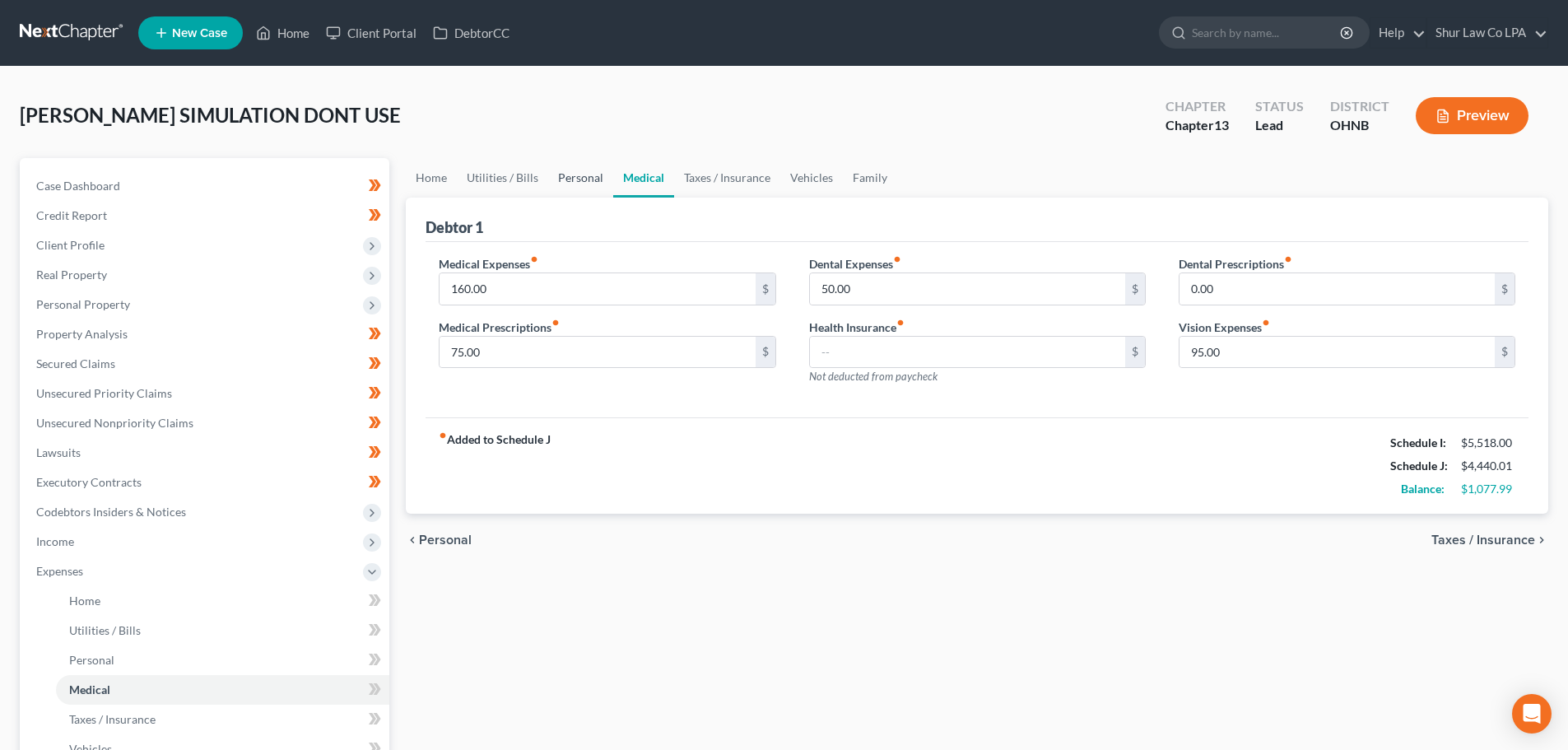
click at [588, 174] on link "Personal" at bounding box center [581, 178] width 65 height 39
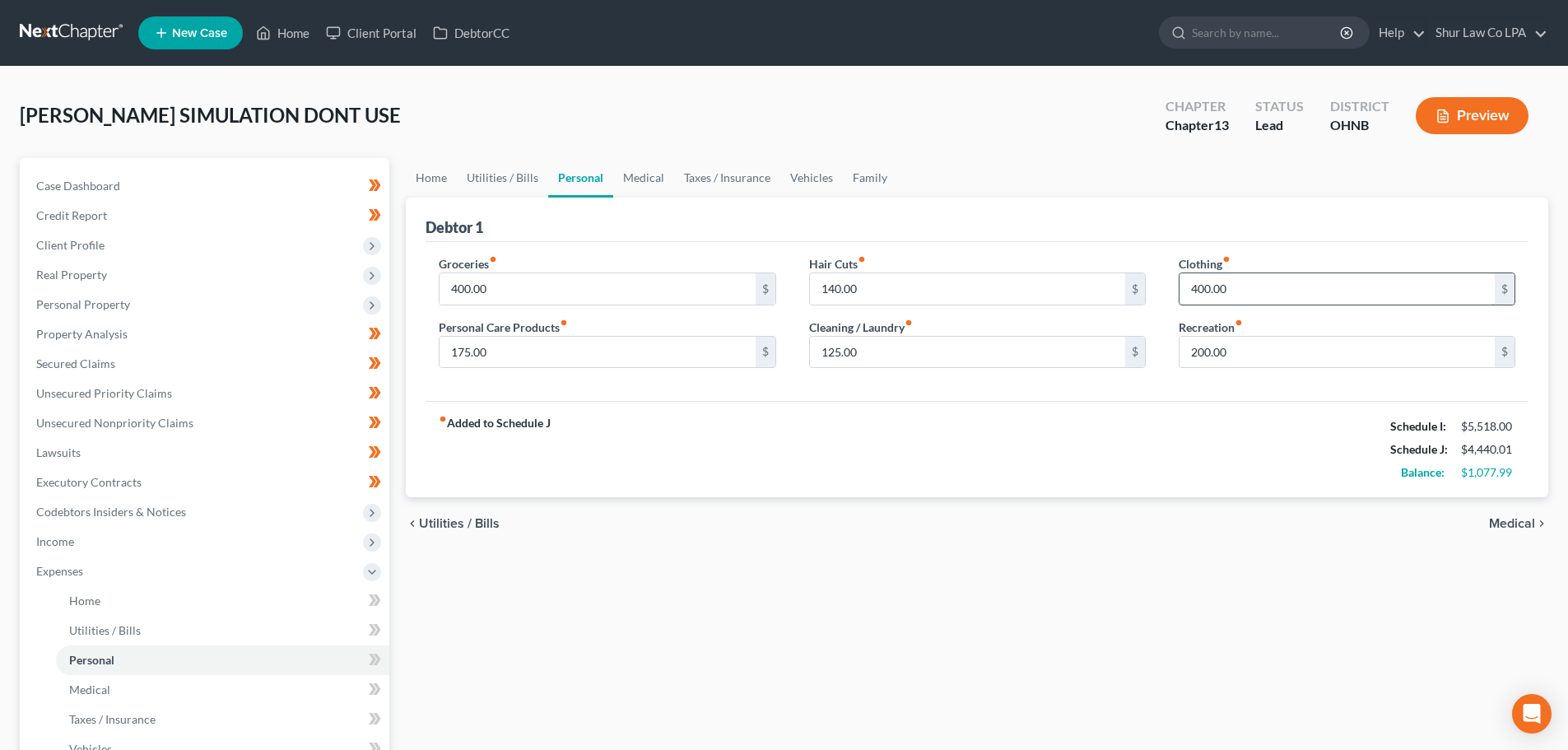
click at [1250, 293] on input "400.00" at bounding box center [1337, 289] width 315 height 32
type input "200.00"
click at [1193, 428] on div "fiber_manual_record Added to Schedule J Schedule I: $5,518.00 Schedule J: $4,24…" at bounding box center [977, 448] width 1103 height 97
click at [1255, 384] on div "Groceries fiber_manual_record 400.00 $ Personal Care Products fiber_manual_reco…" at bounding box center [977, 321] width 1103 height 160
click at [1038, 353] on input "125.00" at bounding box center [968, 352] width 315 height 32
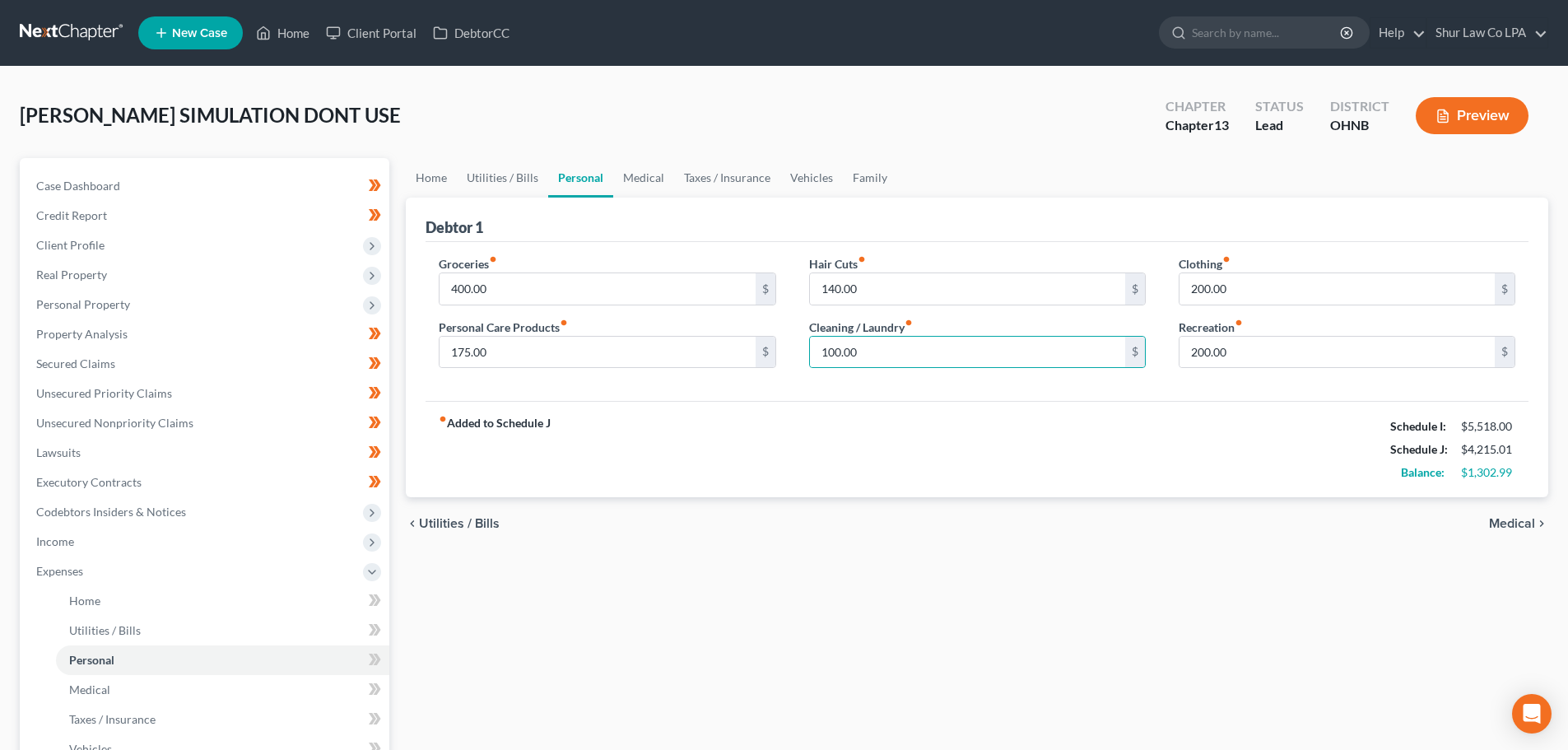
click at [1125, 407] on div "fiber_manual_record Added to Schedule J Schedule I: $5,518.00 Schedule J: $4,21…" at bounding box center [977, 448] width 1103 height 97
click at [1138, 394] on div "Groceries fiber_manual_record 400.00 $ Personal Care Products fiber_manual_reco…" at bounding box center [977, 321] width 1103 height 160
click at [1240, 355] on input "200.00" at bounding box center [1337, 352] width 315 height 32
click at [1086, 354] on input "100.00" at bounding box center [968, 352] width 315 height 32
type input "75.00"
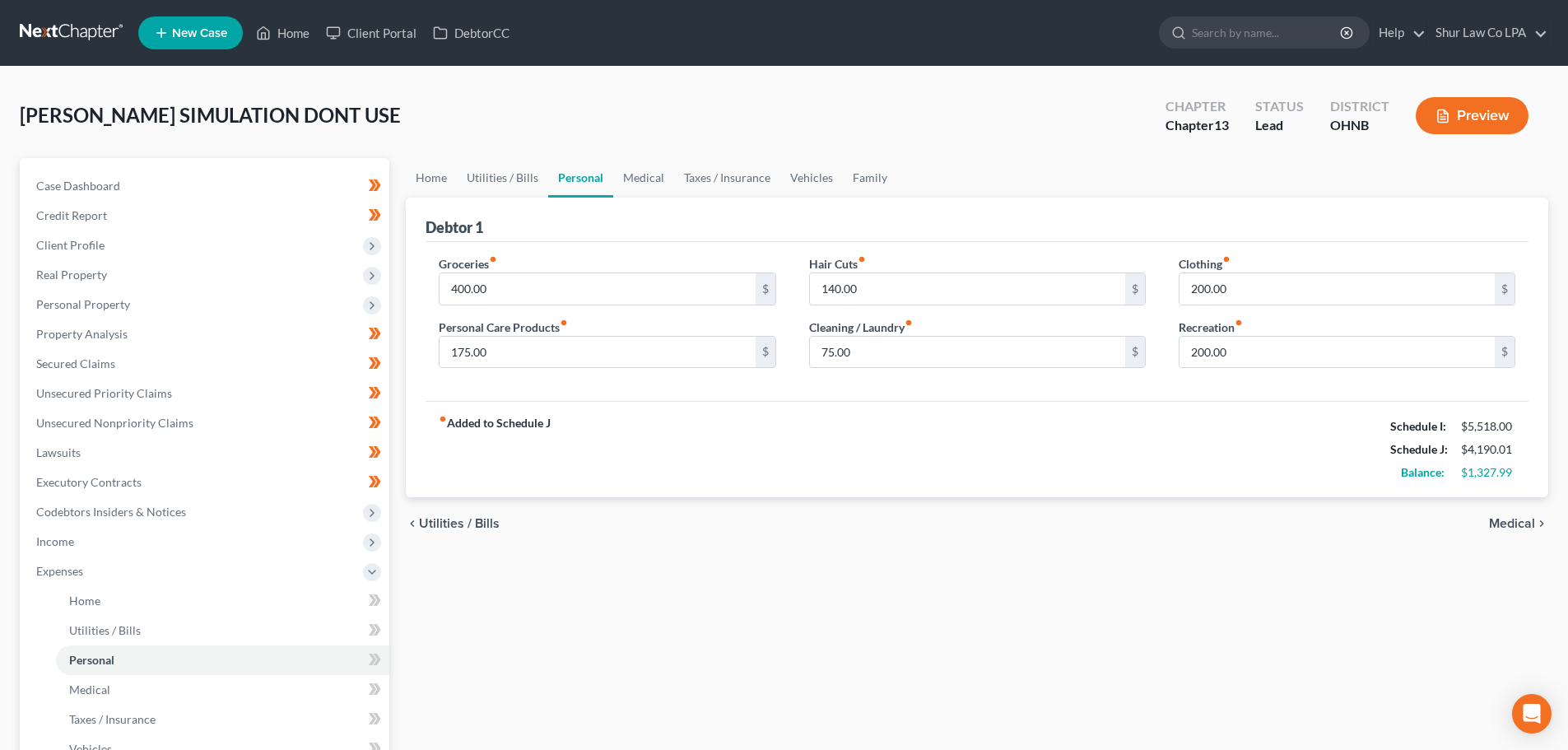
click at [1208, 393] on div "Groceries fiber_manual_record 400.00 $ Personal Care Products fiber_manual_reco…" at bounding box center [977, 321] width 1103 height 160
click at [1236, 347] on input "200.00" at bounding box center [1337, 352] width 315 height 32
type input "100.00"
click at [1132, 379] on div "Hair Cuts fiber_manual_record 140.00 $ Cleaning / Laundry fiber_manual_record 7…" at bounding box center [977, 319] width 370 height 126
click at [1156, 407] on div "fiber_manual_record Added to Schedule J Schedule I: $5,518.00 Schedule J: $4,09…" at bounding box center [977, 448] width 1103 height 97
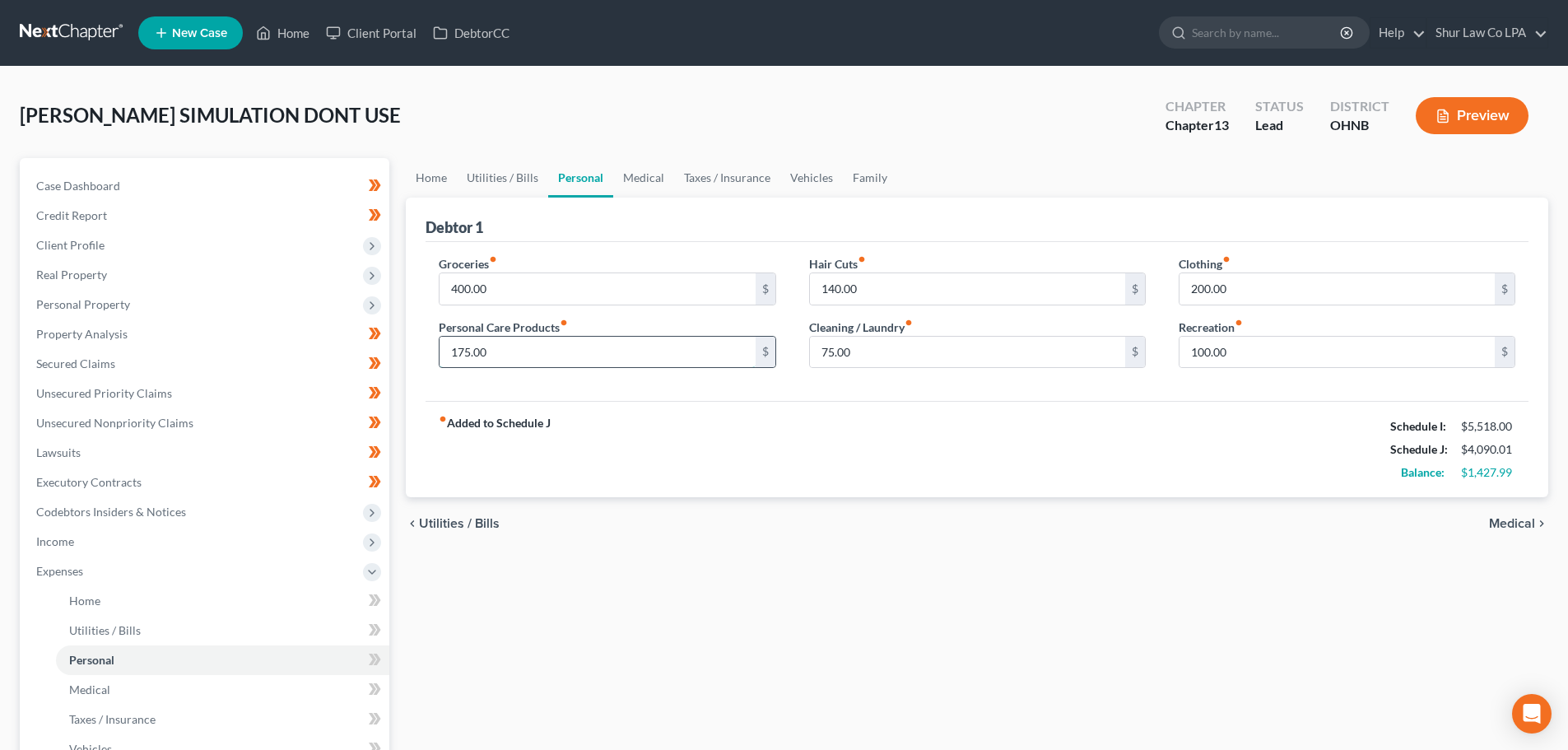
click at [499, 354] on input "175.00" at bounding box center [597, 352] width 315 height 32
click at [509, 179] on link "Utilities / Bills" at bounding box center [502, 178] width 91 height 39
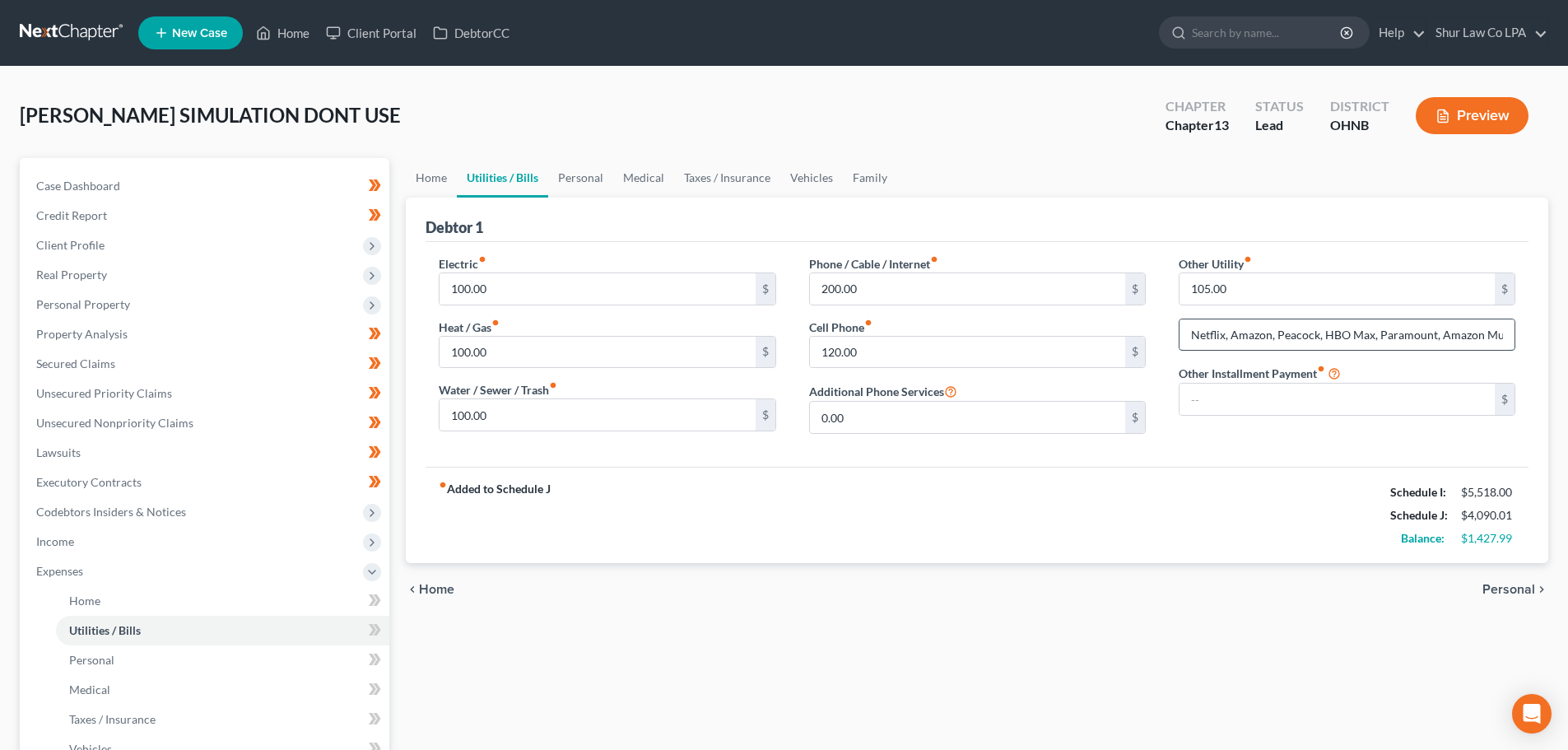
click at [1290, 335] on input "Netflix, Amazon, Peacock, HBO Max, Paramount, Amazon Music, Cloud" at bounding box center [1347, 335] width 335 height 32
click at [1290, 334] on input "Netflix, Amazon, Peacock, HBO Max, Paramount, Amazon Music, Cloud" at bounding box center [1347, 335] width 335 height 32
click at [1309, 334] on input "Netflix, Amazon, Peacock, HBO Max, Paramount, Amazon Music, Cloud" at bounding box center [1347, 335] width 335 height 32
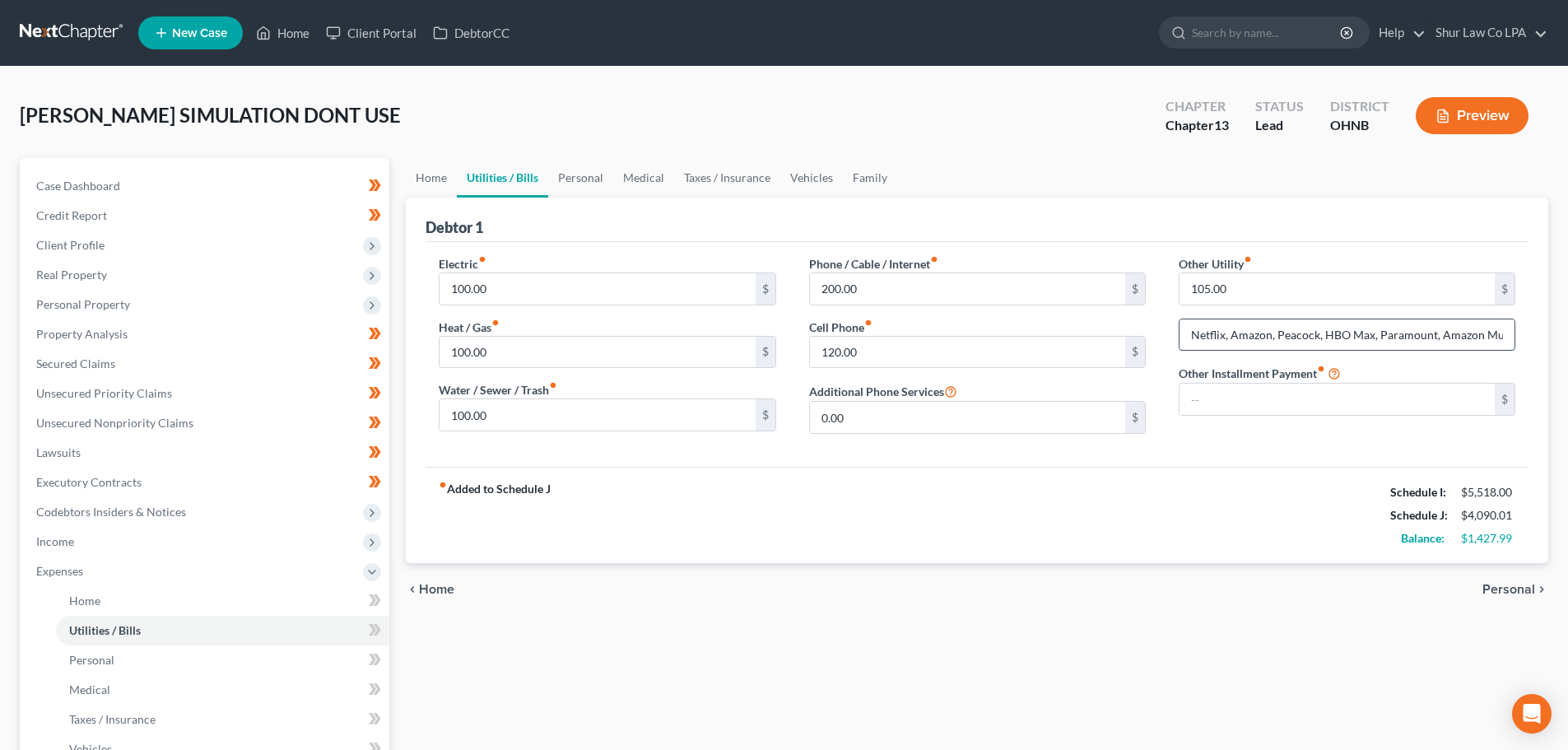
click at [1194, 337] on input "Netflix, Amazon, Peacock, HBO Max, Paramount, Amazon Music, Cloud" at bounding box center [1347, 335] width 335 height 32
drag, startPoint x: 1186, startPoint y: 337, endPoint x: 1551, endPoint y: 330, distance: 365.1
click at [1551, 330] on div "Home Utilities / Bills Personal Medical Taxes / Insurance Vehicles Family Debto…" at bounding box center [977, 604] width 1159 height 892
click at [1486, 333] on input "Netflix, Amazon, Peacock, HBO Max, Paramount, Amazon Music, Cloud" at bounding box center [1347, 335] width 335 height 32
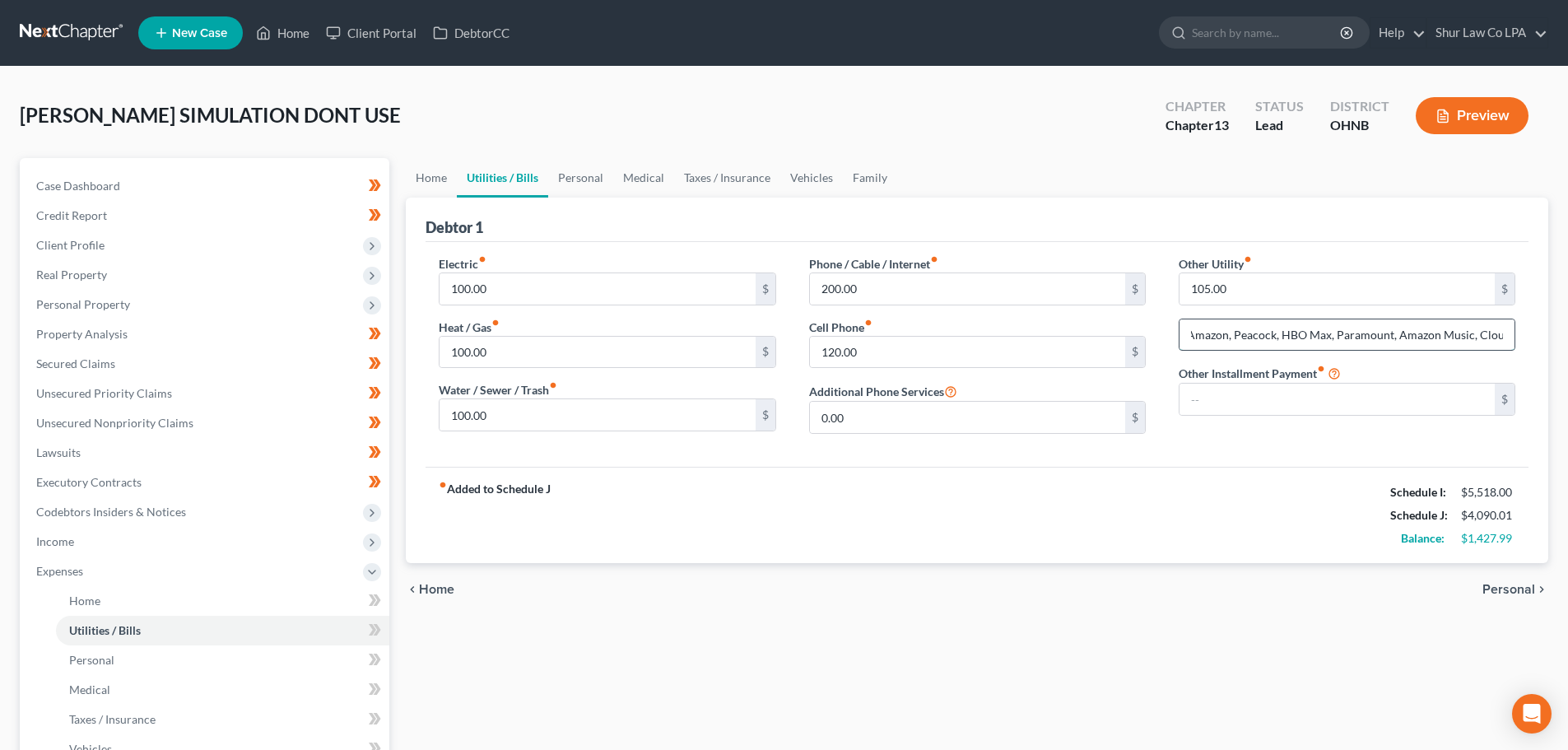
click at [1500, 333] on input "Netflix, Amazon, Peacock, HBO Max, Paramount, Amazon Music, Cloud" at bounding box center [1347, 335] width 335 height 32
click at [1453, 371] on div "Other Installment Payment fiber_manual_record $" at bounding box center [1347, 390] width 336 height 52
click at [895, 519] on div "fiber_manual_record Added to Schedule J Schedule I: $5,518.00 Schedule J: $4,09…" at bounding box center [977, 515] width 1103 height 97
click at [587, 177] on link "Personal" at bounding box center [581, 178] width 65 height 39
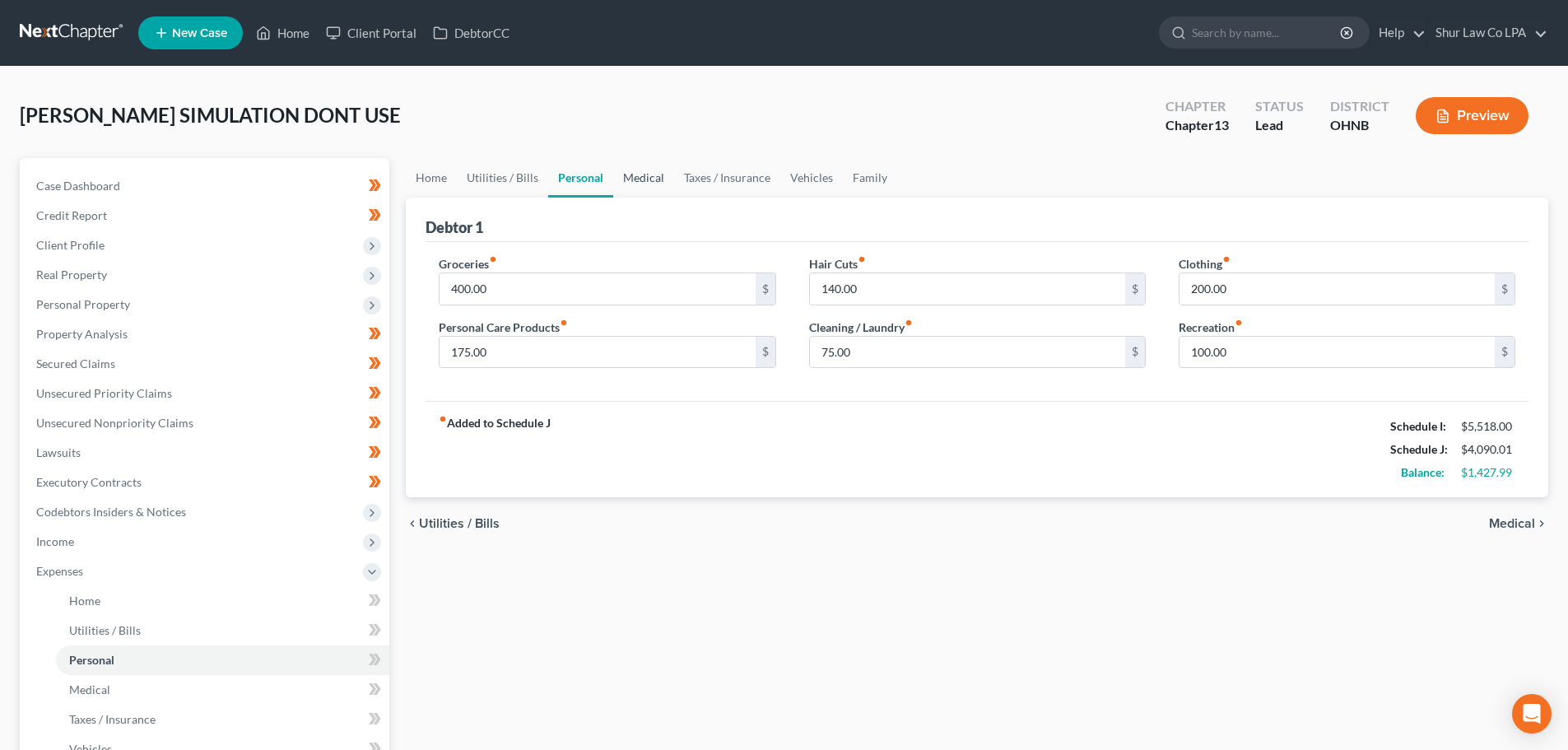
click at [652, 173] on link "Medical" at bounding box center [643, 178] width 61 height 39
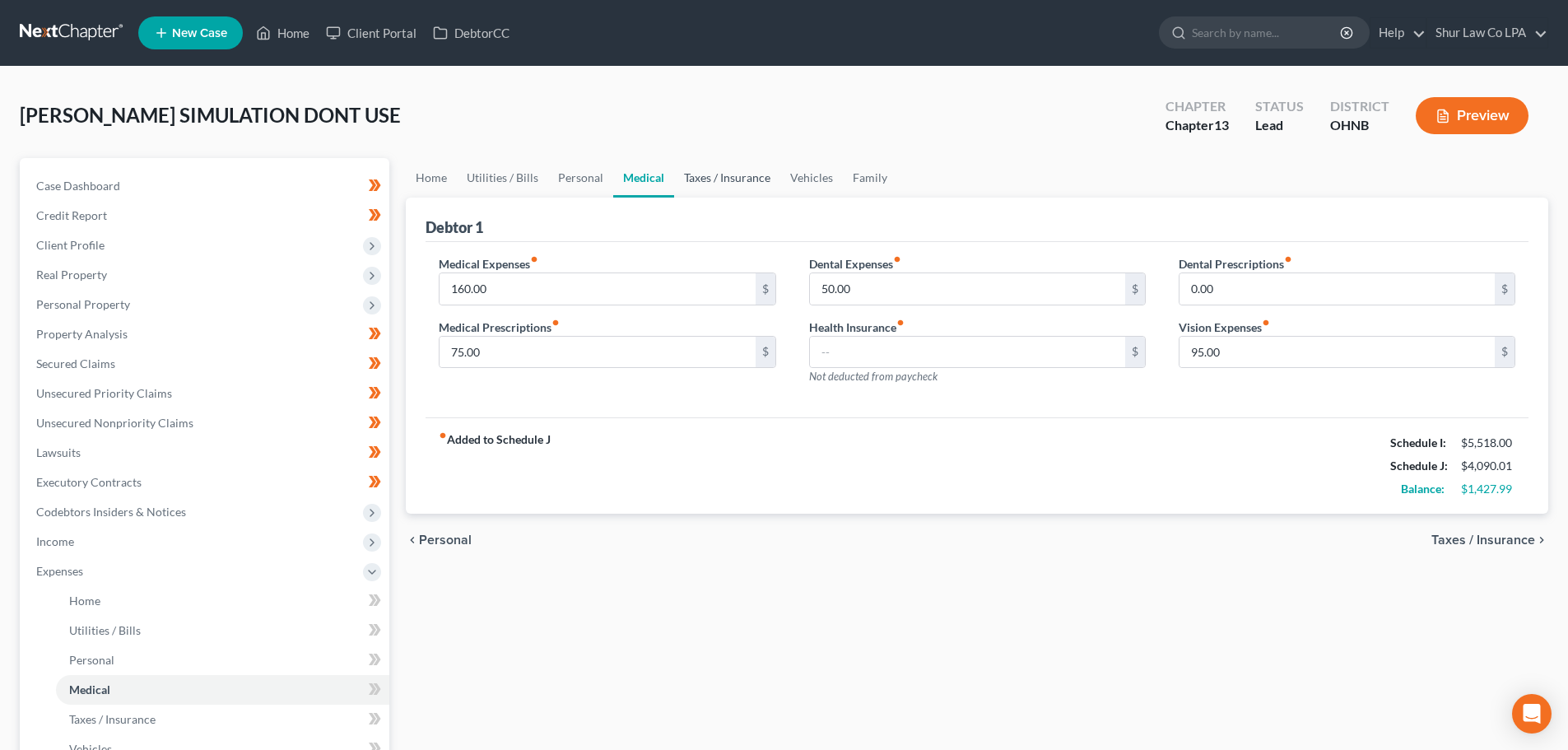
click at [701, 177] on link "Taxes / Insurance" at bounding box center [728, 178] width 106 height 39
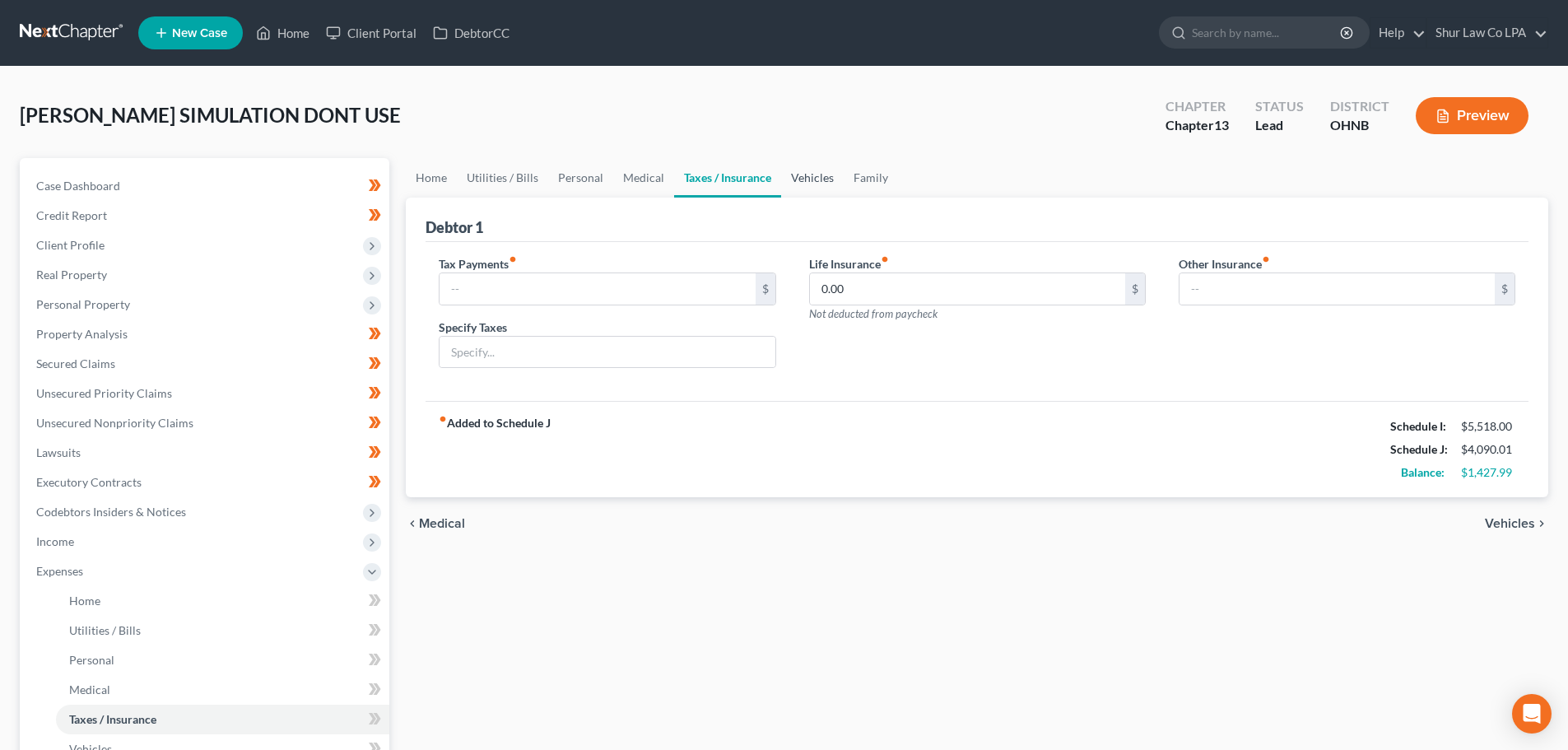
click at [804, 179] on link "Vehicles" at bounding box center [812, 178] width 62 height 39
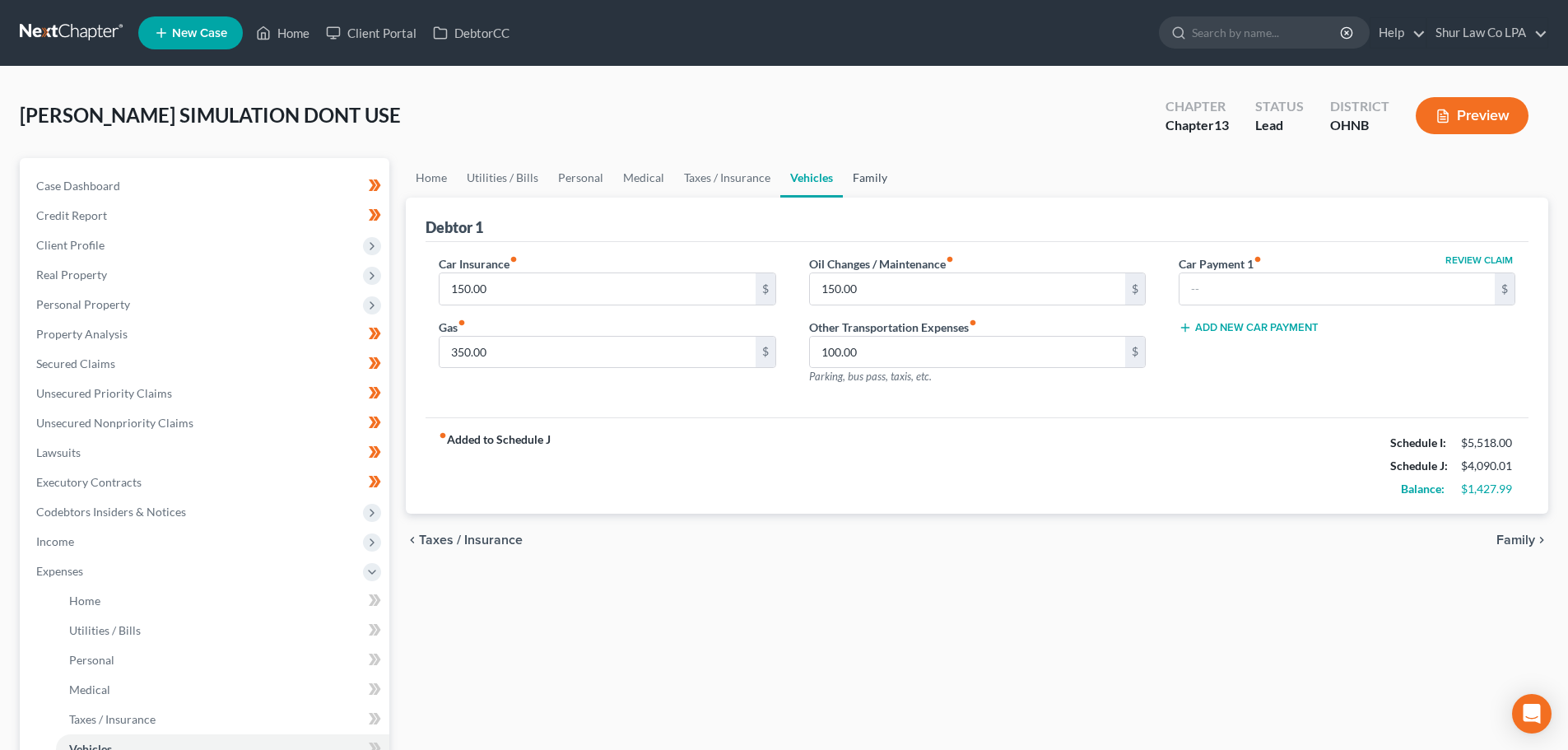
click at [855, 179] on link "Family" at bounding box center [870, 178] width 55 height 39
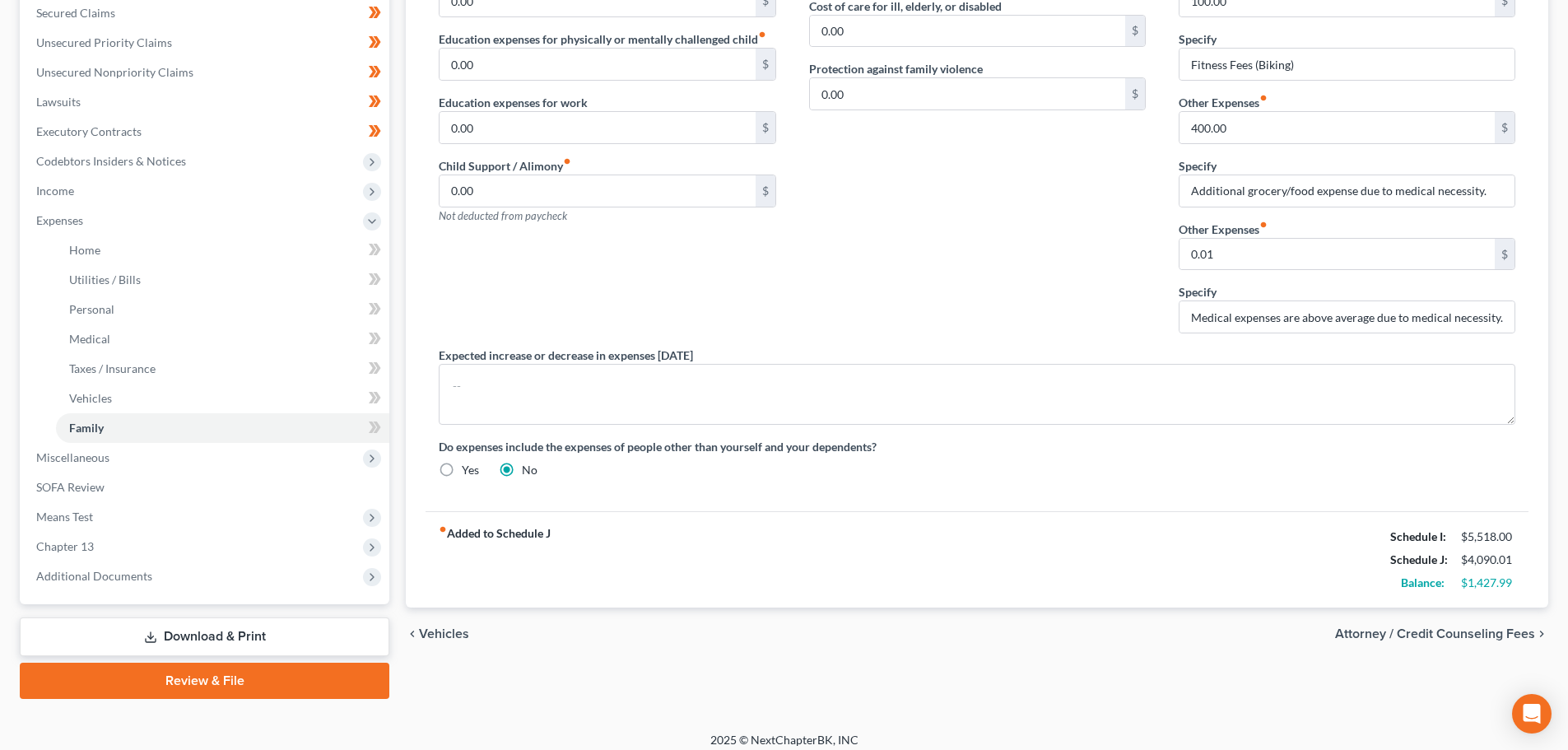
scroll to position [362, 0]
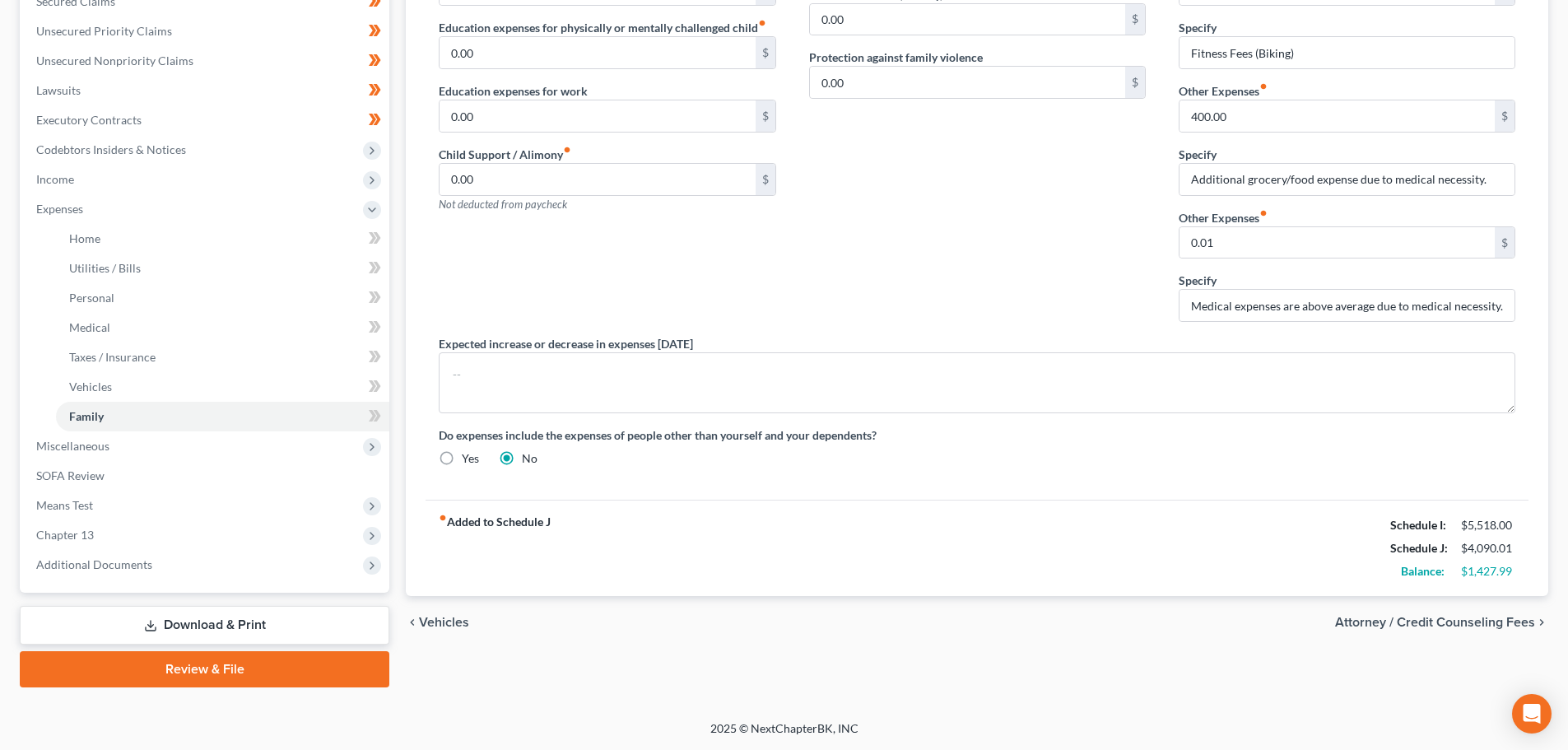
click at [1475, 567] on div "$1,427.99" at bounding box center [1489, 571] width 55 height 16
click at [1493, 573] on div "$1,427.99" at bounding box center [1489, 571] width 55 height 16
click at [1495, 573] on div "$1,427.99" at bounding box center [1489, 571] width 55 height 16
click at [100, 530] on span "Chapter 13" at bounding box center [206, 535] width 366 height 30
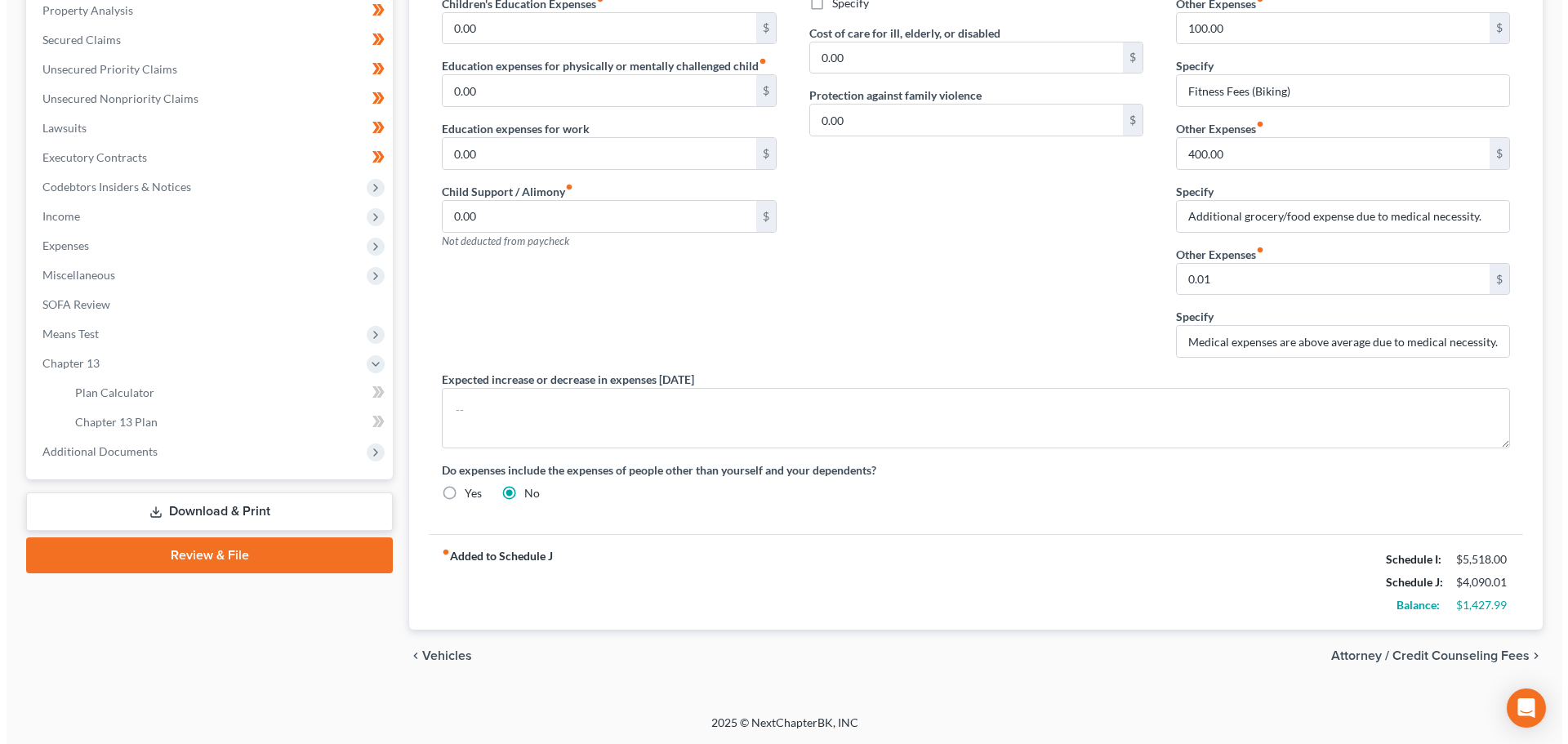
scroll to position [321, 0]
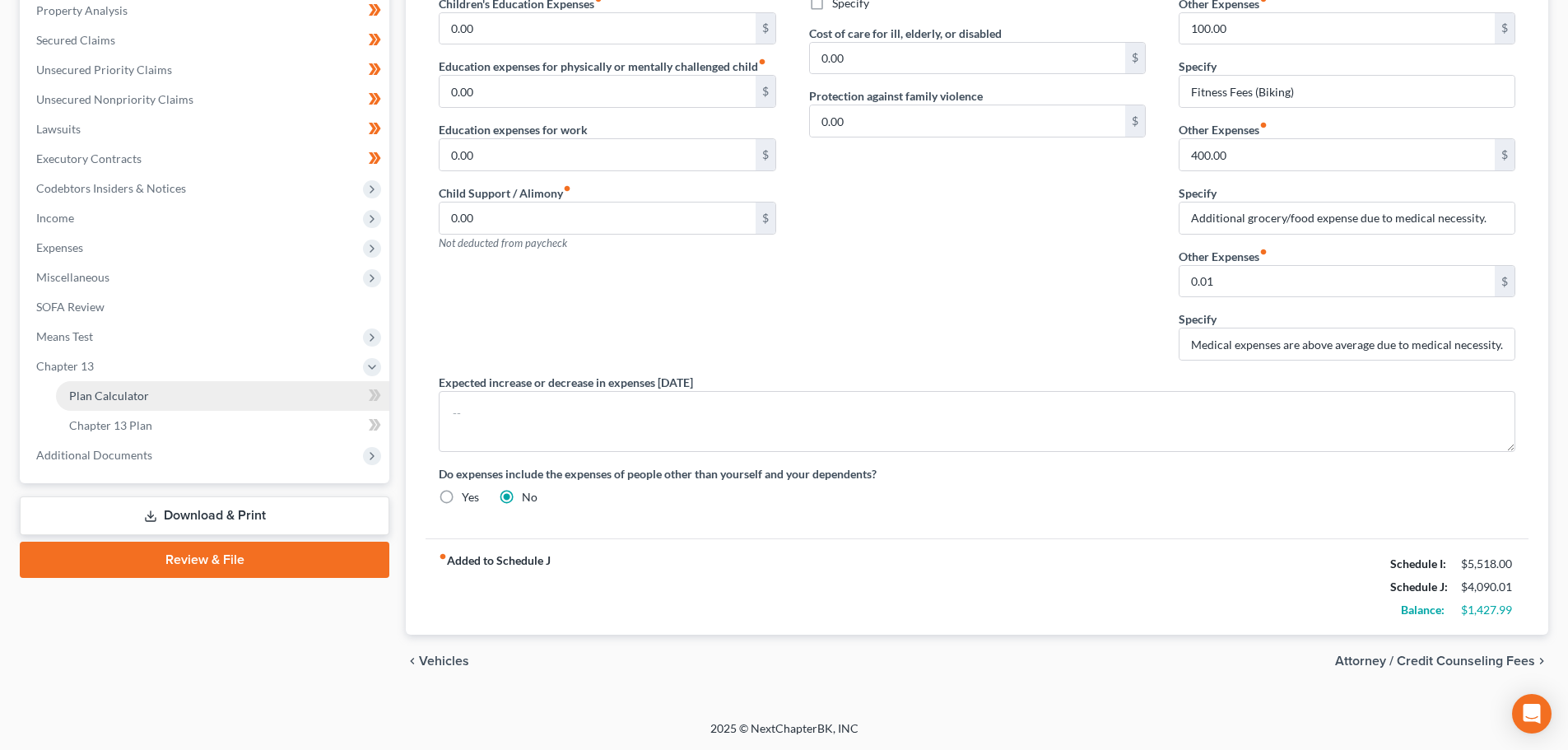
click at [136, 394] on span "Plan Calculator" at bounding box center [109, 396] width 80 height 14
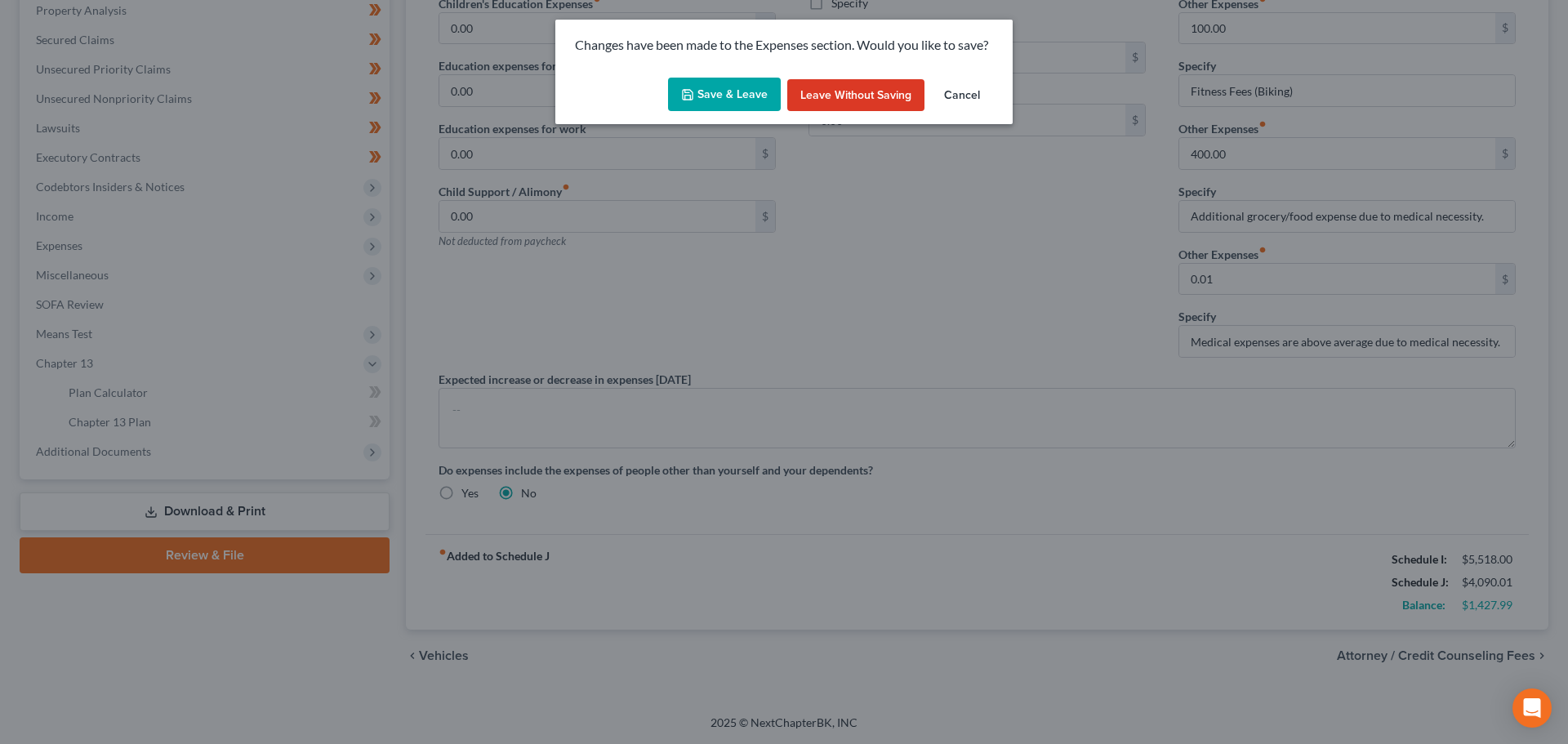
click at [737, 90] on button "Save & Leave" at bounding box center [724, 95] width 113 height 34
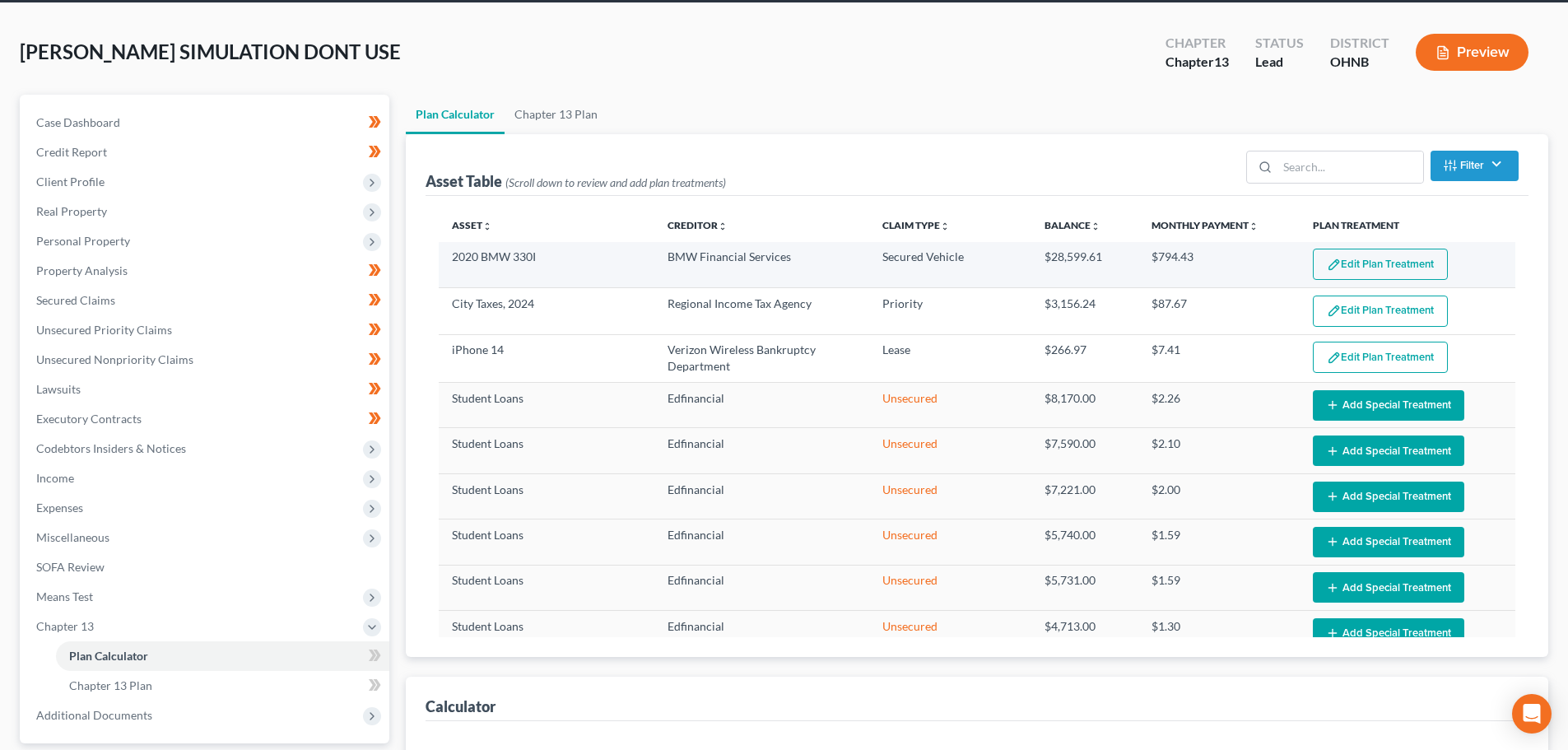
select select "35"
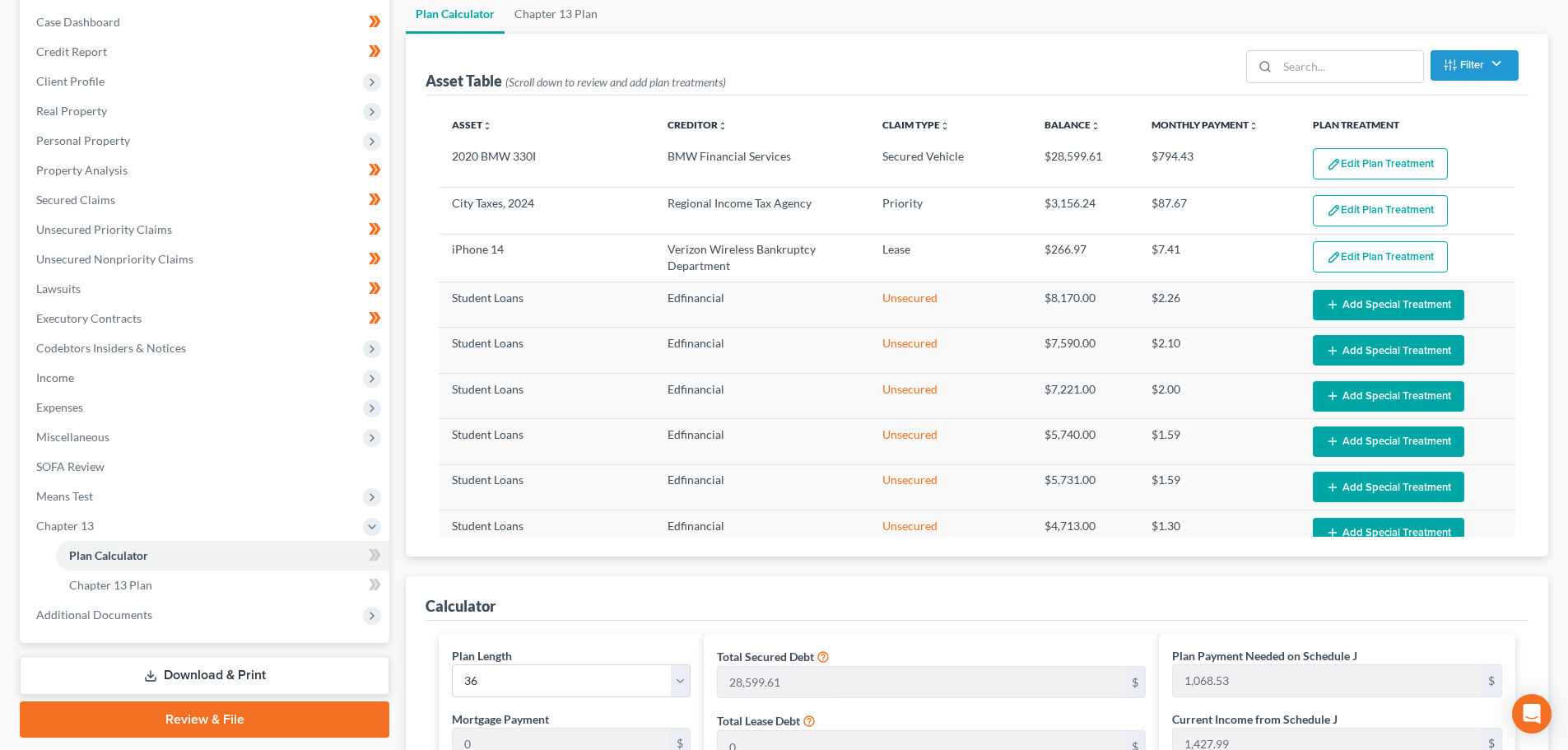
scroll to position [165, 0]
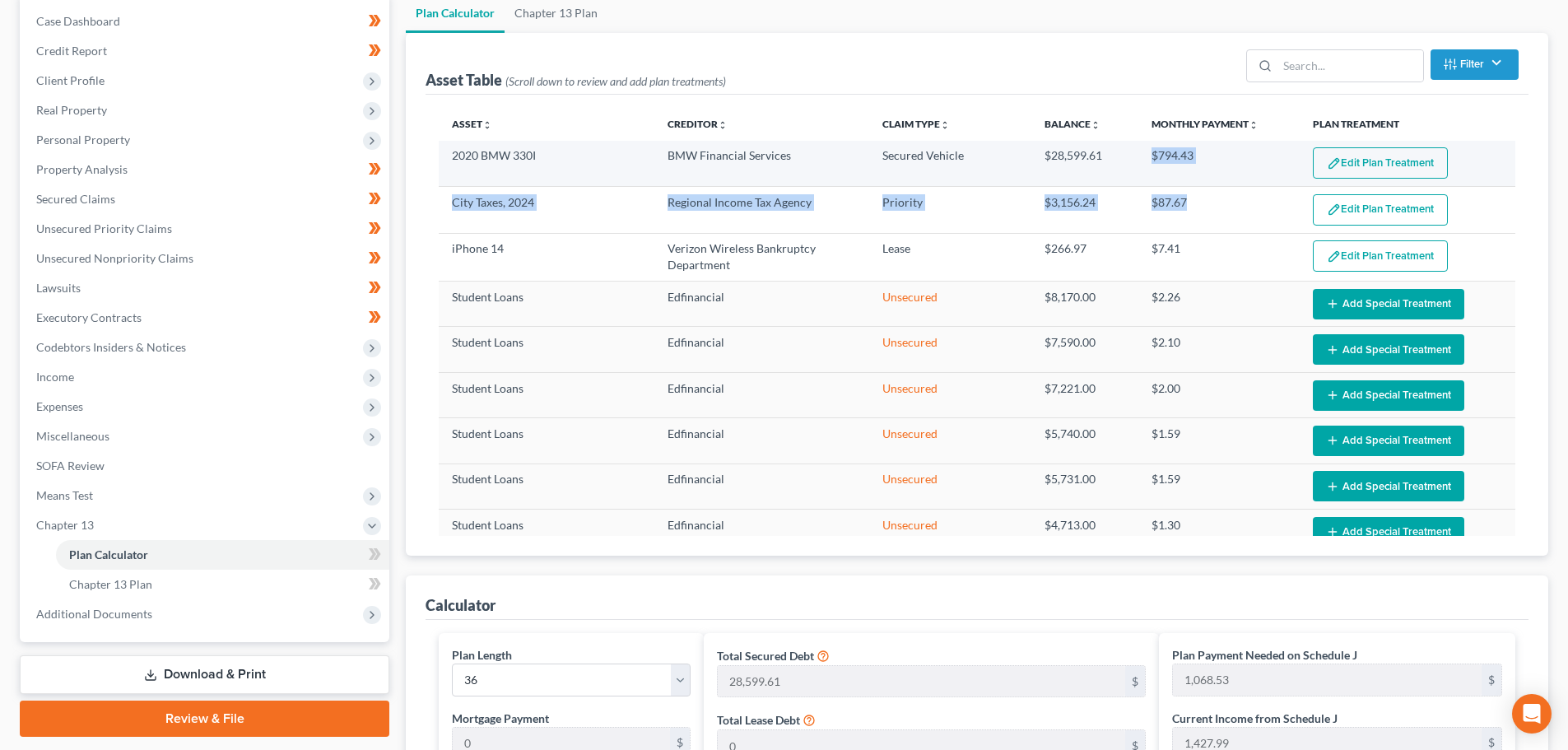
drag, startPoint x: 1204, startPoint y: 204, endPoint x: 1122, endPoint y: 144, distance: 101.6
click at [1122, 144] on tbody "2020 BMW 330I BMW Financial Services Secured Vehicle $28,599.61 $794.43 Edit Pl…" at bounding box center [977, 759] width 1077 height 1235
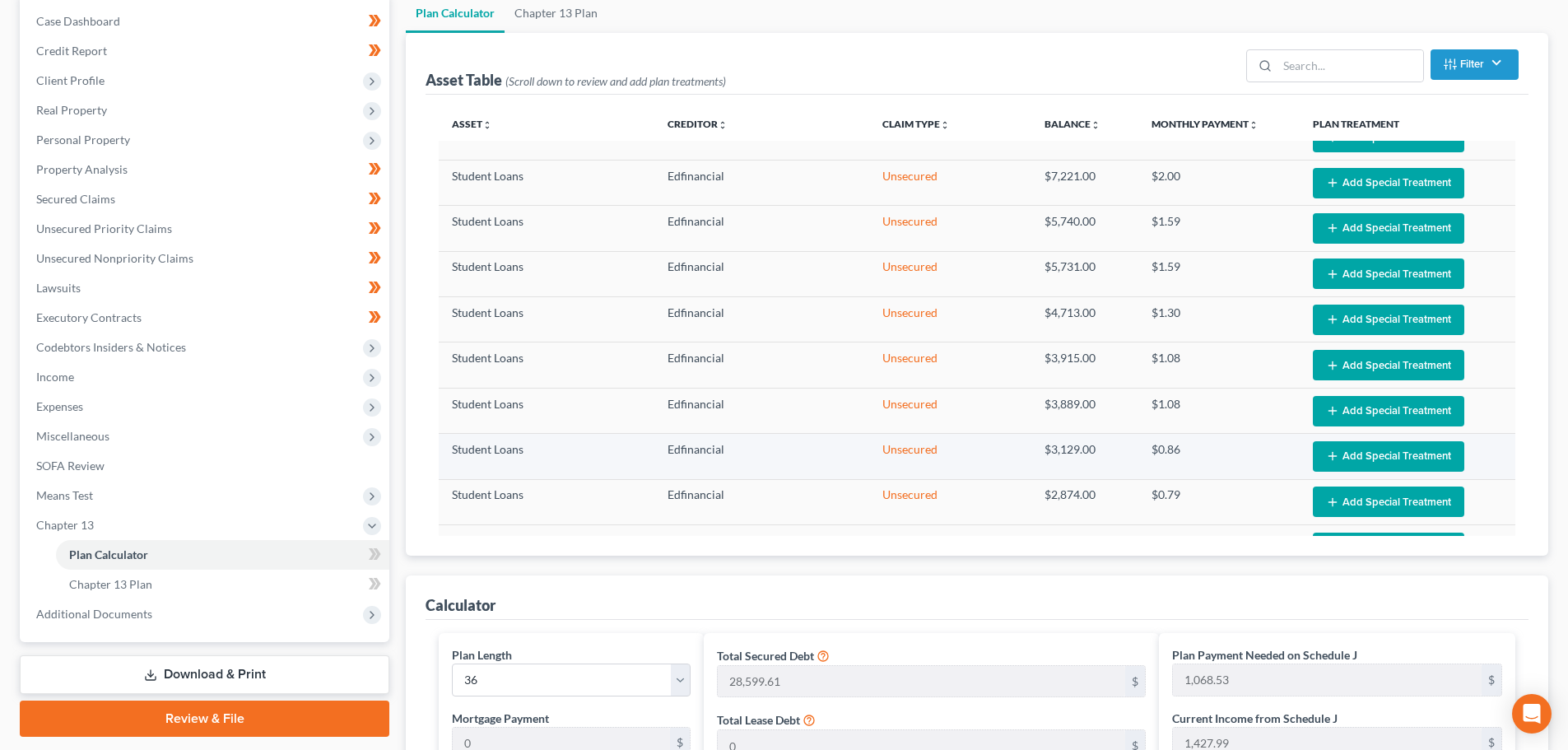
scroll to position [330, 0]
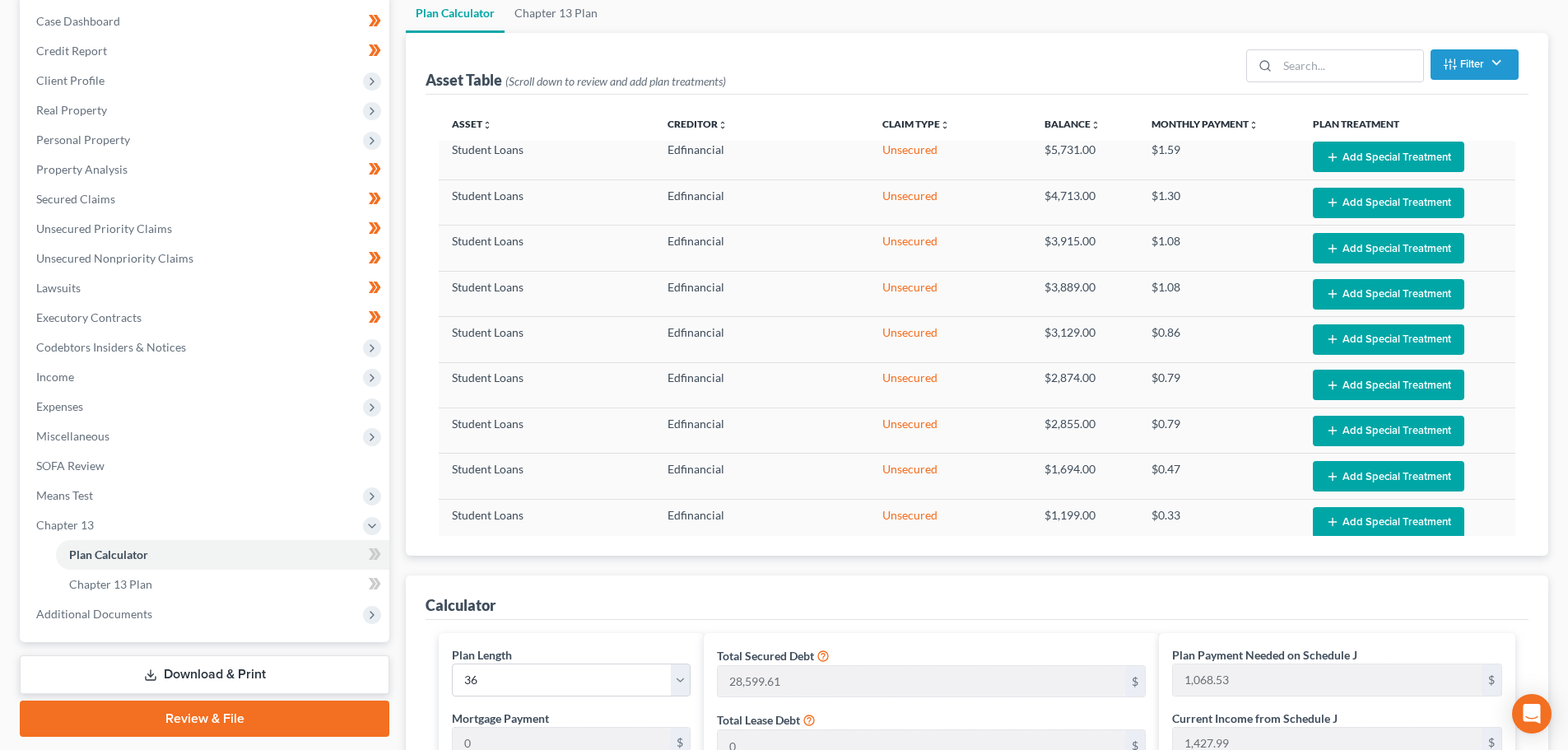
click at [914, 591] on div "Calculator" at bounding box center [977, 598] width 1103 height 44
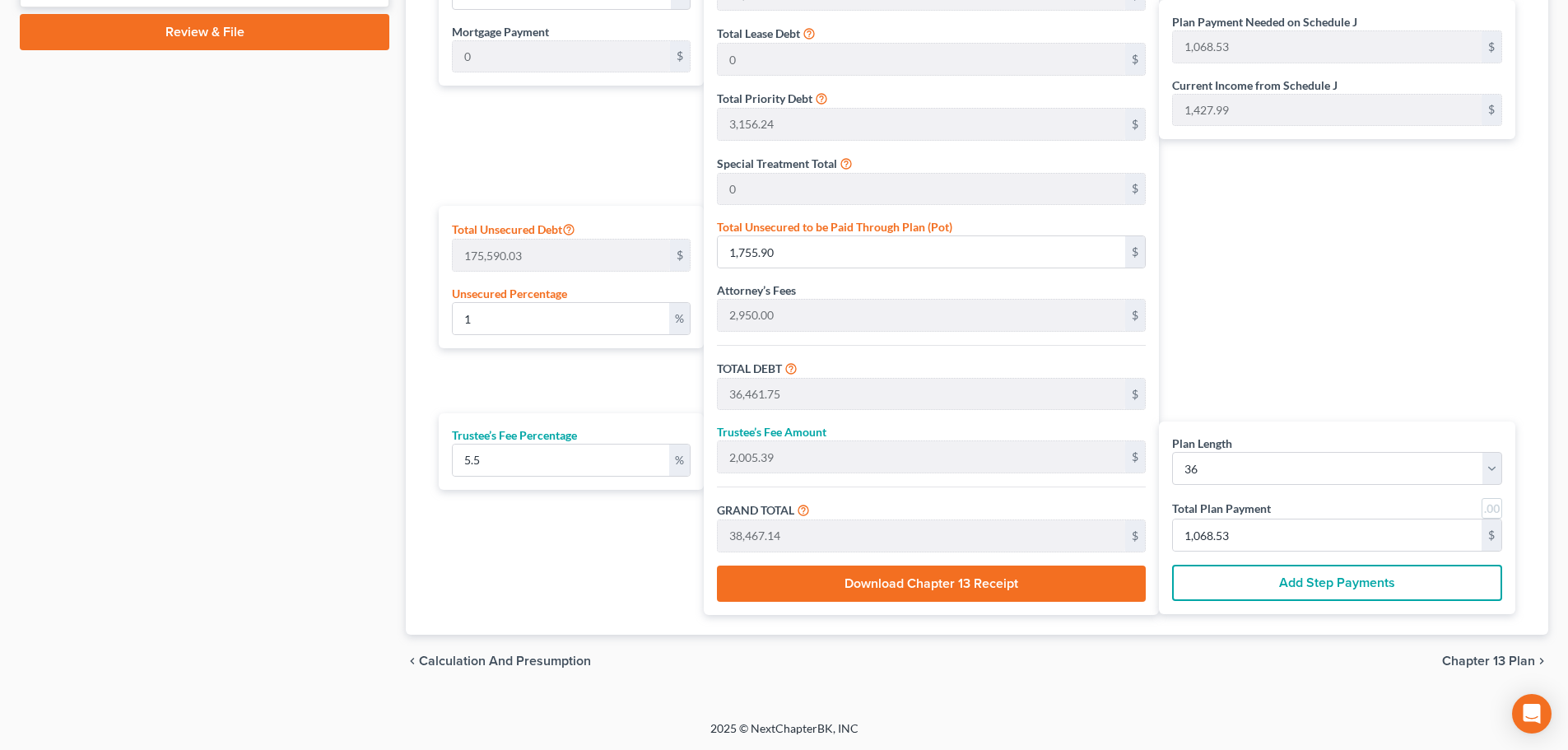
scroll to position [853, 0]
click at [664, 392] on div "Plan Length 1 2 3 4 5 6 7 8 9 10 11 12 13 14 15 16 17 18 19 20 21 22 23 24 25 2…" at bounding box center [567, 280] width 273 height 669
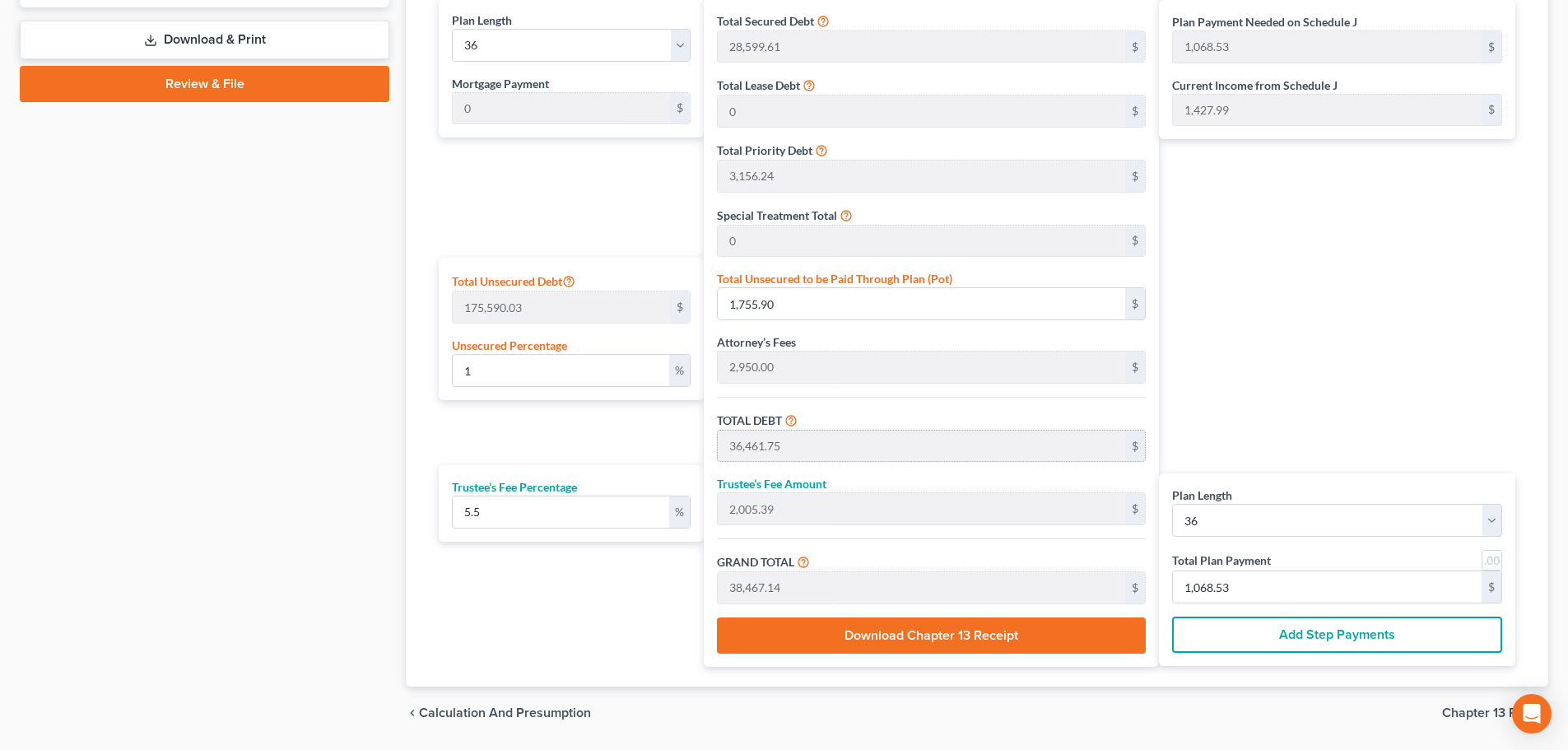
scroll to position [770, 0]
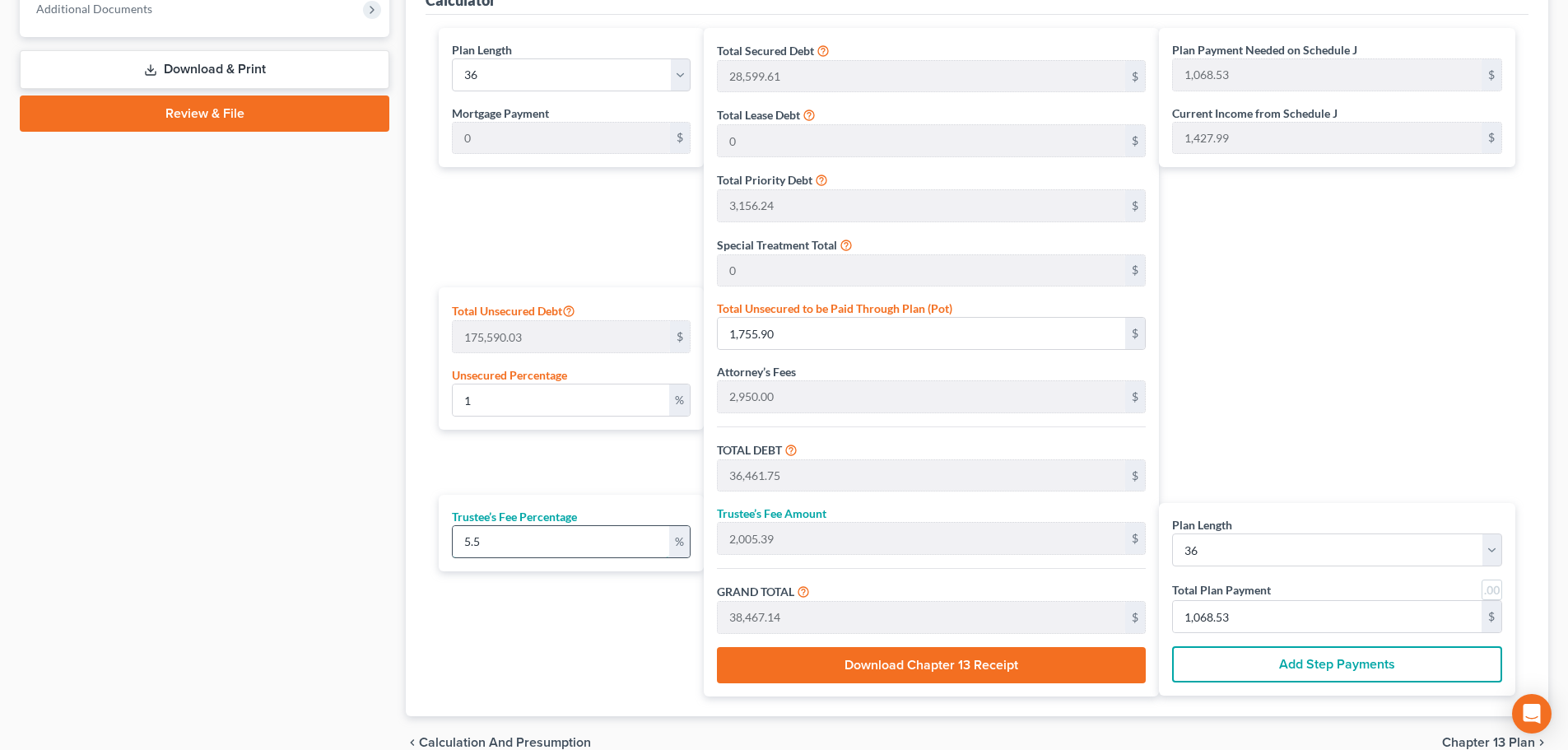
click at [575, 542] on input "5.5" at bounding box center [561, 542] width 217 height 32
click at [1244, 622] on input "1,068.53" at bounding box center [1328, 617] width 309 height 32
type input "0"
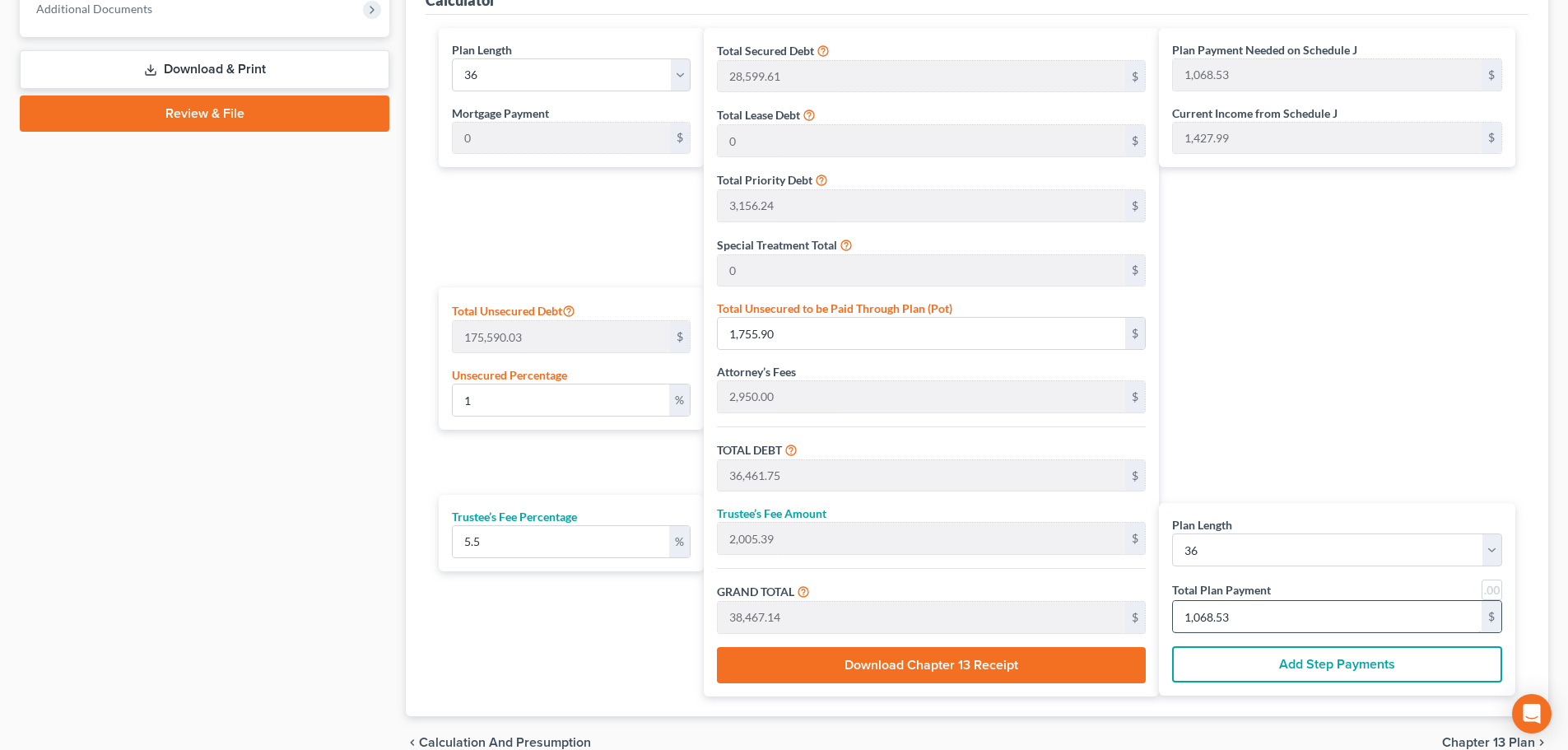
type input "34.12"
type input "1.87"
type input "36.00"
type input "1"
type input "477.72"
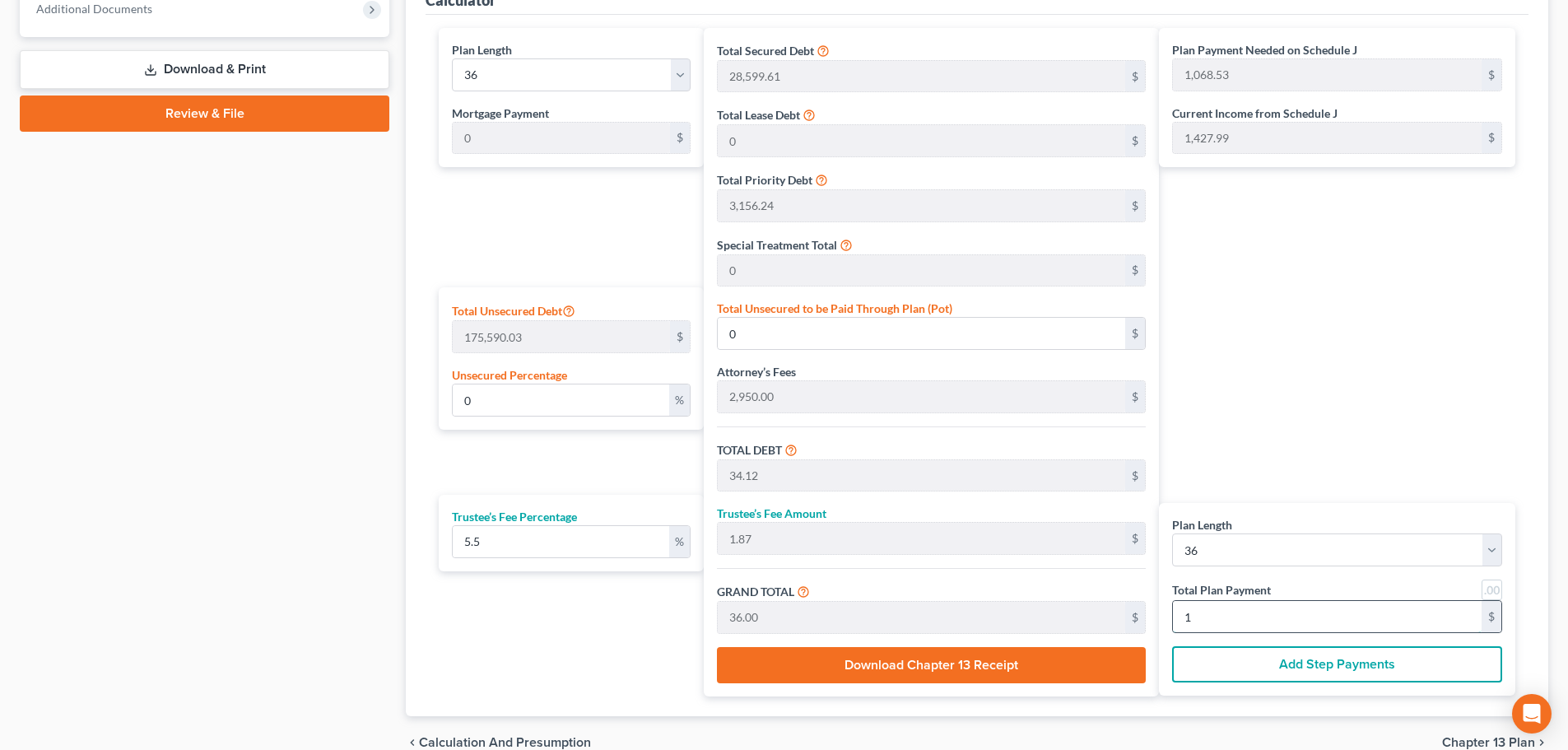
type input "26.27"
type input "504.00"
type input "14"
type input "4,845.49"
type input "266.50"
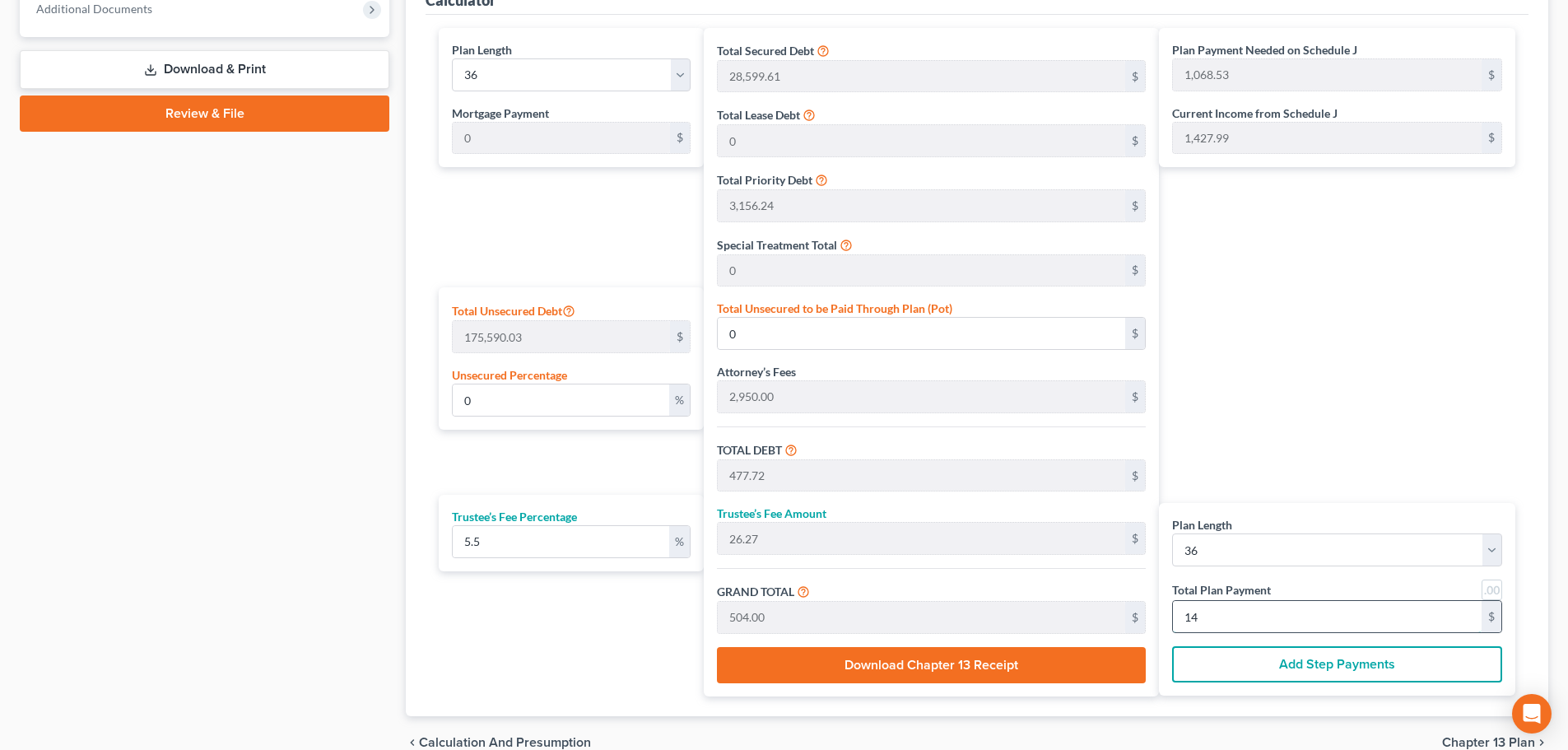
type input "5,112.00"
type input "142"
type input "7.93"
type input "13,919.74"
type input "48,625.59"
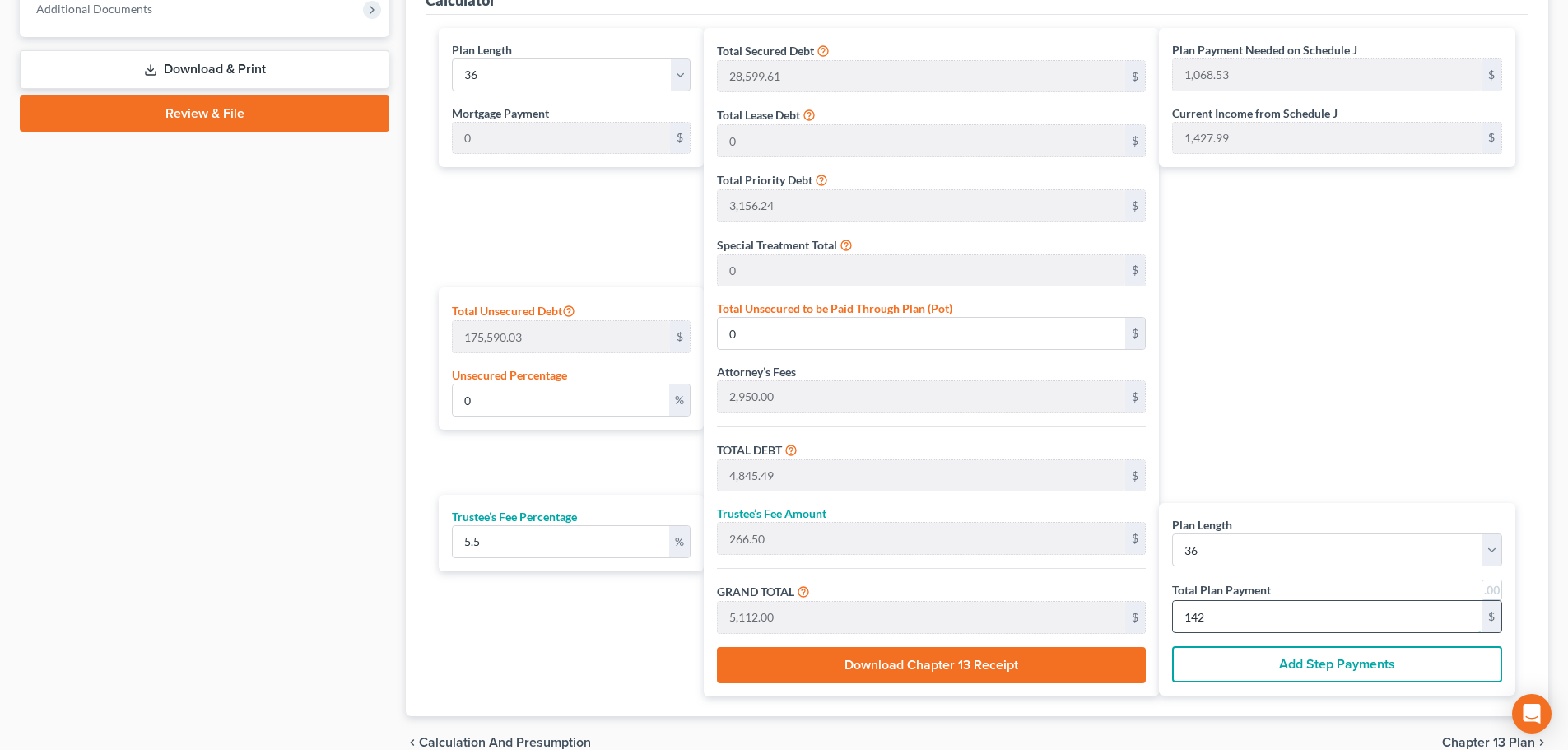
type input "2,674.40"
type input "51,300.00"
type input "1,425.00"
click at [1267, 414] on div "Plan Payment Needed on Schedule J 1,068.53 $ Current Income from Schedule J 1,4…" at bounding box center [1341, 362] width 365 height 669
click at [503, 402] on input "7.93" at bounding box center [561, 400] width 217 height 32
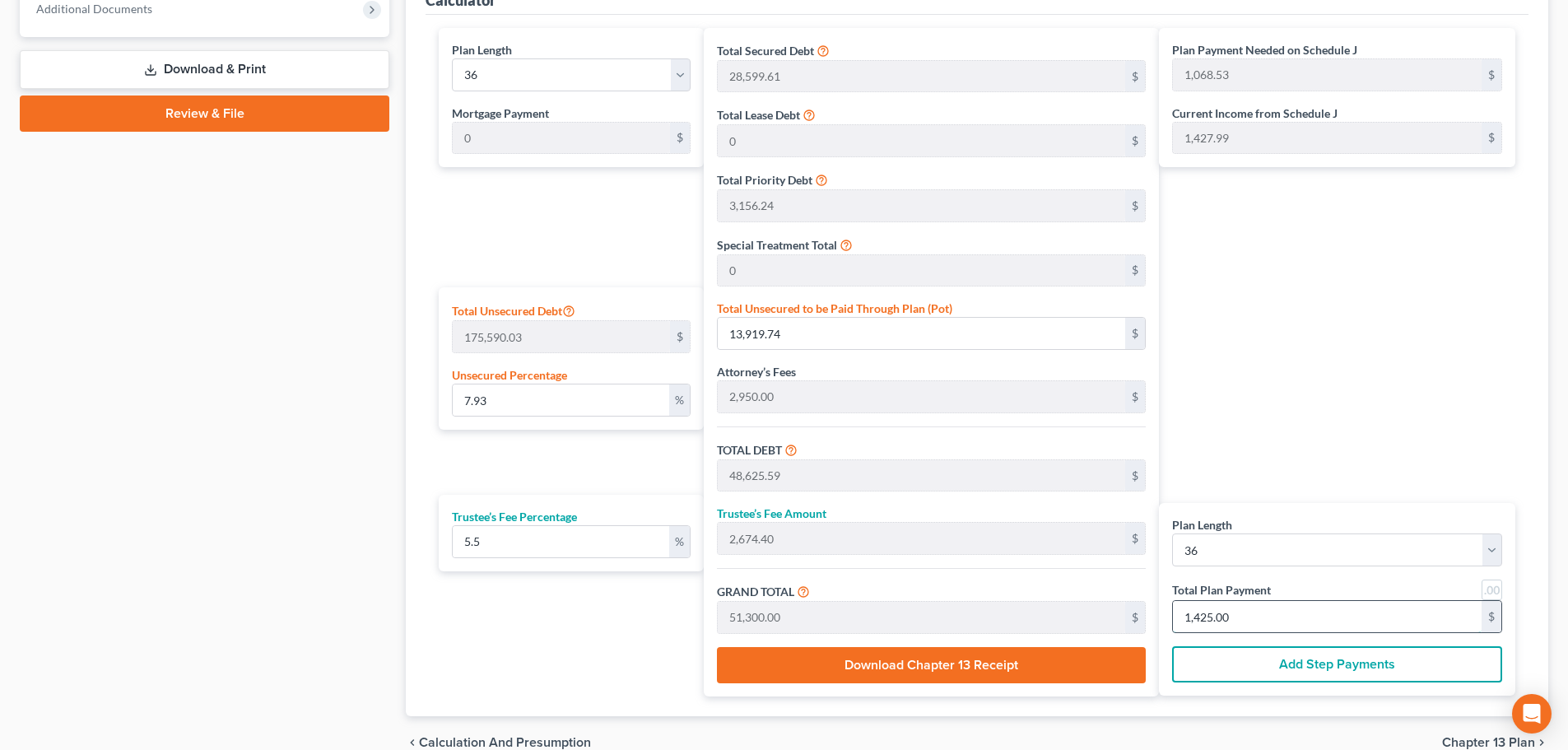
click at [1254, 619] on input "1,425.00" at bounding box center [1328, 617] width 309 height 32
click at [1264, 612] on input "1,425.00" at bounding box center [1328, 617] width 309 height 32
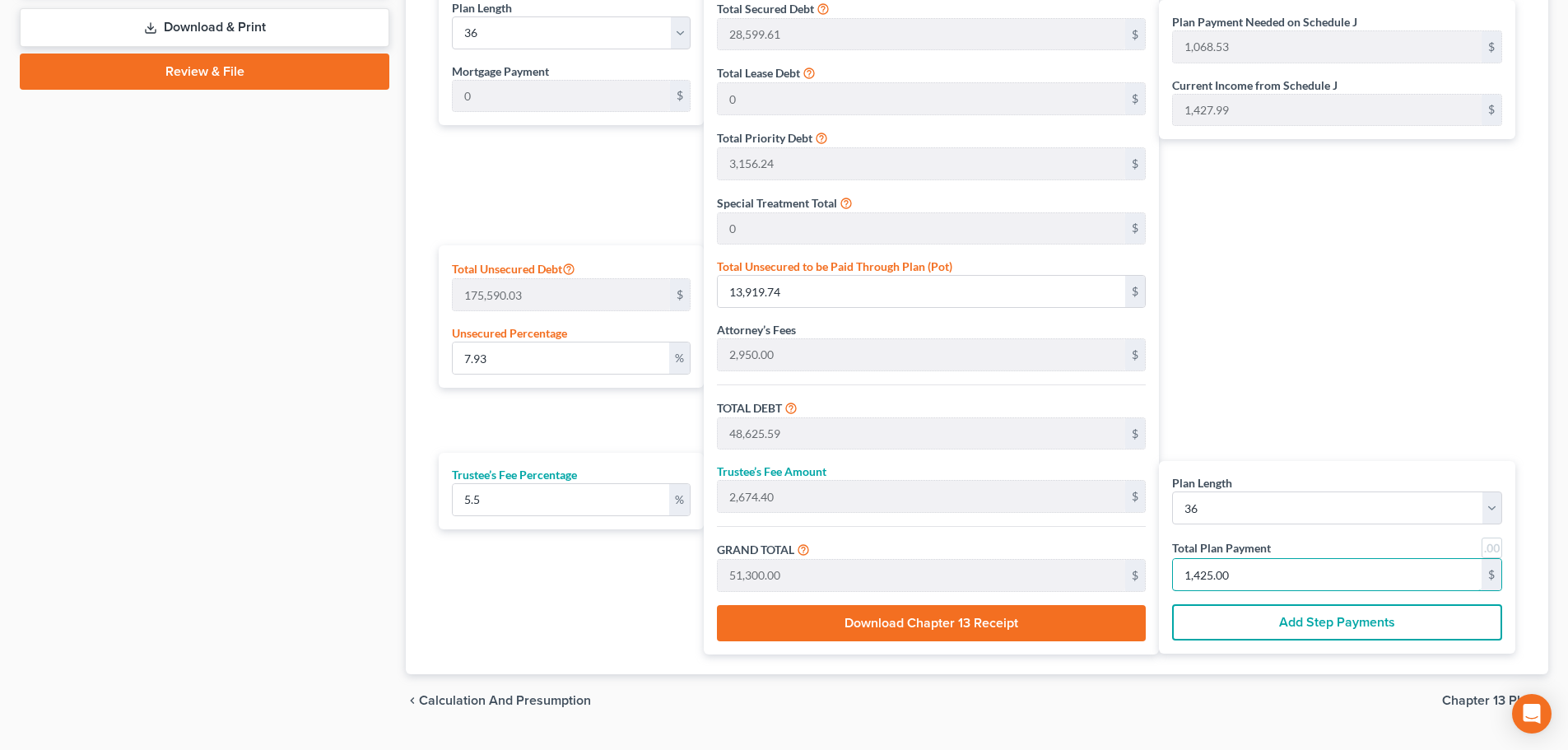
scroll to position [853, 0]
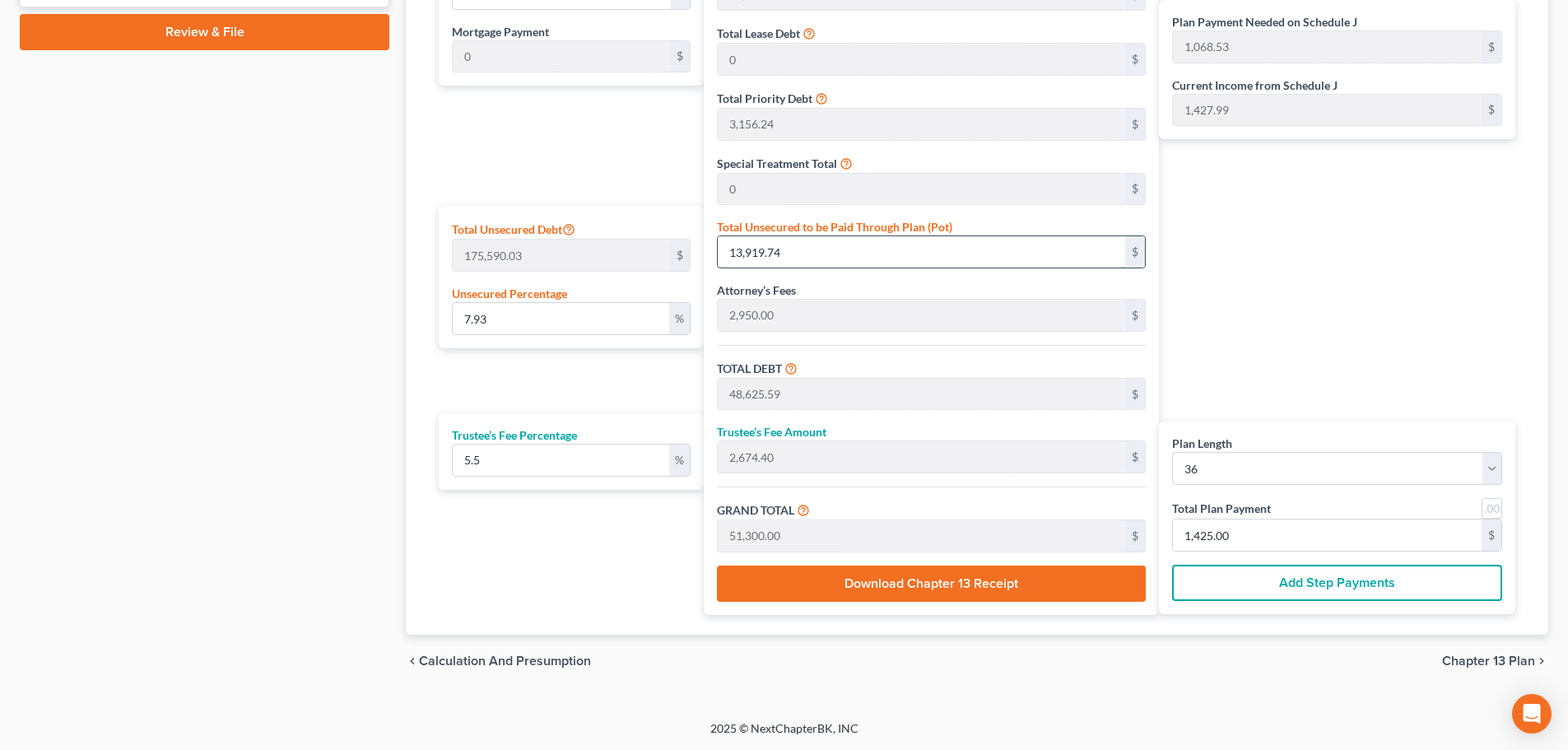
click at [828, 251] on input "13,919.74" at bounding box center [921, 252] width 407 height 32
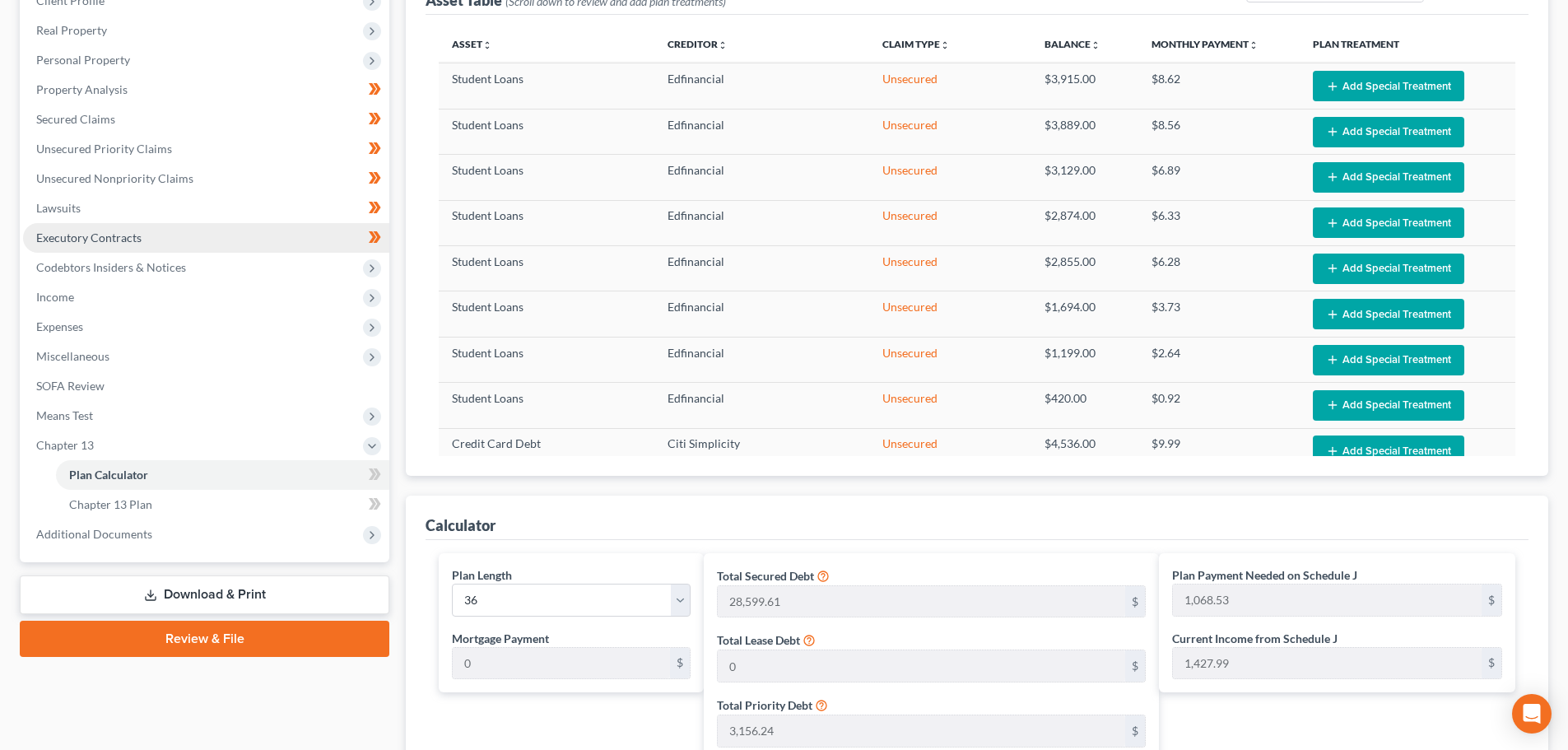
scroll to position [194, 0]
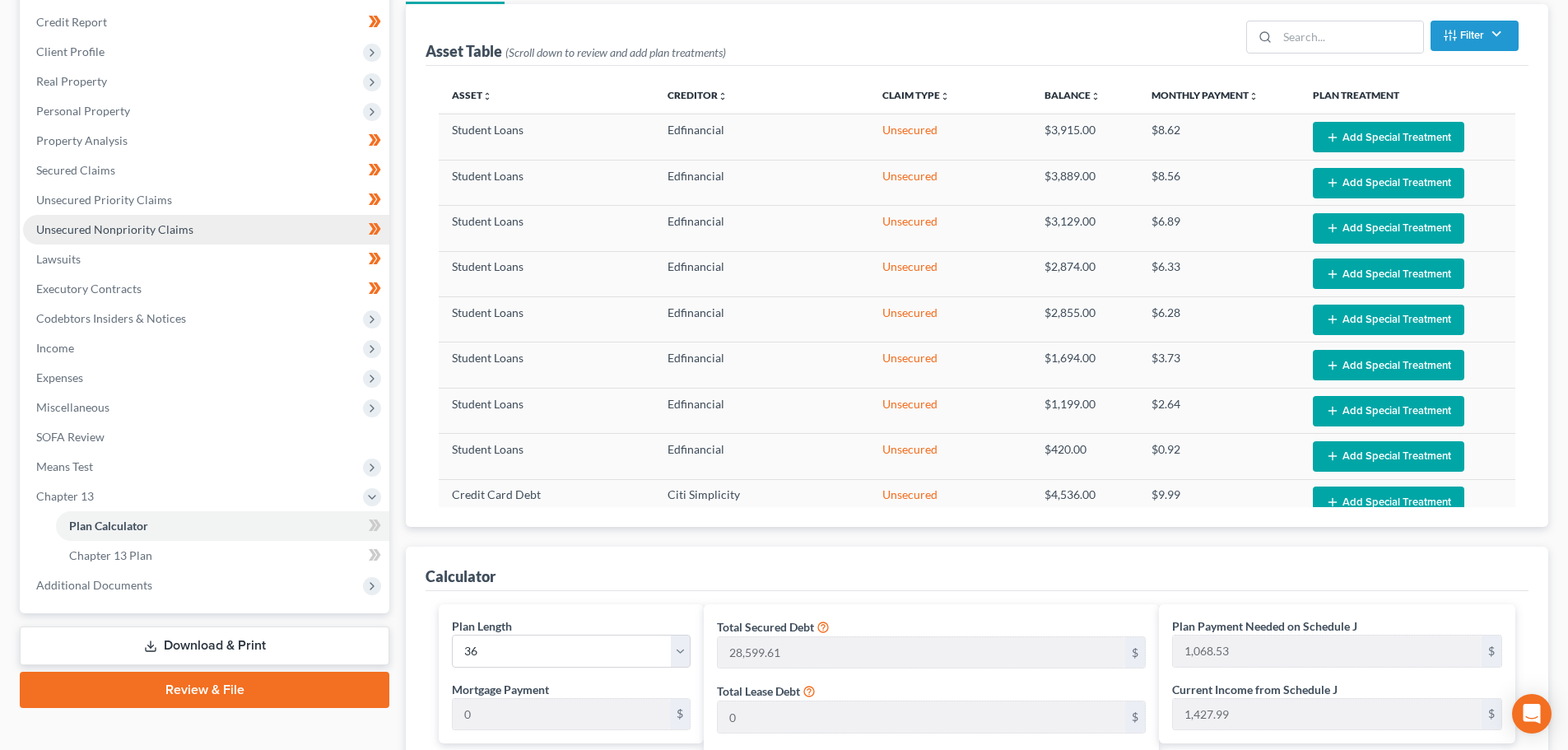
click at [92, 229] on span "Unsecured Nonpriority Claims" at bounding box center [114, 229] width 157 height 14
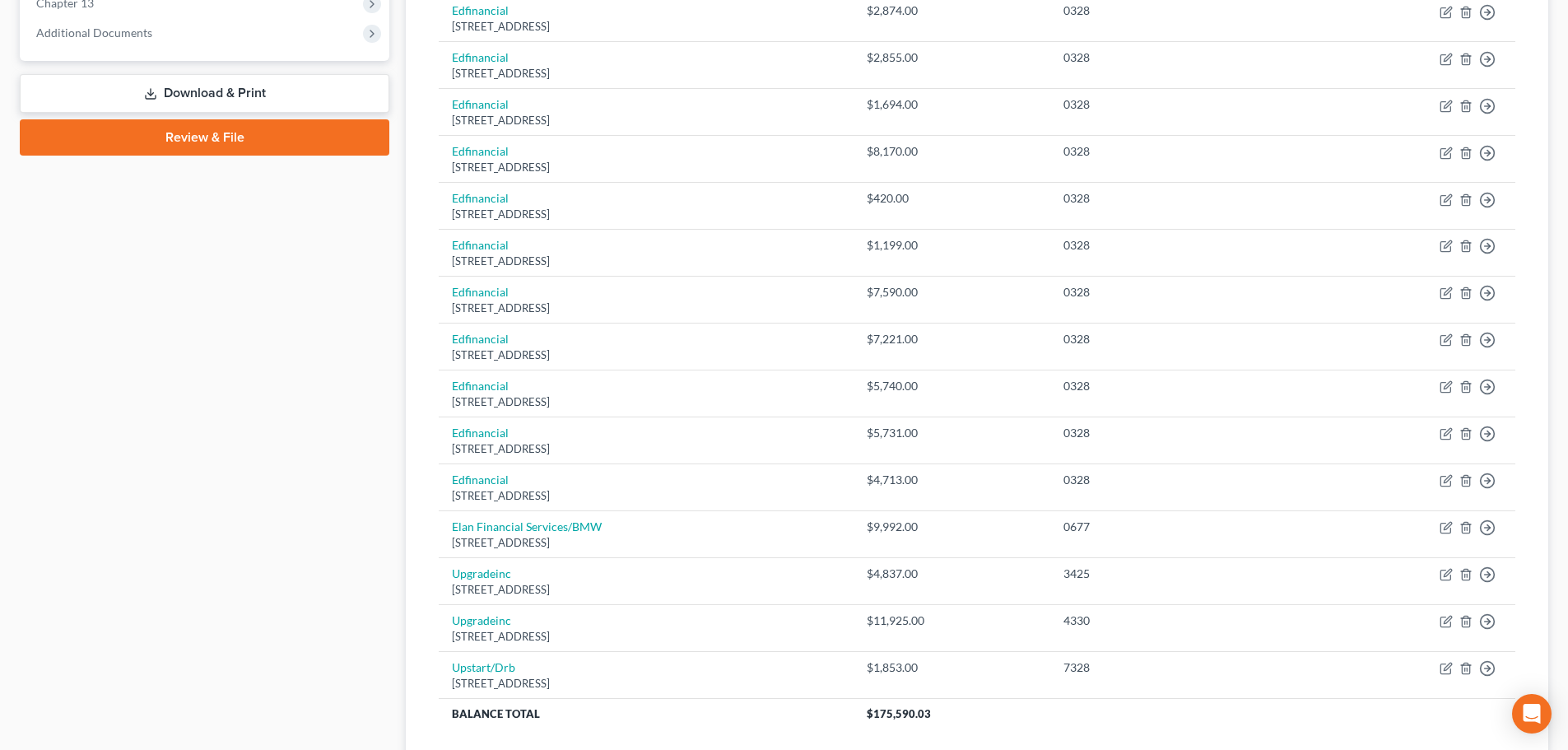
scroll to position [814, 0]
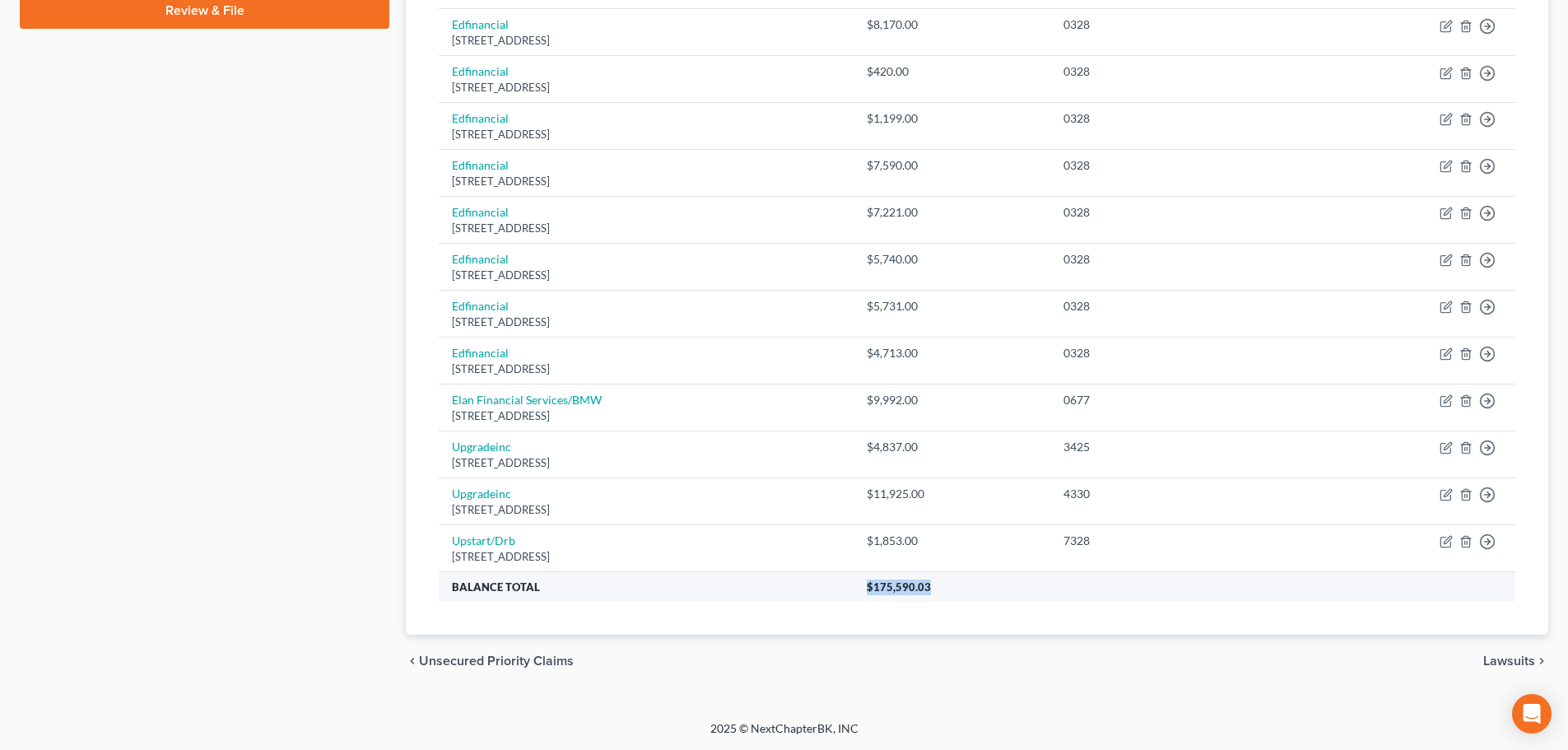
drag, startPoint x: 1059, startPoint y: 583, endPoint x: 968, endPoint y: 587, distance: 91.1
click at [968, 587] on tr "Balance Total $175,590.03" at bounding box center [977, 587] width 1077 height 30
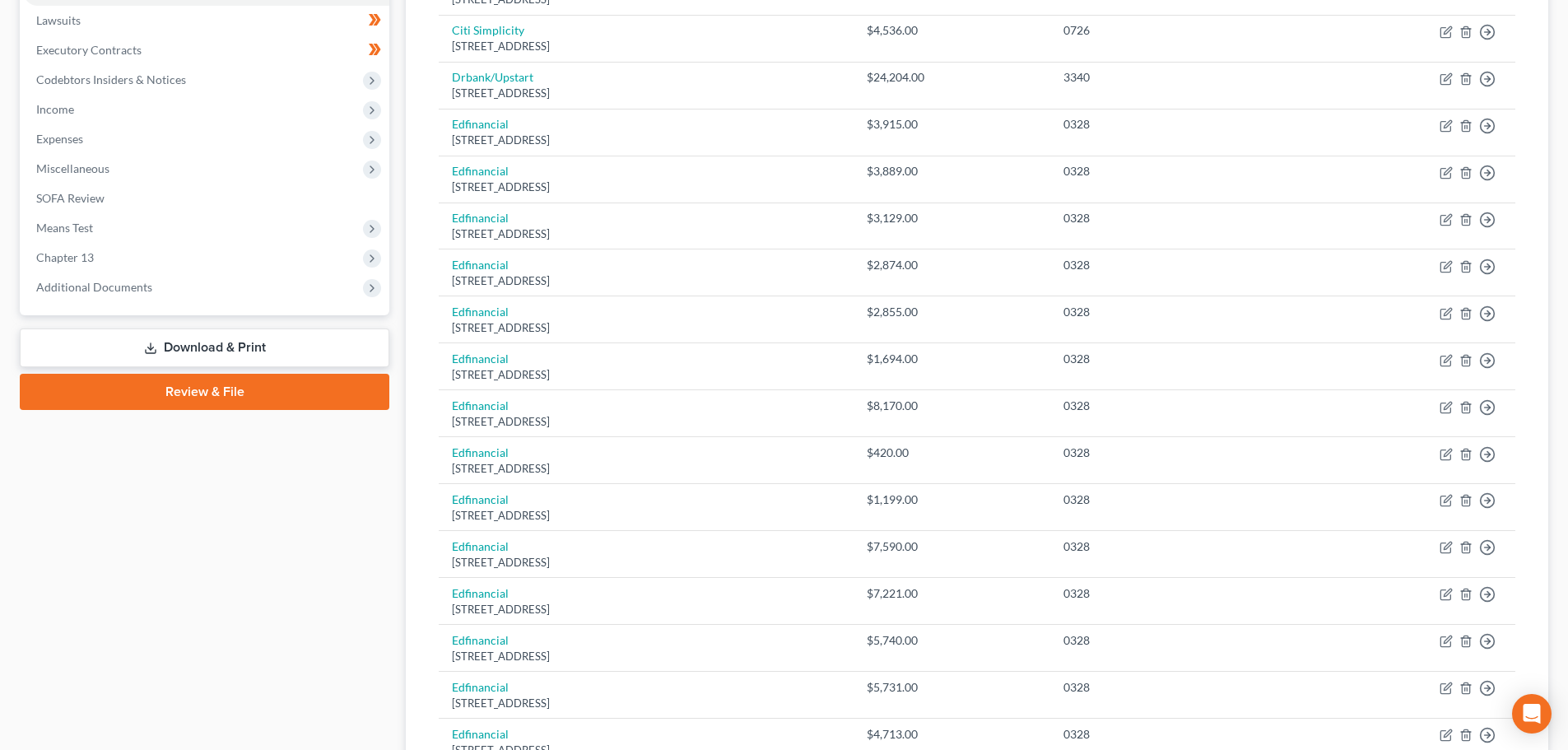
scroll to position [402, 0]
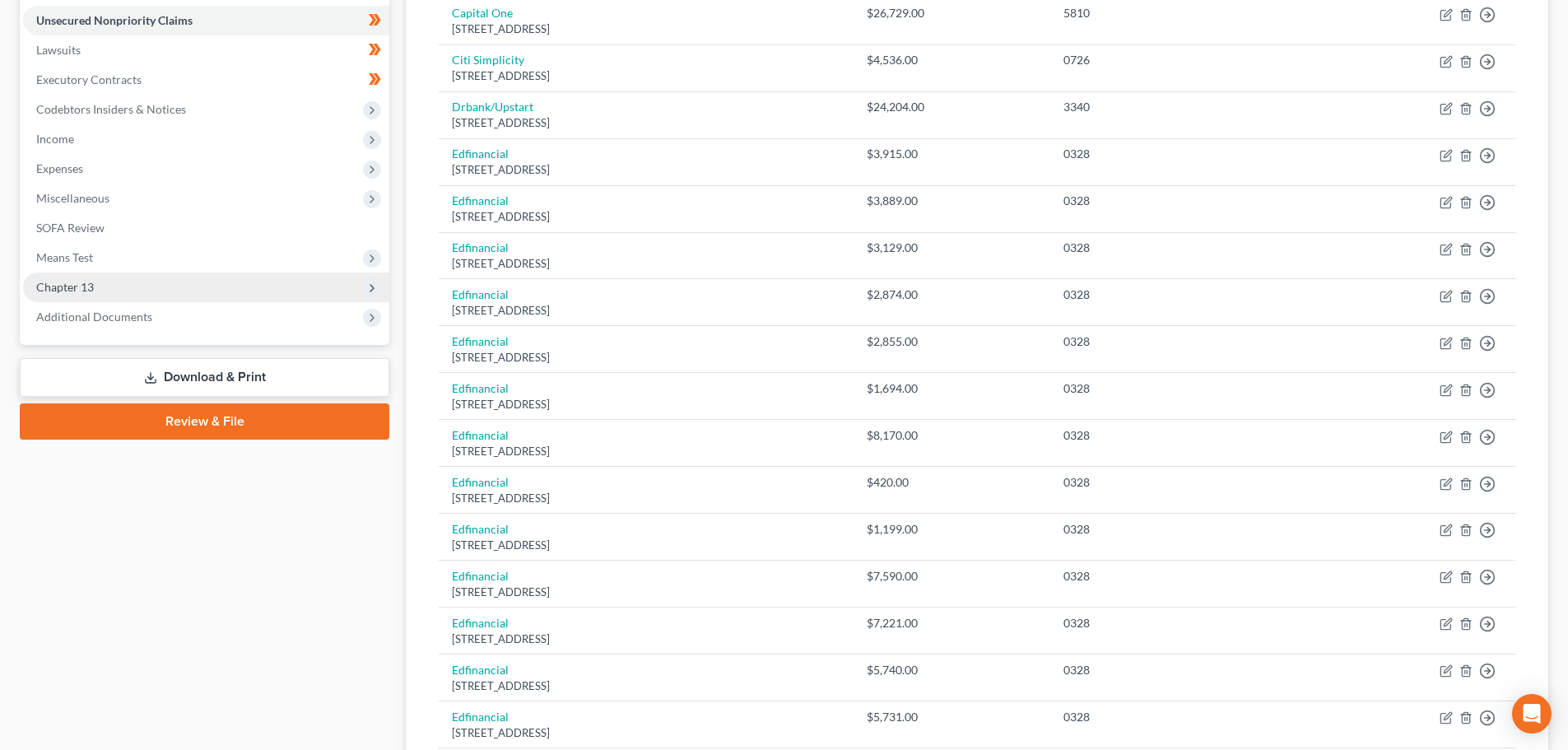
click at [99, 287] on span "Chapter 13" at bounding box center [206, 287] width 366 height 30
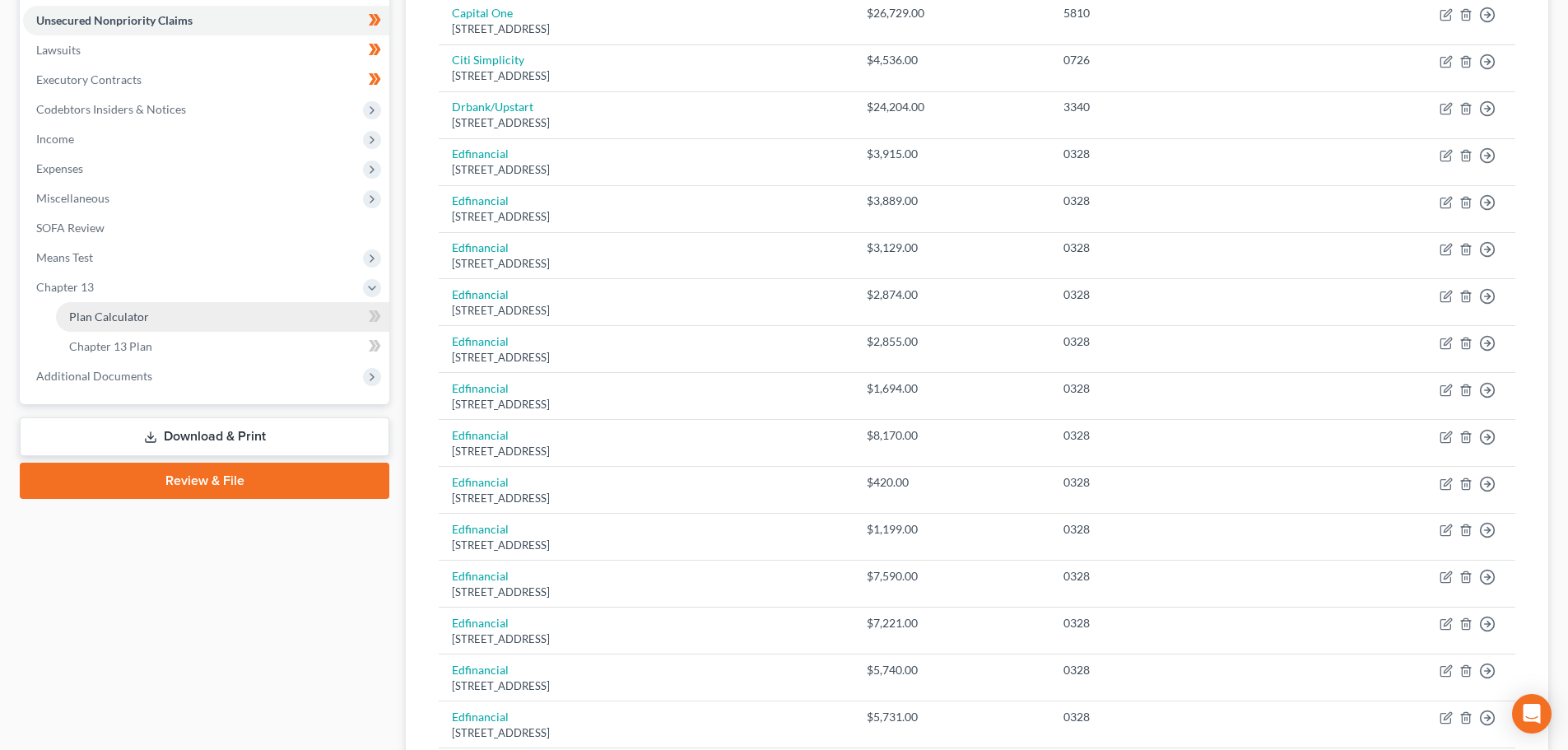
click at [118, 312] on span "Plan Calculator" at bounding box center [109, 316] width 80 height 14
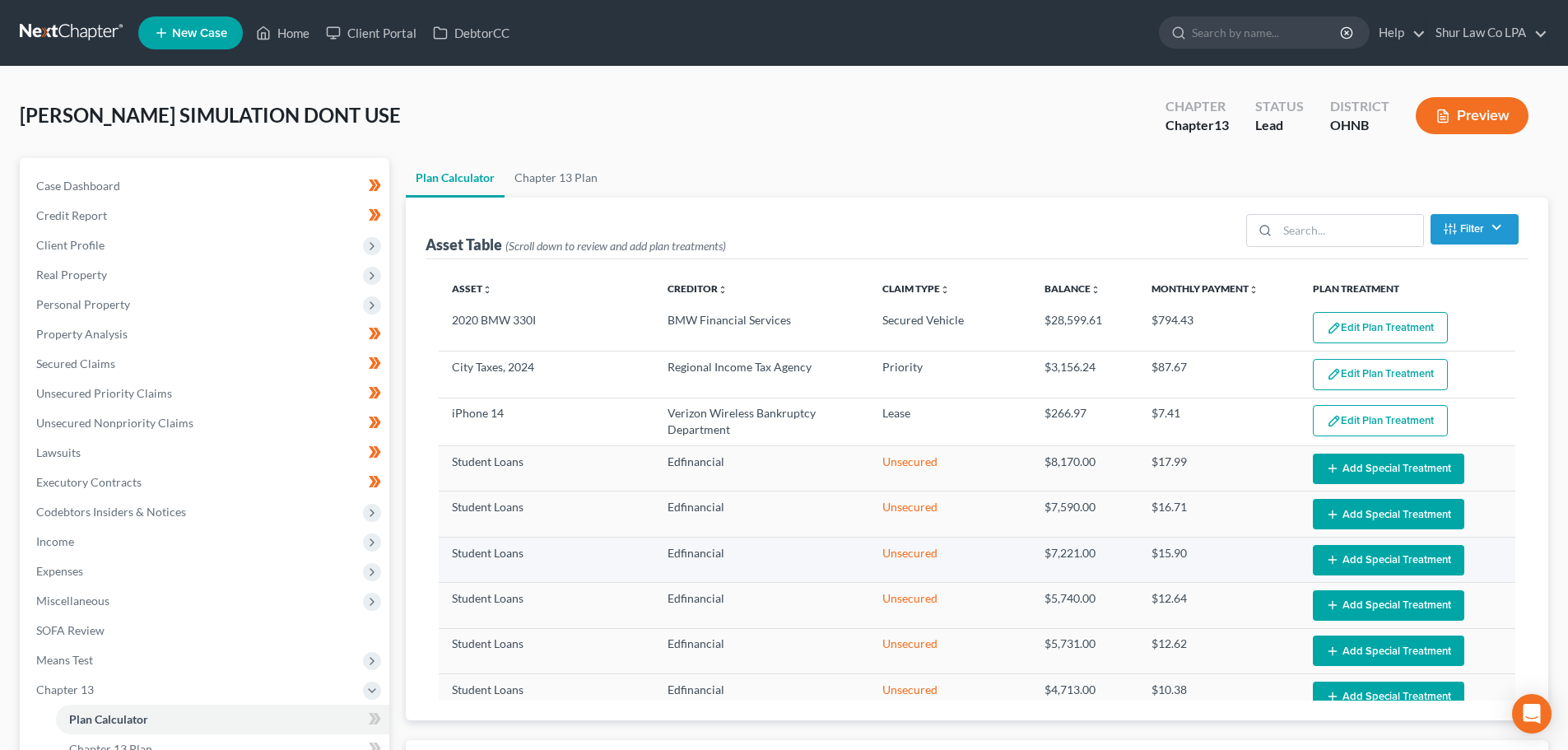
select select "35"
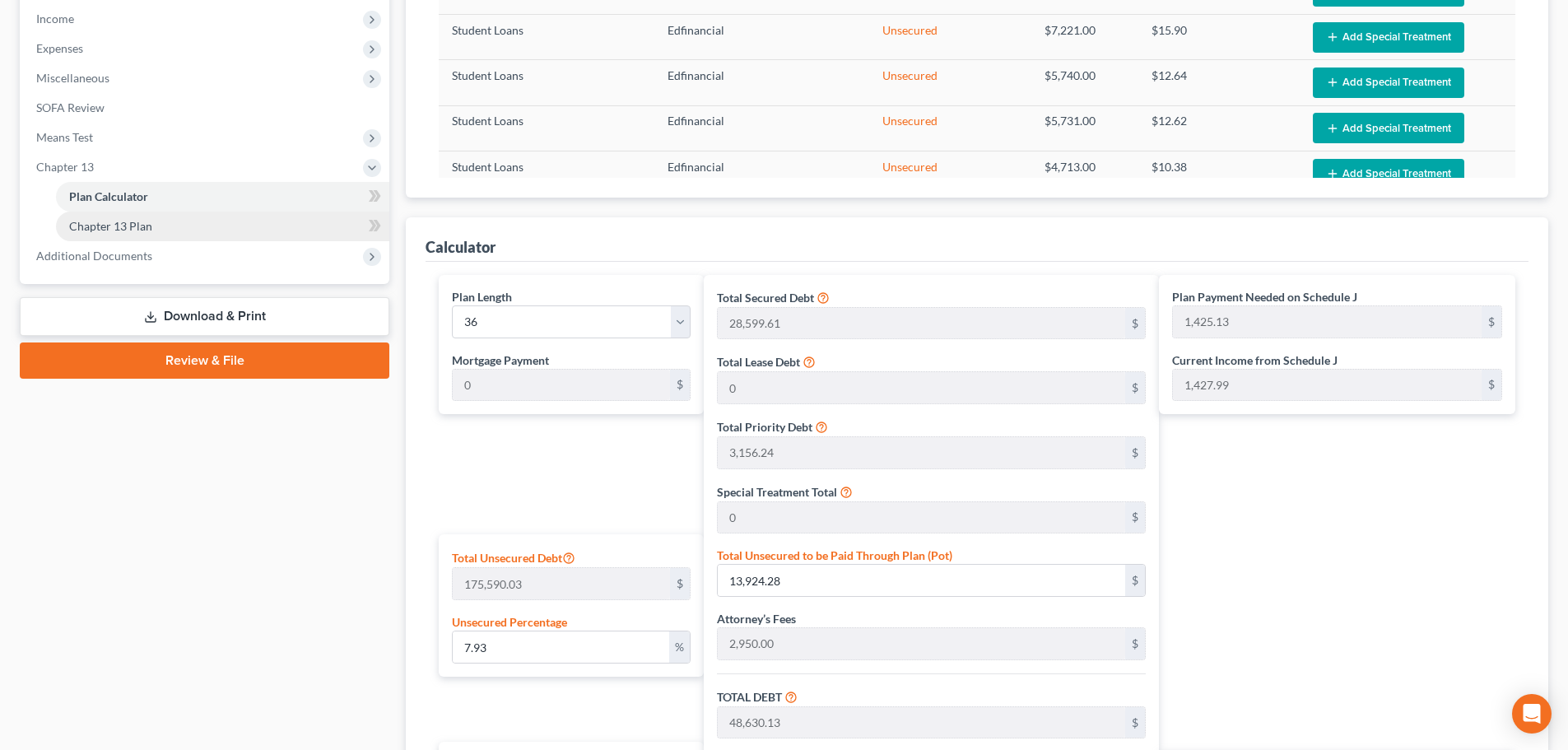
scroll to position [494, 0]
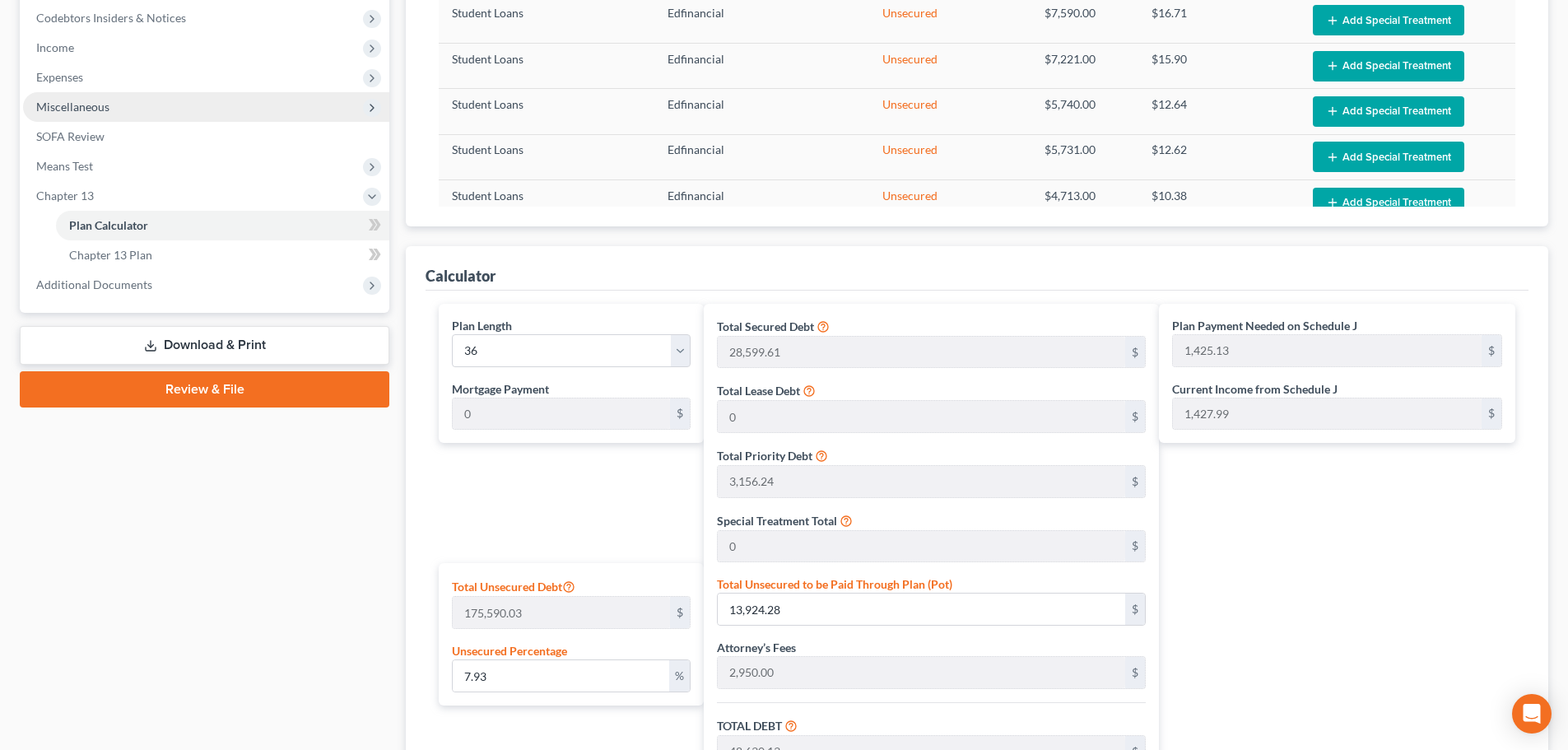
click at [166, 104] on span "Miscellaneous" at bounding box center [206, 107] width 366 height 30
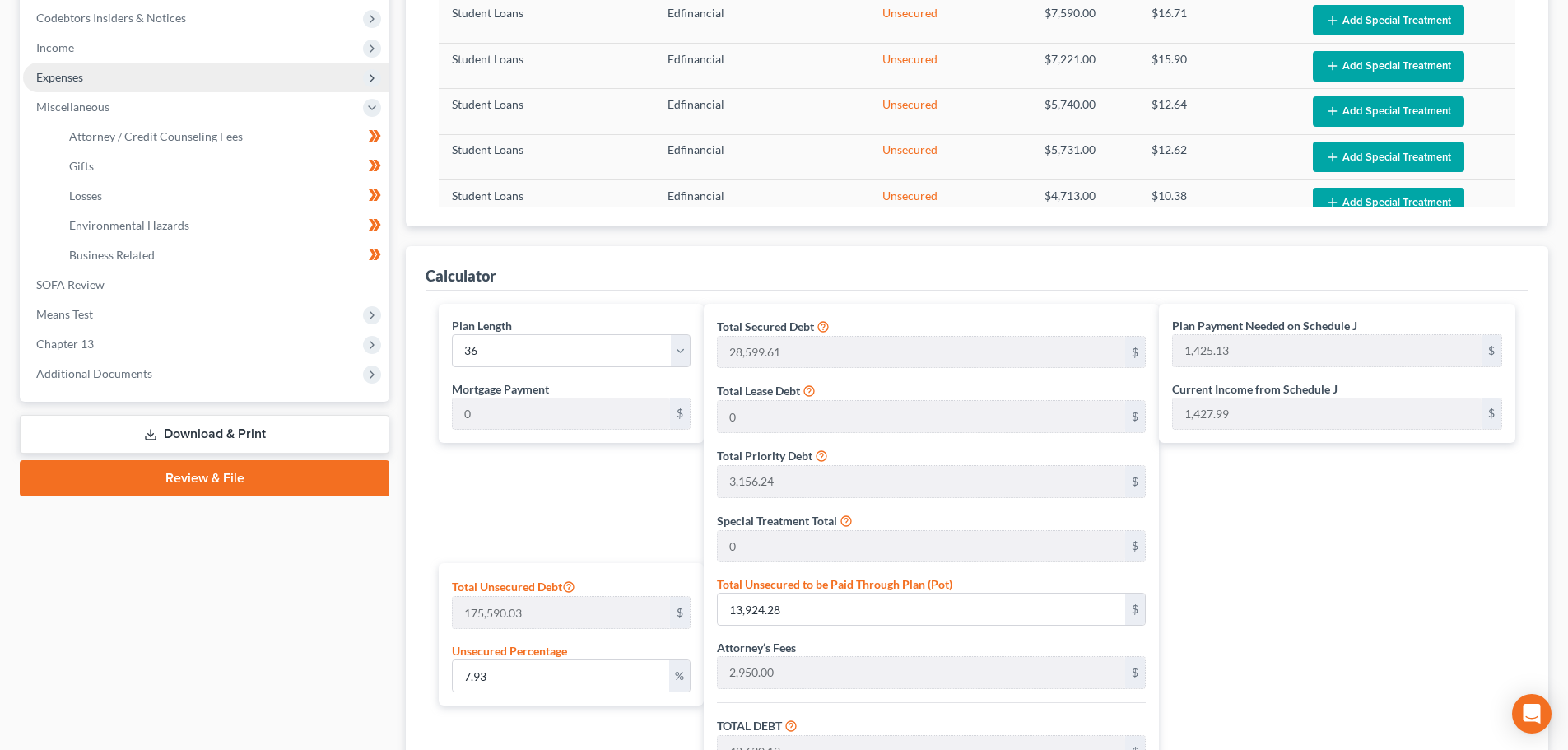
click at [81, 75] on span "Expenses" at bounding box center [59, 77] width 47 height 14
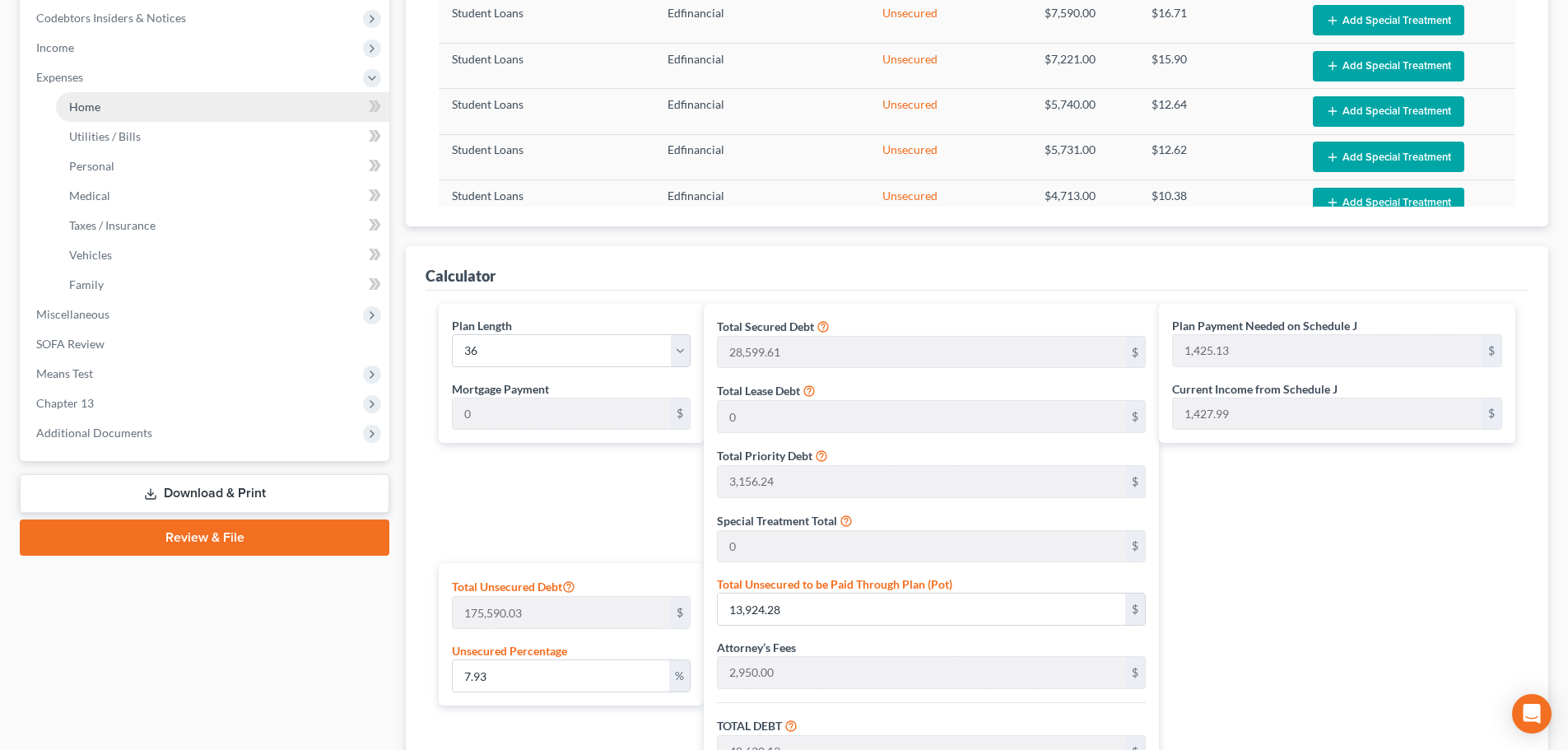
click at [122, 108] on link "Home" at bounding box center [223, 107] width 333 height 30
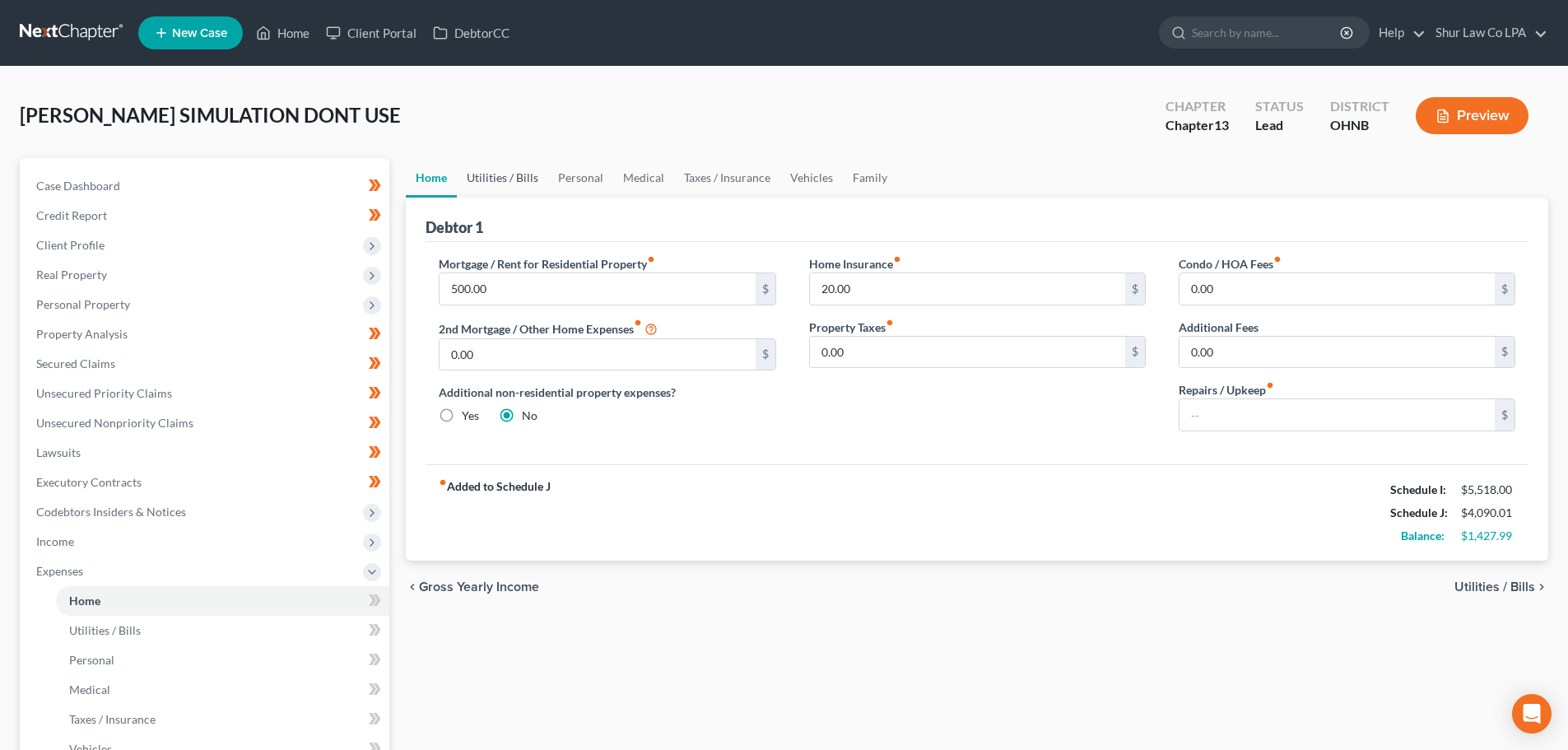
click at [535, 177] on link "Utilities / Bills" at bounding box center [502, 178] width 91 height 39
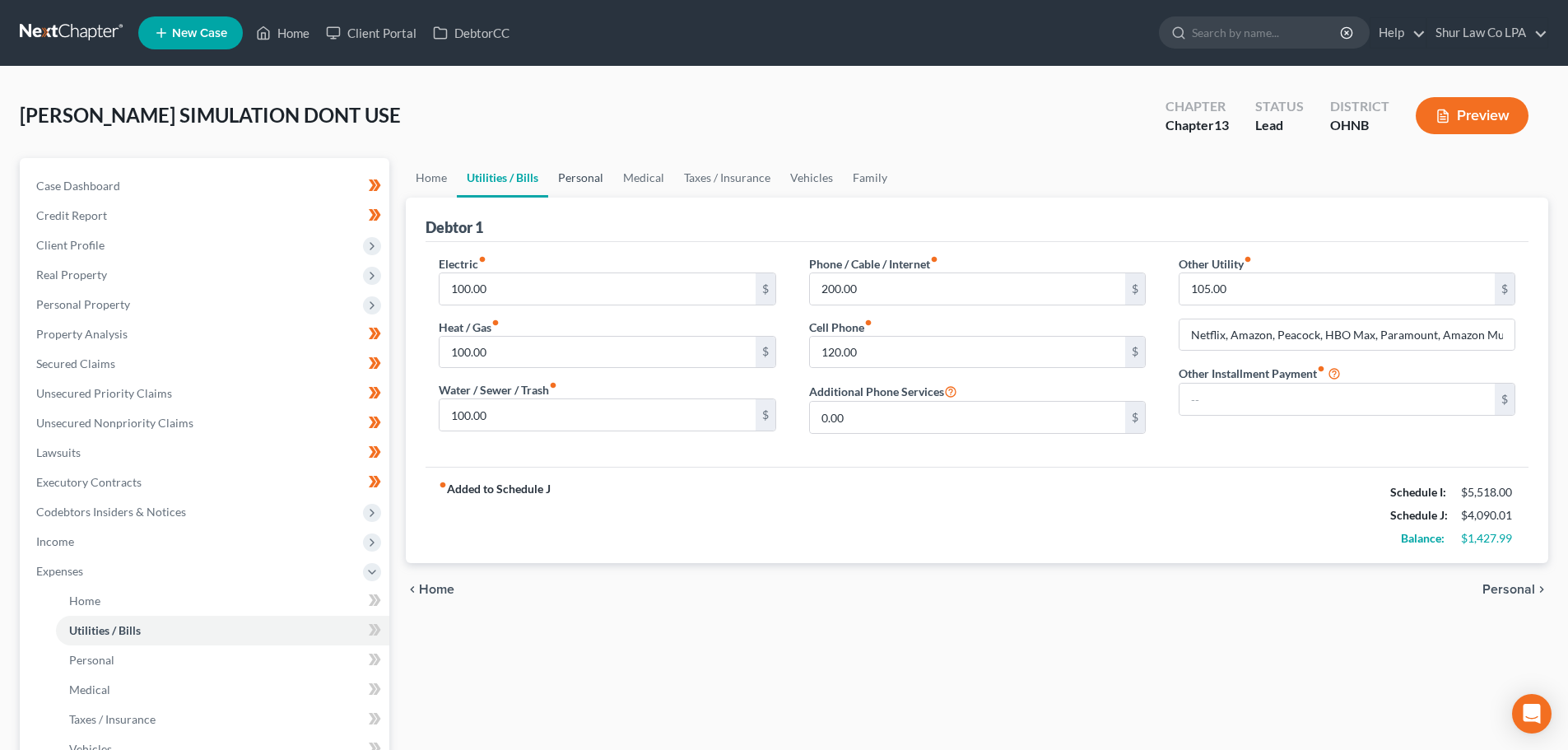
click at [573, 179] on link "Personal" at bounding box center [581, 178] width 65 height 39
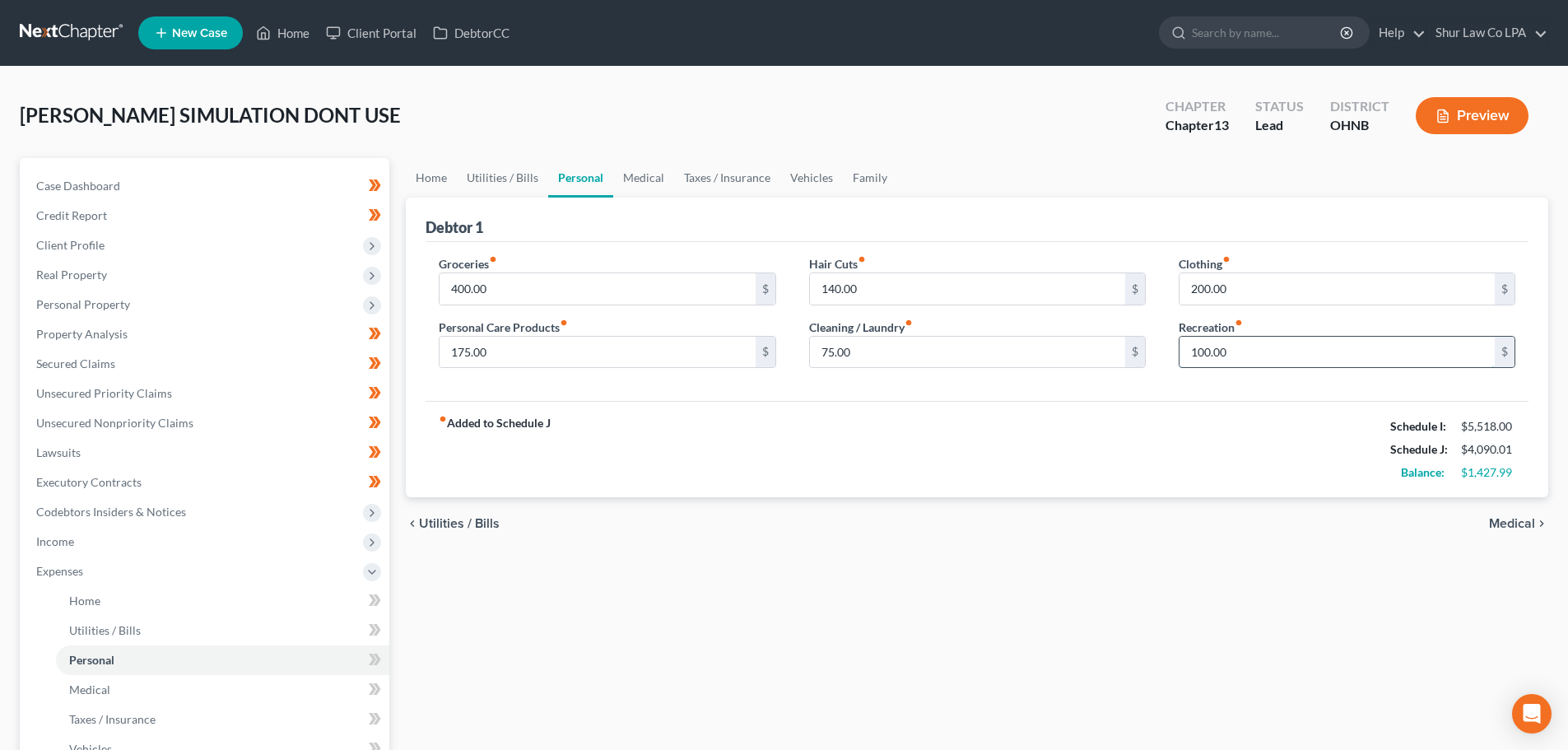
click at [1289, 347] on input "100.00" at bounding box center [1337, 352] width 315 height 32
click at [1288, 347] on input "100.00" at bounding box center [1337, 352] width 315 height 32
type input "200.00"
click at [1274, 396] on div "Groceries fiber_manual_record 400.00 $ Personal Care Products fiber_manual_reco…" at bounding box center [977, 321] width 1103 height 160
drag, startPoint x: 664, startPoint y: 465, endPoint x: 715, endPoint y: 540, distance: 90.7
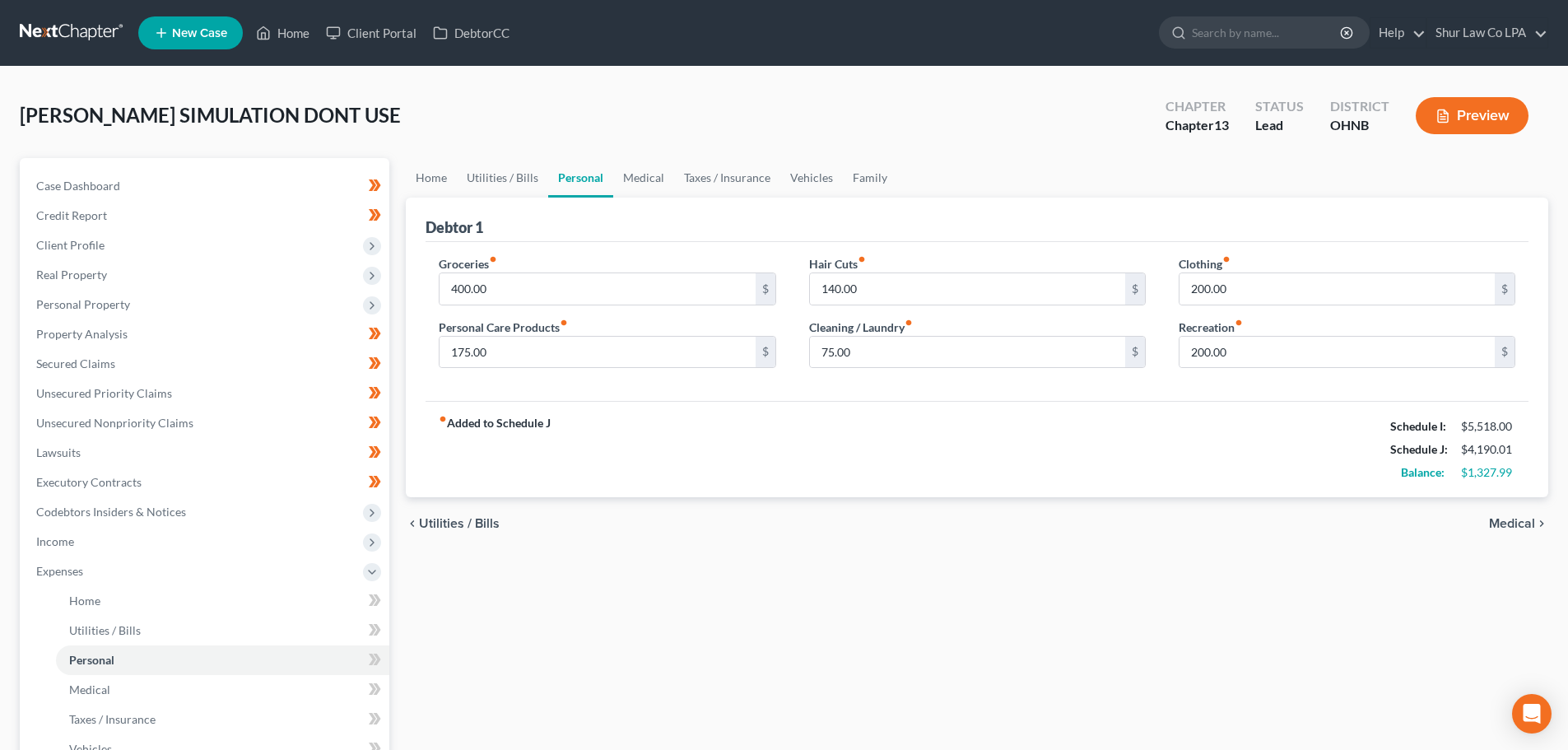
click at [664, 466] on div "fiber_manual_record Added to Schedule J Schedule I: $5,518.00 Schedule J: $4,19…" at bounding box center [977, 448] width 1103 height 97
click at [803, 639] on div "Home Utilities / Bills Personal Medical Taxes / Insurance Vehicles Family Debto…" at bounding box center [977, 604] width 1159 height 892
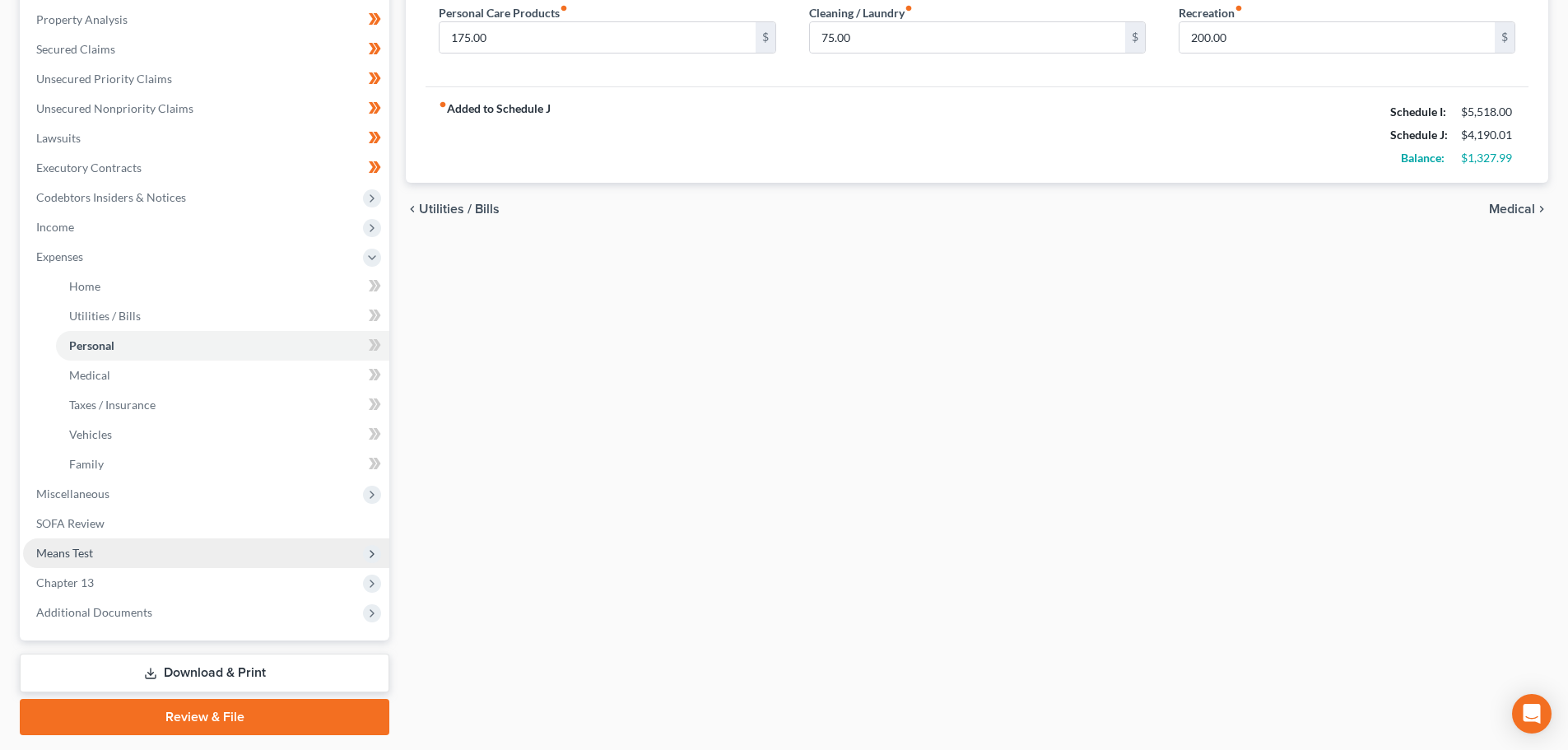
scroll to position [330, 0]
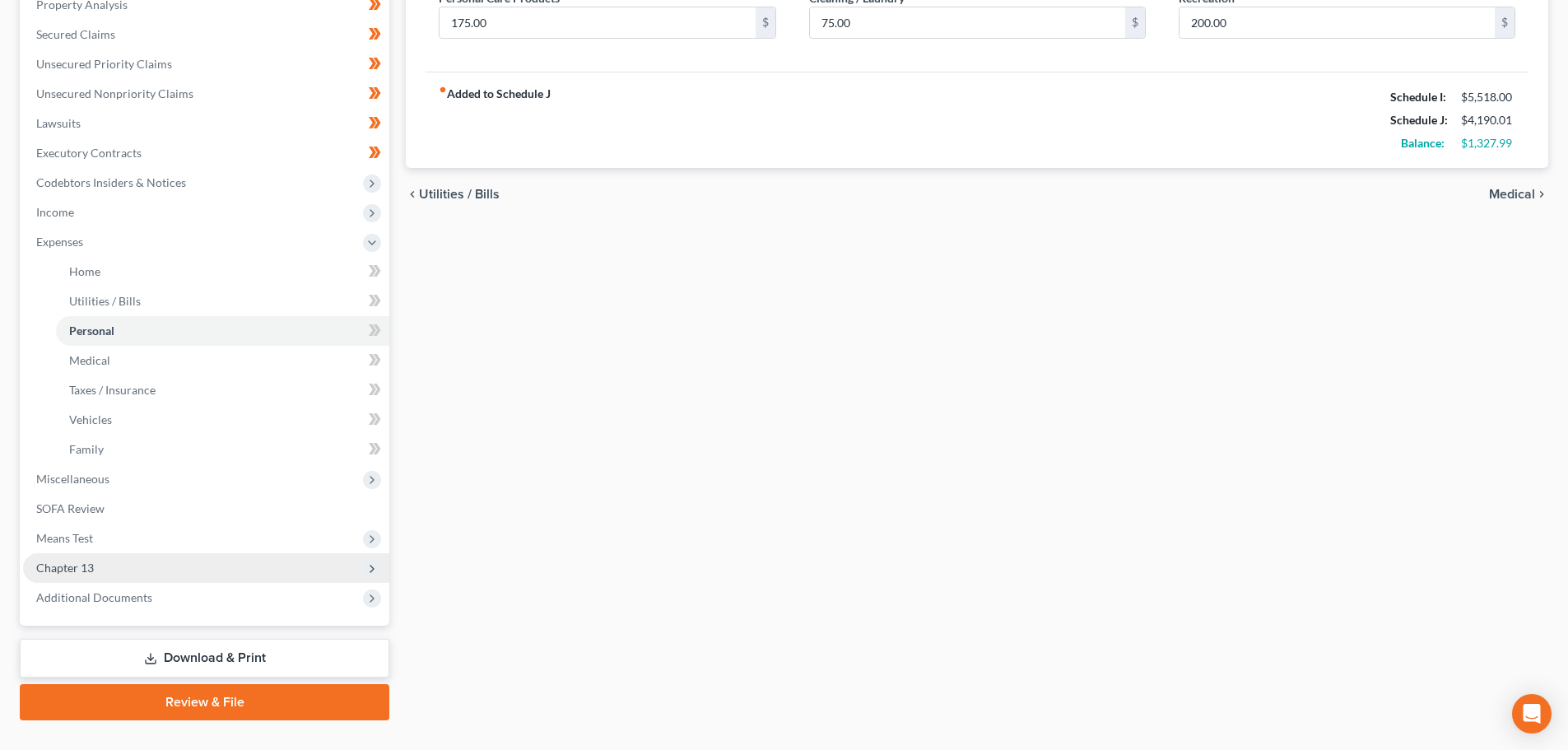
click at [106, 567] on span "Chapter 13" at bounding box center [206, 568] width 366 height 30
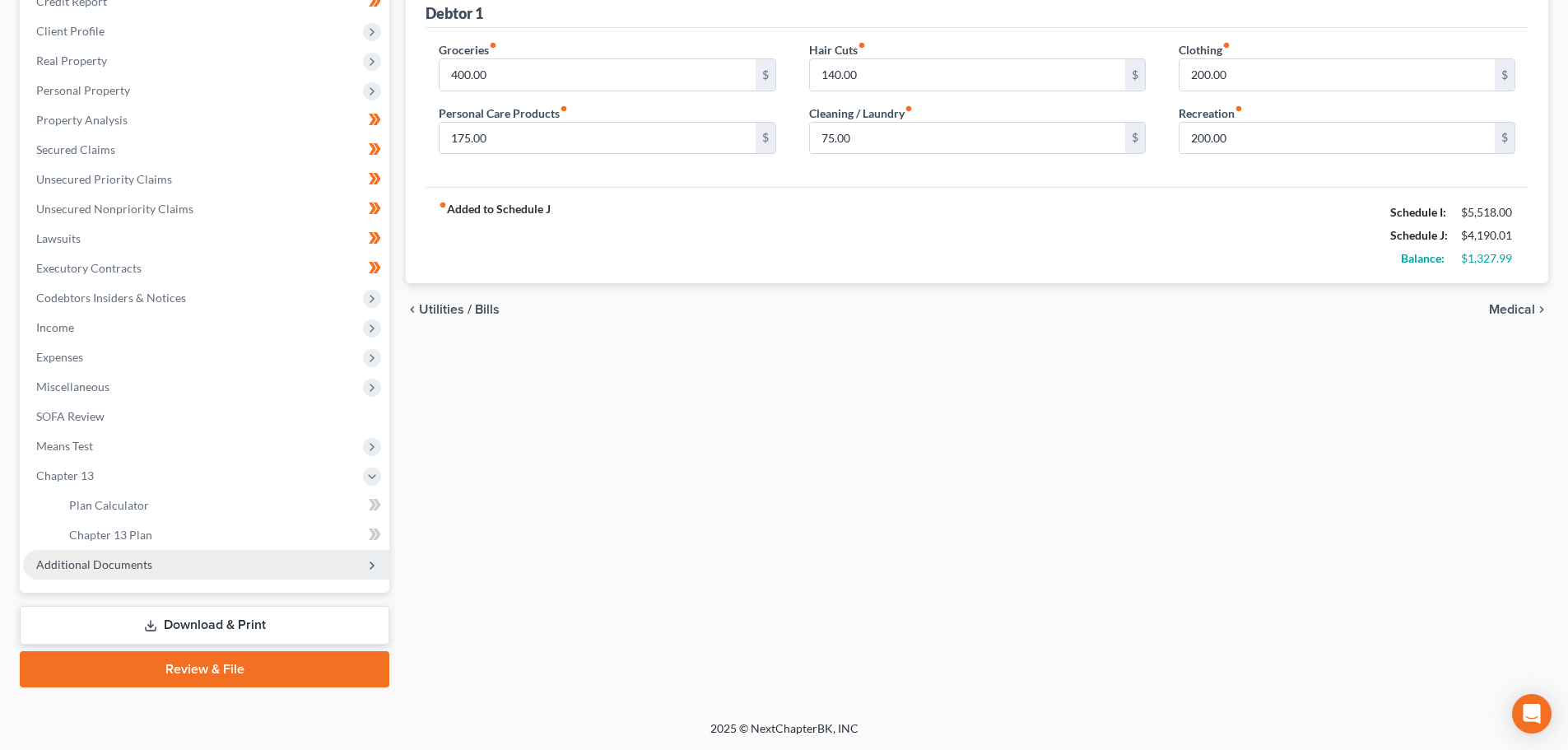
scroll to position [214, 0]
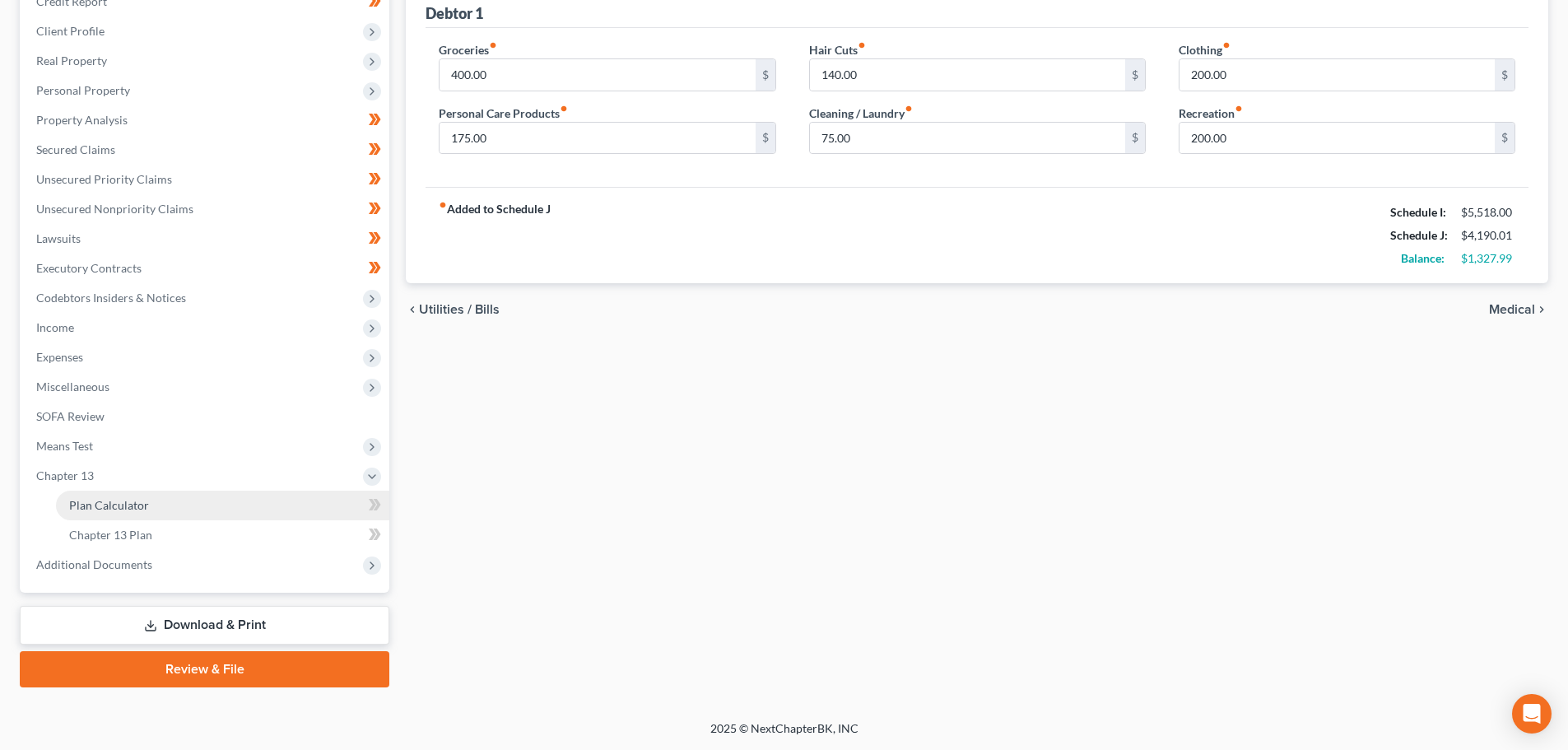
click at [113, 507] on span "Plan Calculator" at bounding box center [109, 505] width 80 height 14
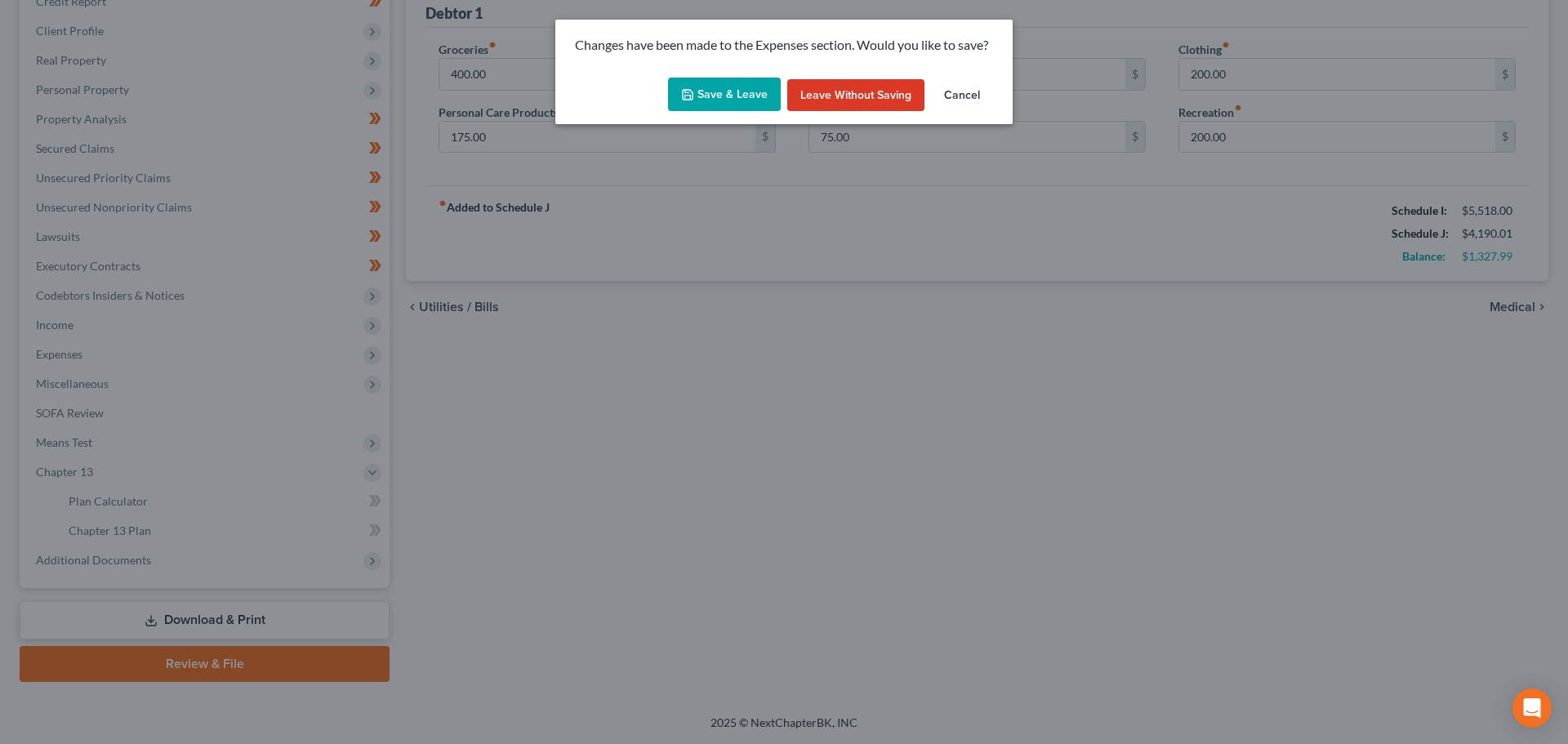
click at [715, 81] on button "Save & Leave" at bounding box center [724, 95] width 113 height 34
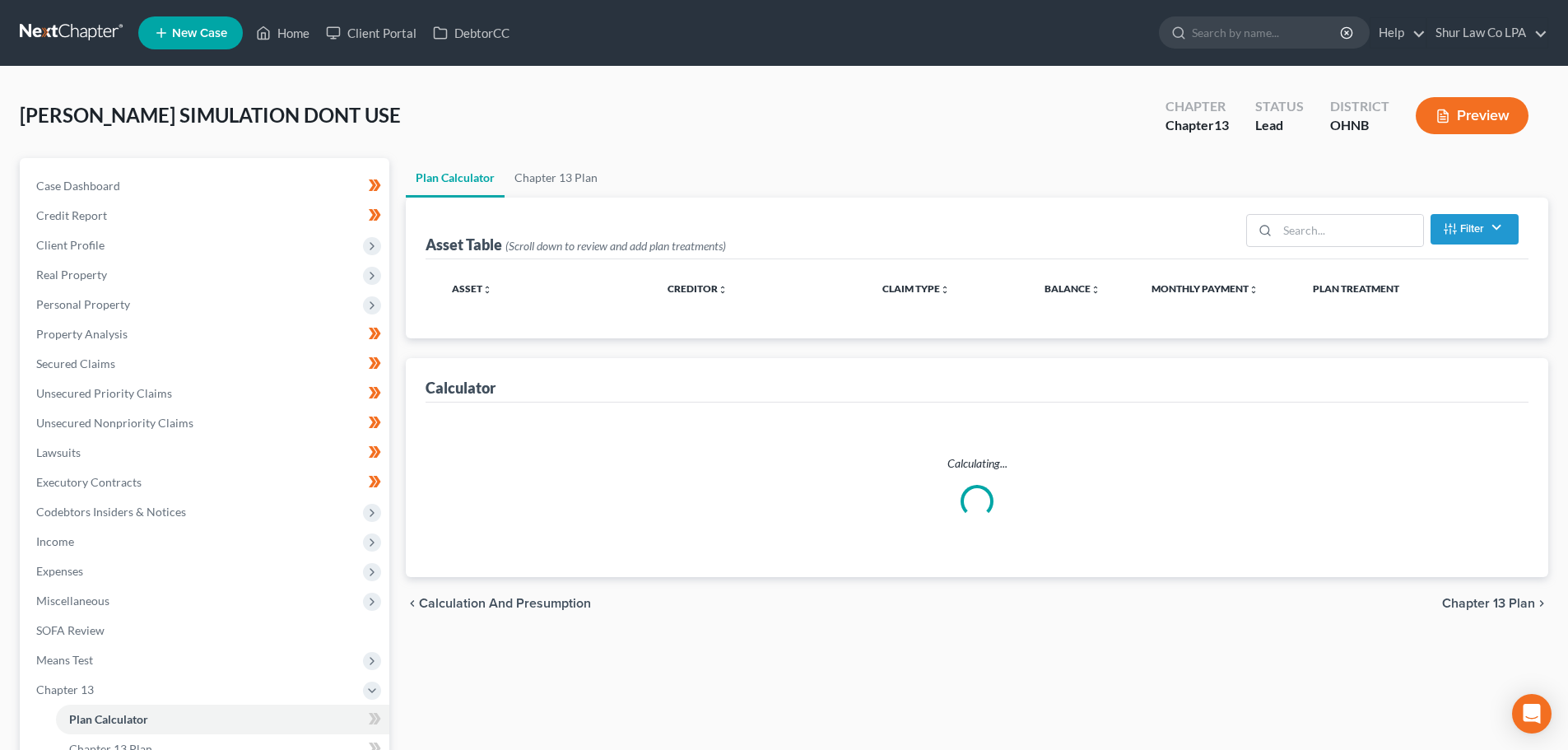
select select "35"
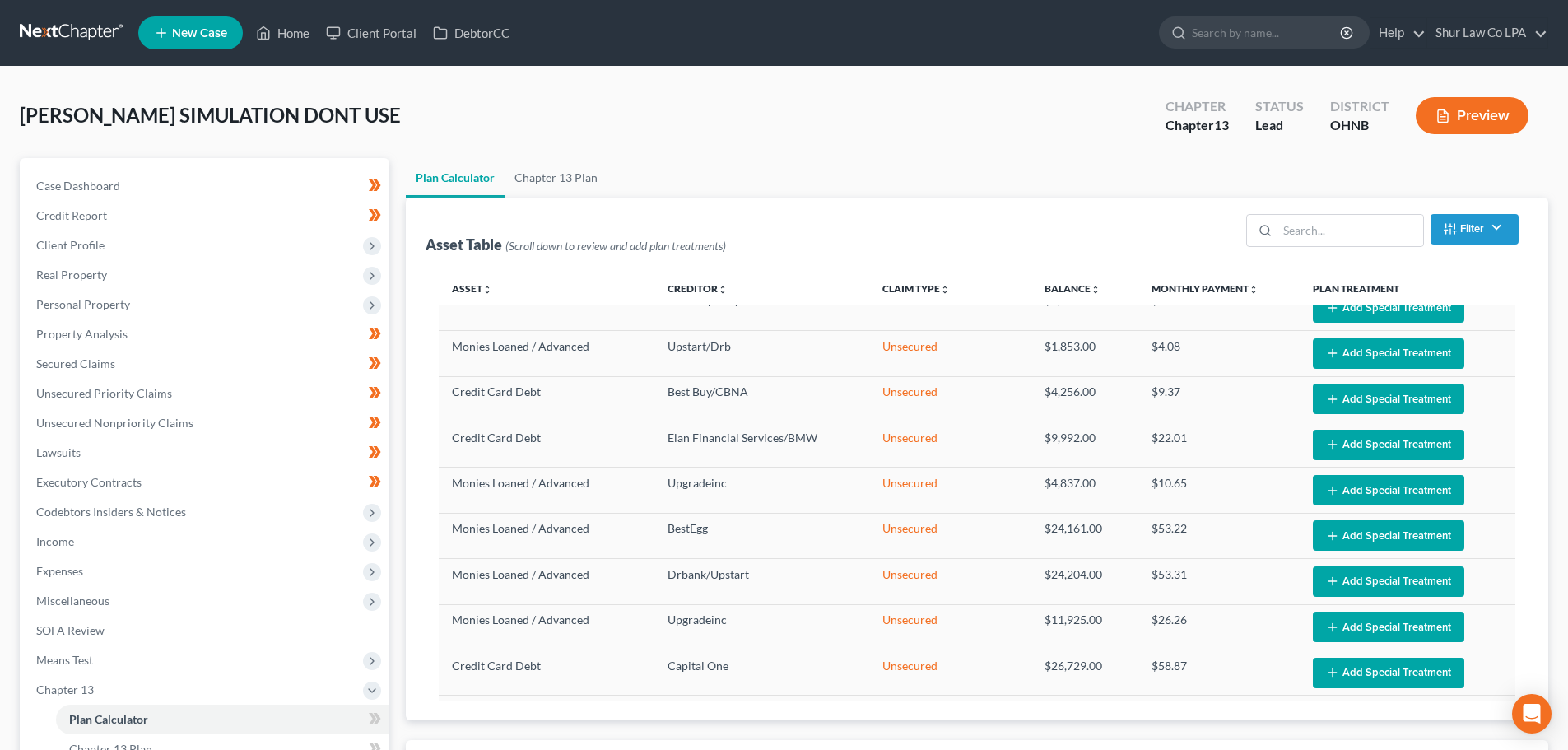
scroll to position [823, 0]
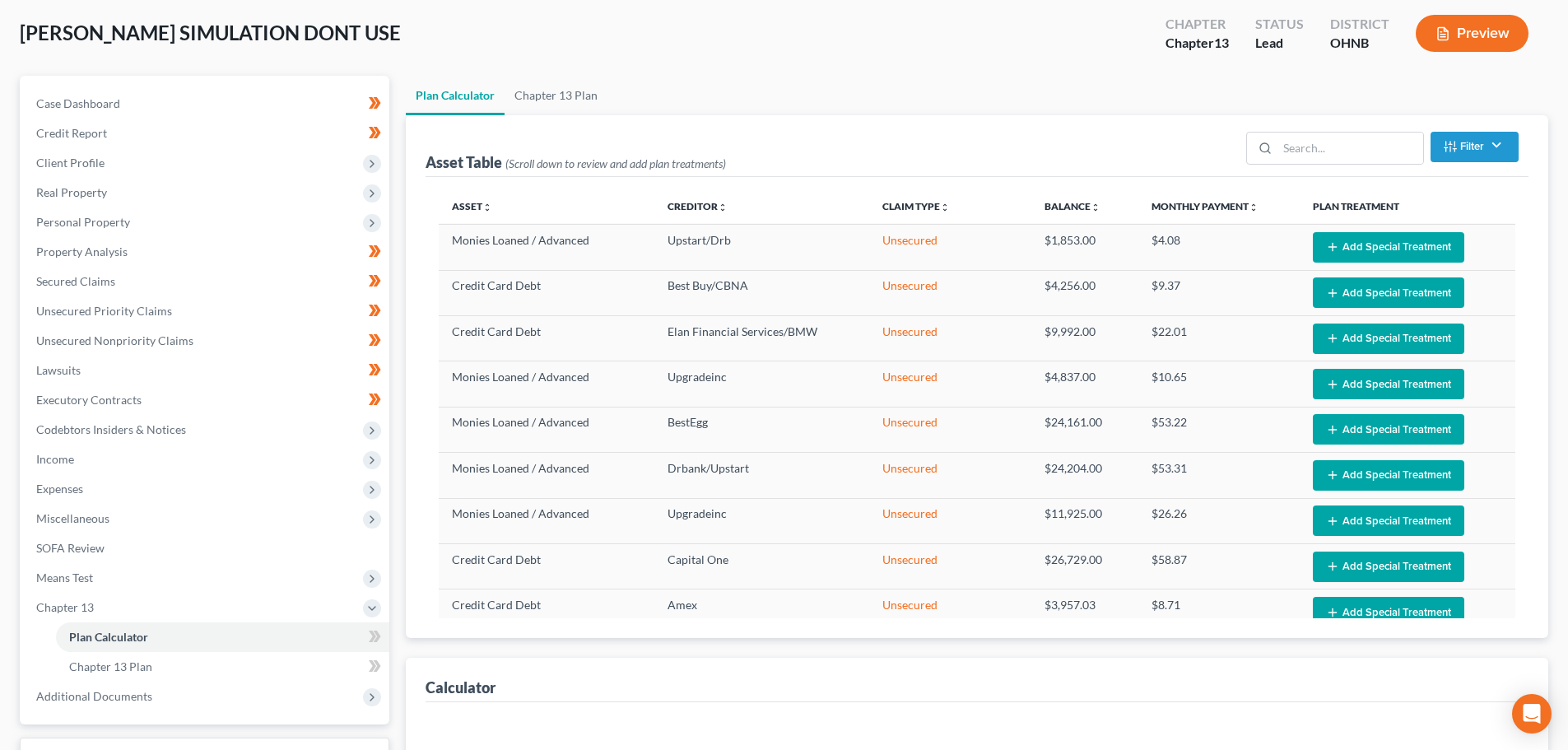
select select "35"
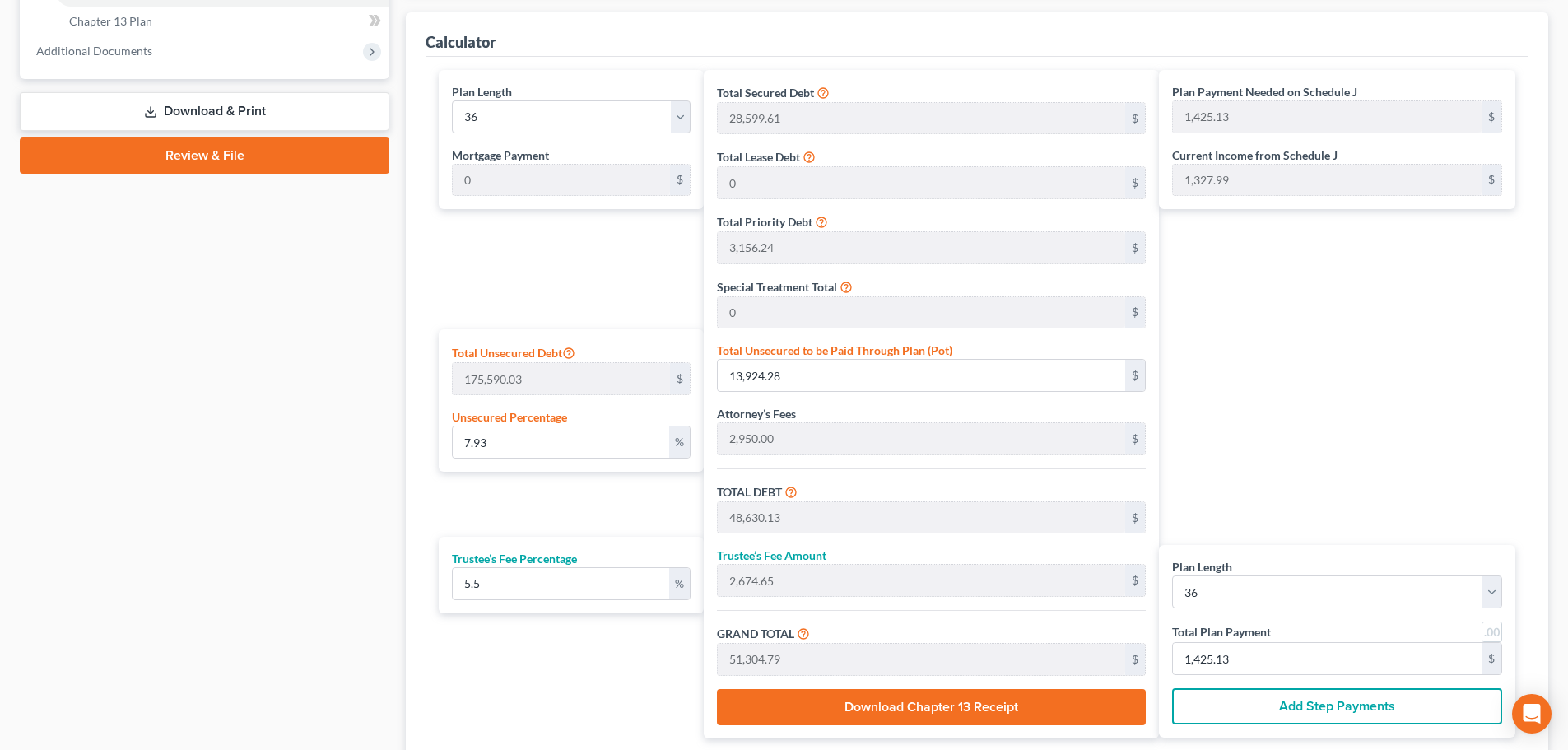
scroll to position [688, 0]
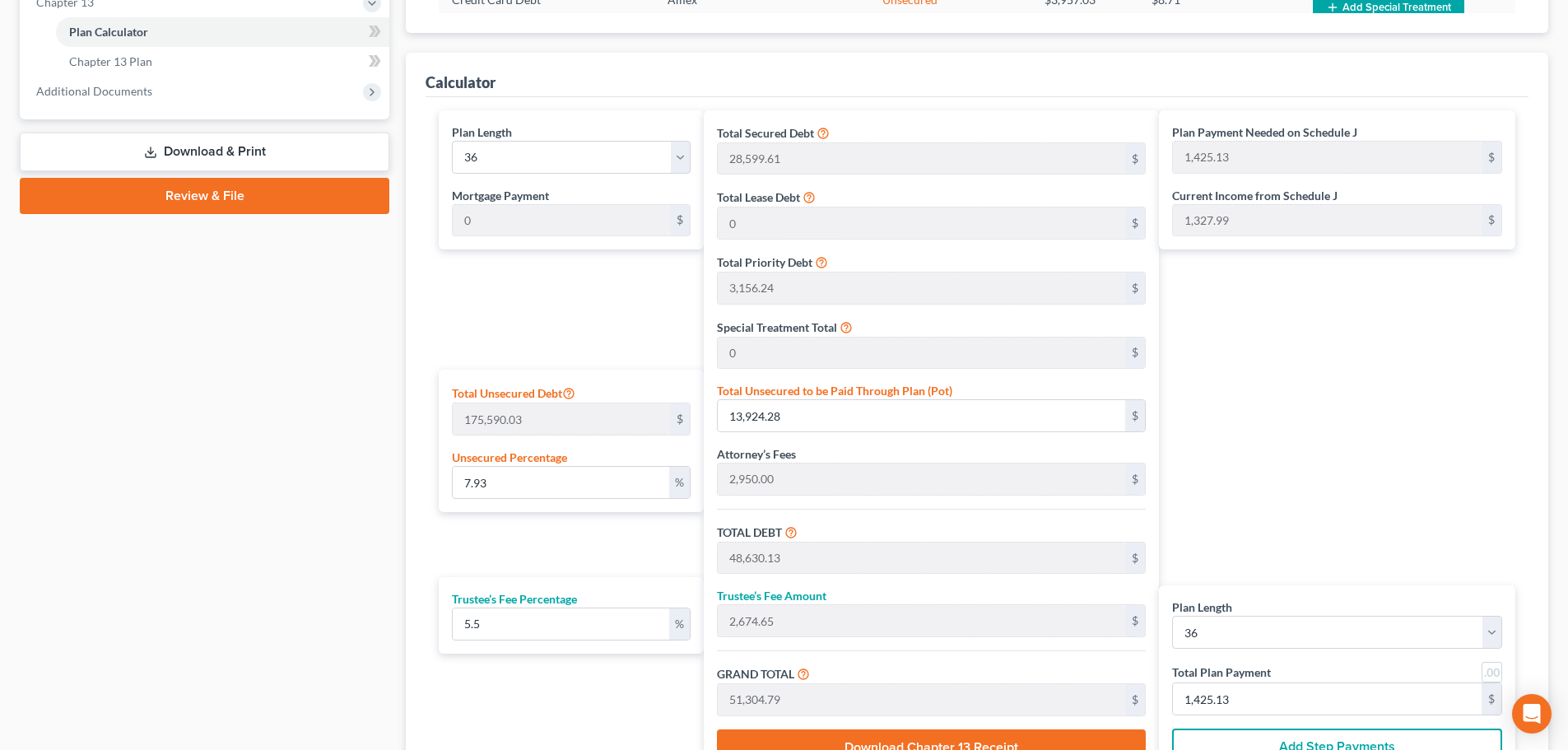
click at [1258, 393] on div "Plan Payment Needed on Schedule J 1,425.13 $ Current Income from Schedule J 1,3…" at bounding box center [1341, 444] width 365 height 669
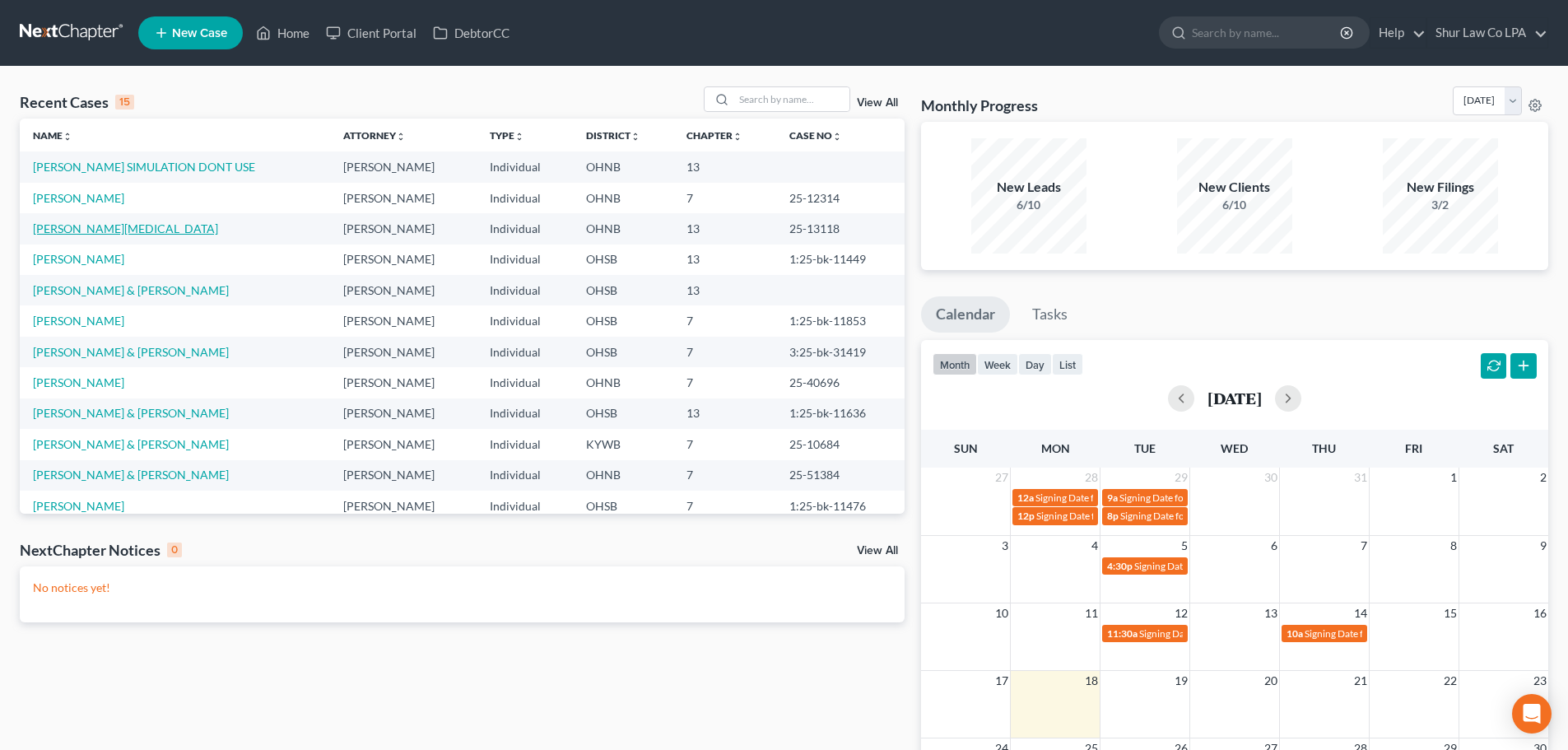
click at [86, 229] on link "[PERSON_NAME][MEDICAL_DATA]" at bounding box center [126, 228] width 185 height 14
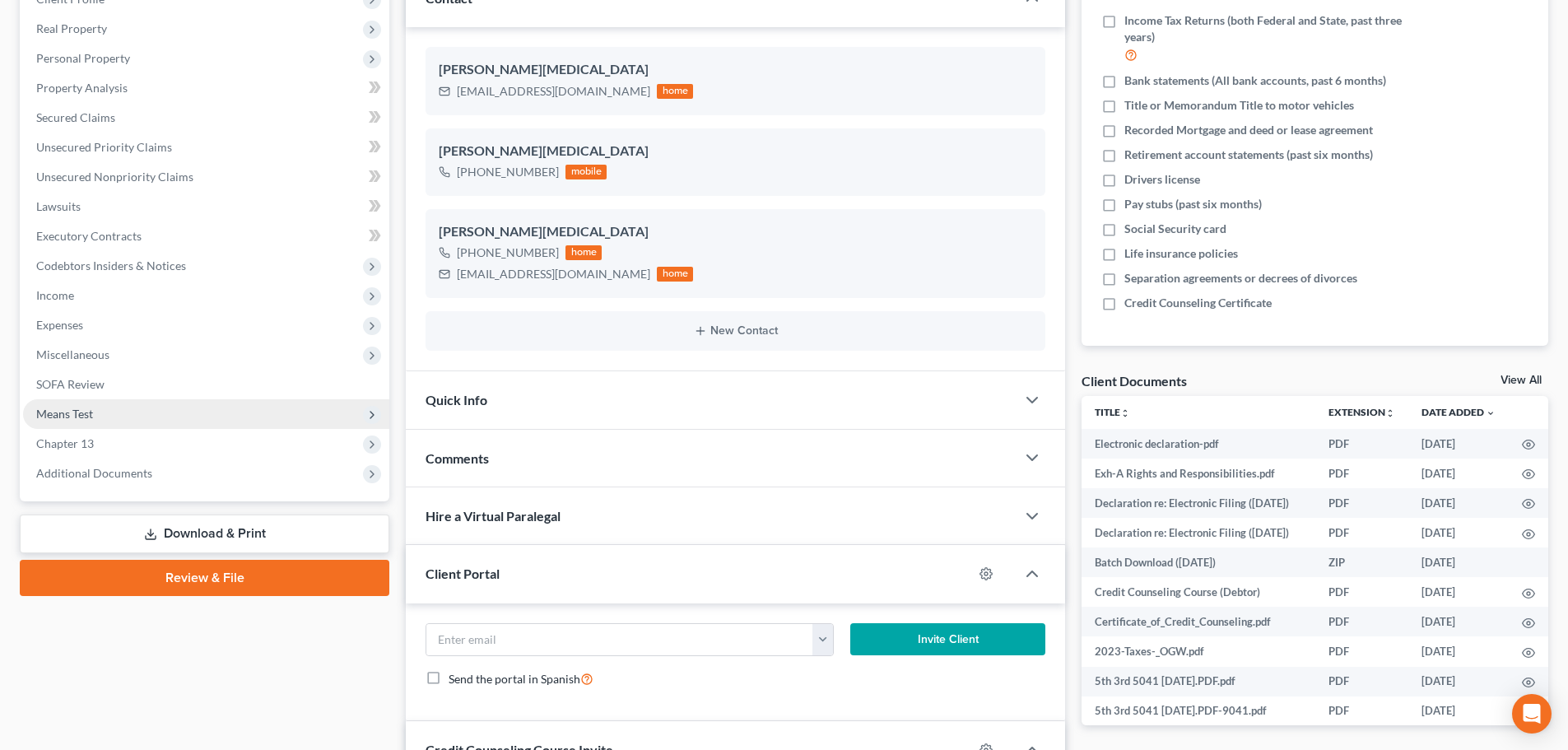
scroll to position [247, 0]
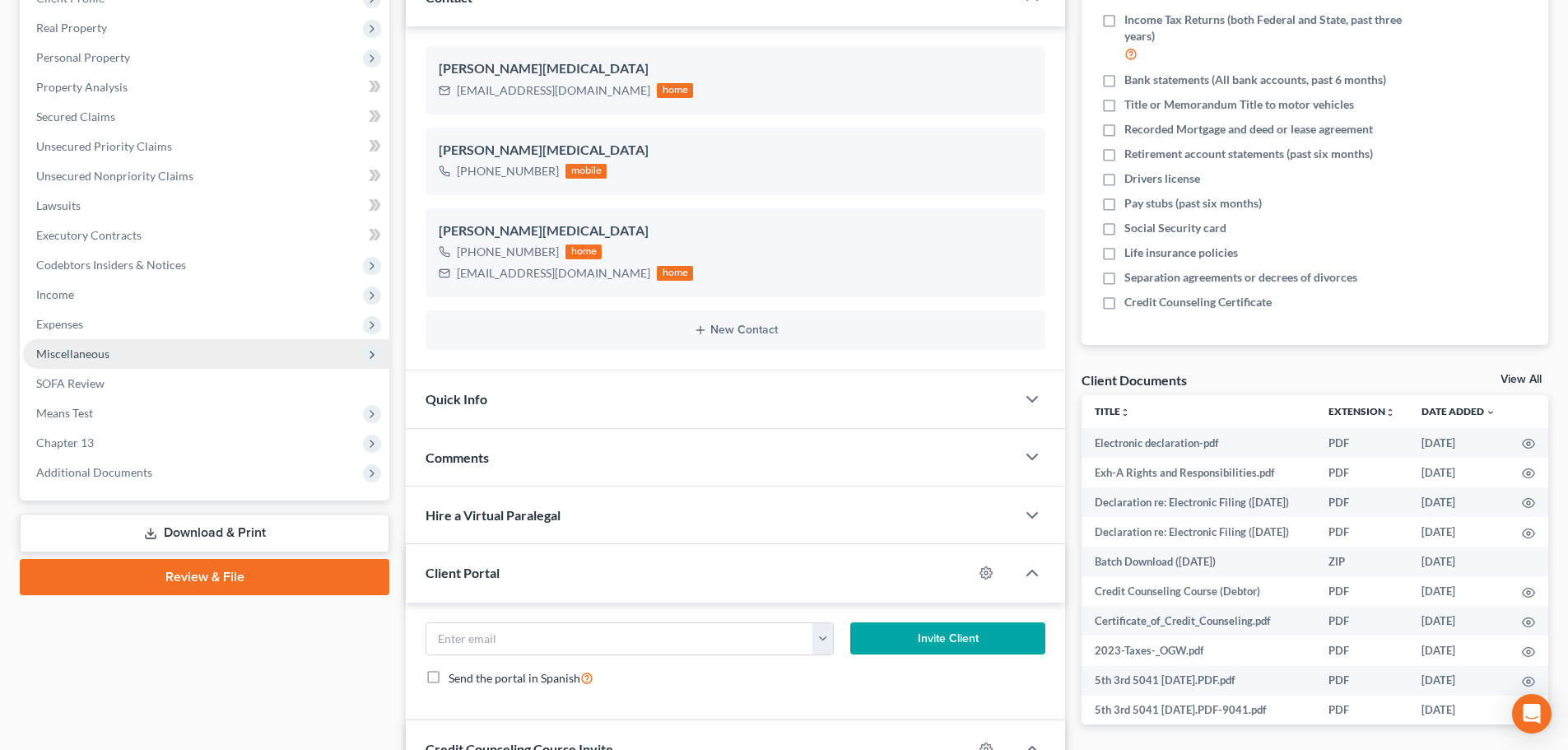
click at [85, 350] on span "Miscellaneous" at bounding box center [73, 354] width 73 height 14
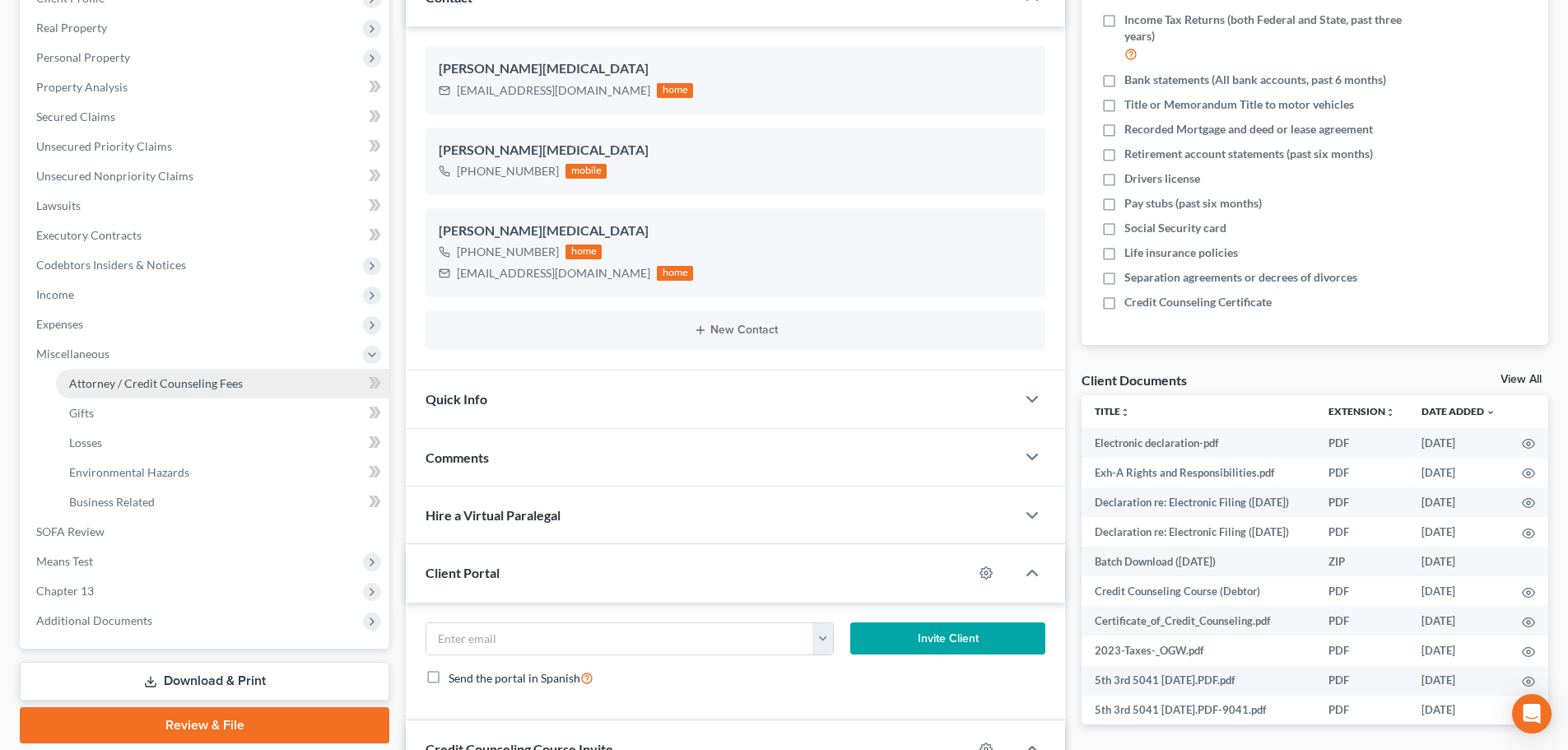
click at [93, 381] on span "Attorney / Credit Counseling Fees" at bounding box center [155, 384] width 173 height 14
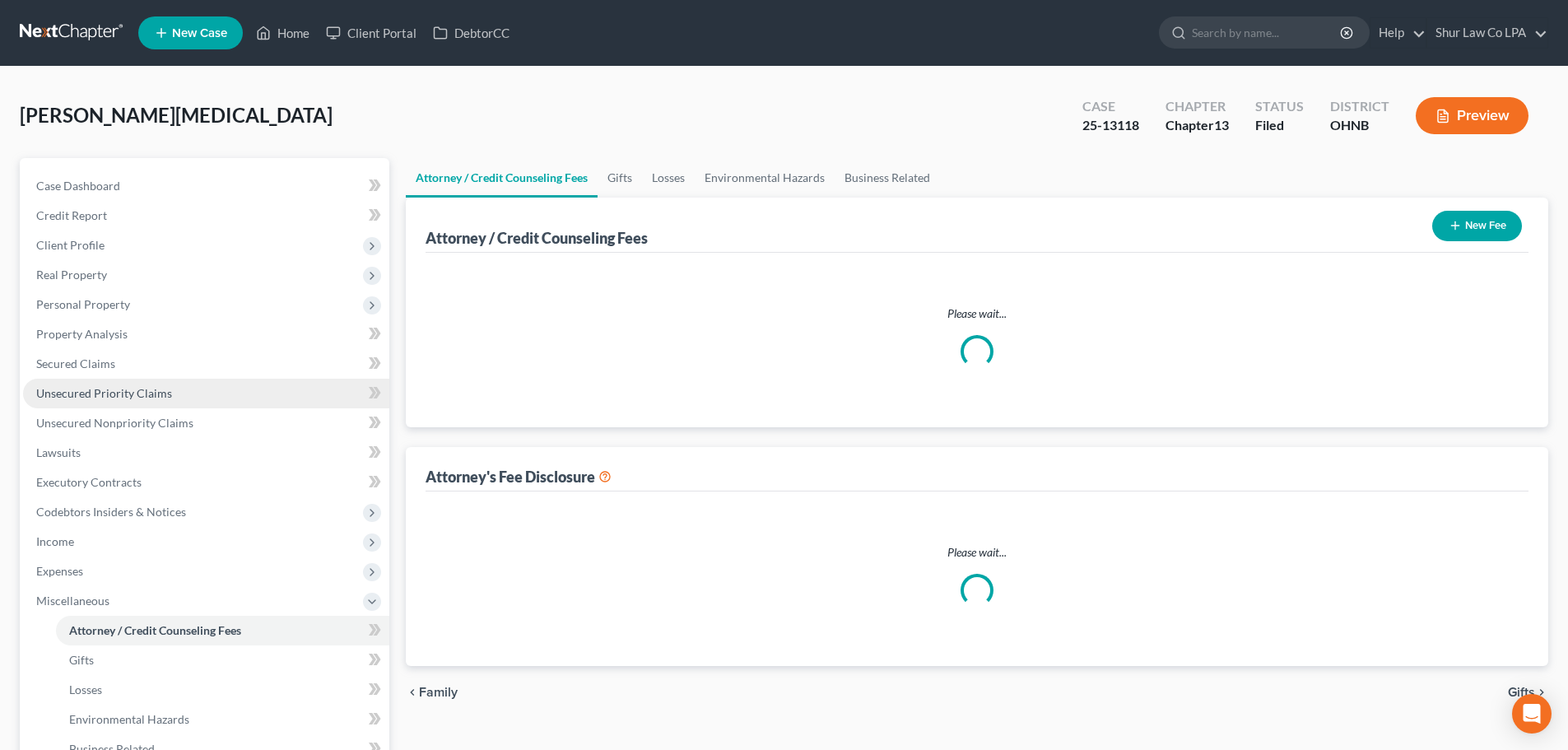
select select "0"
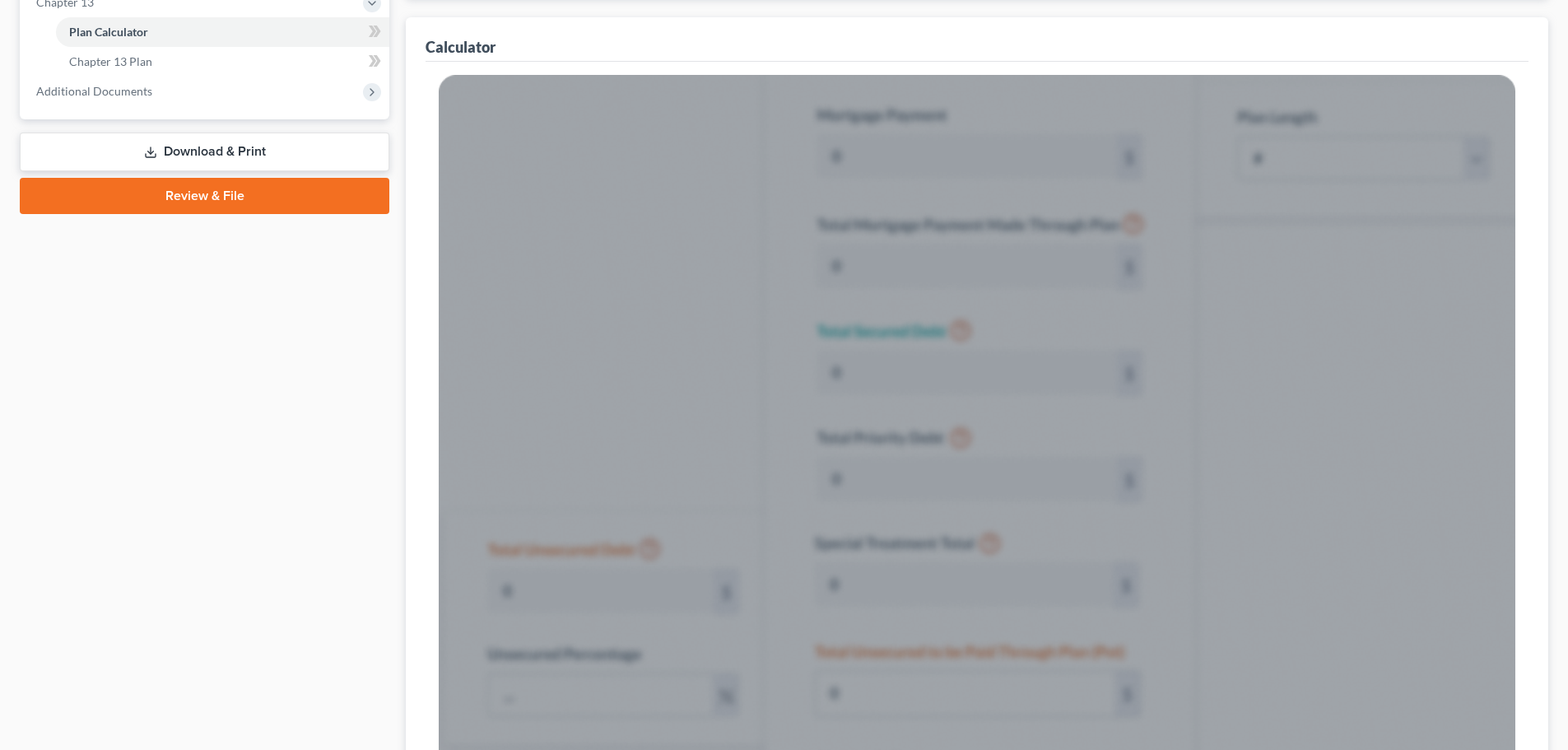
scroll to position [214, 0]
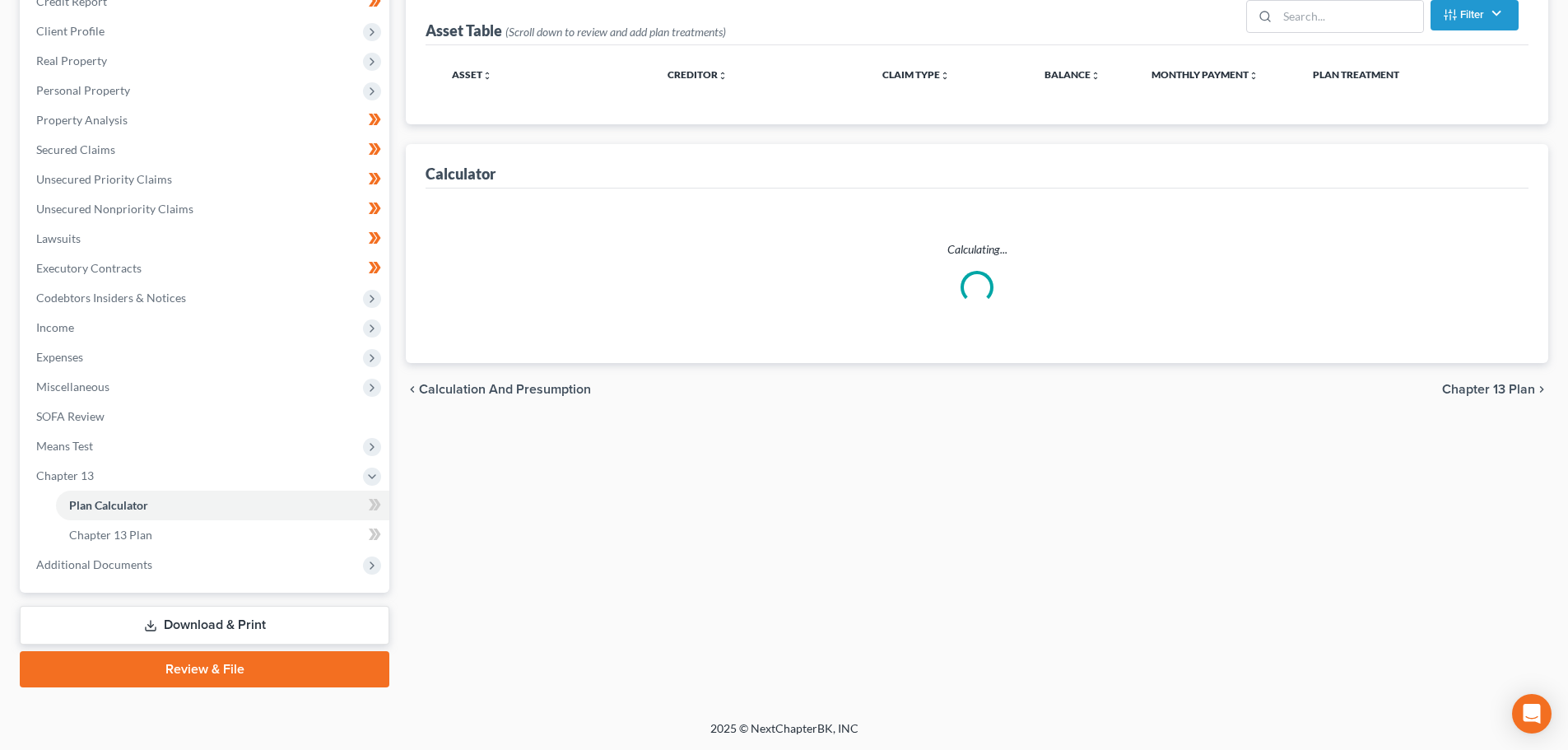
select select "35"
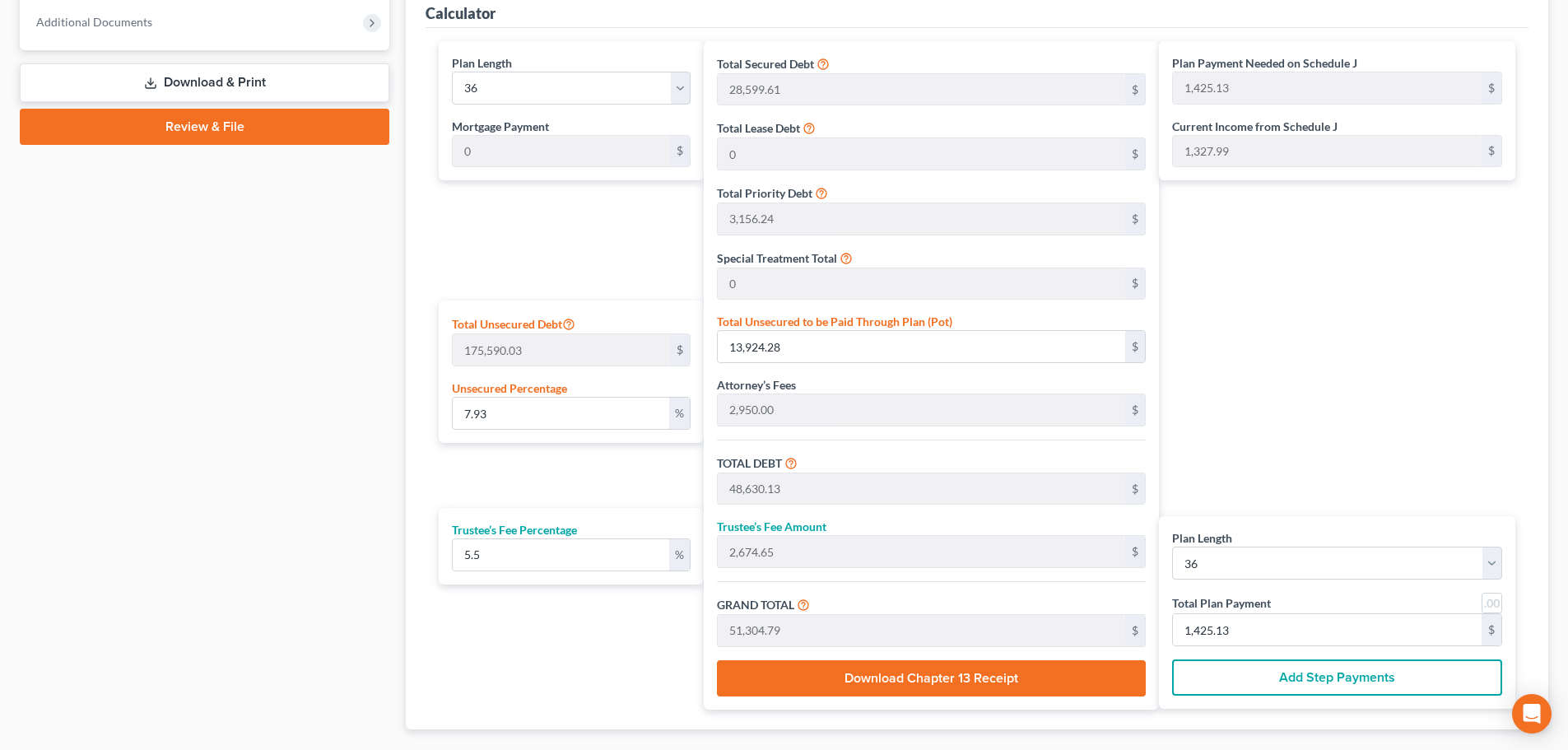
scroll to position [853, 0]
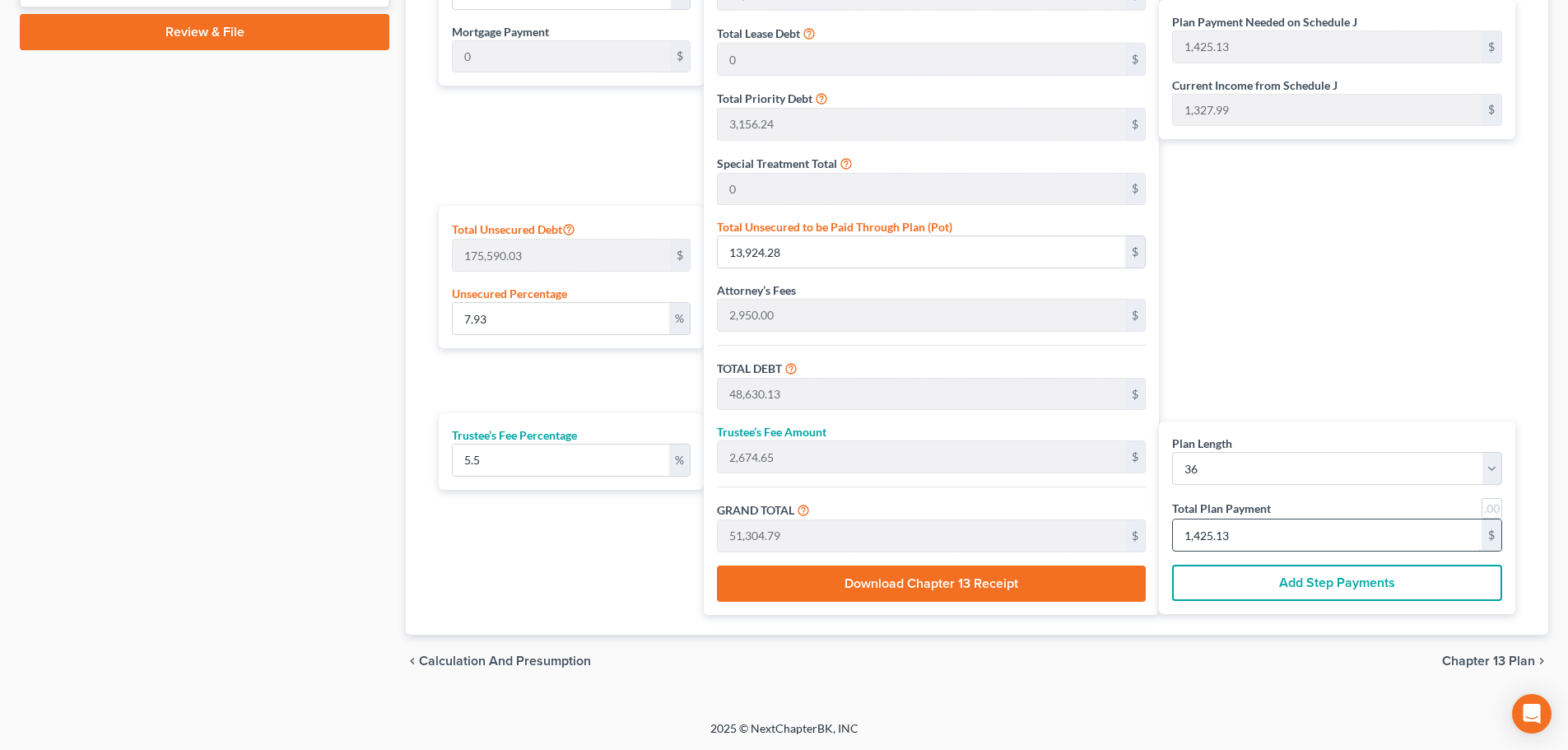
click at [1249, 542] on input "1,425.13" at bounding box center [1328, 535] width 309 height 32
type input "0"
type input "34.12"
type input "1.87"
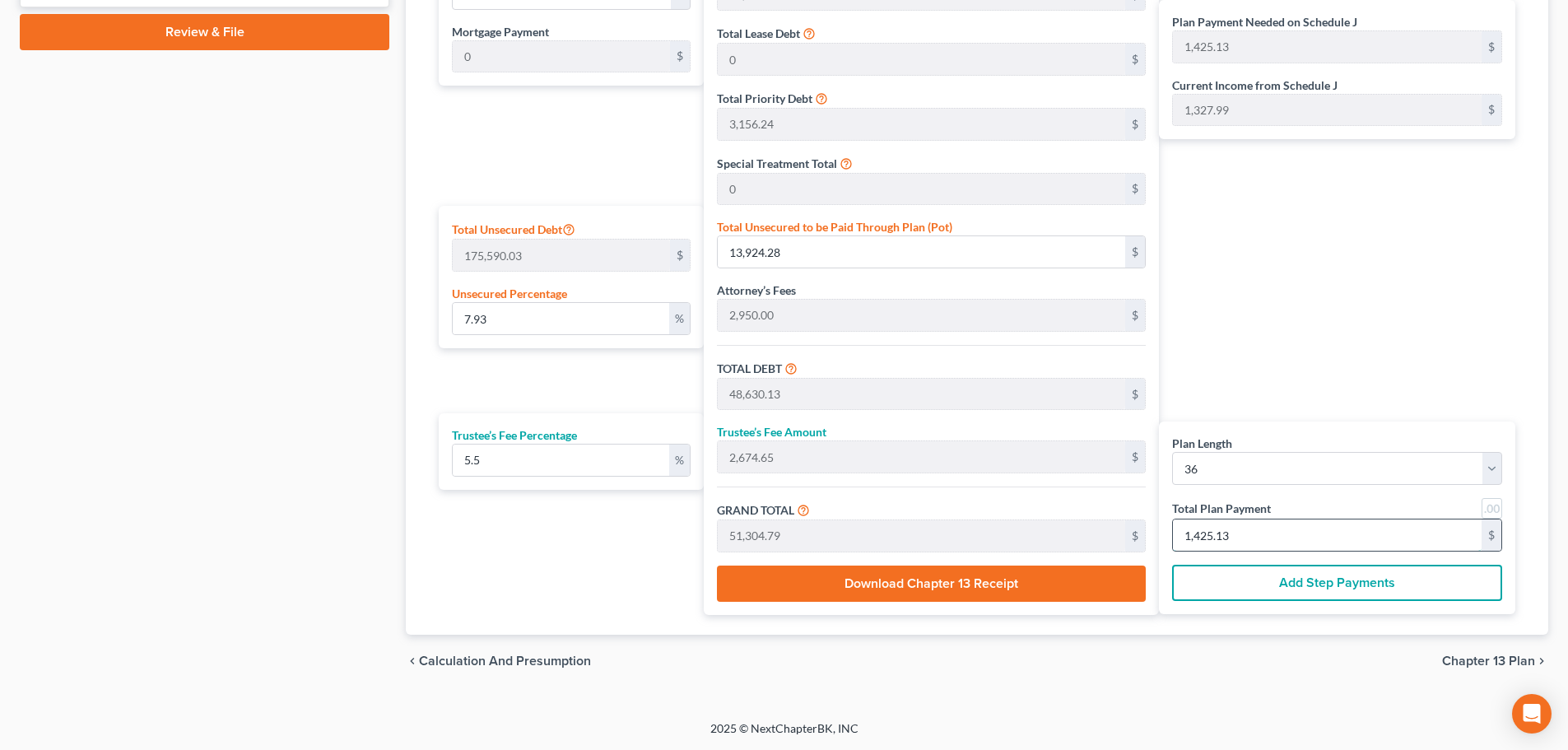
type input "36.00"
type input "1"
type input "443.60"
type input "24.39"
type input "468.00"
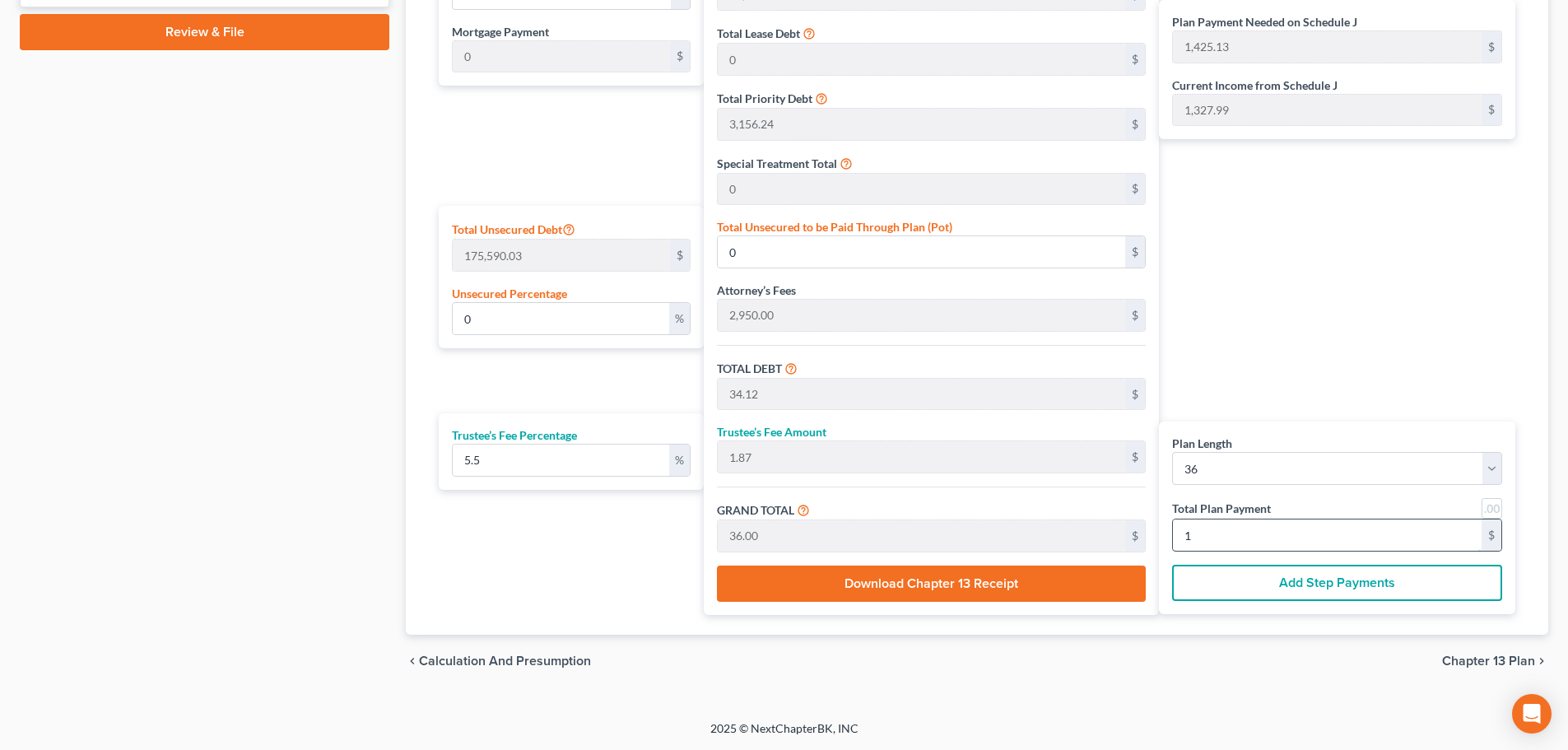
type input "13"
type input "4,504.26"
type input "247.73"
type input "4,752.00"
type input "132"
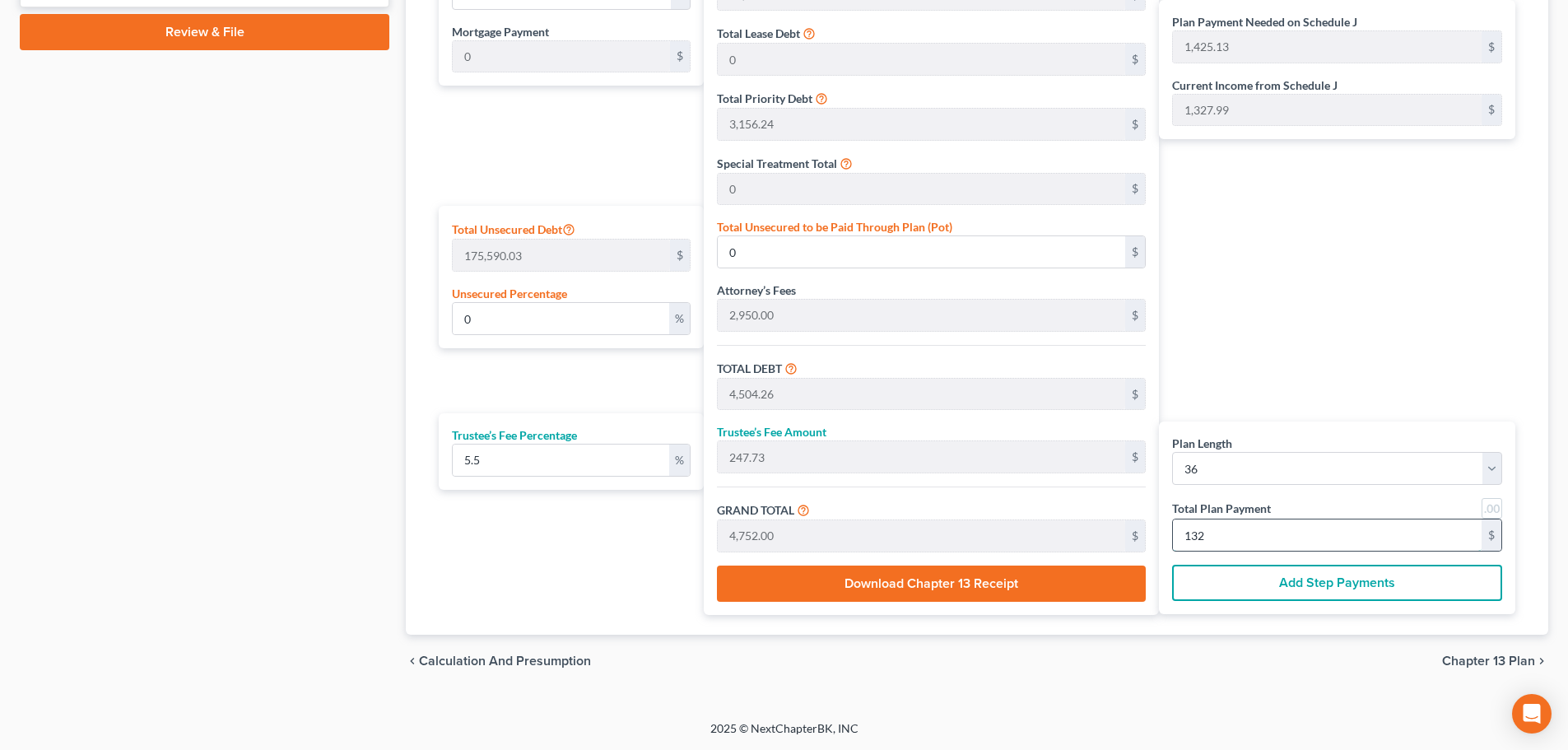
type input "5.98"
type input "10,507.42"
type input "45,213.27"
type input "2,486.72"
type input "47,700.00"
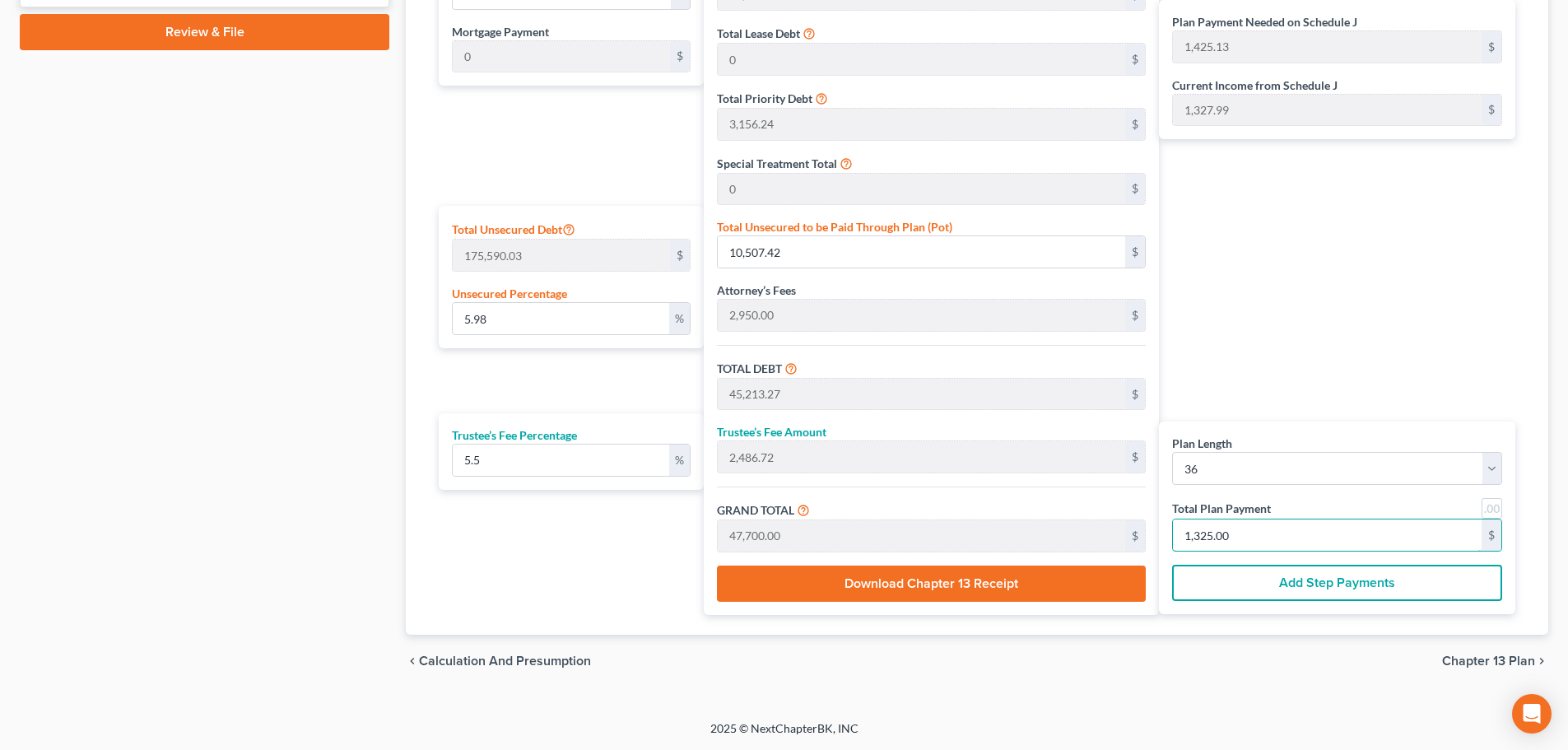
type input "1,325.00"
click at [1308, 323] on div "Plan Payment Needed on Schedule J 1,425.13 $ Current Income from Schedule J 1,3…" at bounding box center [1341, 280] width 365 height 669
click at [1295, 301] on div "Plan Payment Needed on Schedule J 1,425.13 $ Current Income from Schedule J 1,3…" at bounding box center [1341, 280] width 365 height 669
click at [1324, 309] on div "Plan Payment Needed on Schedule J 1,425.13 $ Current Income from Schedule J 1,3…" at bounding box center [1341, 280] width 365 height 669
click at [1240, 280] on div "Plan Payment Needed on Schedule J 1,425.13 $ Current Income from Schedule J 1,3…" at bounding box center [1341, 280] width 365 height 669
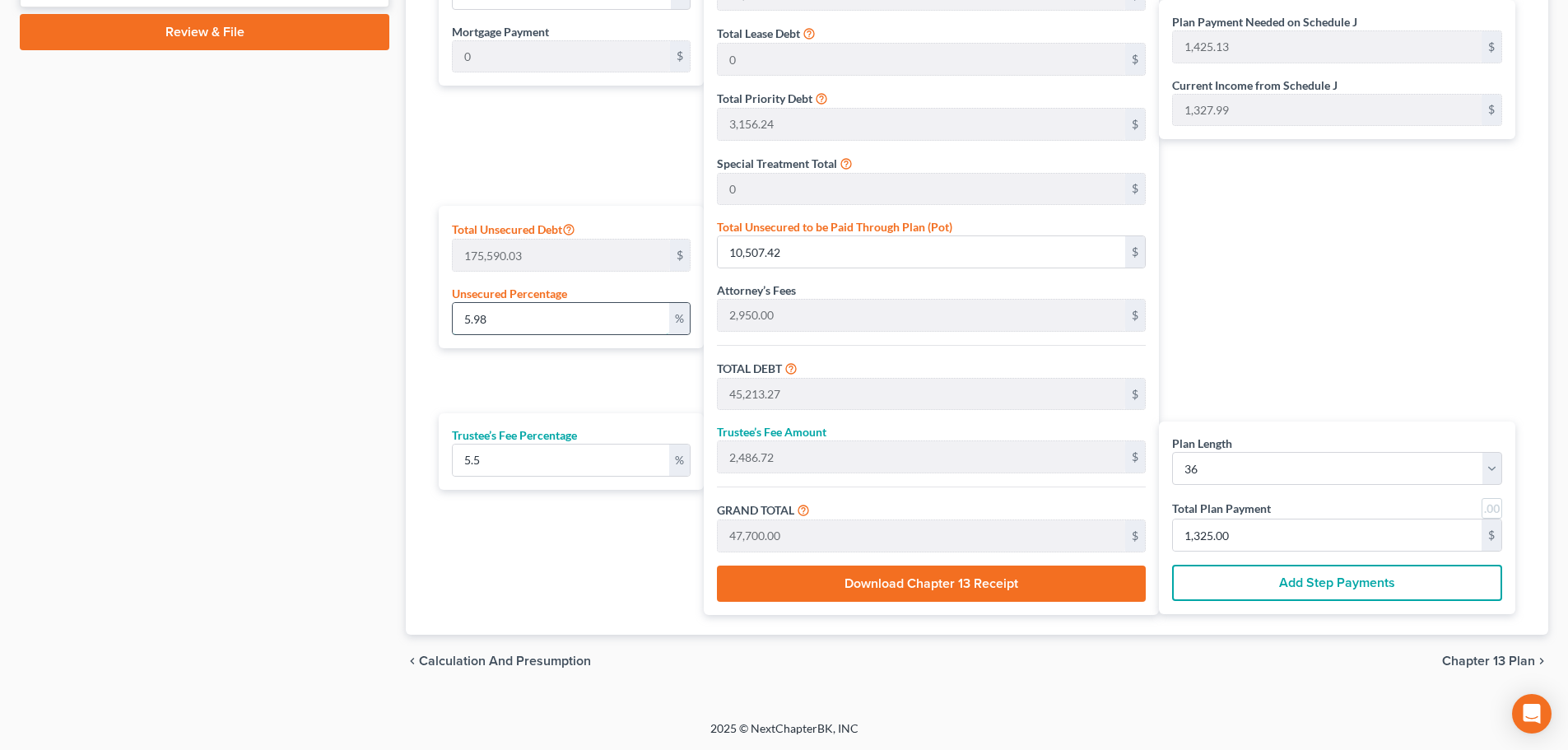
click at [509, 320] on input "5.98" at bounding box center [561, 319] width 217 height 32
click at [791, 253] on input "10,507.42" at bounding box center [921, 252] width 407 height 32
click at [1416, 319] on div "Plan Payment Needed on Schedule J 1,425.13 $ Current Income from Schedule J 1,3…" at bounding box center [1341, 280] width 365 height 669
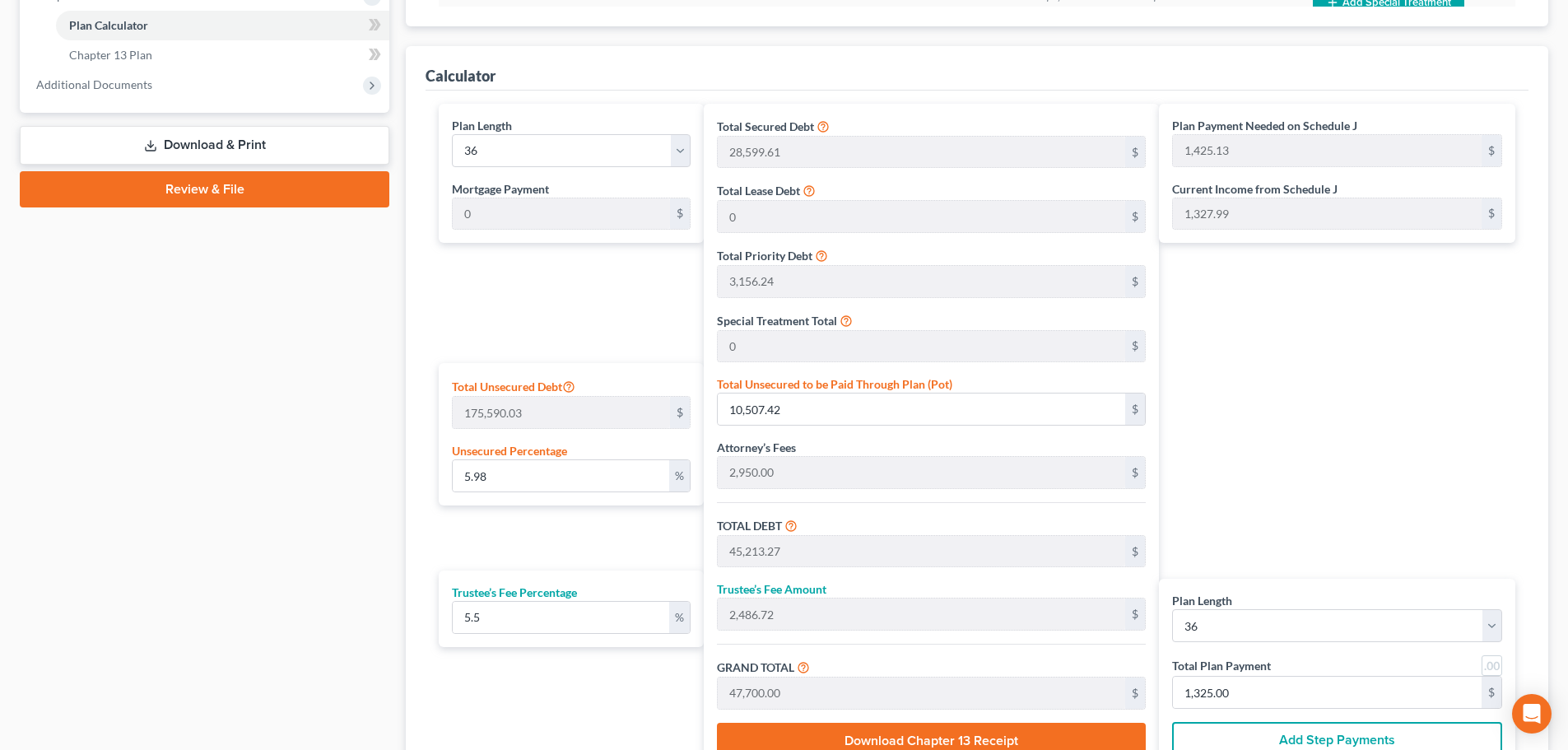
scroll to position [688, 0]
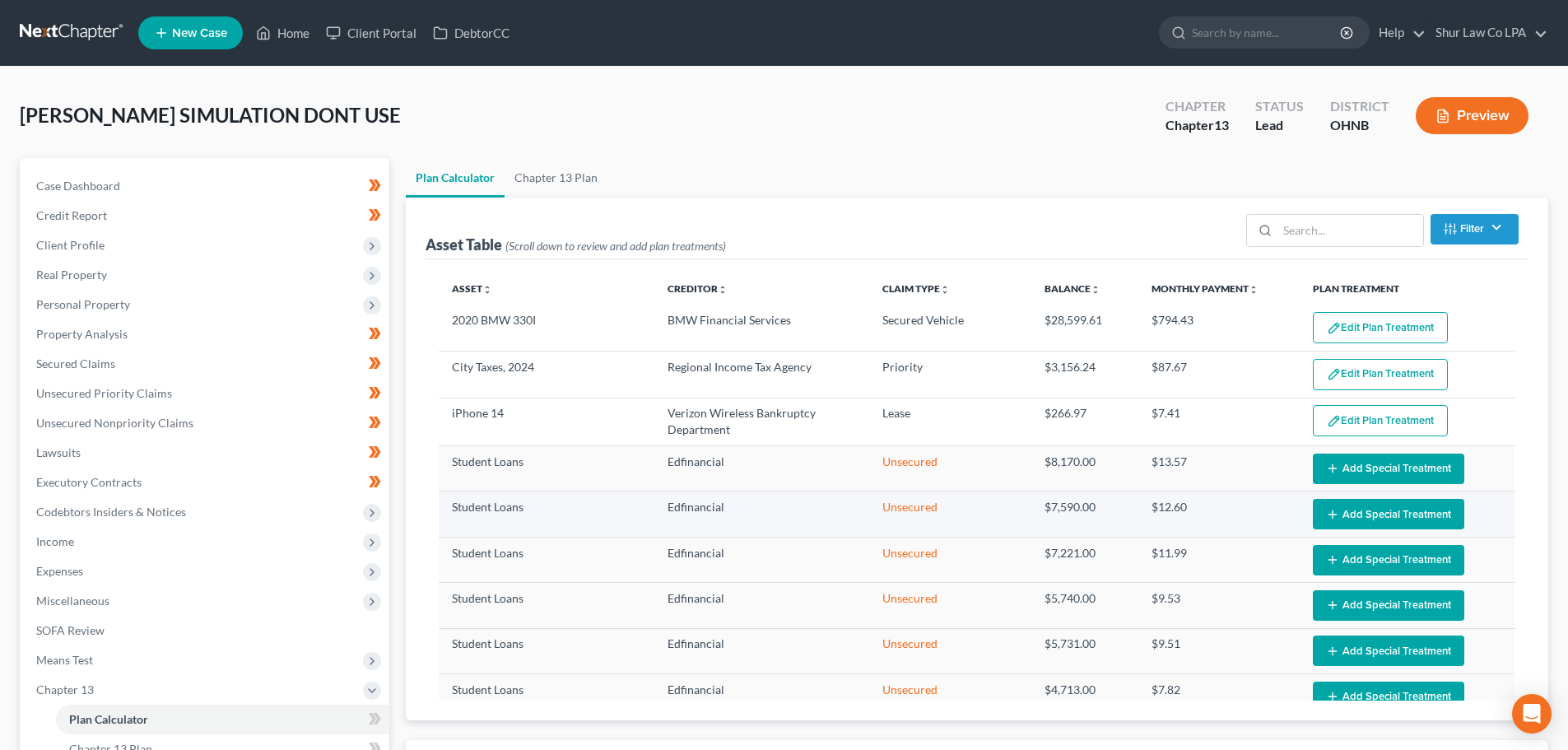
select select "35"
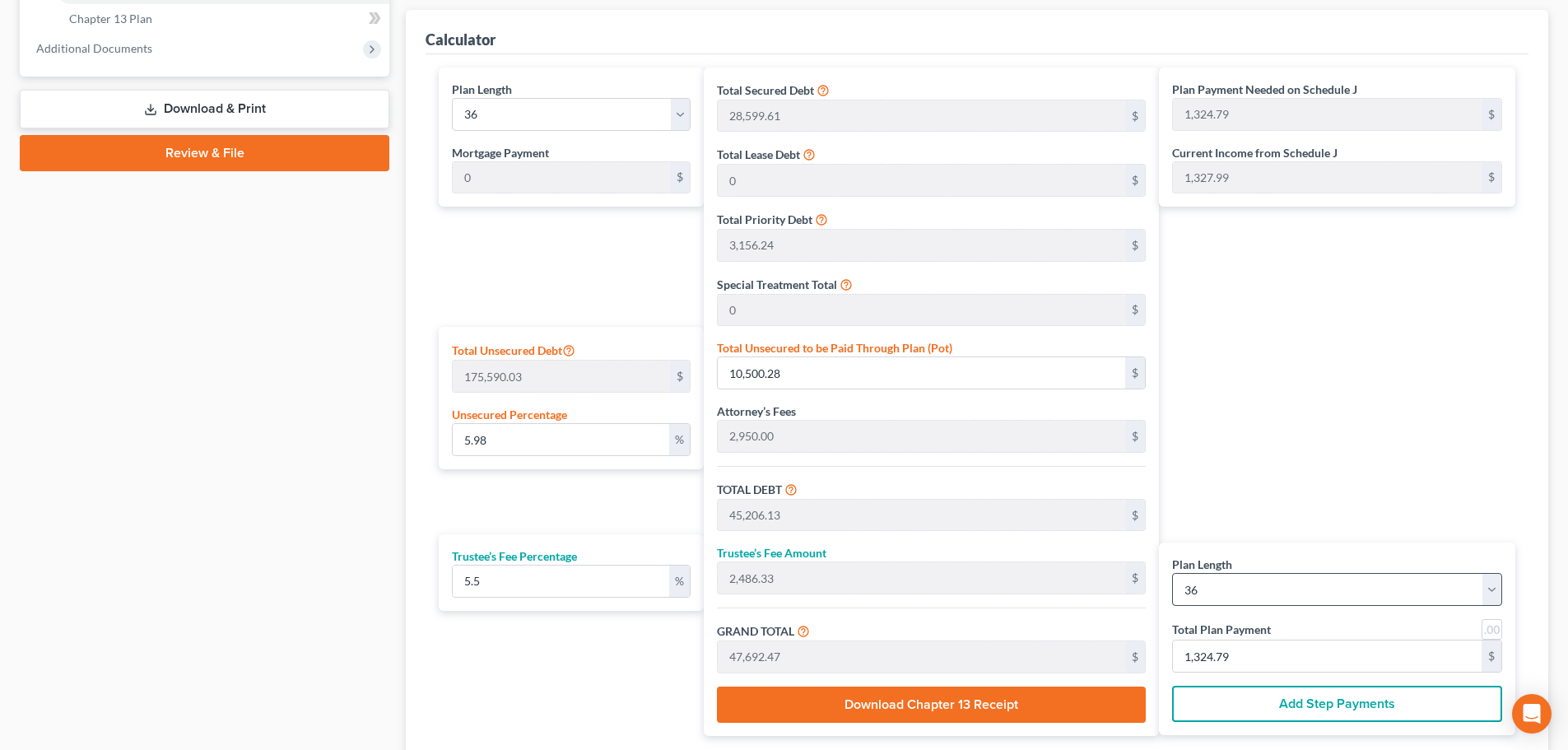
scroll to position [741, 0]
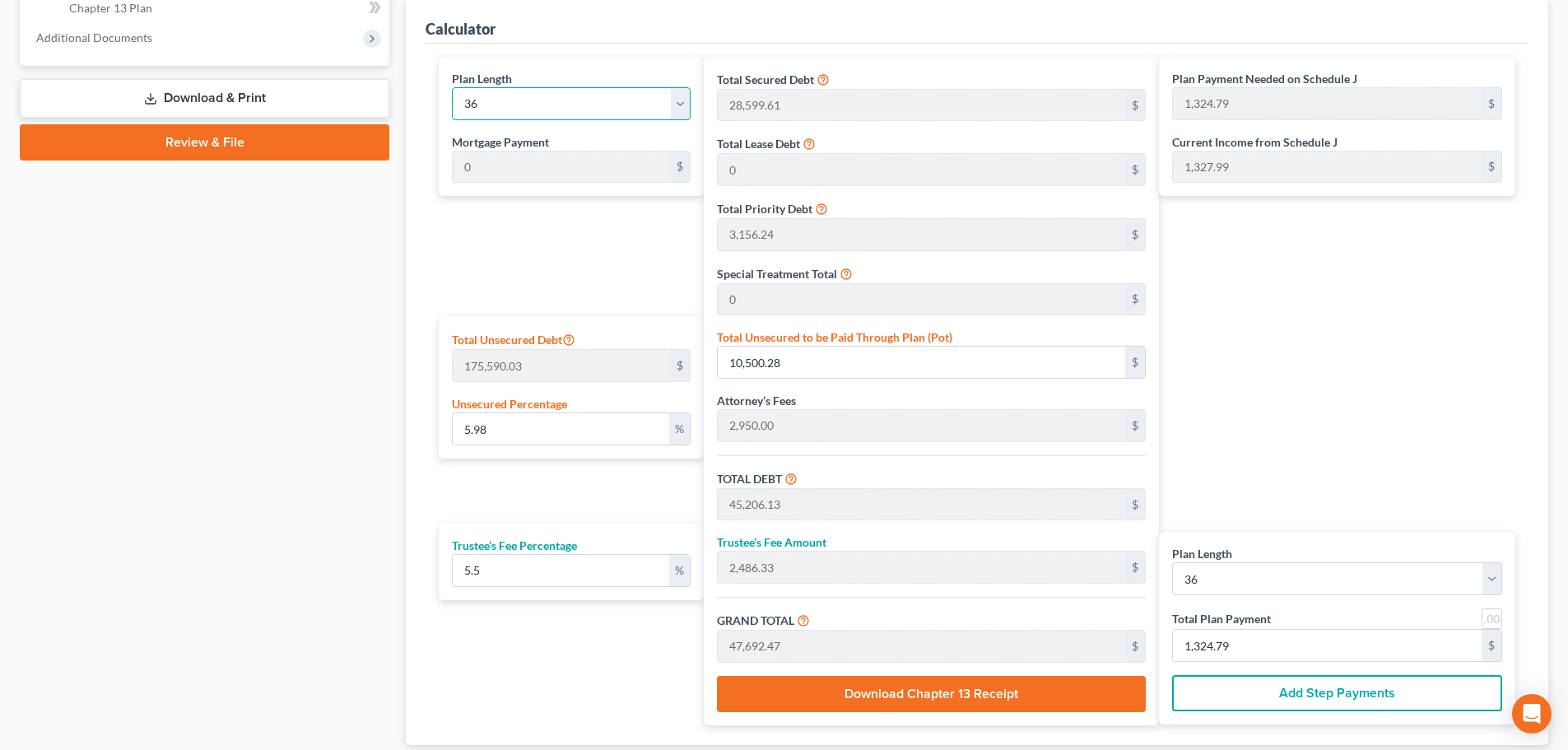
click at [602, 105] on select "1 2 3 4 5 6 7 8 9 10 11 12 13 14 15 16 17 18 19 20 21 22 23 24 25 26 27 28 29 3…" at bounding box center [571, 103] width 239 height 33
click at [498, 260] on div "Plan Length 1 2 3 4 5 6 7 8 9 10 11 12 13 14 15 16 17 18 19 20 21 22 23 24 25 2…" at bounding box center [567, 391] width 273 height 669
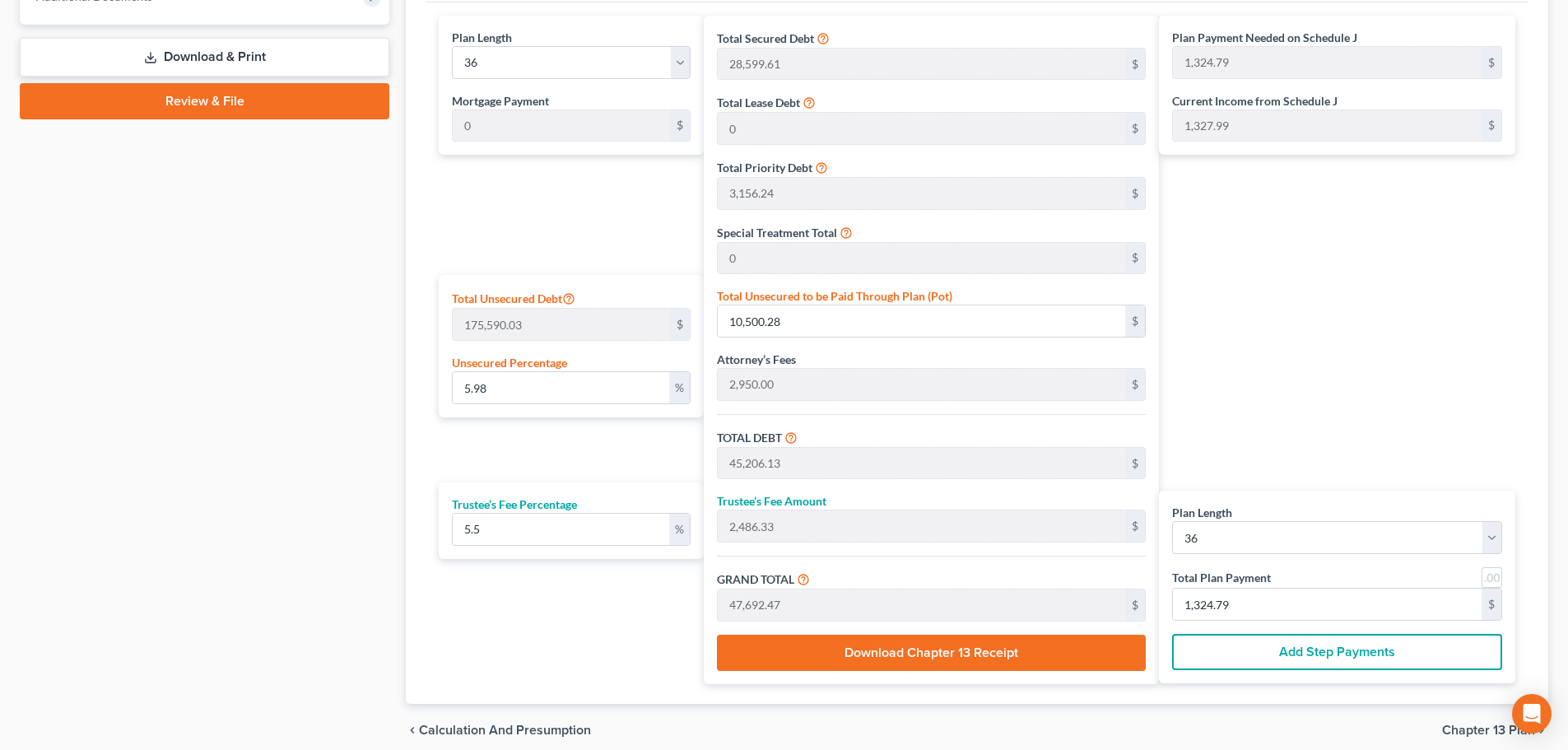
scroll to position [823, 0]
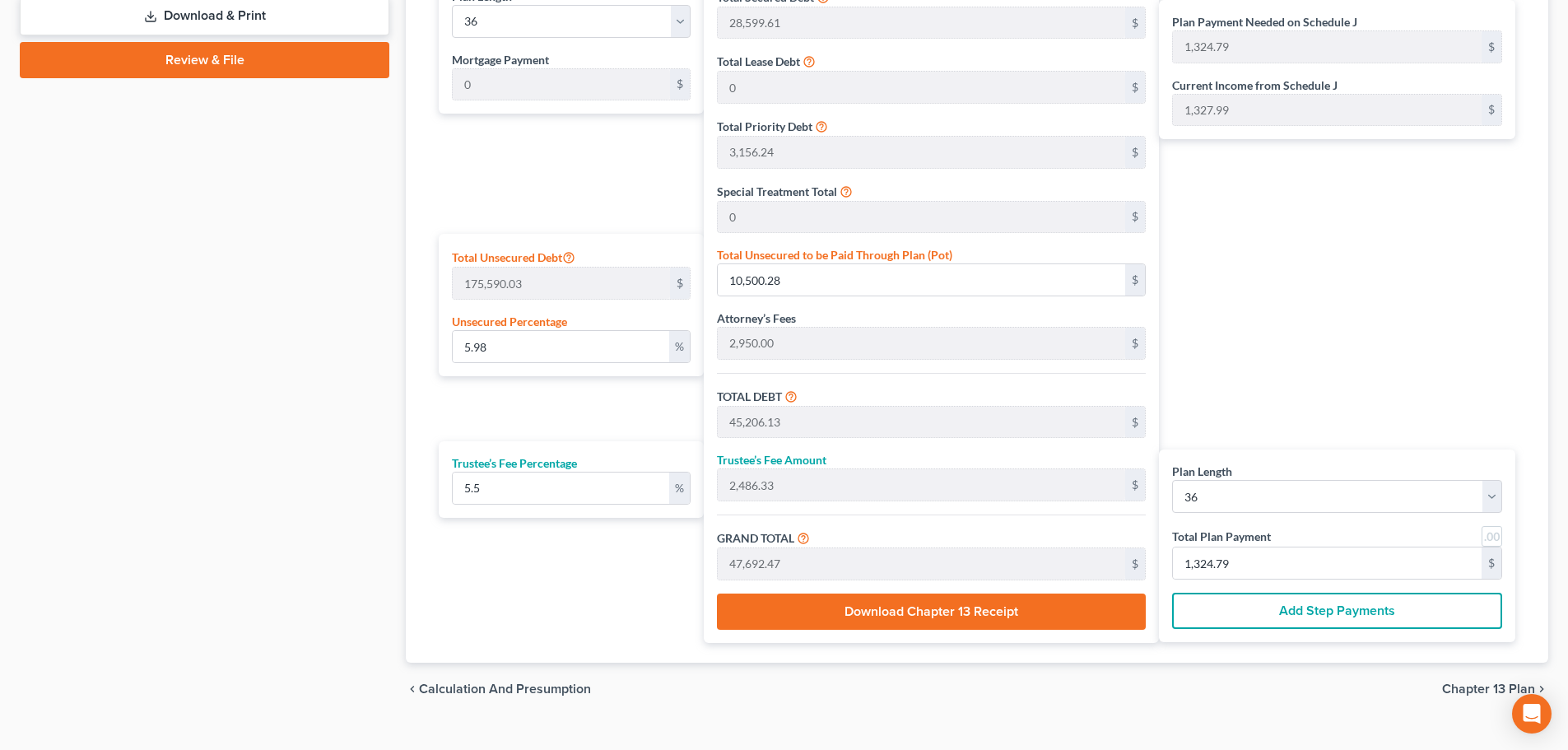
click at [1361, 330] on div "Plan Payment Needed on Schedule J 1,324.79 $ Current Income from Schedule J 1,3…" at bounding box center [1341, 308] width 365 height 669
click at [1246, 567] on input "1,324.79" at bounding box center [1328, 563] width 309 height 32
type input "0"
type input "34.12"
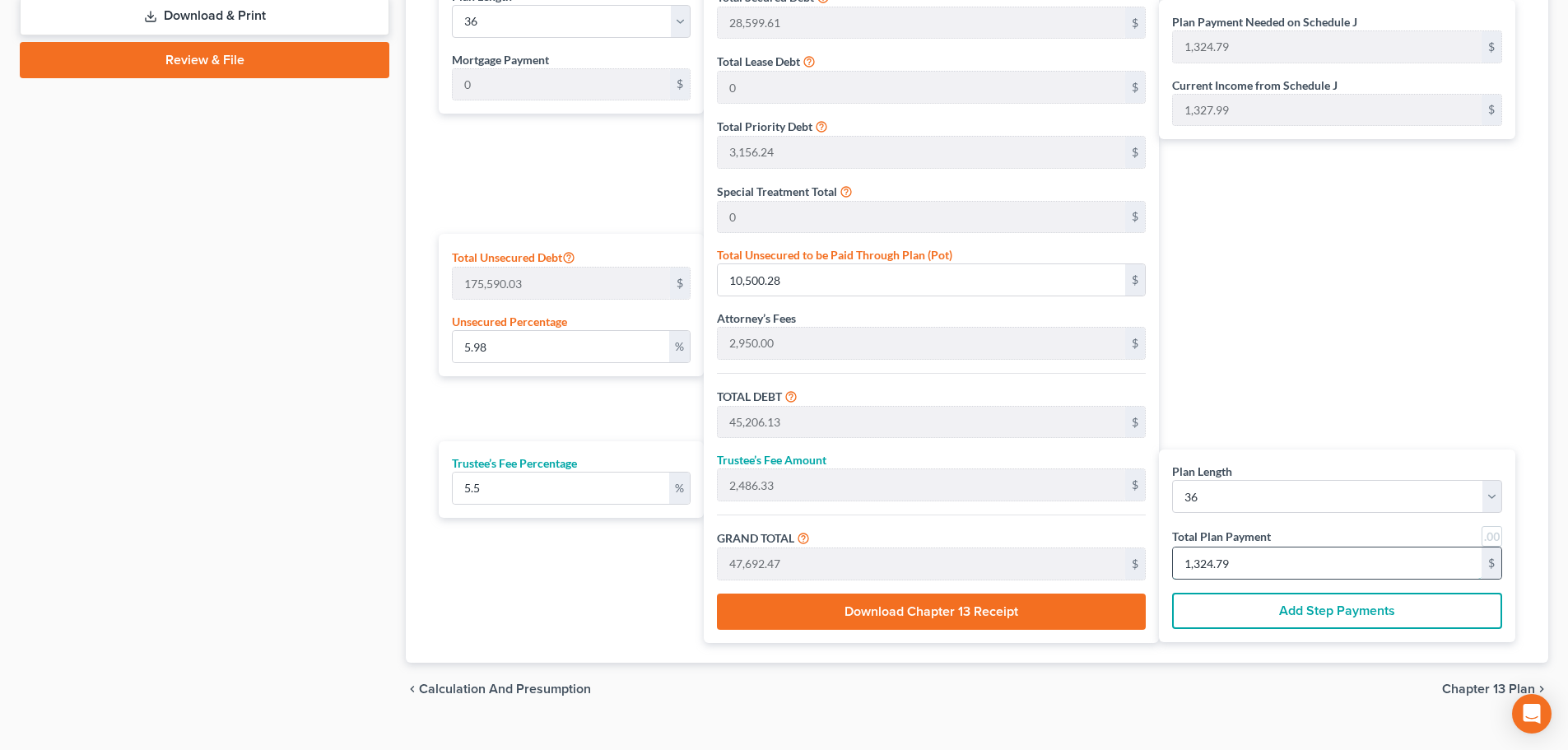
type input "1.87"
type input "36.00"
type input "1"
type input "443.60"
type input "24.39"
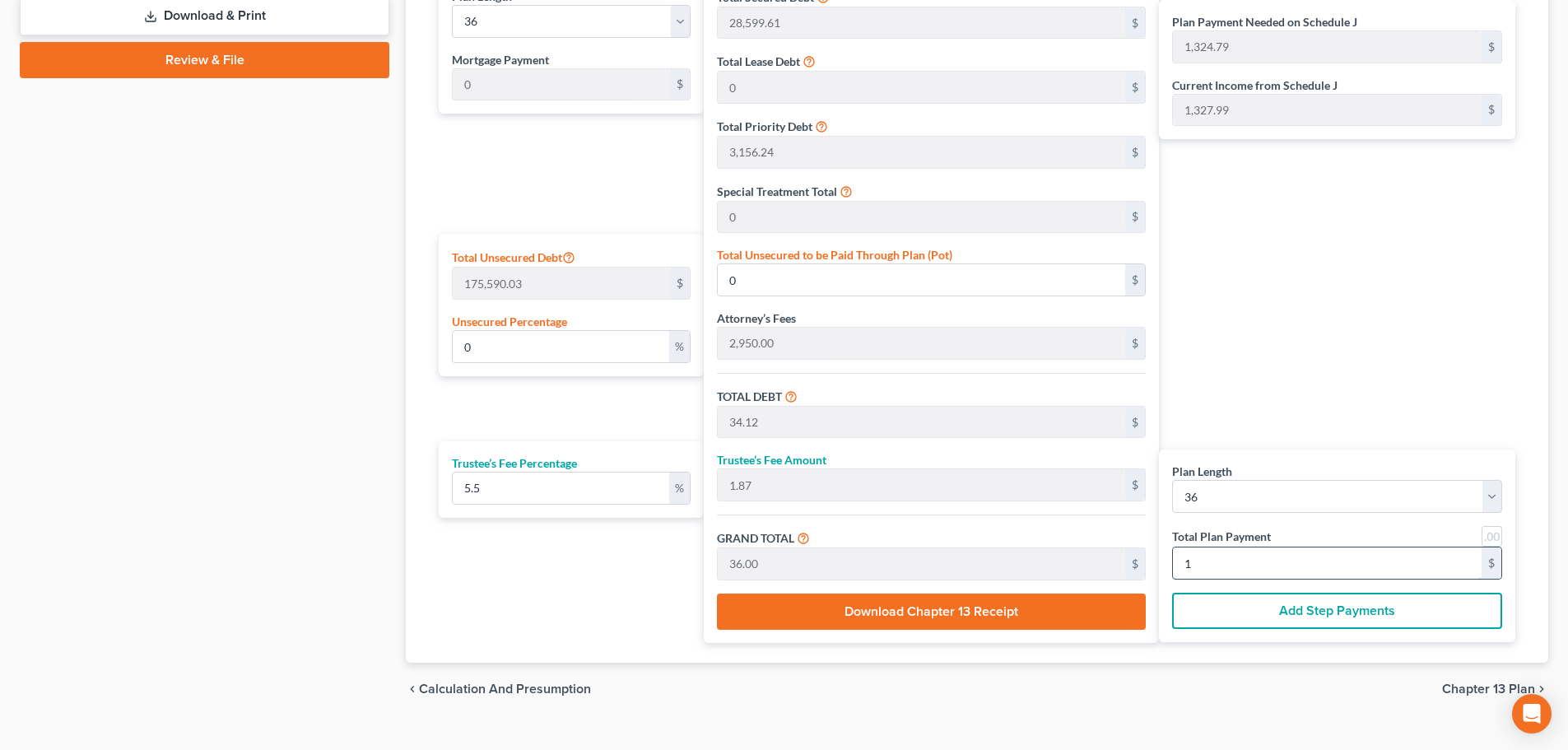
type input "468.00"
type input "13"
type input "4,504.26"
type input "247.73"
type input "4,752.00"
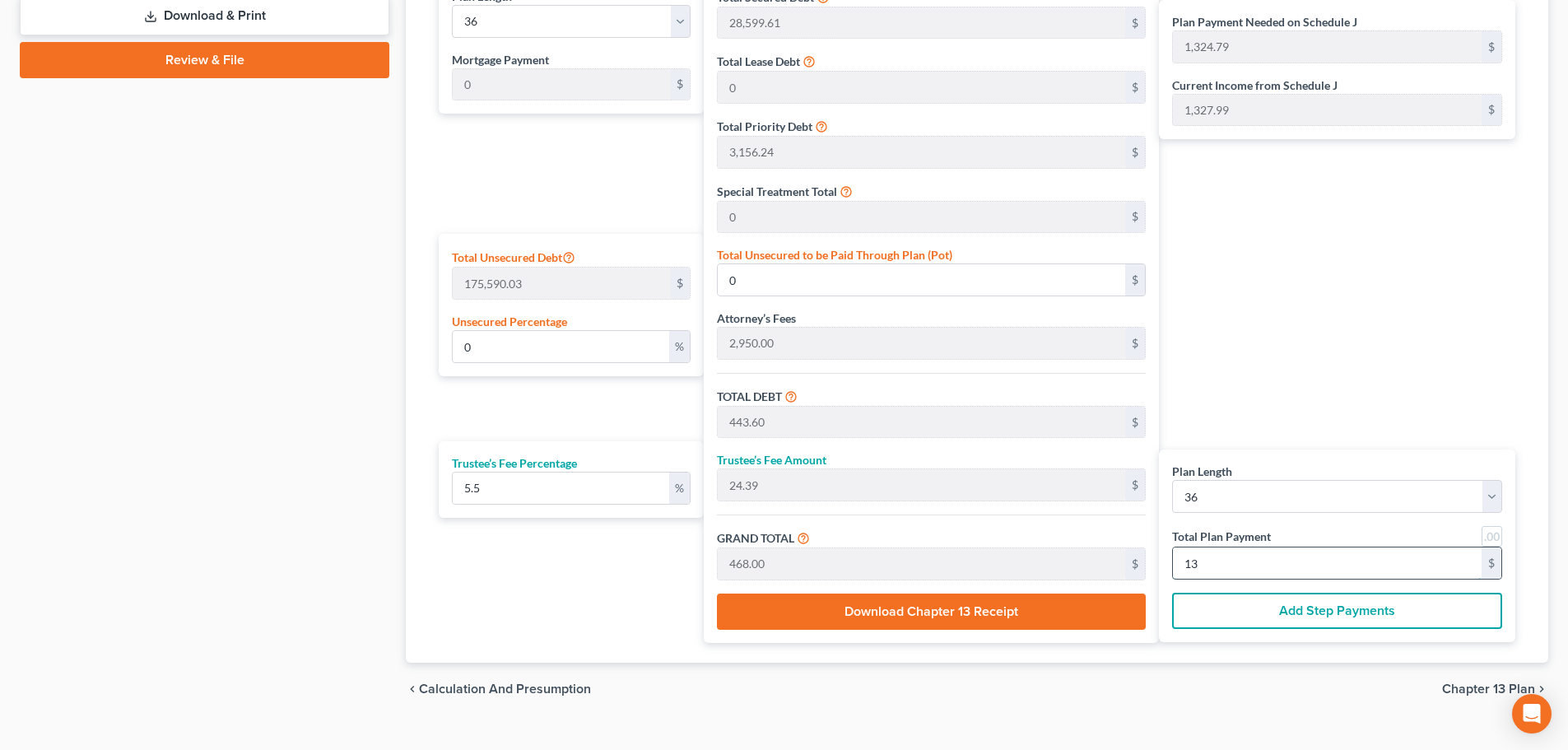
type input "132"
type input "5.98"
type input "10,507.42"
type input "45,213.27"
type input "2,486.72"
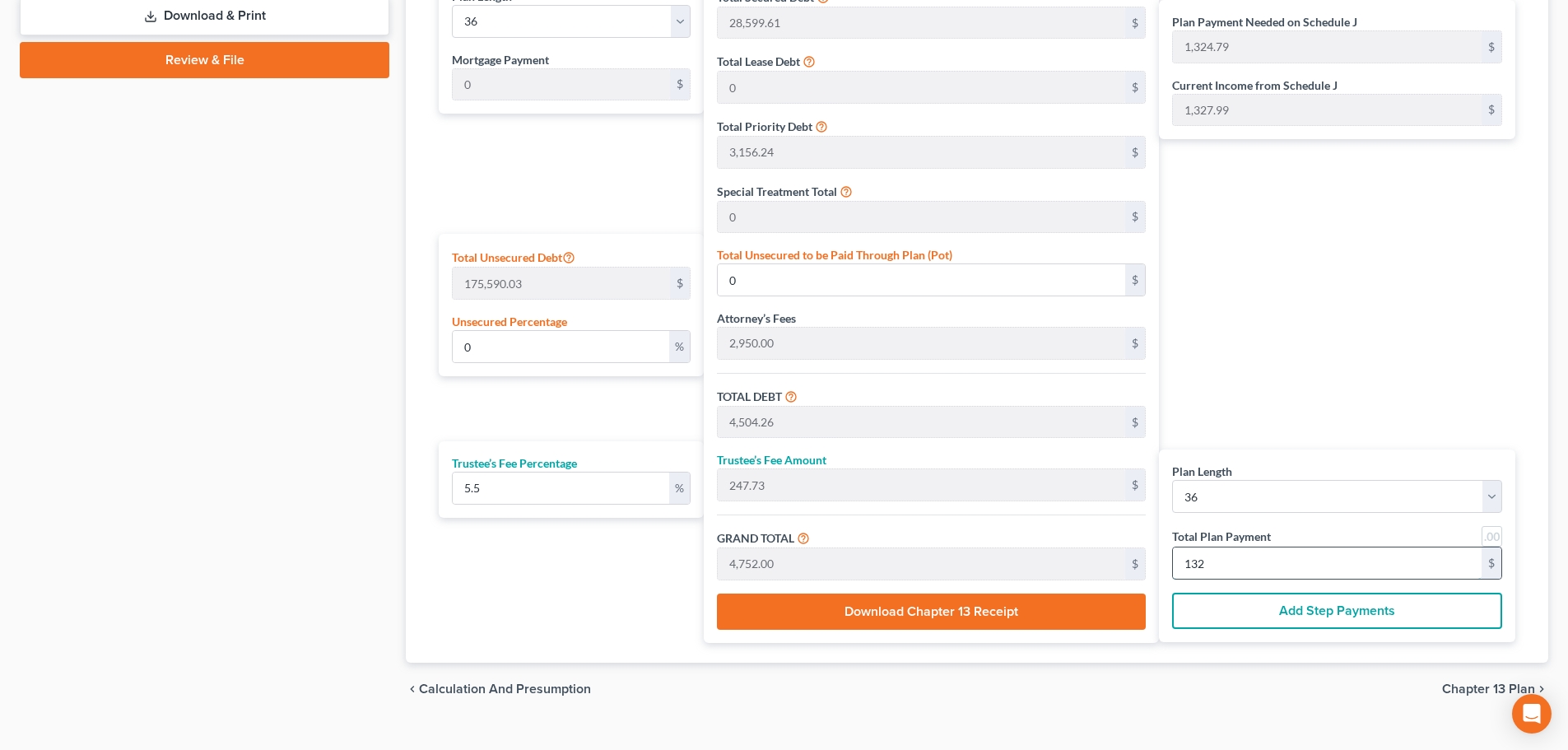
type input "47,700.00"
click at [1246, 569] on input "1,325.00" at bounding box center [1328, 563] width 309 height 32
type input "1,325.00"
click at [1258, 311] on div "Plan Payment Needed on Schedule J 1,324.79 $ Current Income from Schedule J 1,3…" at bounding box center [1341, 308] width 365 height 669
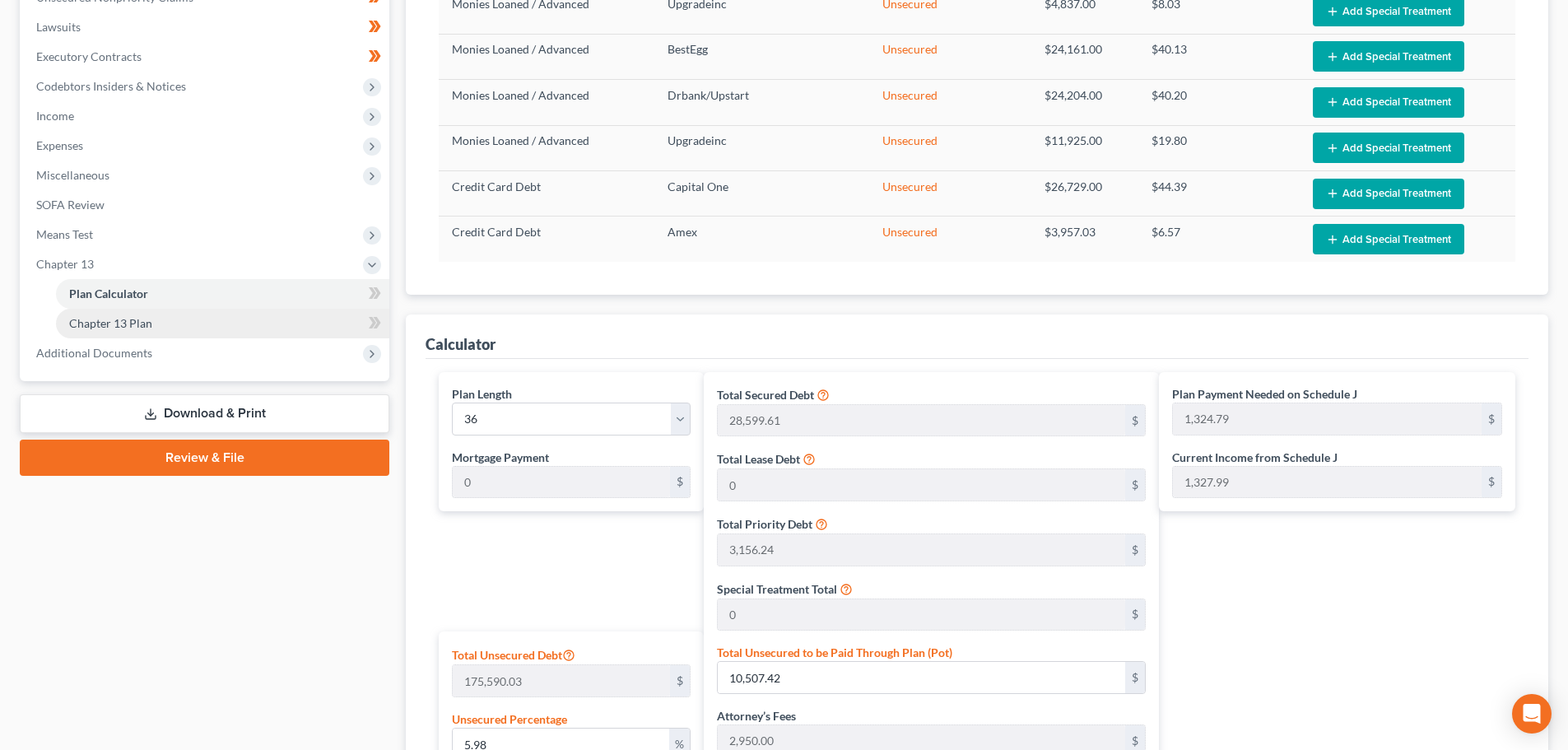
scroll to position [412, 0]
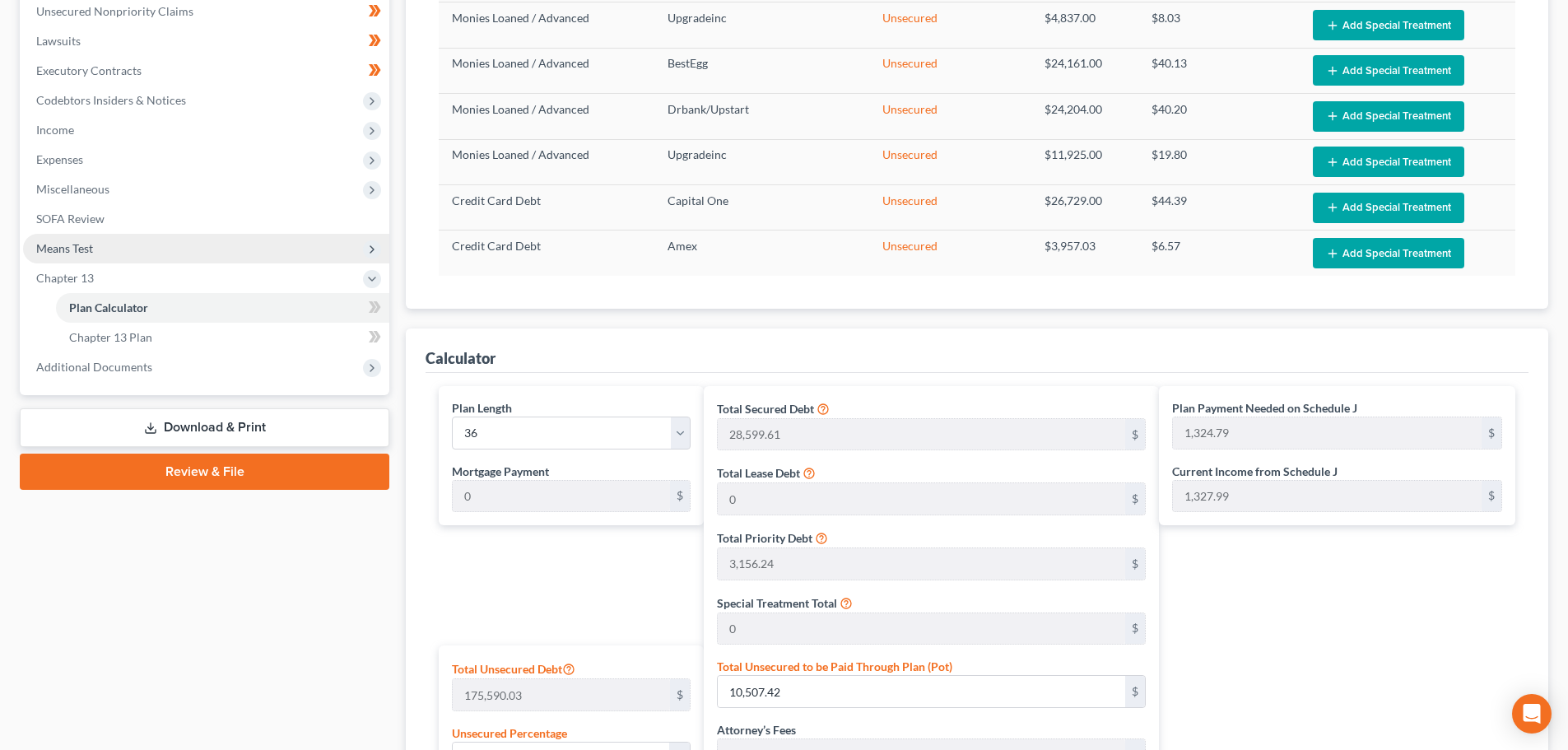
click at [84, 250] on span "Means Test" at bounding box center [64, 248] width 57 height 14
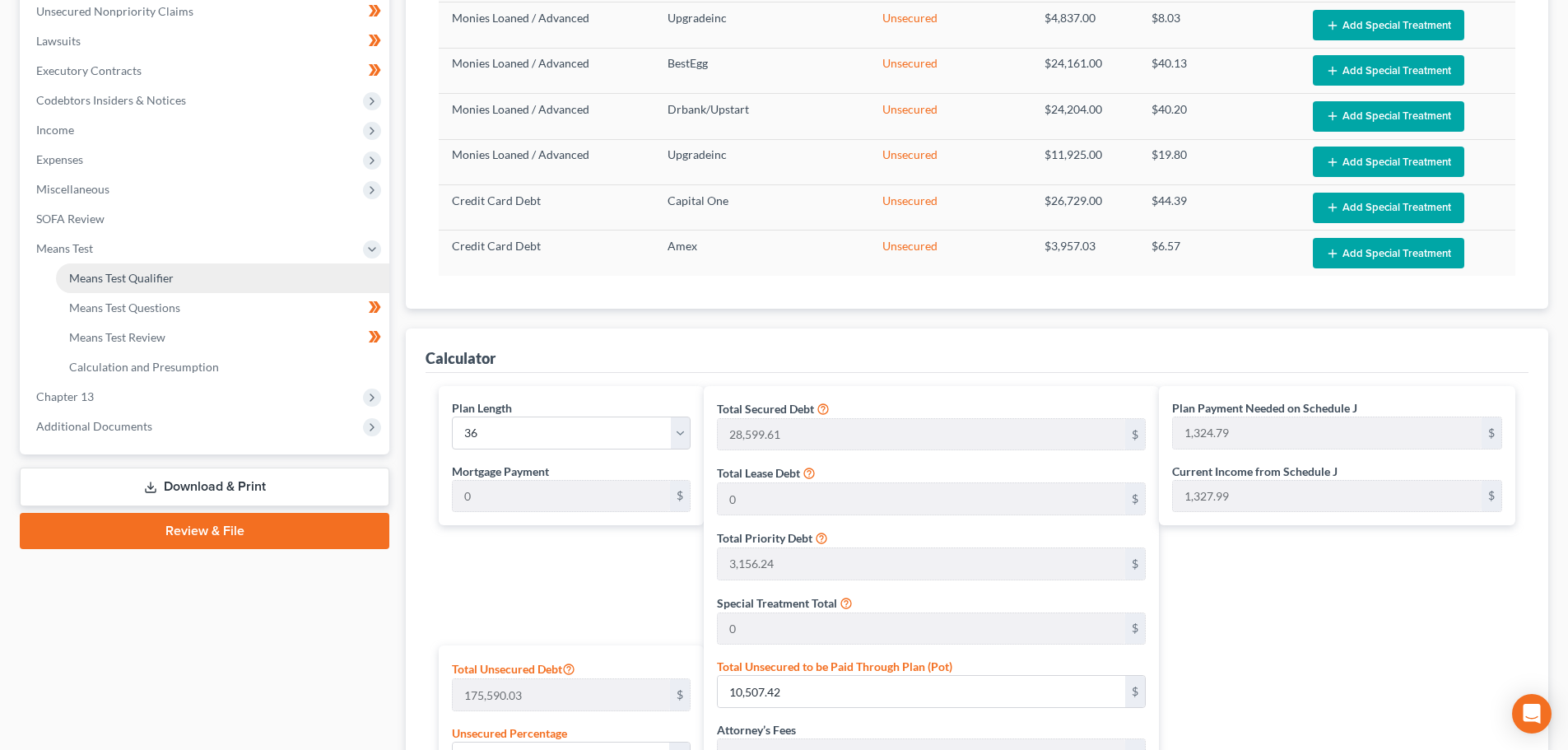
click at [195, 281] on link "Means Test Qualifier" at bounding box center [223, 278] width 333 height 30
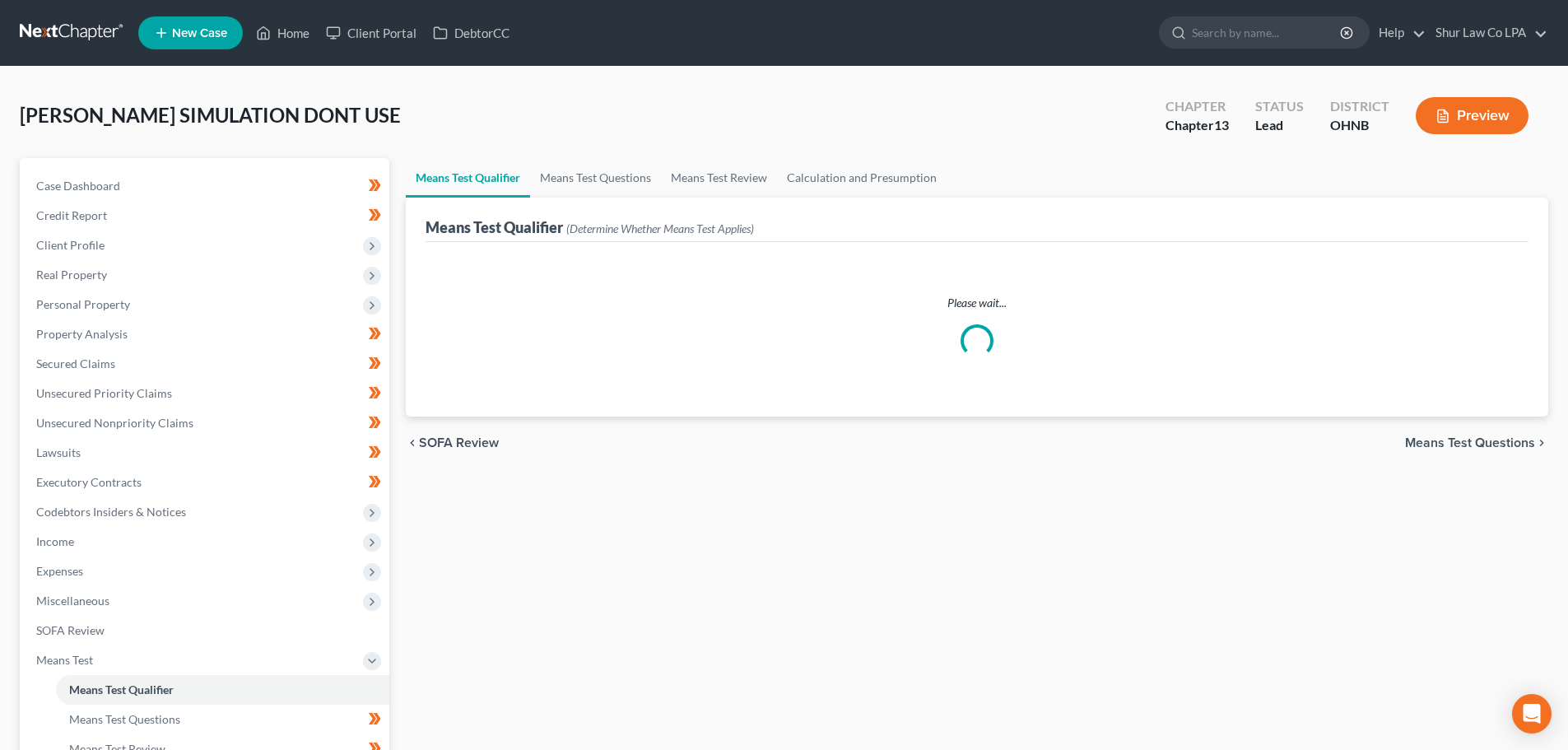
click at [1435, 443] on span "Means Test Questions" at bounding box center [1471, 442] width 130 height 13
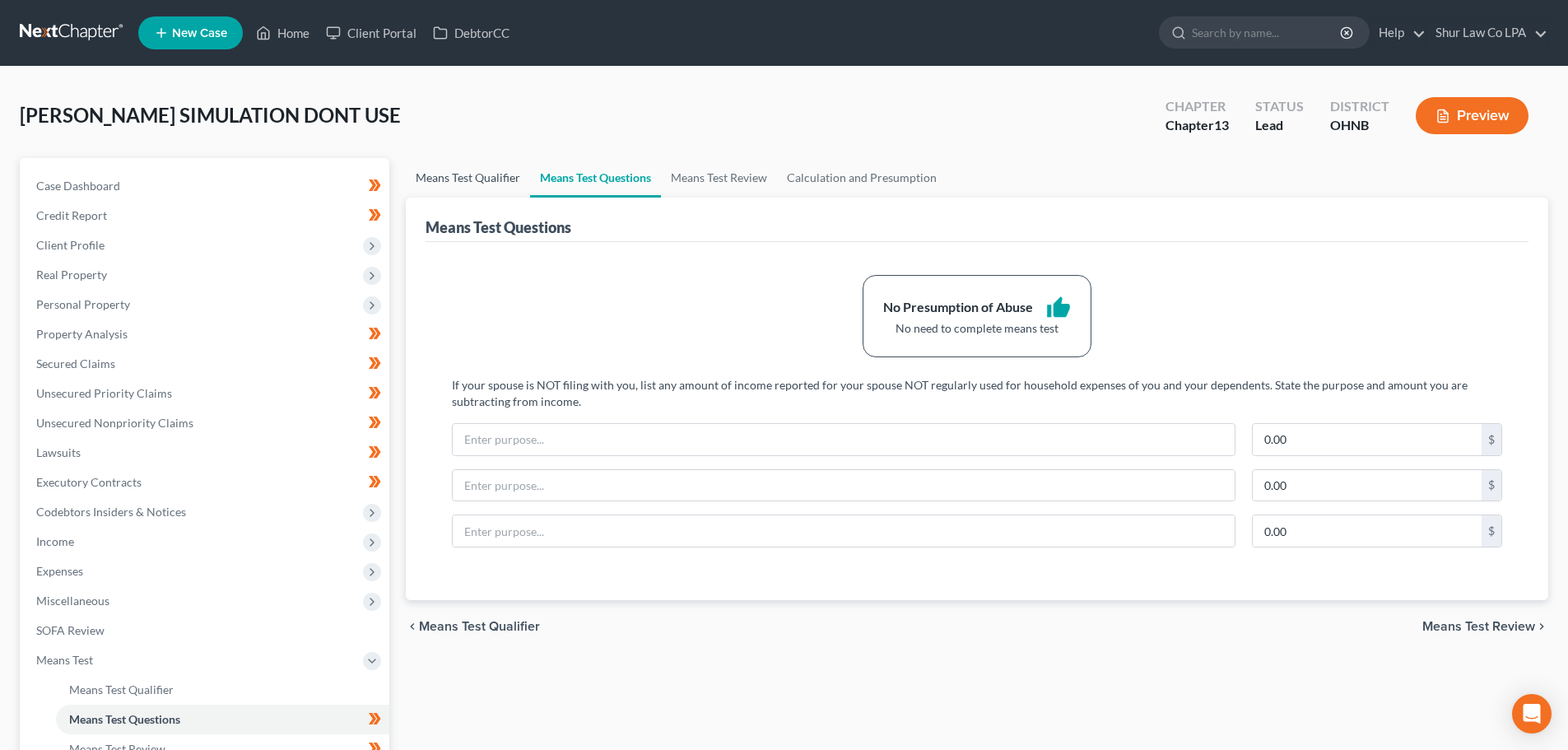
click at [492, 179] on link "Means Test Qualifier" at bounding box center [468, 178] width 125 height 39
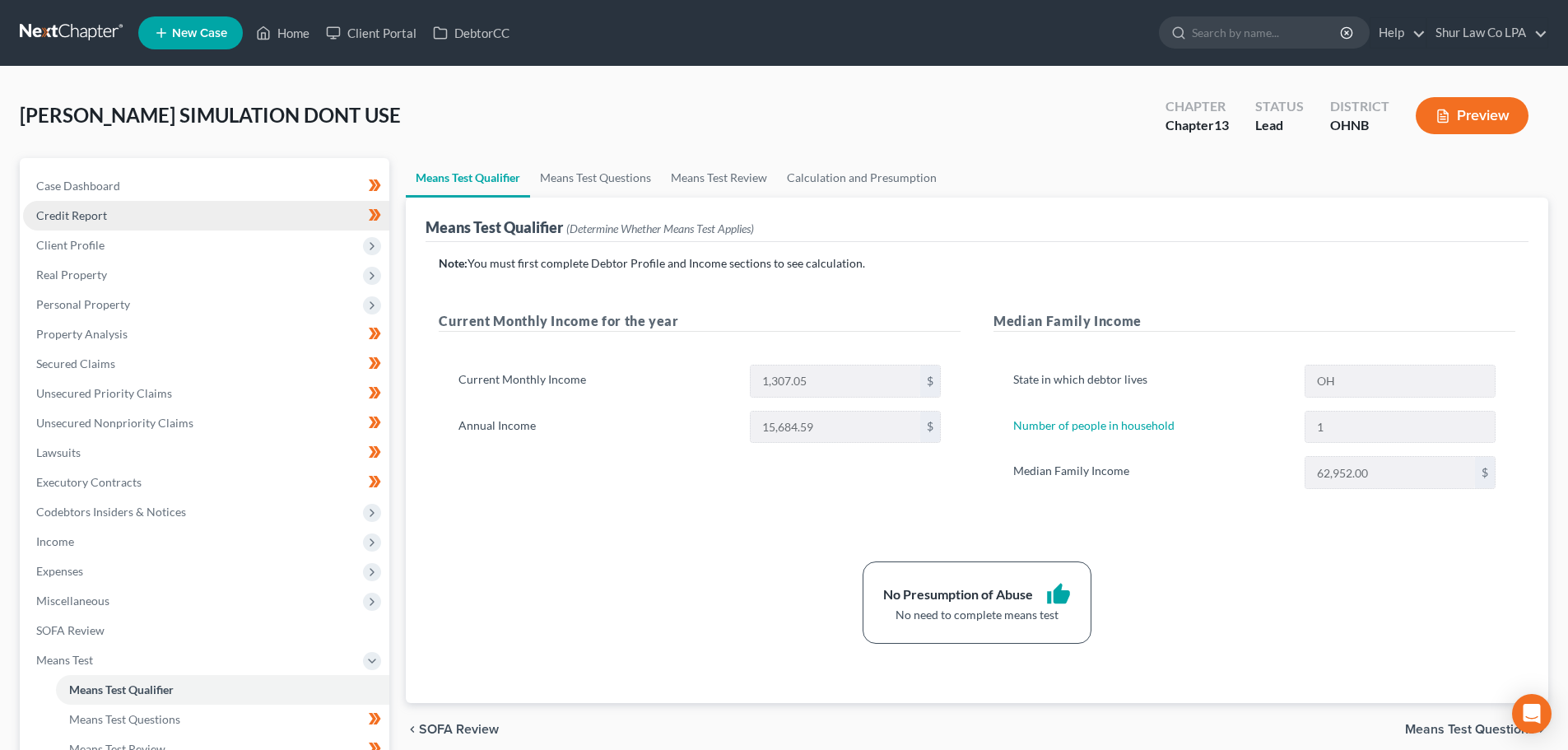
click at [124, 220] on link "Credit Report" at bounding box center [206, 215] width 366 height 30
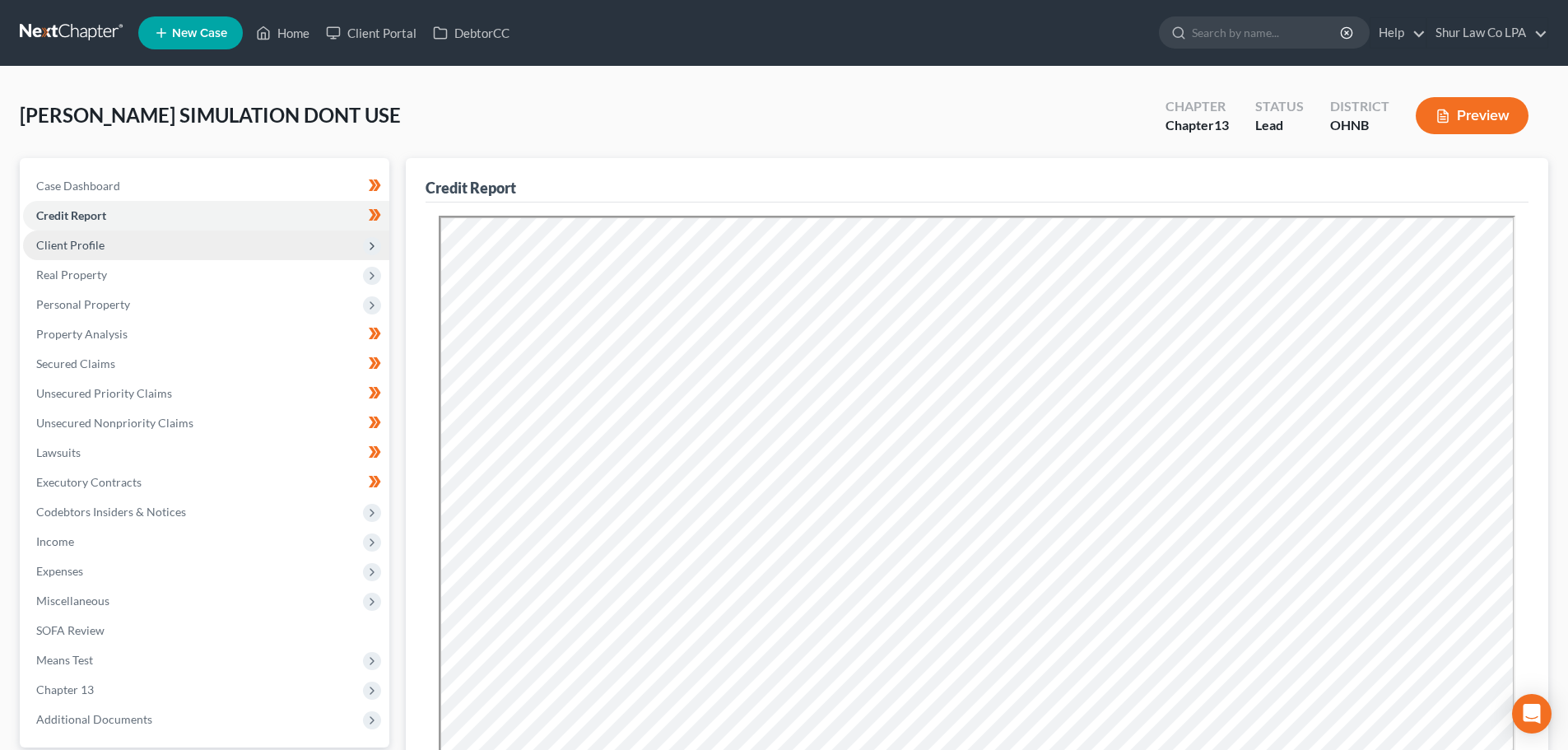
click at [131, 254] on span "Client Profile" at bounding box center [206, 245] width 366 height 30
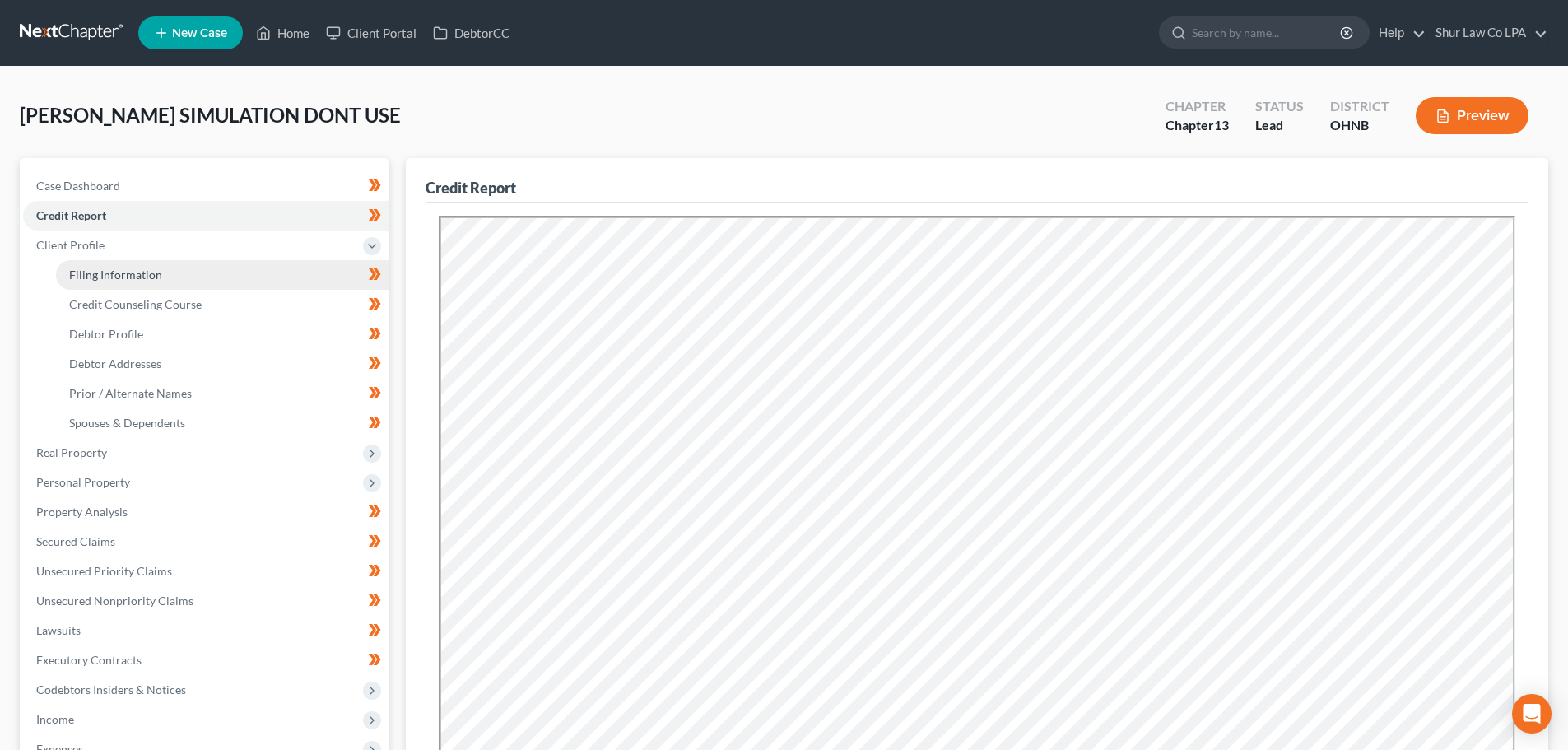
click at [143, 278] on span "Filing Information" at bounding box center [115, 274] width 93 height 14
select select "1"
select select "0"
select select "3"
select select "36"
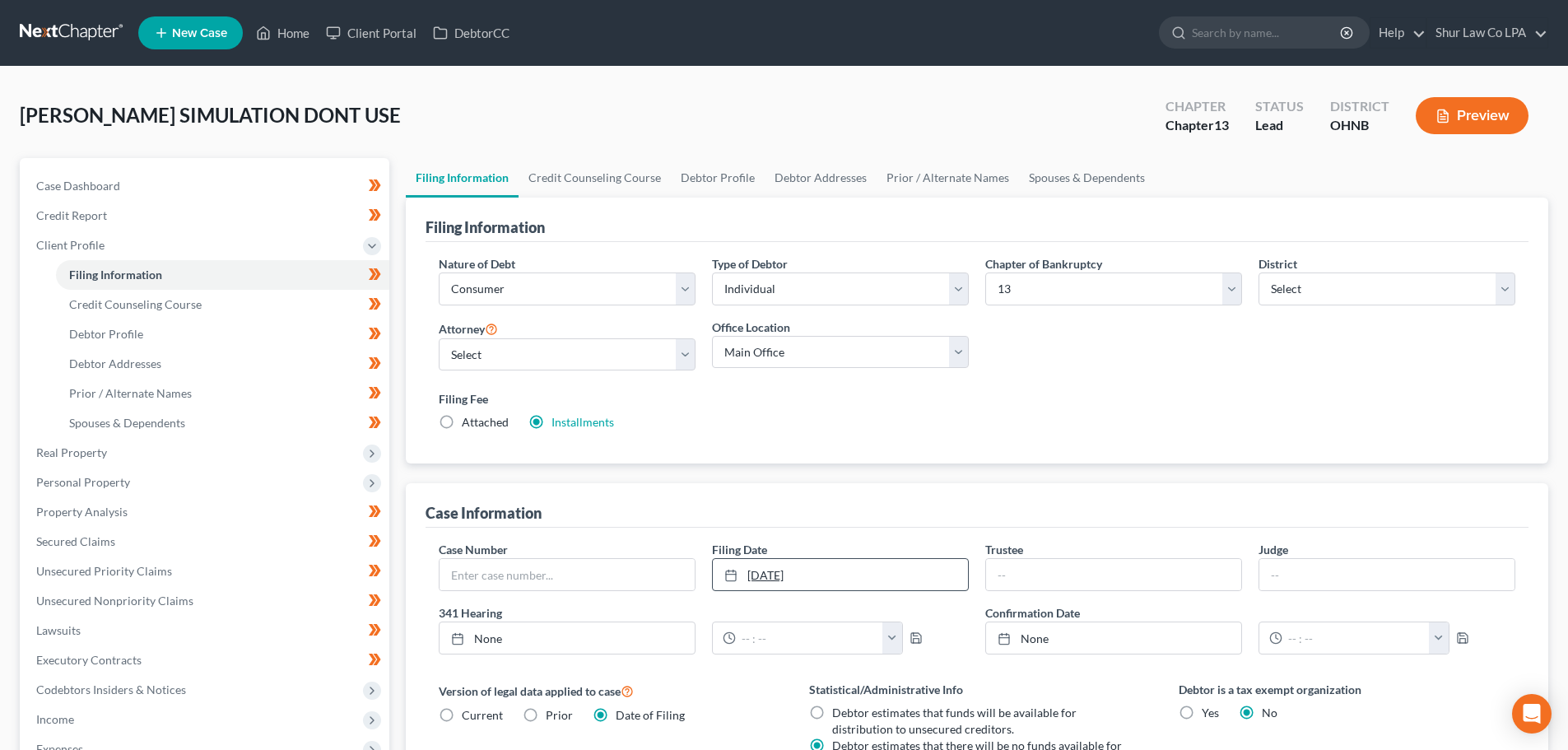
click at [775, 580] on link "[DATE]" at bounding box center [840, 575] width 255 height 32
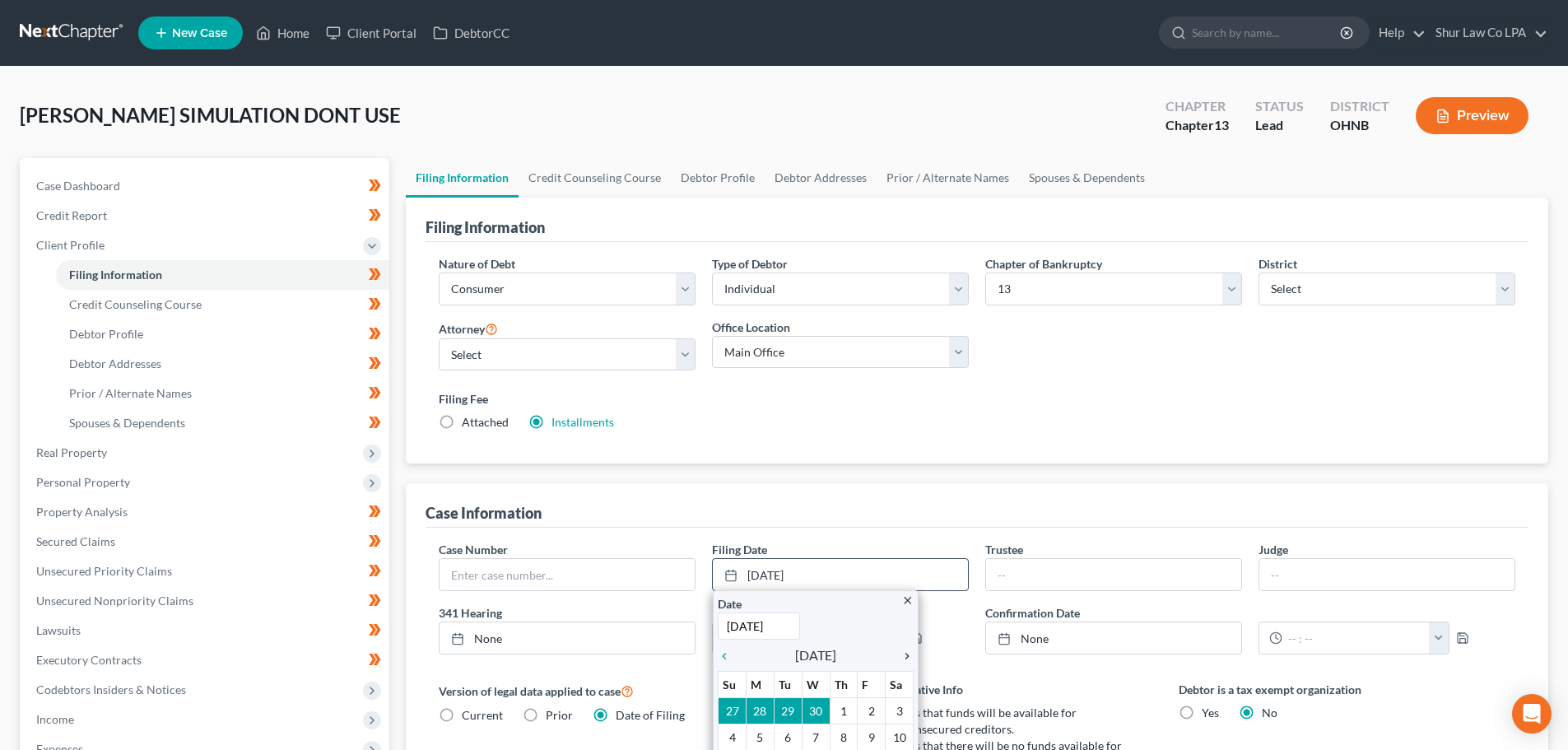
click at [904, 653] on icon "chevron_right" at bounding box center [903, 656] width 21 height 13
click at [910, 653] on icon "chevron_right" at bounding box center [903, 656] width 21 height 13
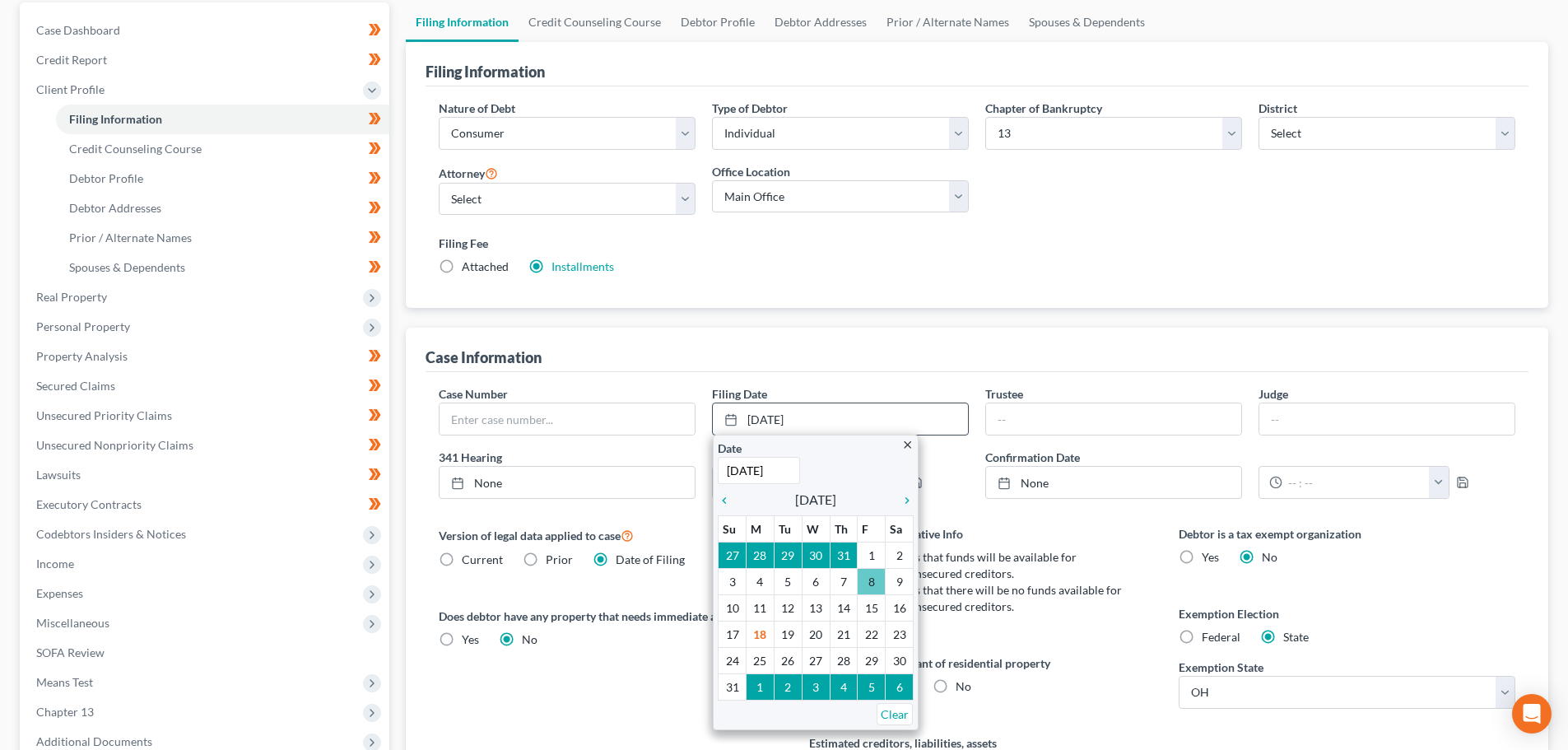
scroll to position [165, 0]
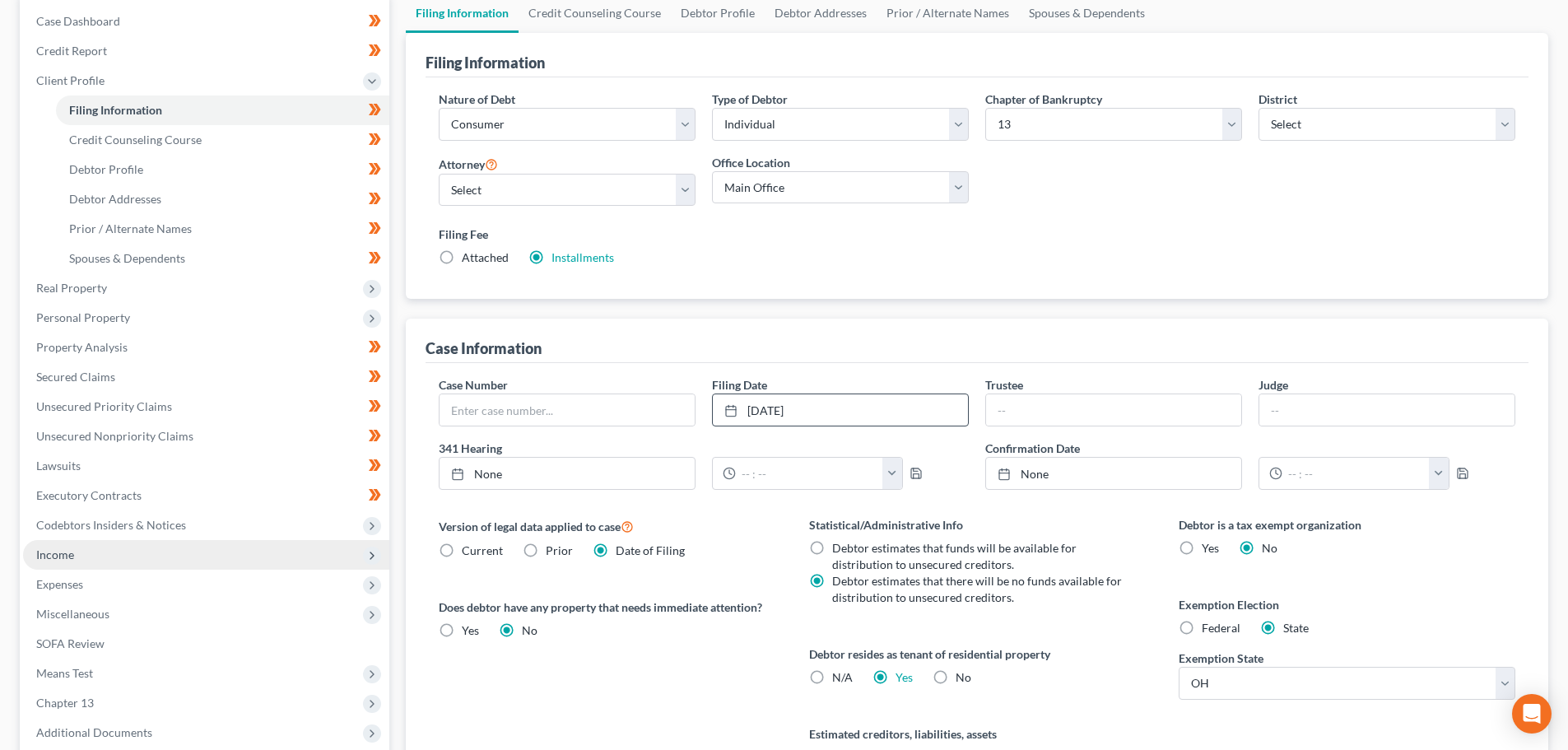
click at [80, 549] on span "Income" at bounding box center [206, 554] width 366 height 30
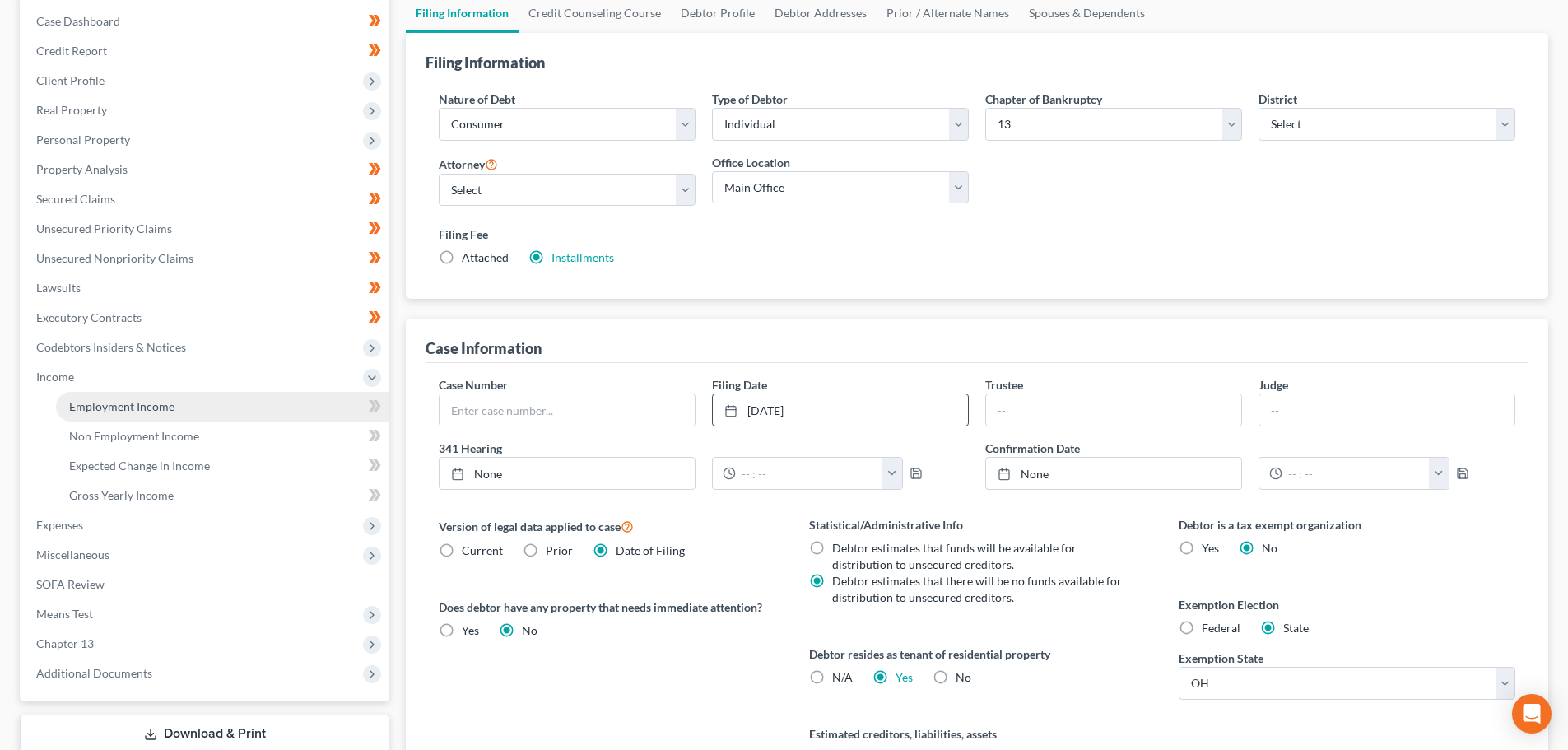
click at [150, 407] on span "Employment Income" at bounding box center [121, 407] width 105 height 14
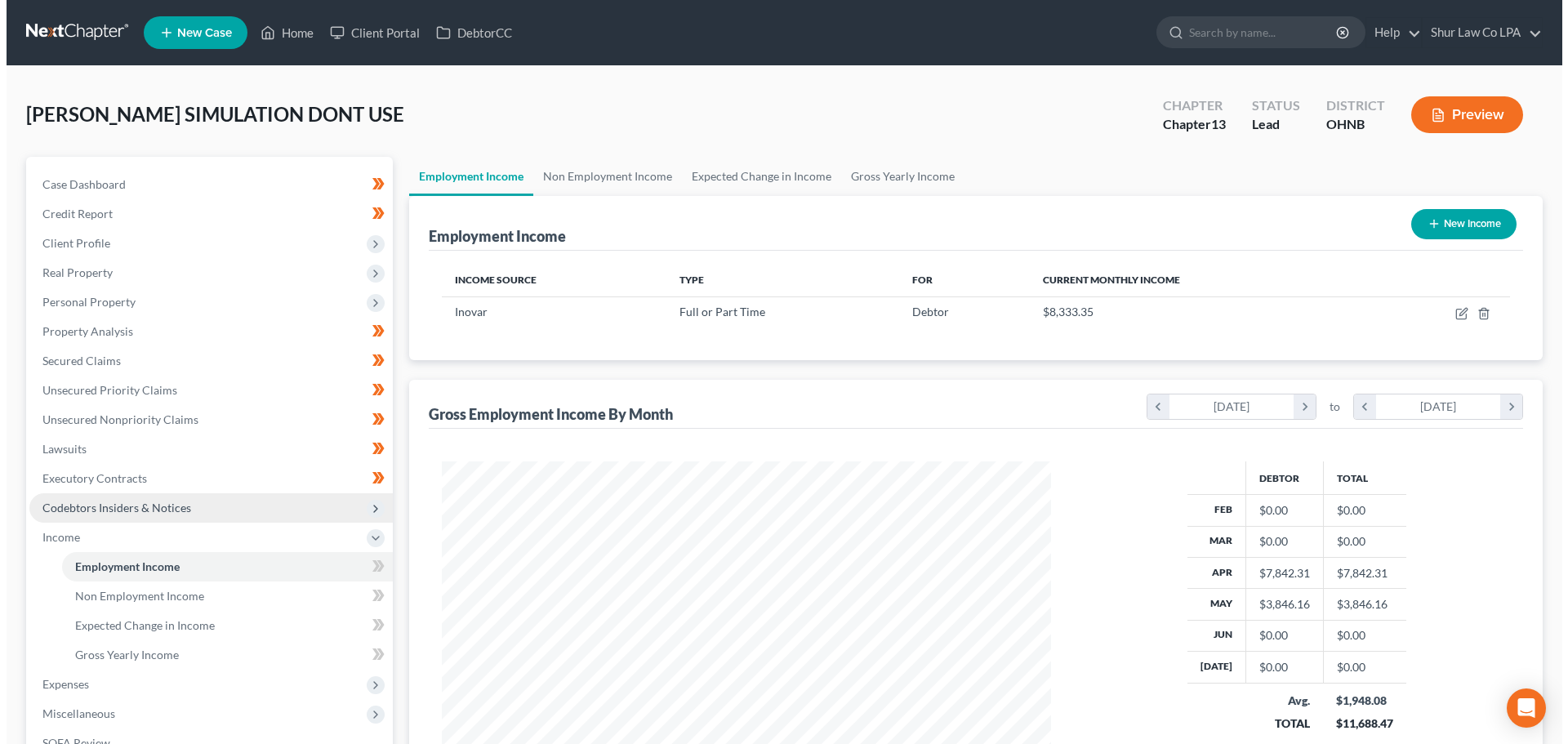
scroll to position [305, 642]
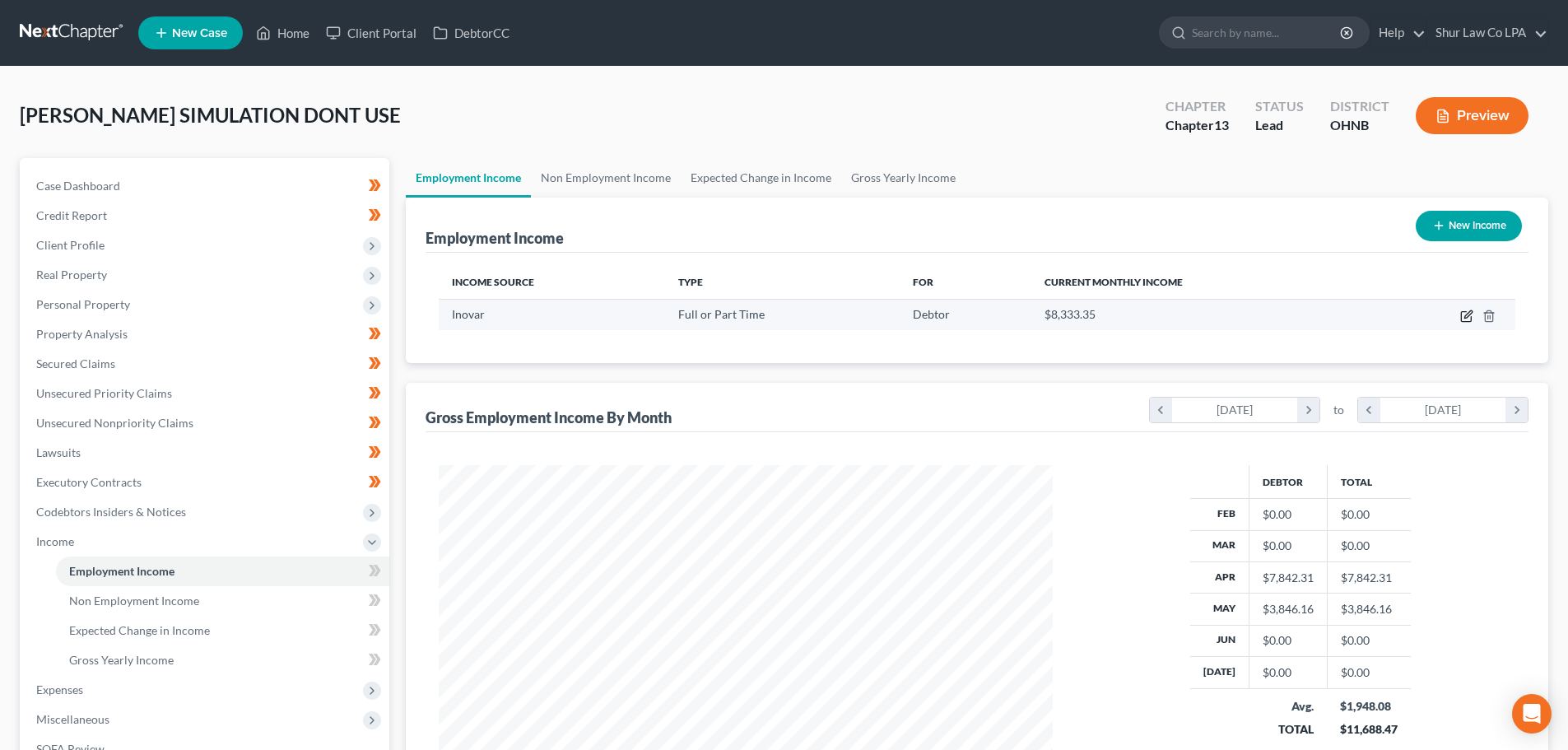
click at [1471, 317] on icon "button" at bounding box center [1466, 315] width 13 height 13
select select "0"
select select "36"
select select "2"
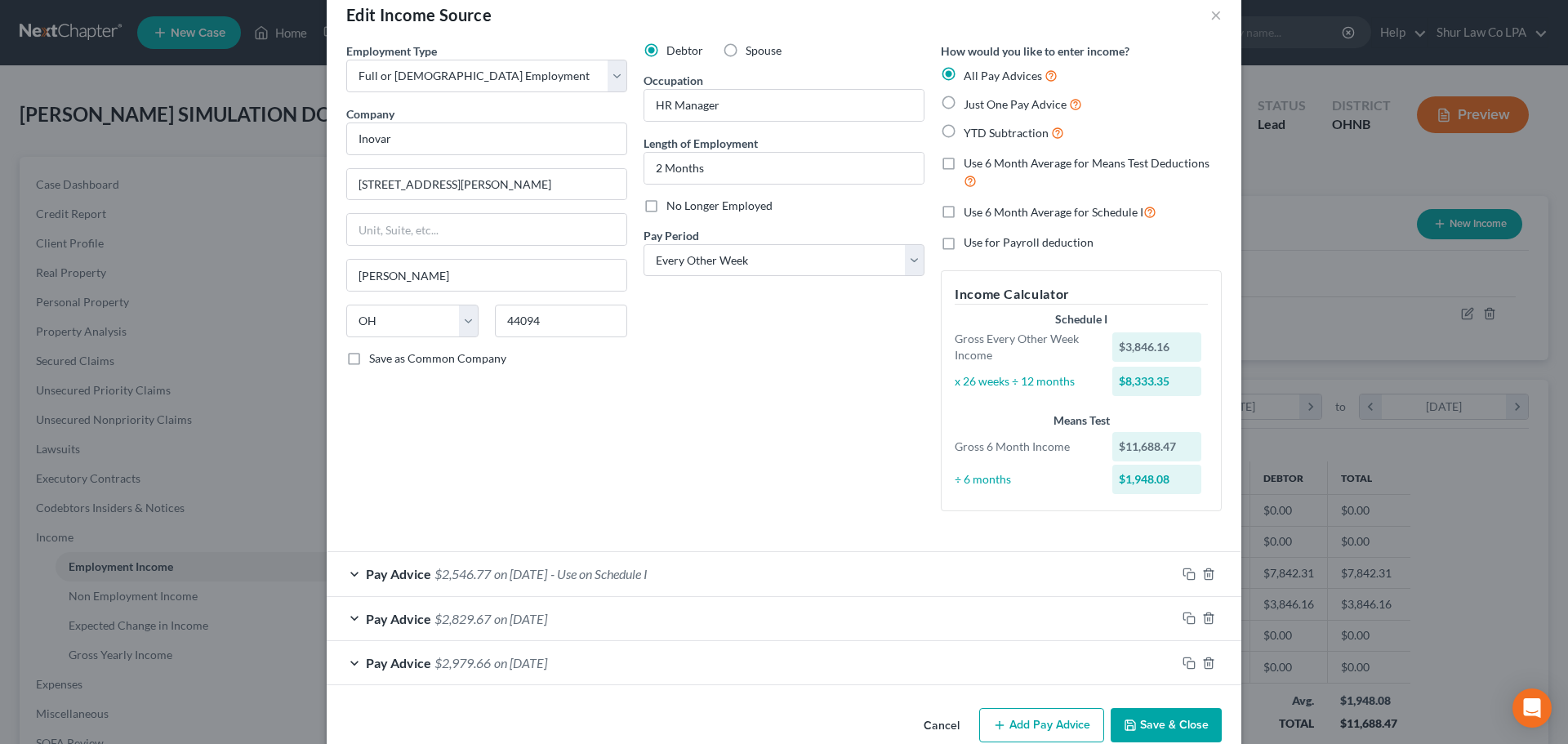
scroll to position [64, 0]
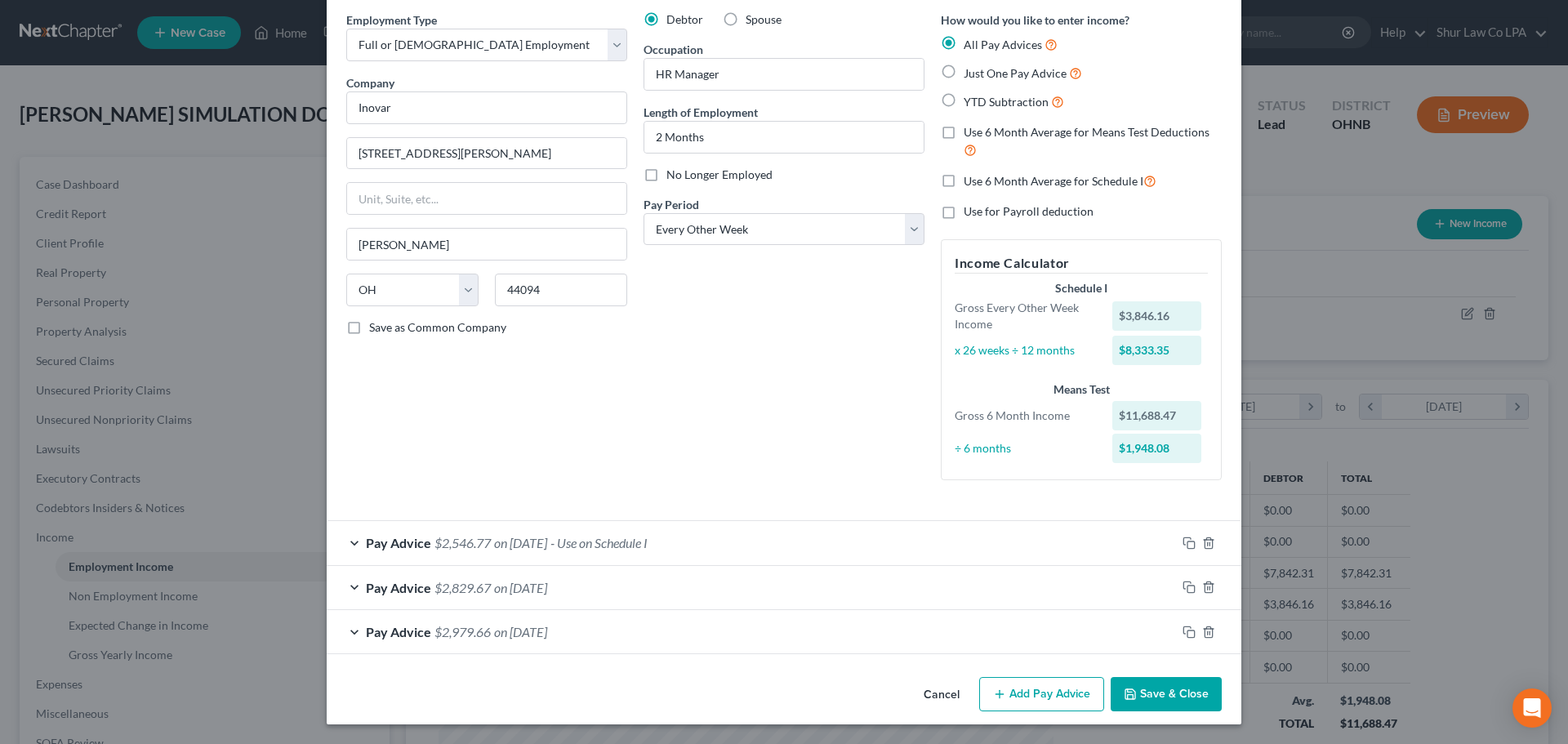
click at [911, 545] on div "Pay Advice $2,546.77 on [DATE] - Use on Schedule I" at bounding box center [751, 542] width 850 height 43
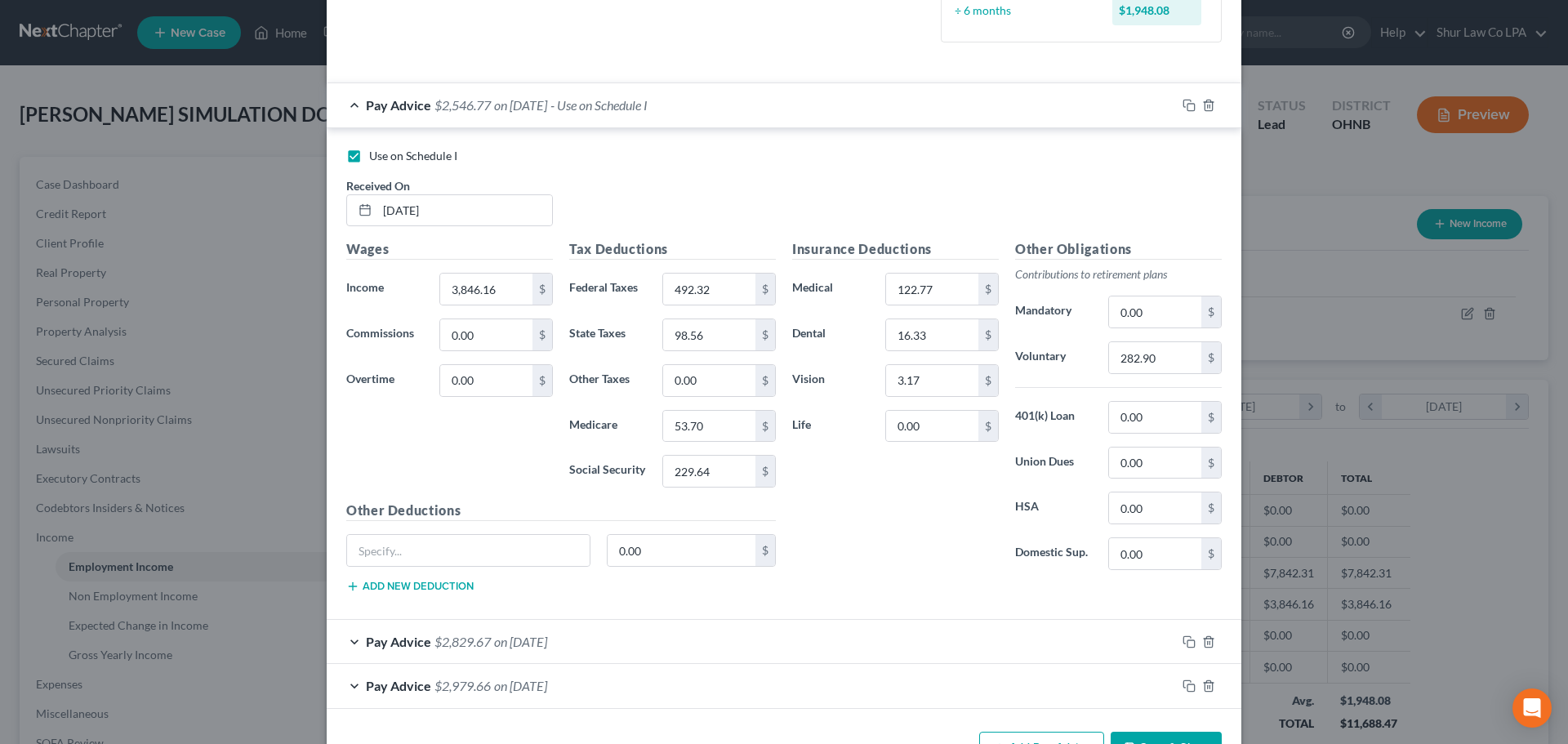
scroll to position [554, 0]
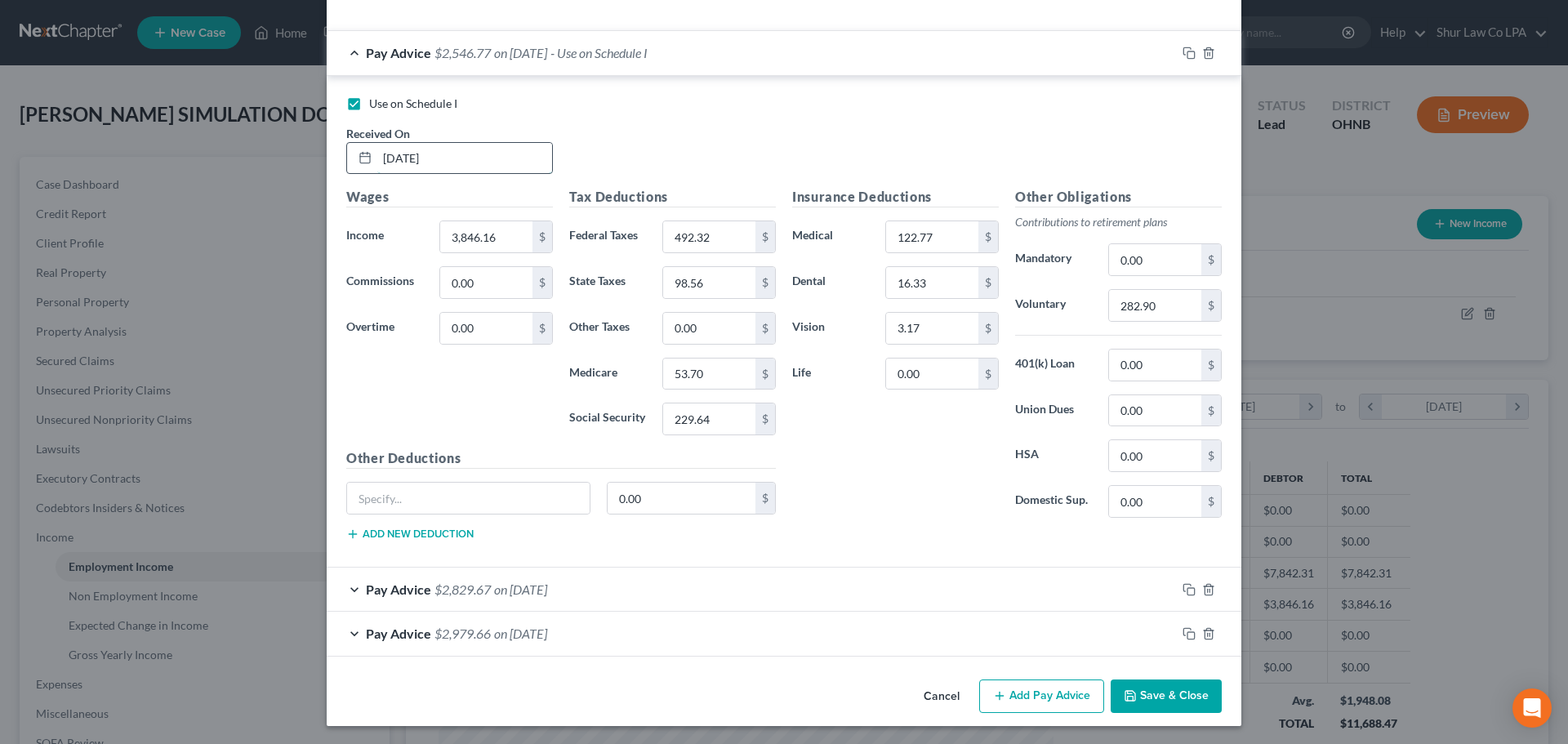
click at [405, 164] on input "[DATE]" at bounding box center [464, 158] width 175 height 31
type input "[DATE]"
click at [721, 124] on div "Use on Schedule I Received On * [DATE]" at bounding box center [784, 142] width 892 height 92
click at [684, 53] on div "Pay Advice $2,546.77 on [DATE] - Use on Schedule I" at bounding box center [751, 53] width 850 height 43
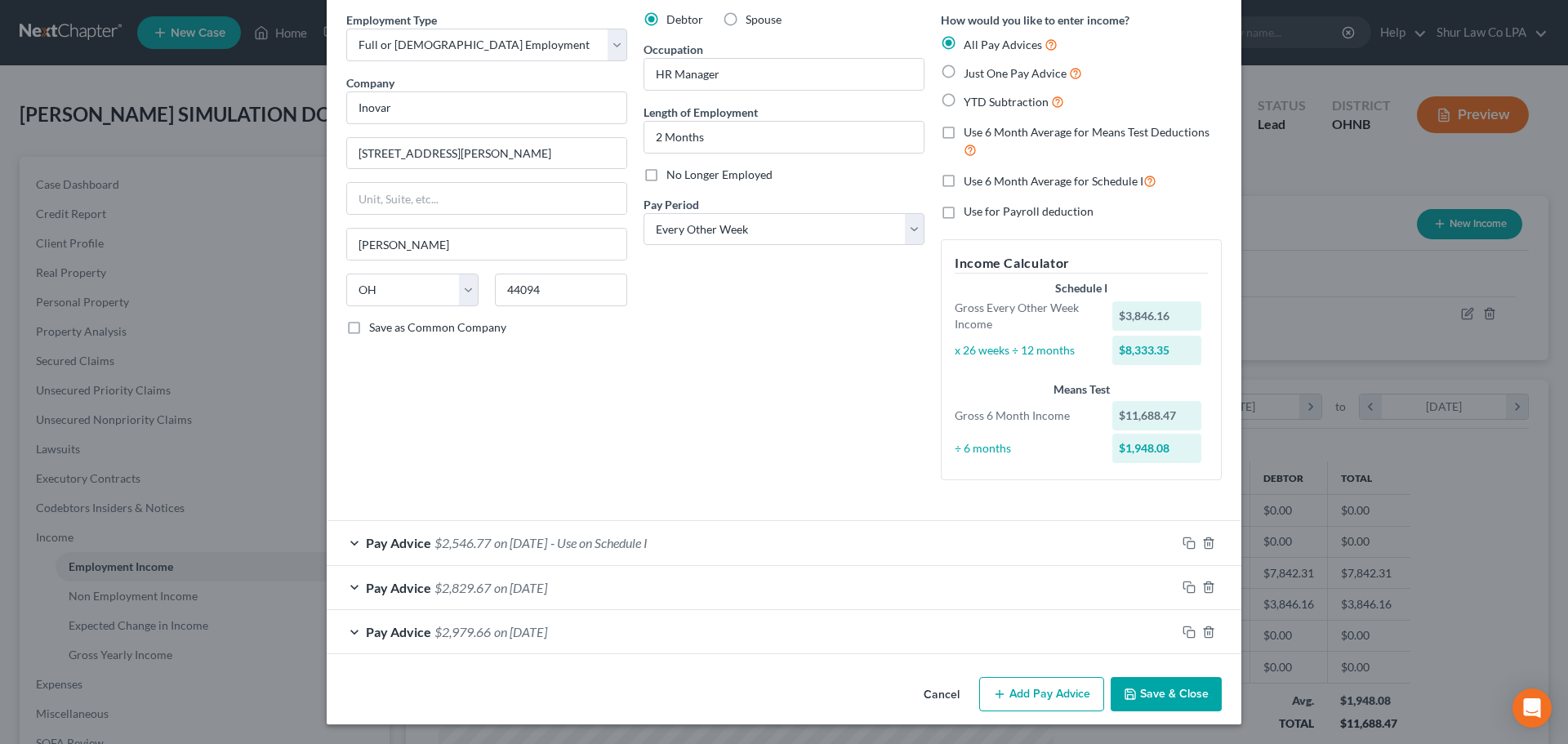
scroll to position [64, 0]
click at [1183, 540] on icon "button" at bounding box center [1188, 542] width 13 height 13
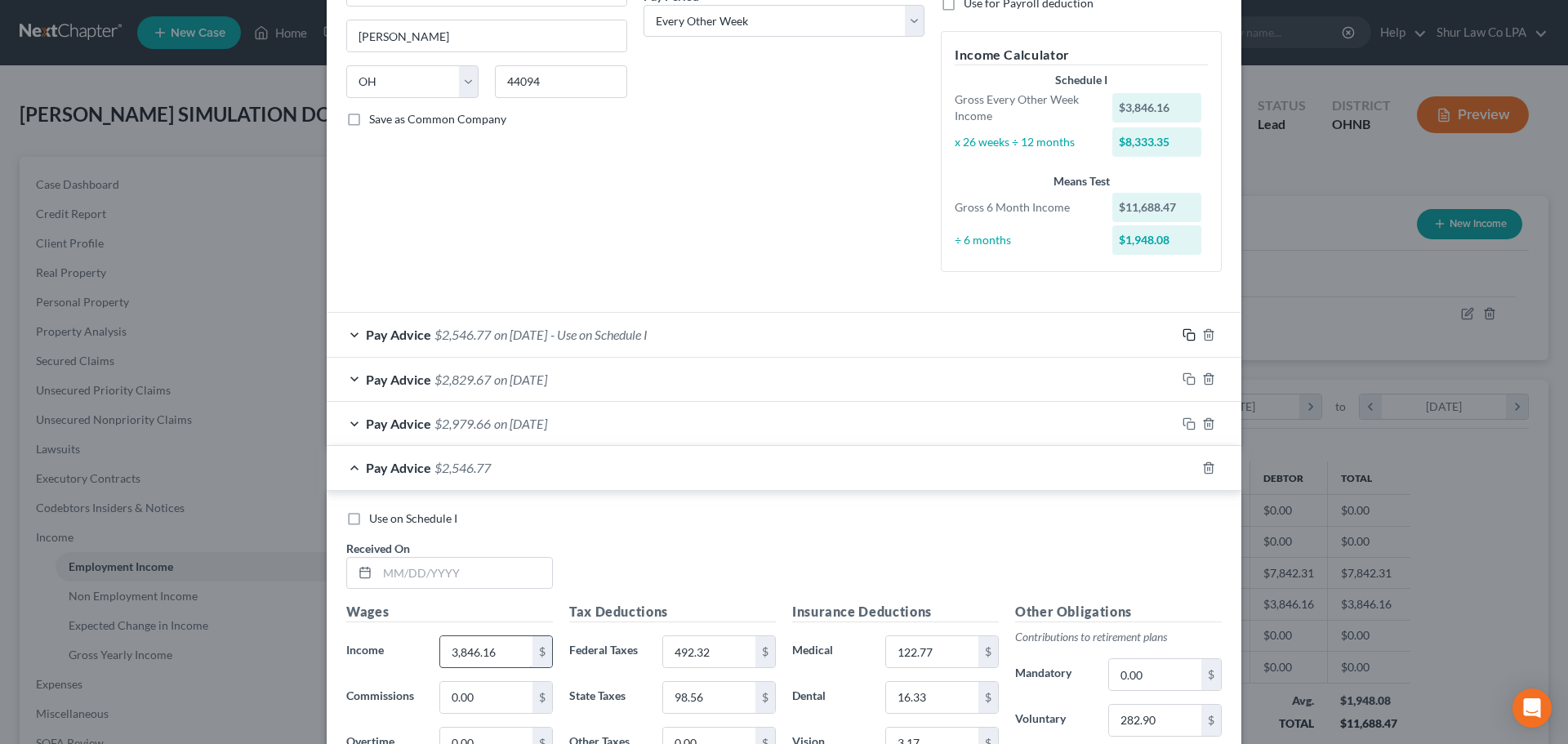
scroll to position [308, 0]
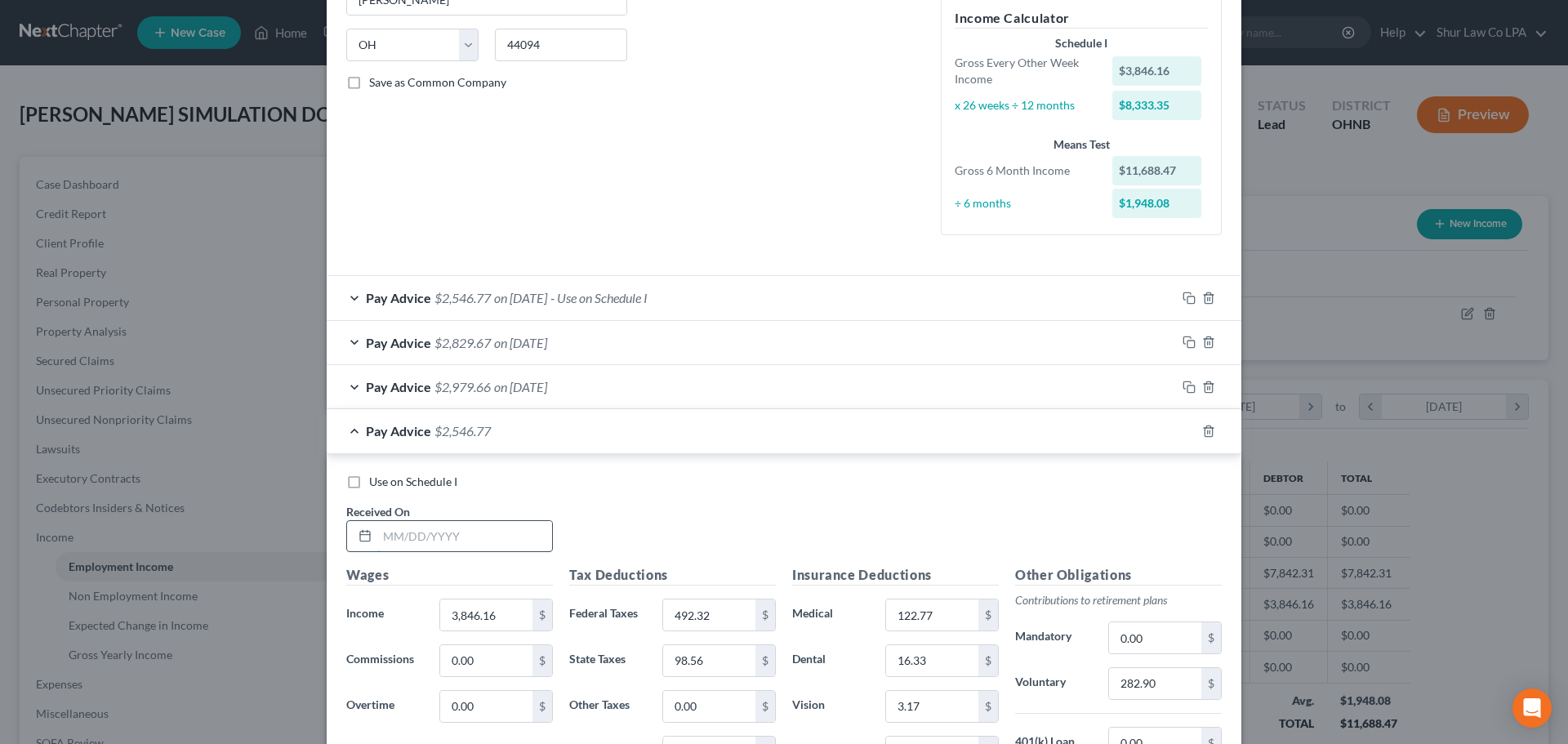
click at [437, 521] on input "text" at bounding box center [464, 536] width 175 height 31
type input "[DATE]"
drag, startPoint x: 613, startPoint y: 438, endPoint x: 602, endPoint y: 441, distance: 11.4
click at [612, 438] on div "Pay Advice $2,546.77 on [DATE]" at bounding box center [751, 430] width 850 height 43
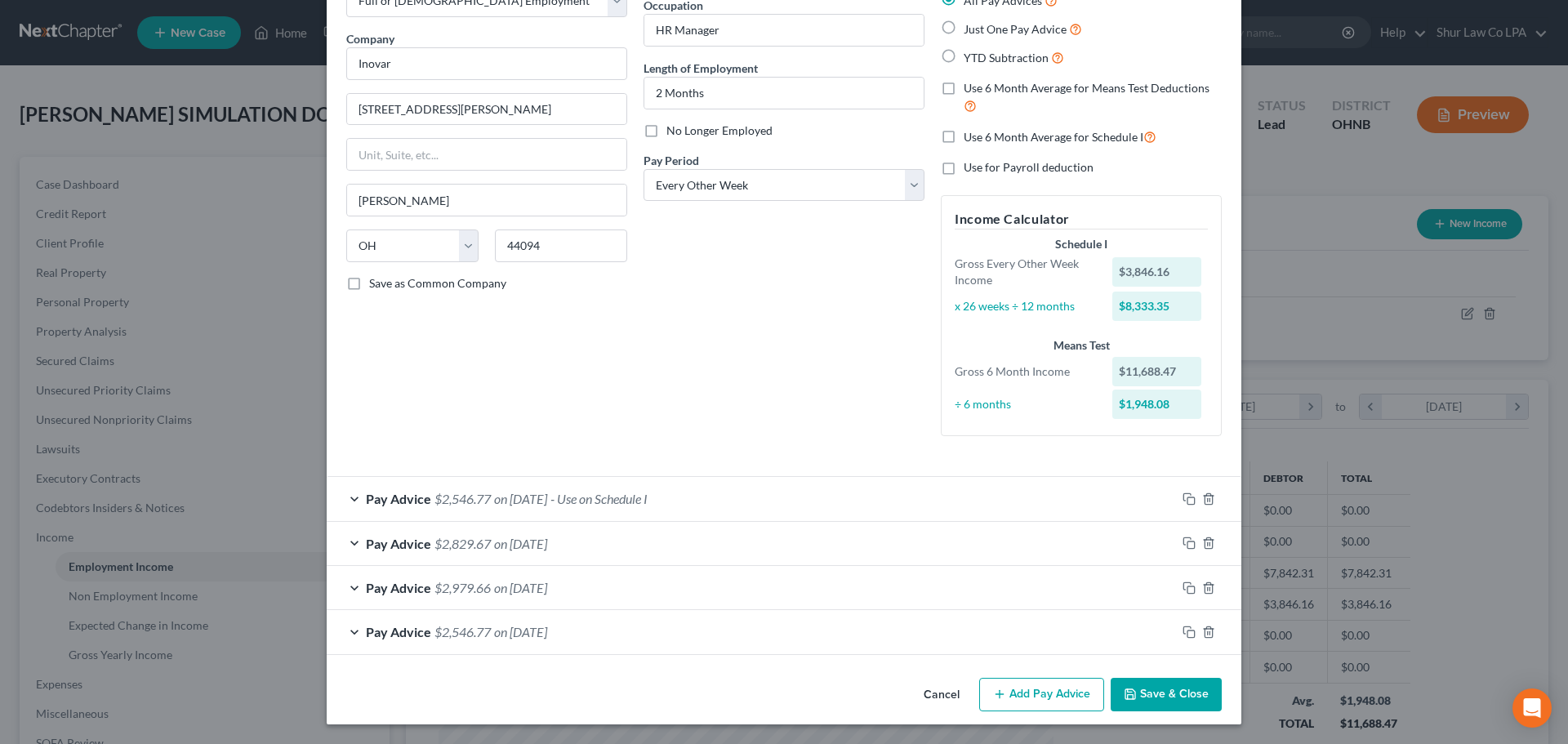
scroll to position [108, 0]
click at [1183, 500] on icon "button" at bounding box center [1188, 498] width 13 height 13
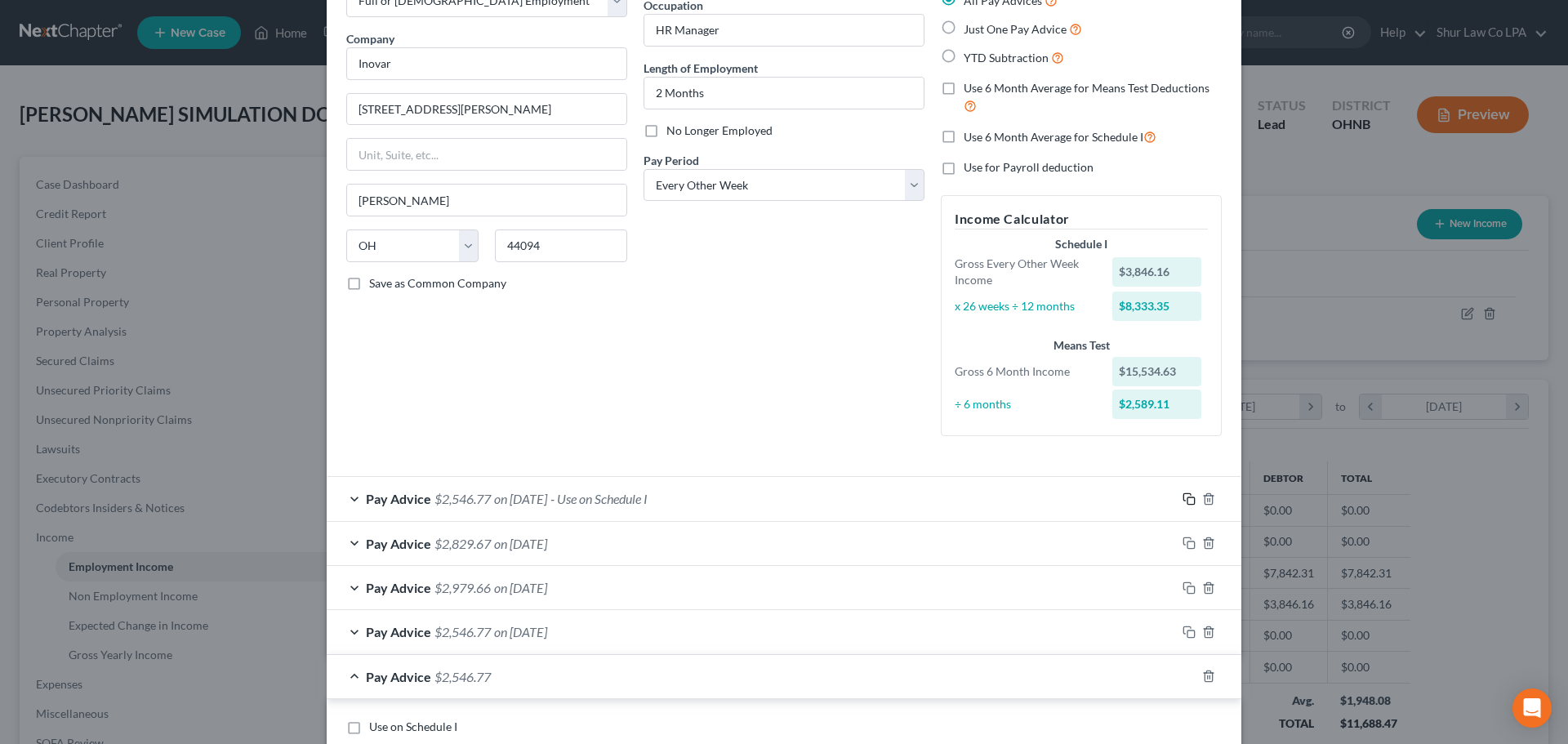
click at [1185, 496] on icon "button" at bounding box center [1188, 498] width 13 height 13
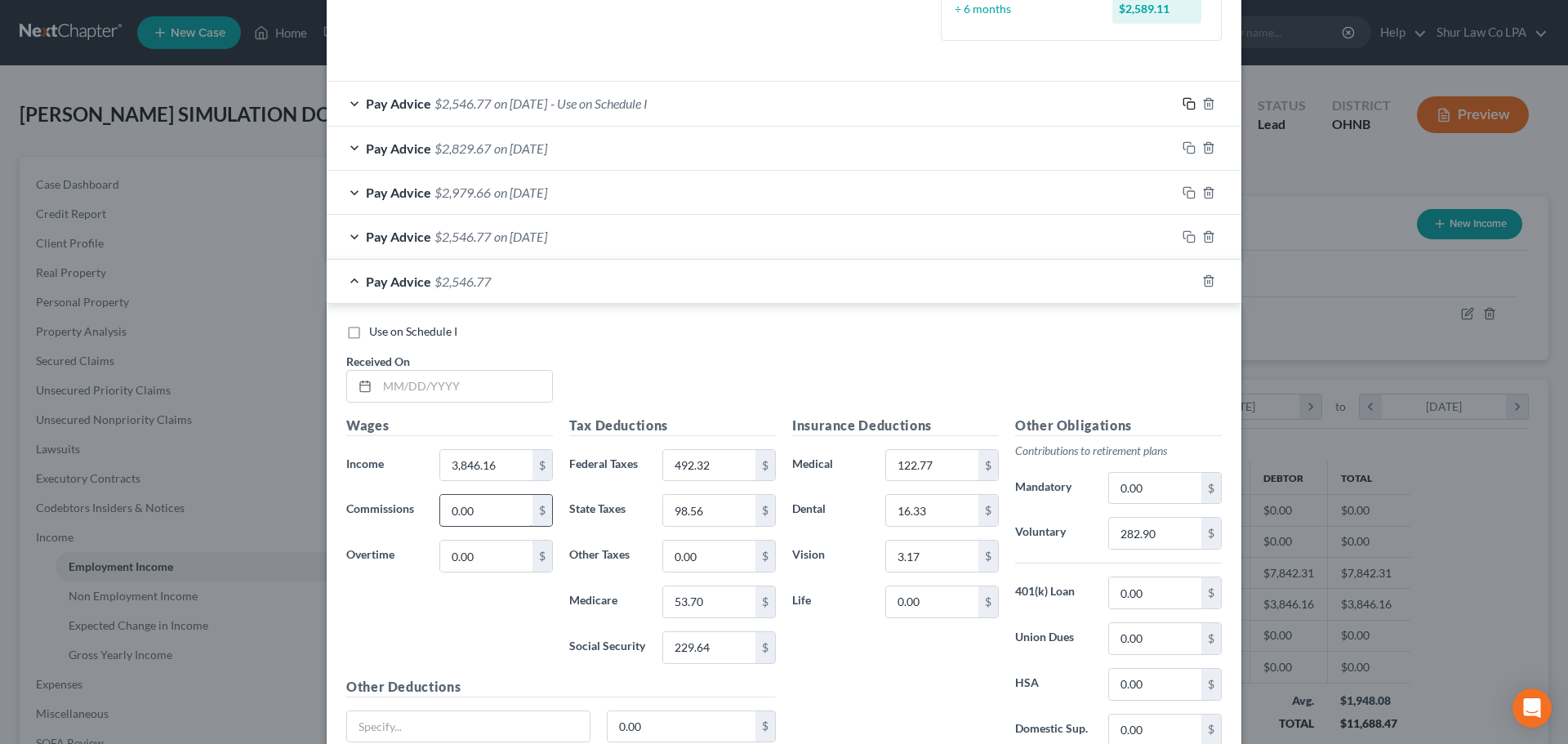
scroll to position [598, 0]
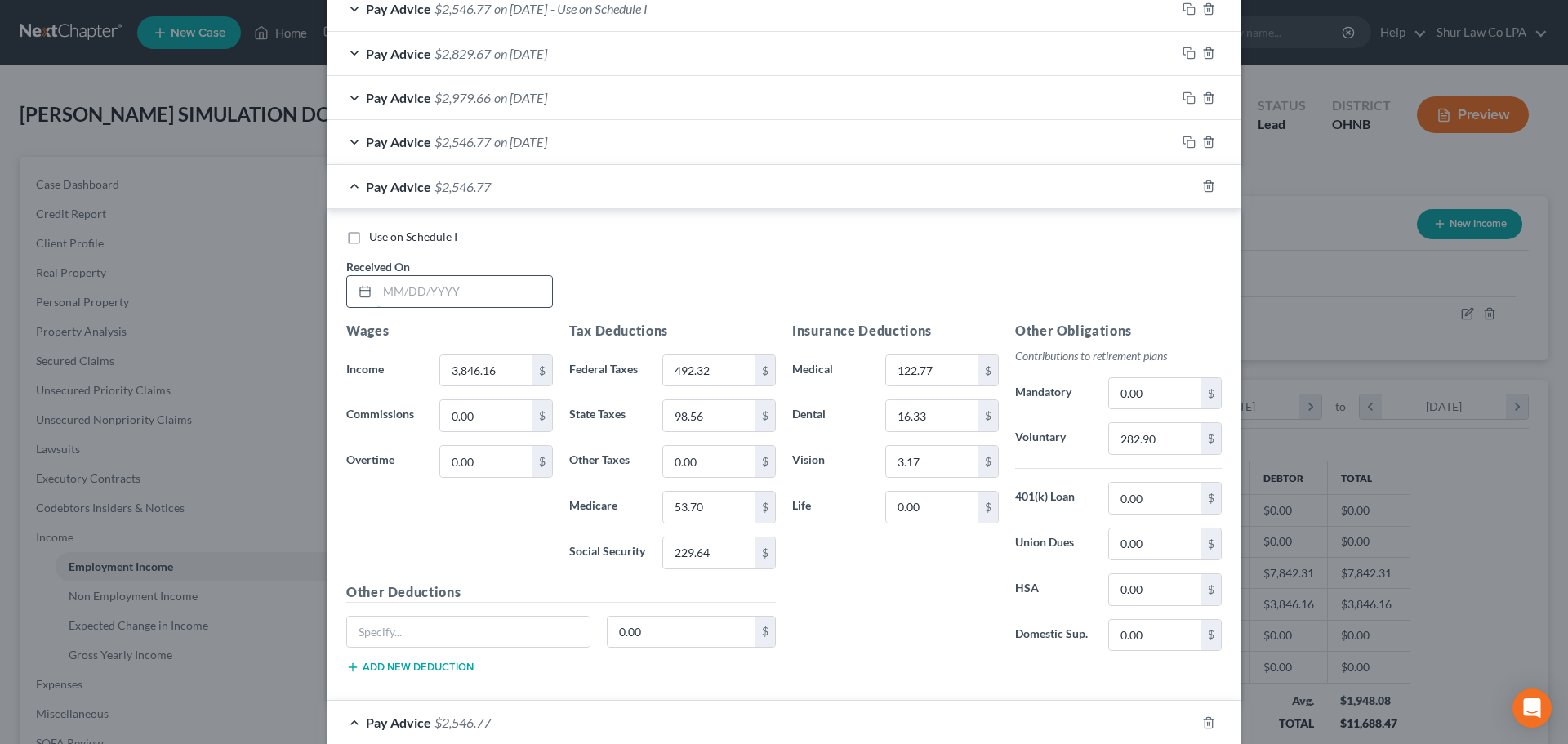
click at [430, 278] on input "text" at bounding box center [464, 291] width 175 height 31
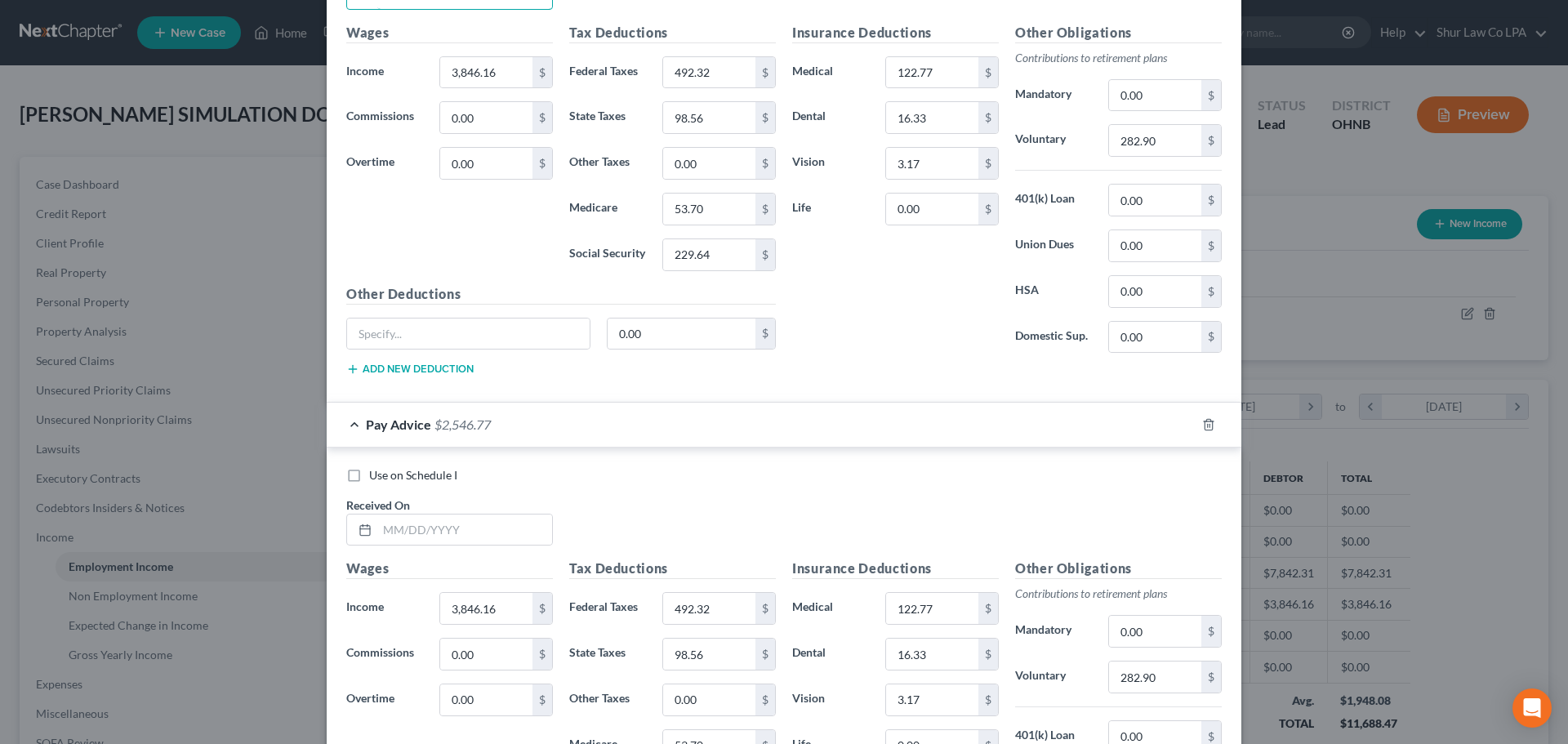
scroll to position [924, 0]
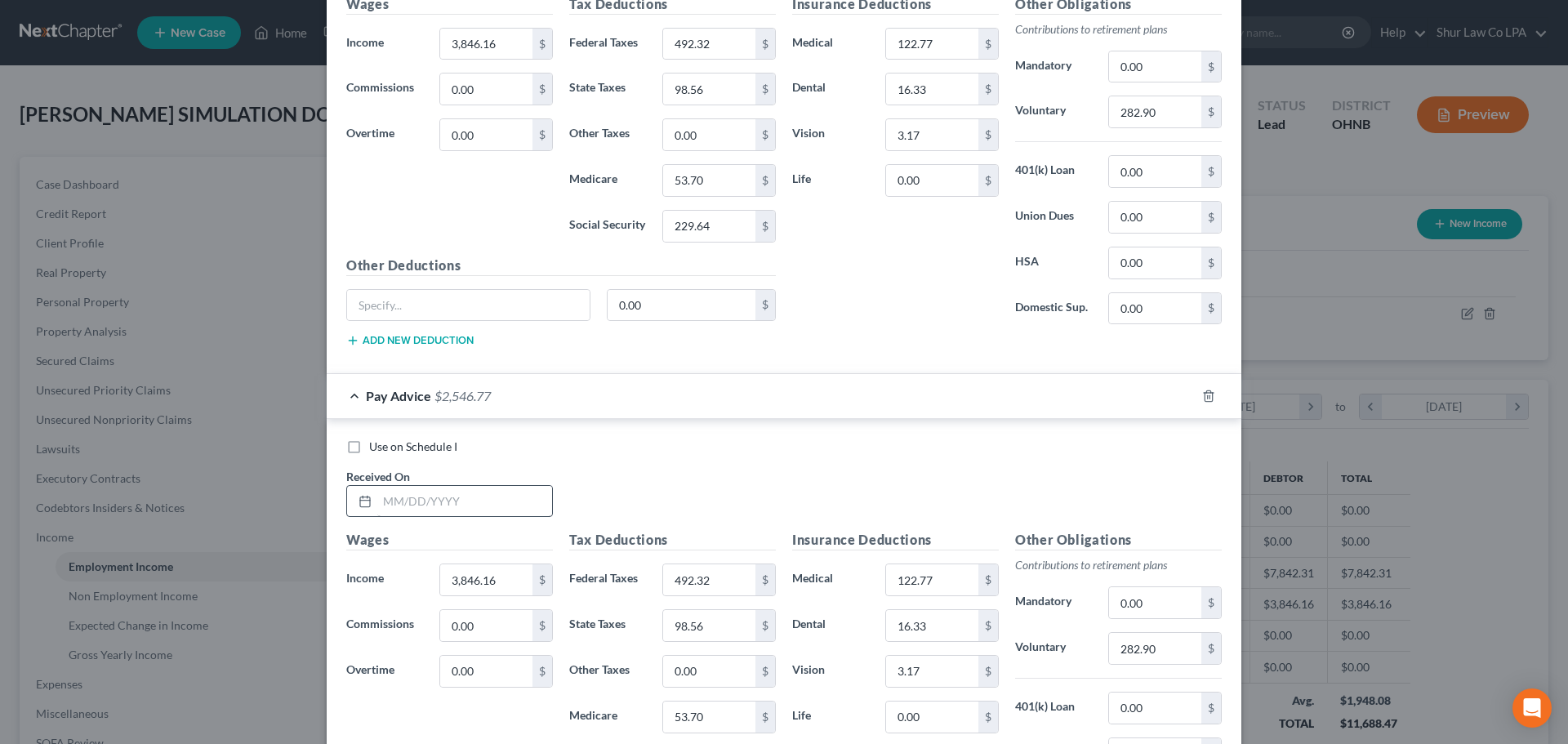
type input "[DATE]"
click at [450, 502] on input "text" at bounding box center [464, 502] width 175 height 31
type input "[DATE]"
drag, startPoint x: 653, startPoint y: 407, endPoint x: 625, endPoint y: 419, distance: 30.5
click at [651, 407] on div "Pay Advice $2,546.77 on [DATE]" at bounding box center [751, 396] width 850 height 43
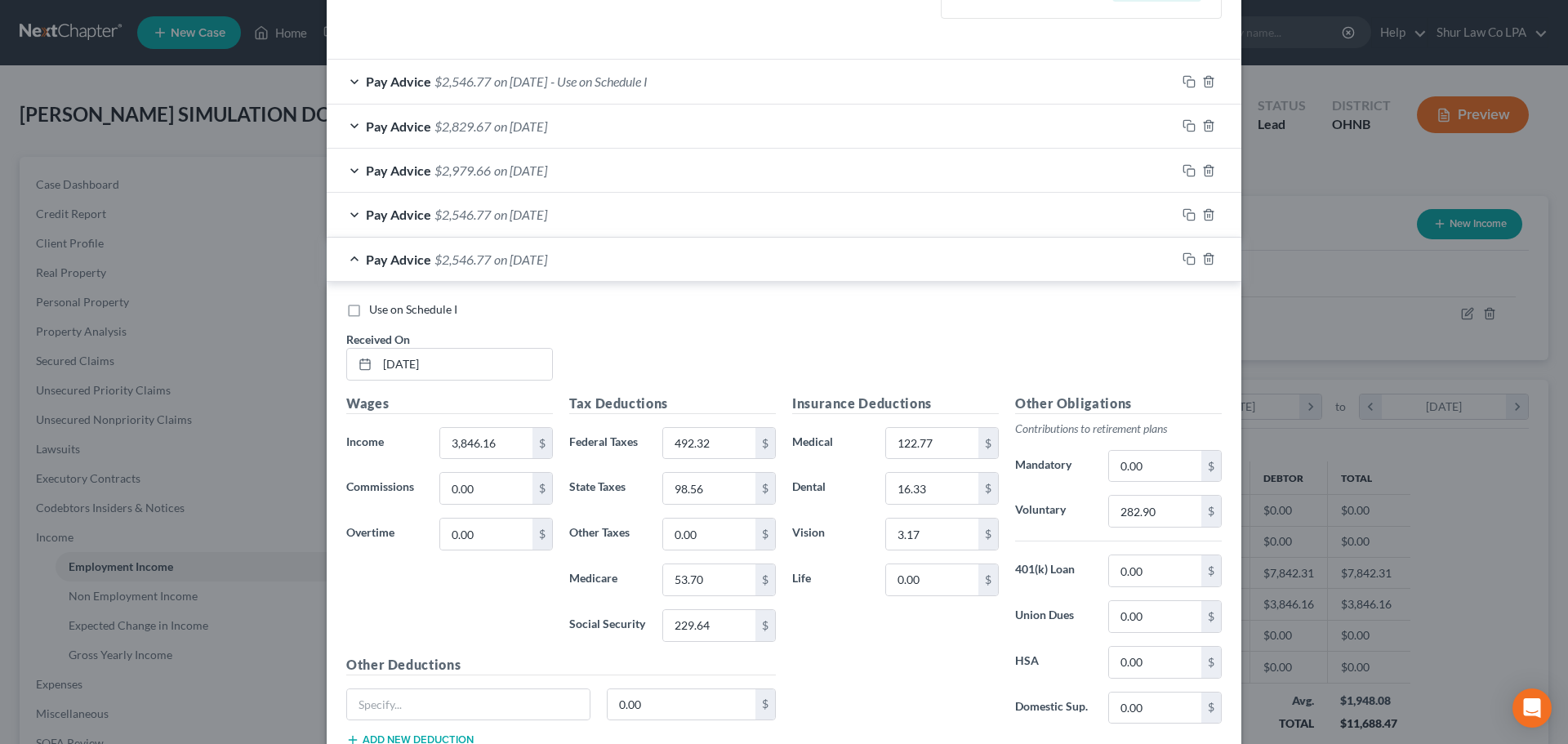
click at [547, 253] on span "on [DATE]" at bounding box center [520, 259] width 53 height 15
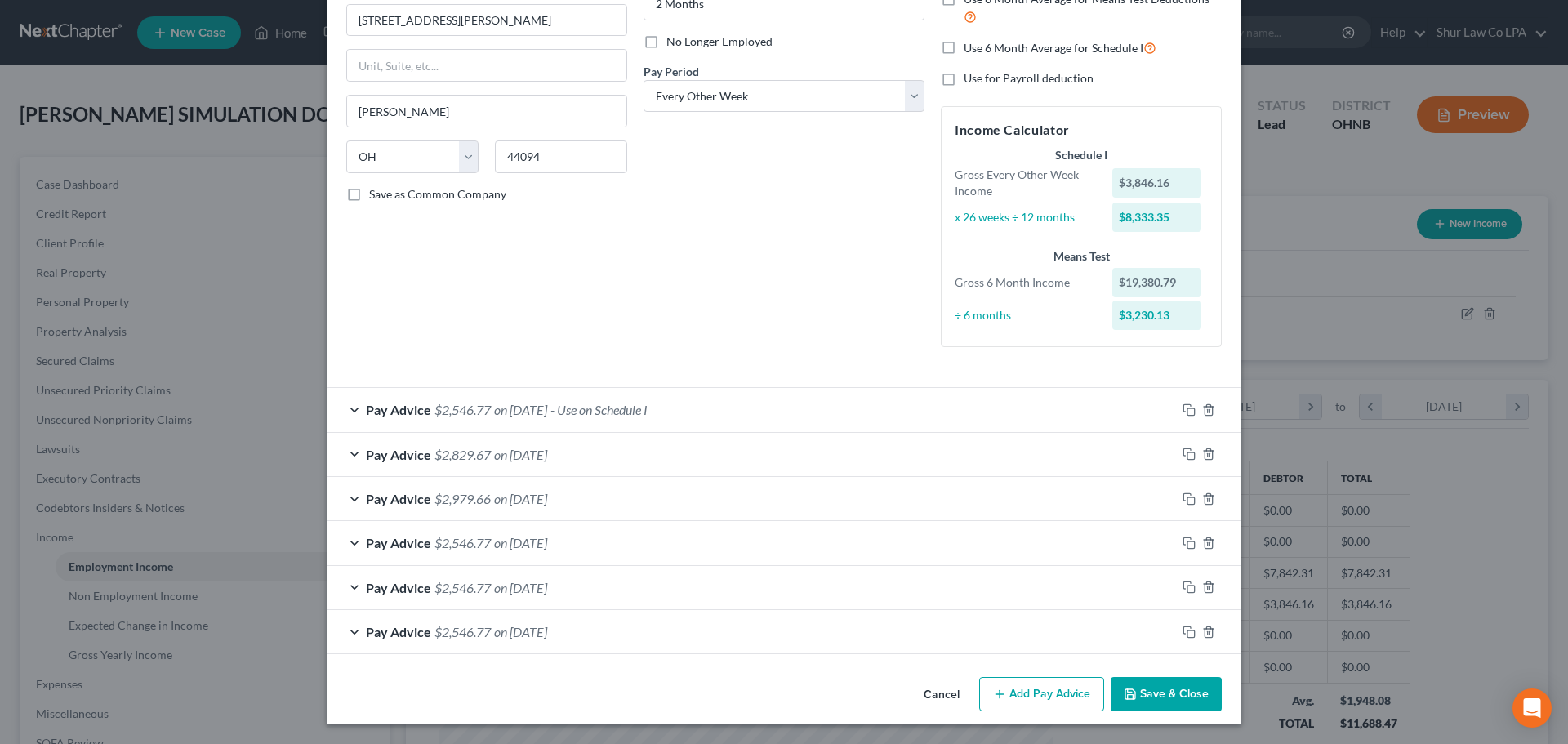
scroll to position [197, 0]
click at [1183, 405] on icon "button" at bounding box center [1188, 409] width 13 height 13
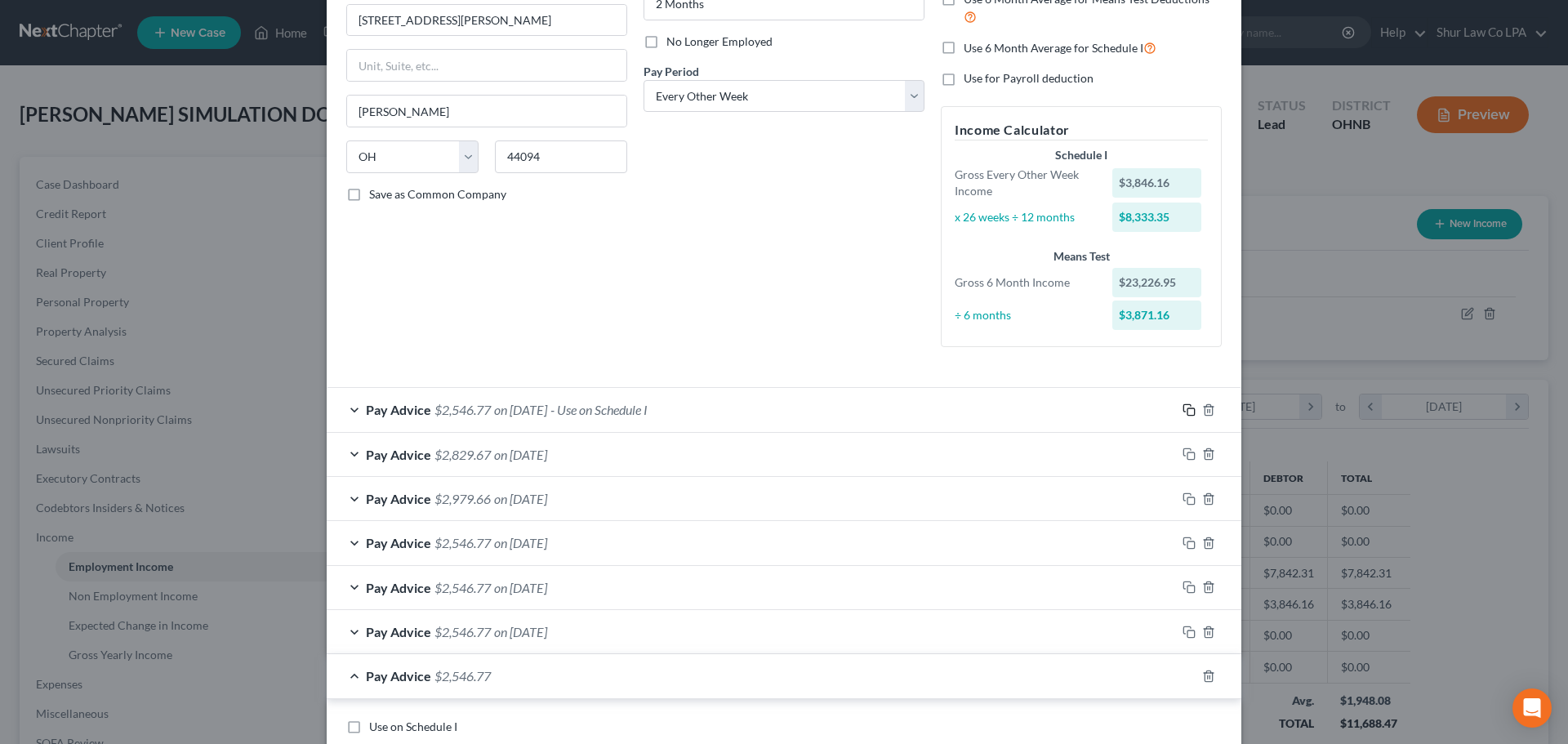
click at [1183, 406] on icon "button" at bounding box center [1188, 409] width 13 height 13
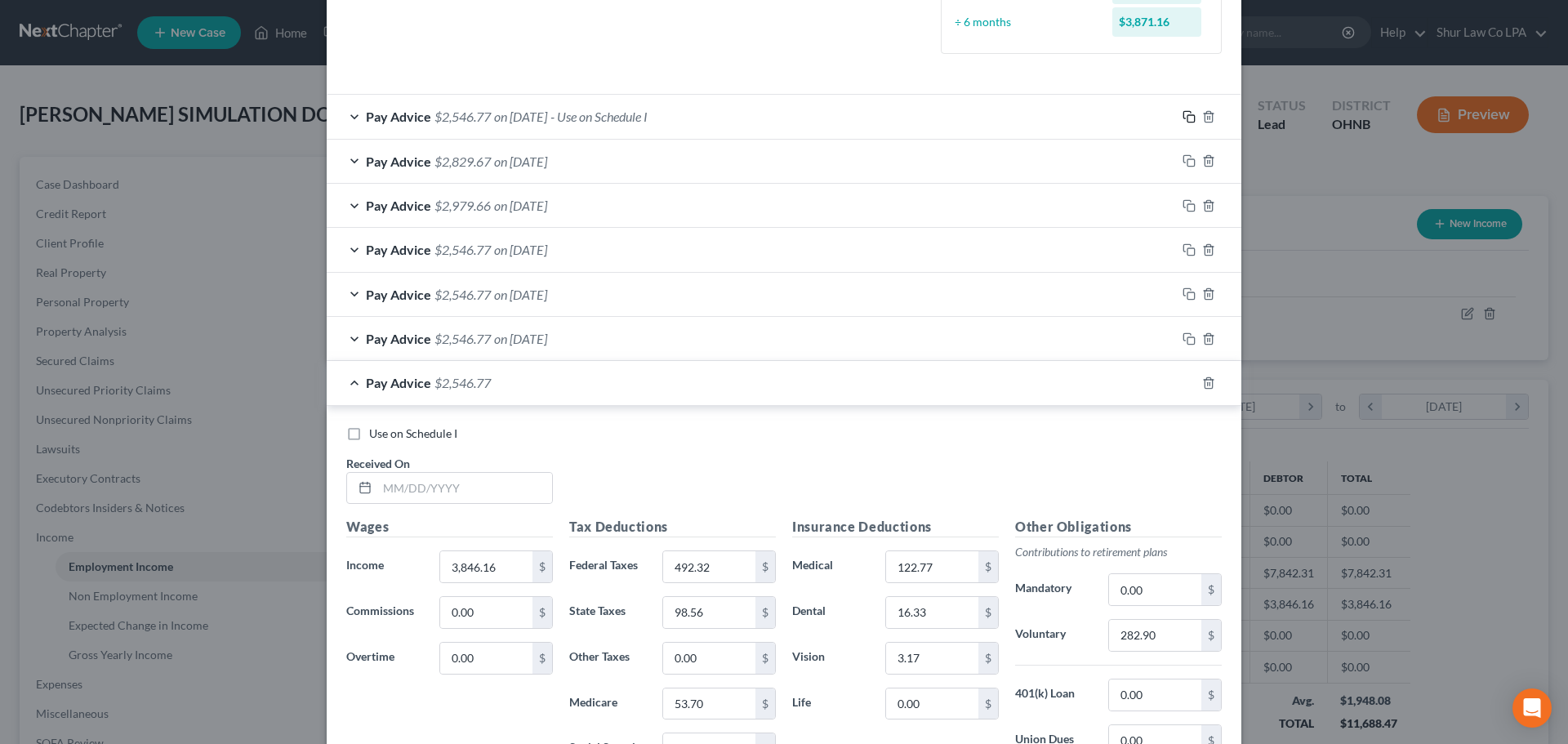
scroll to position [524, 0]
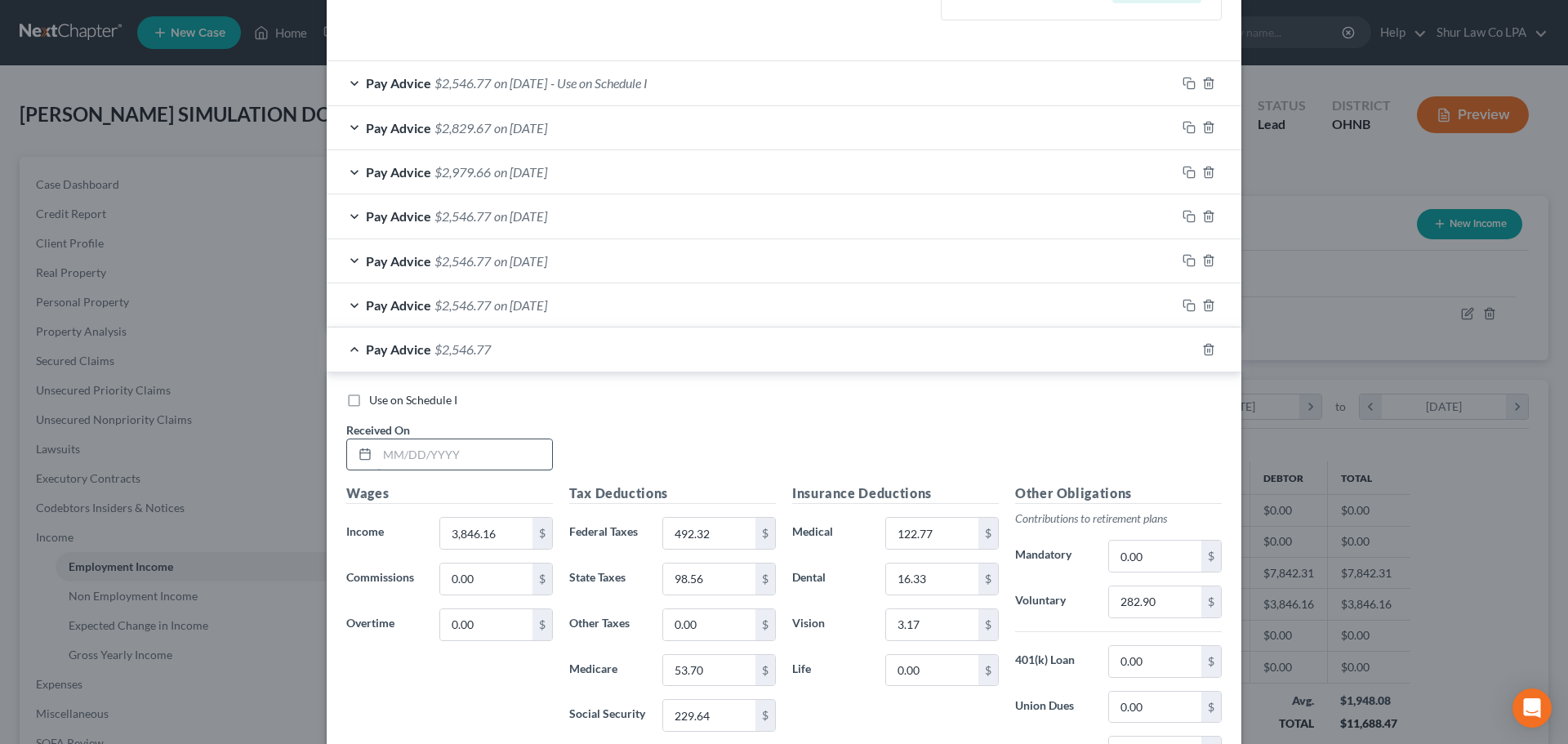
click at [488, 451] on input "text" at bounding box center [464, 455] width 175 height 31
type input "[DATE]"
click at [618, 354] on div "Pay Advice $2,546.77 on [DATE]" at bounding box center [751, 349] width 850 height 43
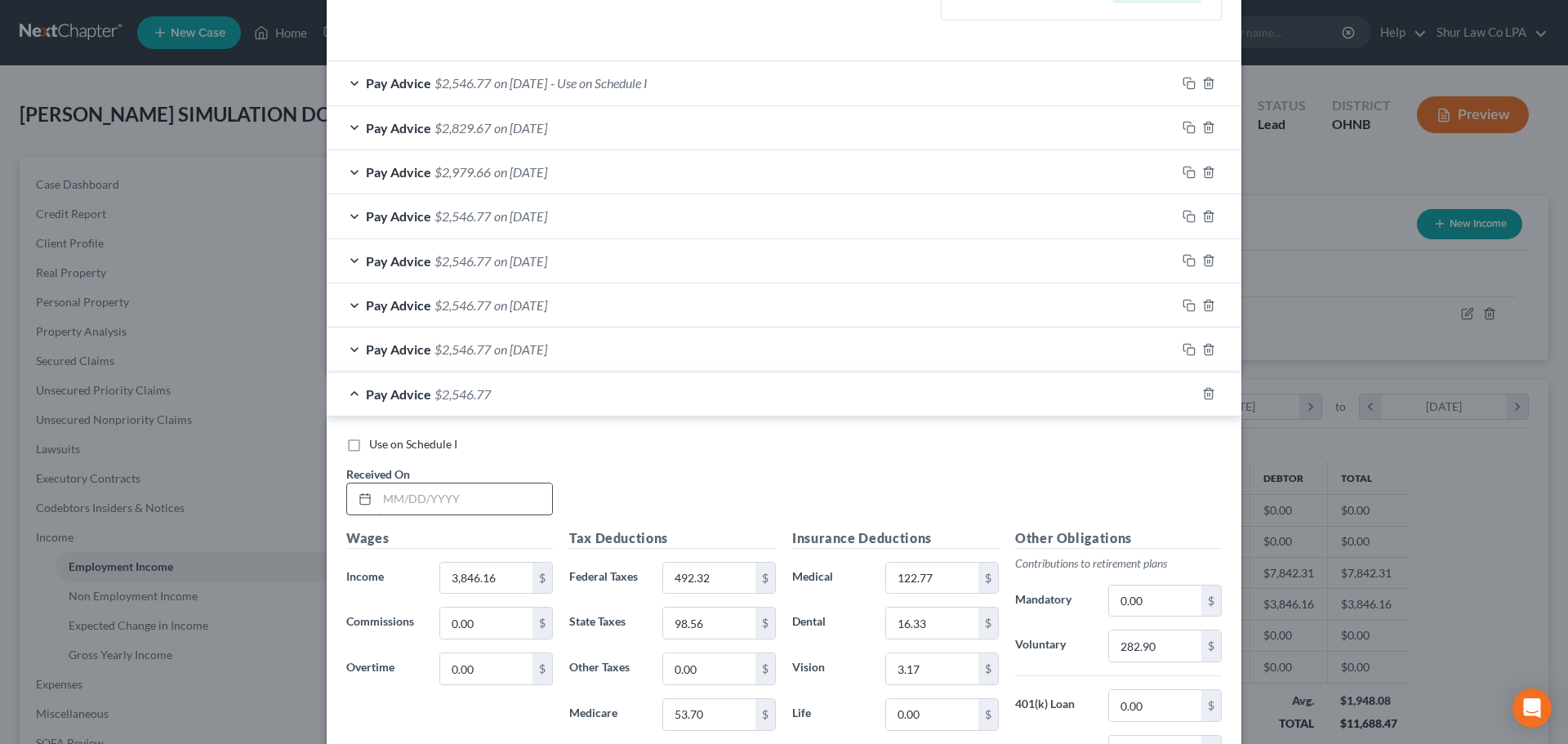
click at [440, 494] on input "text" at bounding box center [464, 499] width 175 height 31
type input "[DATE]"
drag, startPoint x: 588, startPoint y: 393, endPoint x: 574, endPoint y: 408, distance: 20.5
click at [588, 392] on div "Pay Advice $2,546.77 on [DATE]" at bounding box center [751, 394] width 850 height 43
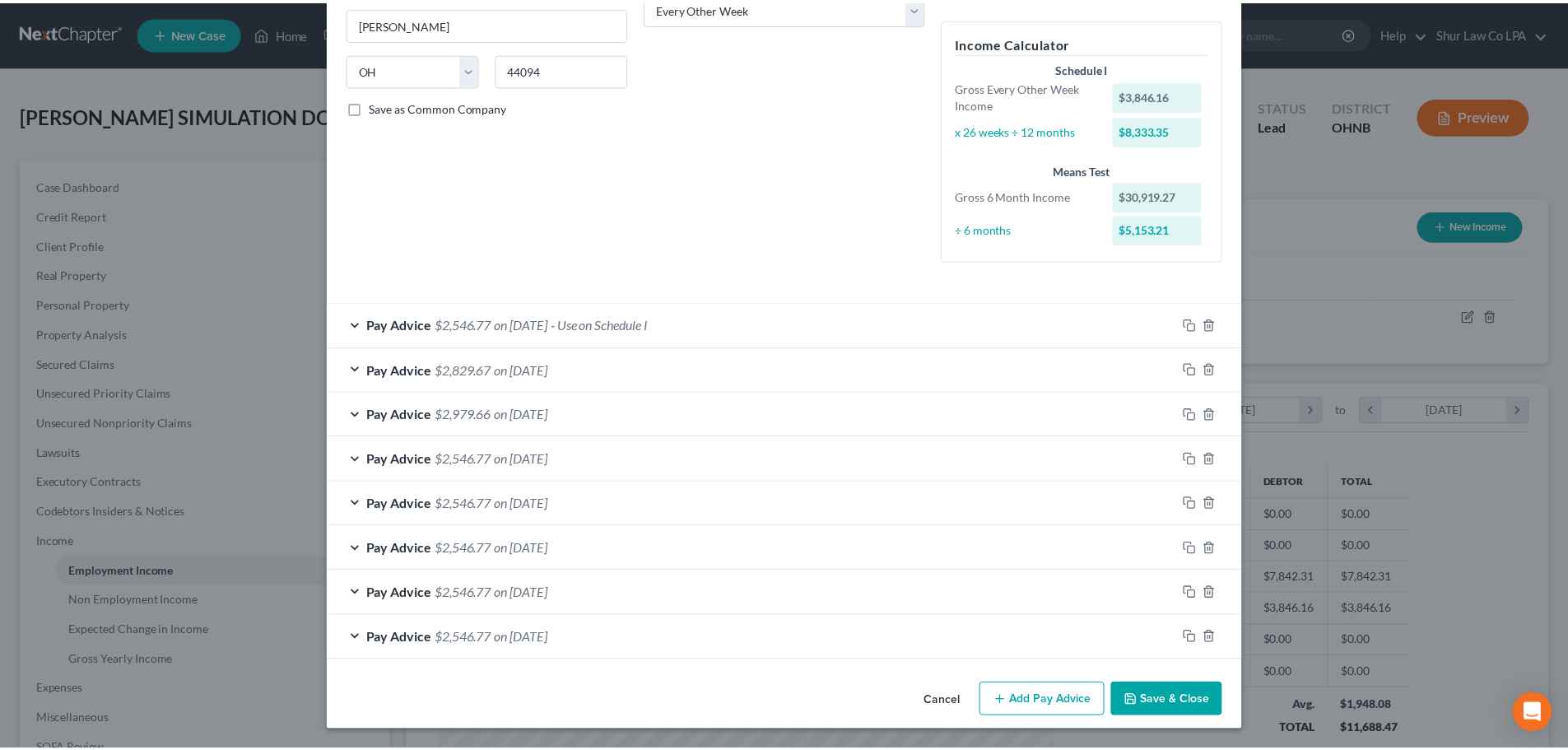
scroll to position [287, 0]
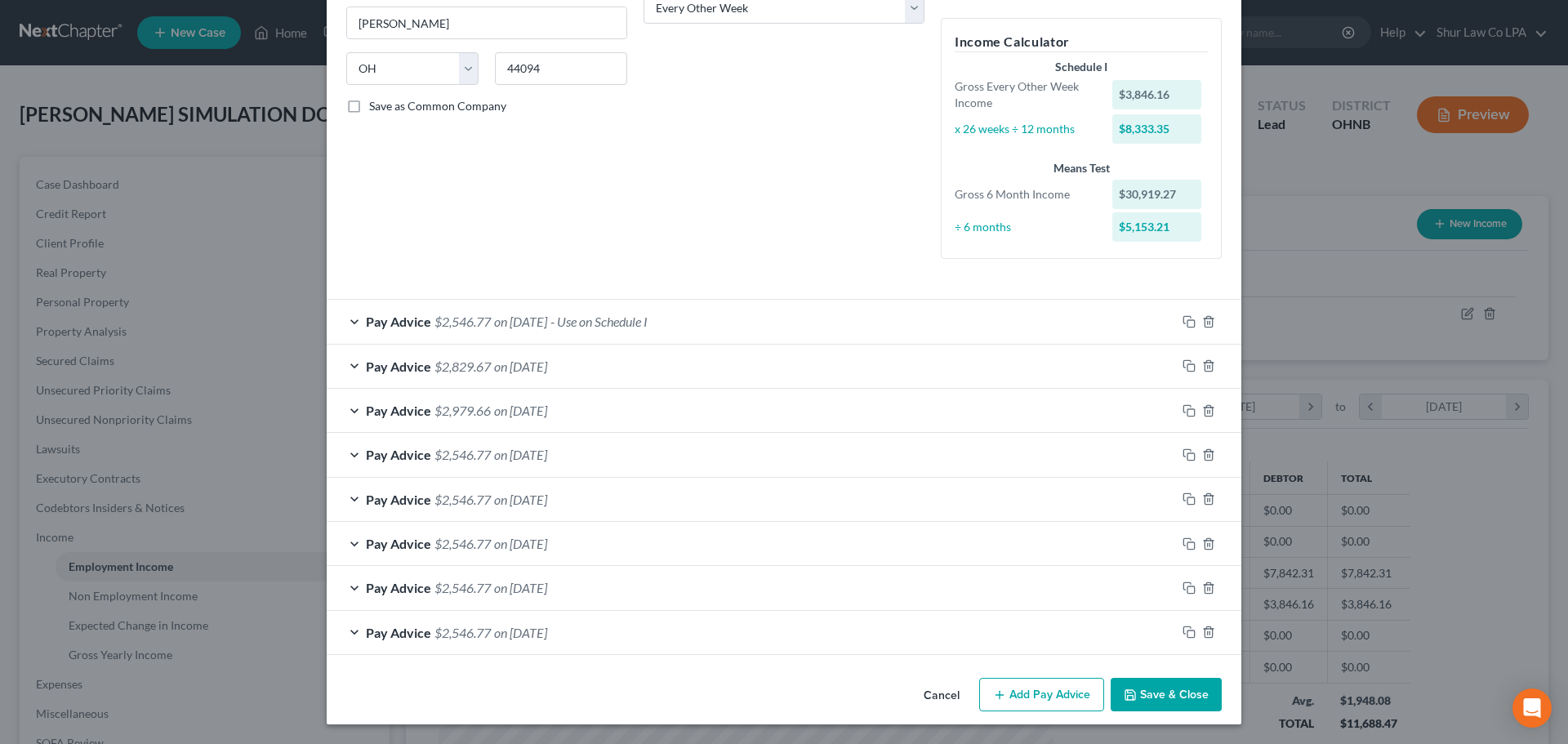
click at [1183, 693] on button "Save & Close" at bounding box center [1166, 695] width 111 height 34
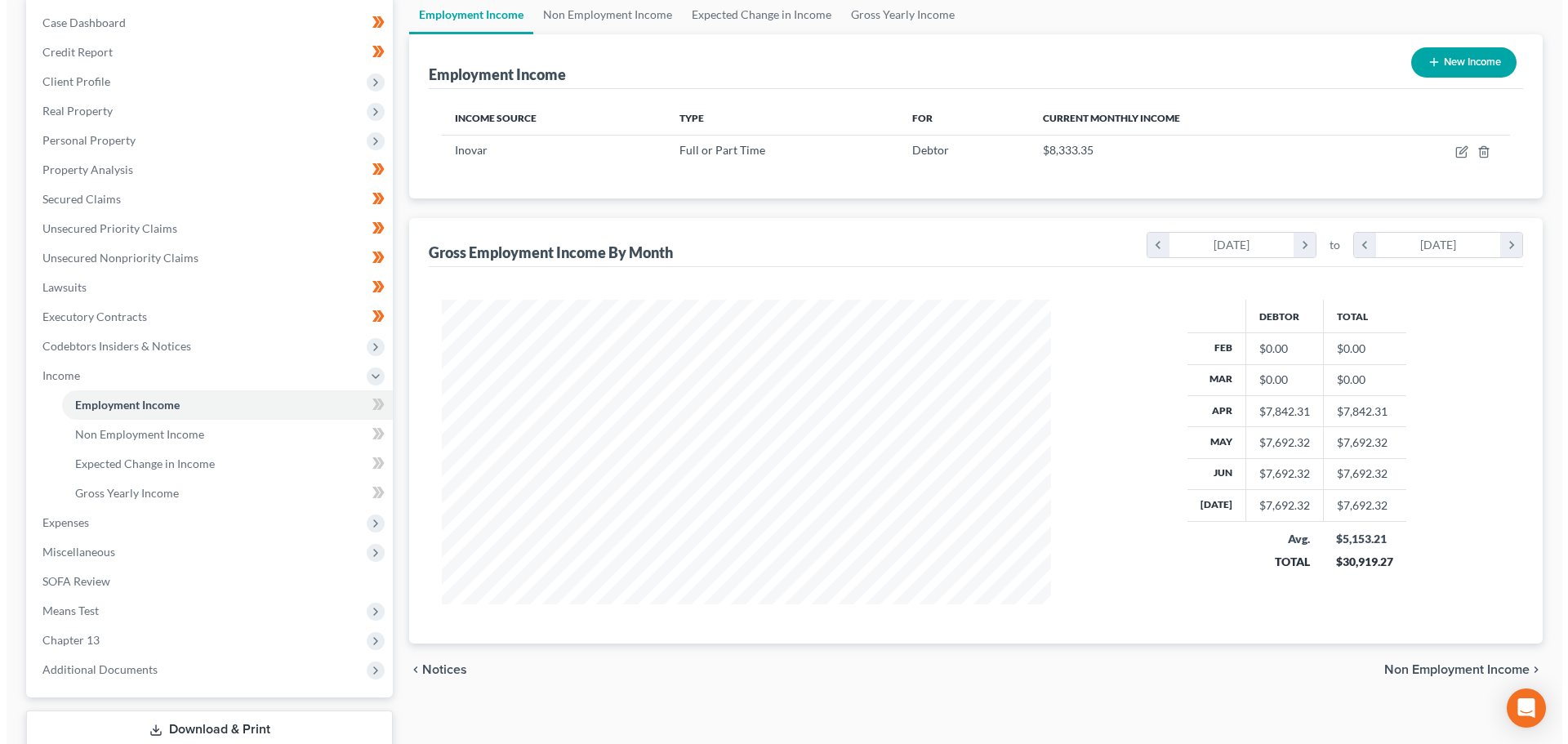
scroll to position [164, 0]
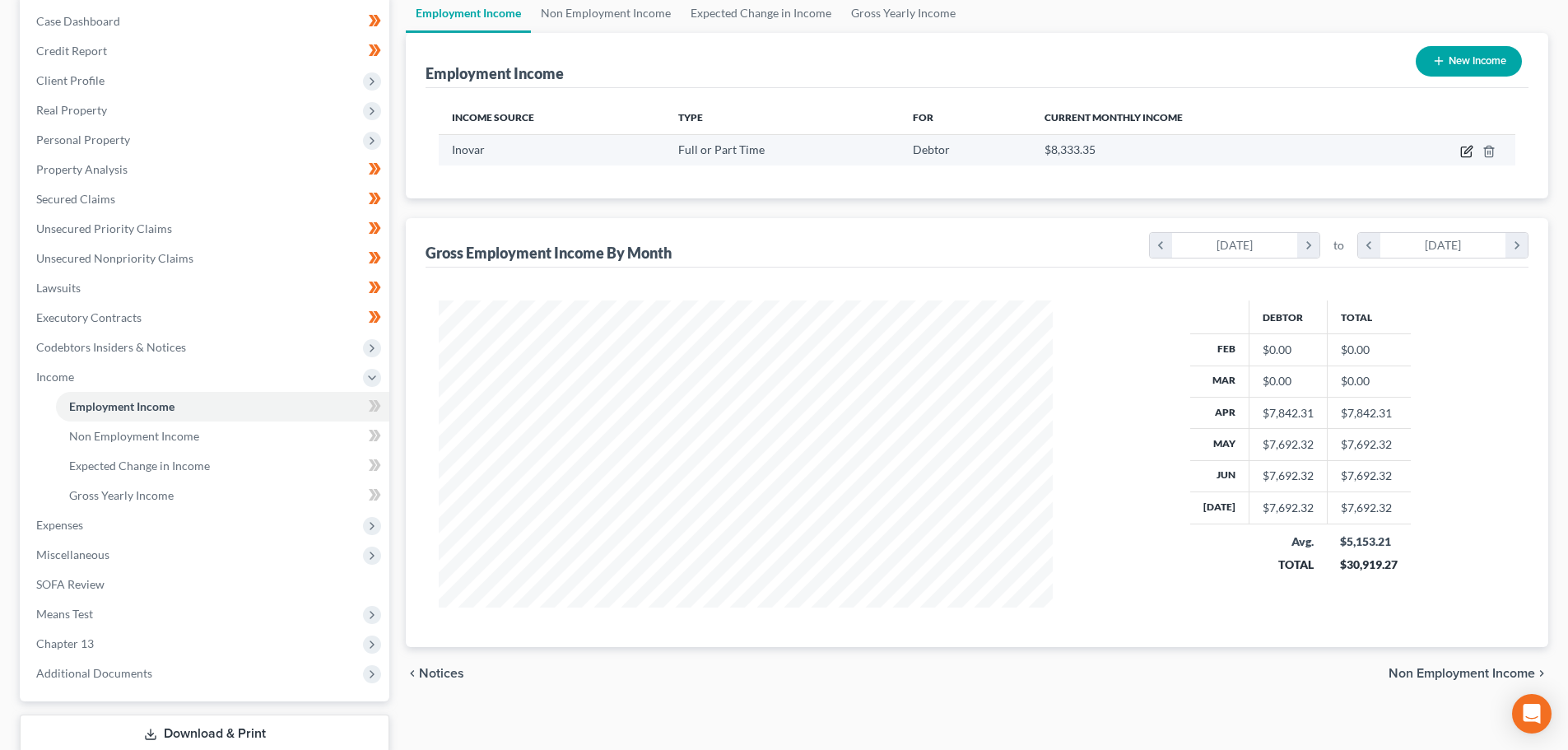
click at [1463, 153] on icon "button" at bounding box center [1466, 151] width 13 height 13
select select "0"
select select "36"
select select "2"
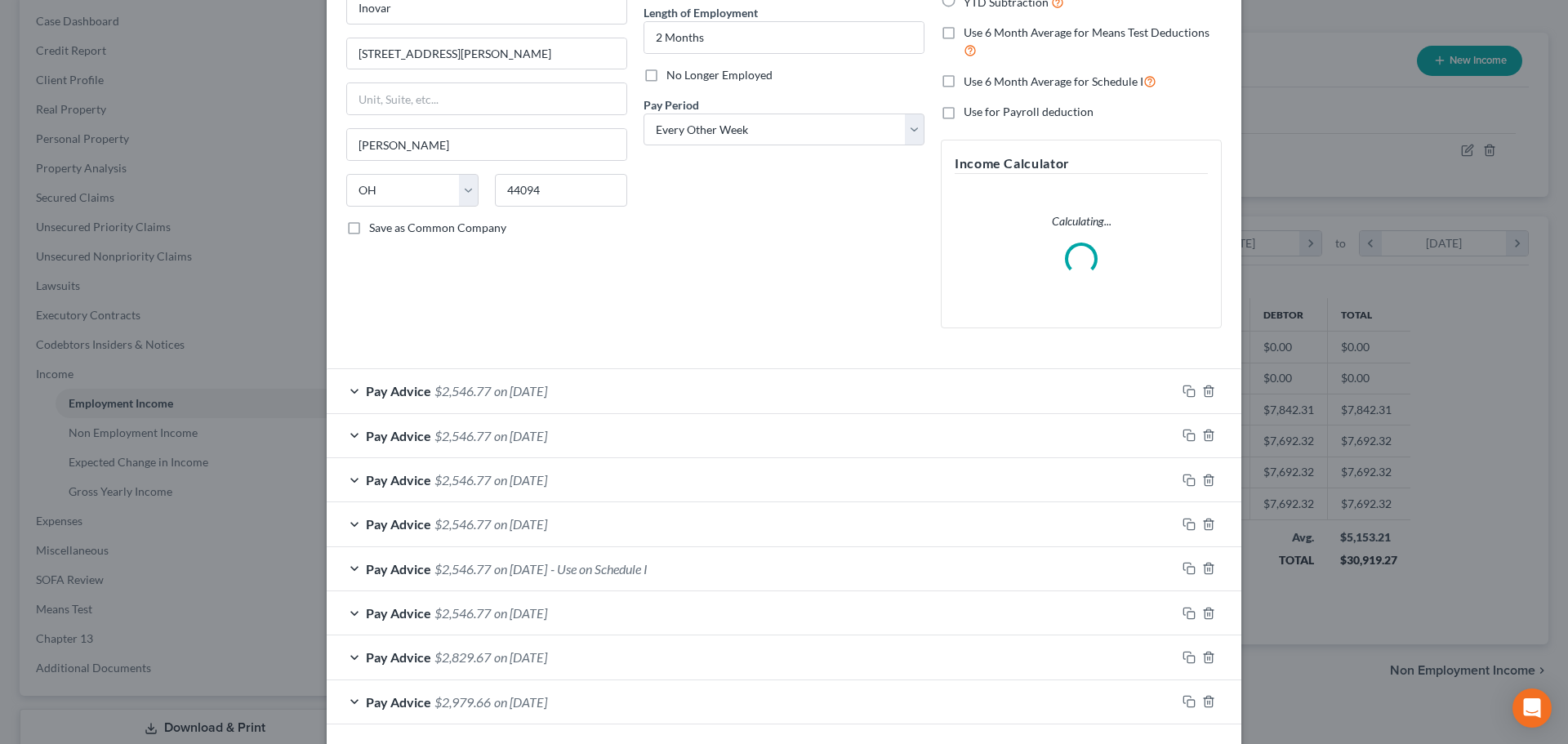
scroll to position [233, 0]
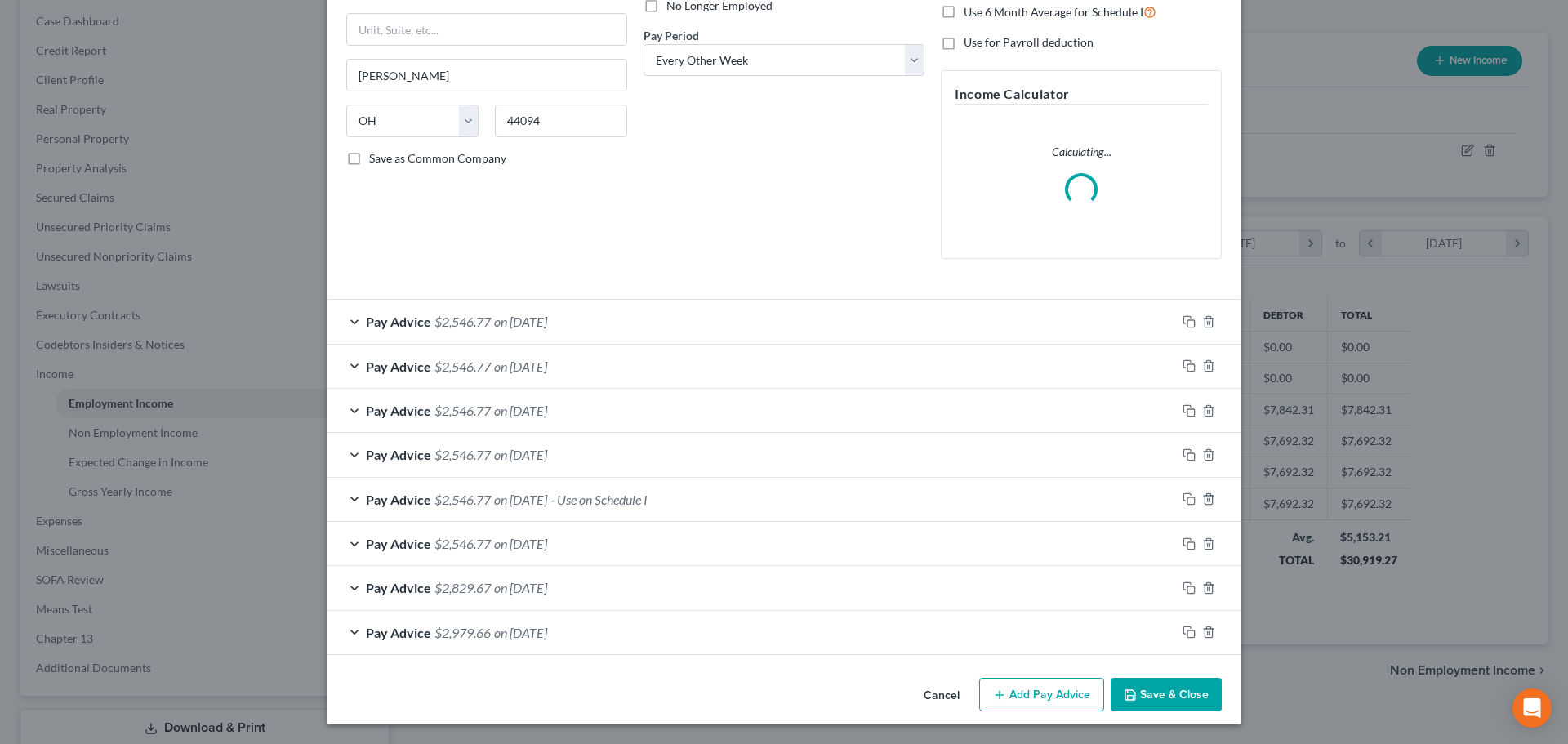
click at [648, 625] on div "Pay Advice $2,979.66 on [DATE]" at bounding box center [751, 632] width 850 height 43
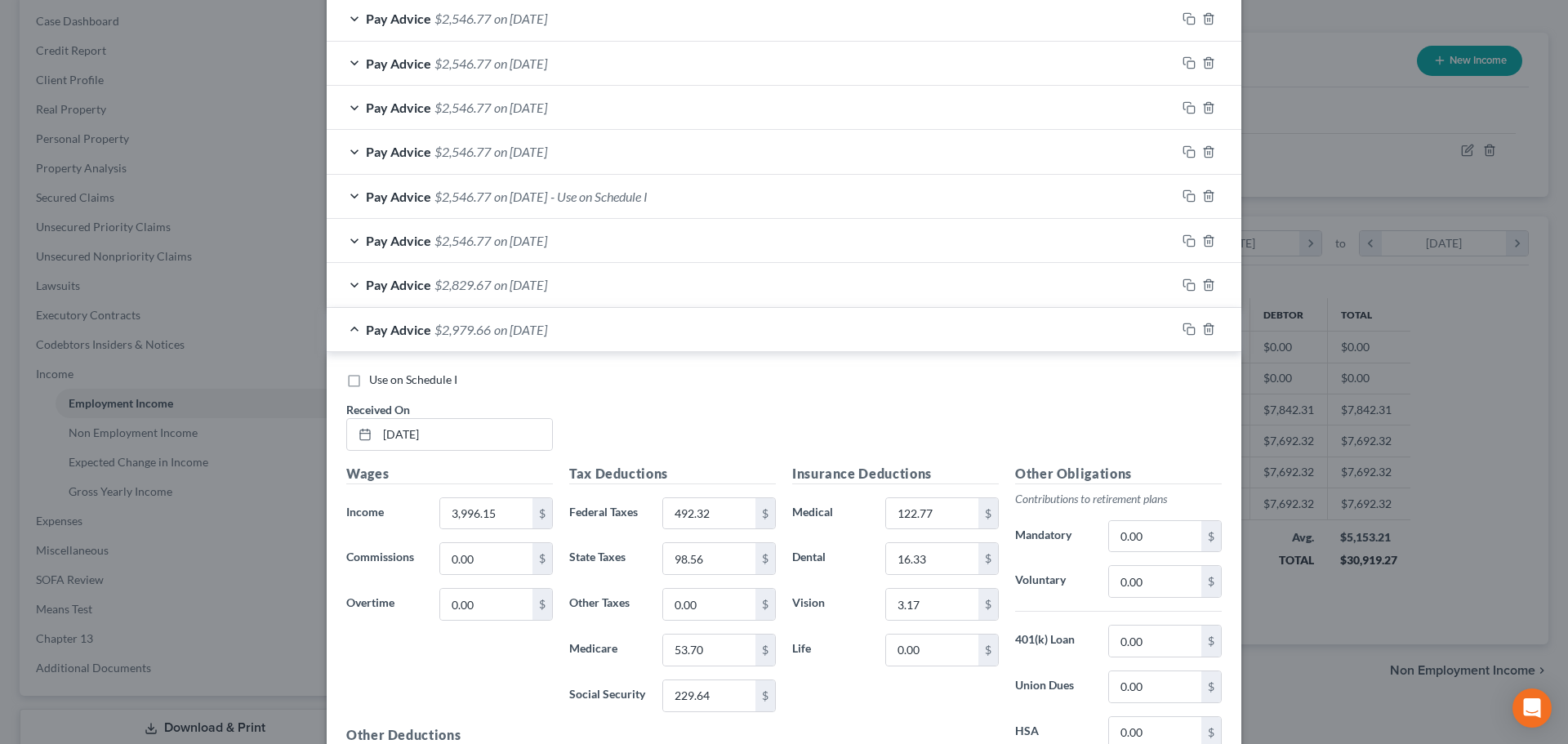
scroll to position [559, 0]
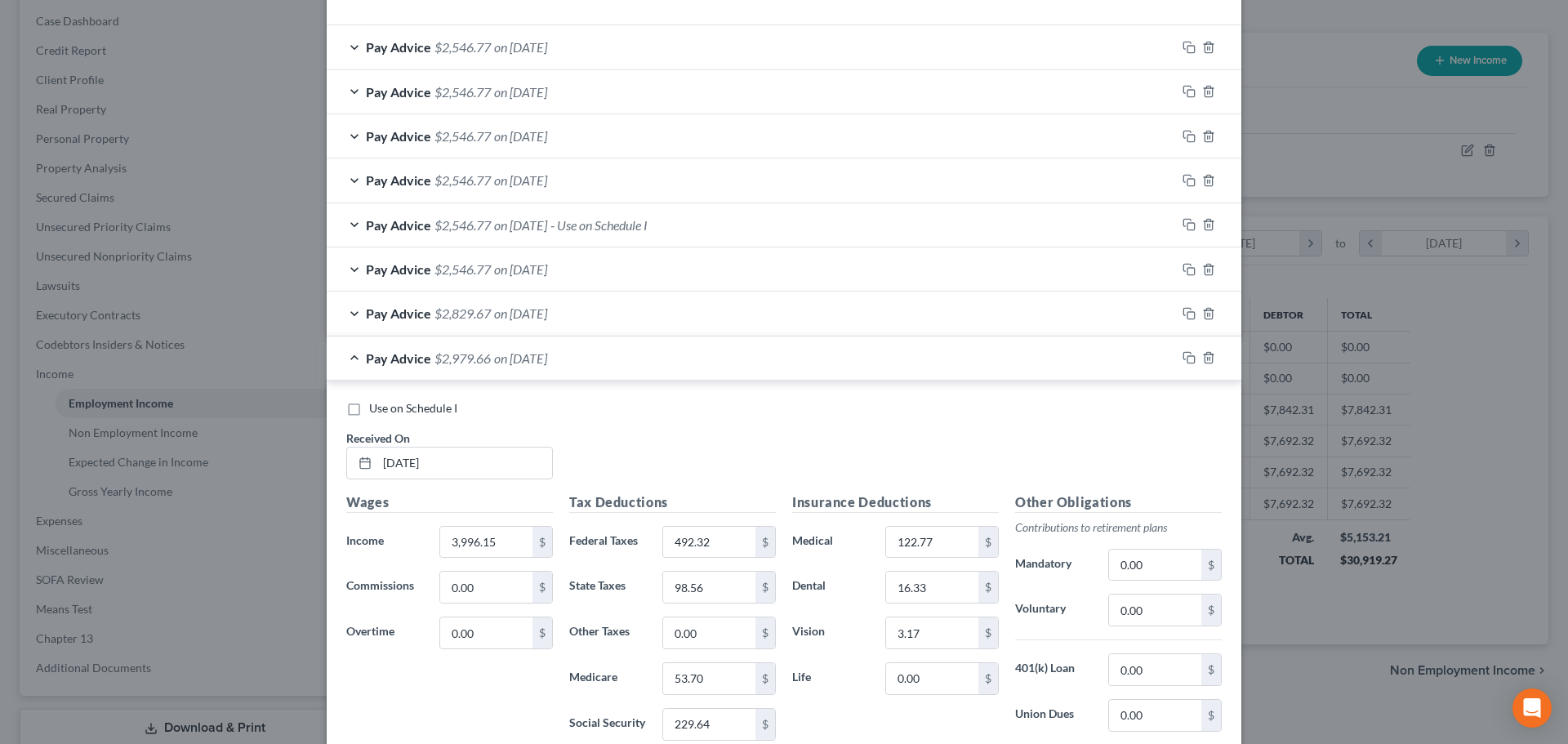
click at [611, 226] on span "- Use on Schedule I" at bounding box center [599, 225] width 97 height 15
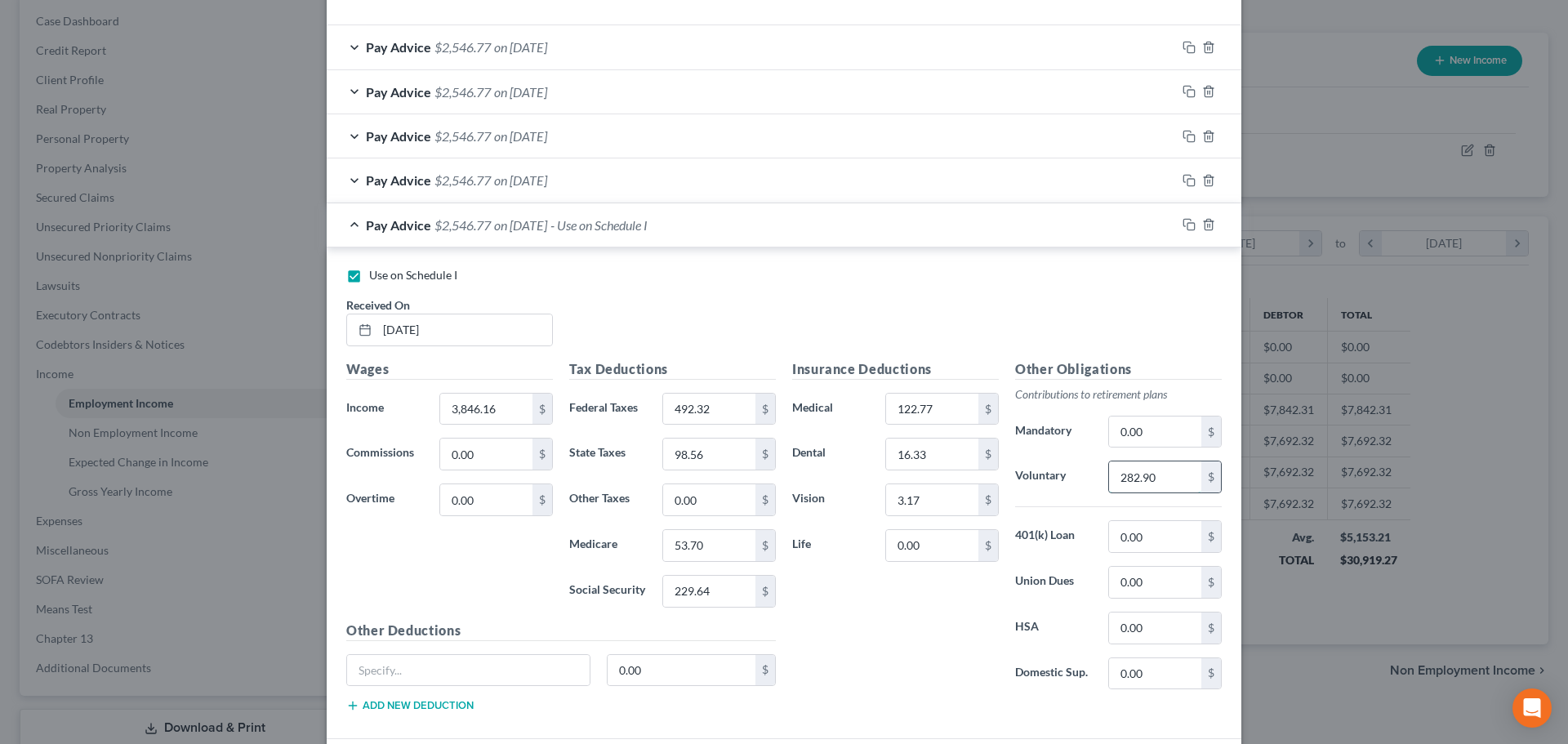
click at [1148, 478] on input "282.90" at bounding box center [1155, 477] width 92 height 31
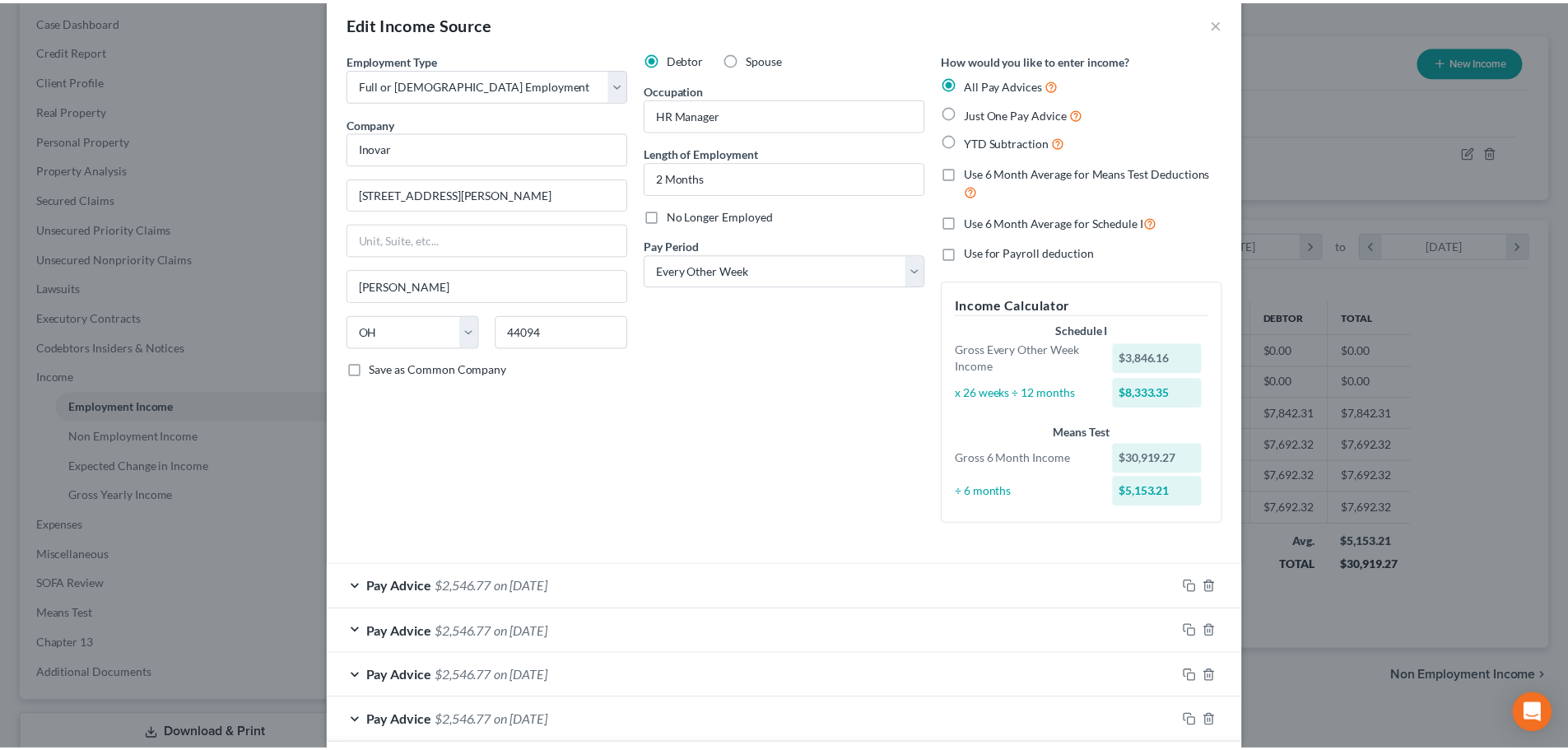
scroll to position [0, 0]
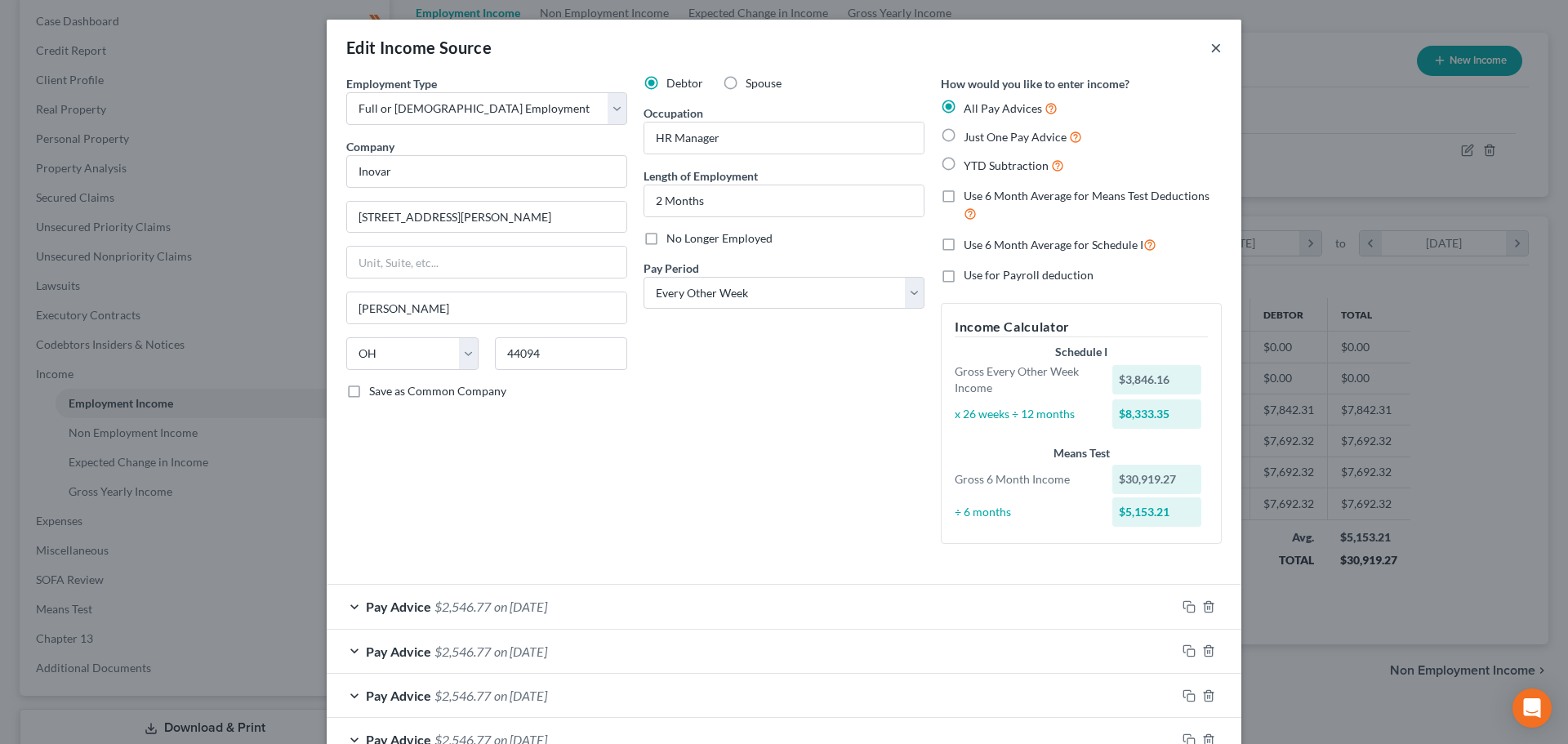
click at [1212, 43] on button "×" at bounding box center [1216, 47] width 11 height 19
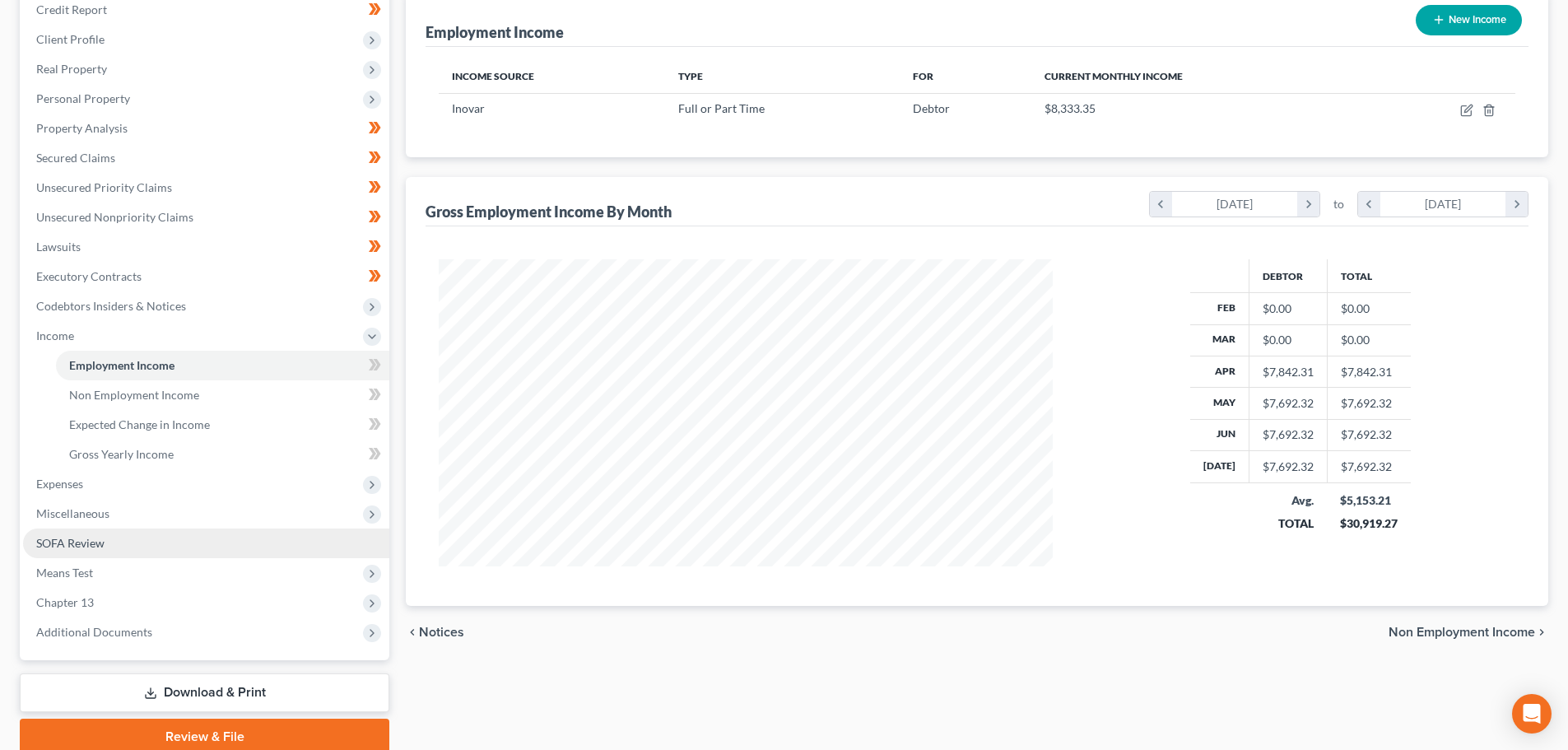
scroll to position [273, 0]
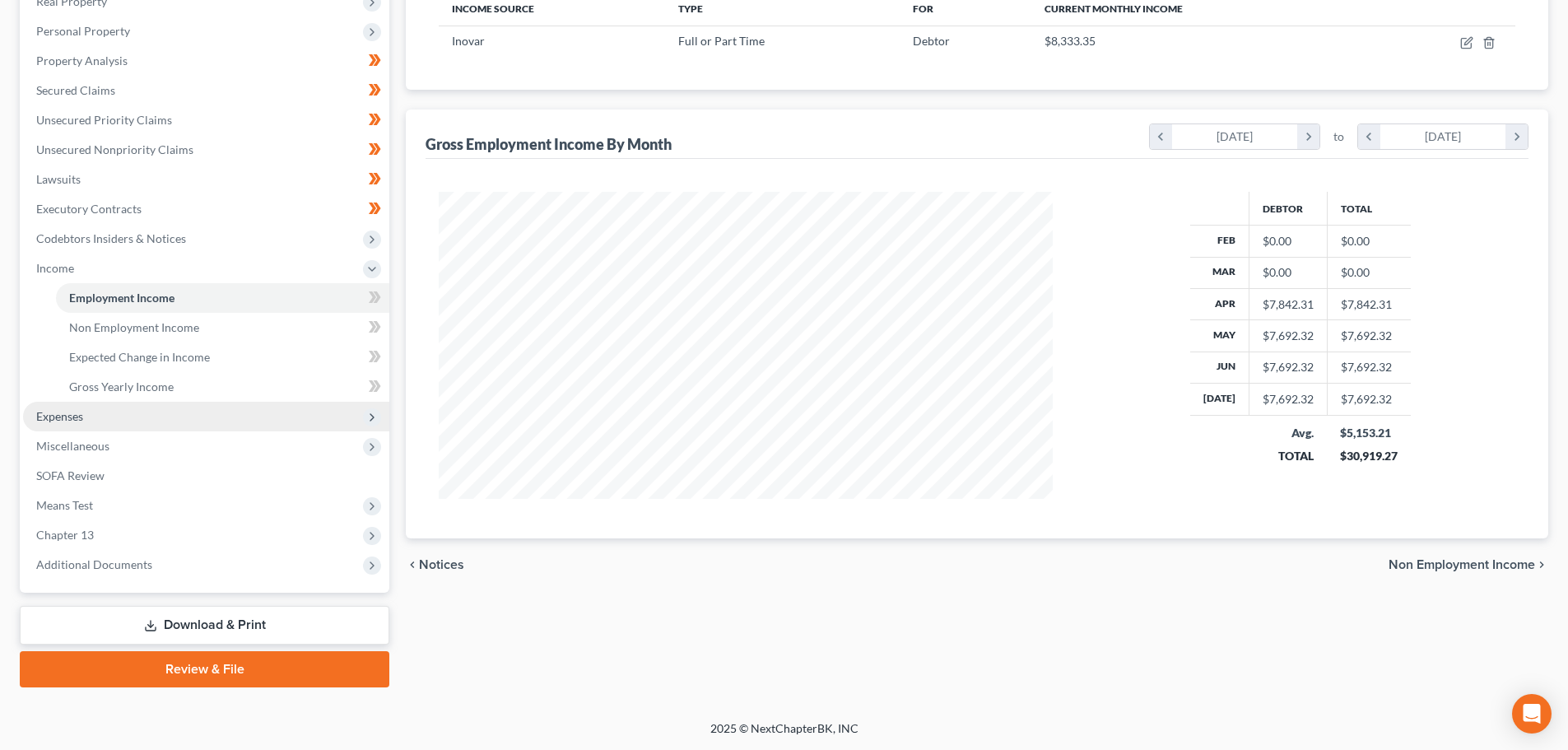
click at [107, 419] on span "Expenses" at bounding box center [206, 416] width 366 height 30
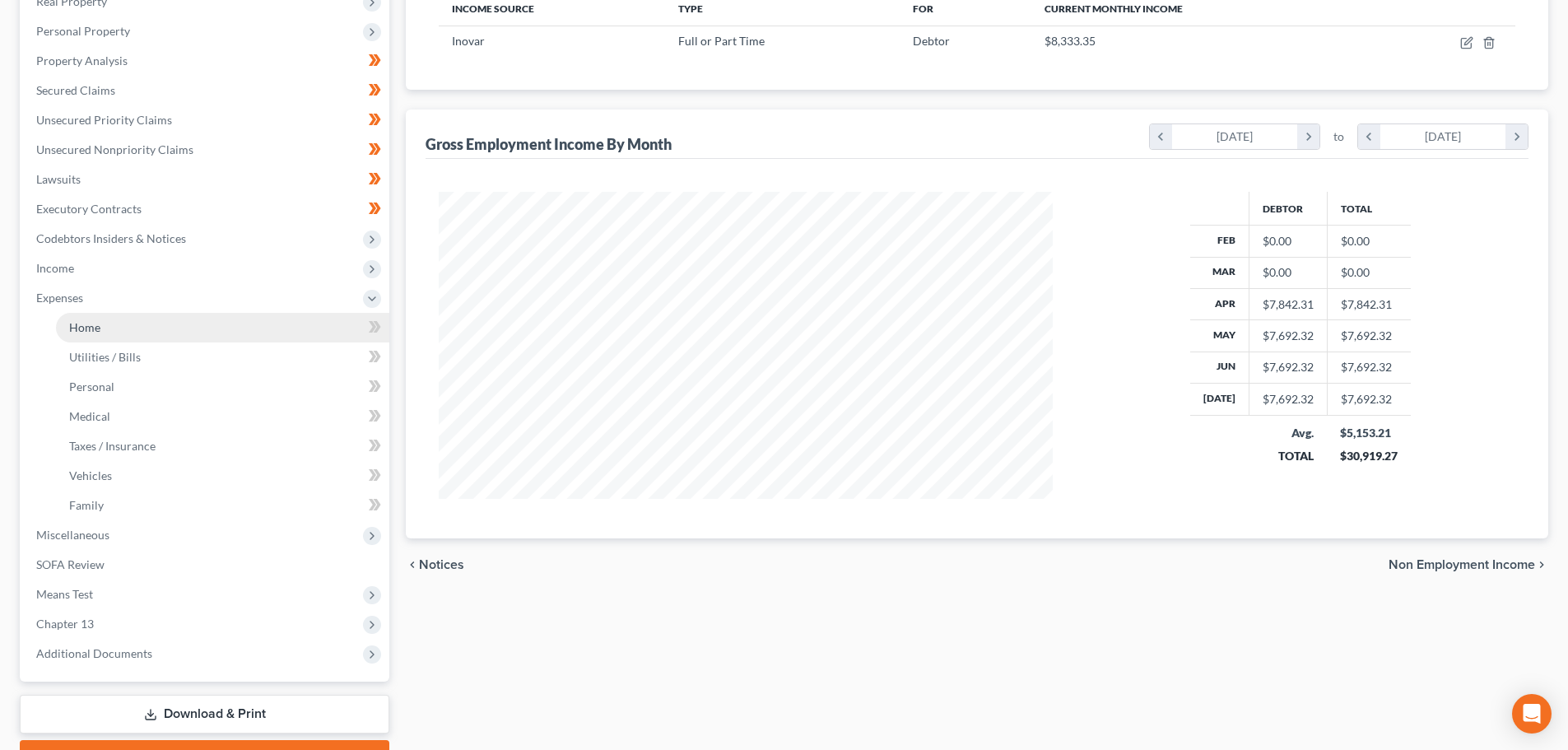
click at [98, 329] on span "Home" at bounding box center [85, 327] width 32 height 14
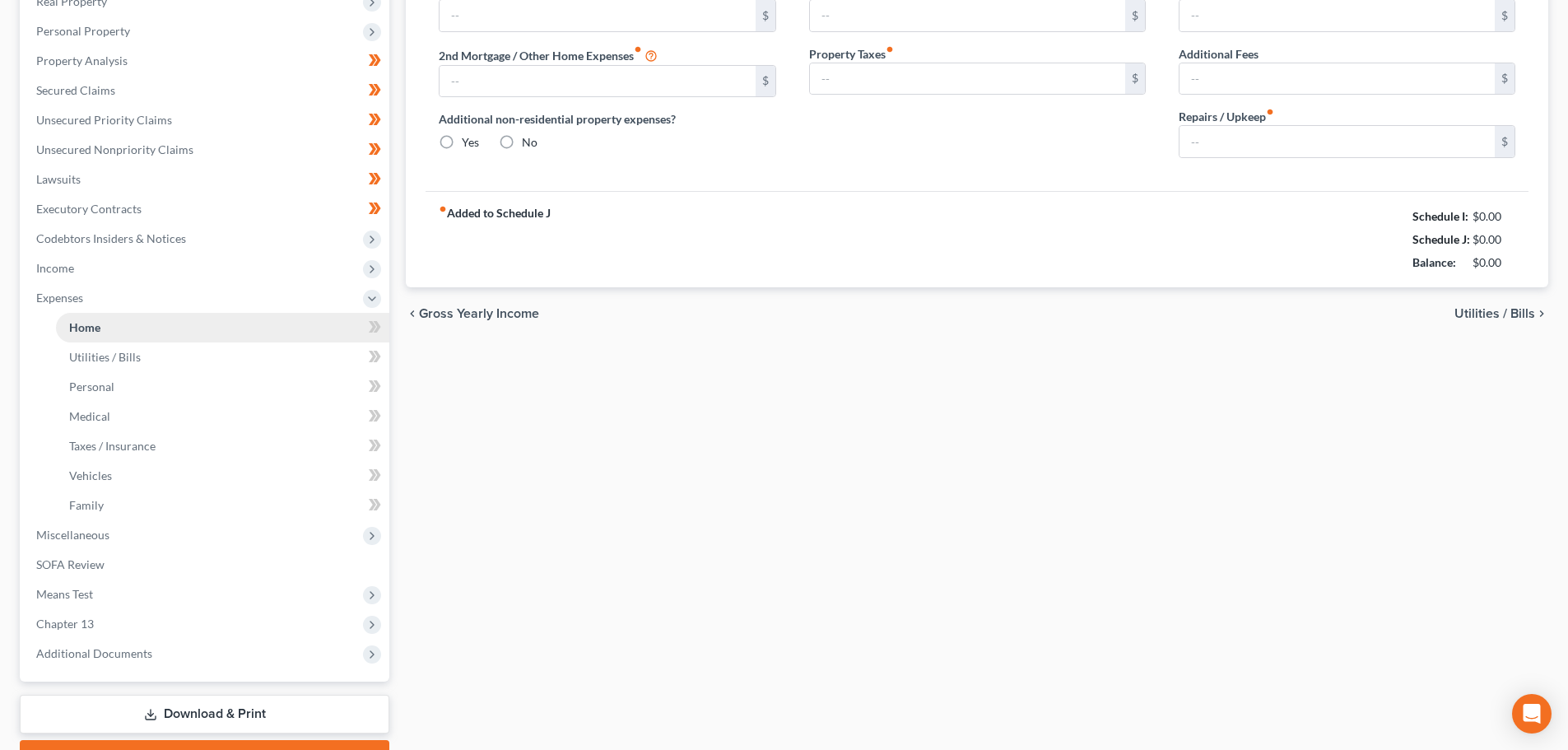
type input "500.00"
type input "0.00"
radio input "true"
type input "20.00"
type input "0.00"
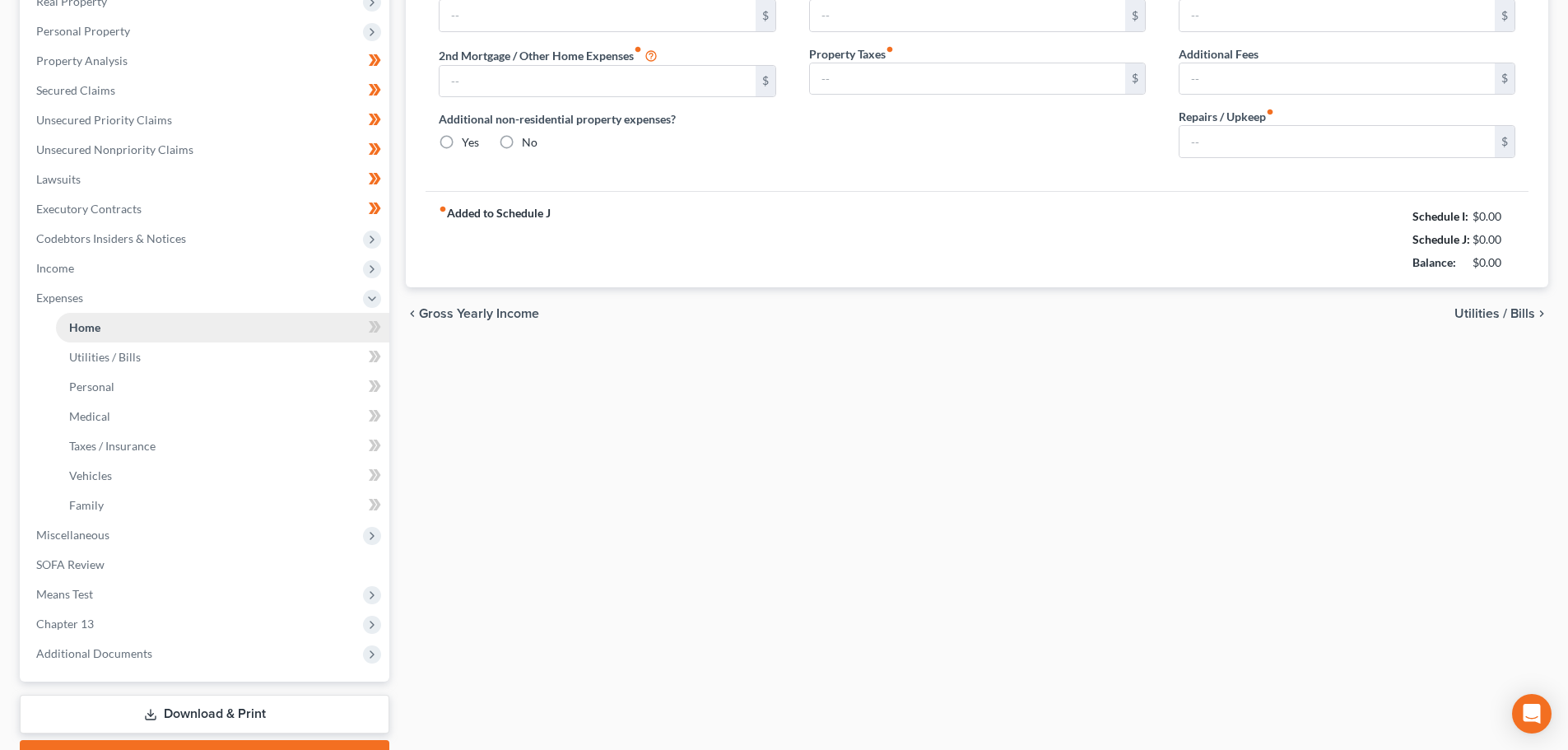
type input "0.00"
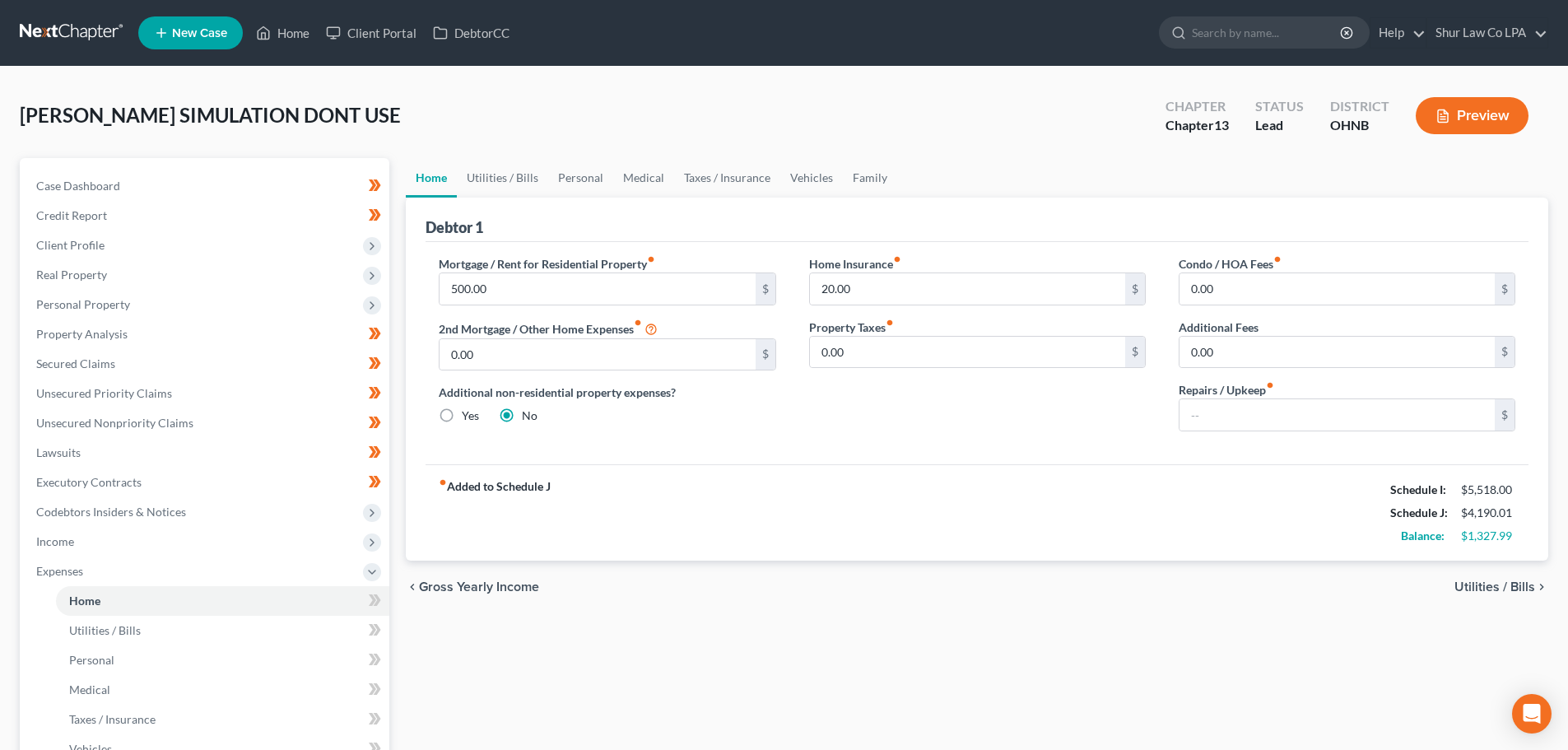
click at [1506, 537] on div "$1,327.99" at bounding box center [1489, 536] width 55 height 16
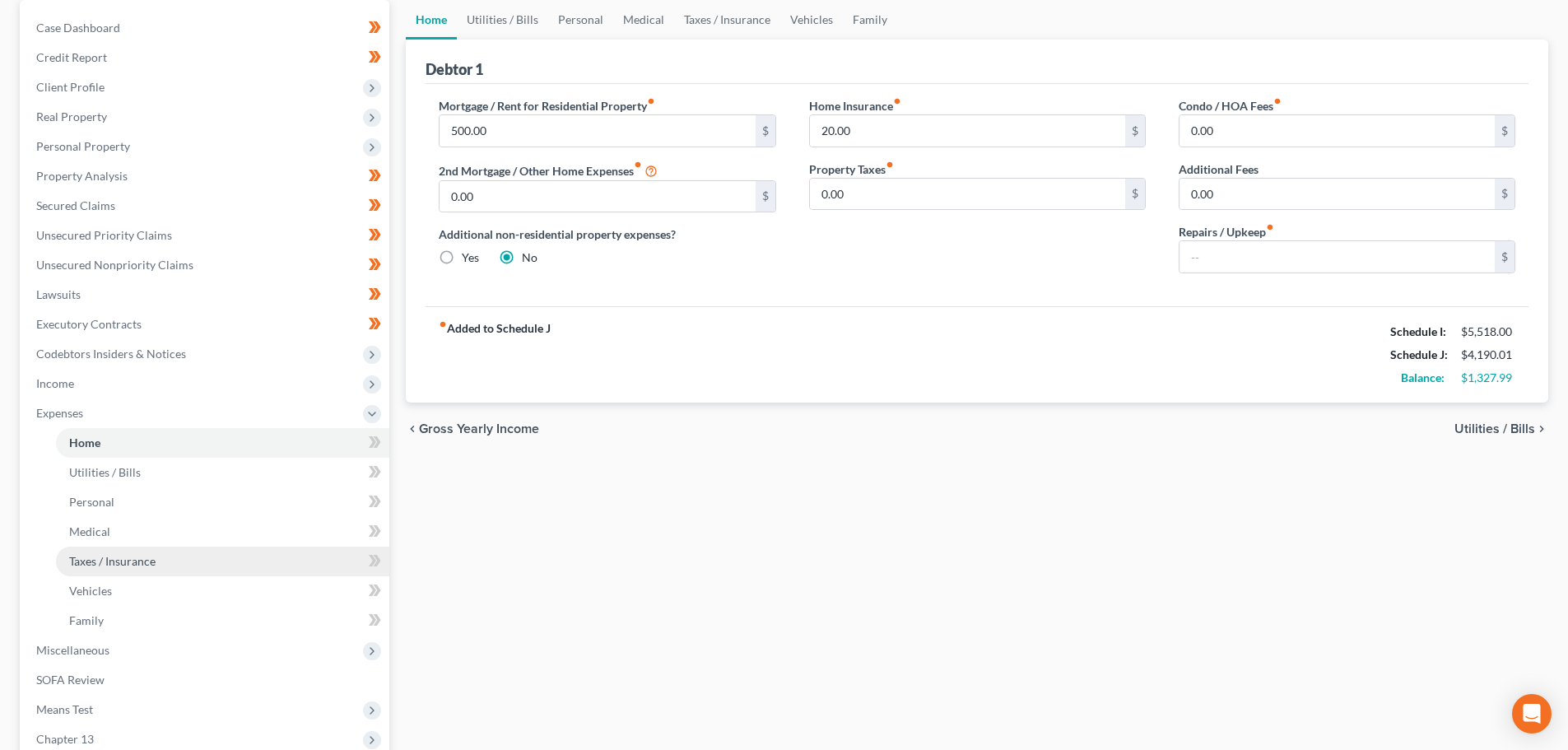
scroll to position [165, 0]
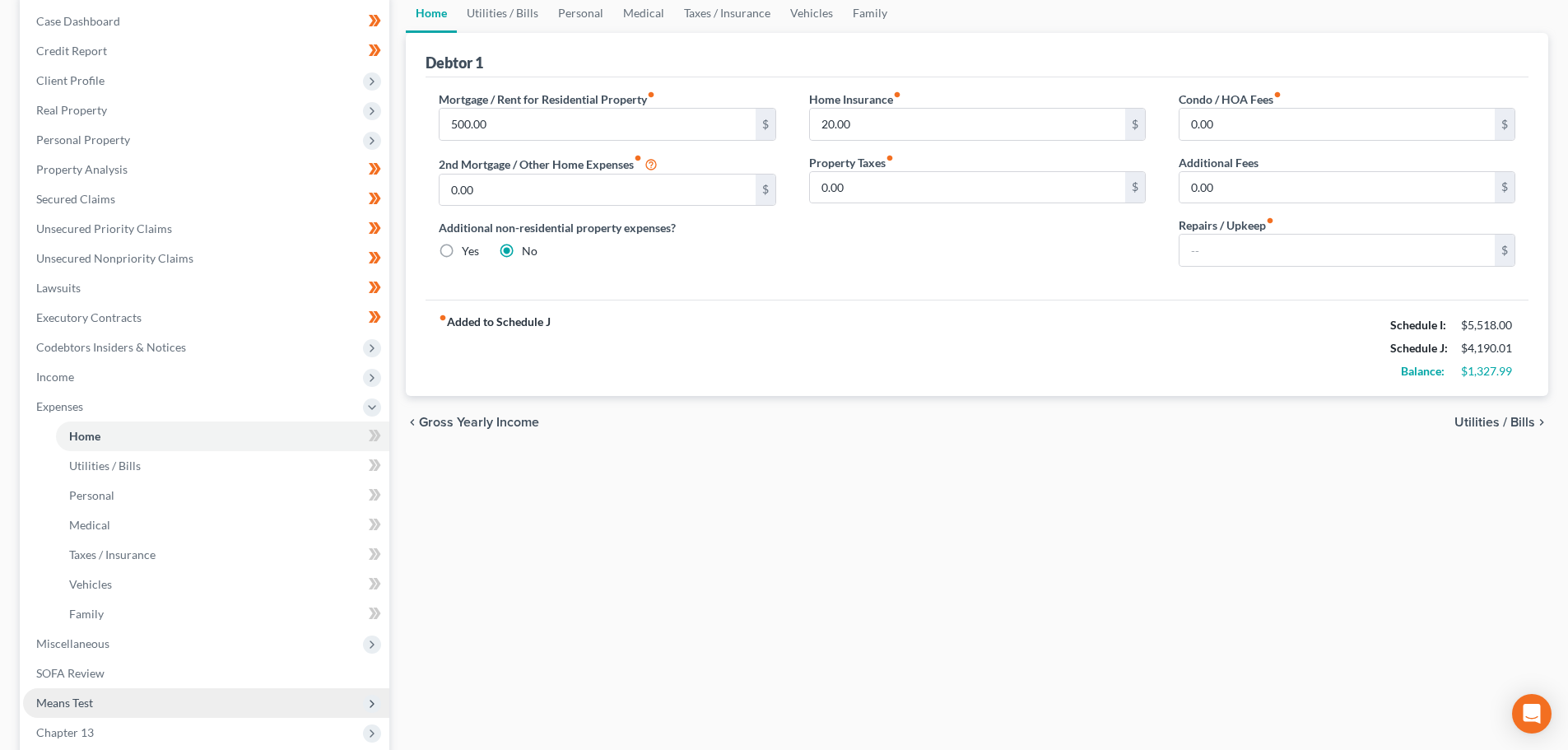
click at [98, 702] on span "Means Test" at bounding box center [206, 703] width 366 height 30
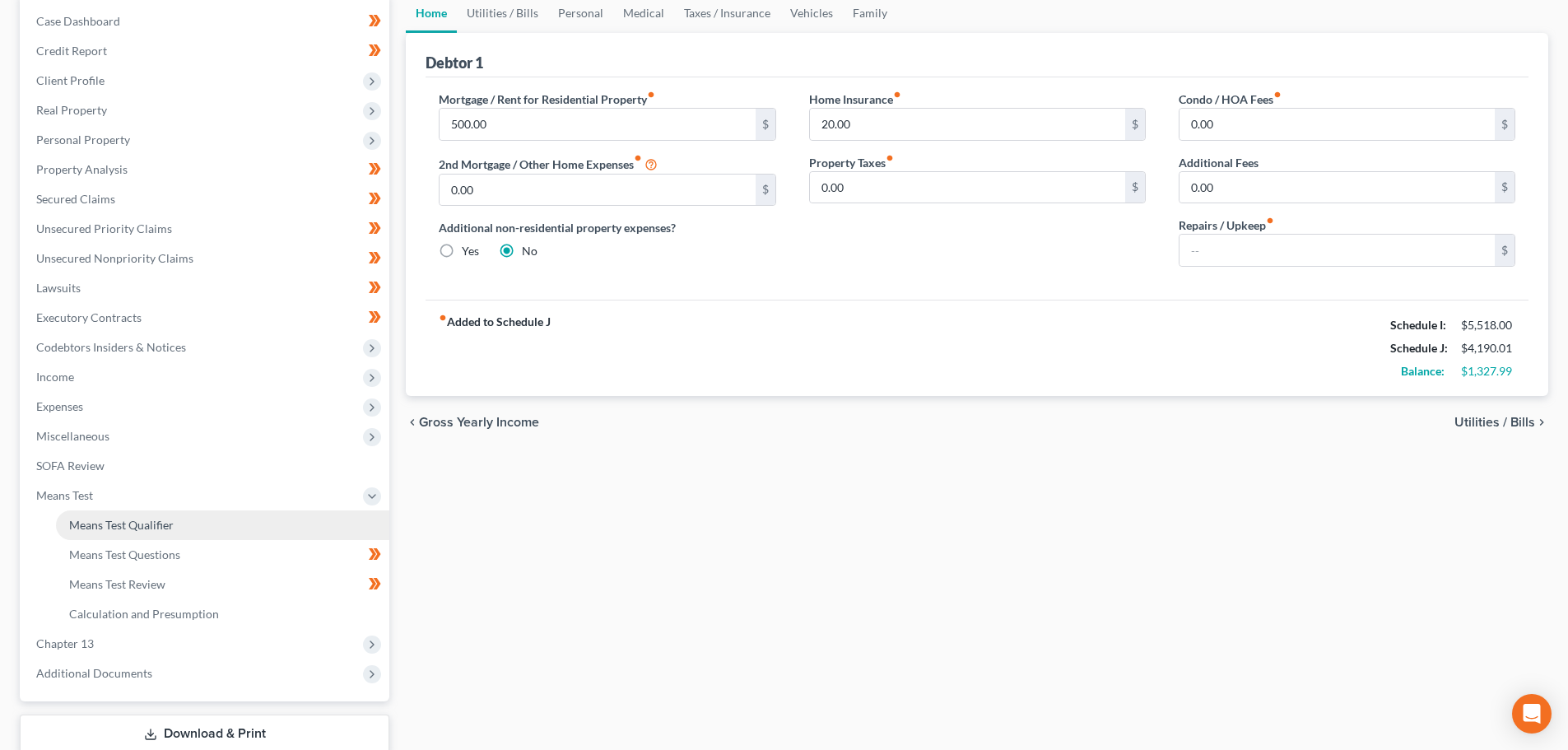
click at [154, 534] on link "Means Test Qualifier" at bounding box center [223, 525] width 333 height 30
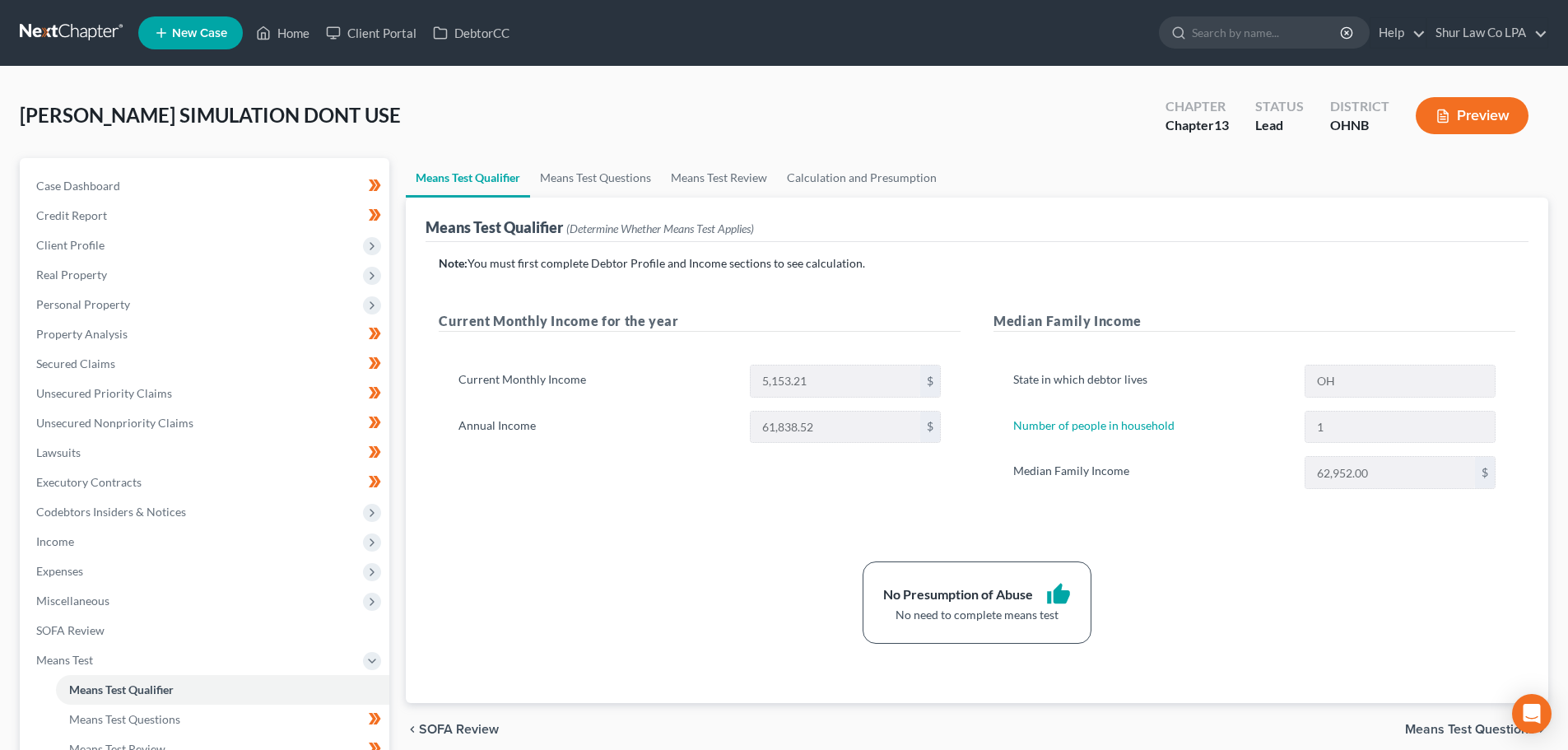
scroll to position [82, 0]
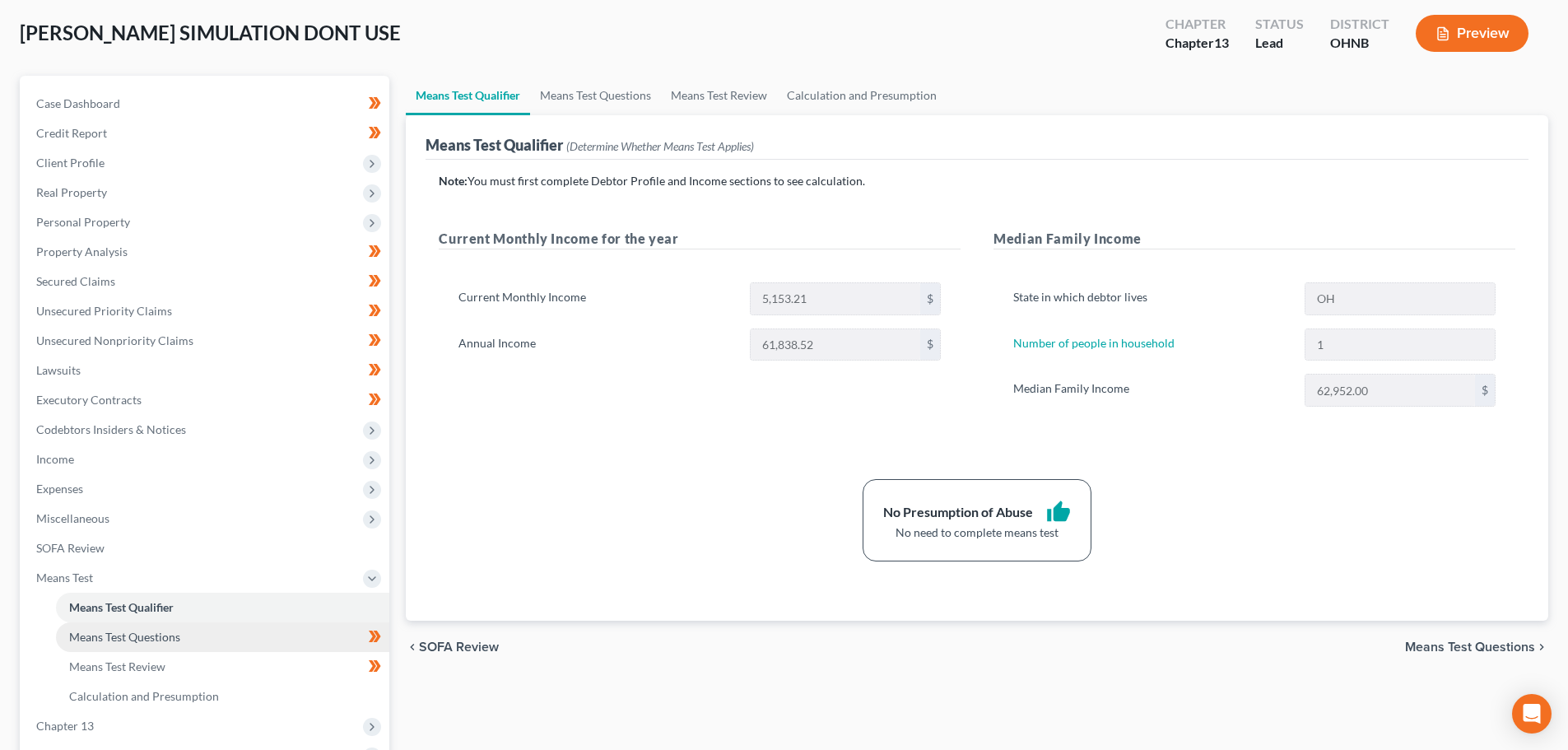
click at [249, 637] on link "Means Test Questions" at bounding box center [223, 637] width 333 height 30
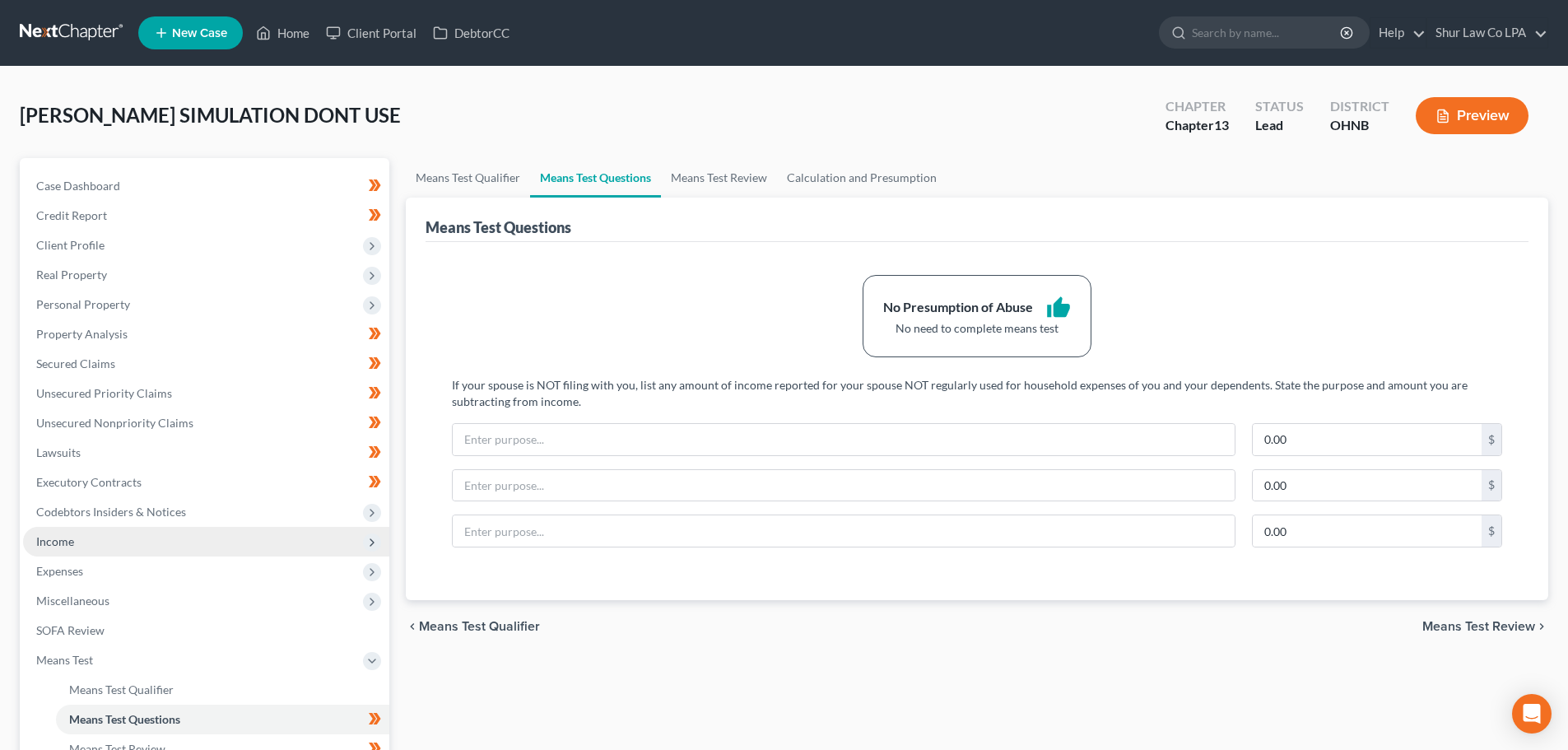
click at [105, 545] on span "Income" at bounding box center [206, 542] width 366 height 30
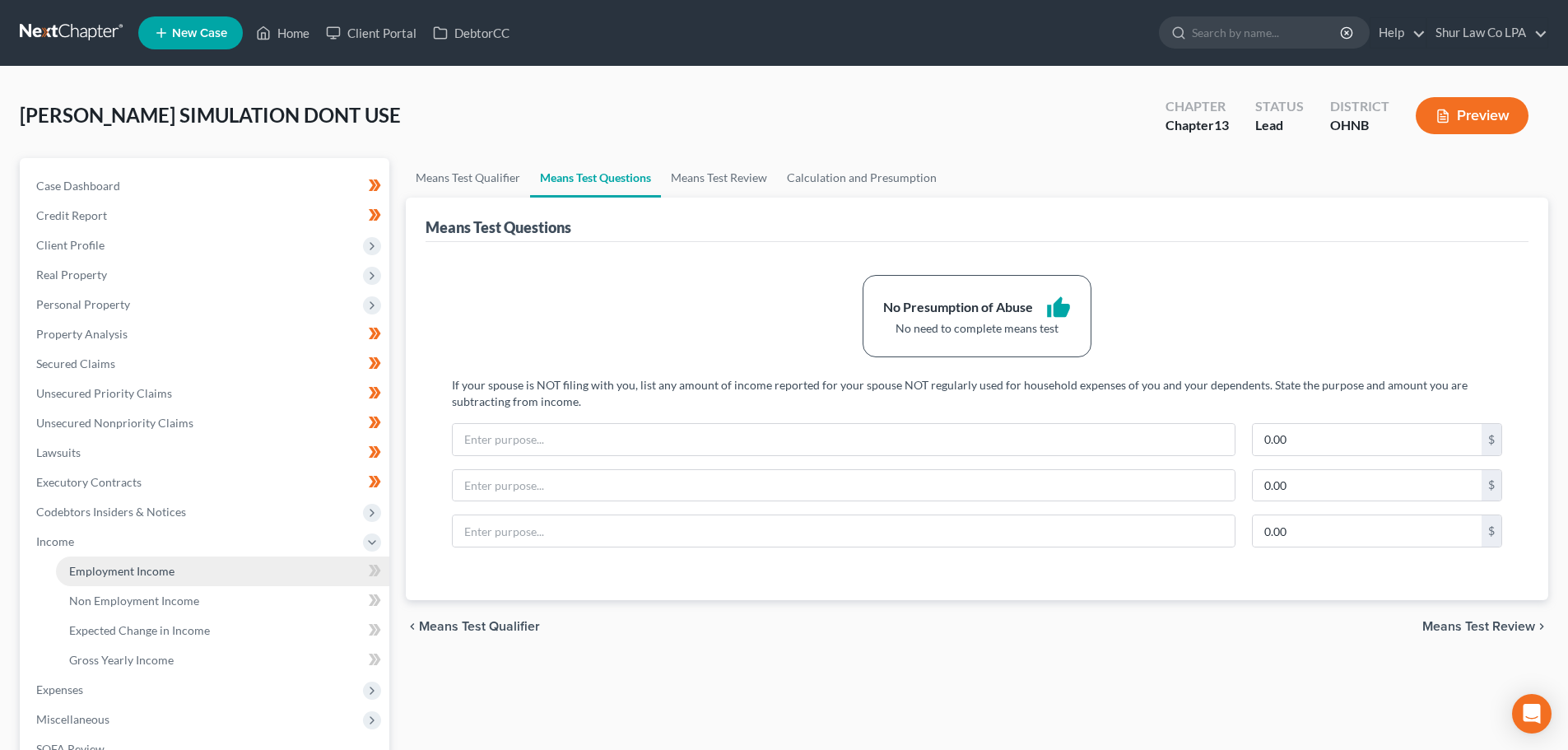
click at [142, 579] on link "Employment Income" at bounding box center [223, 571] width 333 height 30
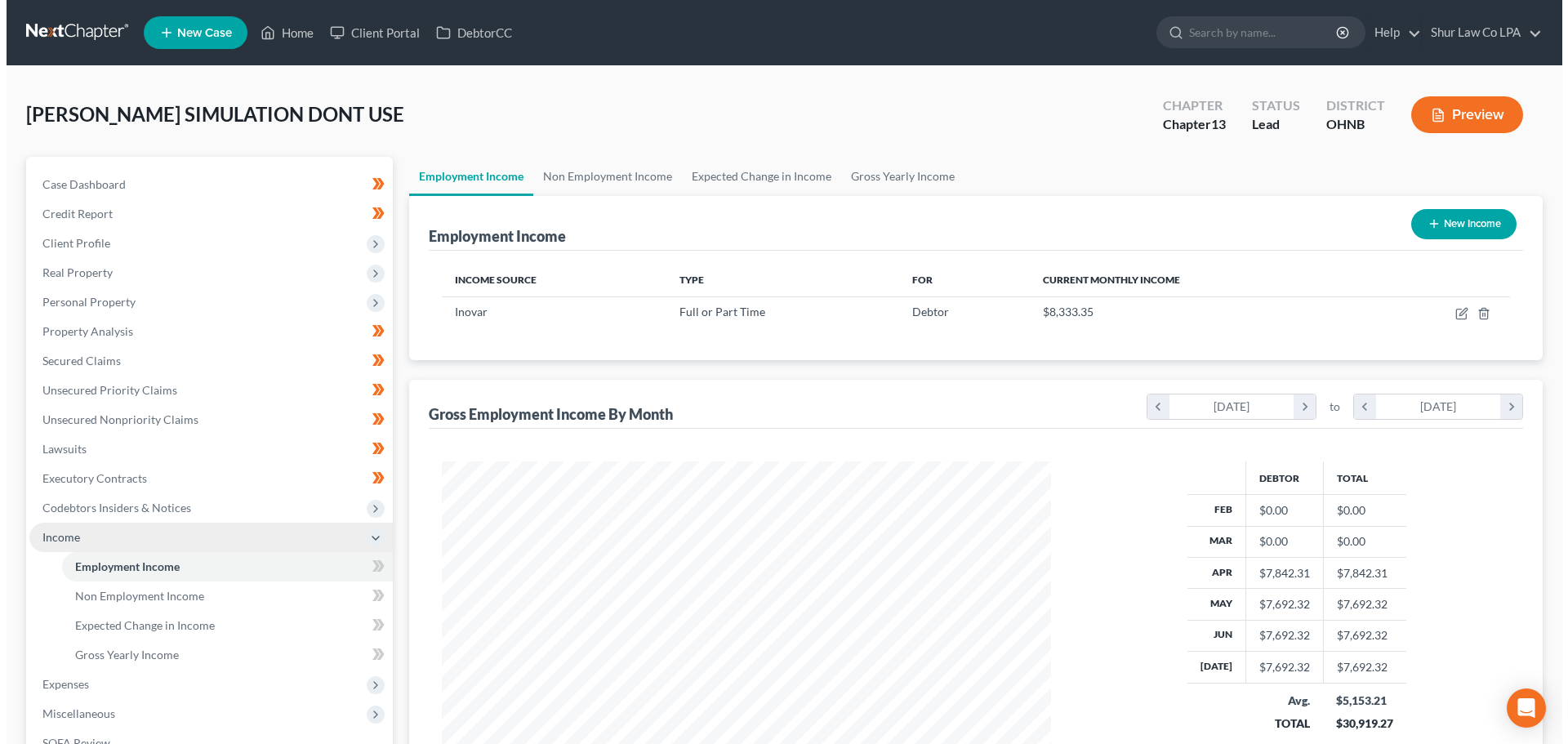
scroll to position [305, 642]
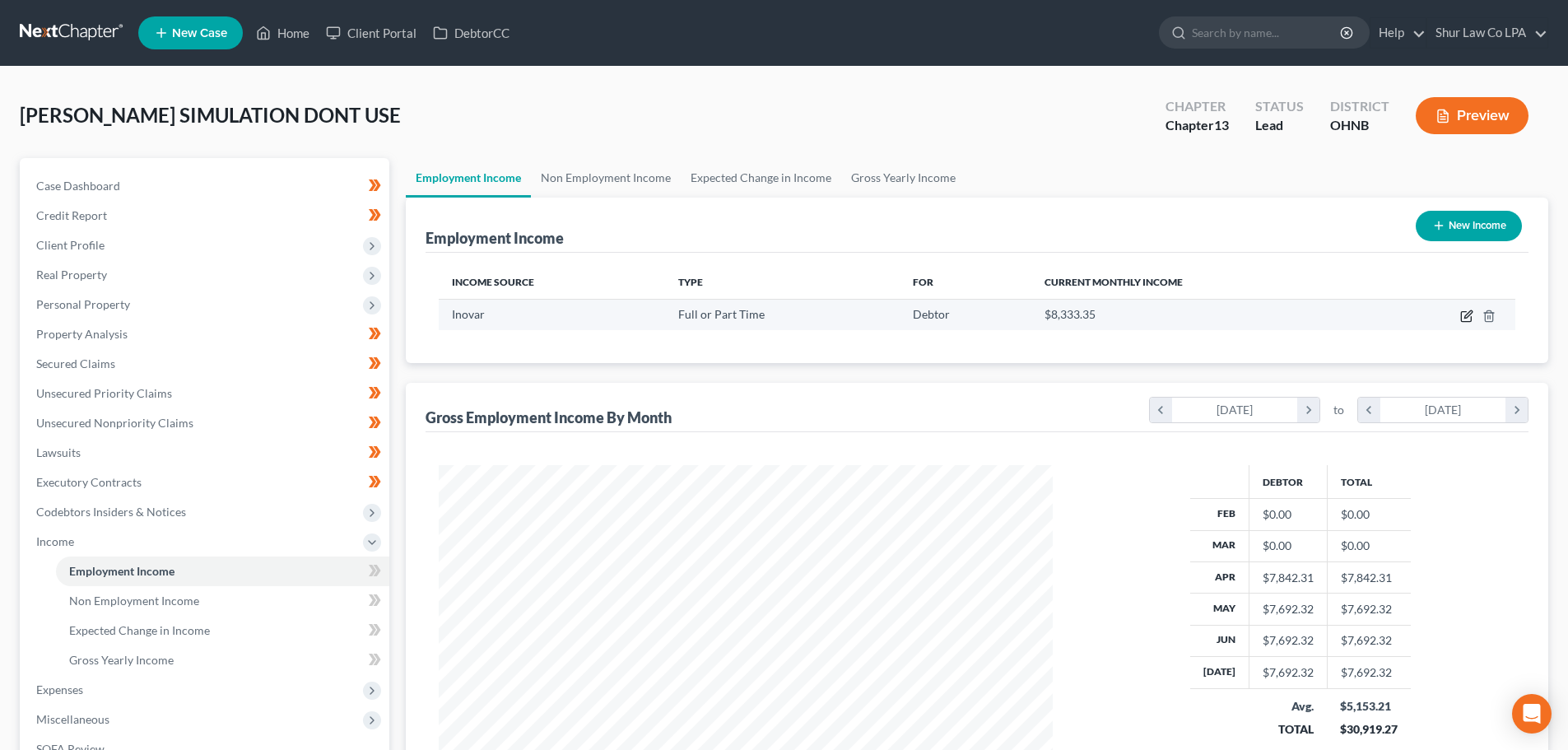
click at [1470, 319] on icon "button" at bounding box center [1466, 315] width 13 height 13
select select "0"
select select "36"
select select "2"
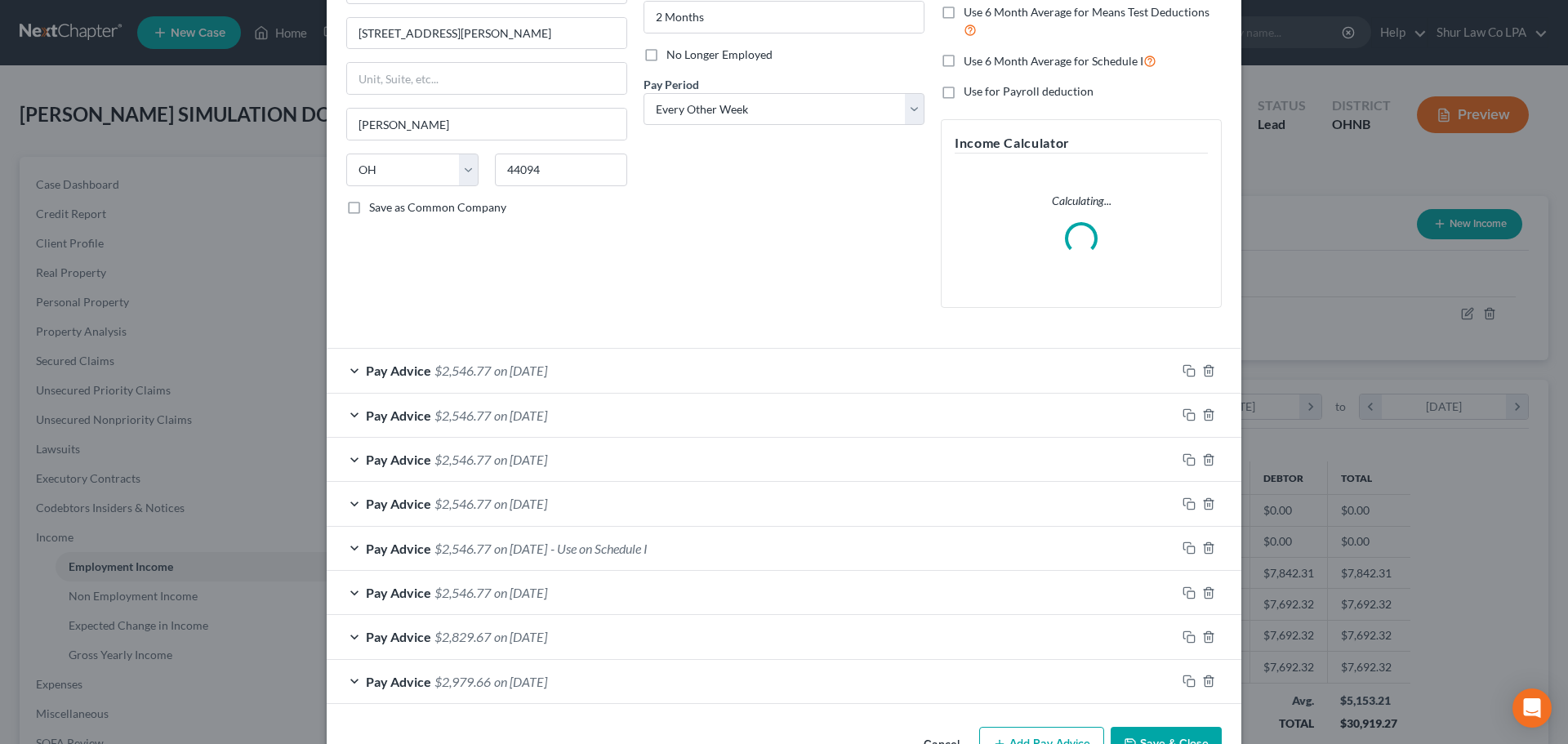
scroll to position [233, 0]
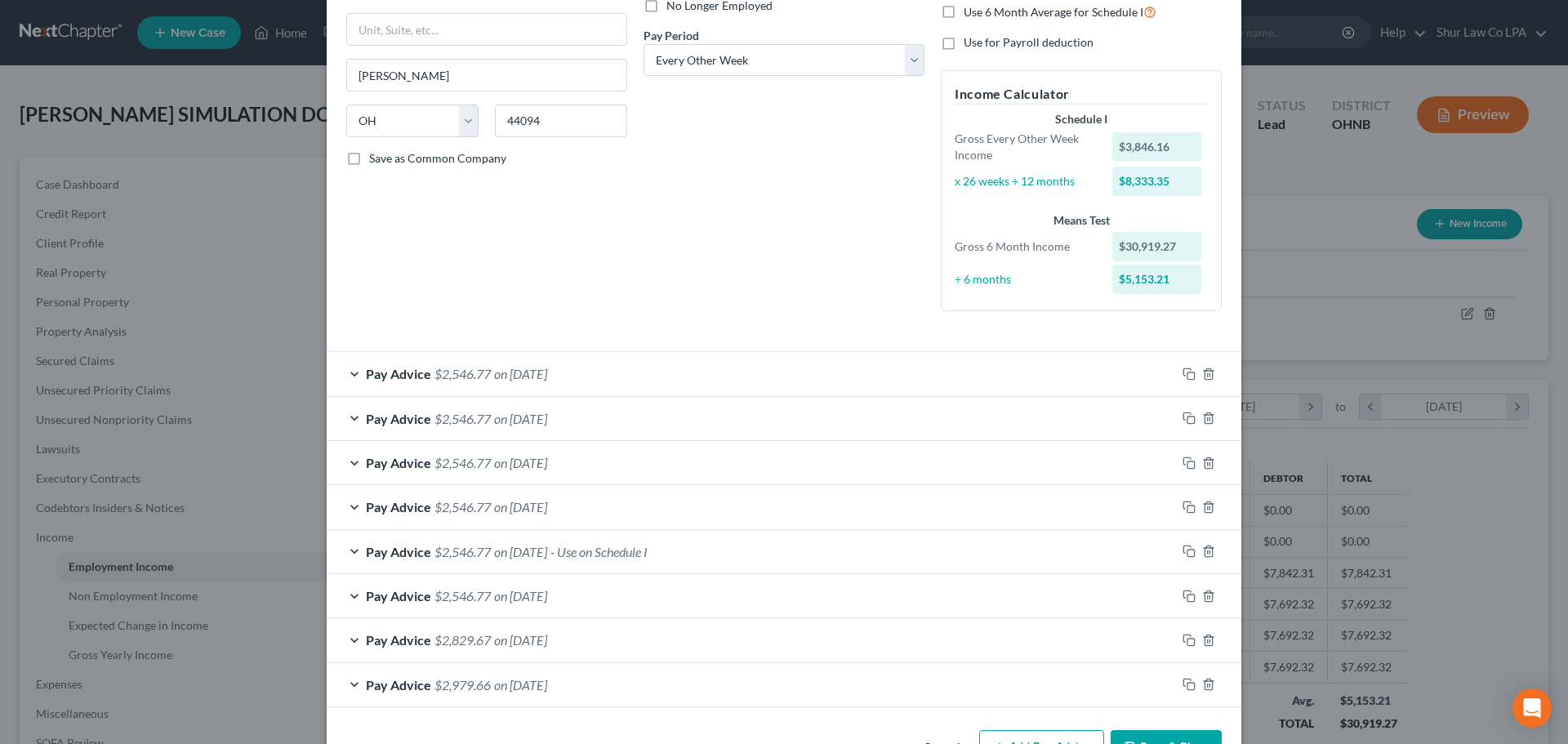
click at [707, 731] on div "Cancel Add Pay Advice Save & Close" at bounding box center [784, 751] width 915 height 54
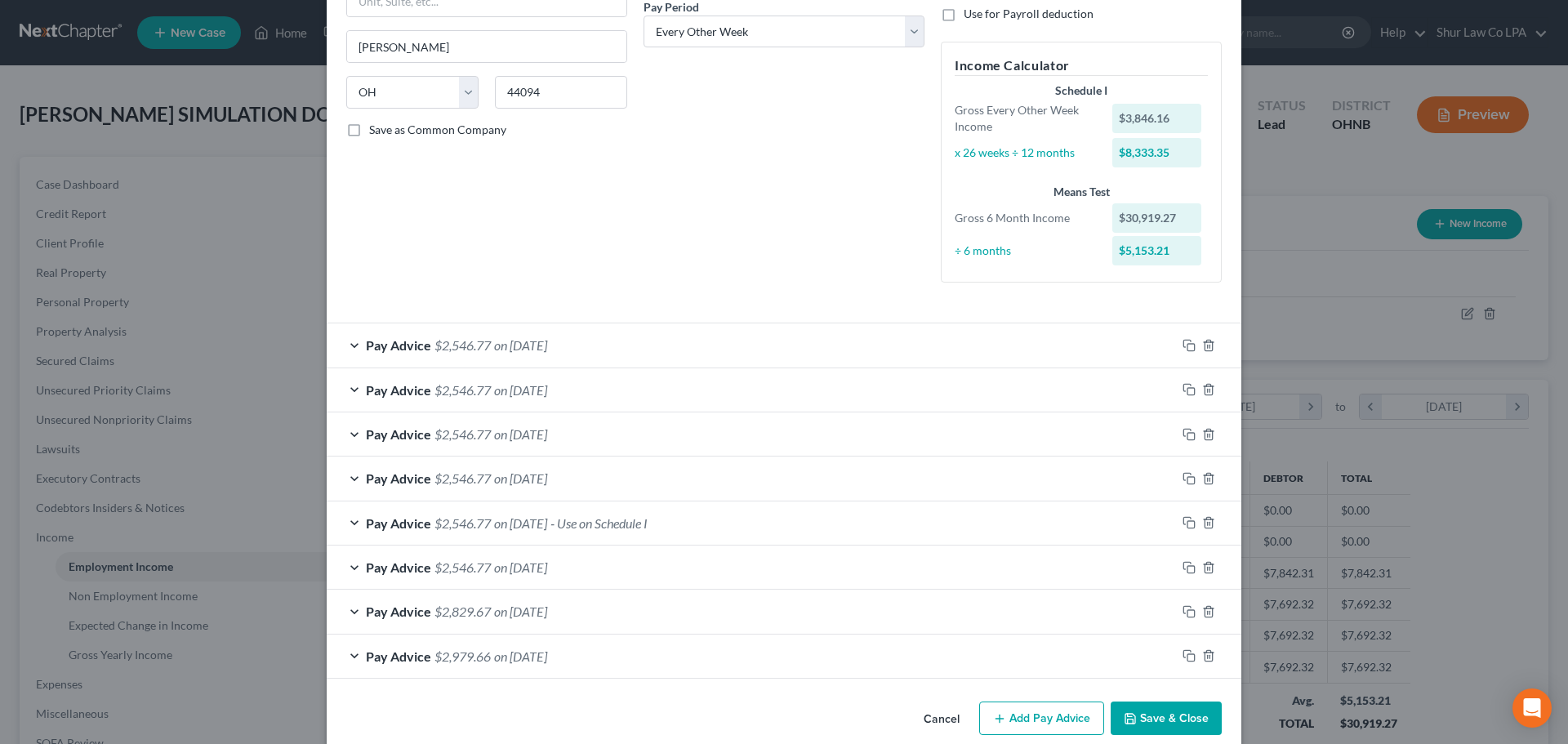
scroll to position [285, 0]
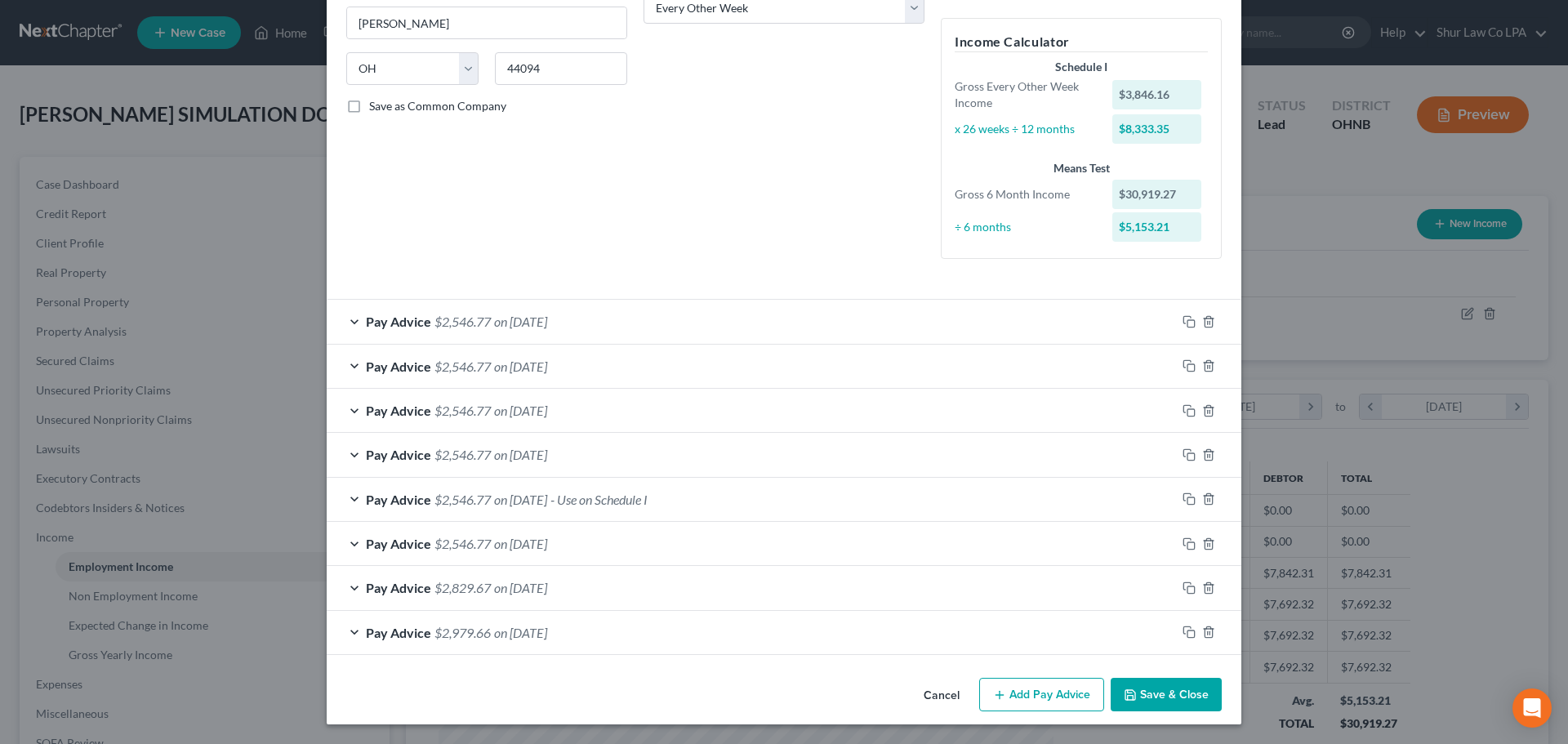
click at [651, 687] on div "Cancel Add Pay Advice Save & Close" at bounding box center [784, 698] width 915 height 54
click at [625, 685] on div "Cancel Add Pay Advice Save & Close" at bounding box center [784, 698] width 915 height 54
click at [590, 686] on div "Cancel Add Pay Advice Save & Close" at bounding box center [784, 698] width 915 height 54
